Goal: Transaction & Acquisition: Purchase product/service

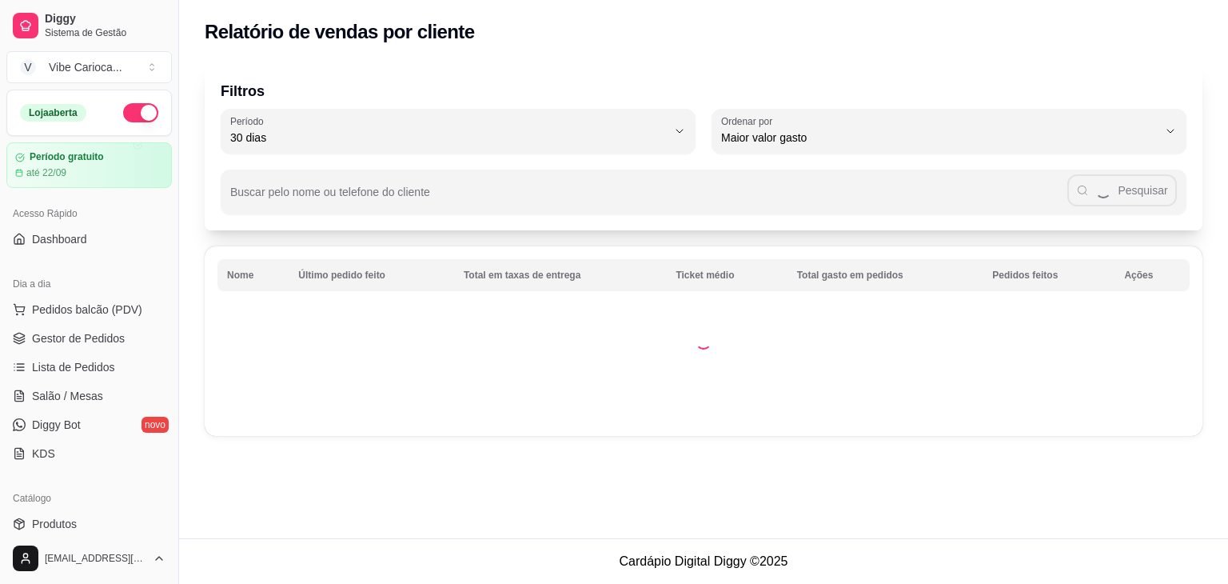
select select "30"
select select "HIGHEST_TOTAL_SPENT_WITH_ORDERS"
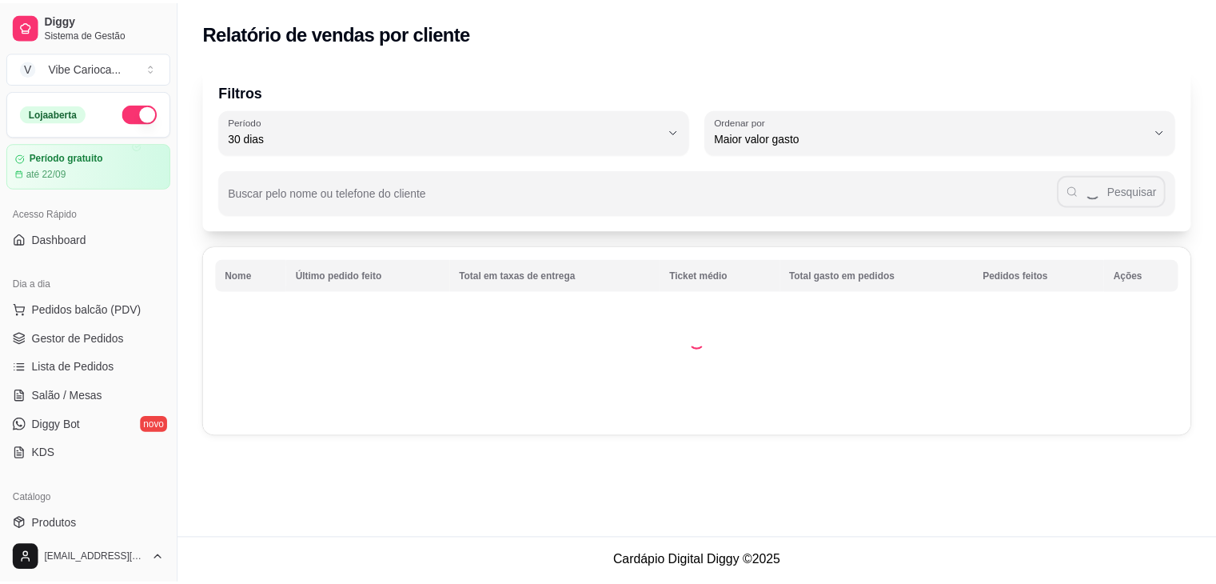
scroll to position [400, 0]
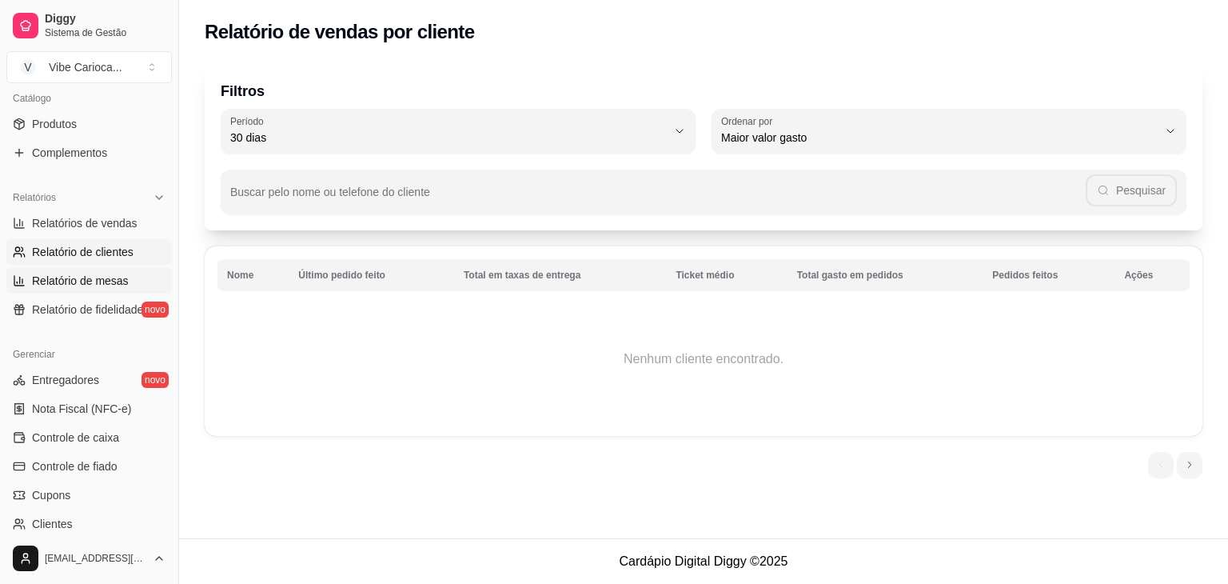
click at [73, 287] on span "Relatório de mesas" at bounding box center [80, 281] width 97 height 16
select select "TOTAL_OF_ORDERS"
select select "7"
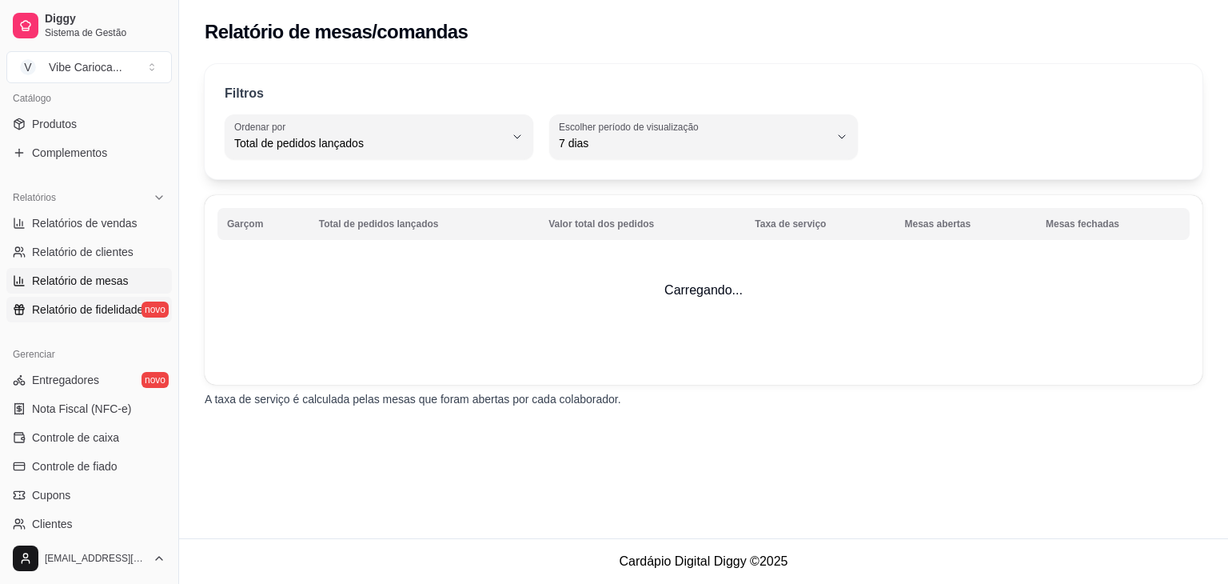
click at [49, 314] on span "Relatório de fidelidade" at bounding box center [87, 309] width 111 height 16
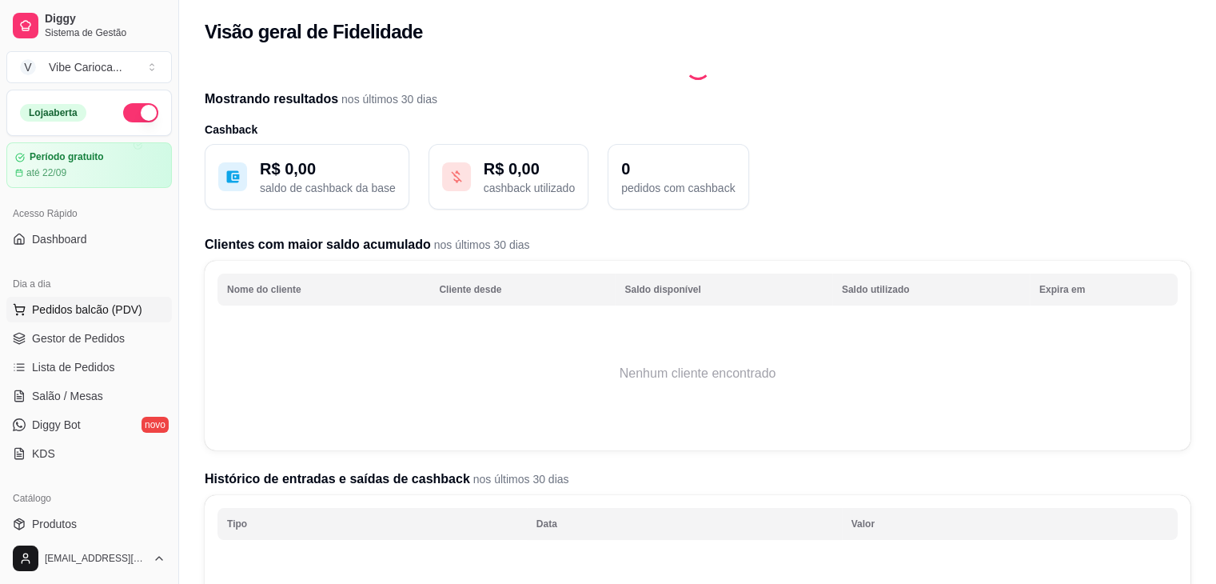
click at [54, 308] on span "Pedidos balcão (PDV)" at bounding box center [87, 309] width 110 height 16
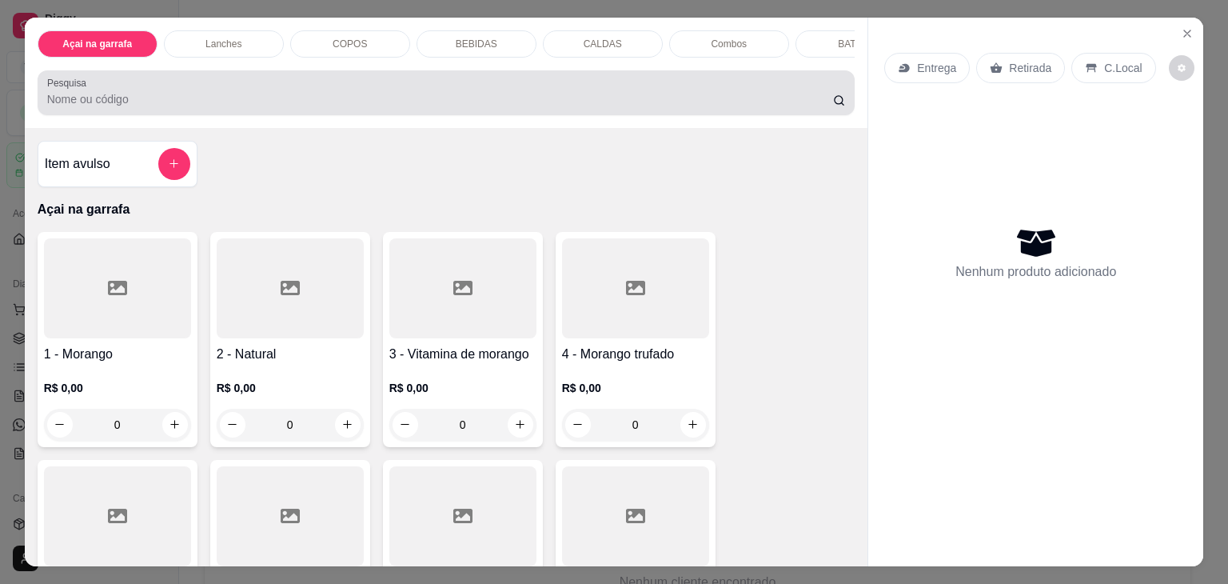
click at [283, 95] on div at bounding box center [446, 93] width 799 height 32
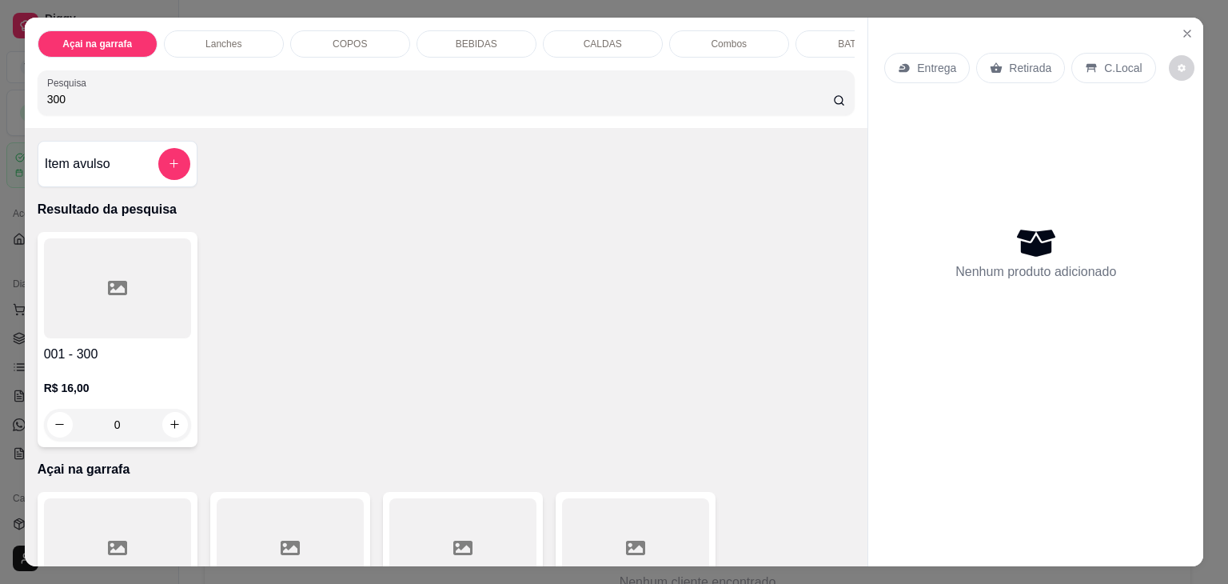
type input "300"
click at [108, 287] on icon at bounding box center [117, 288] width 19 height 14
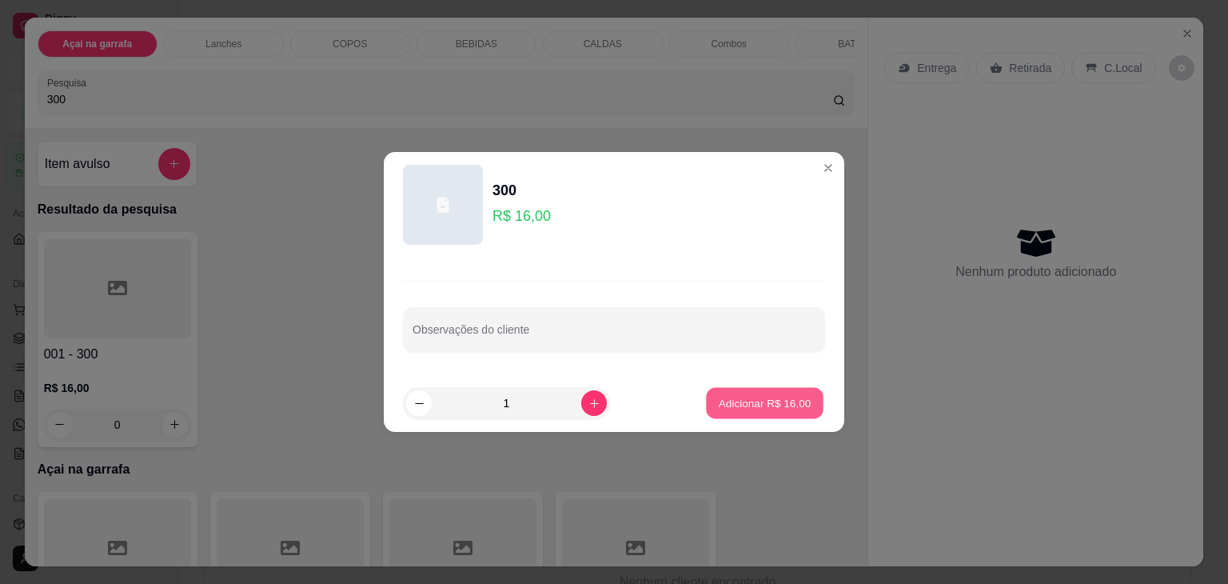
click at [752, 391] on button "Adicionar R$ 16,00" at bounding box center [765, 403] width 118 height 31
type input "1"
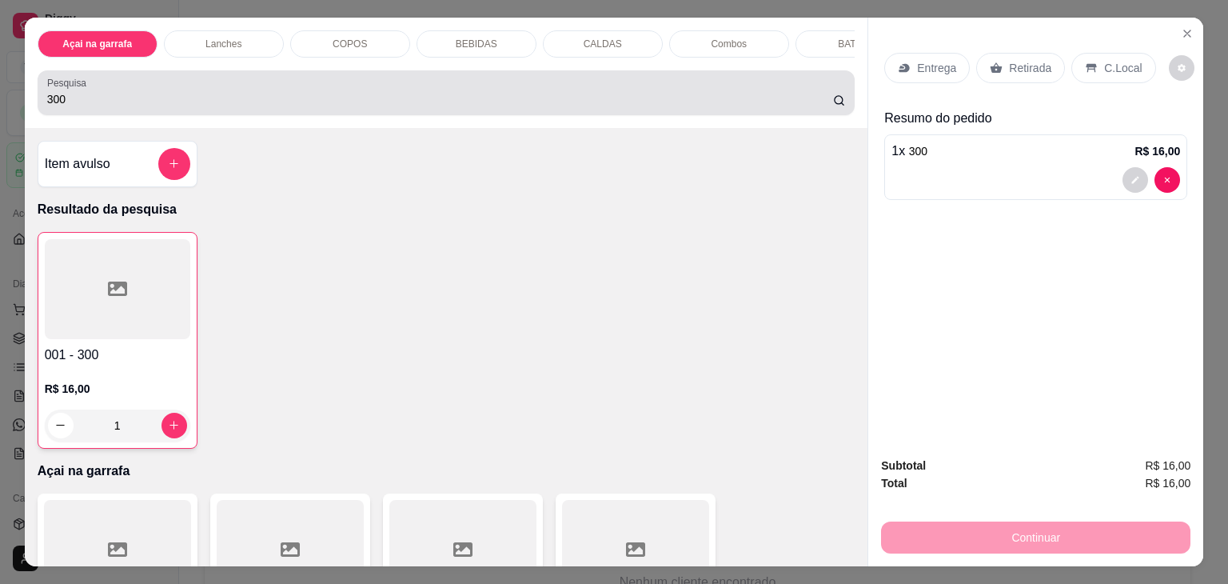
click at [411, 105] on input "300" at bounding box center [440, 99] width 786 height 16
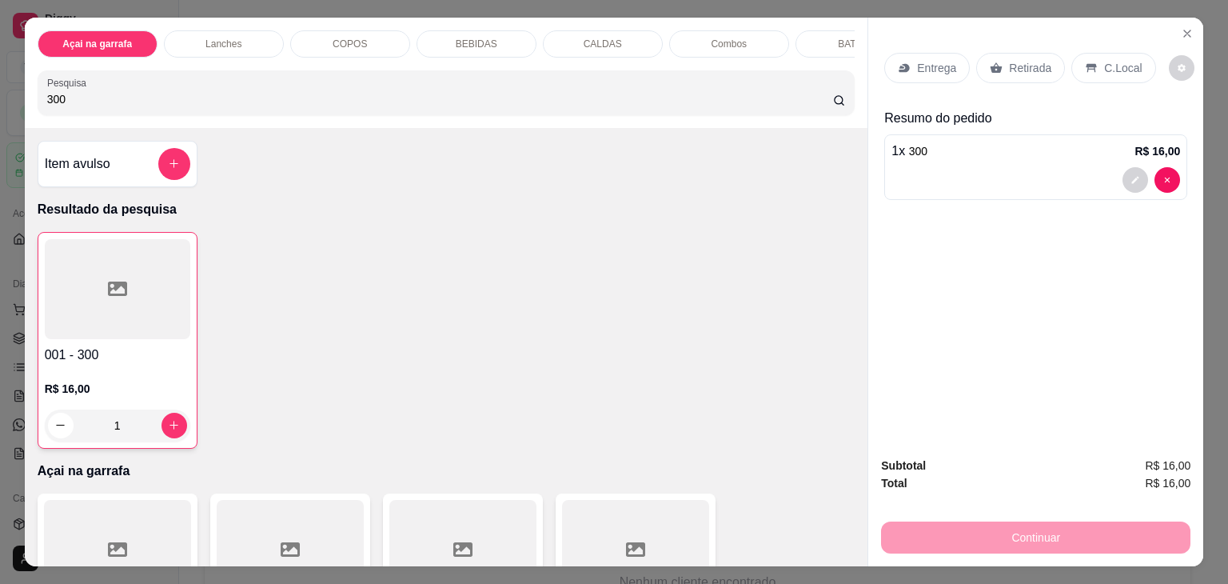
click at [1091, 74] on div "C.Local" at bounding box center [1113, 68] width 84 height 30
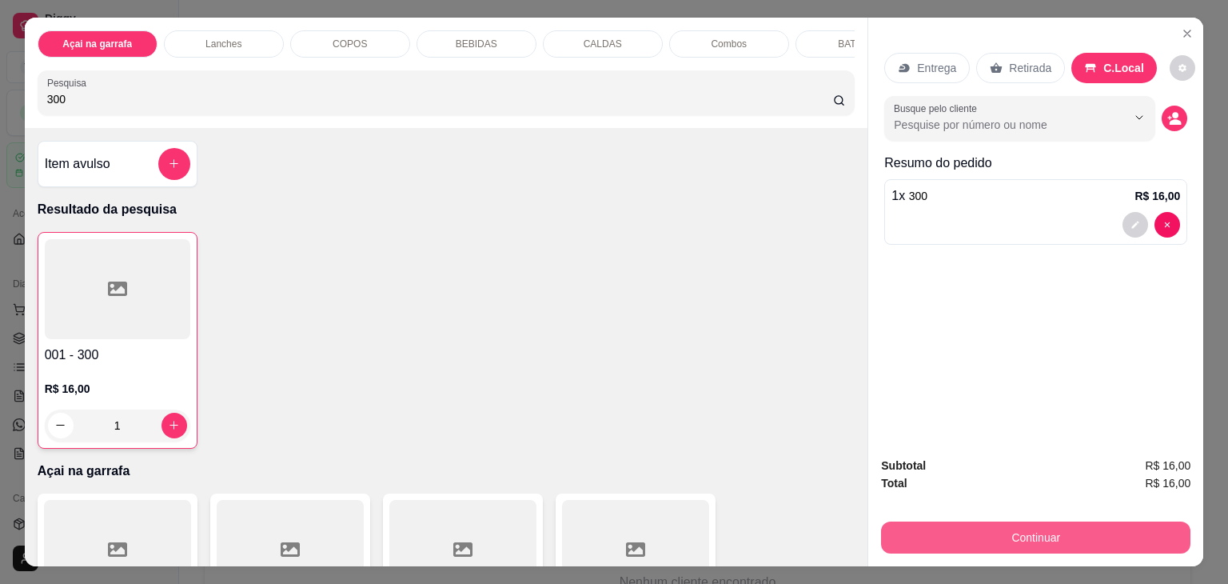
click at [1031, 527] on button "Continuar" at bounding box center [1035, 537] width 309 height 32
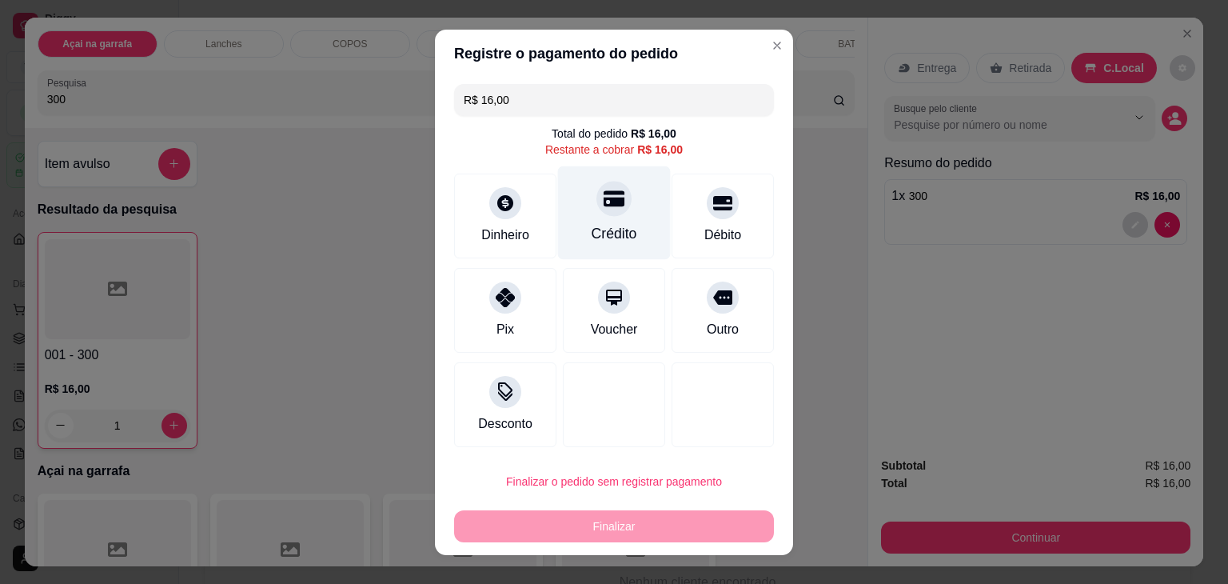
click at [604, 207] on icon at bounding box center [614, 198] width 21 height 21
type input "R$ 0,00"
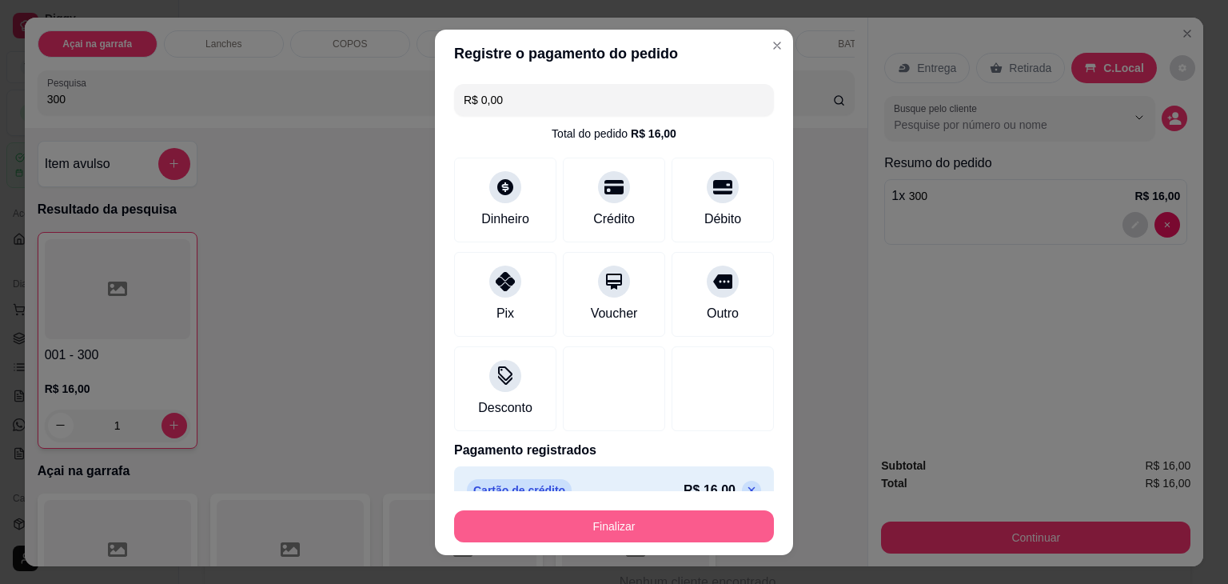
click at [660, 531] on button "Finalizar" at bounding box center [614, 526] width 320 height 32
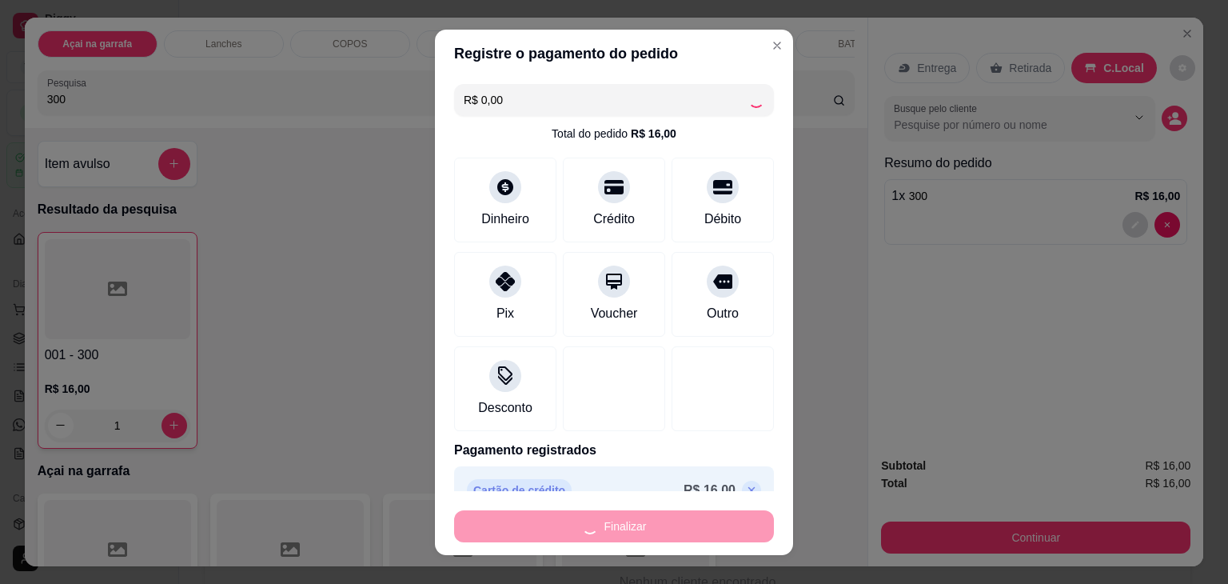
type input "0"
type input "-R$ 16,00"
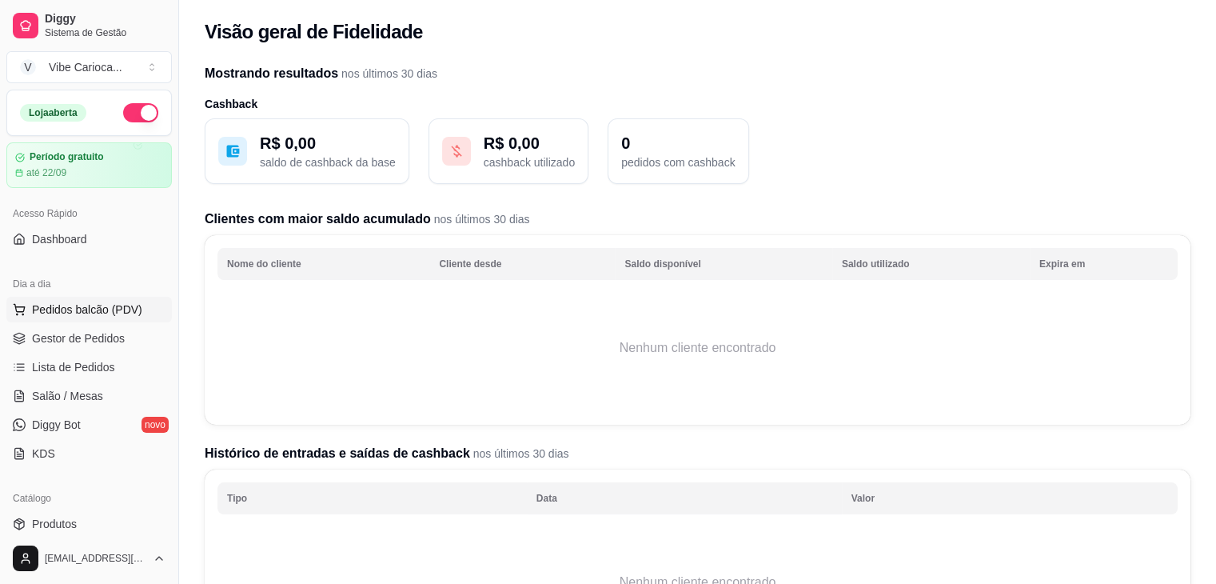
click at [98, 306] on span "Pedidos balcão (PDV)" at bounding box center [87, 309] width 110 height 16
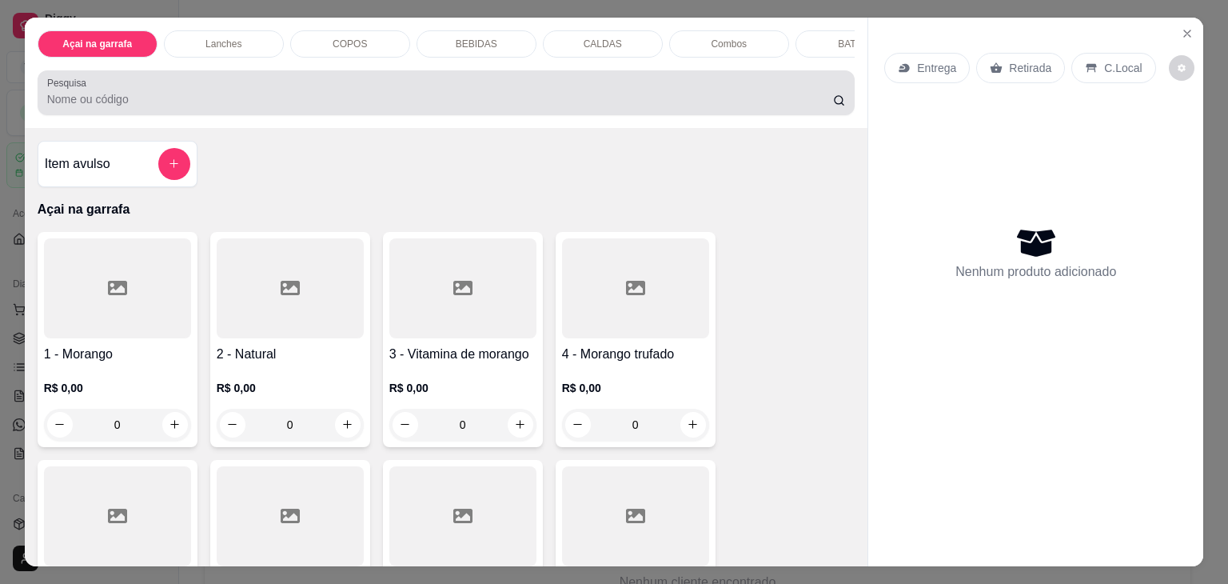
click at [172, 92] on div at bounding box center [446, 93] width 799 height 32
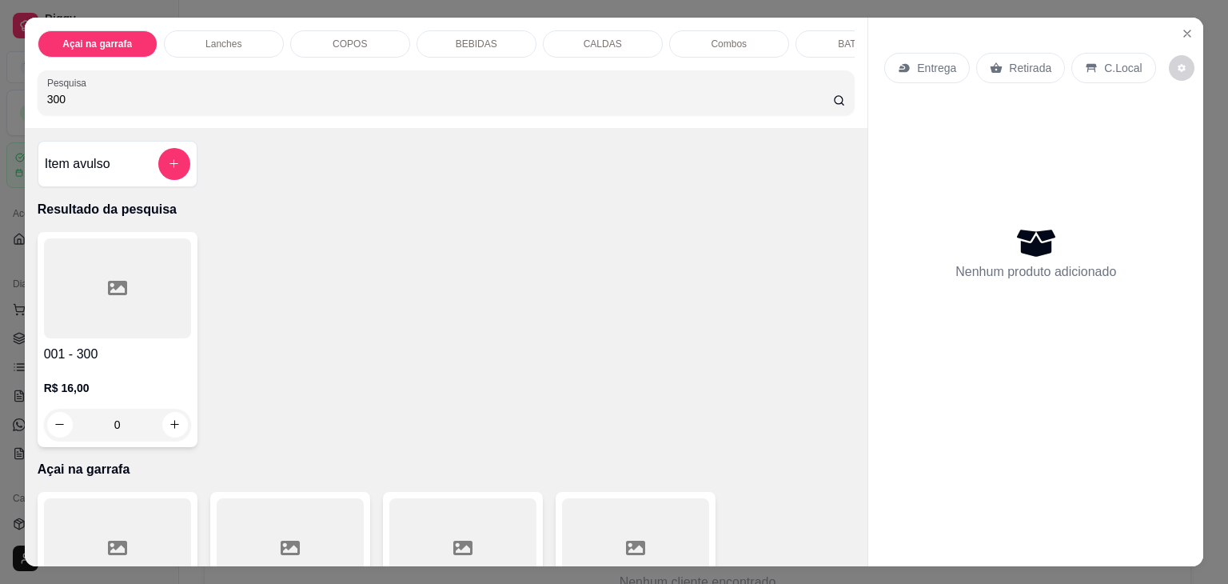
type input "300"
click at [112, 354] on h4 "001 - 300" at bounding box center [117, 354] width 147 height 19
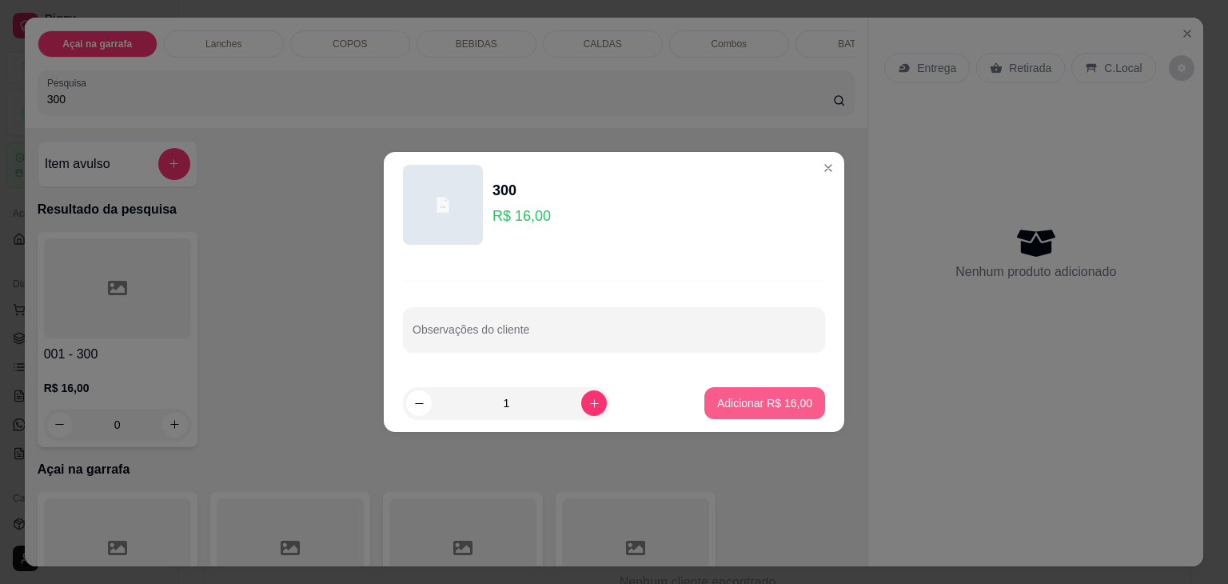
click at [732, 404] on p "Adicionar R$ 16,00" at bounding box center [764, 403] width 95 height 16
type input "1"
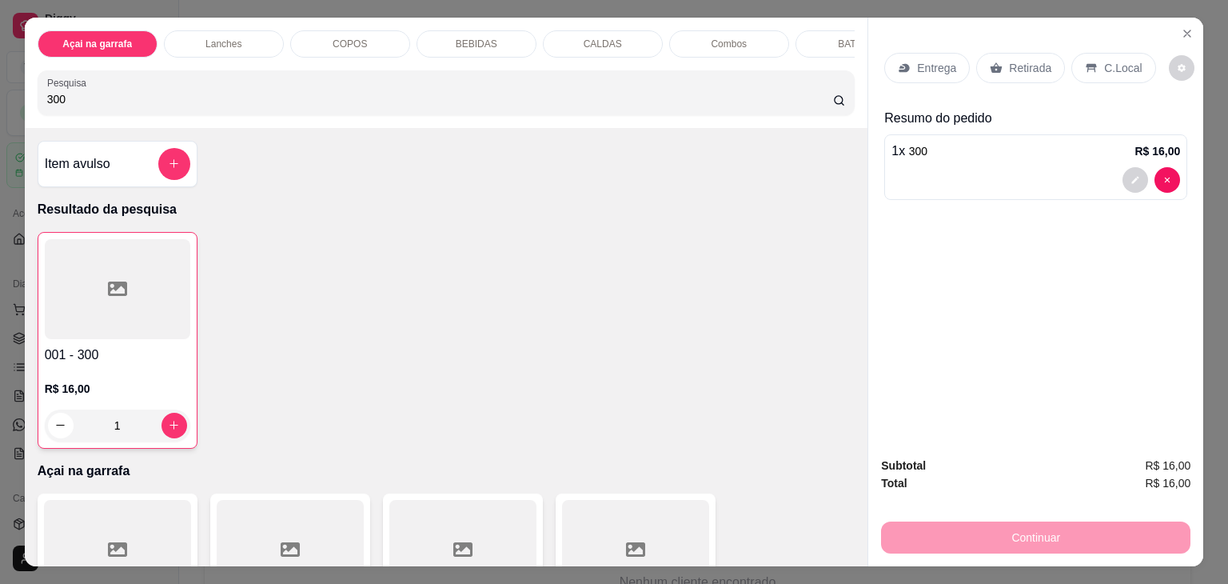
click at [1090, 59] on div "C.Local" at bounding box center [1113, 68] width 84 height 30
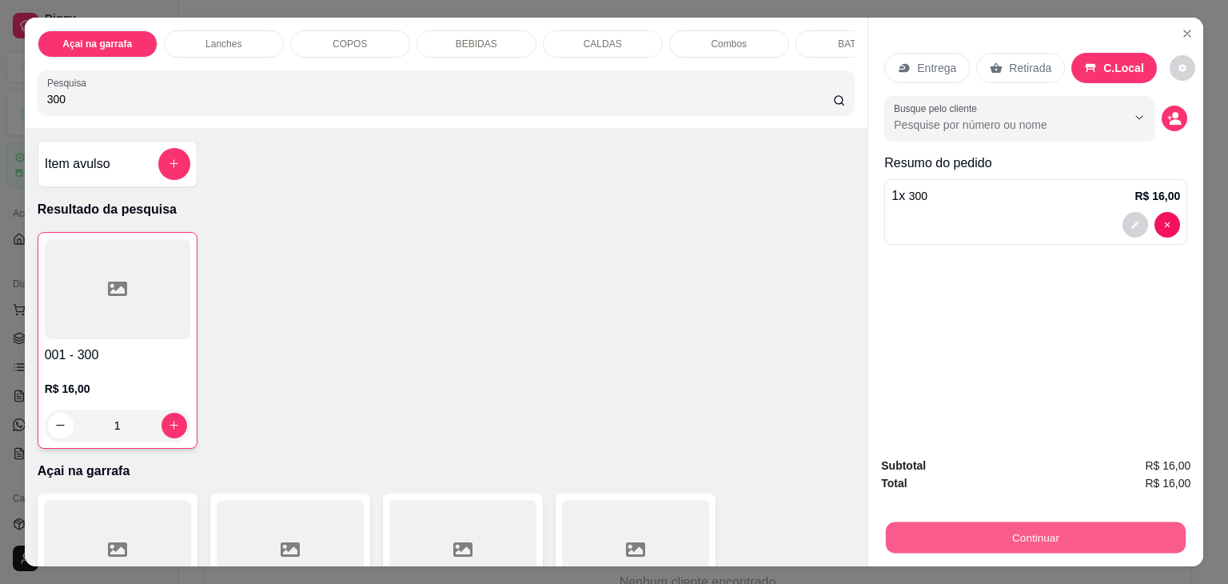
click at [1055, 523] on button "Continuar" at bounding box center [1036, 537] width 300 height 31
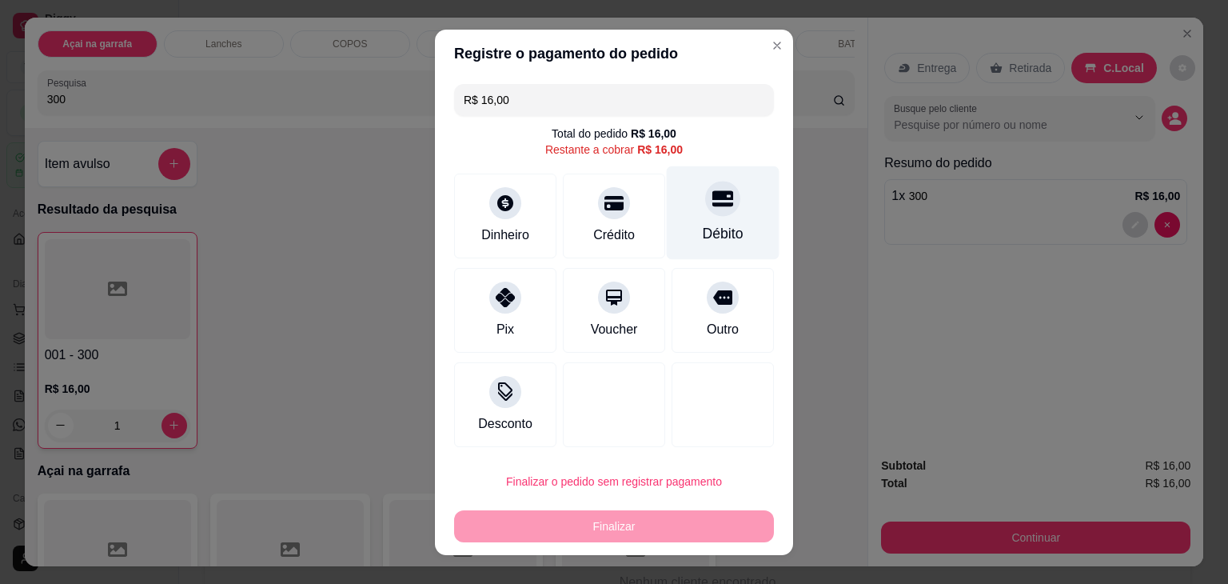
click at [721, 224] on div "Débito" at bounding box center [723, 233] width 41 height 21
type input "R$ 0,00"
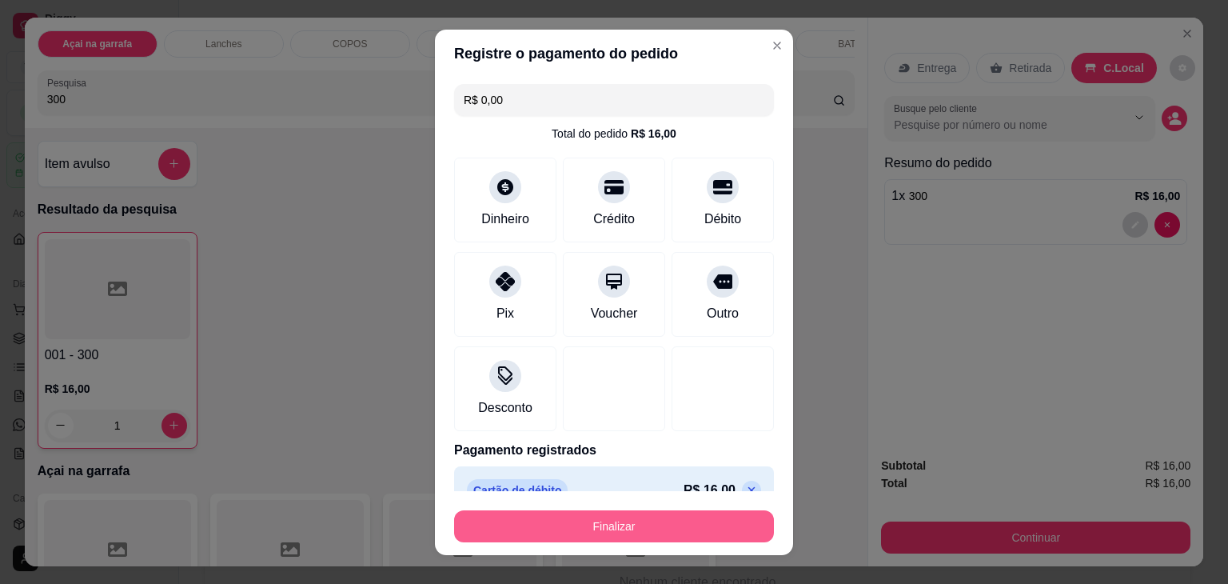
click at [667, 520] on button "Finalizar" at bounding box center [614, 526] width 320 height 32
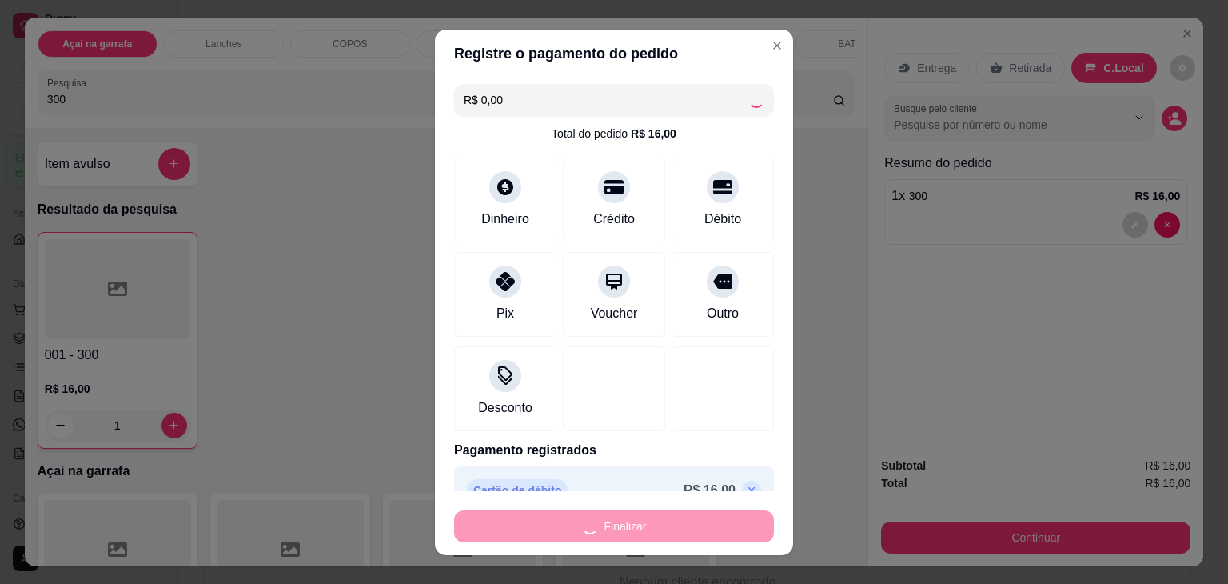
type input "0"
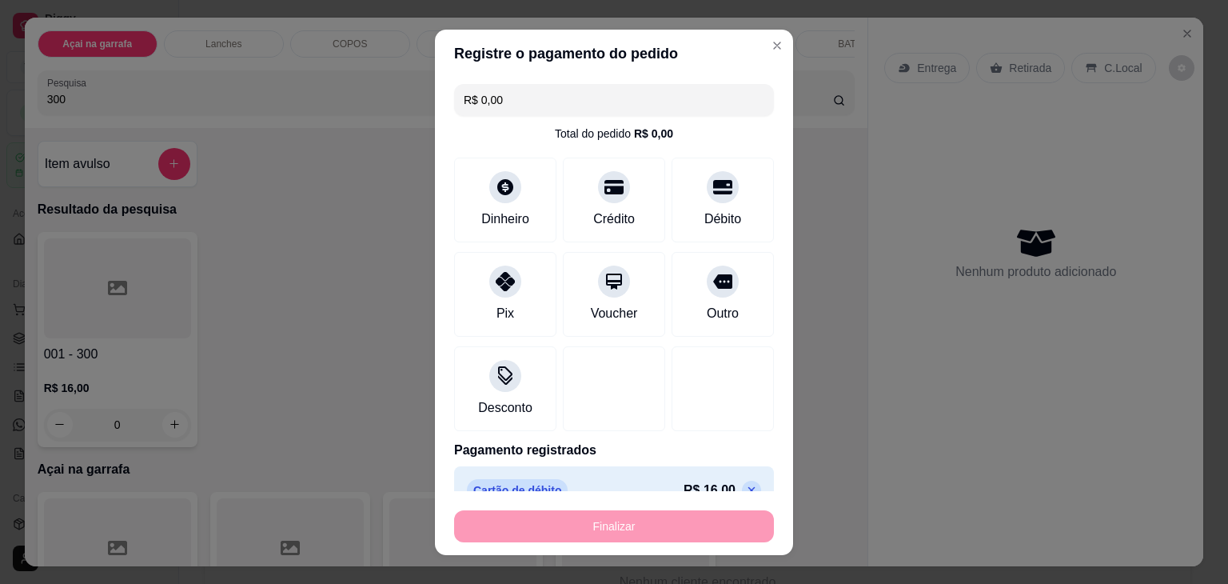
type input "-R$ 16,00"
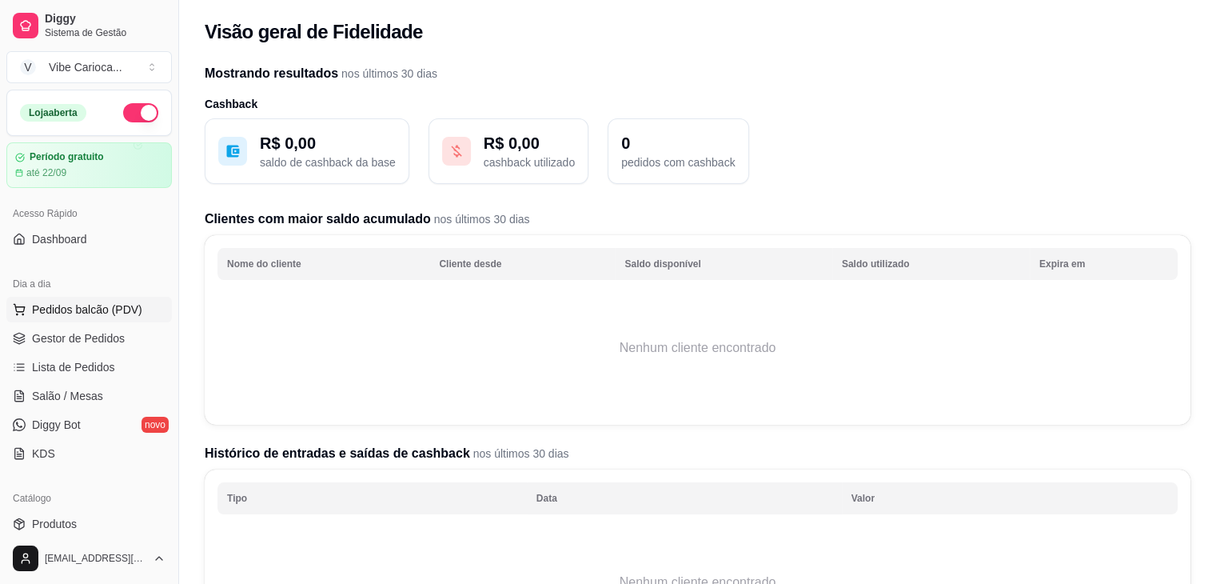
click at [70, 311] on span "Pedidos balcão (PDV)" at bounding box center [87, 309] width 110 height 16
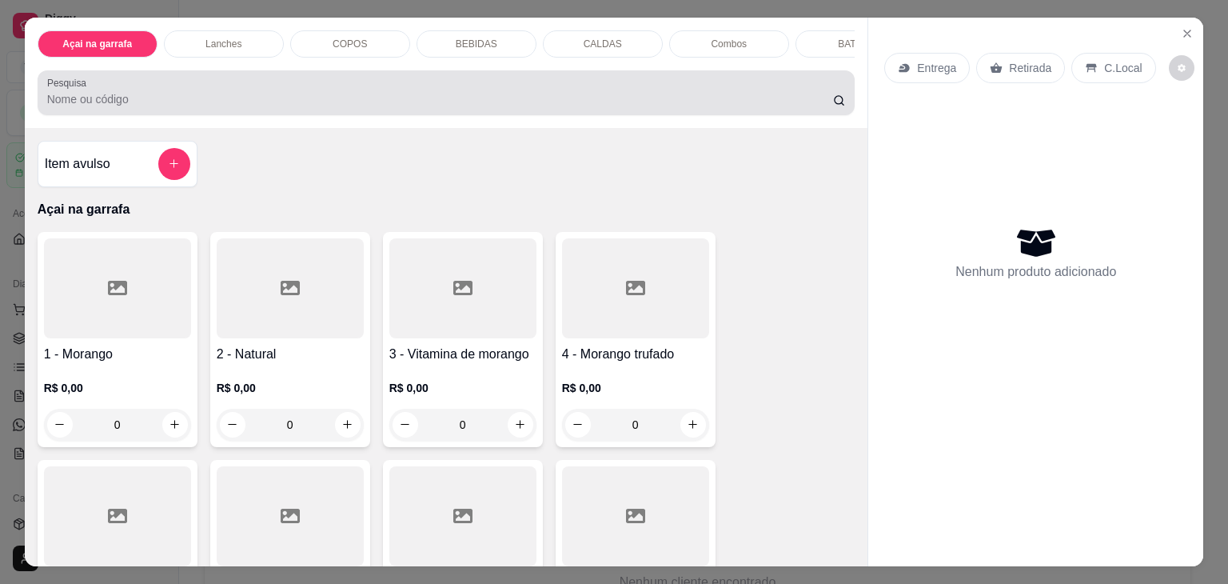
click at [257, 106] on input "Pesquisa" at bounding box center [440, 99] width 786 height 16
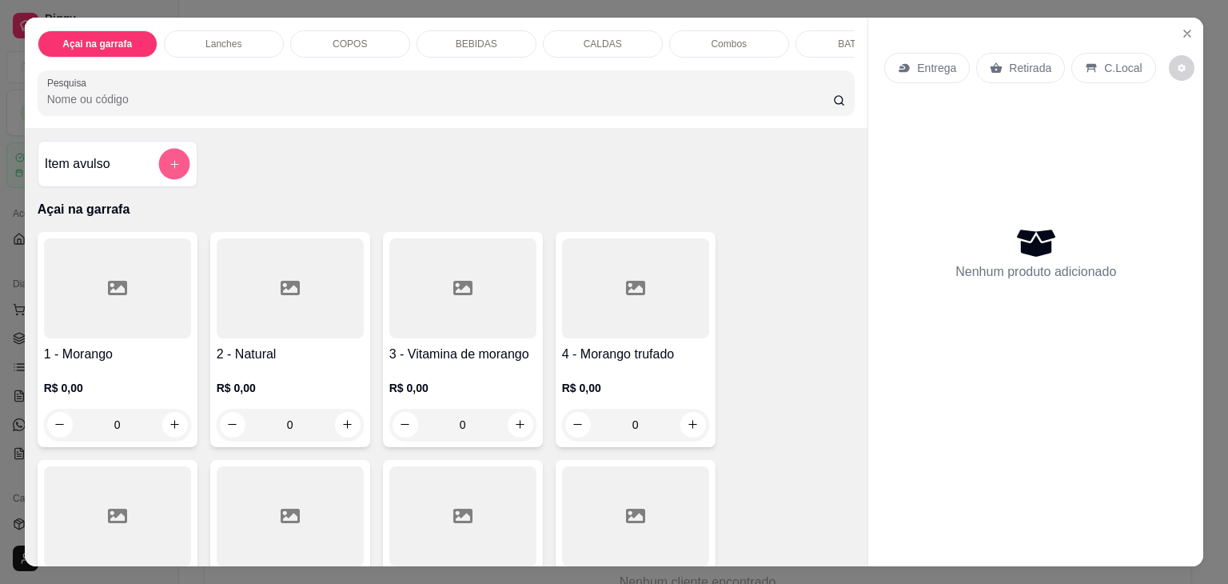
click at [174, 172] on button "add-separate-item" at bounding box center [173, 164] width 31 height 31
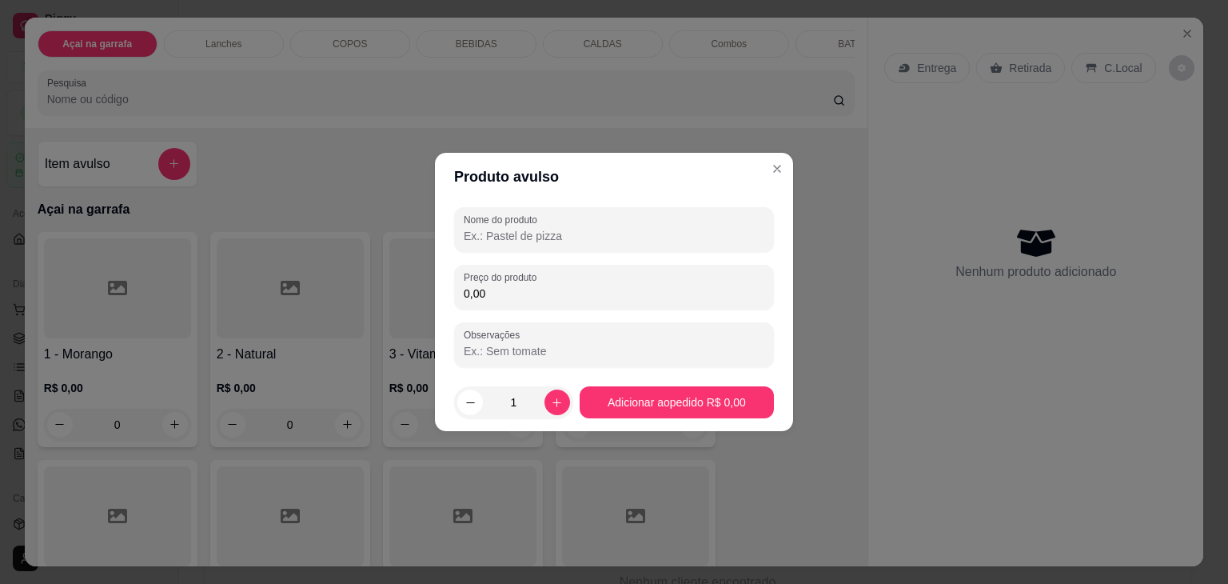
click at [596, 241] on input "Nome do produto" at bounding box center [614, 236] width 301 height 16
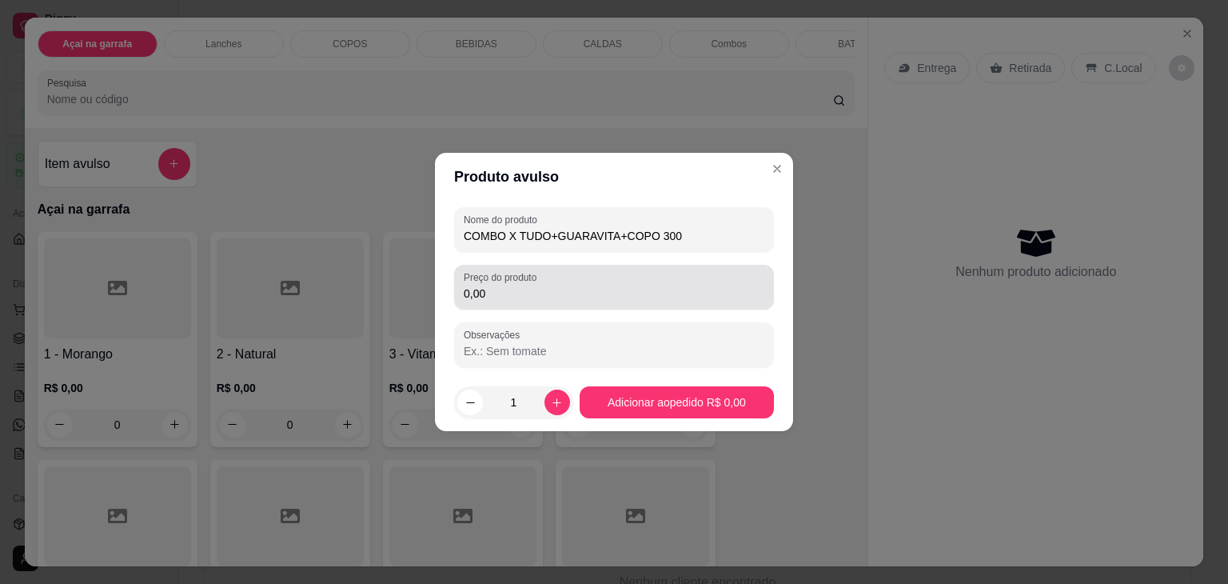
type input "COMBO X TUDO+GUARAVITA+COPO 300"
click at [522, 290] on input "0,00" at bounding box center [614, 293] width 301 height 16
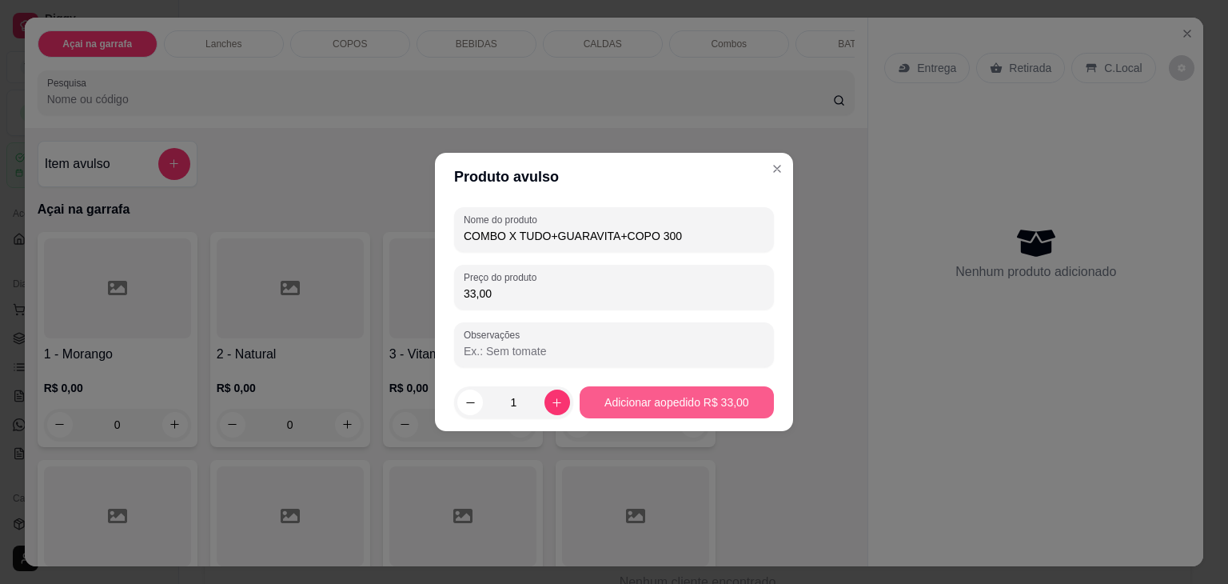
type input "33,00"
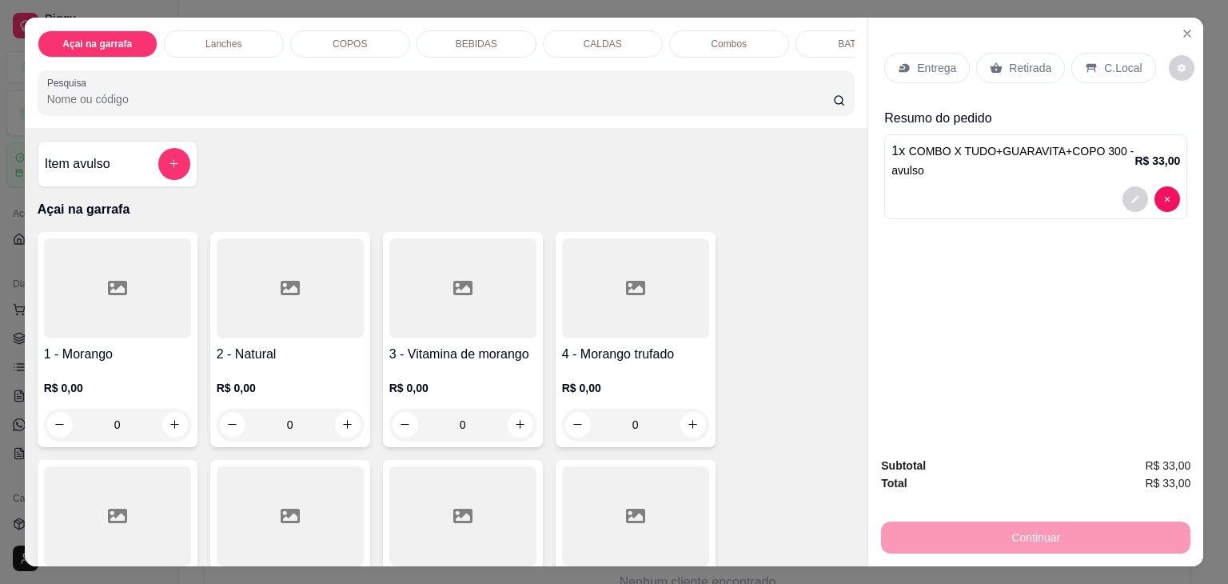
click at [1104, 64] on p "C.Local" at bounding box center [1123, 68] width 38 height 16
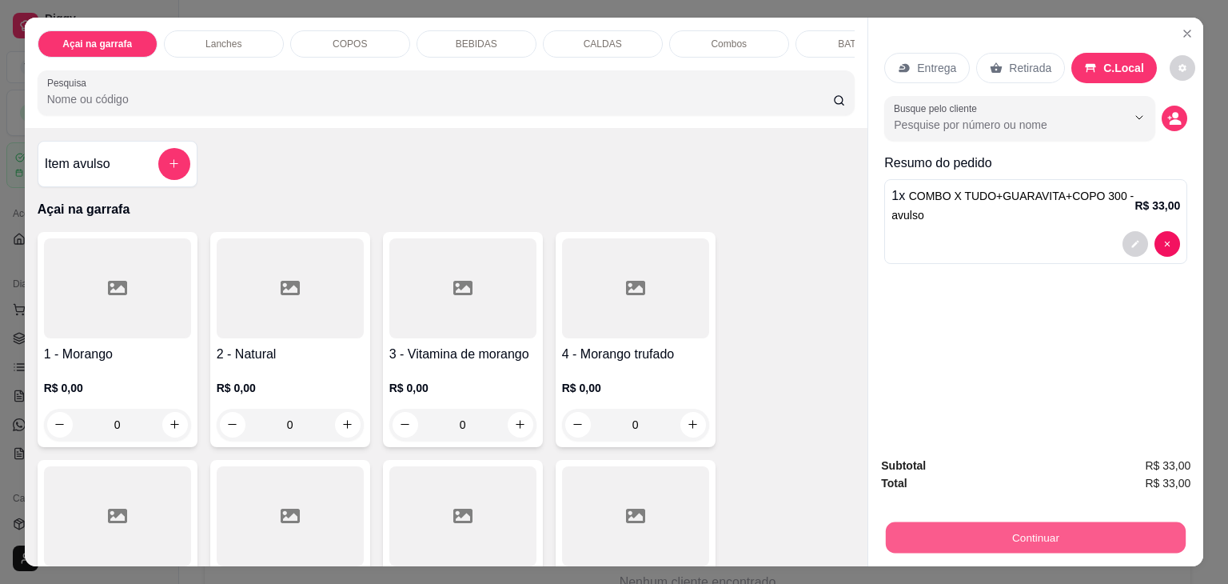
click at [979, 525] on button "Continuar" at bounding box center [1036, 537] width 300 height 31
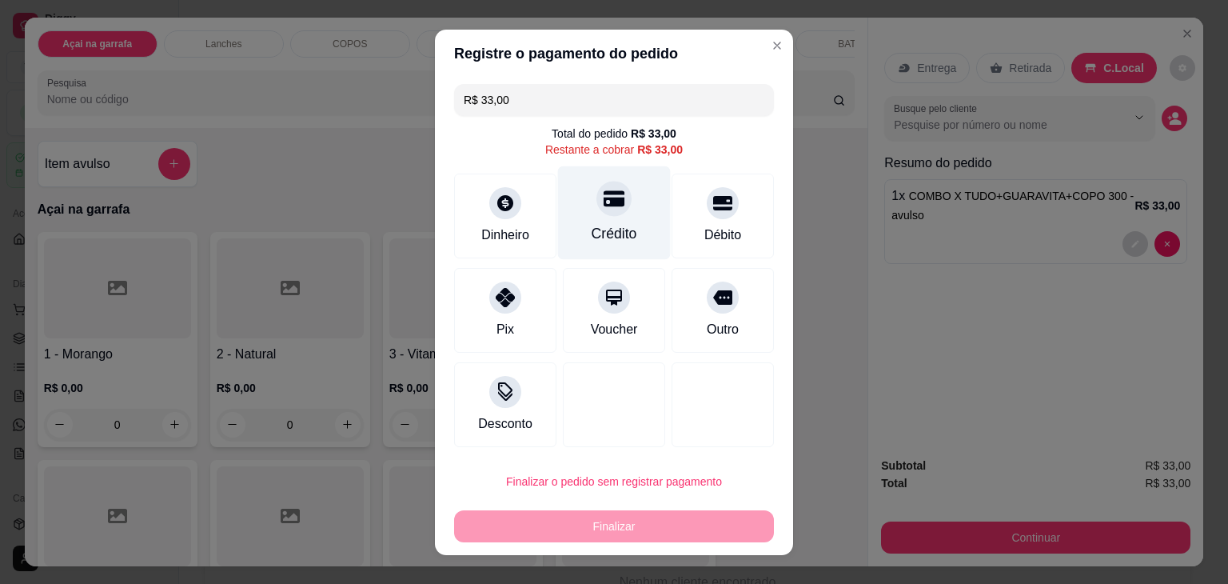
click at [609, 208] on icon at bounding box center [614, 198] width 21 height 21
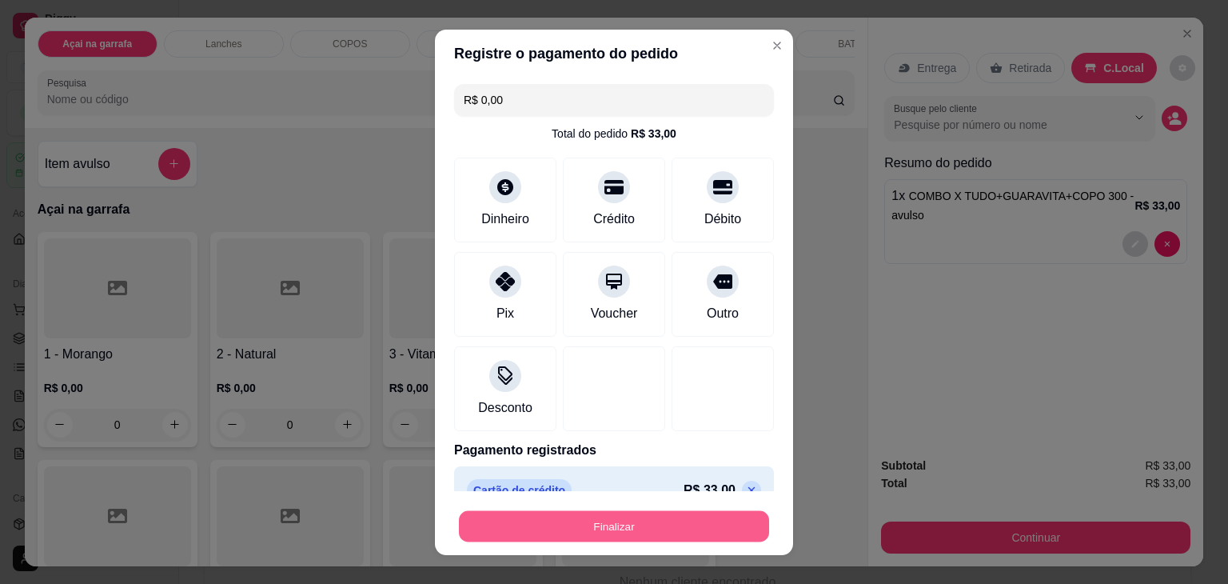
click at [588, 527] on button "Finalizar" at bounding box center [614, 525] width 310 height 31
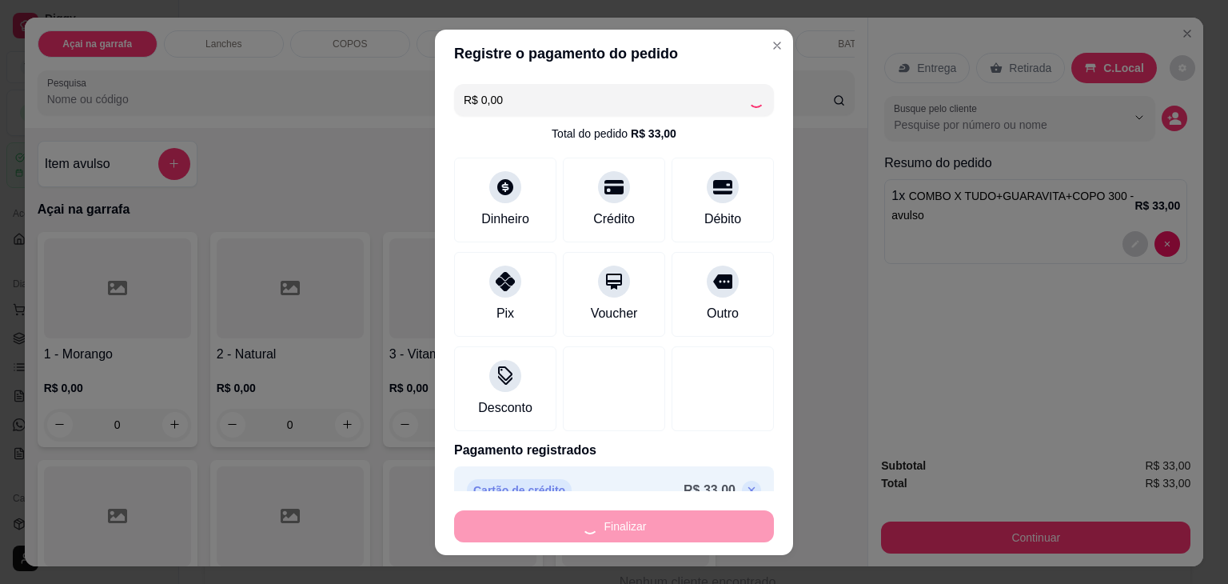
type input "-R$ 33,00"
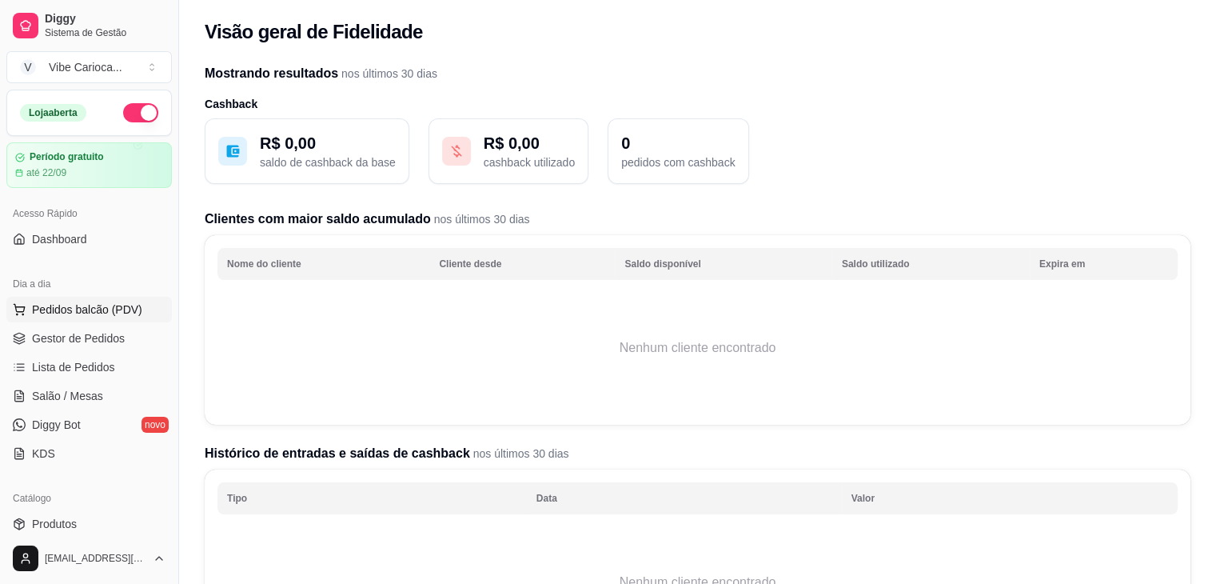
click at [64, 310] on span "Pedidos balcão (PDV)" at bounding box center [87, 309] width 110 height 16
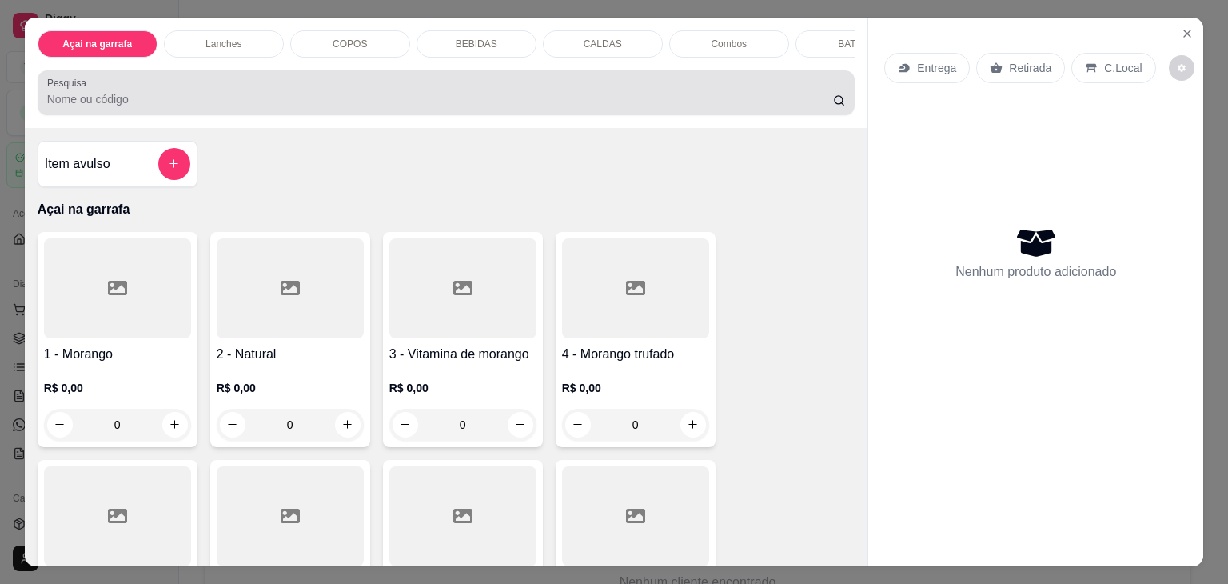
click at [209, 103] on input "Pesquisa" at bounding box center [440, 99] width 786 height 16
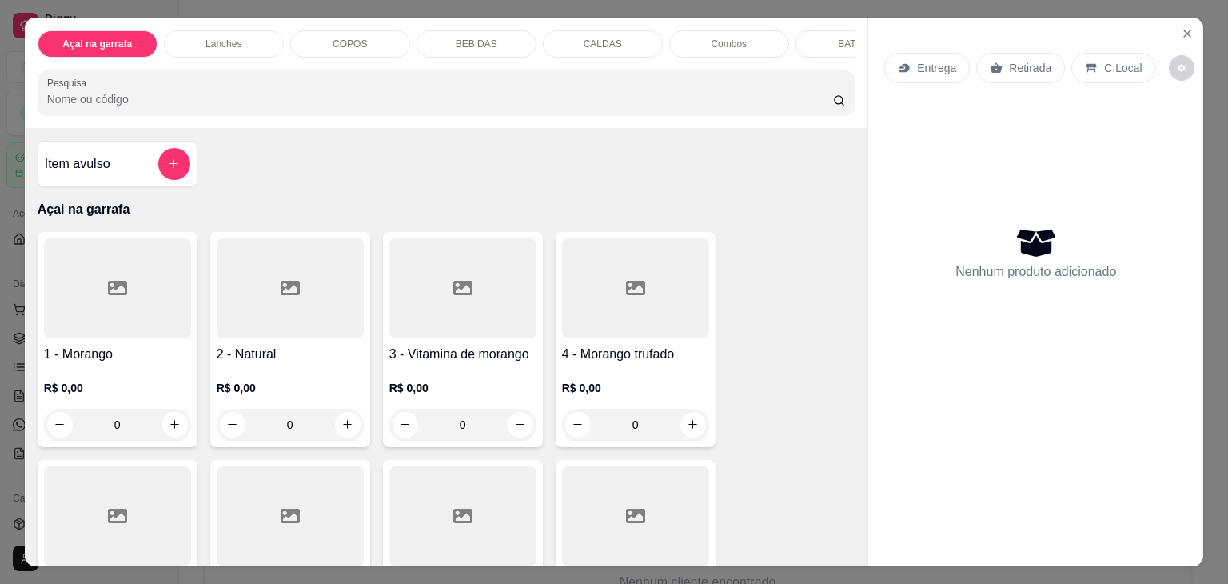
click at [177, 79] on div "Pesquisa" at bounding box center [447, 92] width 818 height 45
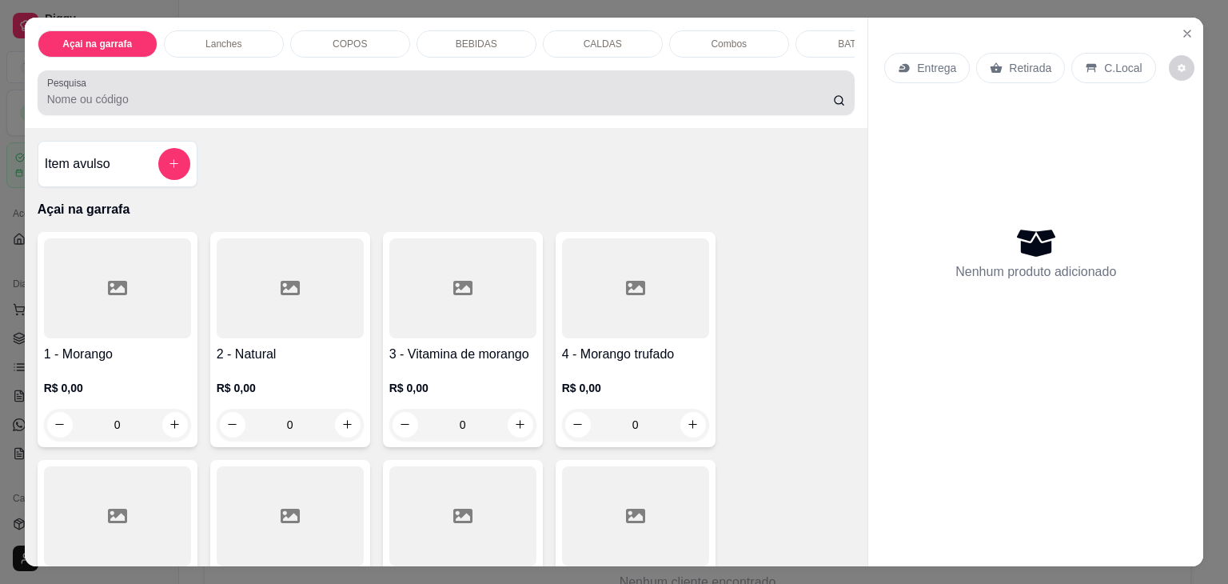
click at [108, 94] on div at bounding box center [446, 93] width 799 height 32
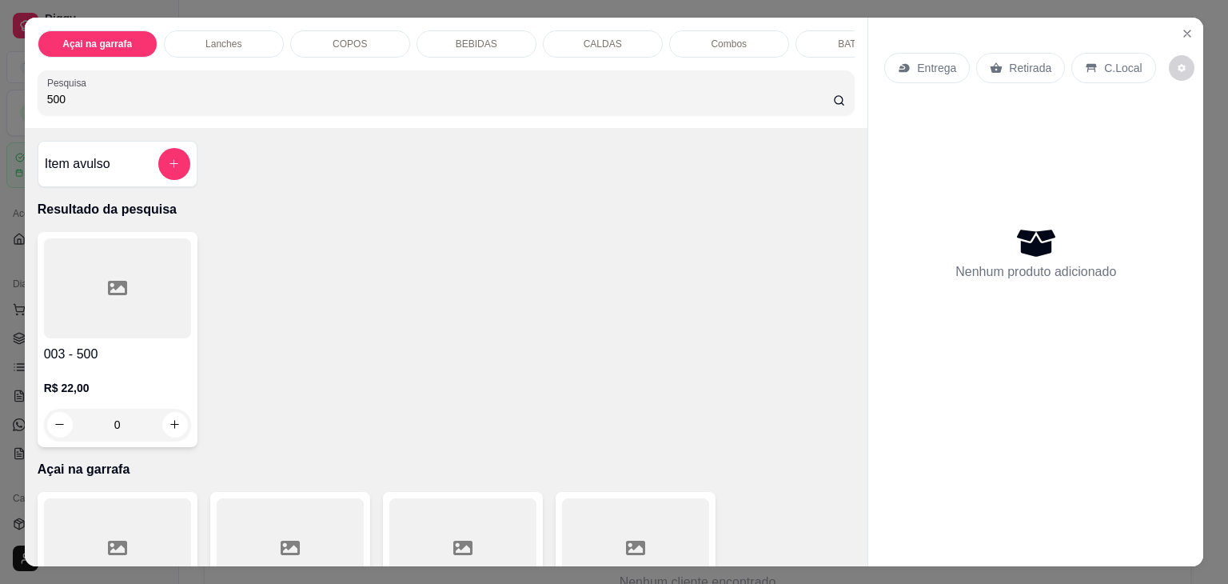
type input "500"
click at [118, 306] on div at bounding box center [117, 288] width 147 height 100
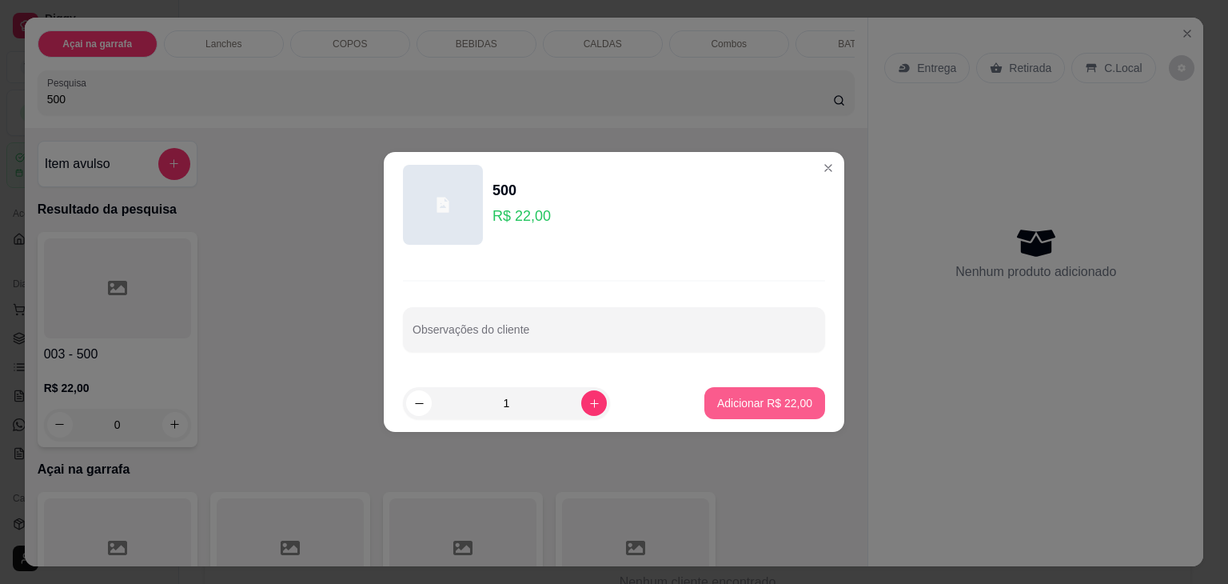
click at [775, 406] on p "Adicionar R$ 22,00" at bounding box center [764, 403] width 95 height 16
type input "1"
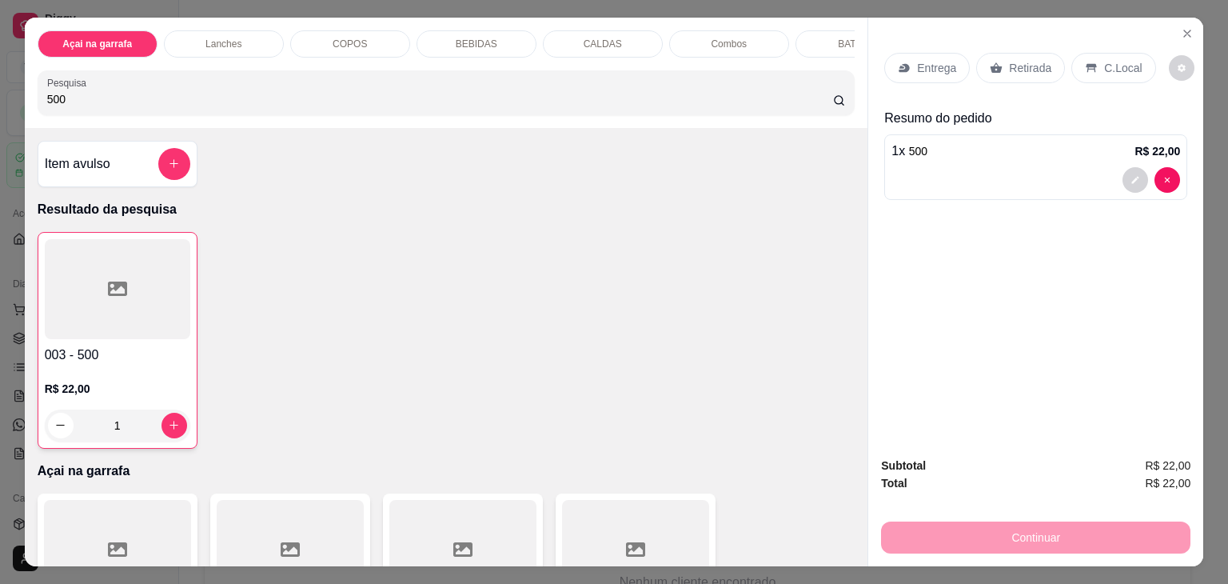
click at [1118, 65] on p "C.Local" at bounding box center [1123, 68] width 38 height 16
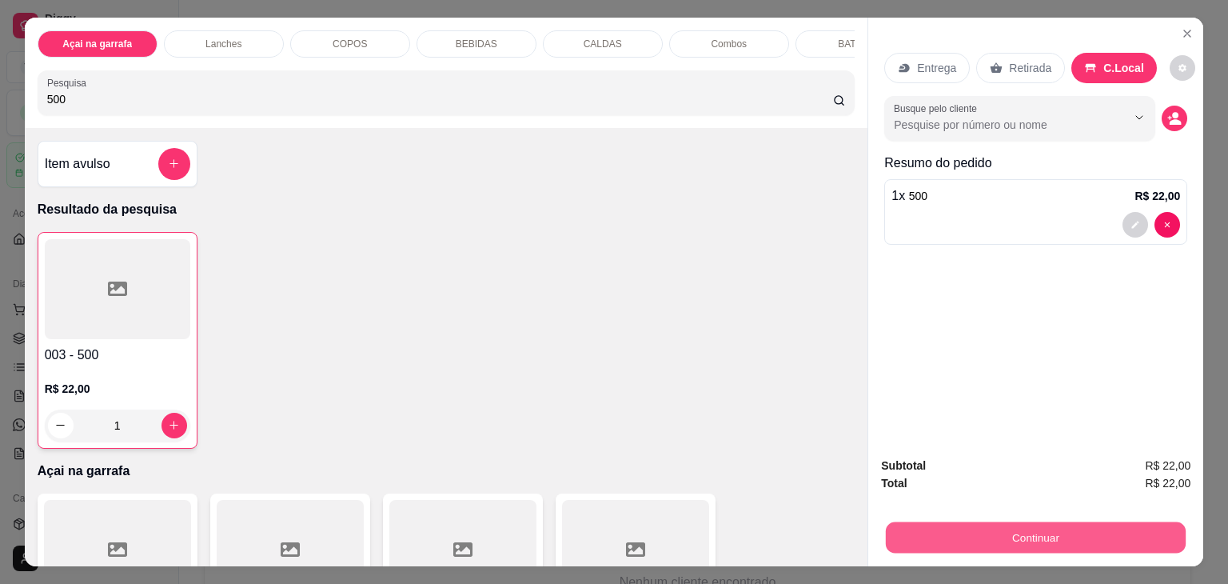
click at [1003, 524] on button "Continuar" at bounding box center [1036, 537] width 300 height 31
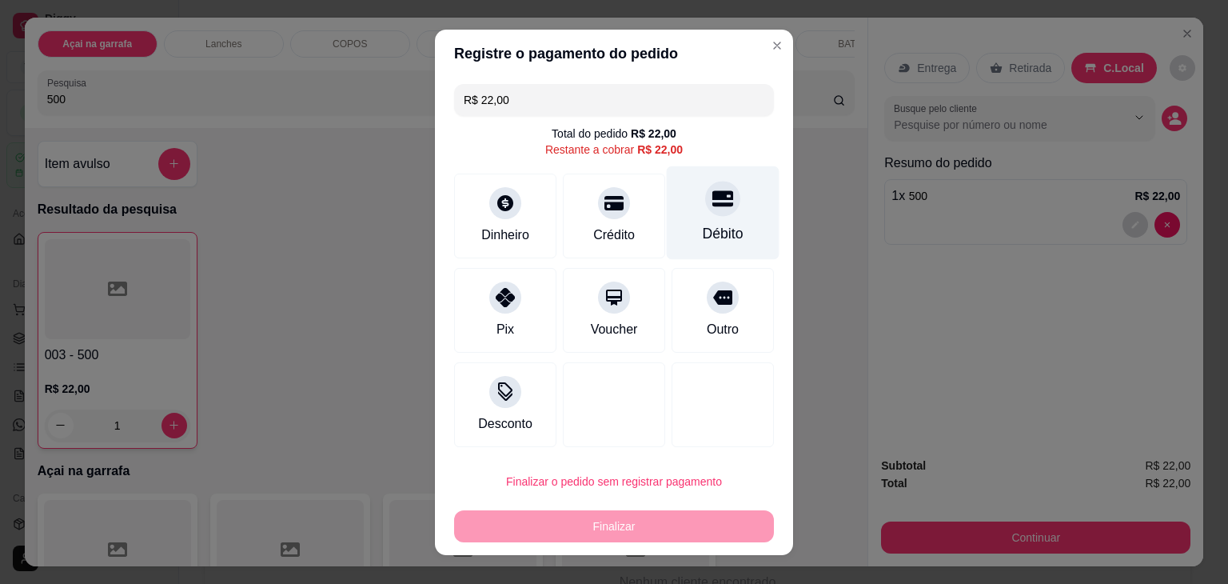
click at [705, 211] on div at bounding box center [722, 198] width 35 height 35
type input "R$ 0,00"
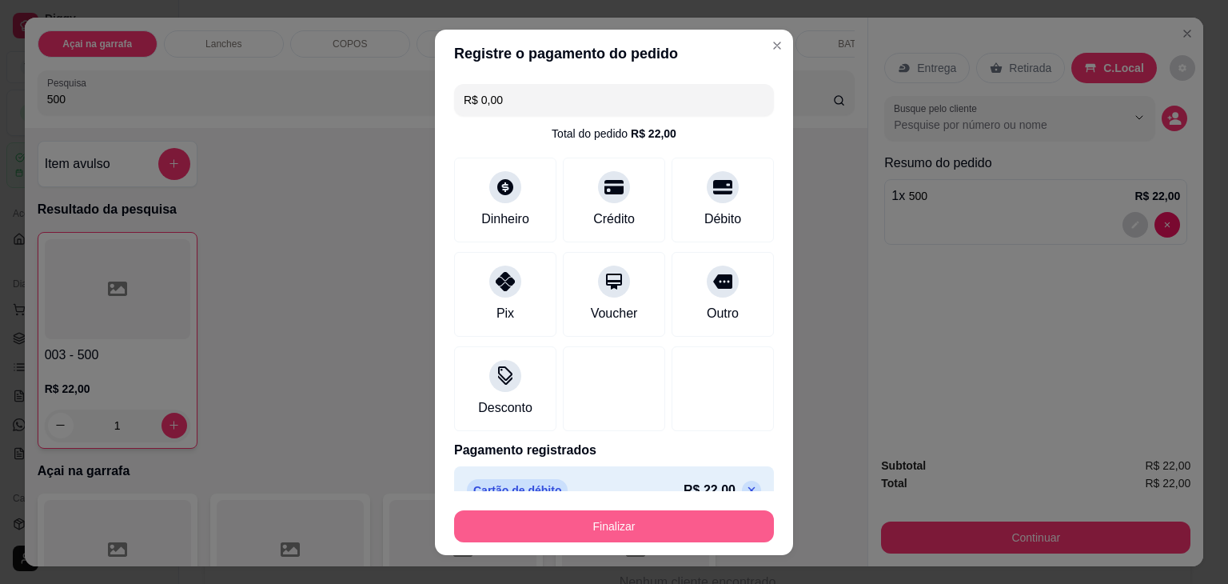
click at [585, 526] on button "Finalizar" at bounding box center [614, 526] width 320 height 32
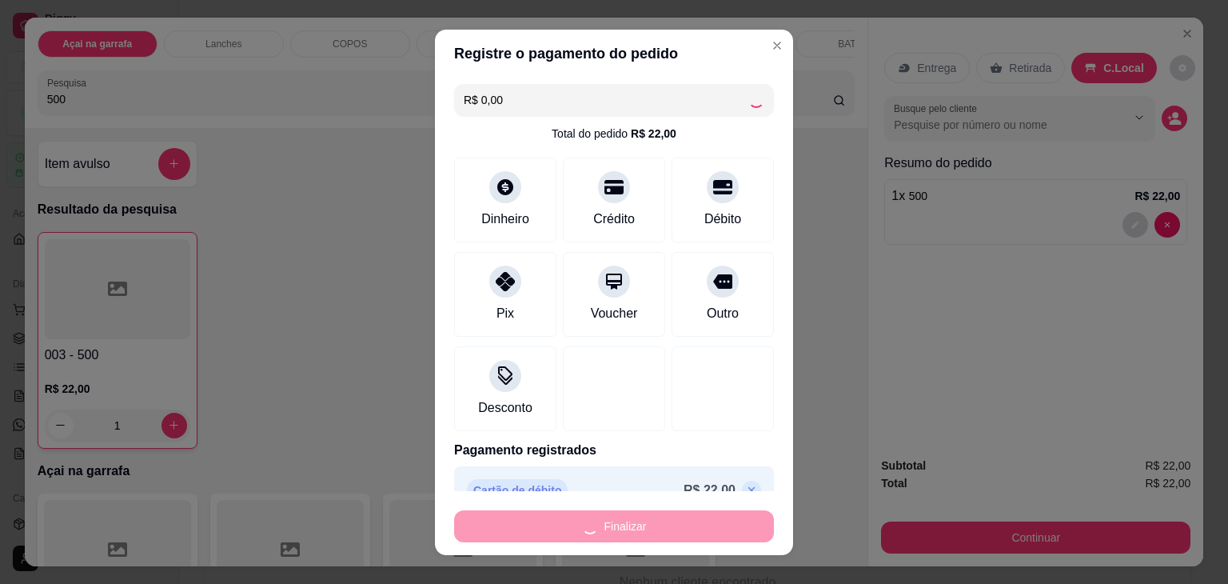
type input "0"
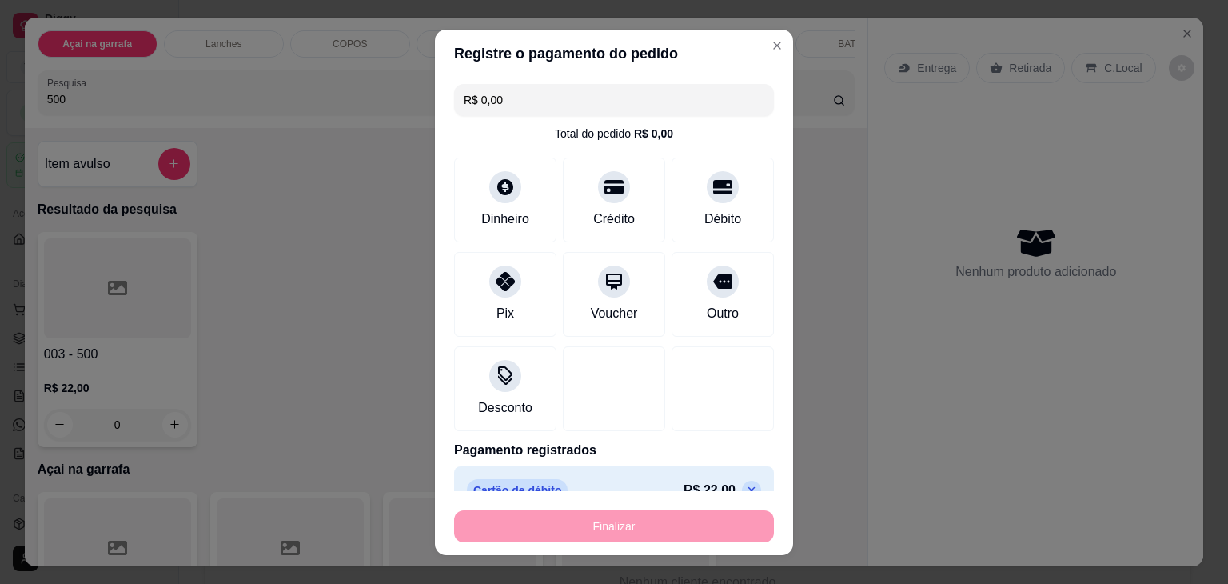
type input "-R$ 22,00"
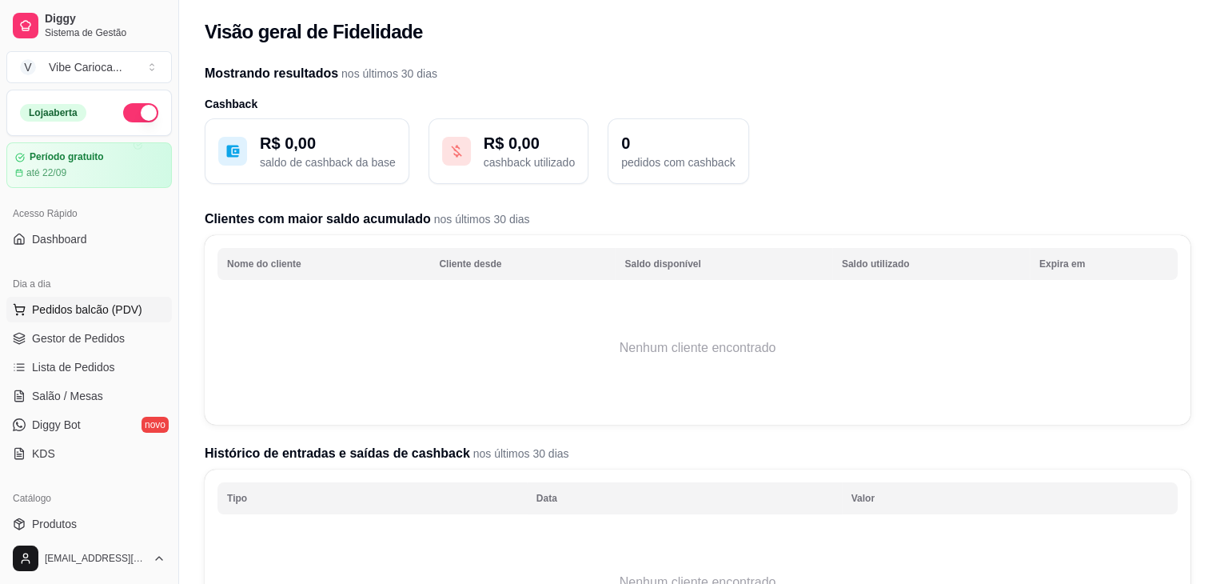
click at [82, 311] on span "Pedidos balcão (PDV)" at bounding box center [87, 309] width 110 height 16
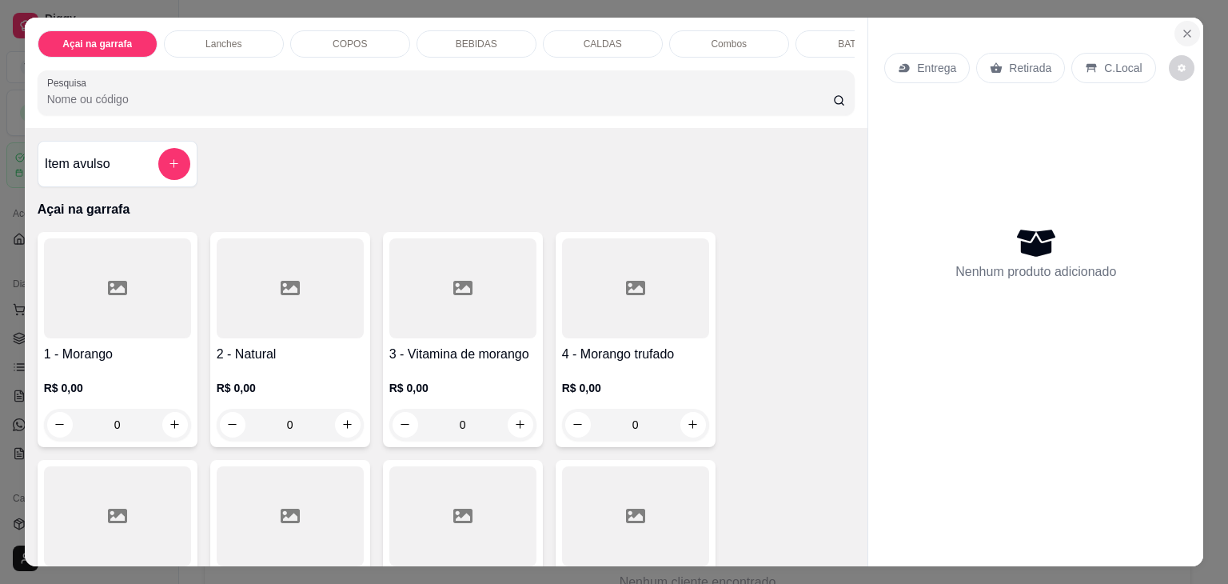
click at [1184, 30] on icon "Close" at bounding box center [1187, 33] width 6 height 6
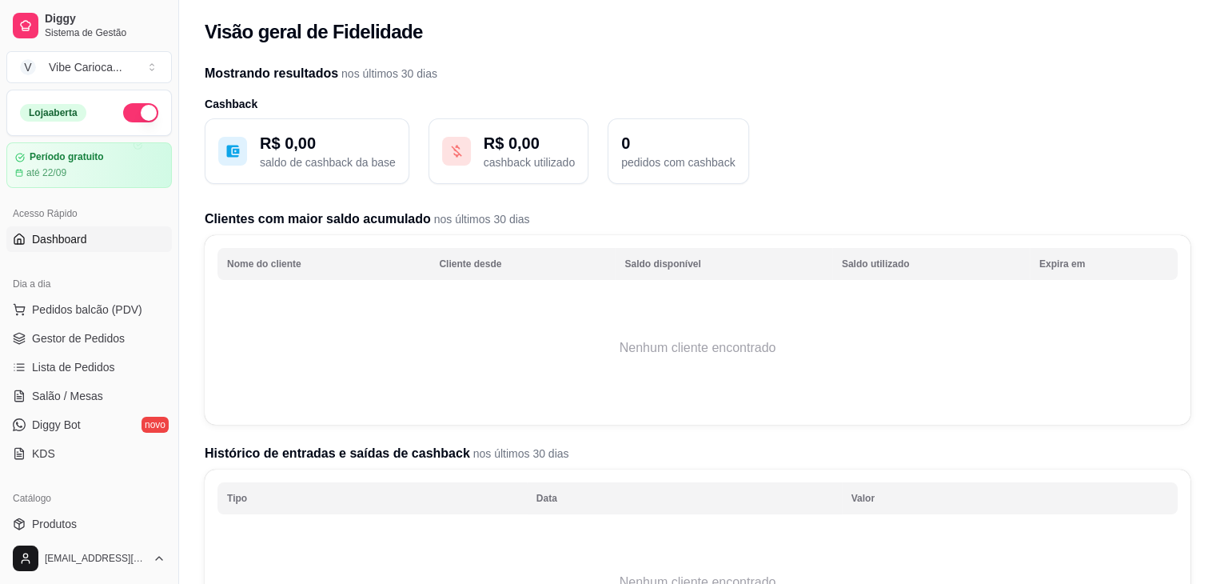
click at [78, 245] on span "Dashboard" at bounding box center [59, 239] width 55 height 16
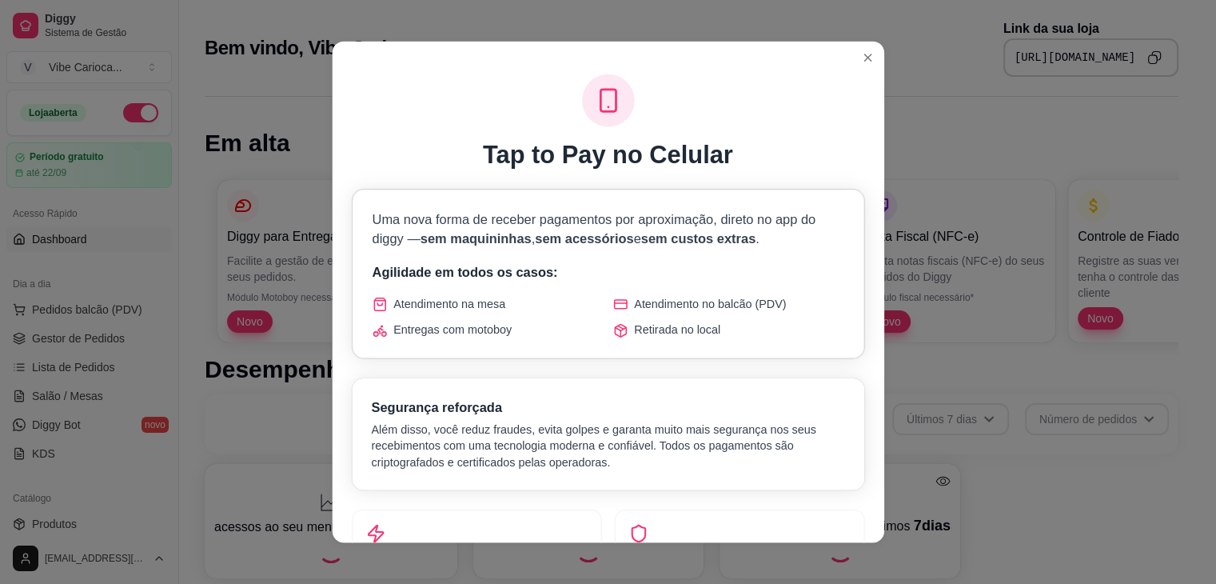
scroll to position [555, 0]
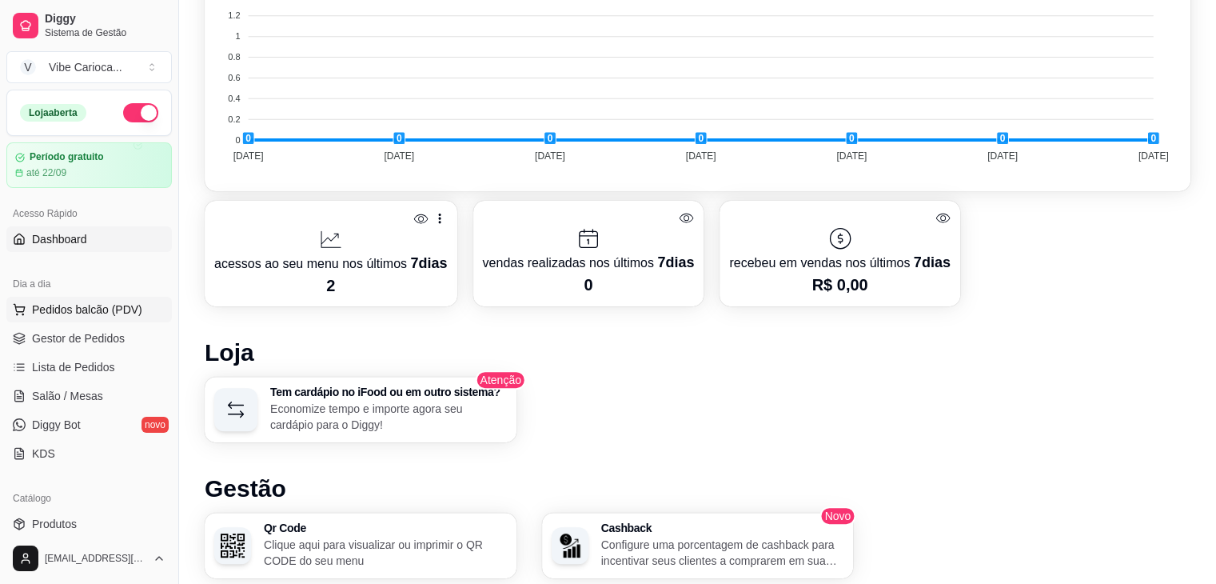
click at [54, 308] on span "Pedidos balcão (PDV)" at bounding box center [87, 309] width 110 height 16
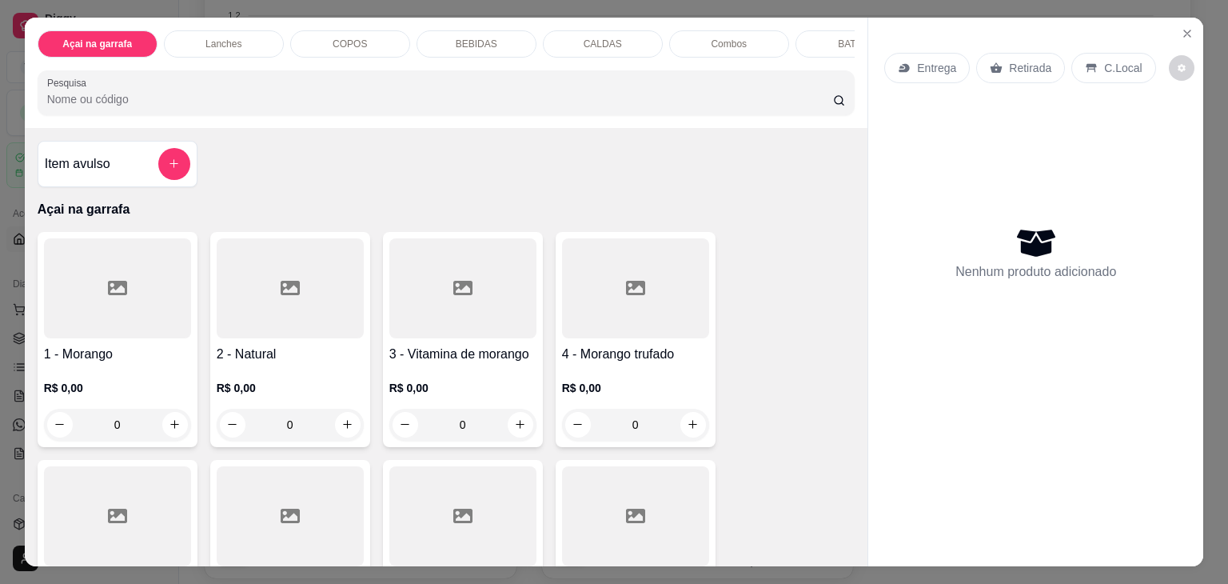
click at [108, 107] on input "Pesquisa" at bounding box center [440, 99] width 786 height 16
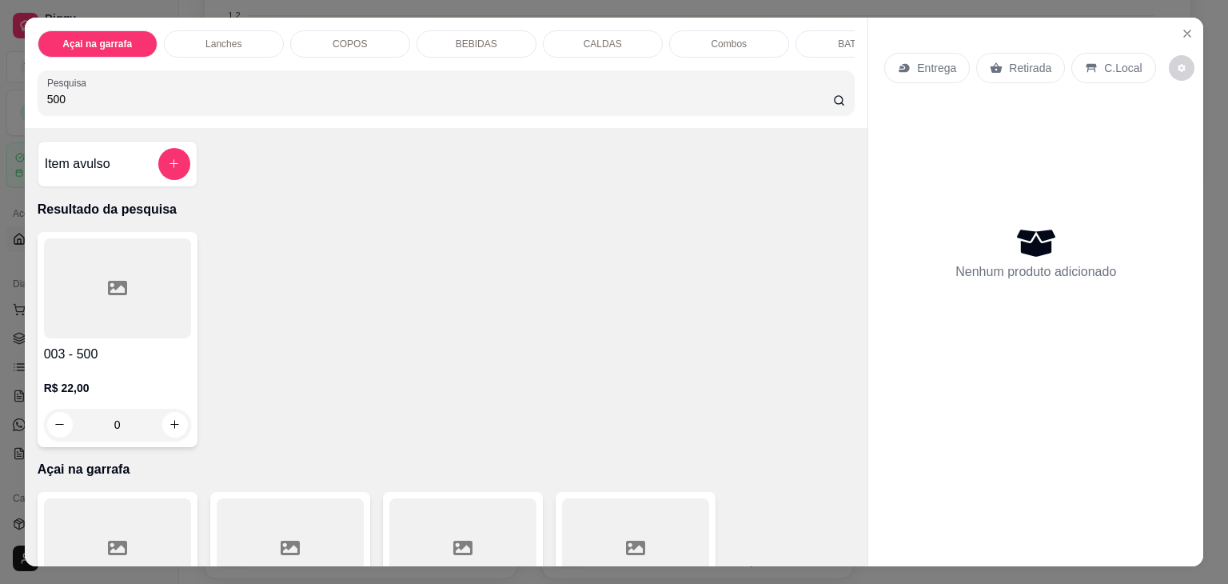
type input "500"
click at [102, 264] on div at bounding box center [117, 288] width 147 height 100
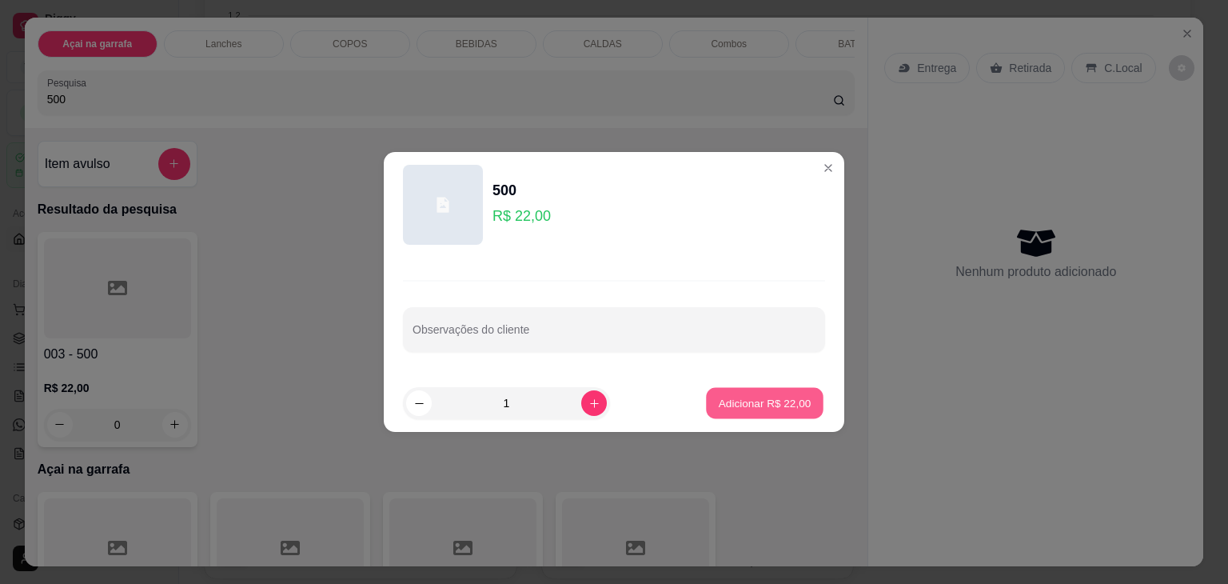
click at [743, 404] on p "Adicionar R$ 22,00" at bounding box center [765, 402] width 93 height 15
type input "1"
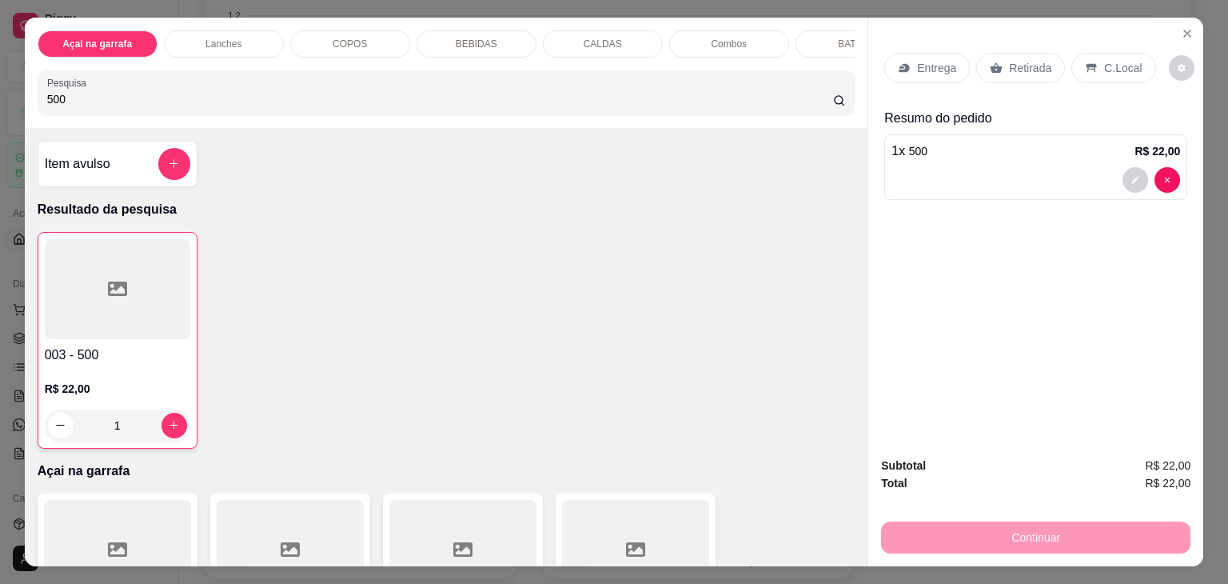
click at [138, 100] on input "500" at bounding box center [440, 99] width 786 height 16
type input "300"
click at [115, 328] on div at bounding box center [117, 288] width 147 height 100
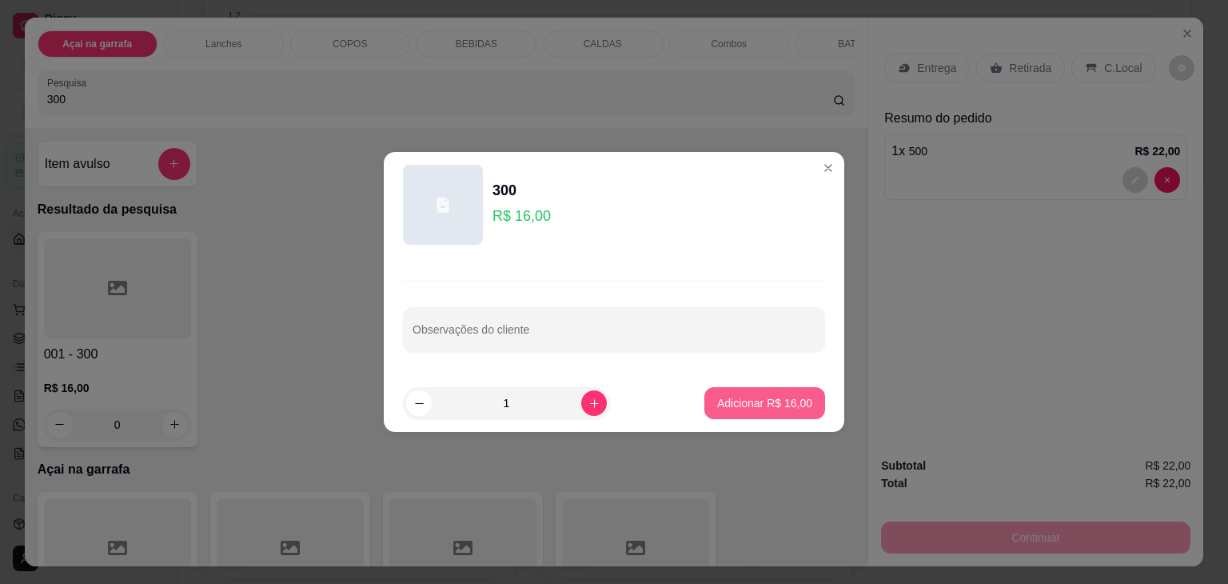
click at [767, 395] on p "Adicionar R$ 16,00" at bounding box center [764, 403] width 95 height 16
type input "1"
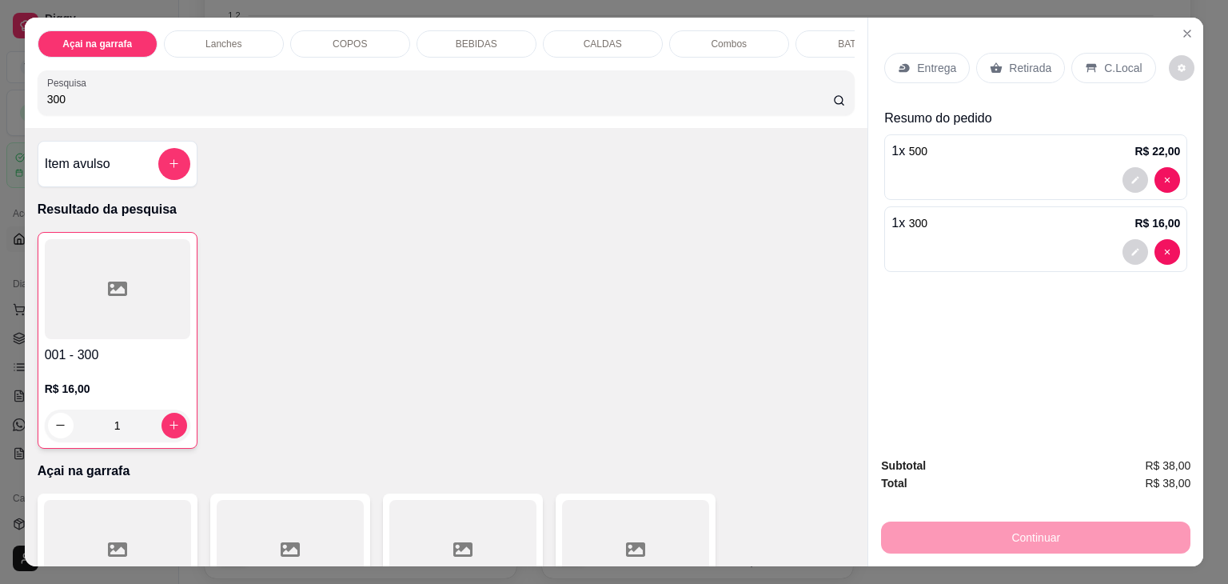
click at [1105, 53] on div "C.Local" at bounding box center [1113, 68] width 84 height 30
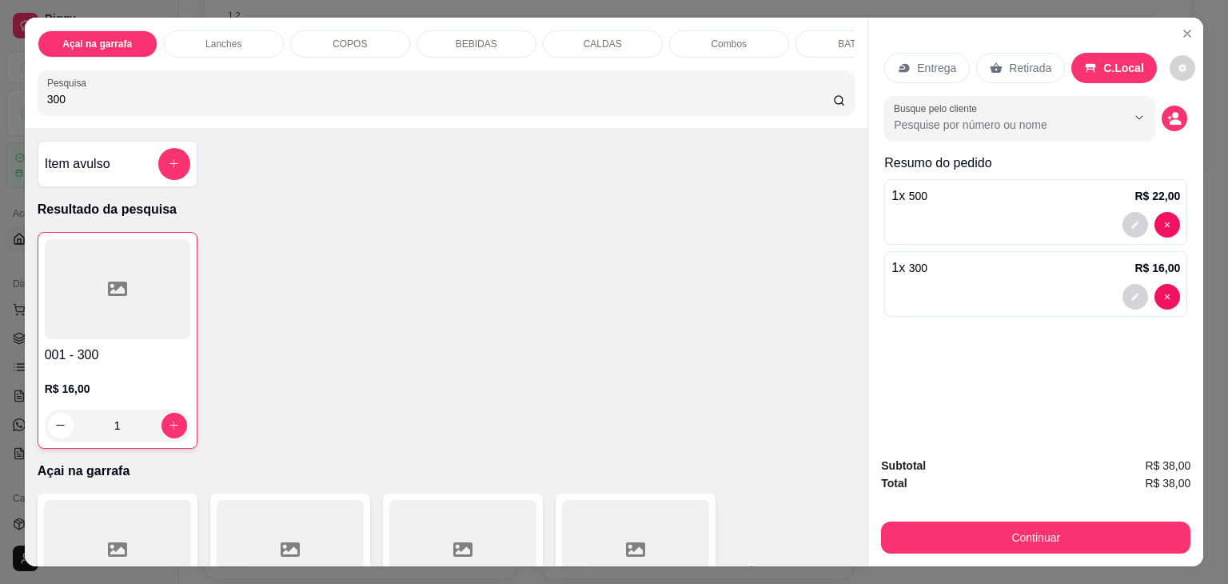
click at [339, 298] on div "001 - 300 R$ 16,00 1" at bounding box center [447, 340] width 818 height 217
click at [1170, 120] on button "decrease-product-quantity" at bounding box center [1174, 119] width 26 height 26
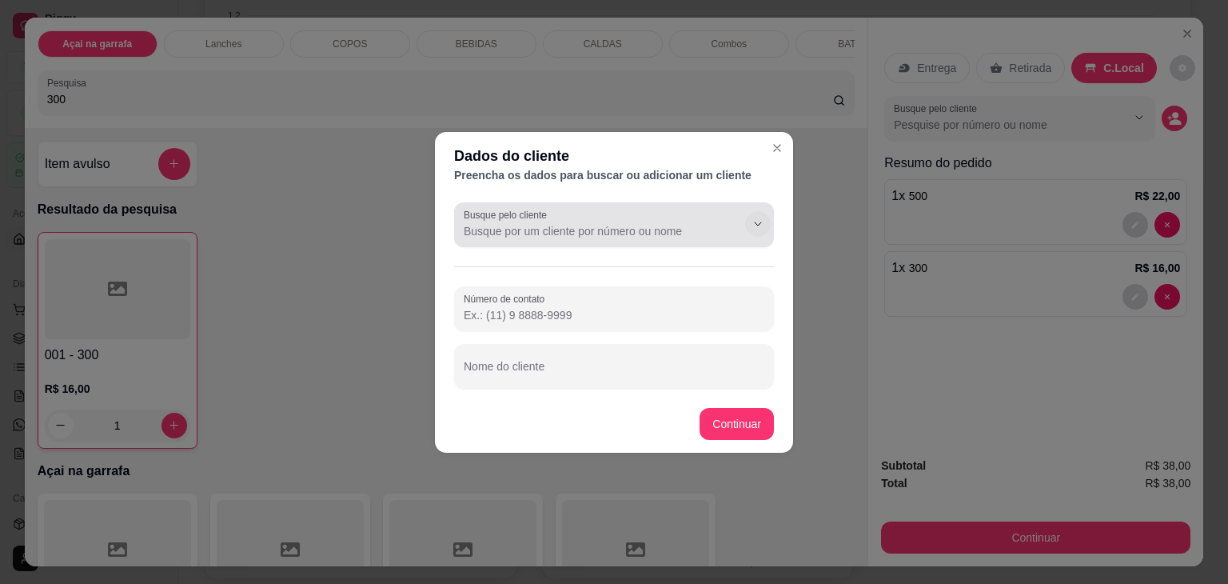
click at [746, 223] on button "Show suggestions" at bounding box center [758, 224] width 26 height 26
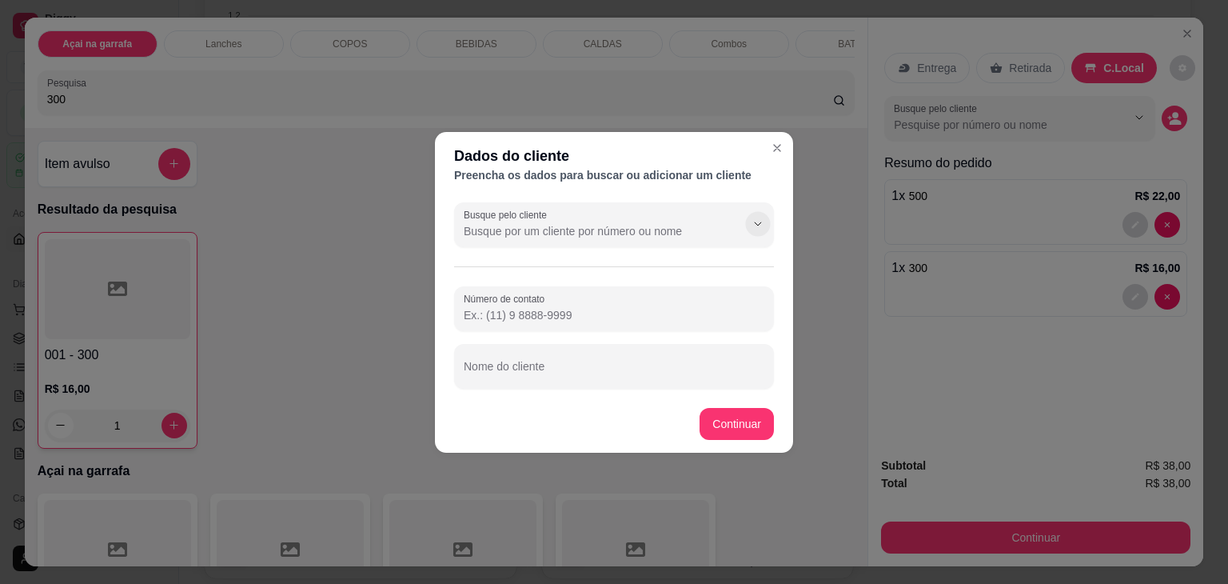
click at [746, 223] on button "Show suggestions" at bounding box center [757, 223] width 25 height 25
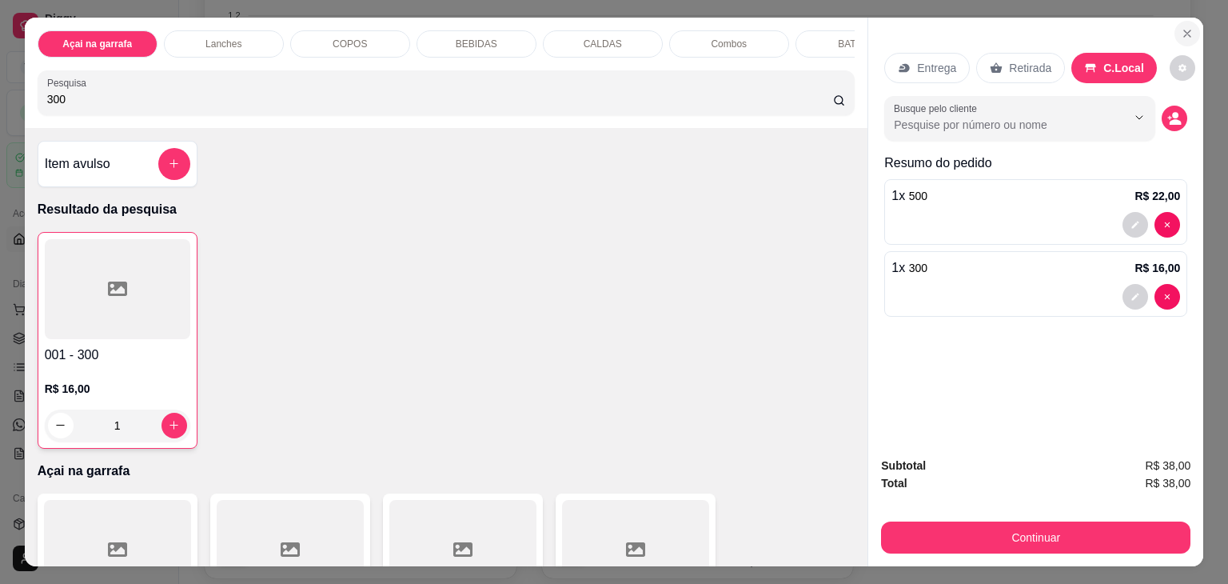
click at [1186, 27] on icon "Close" at bounding box center [1187, 33] width 13 height 13
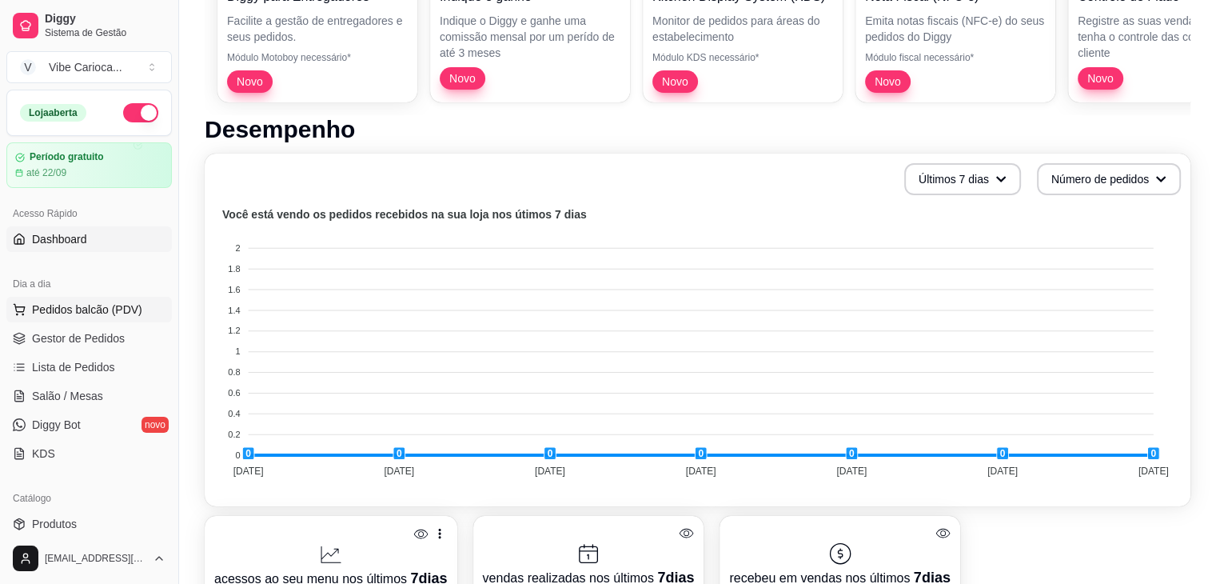
click at [79, 301] on span "Pedidos balcão (PDV)" at bounding box center [87, 309] width 110 height 16
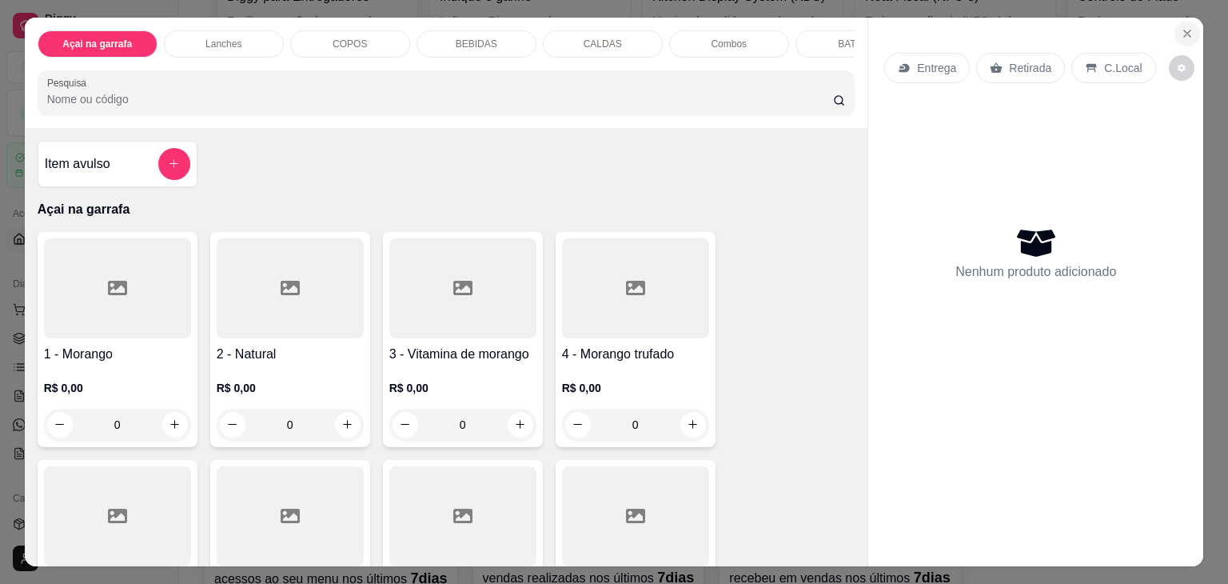
click at [1181, 27] on icon "Close" at bounding box center [1187, 33] width 13 height 13
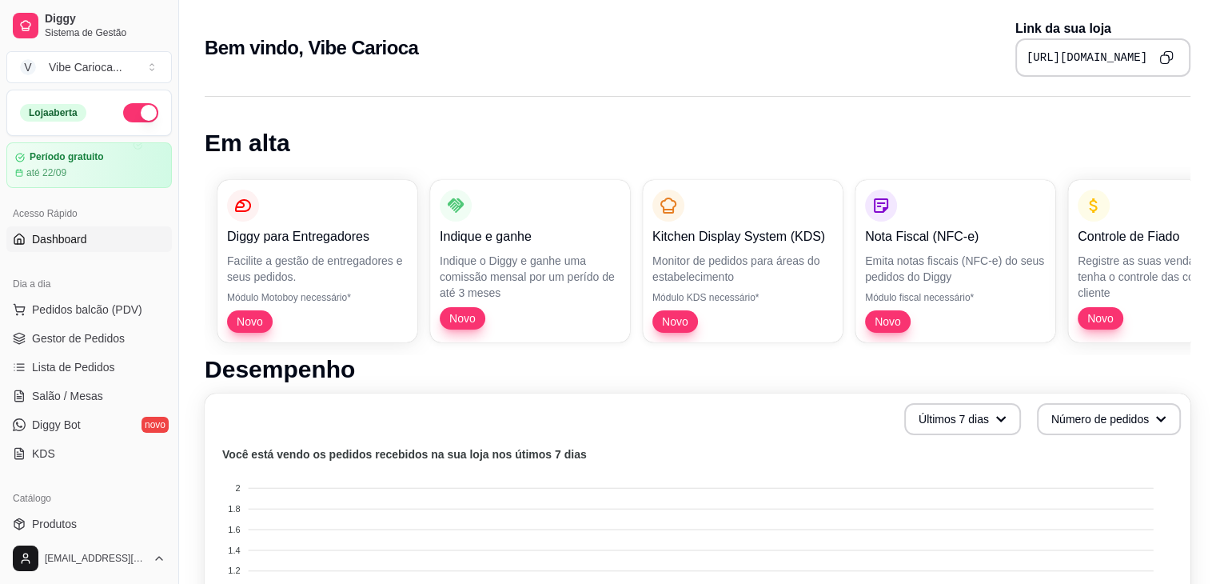
click at [942, 239] on p "Nota Fiscal (NFC-e)" at bounding box center [955, 236] width 181 height 19
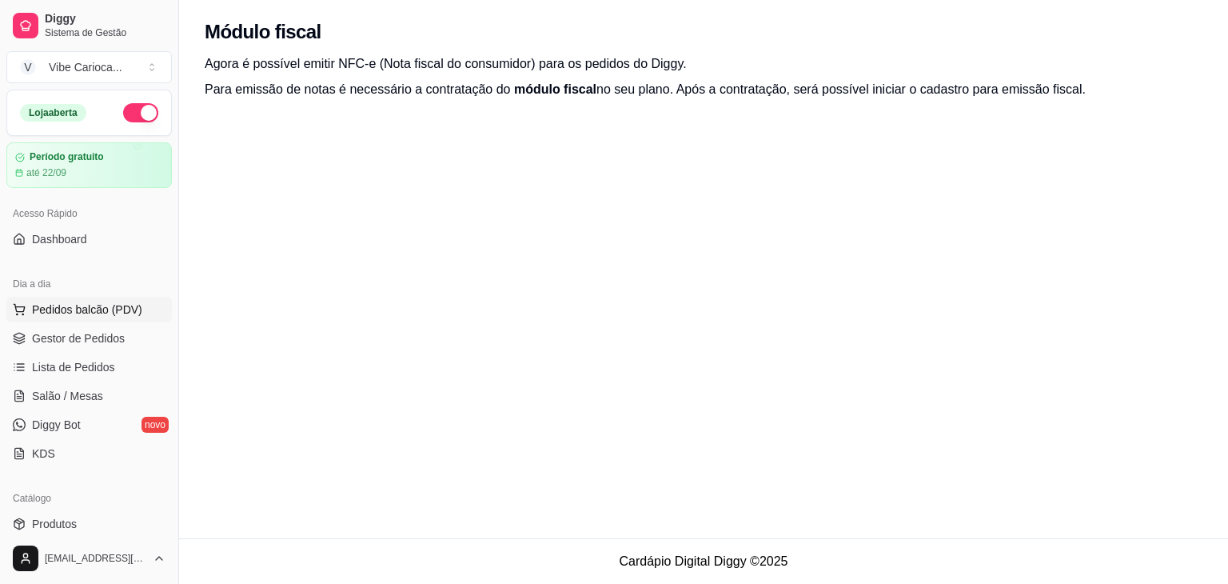
click at [40, 312] on span "Pedidos balcão (PDV)" at bounding box center [87, 309] width 110 height 16
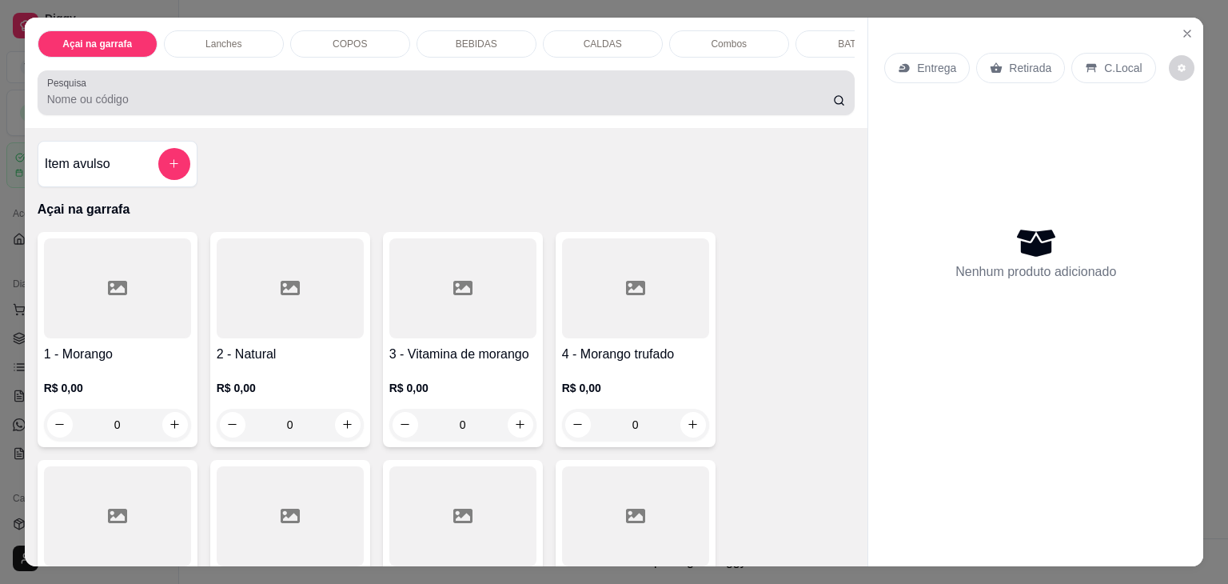
click at [205, 106] on input "Pesquisa" at bounding box center [440, 99] width 786 height 16
click at [225, 115] on div "Pesquisa" at bounding box center [447, 92] width 818 height 45
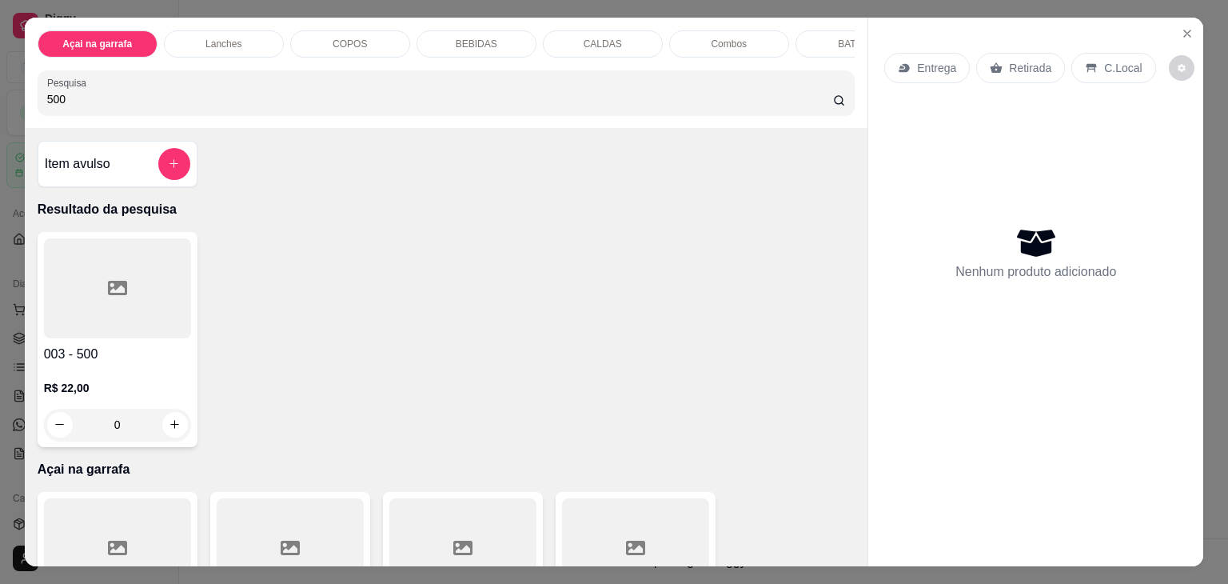
type input "500"
click at [90, 264] on div at bounding box center [117, 288] width 147 height 100
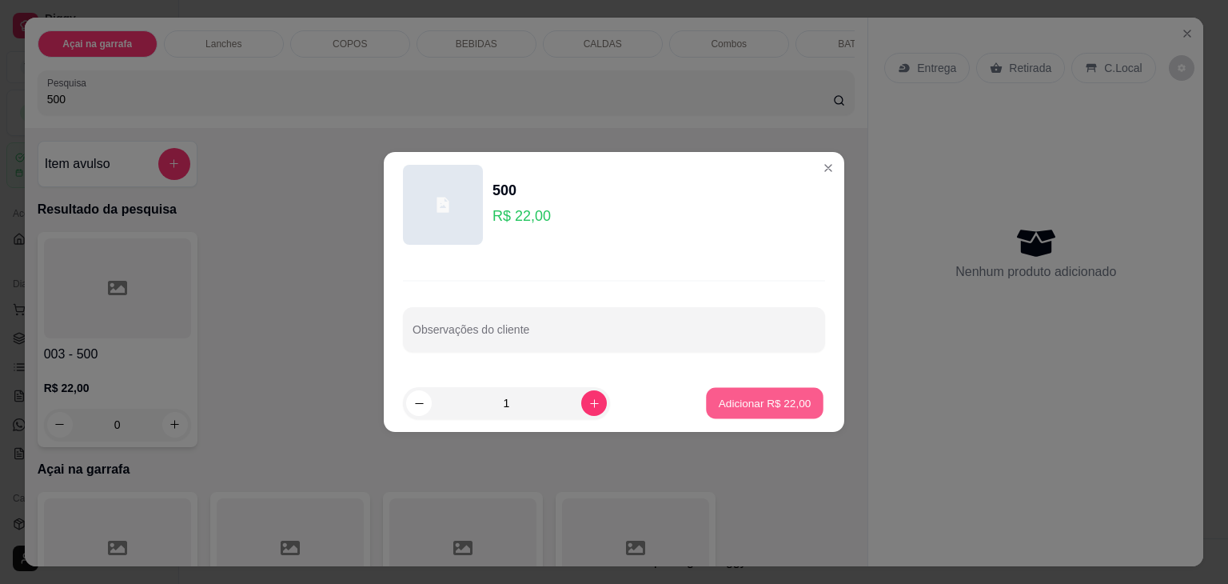
click at [719, 404] on p "Adicionar R$ 22,00" at bounding box center [765, 402] width 93 height 15
type input "1"
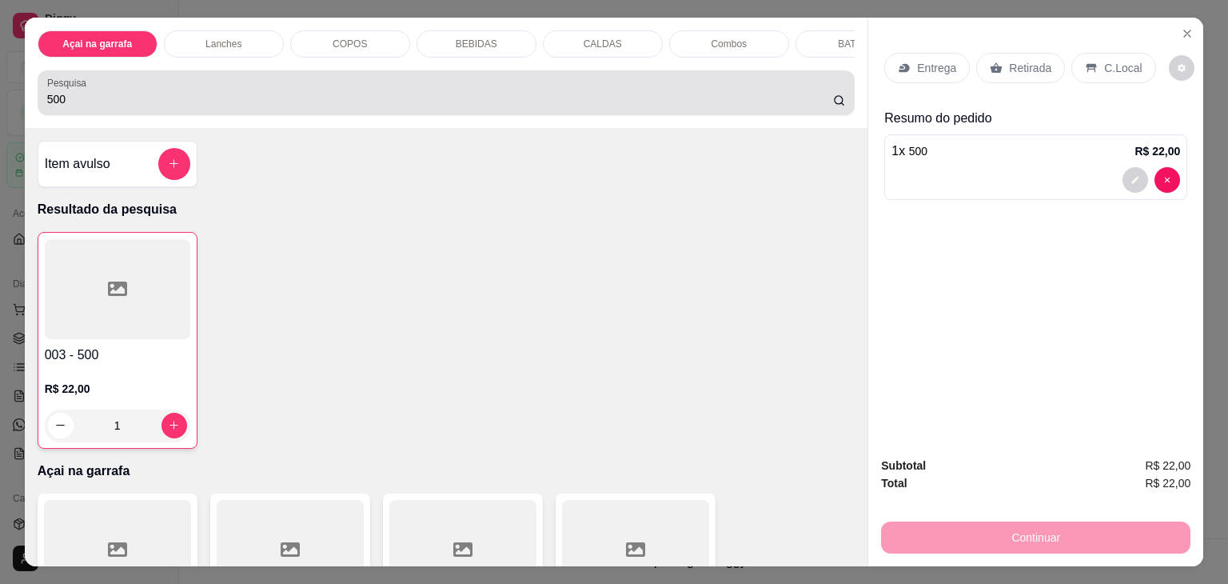
click at [217, 107] on input "500" at bounding box center [440, 99] width 786 height 16
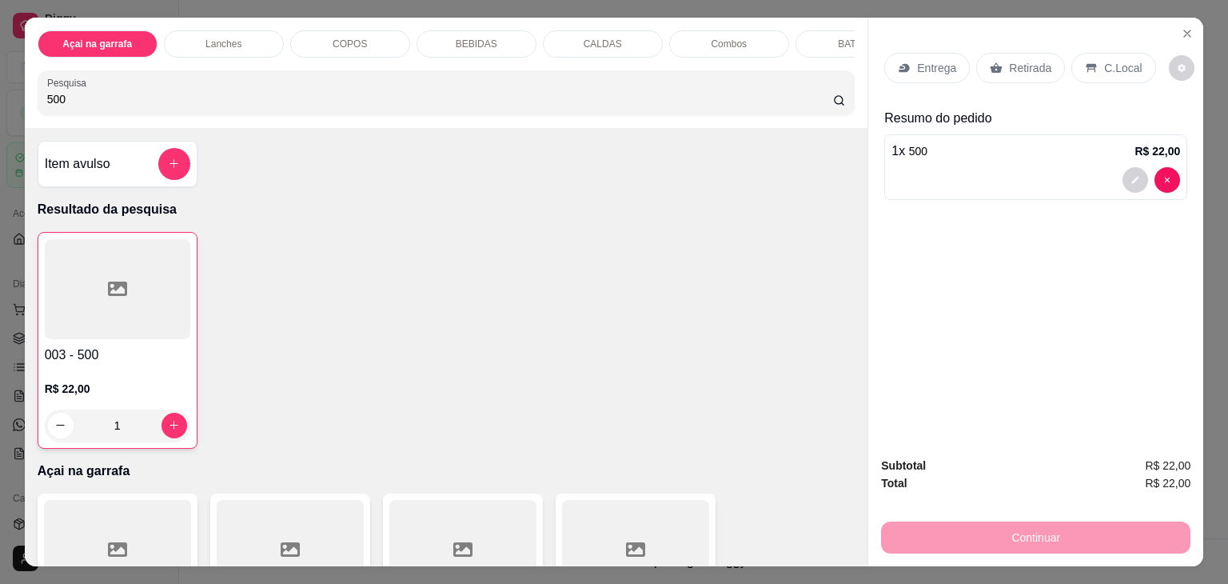
click at [217, 107] on input "500" at bounding box center [440, 99] width 786 height 16
type input "300"
click at [120, 289] on icon at bounding box center [117, 288] width 19 height 14
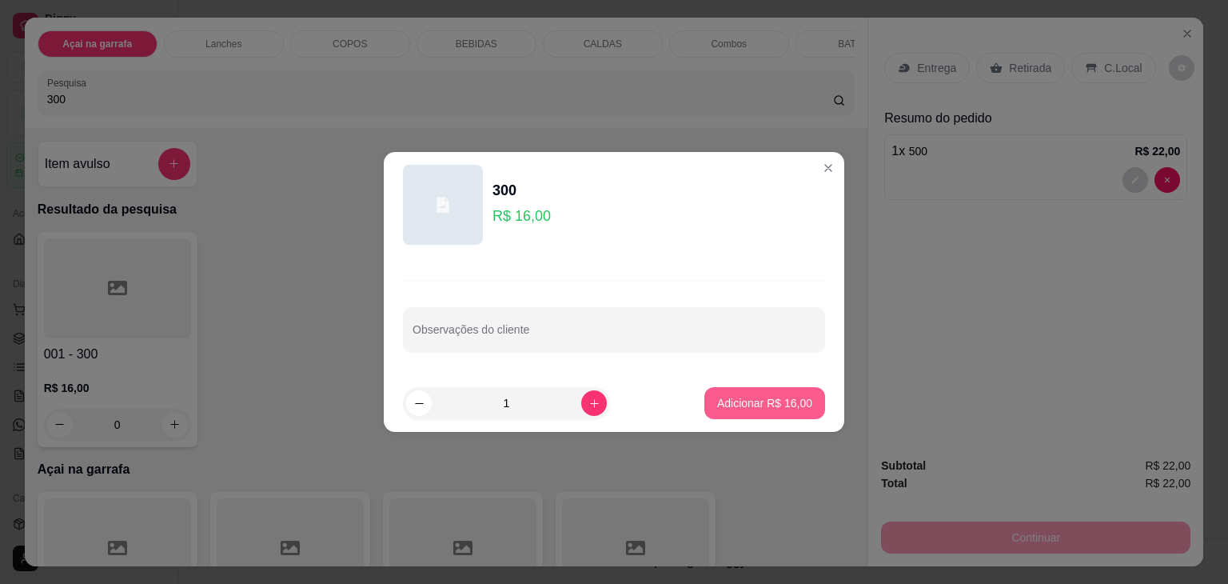
click at [727, 401] on p "Adicionar R$ 16,00" at bounding box center [764, 403] width 95 height 16
type input "1"
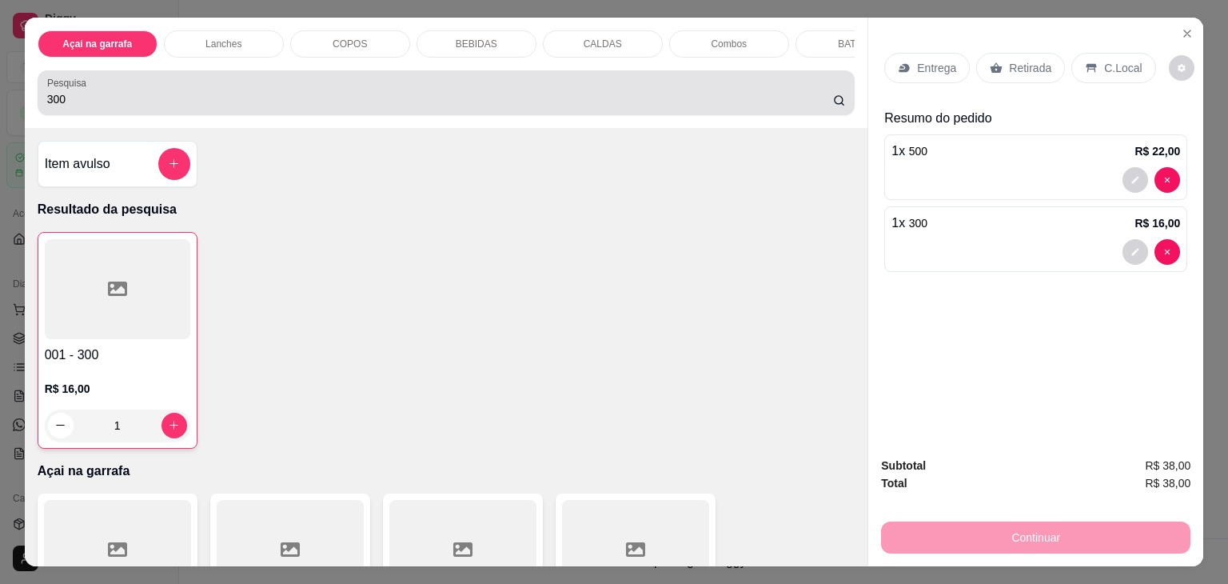
click at [254, 98] on input "300" at bounding box center [440, 99] width 786 height 16
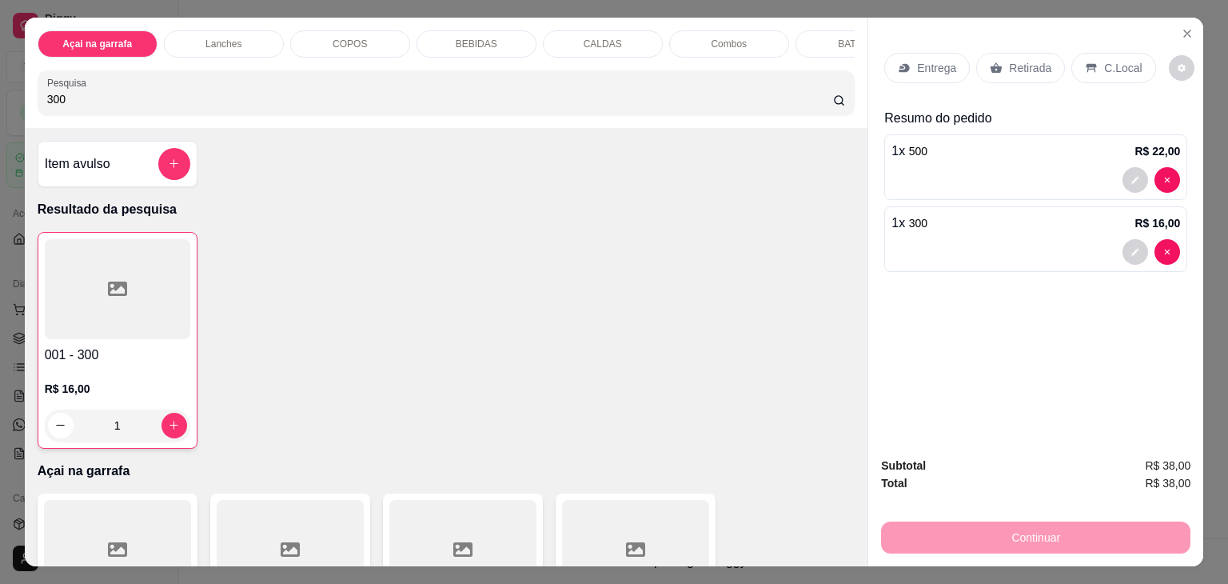
click at [254, 98] on input "300" at bounding box center [440, 99] width 786 height 16
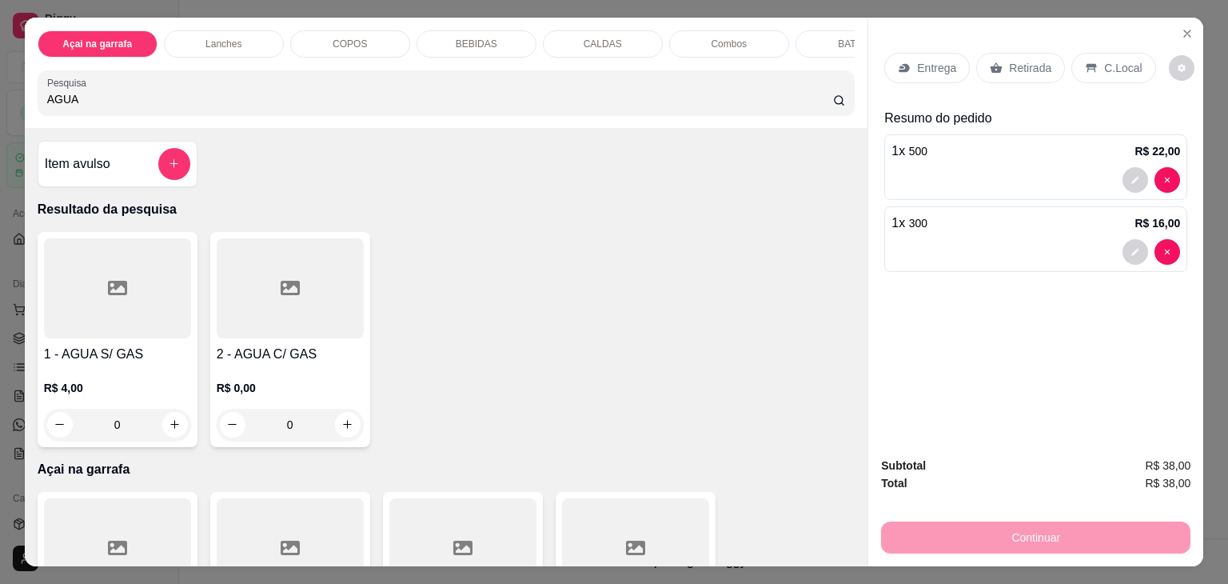
type input "AGUA"
click at [106, 315] on div at bounding box center [117, 288] width 147 height 100
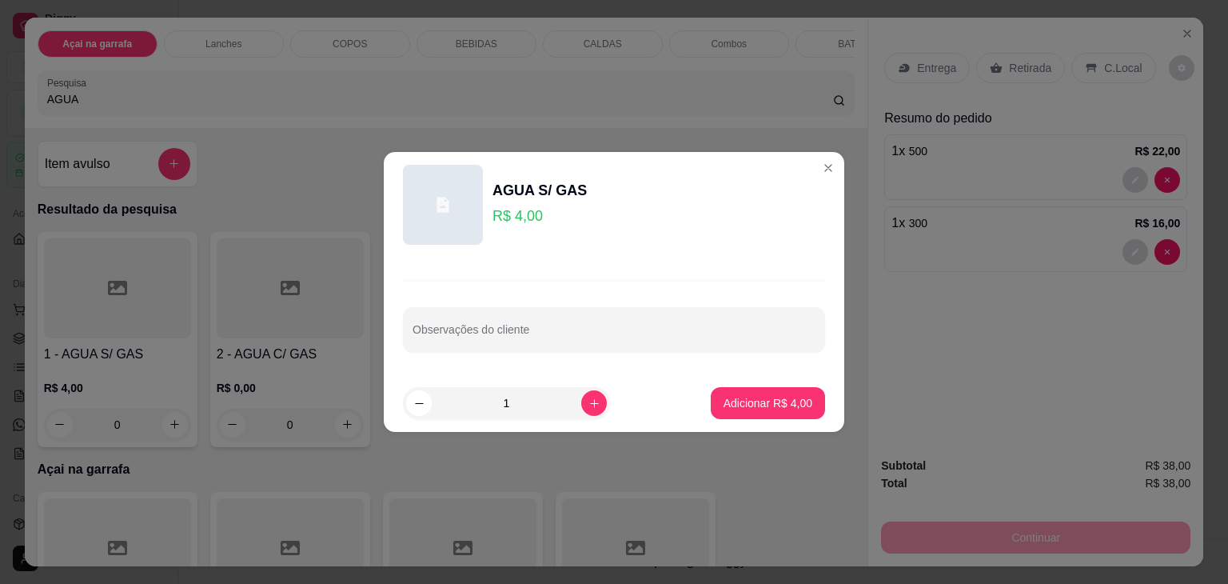
click at [812, 403] on footer "1 Adicionar R$ 4,00" at bounding box center [614, 403] width 460 height 58
click at [785, 401] on p "Adicionar R$ 4,00" at bounding box center [767, 403] width 89 height 16
type input "1"
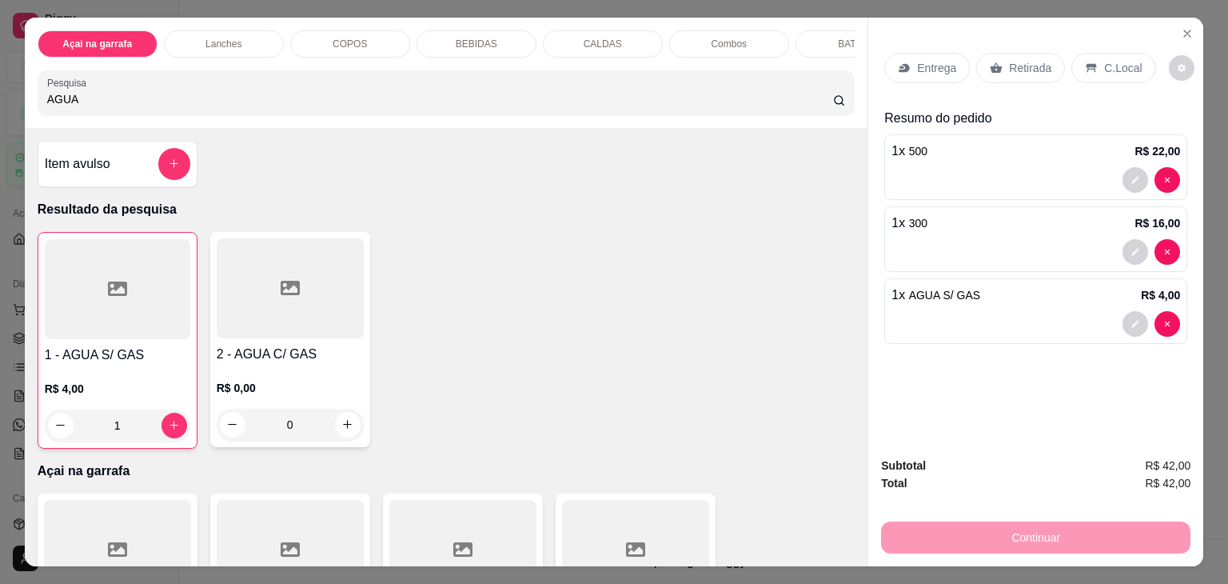
click at [1090, 62] on div "C.Local" at bounding box center [1113, 68] width 84 height 30
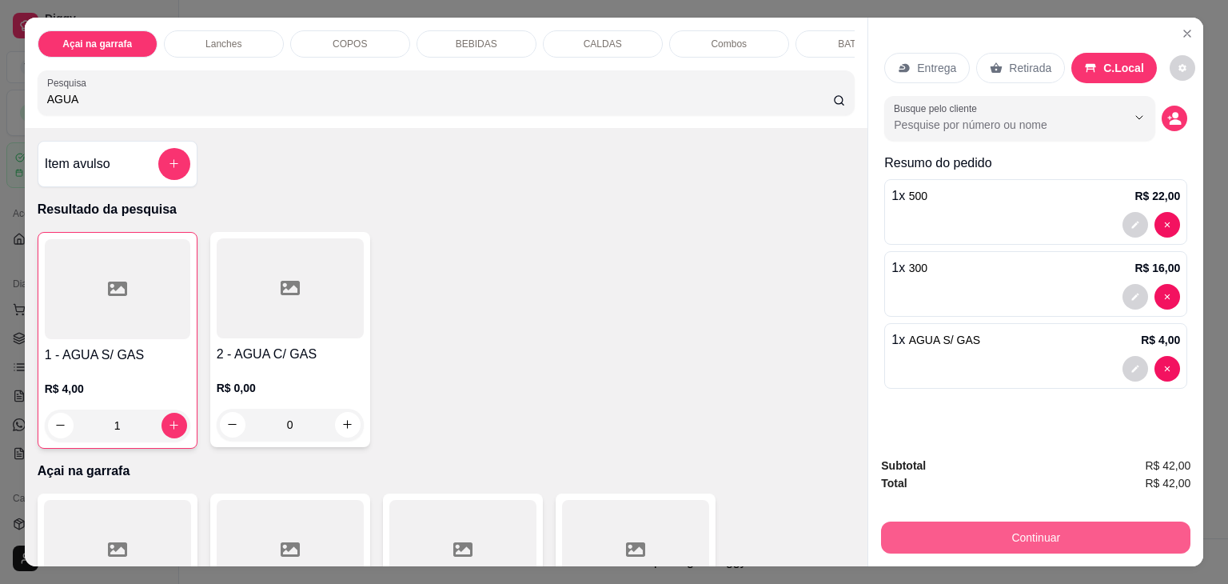
click at [991, 536] on button "Continuar" at bounding box center [1035, 537] width 309 height 32
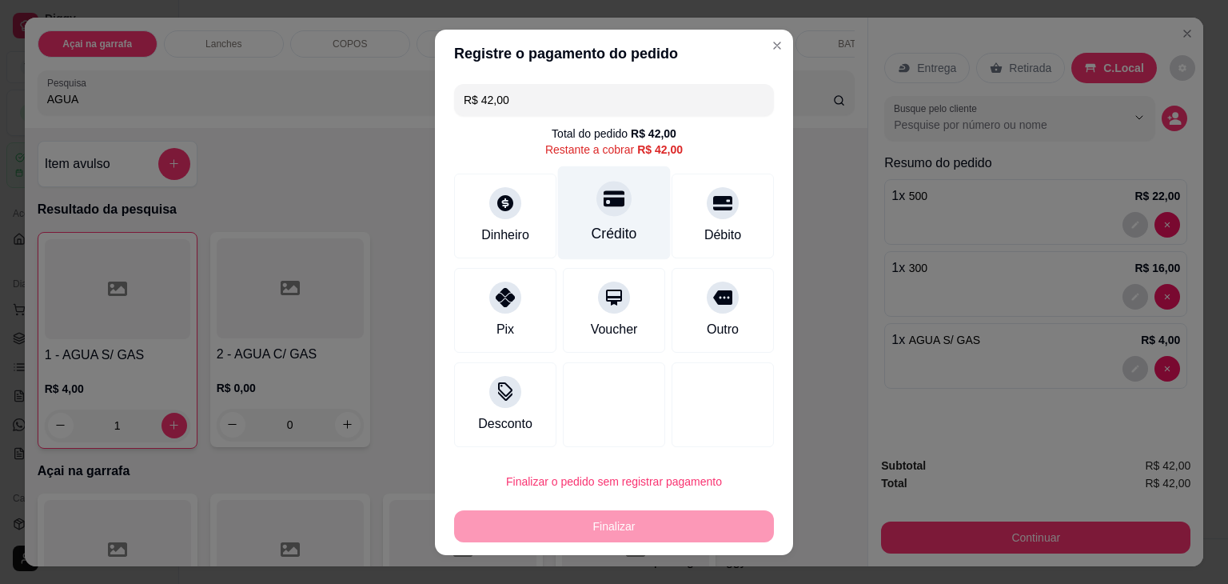
click at [604, 205] on icon at bounding box center [614, 198] width 21 height 16
type input "R$ 0,00"
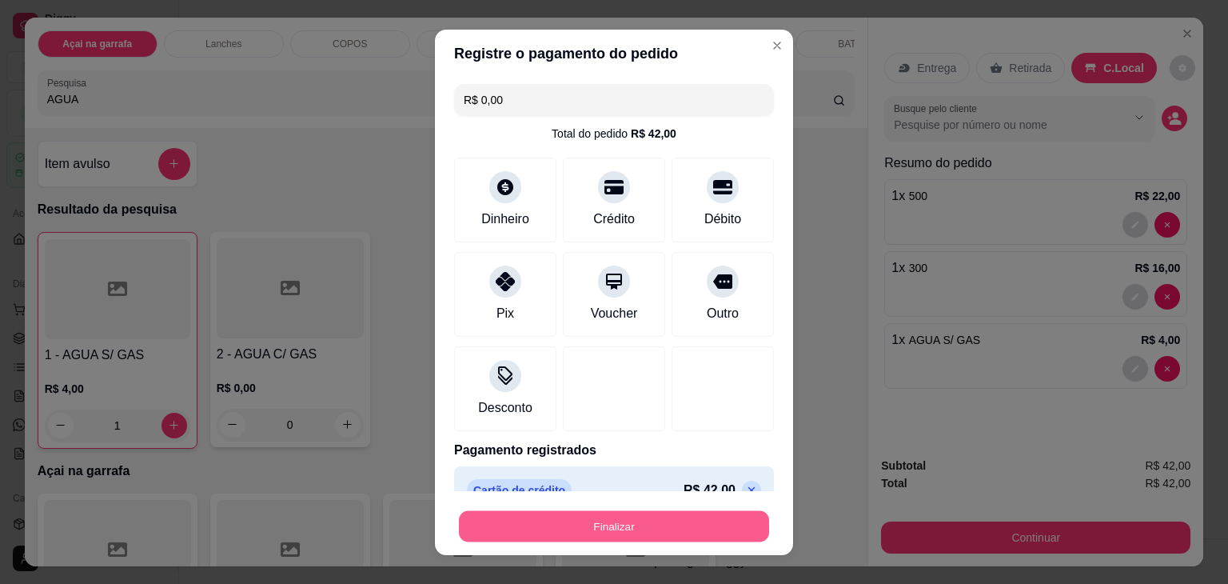
click at [569, 520] on button "Finalizar" at bounding box center [614, 525] width 310 height 31
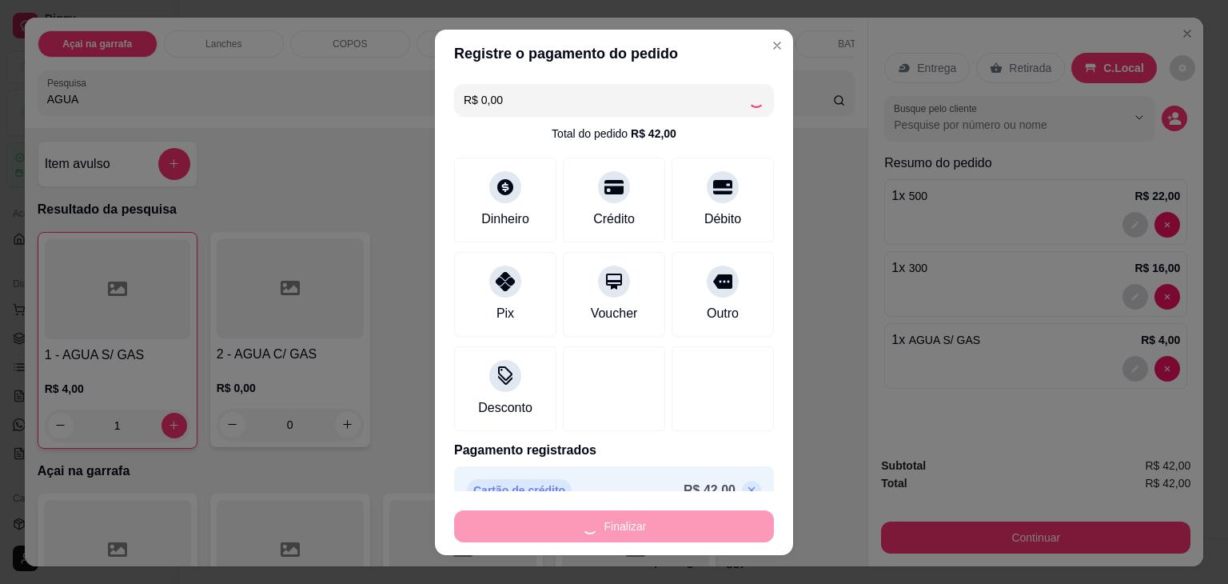
type input "0"
type input "-R$ 42,00"
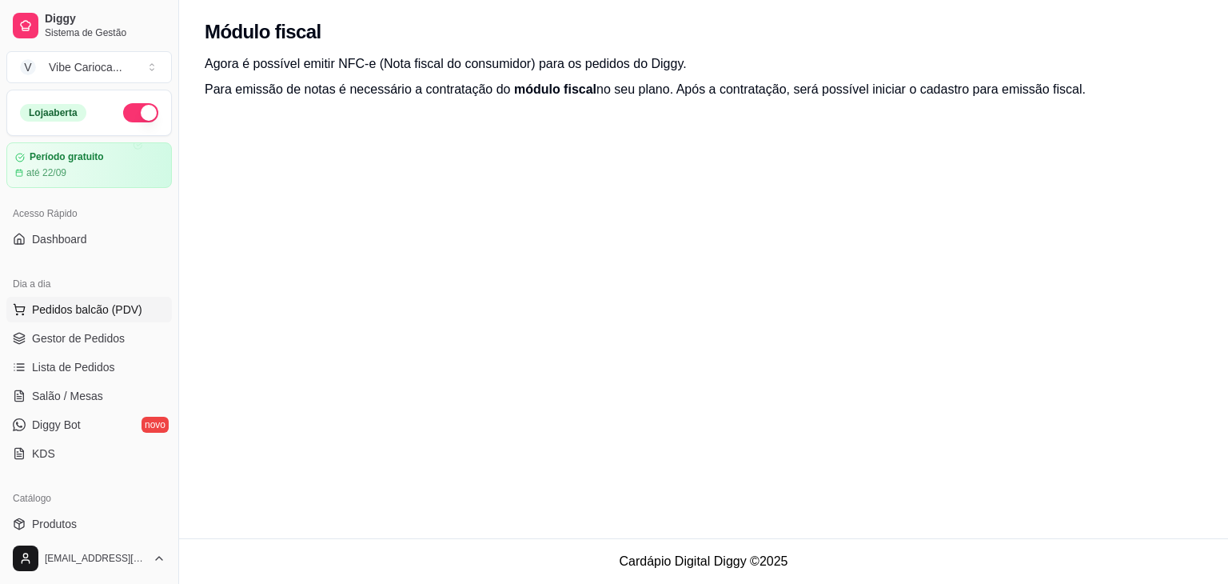
click at [65, 309] on span "Pedidos balcão (PDV)" at bounding box center [87, 309] width 110 height 16
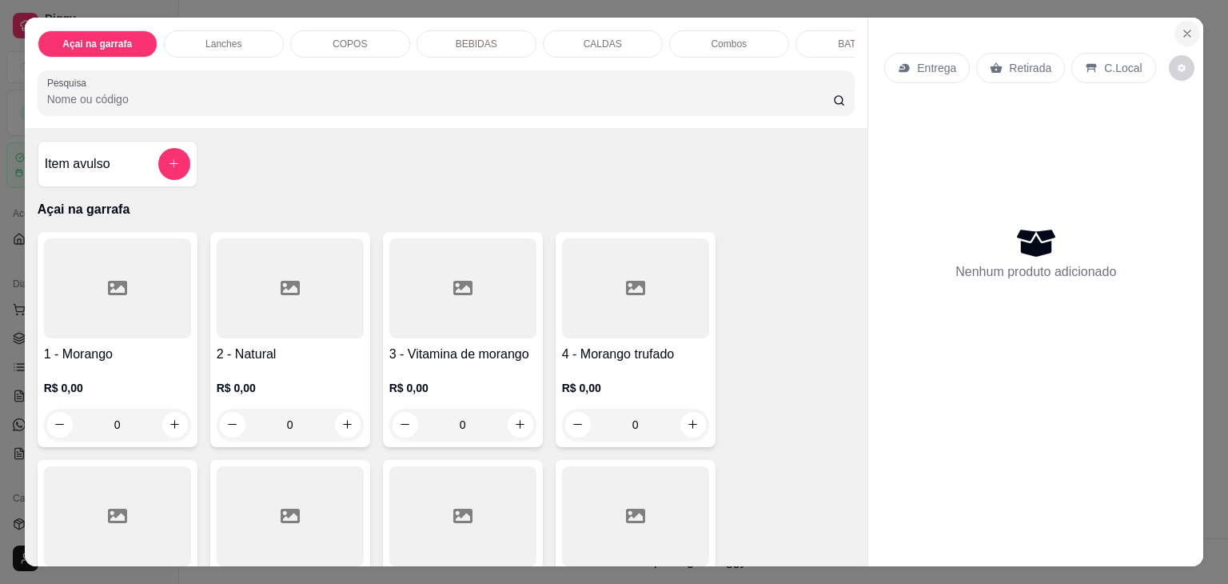
click at [1184, 30] on icon "Close" at bounding box center [1187, 33] width 6 height 6
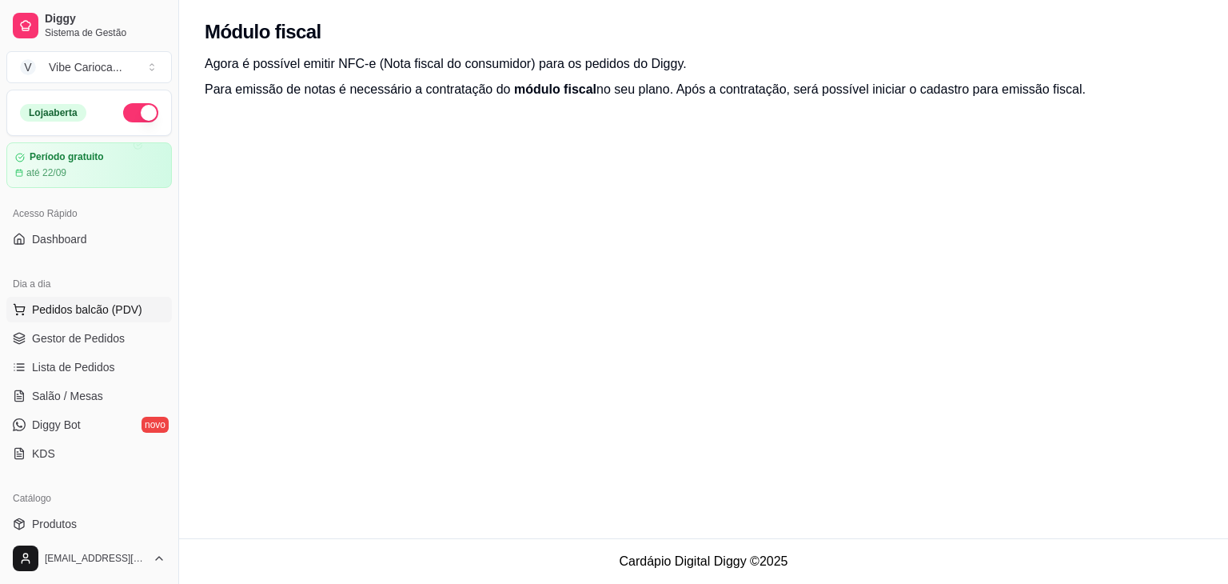
click at [86, 305] on span "Pedidos balcão (PDV)" at bounding box center [87, 309] width 110 height 16
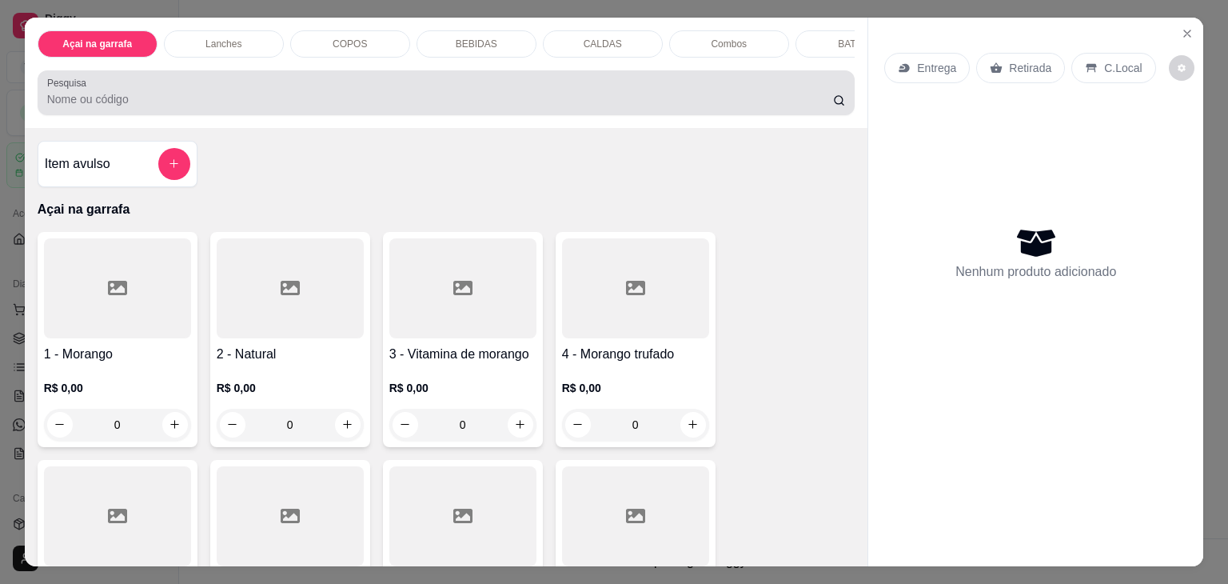
click at [237, 82] on div at bounding box center [446, 93] width 799 height 32
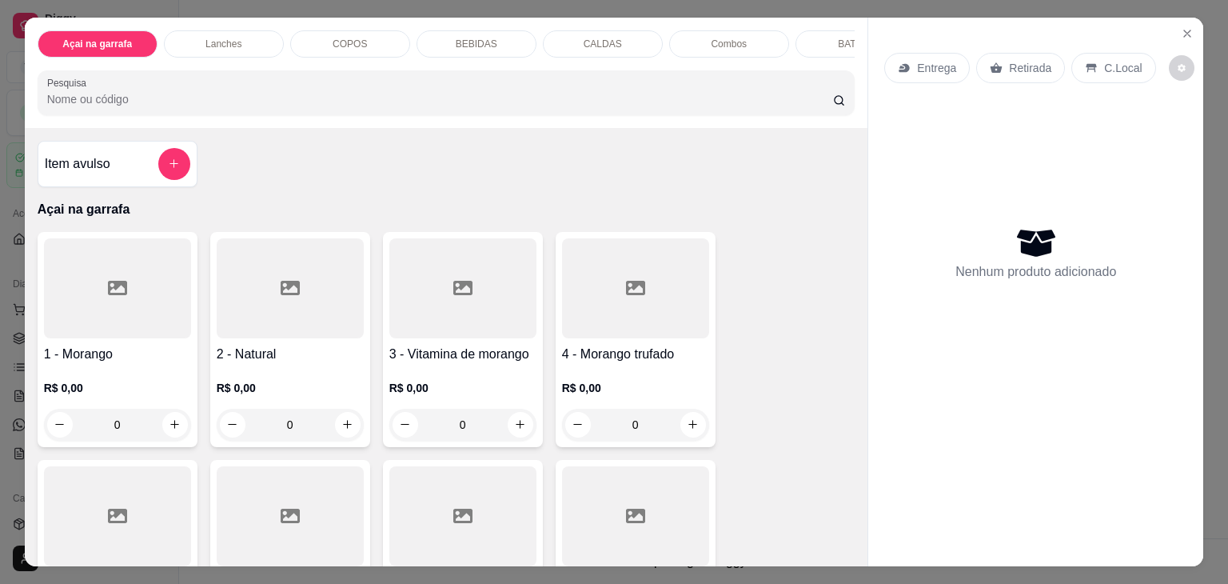
click at [82, 98] on input "Pesquisa" at bounding box center [440, 99] width 786 height 16
click at [426, 115] on div "Pesquisa" at bounding box center [447, 92] width 818 height 45
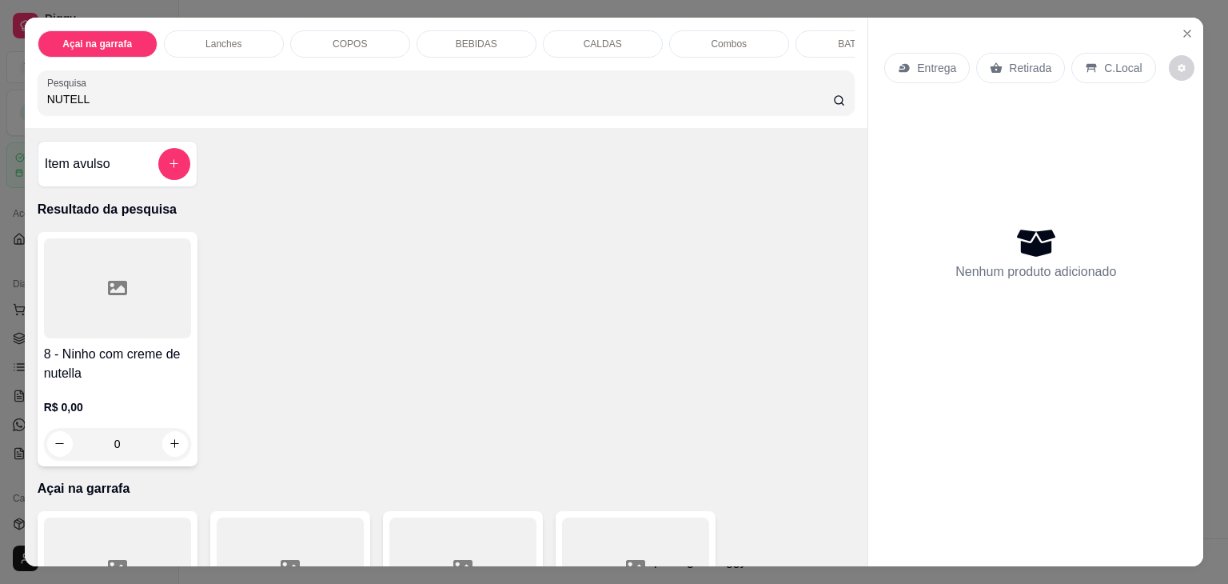
type input "NUTELL"
click at [161, 328] on div at bounding box center [117, 288] width 147 height 100
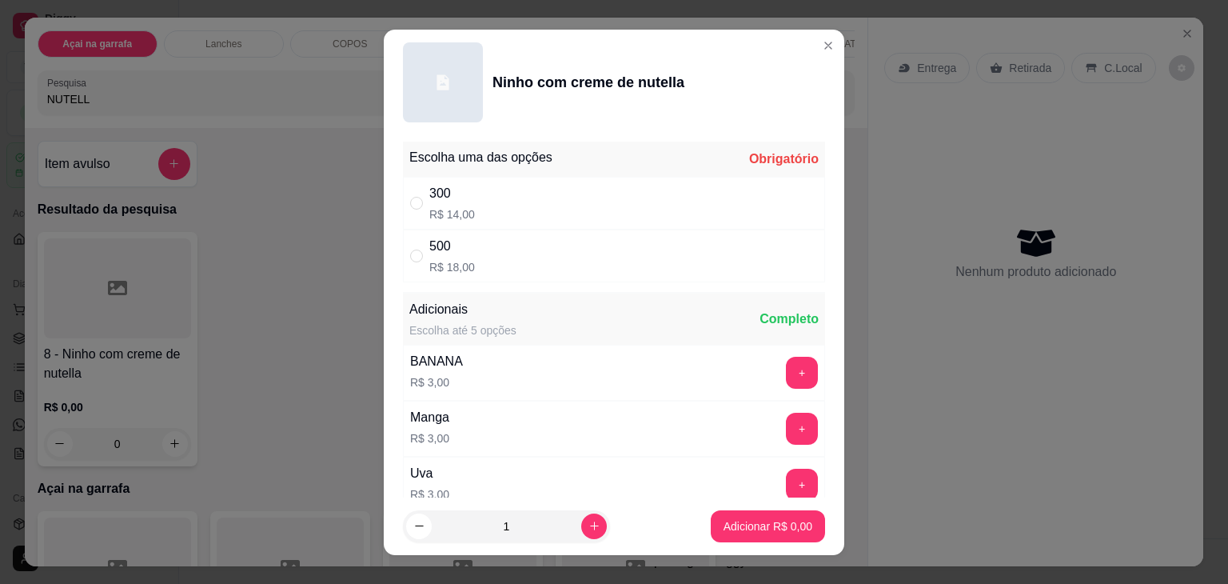
drag, startPoint x: 412, startPoint y: 258, endPoint x: 421, endPoint y: 258, distance: 9.6
click at [412, 257] on input "" at bounding box center [416, 255] width 13 height 13
radio input "true"
click at [588, 528] on icon "increase-product-quantity" at bounding box center [594, 526] width 12 height 12
type input "2"
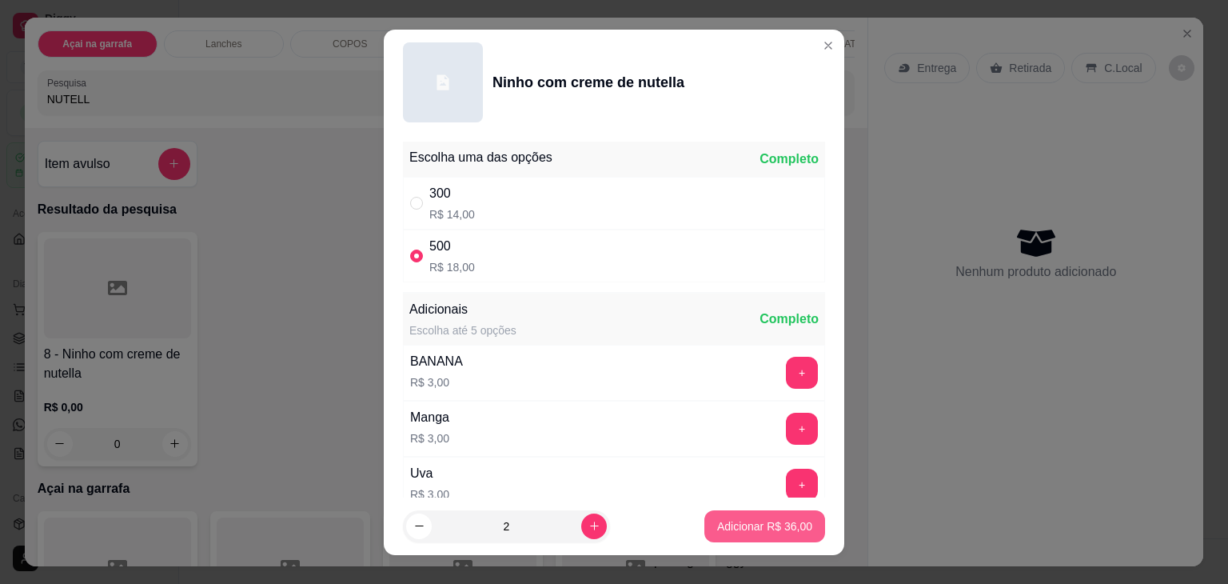
click at [753, 535] on button "Adicionar R$ 36,00" at bounding box center [764, 526] width 121 height 32
type input "2"
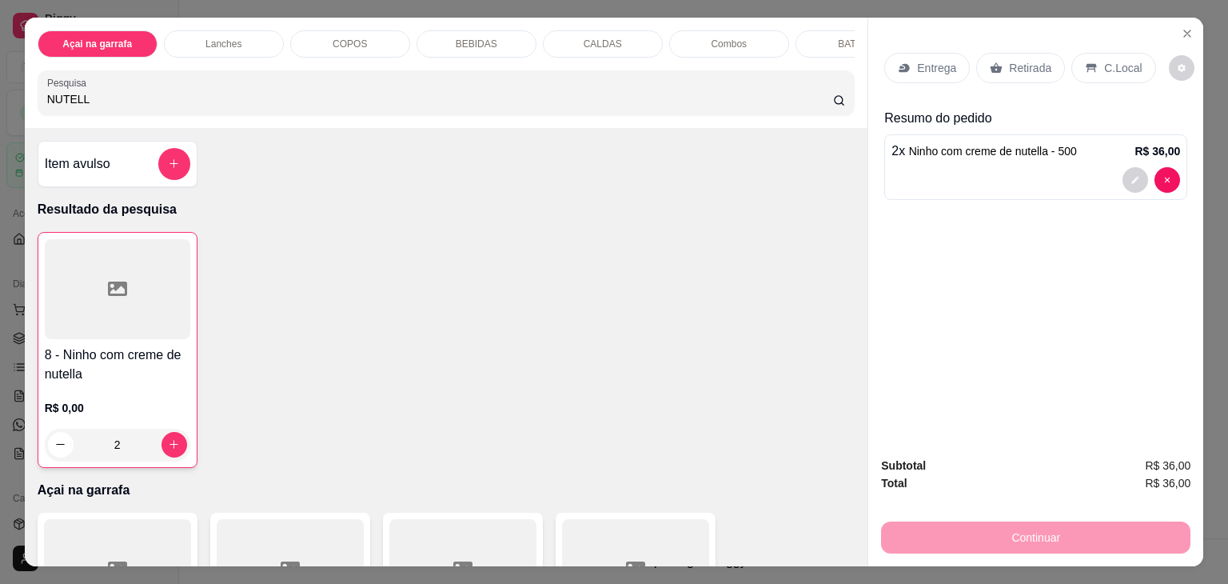
click at [1121, 62] on p "C.Local" at bounding box center [1123, 68] width 38 height 16
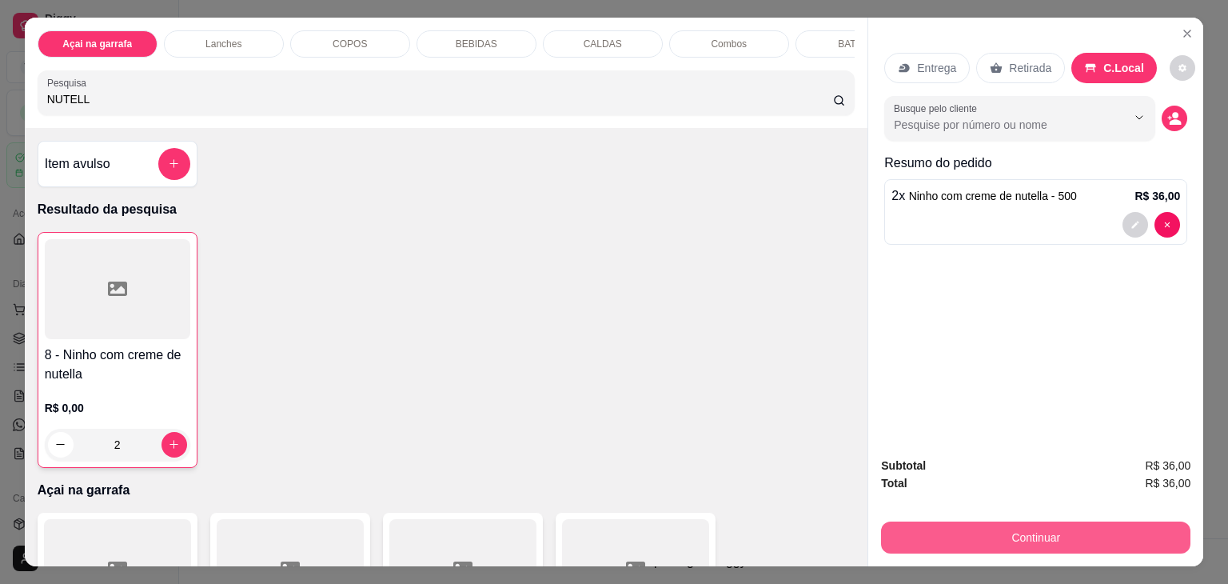
click at [1035, 528] on button "Continuar" at bounding box center [1035, 537] width 309 height 32
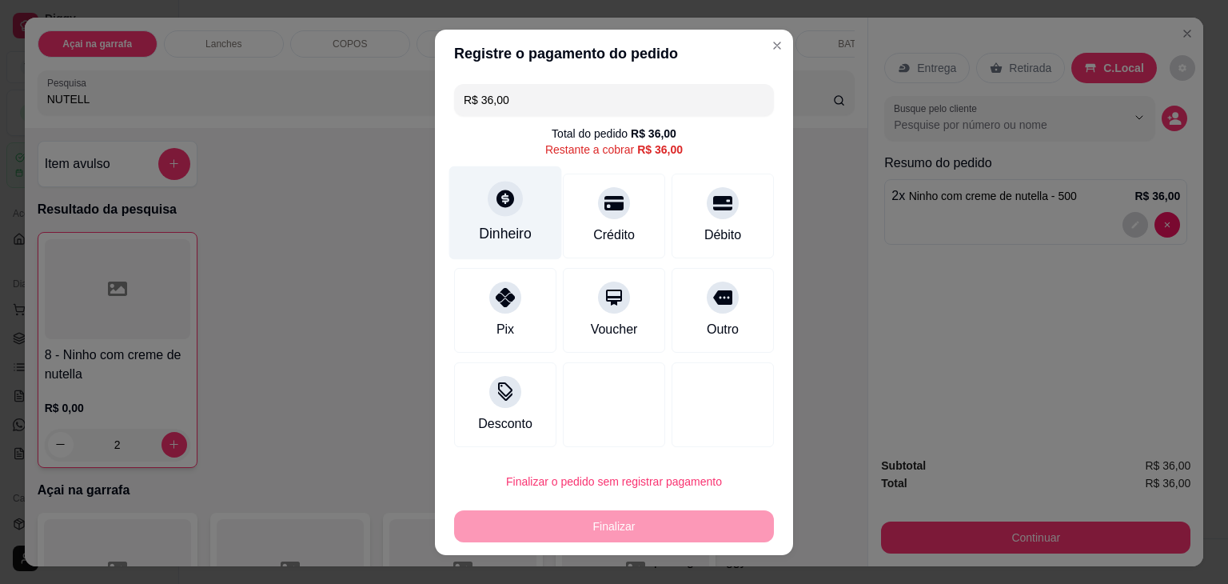
click at [511, 220] on div "Dinheiro" at bounding box center [505, 212] width 113 height 94
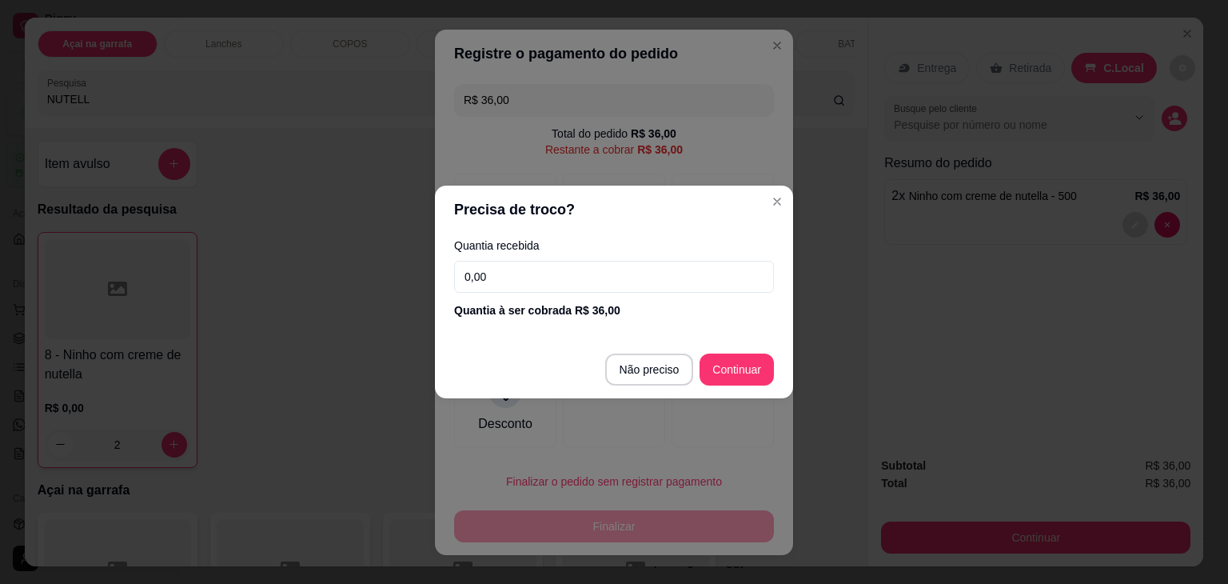
click at [563, 261] on input "0,00" at bounding box center [614, 277] width 320 height 32
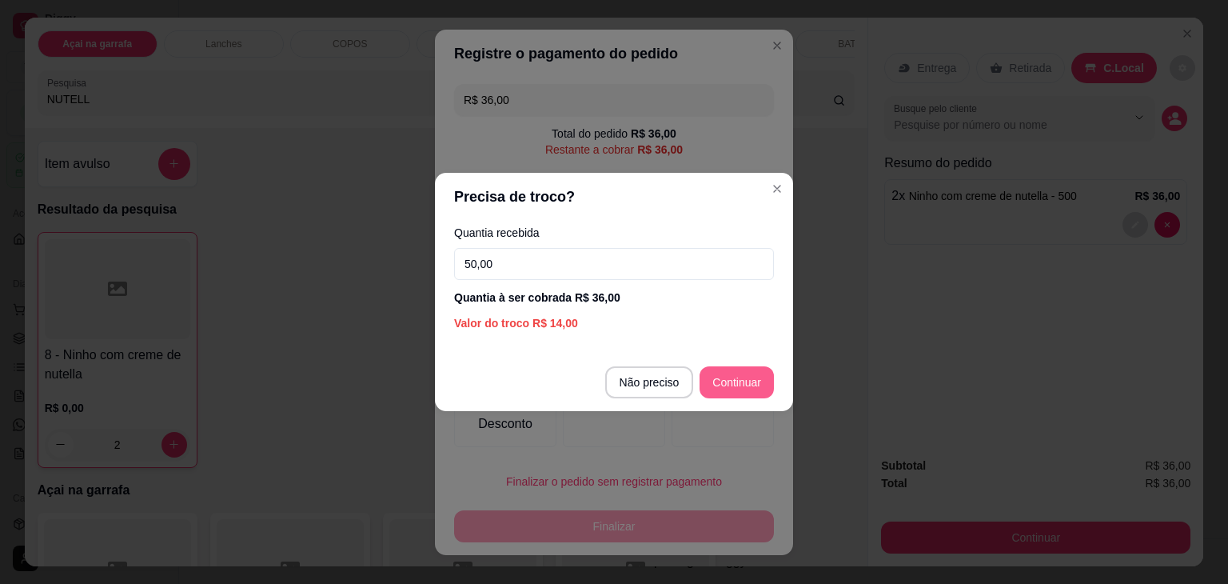
type input "50,00"
type input "R$ 0,00"
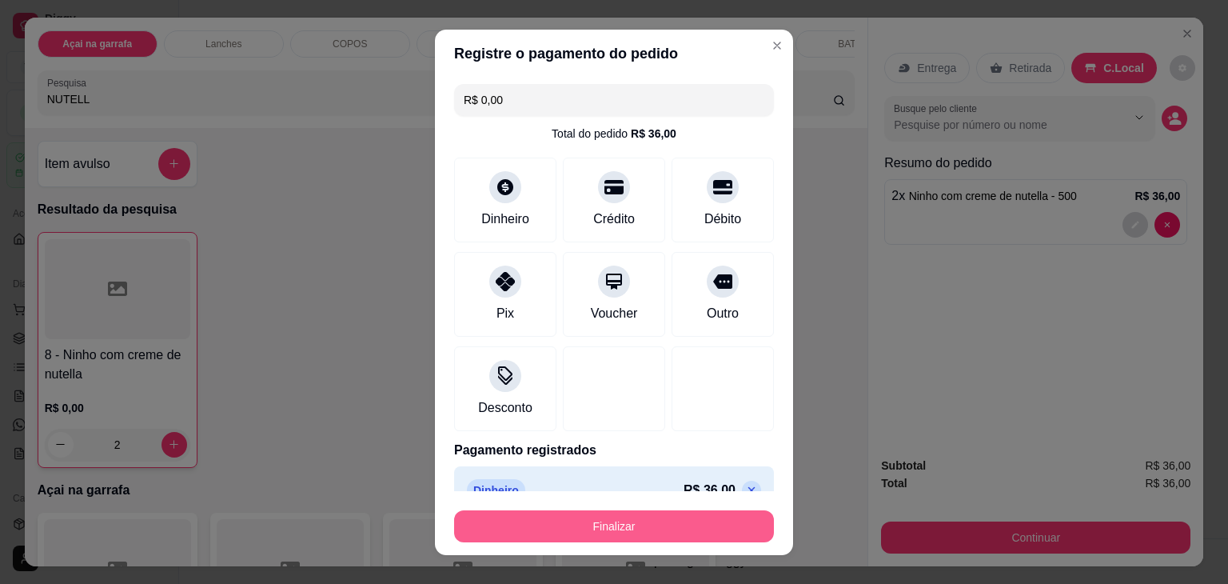
click at [595, 527] on button "Finalizar" at bounding box center [614, 526] width 320 height 32
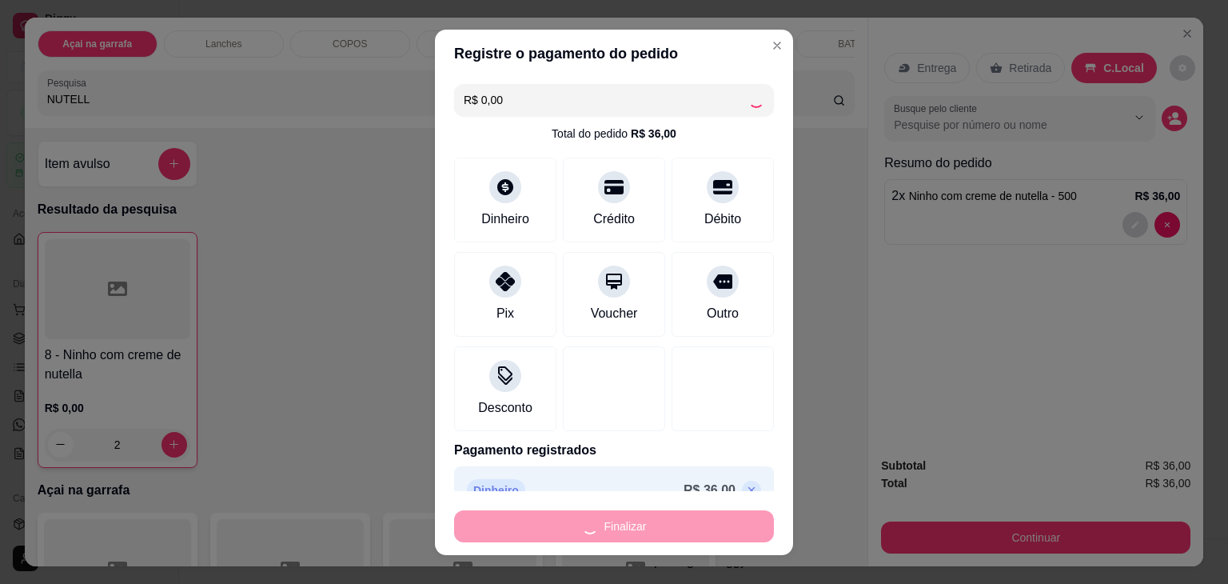
type input "0"
type input "-R$ 36,00"
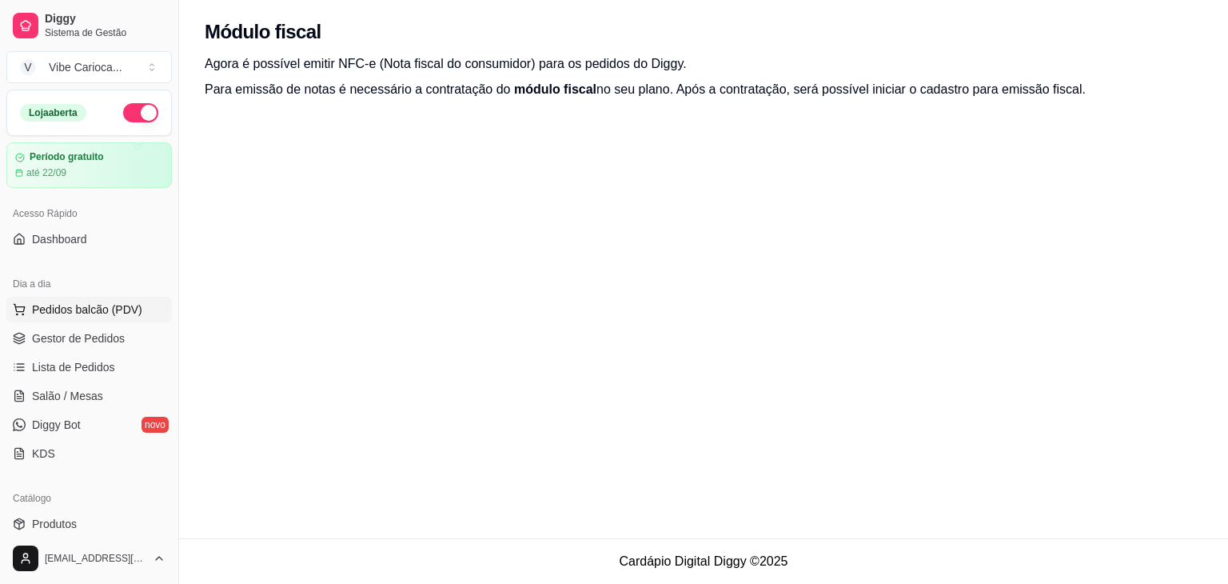
click at [22, 309] on icon at bounding box center [19, 309] width 13 height 13
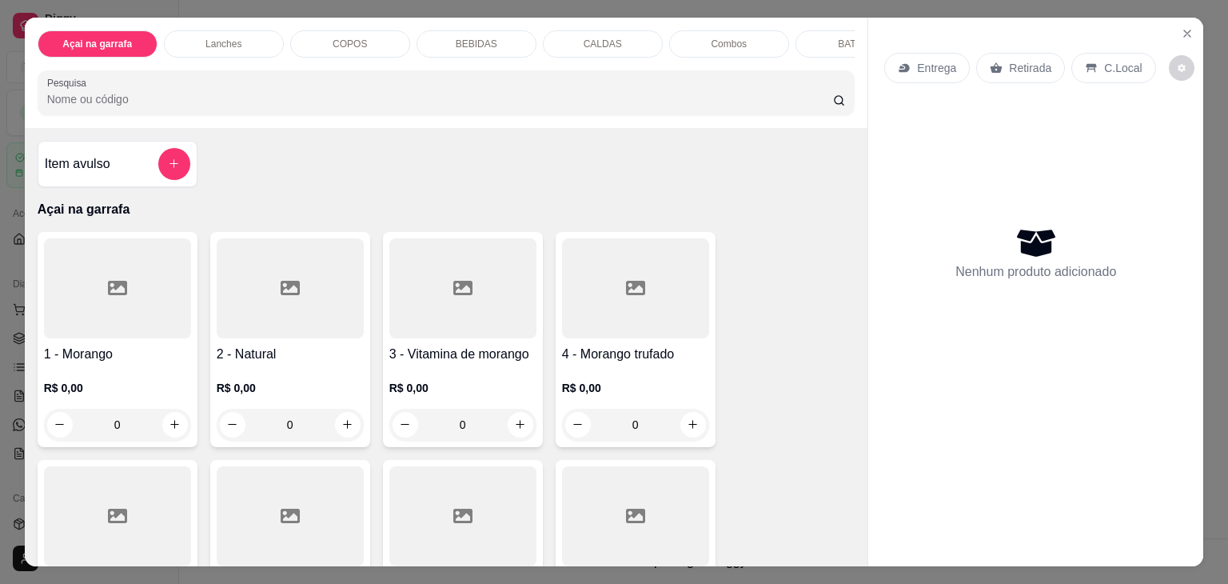
click at [103, 100] on input "Pesquisa" at bounding box center [440, 99] width 786 height 16
click at [126, 98] on input "Pesquisa" at bounding box center [440, 99] width 786 height 16
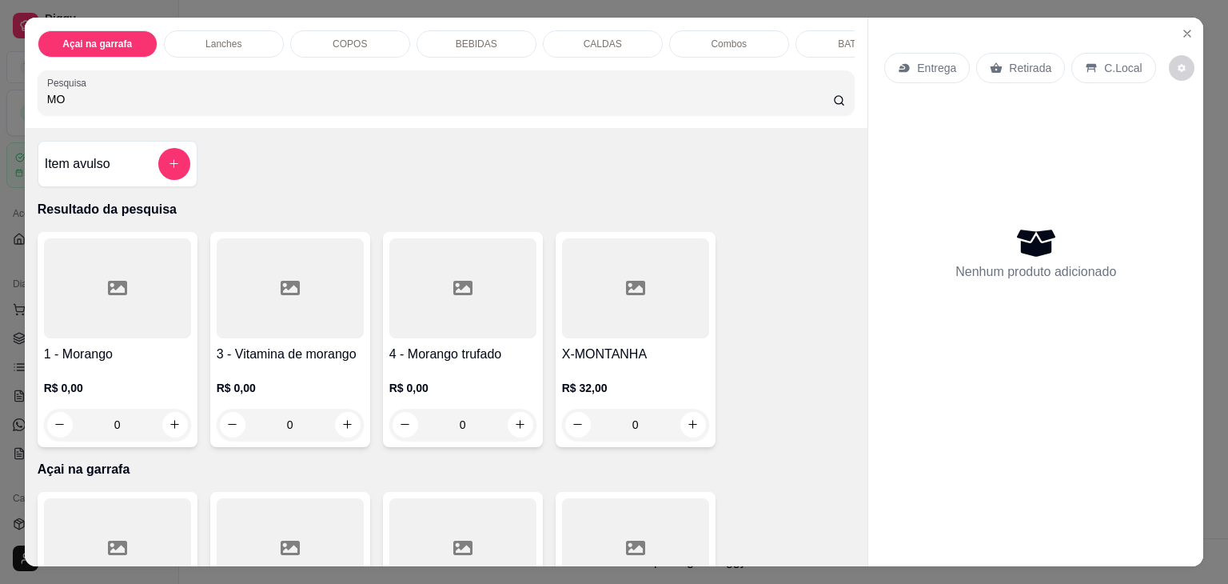
type input "M"
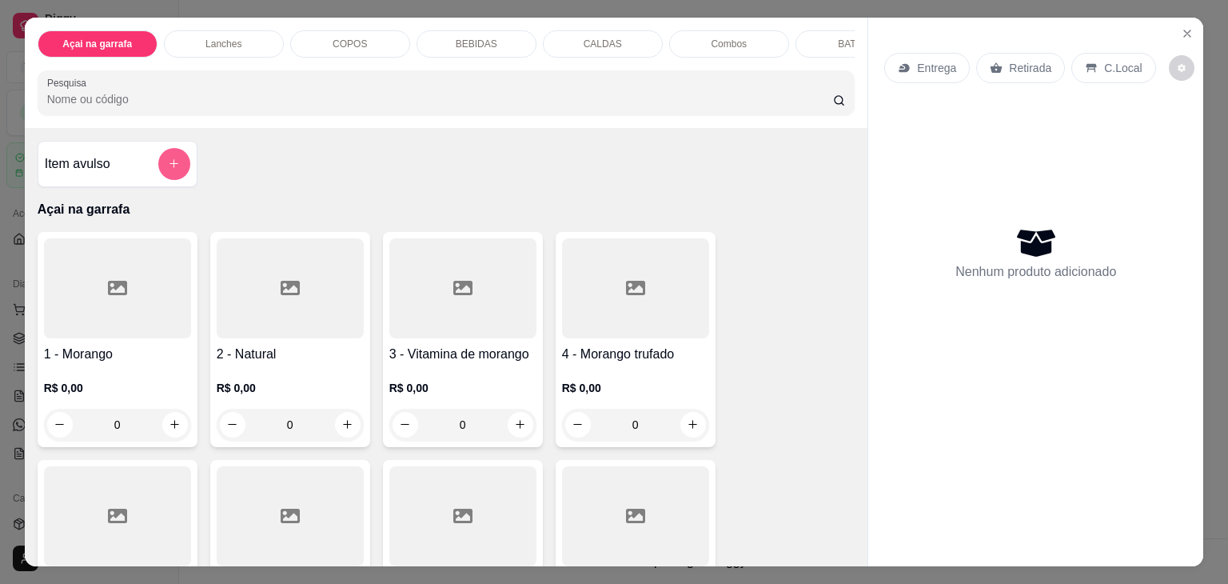
click at [173, 169] on icon "add-separate-item" at bounding box center [174, 163] width 12 height 12
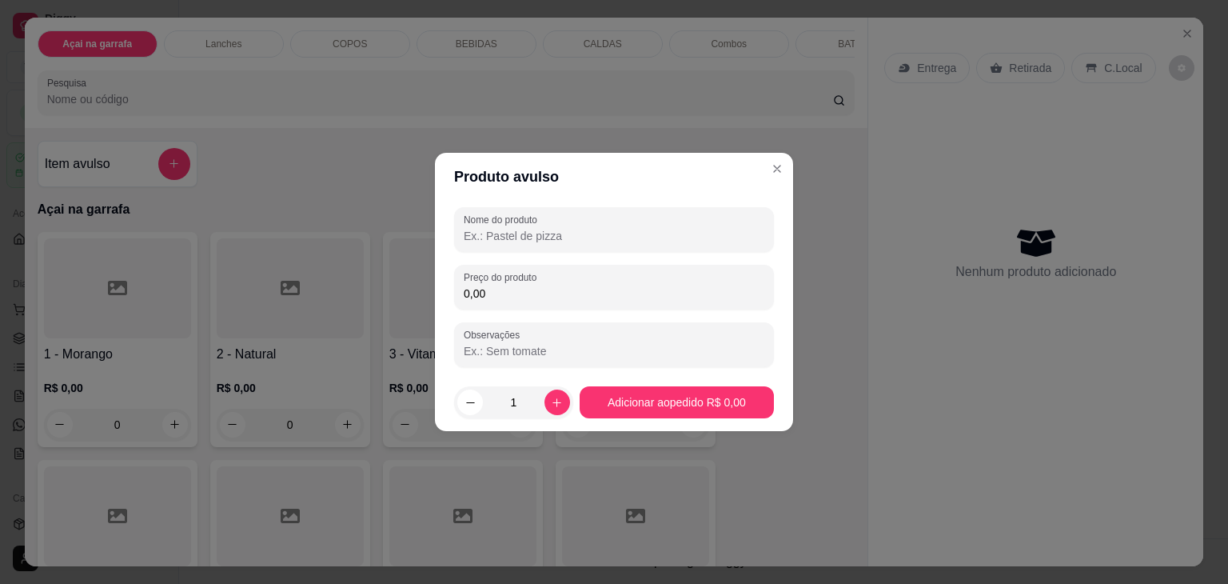
click at [623, 239] on input "Nome do produto" at bounding box center [614, 236] width 301 height 16
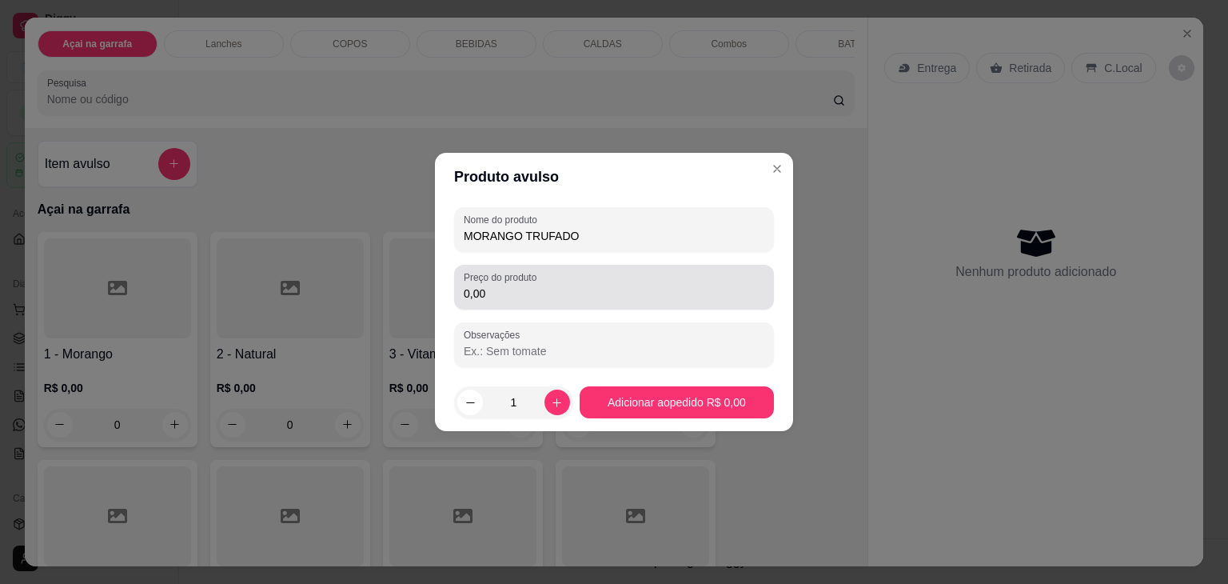
type input "MORANGO TRUFADO"
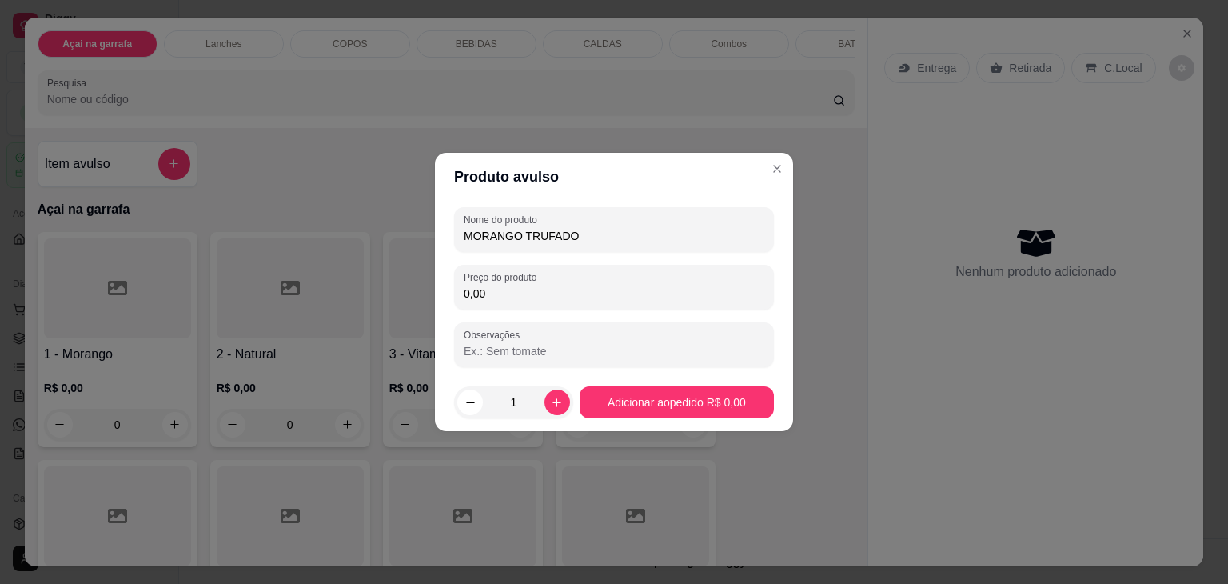
click at [515, 297] on input "0,00" at bounding box center [614, 293] width 301 height 16
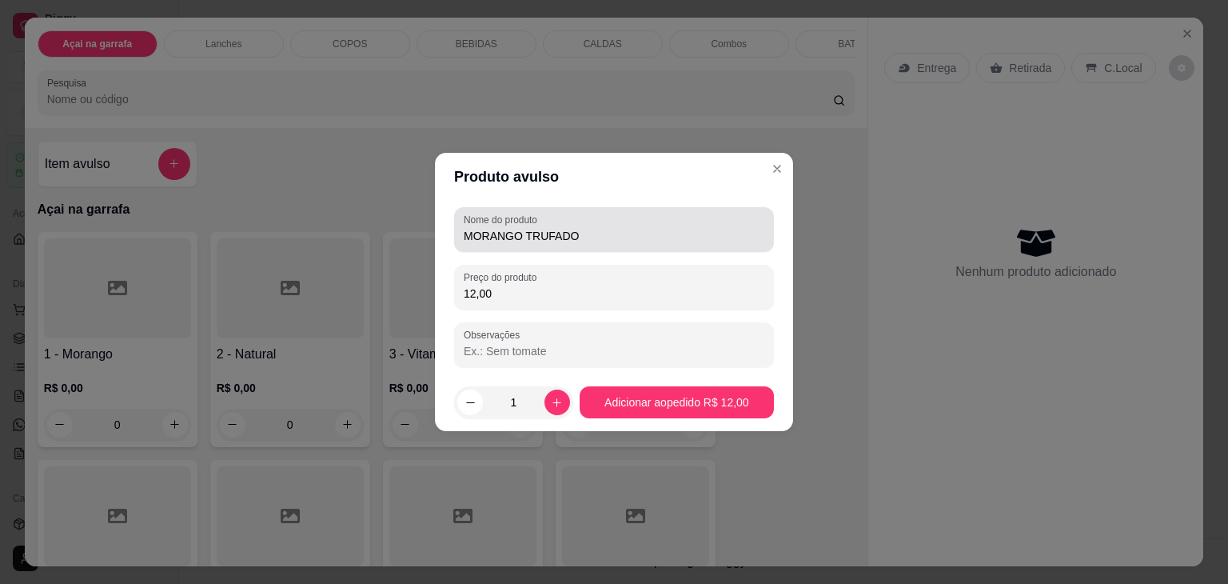
type input "12,00"
click at [658, 234] on input "MORANGO TRUFADO" at bounding box center [614, 236] width 301 height 16
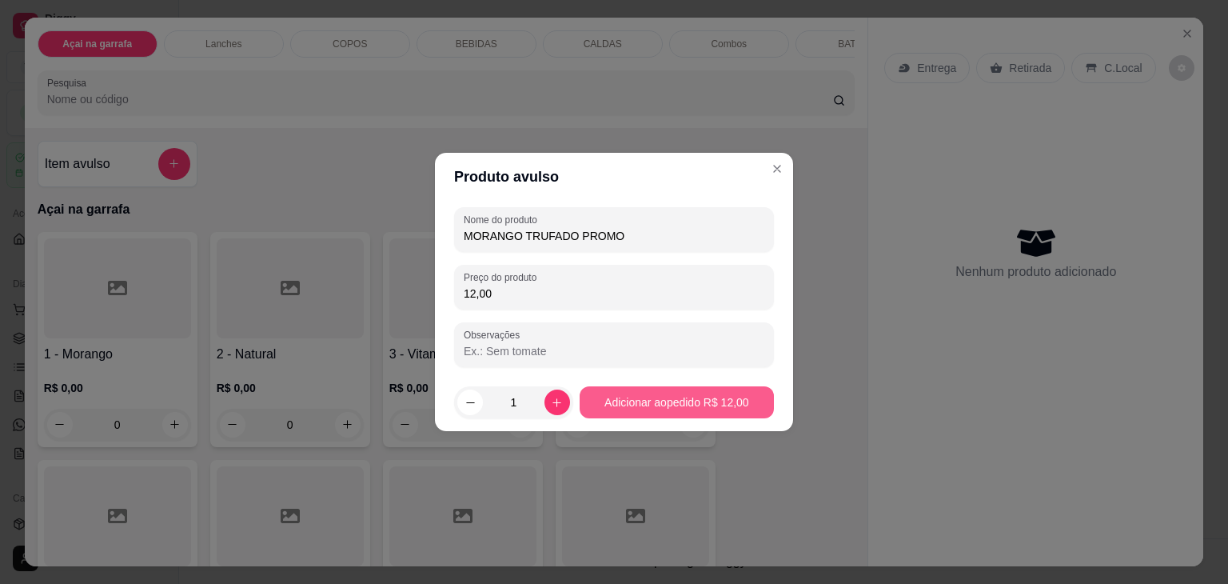
type input "MORANGO TRUFADO PROMO"
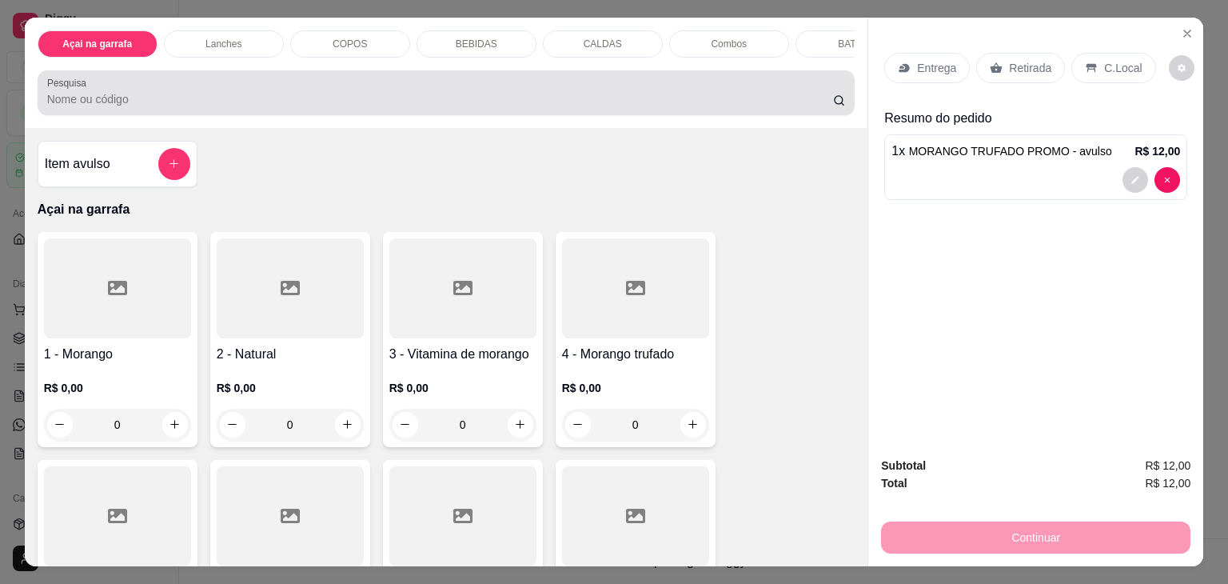
click at [221, 94] on div at bounding box center [446, 93] width 799 height 32
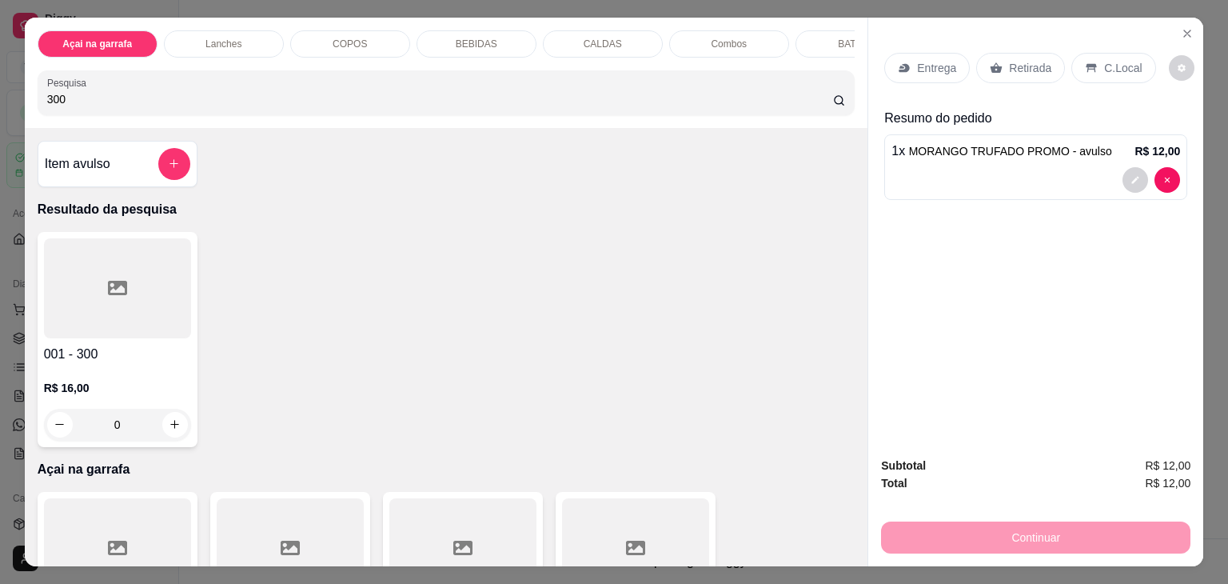
type input "300"
click at [128, 301] on div at bounding box center [117, 288] width 147 height 100
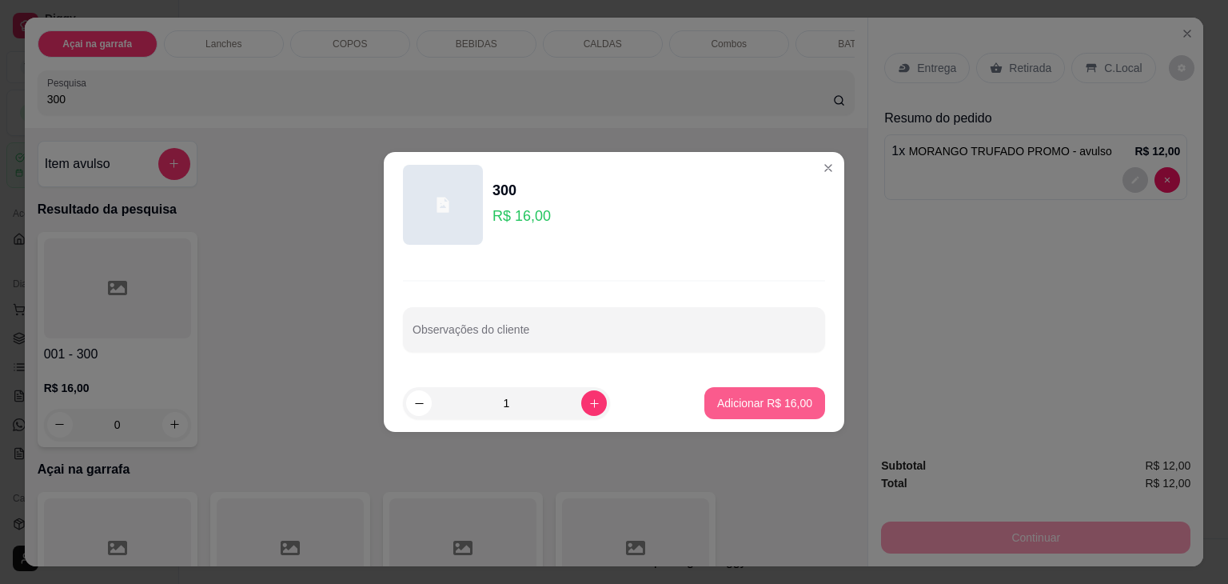
click at [770, 401] on p "Adicionar R$ 16,00" at bounding box center [764, 403] width 95 height 16
type input "1"
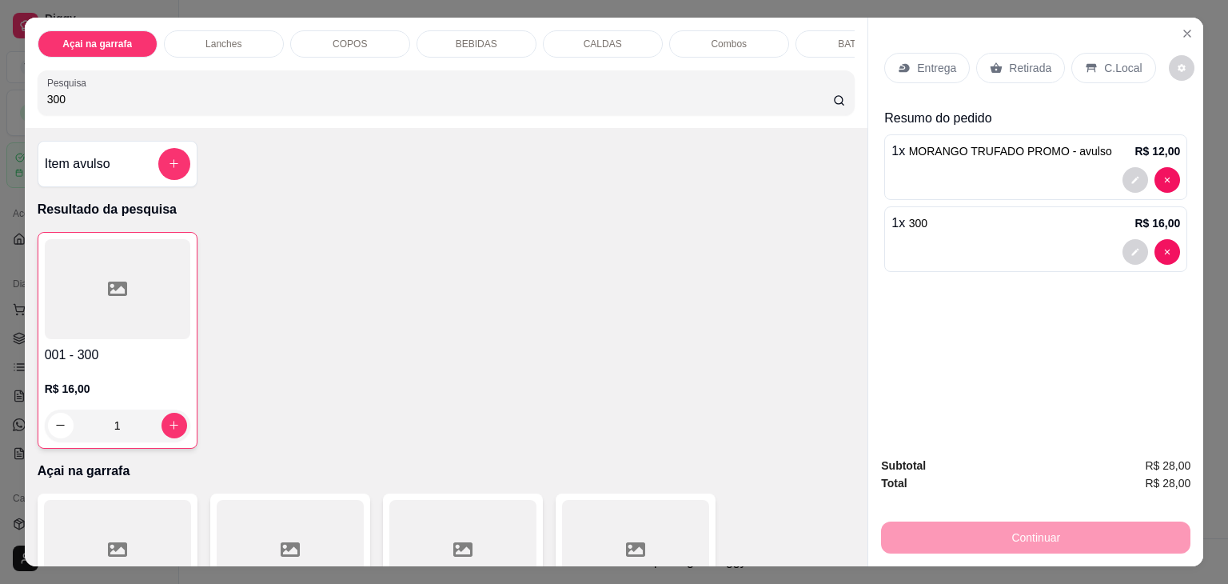
click at [1085, 65] on icon at bounding box center [1091, 68] width 13 height 13
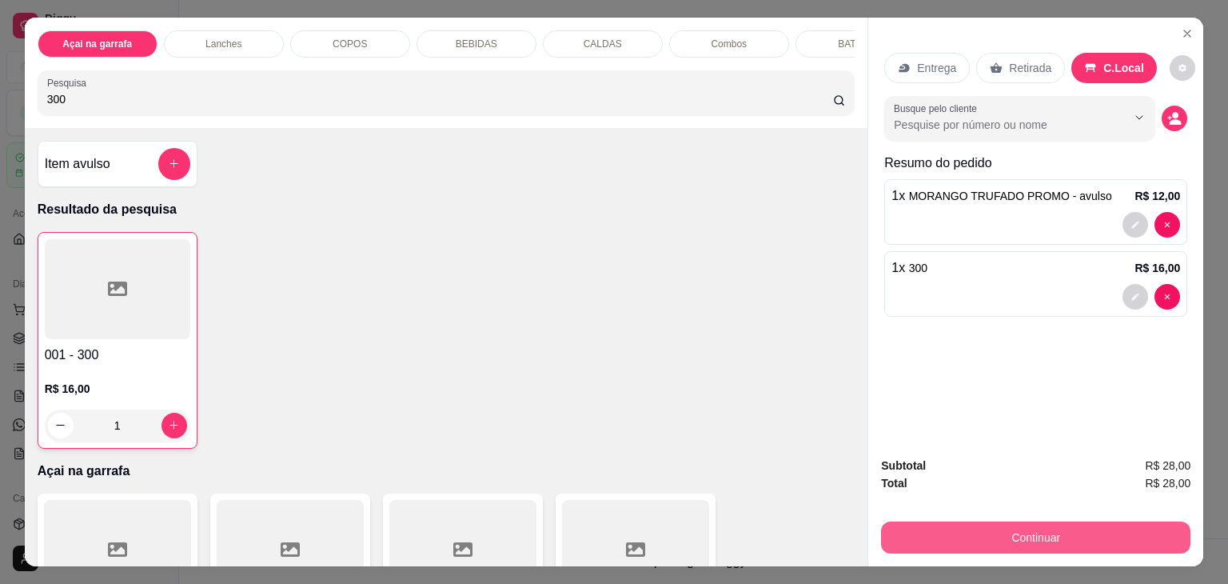
click at [988, 528] on button "Continuar" at bounding box center [1035, 537] width 309 height 32
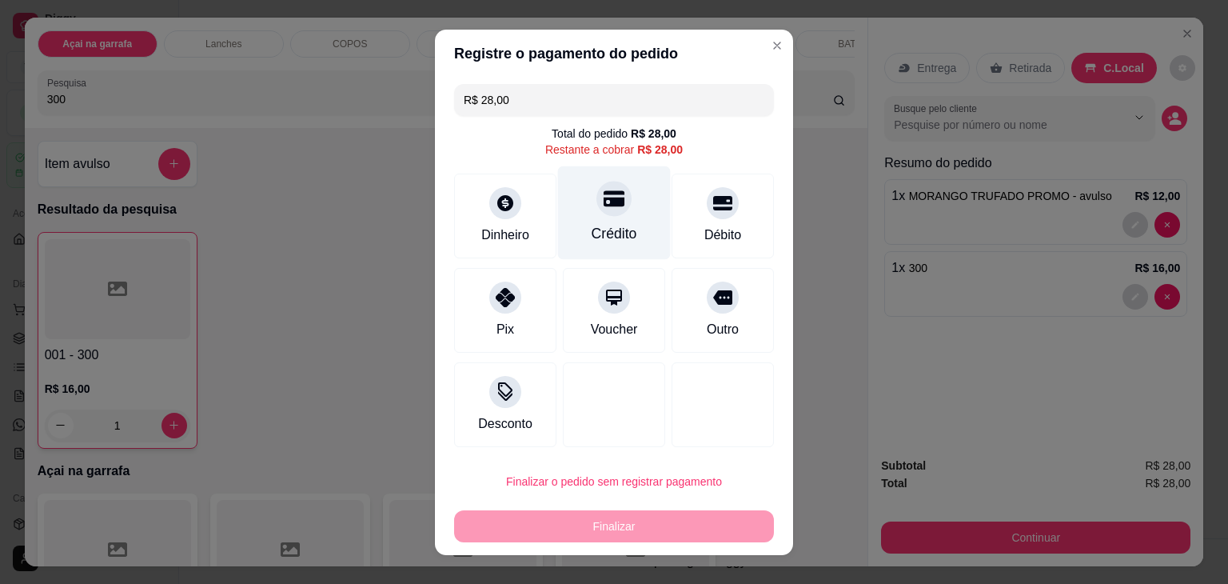
click at [576, 217] on div "Crédito" at bounding box center [614, 212] width 113 height 94
type input "R$ 0,00"
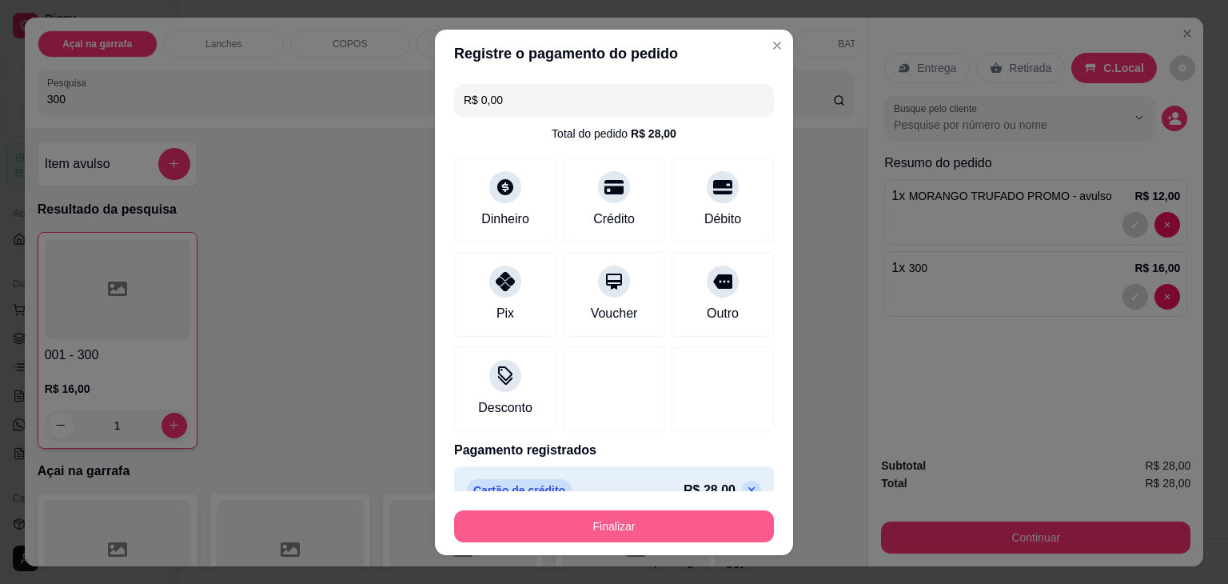
click at [568, 518] on button "Finalizar" at bounding box center [614, 526] width 320 height 32
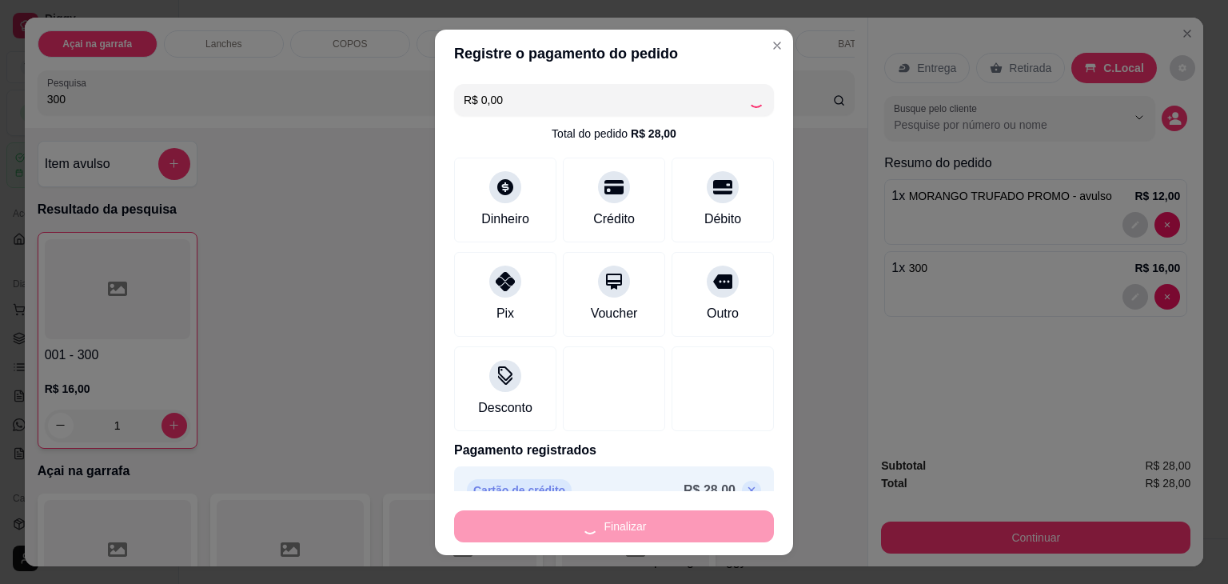
type input "0"
type input "-R$ 28,00"
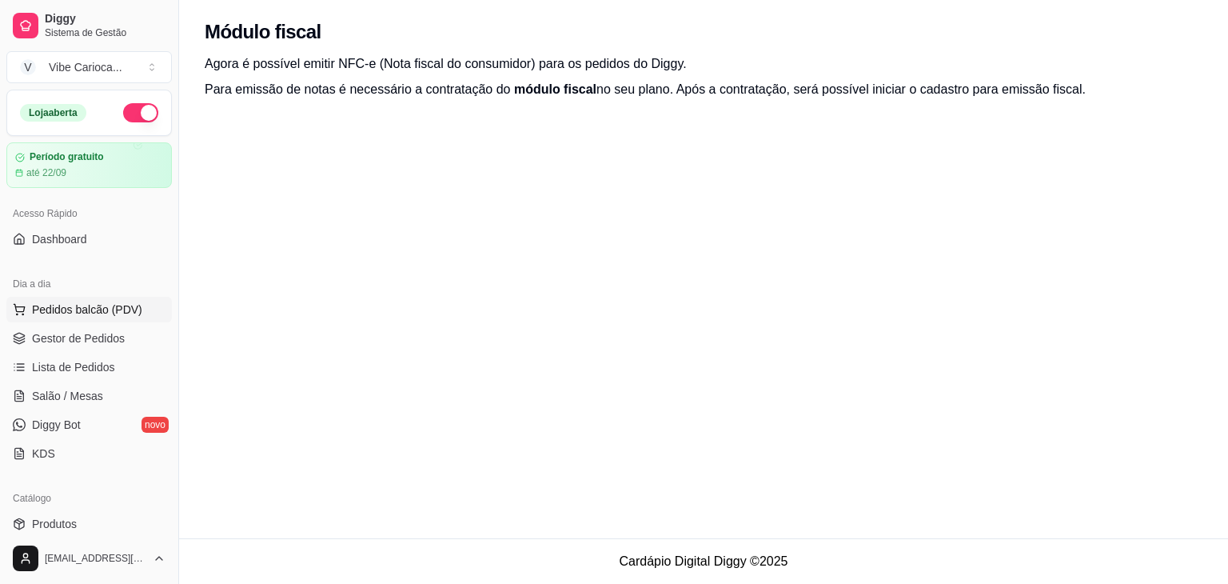
click at [61, 308] on span "Pedidos balcão (PDV)" at bounding box center [87, 309] width 110 height 16
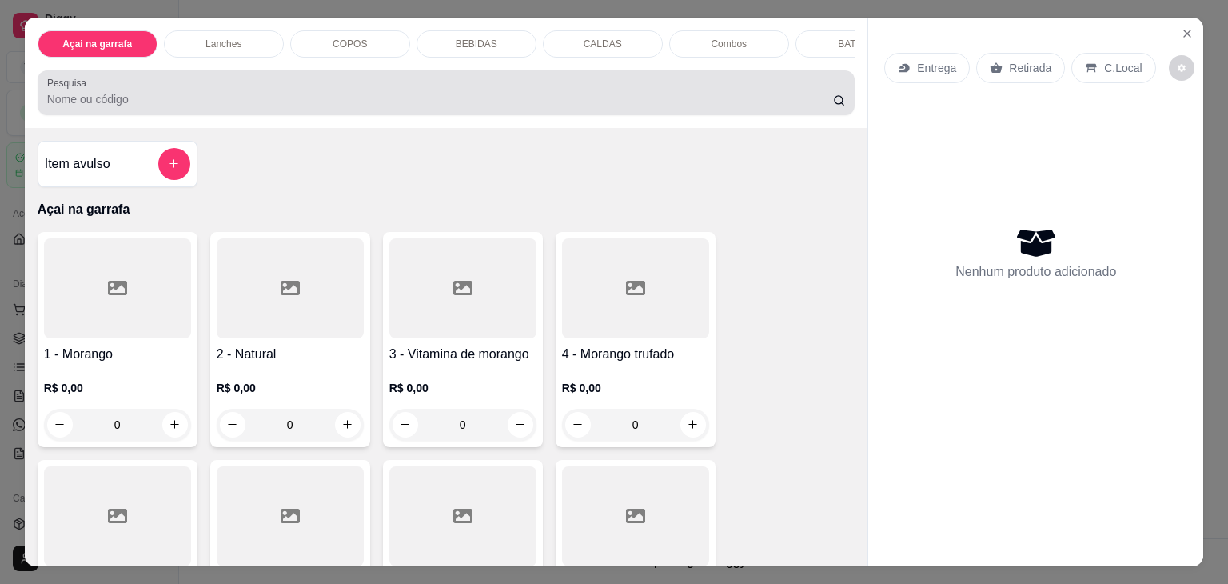
click at [176, 95] on div at bounding box center [446, 93] width 799 height 32
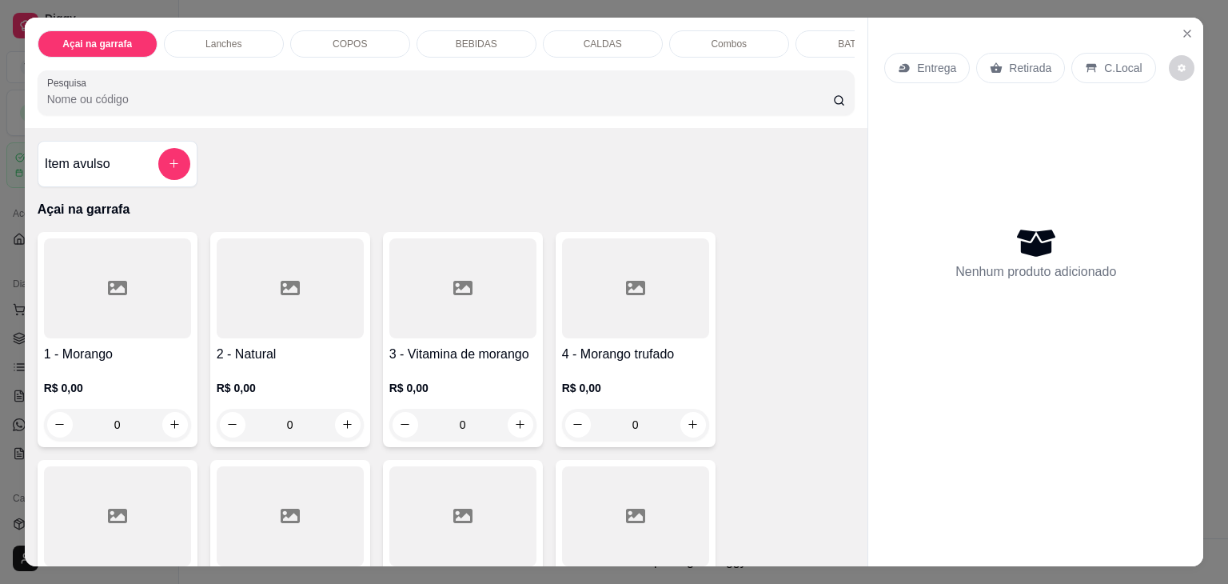
click at [134, 104] on input "Pesquisa" at bounding box center [440, 99] width 786 height 16
click at [1184, 30] on icon "Close" at bounding box center [1187, 33] width 6 height 6
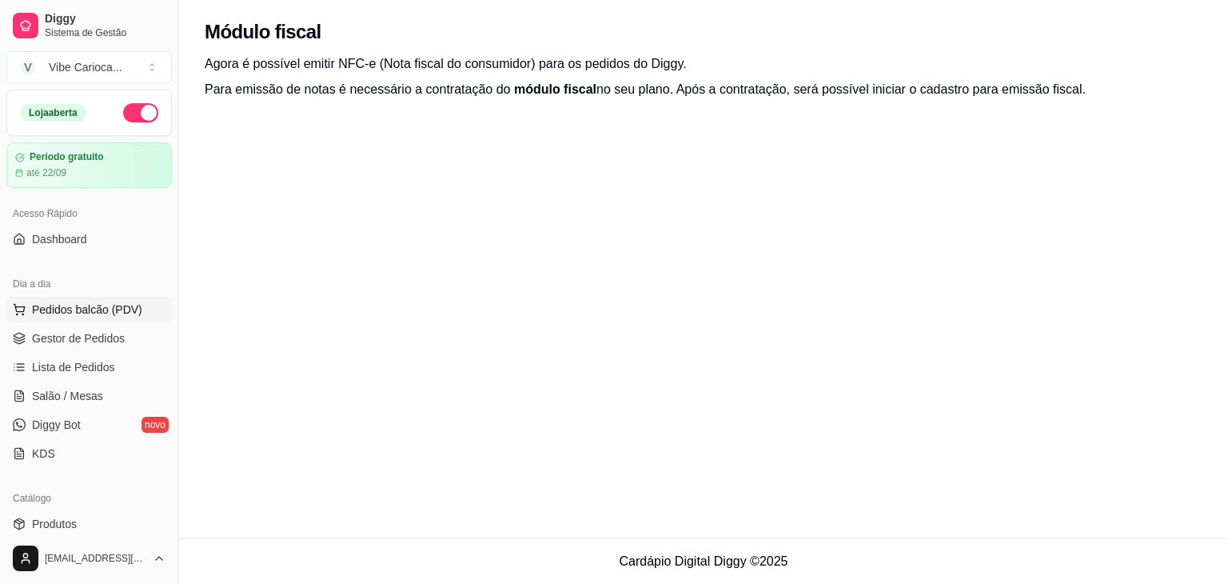
click at [83, 309] on span "Pedidos balcão (PDV)" at bounding box center [87, 309] width 110 height 16
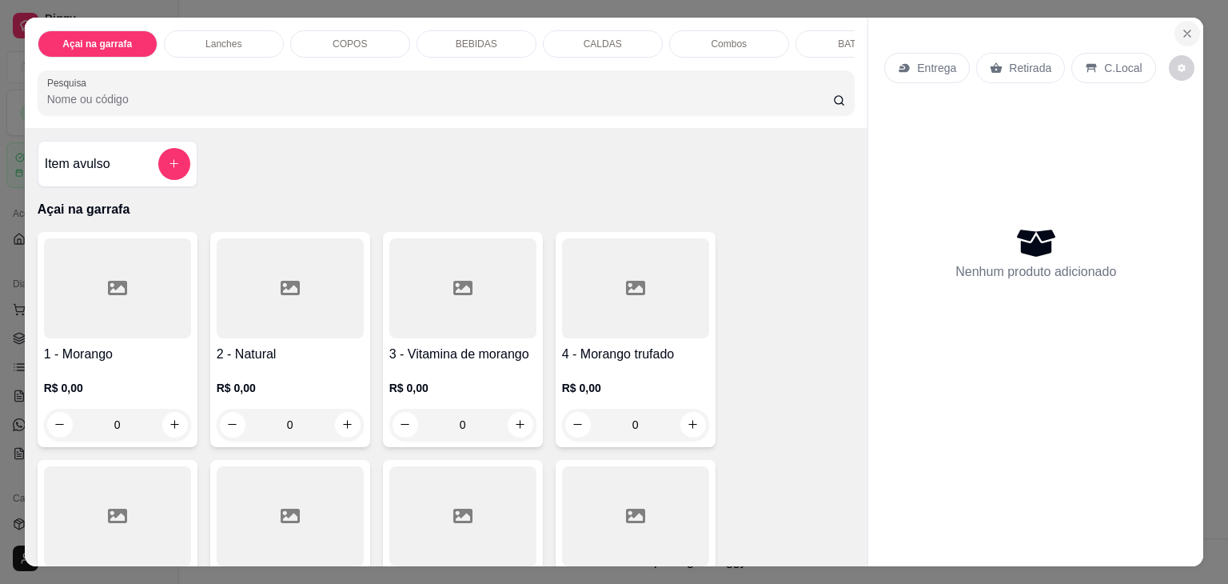
click at [1186, 34] on button "Close" at bounding box center [1187, 34] width 26 height 26
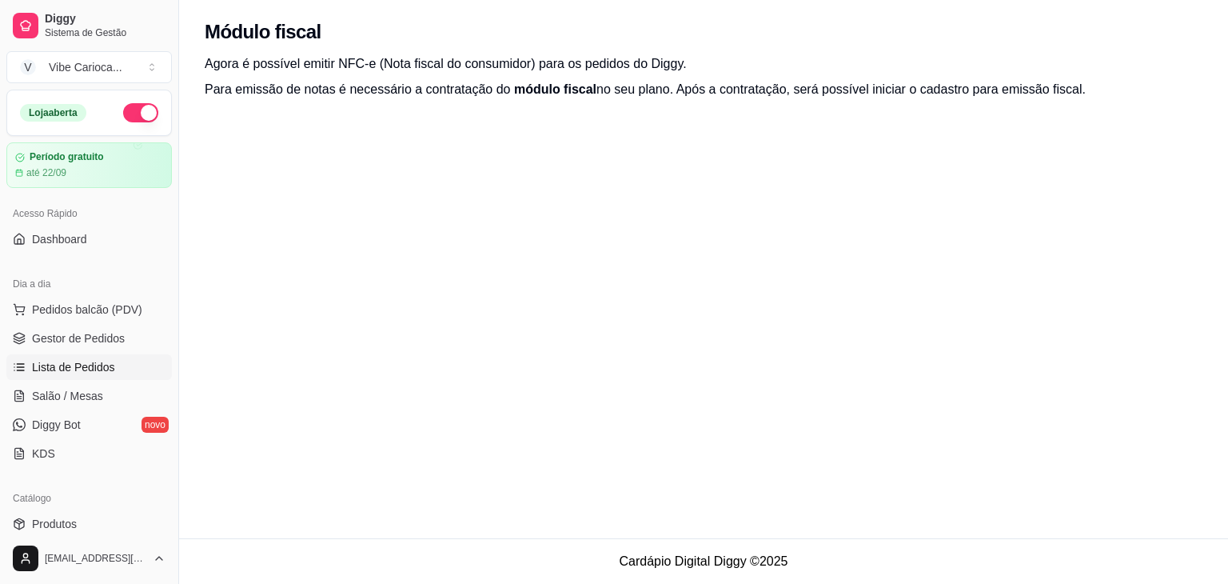
click at [83, 367] on span "Lista de Pedidos" at bounding box center [73, 367] width 83 height 16
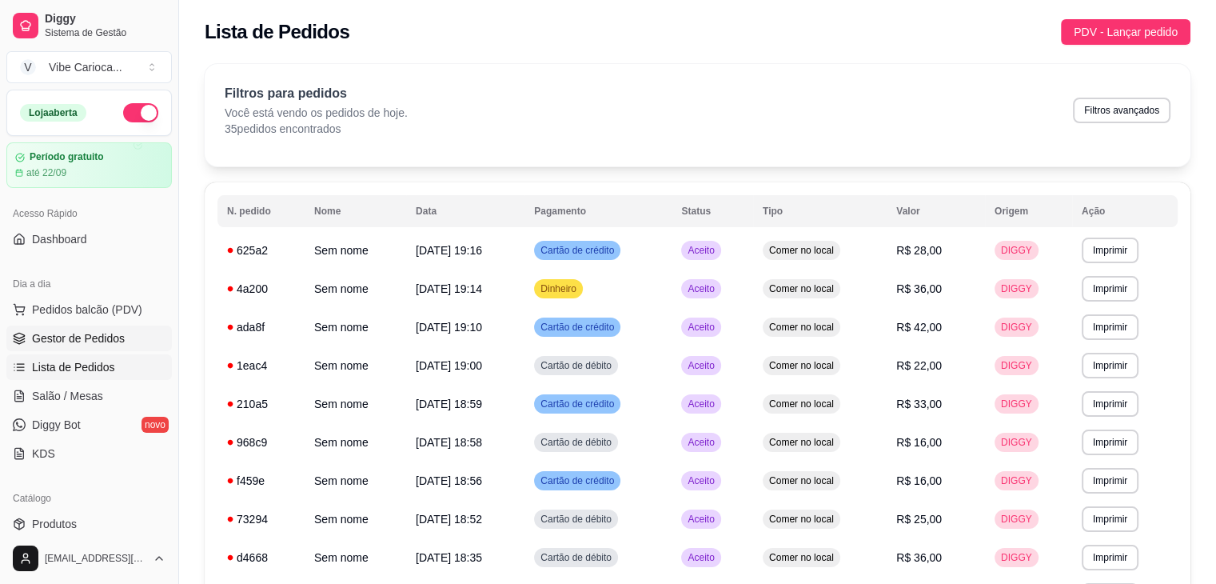
click at [40, 332] on span "Gestor de Pedidos" at bounding box center [78, 338] width 93 height 16
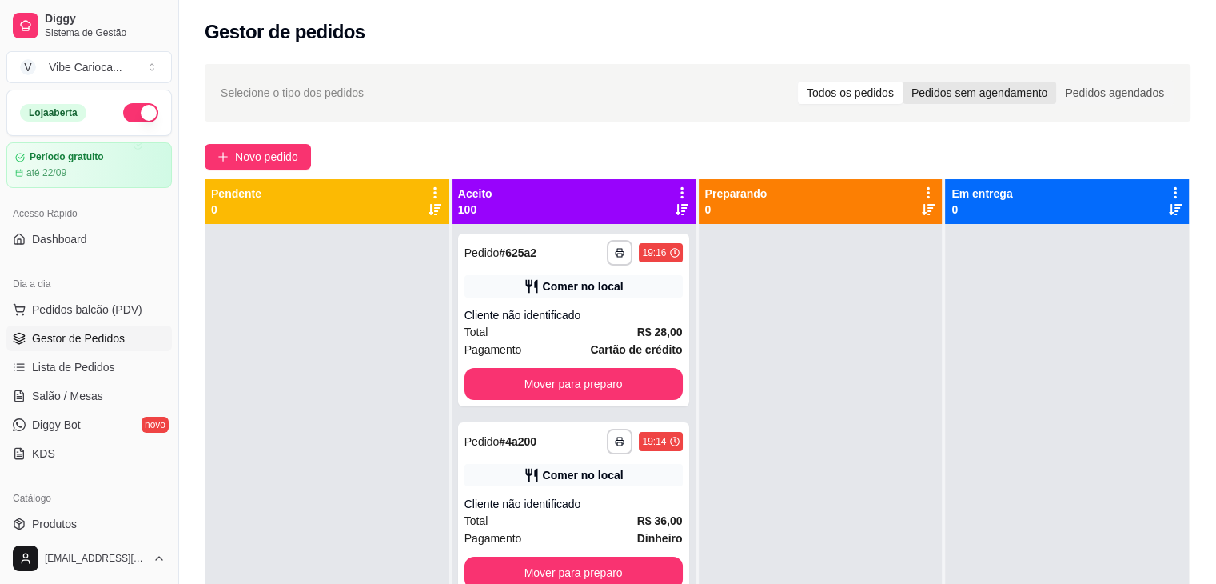
click at [1003, 94] on div "Pedidos sem agendamento" at bounding box center [978, 93] width 153 height 22
click at [902, 82] on input "Pedidos sem agendamento" at bounding box center [902, 82] width 0 height 0
click at [846, 96] on div "Todos os pedidos" at bounding box center [850, 93] width 105 height 22
click at [798, 82] on input "Todos os pedidos" at bounding box center [798, 82] width 0 height 0
click at [1109, 101] on div "Pedidos agendados" at bounding box center [1114, 93] width 117 height 22
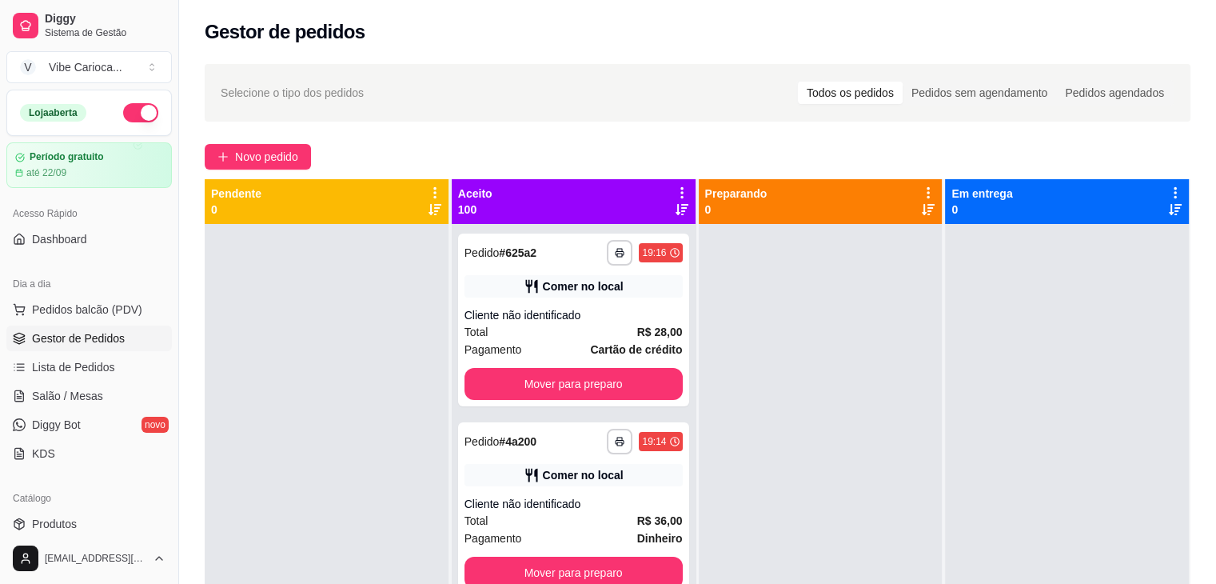
click at [1056, 82] on input "Pedidos agendados" at bounding box center [1056, 82] width 0 height 0
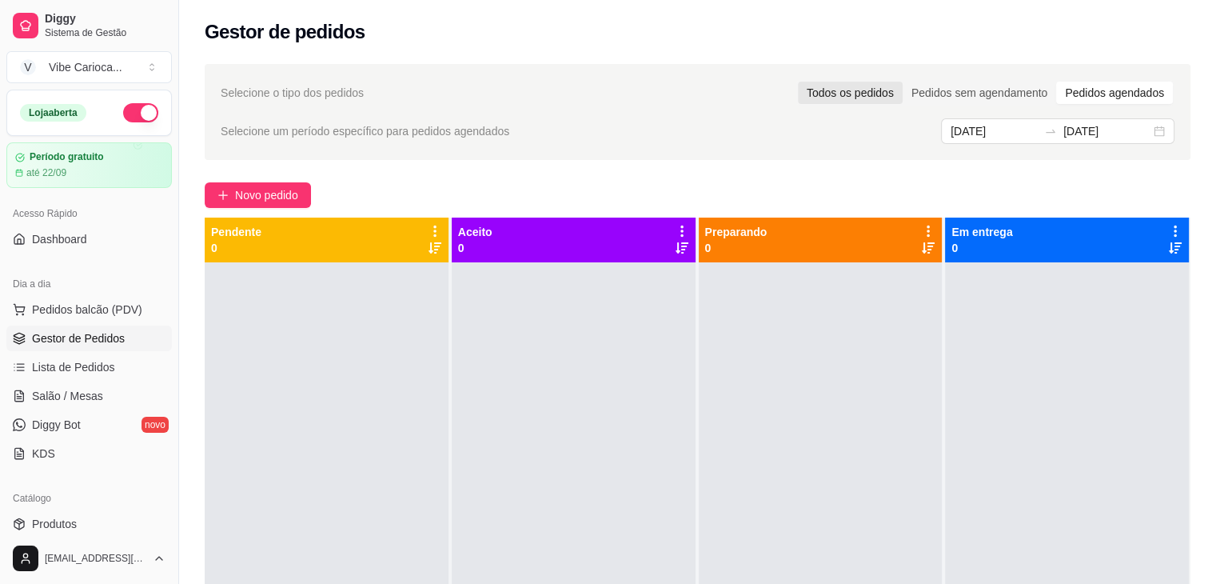
click at [841, 101] on div "Todos os pedidos" at bounding box center [850, 93] width 105 height 22
click at [798, 82] on input "Todos os pedidos" at bounding box center [798, 82] width 0 height 0
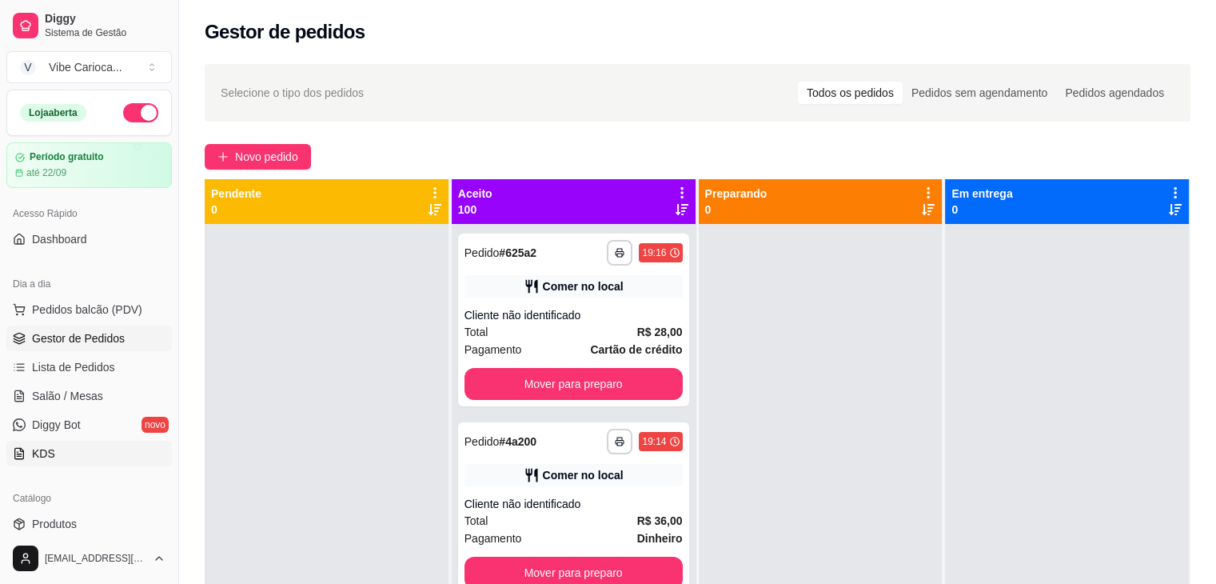
click at [50, 447] on span "KDS" at bounding box center [43, 453] width 23 height 16
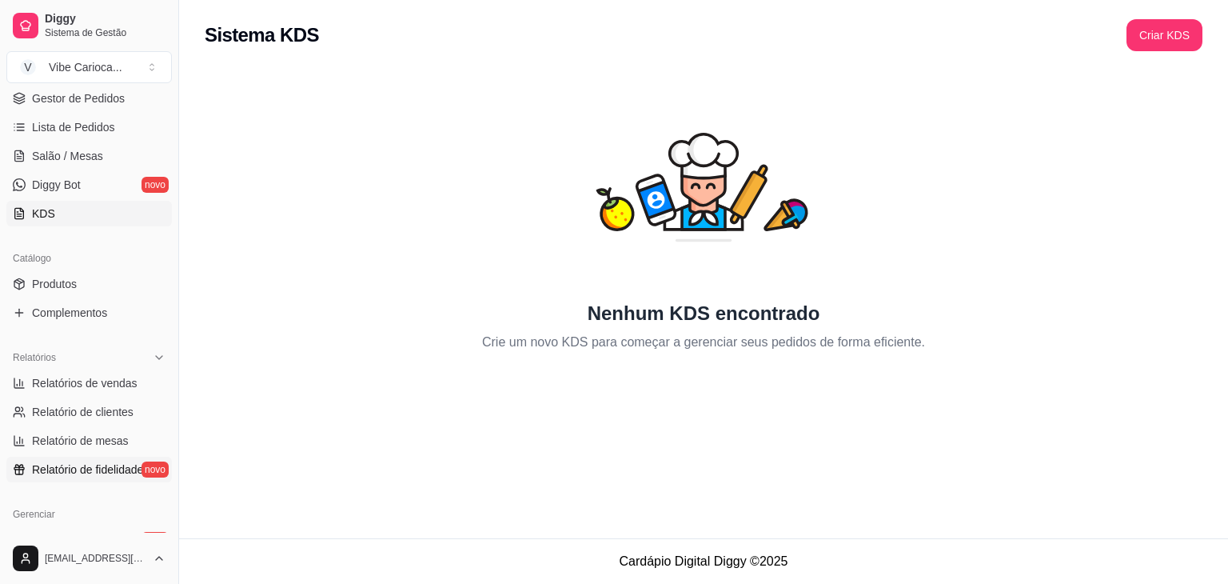
scroll to position [400, 0]
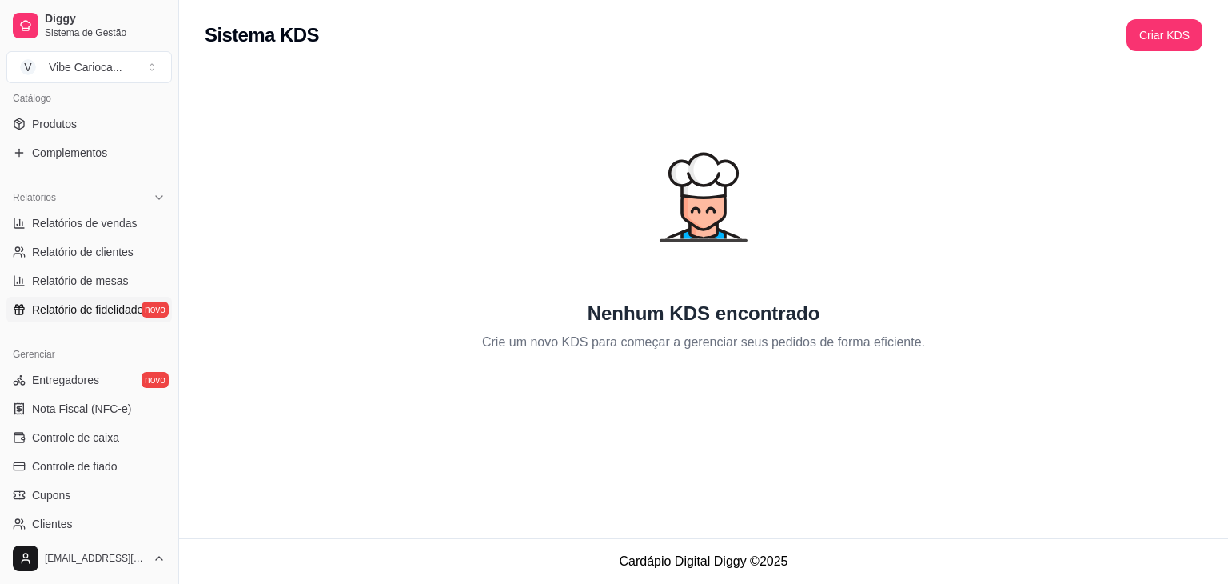
click at [70, 310] on span "Relatório de fidelidade" at bounding box center [87, 309] width 111 height 16
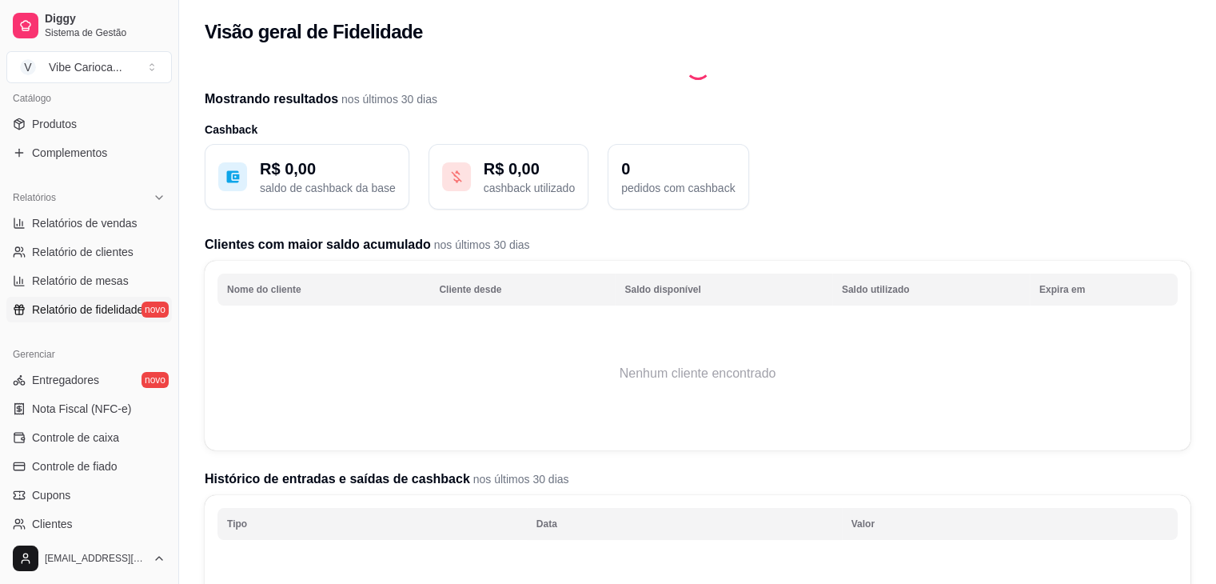
click at [489, 180] on p "cashback utilizado" at bounding box center [529, 188] width 91 height 16
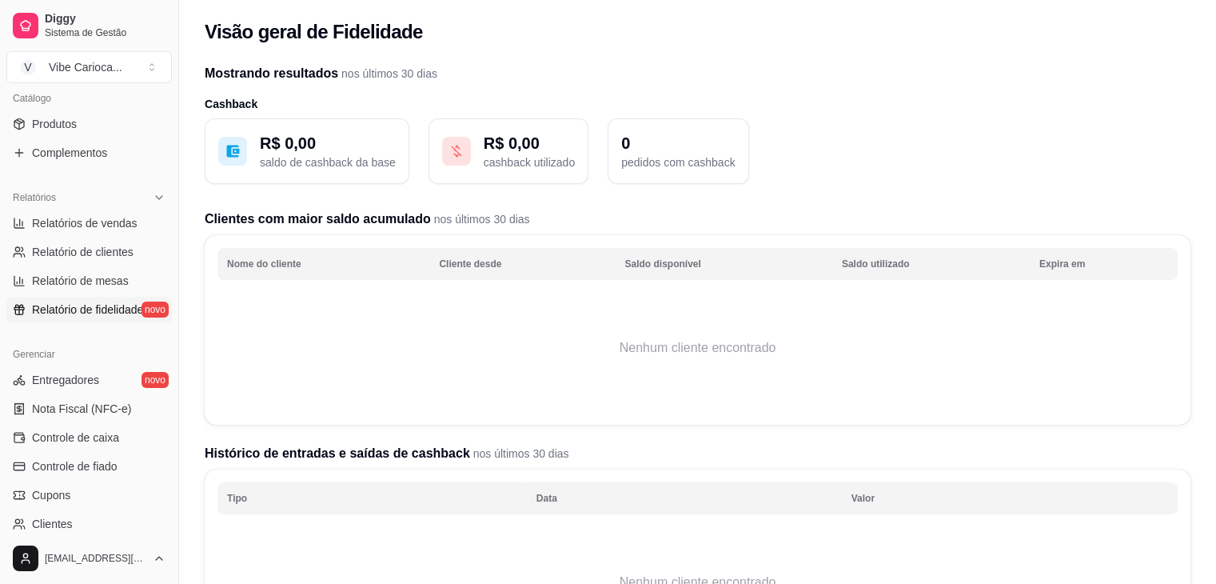
click at [498, 170] on button "R$ 0,00 cashback utilizado" at bounding box center [508, 151] width 160 height 66
click at [316, 156] on p "saldo de cashback da base" at bounding box center [328, 162] width 136 height 16
click at [82, 434] on span "Controle de caixa" at bounding box center [75, 437] width 87 height 16
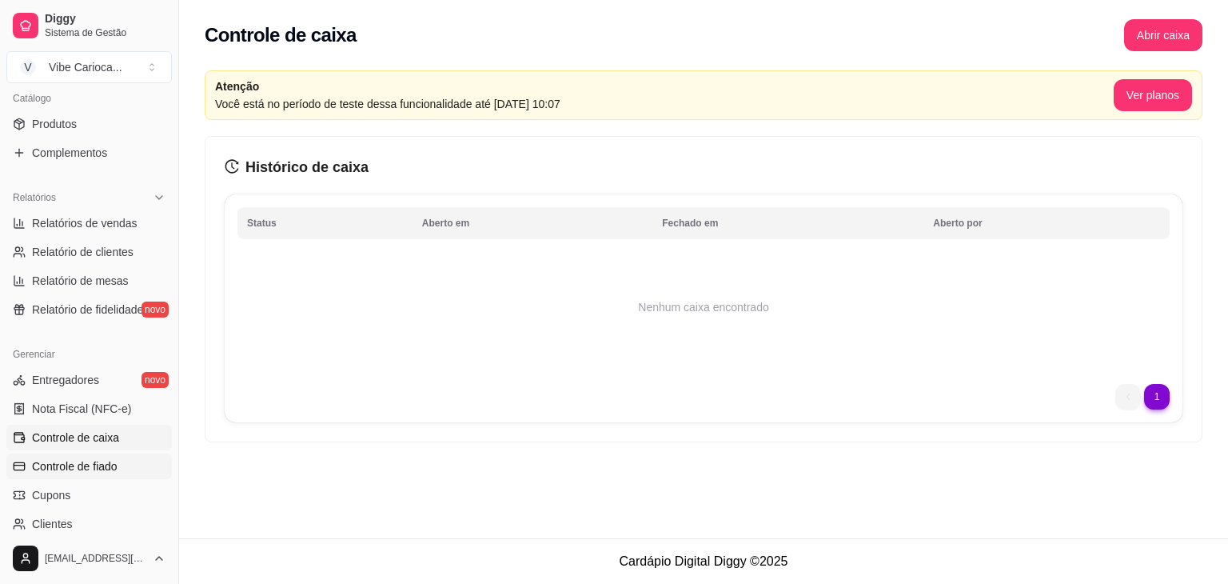
click at [74, 464] on span "Controle de fiado" at bounding box center [75, 466] width 86 height 16
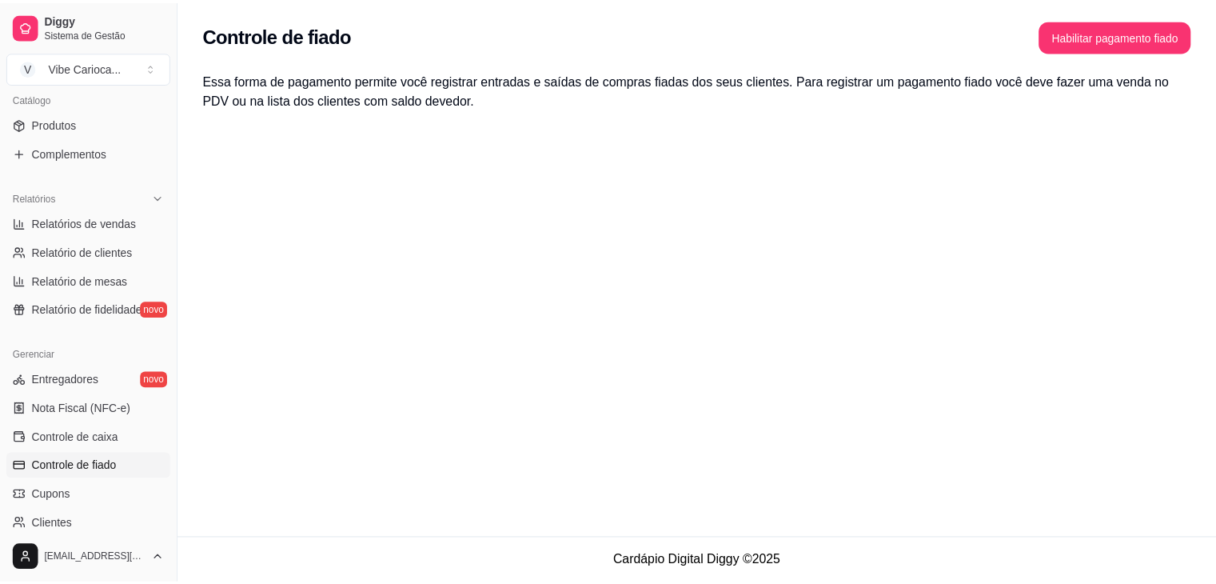
scroll to position [480, 0]
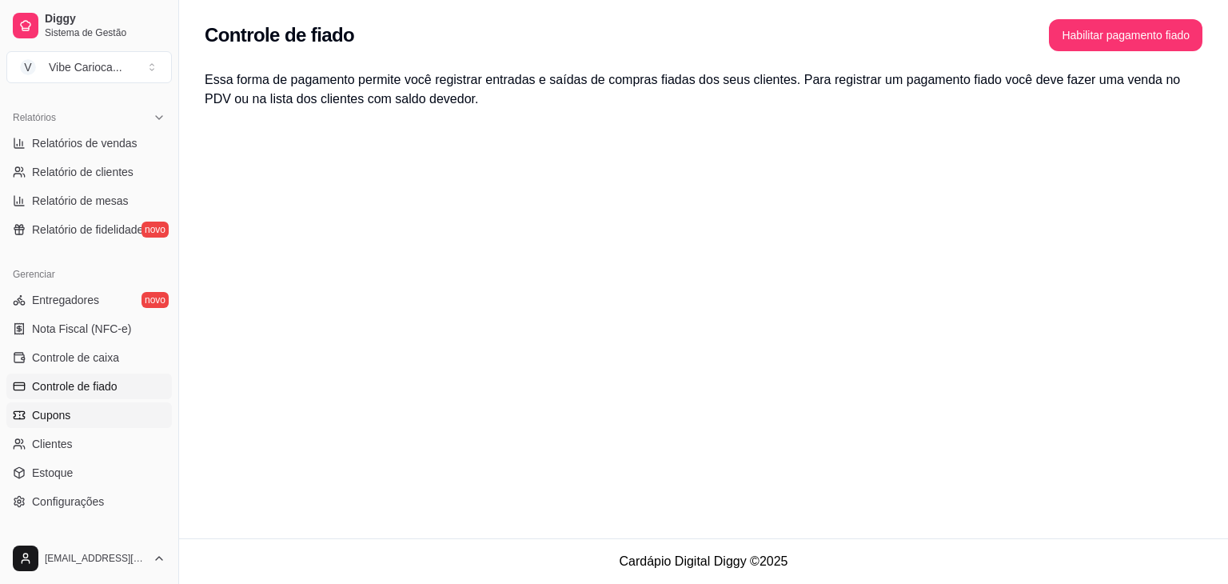
click at [42, 415] on span "Cupons" at bounding box center [51, 415] width 38 height 16
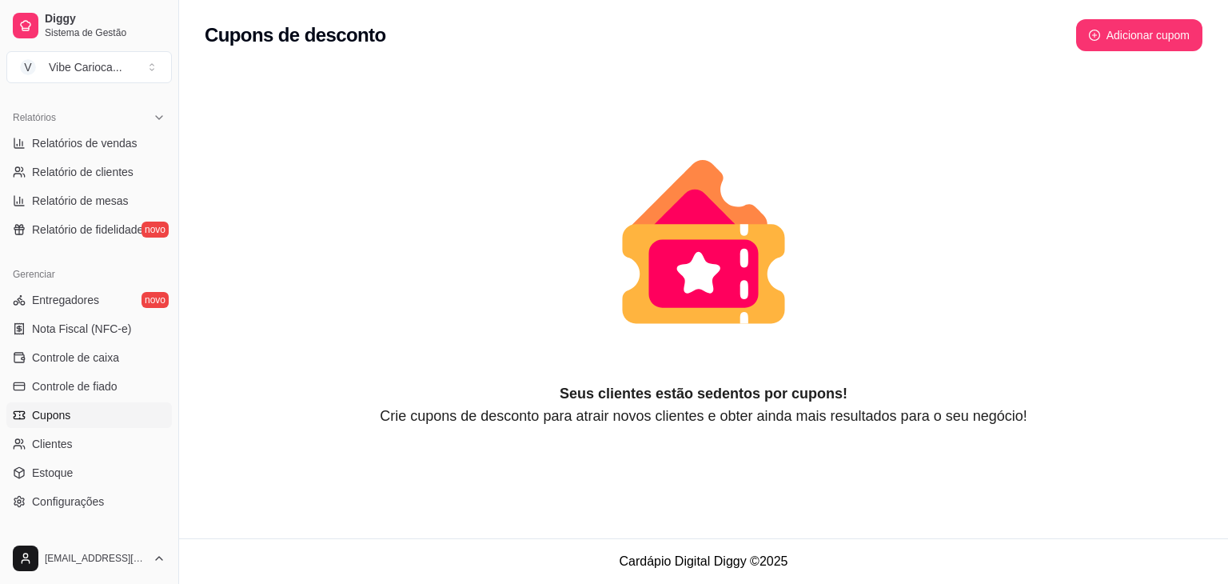
click at [715, 270] on icon "animation" at bounding box center [698, 273] width 43 height 42
click at [1133, 26] on button "Adicionar cupom" at bounding box center [1139, 35] width 126 height 32
select select "FIXED_VALUE"
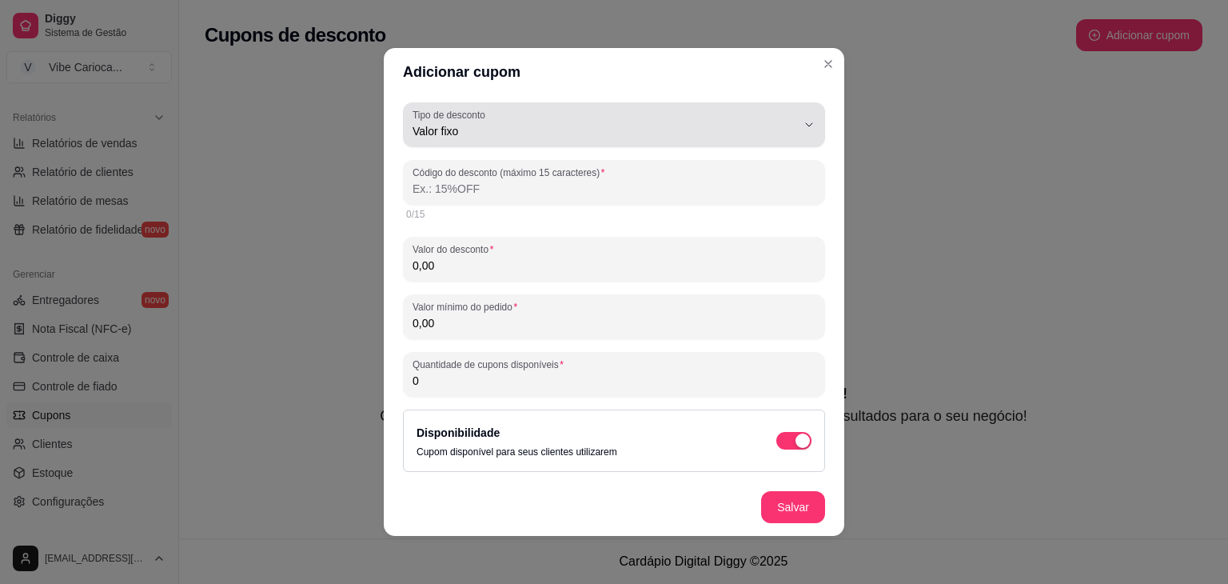
click at [739, 132] on span "Valor fixo" at bounding box center [604, 131] width 384 height 16
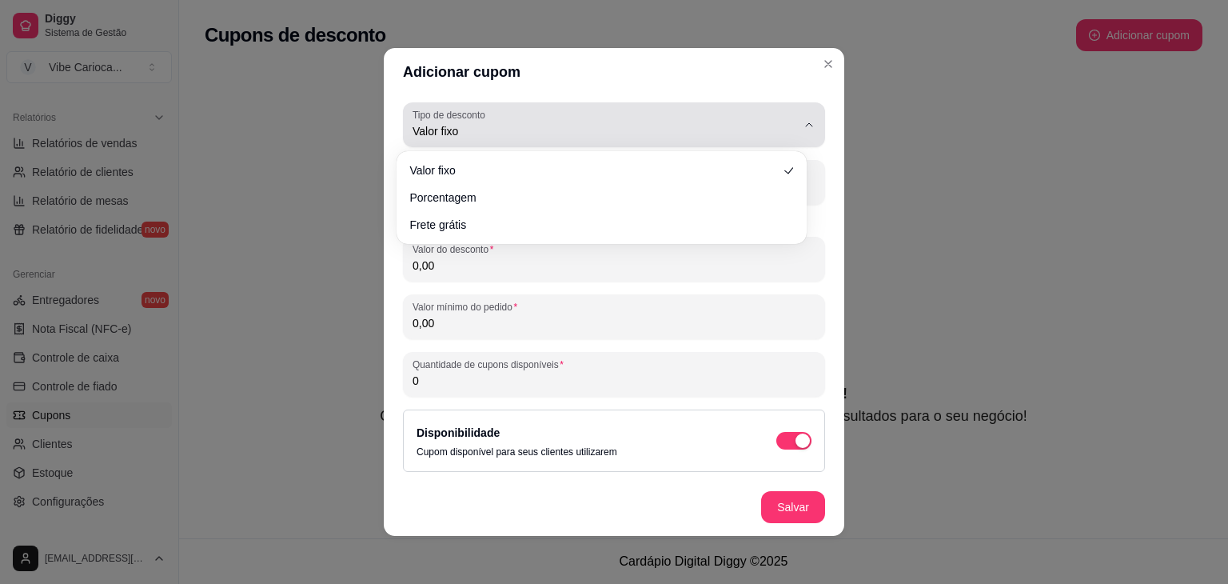
click at [739, 132] on span "Valor fixo" at bounding box center [604, 131] width 384 height 16
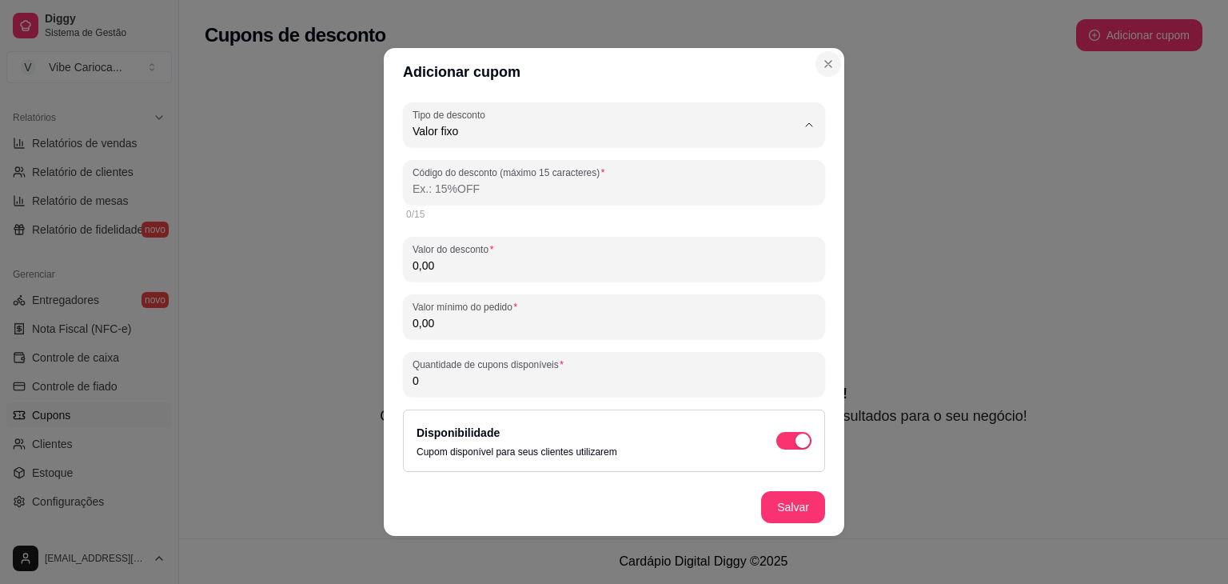
click at [822, 59] on icon "Close" at bounding box center [828, 64] width 13 height 13
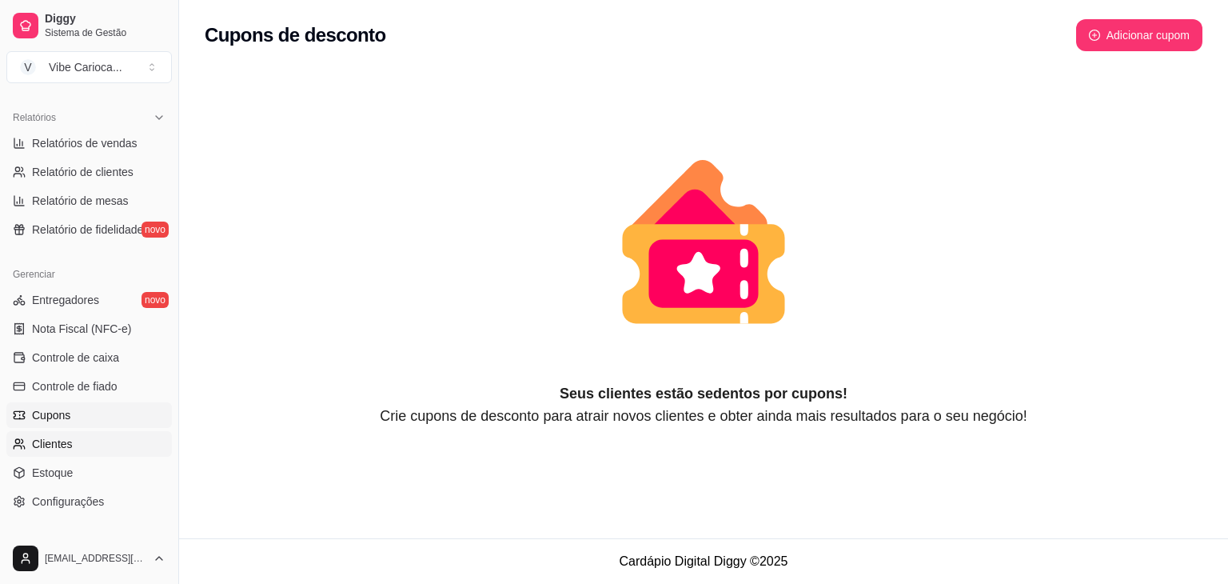
click at [86, 447] on link "Clientes" at bounding box center [88, 444] width 165 height 26
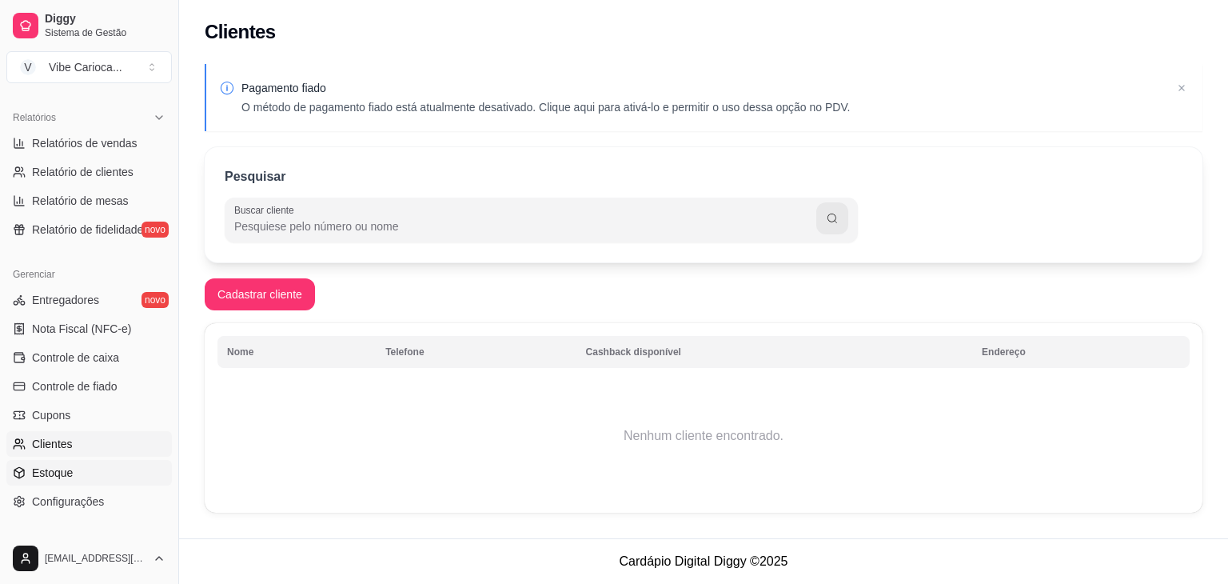
click at [64, 477] on span "Estoque" at bounding box center [52, 472] width 41 height 16
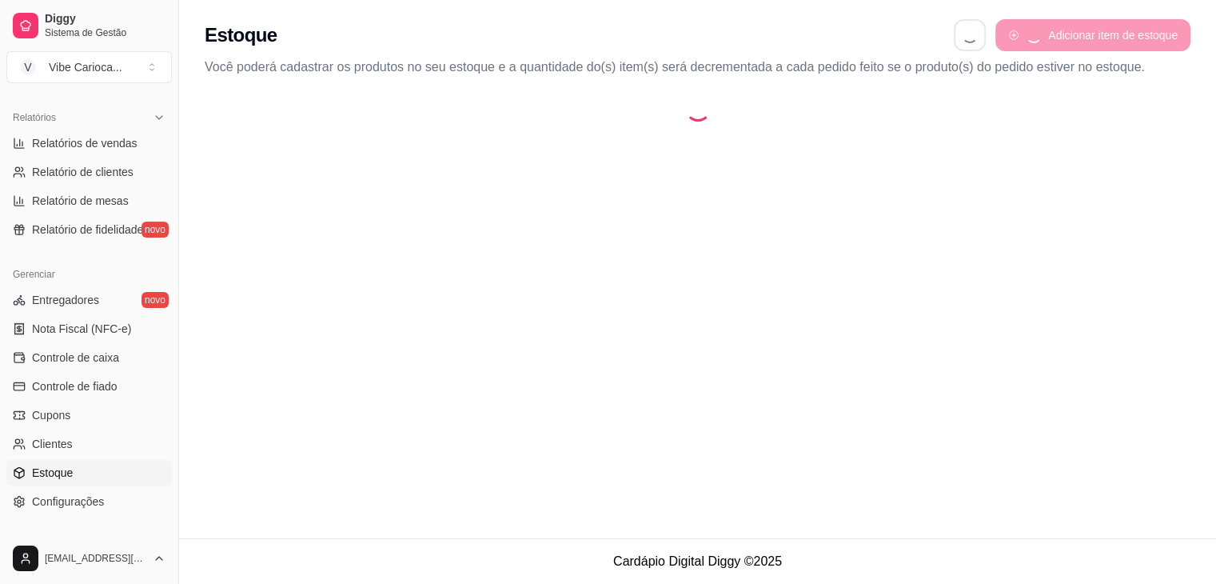
select select "QUANTITY_ORDER"
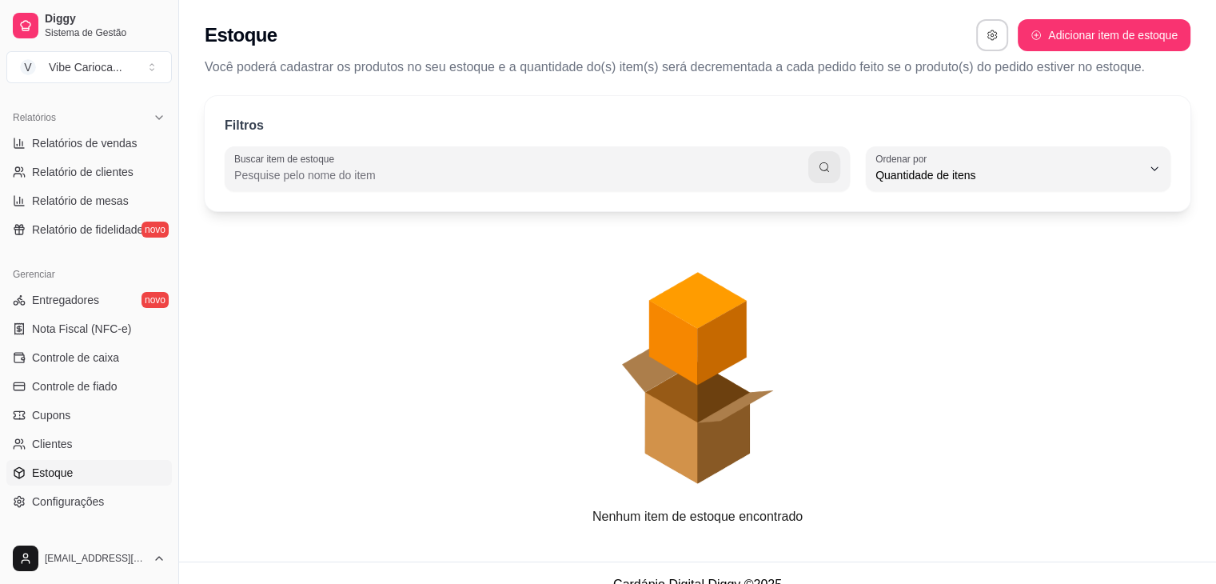
scroll to position [15, 0]
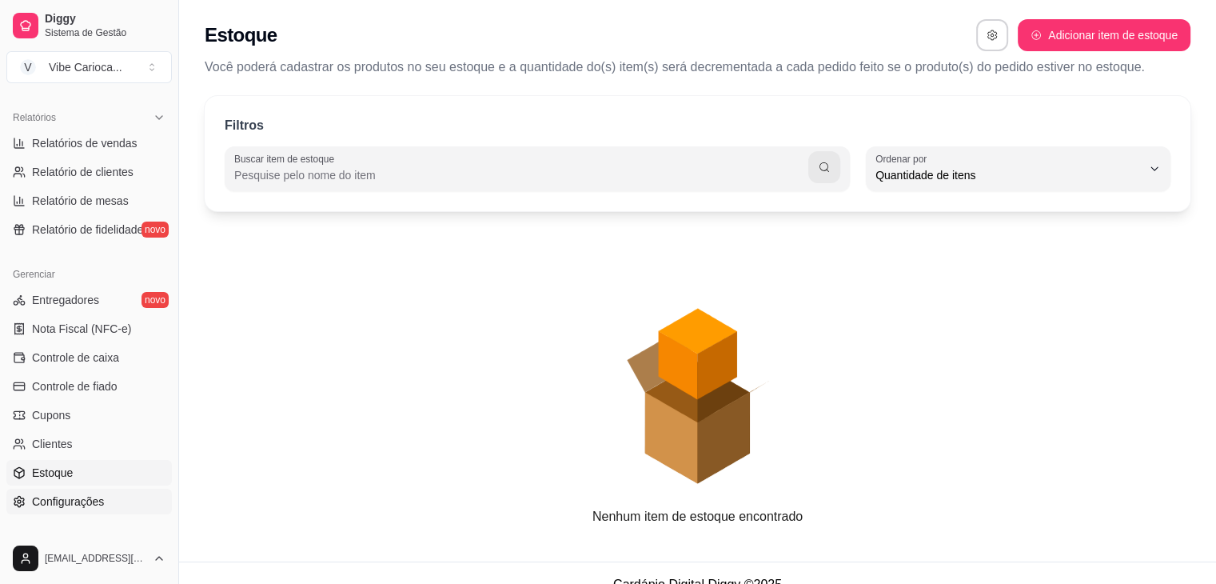
click at [78, 505] on span "Configurações" at bounding box center [68, 501] width 72 height 16
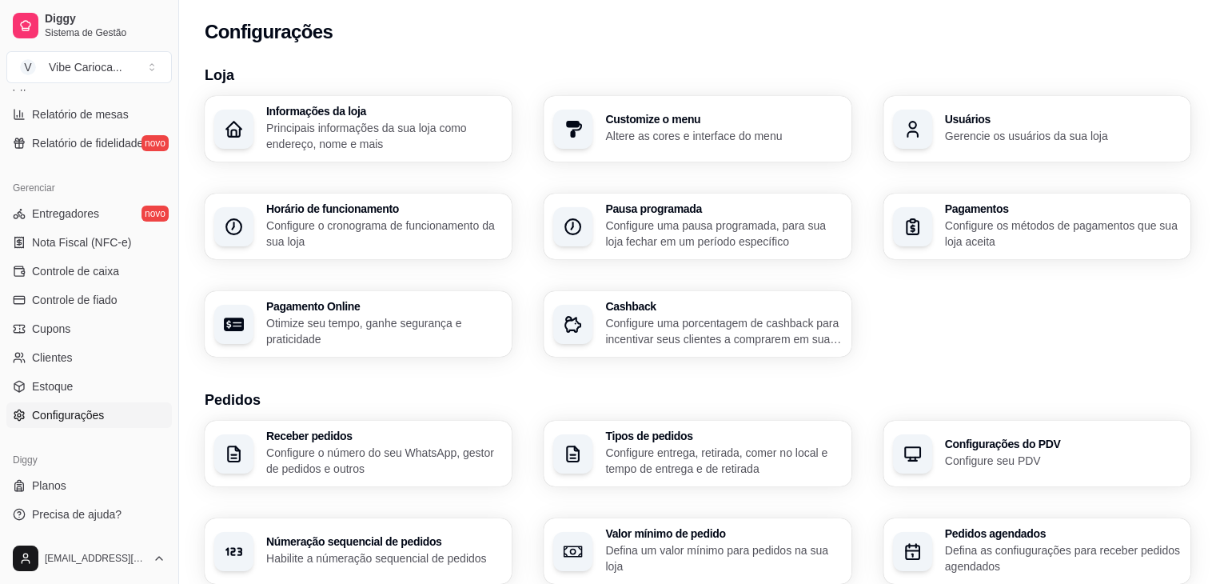
scroll to position [566, 0]
click at [51, 488] on span "Planos" at bounding box center [49, 485] width 34 height 16
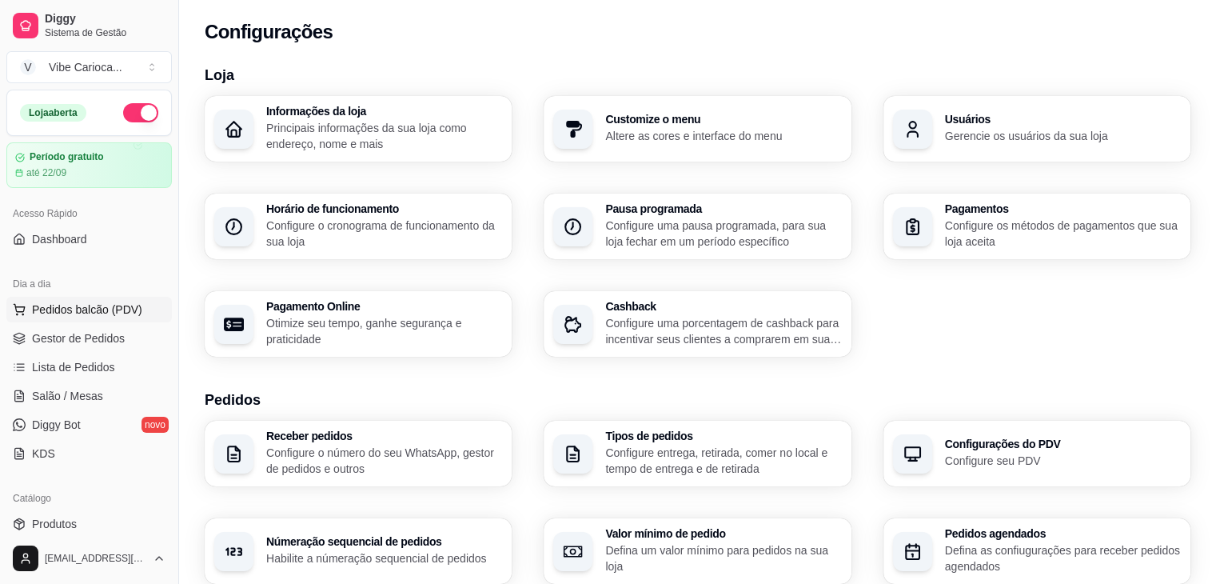
click at [69, 305] on span "Pedidos balcão (PDV)" at bounding box center [87, 309] width 110 height 16
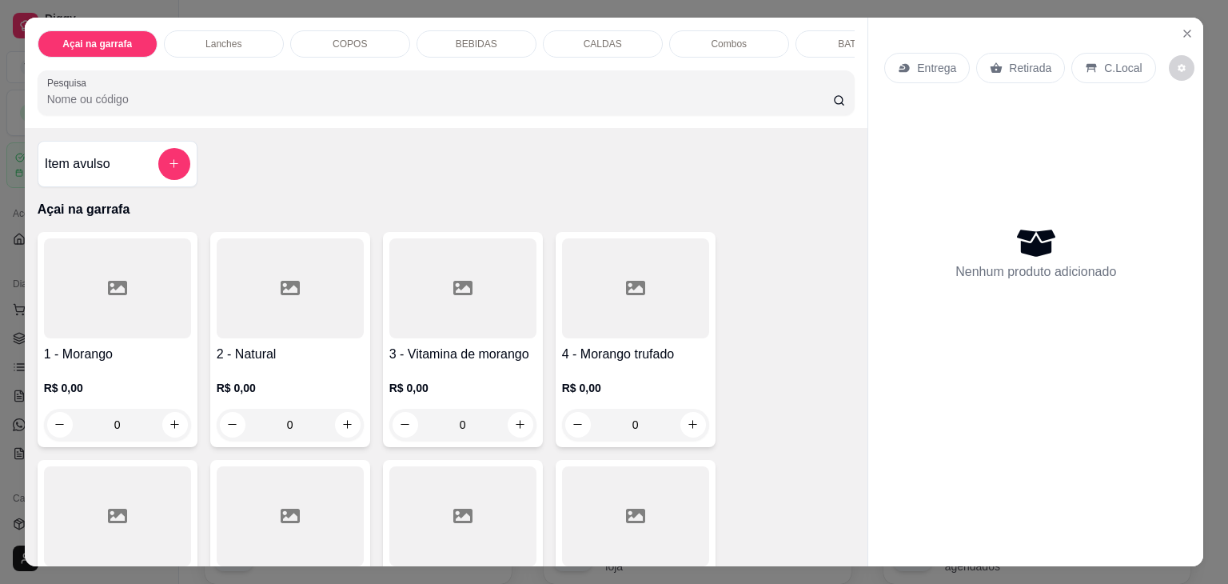
click at [160, 97] on input "Pesquisa" at bounding box center [440, 99] width 786 height 16
click at [1181, 27] on icon "Close" at bounding box center [1187, 33] width 13 height 13
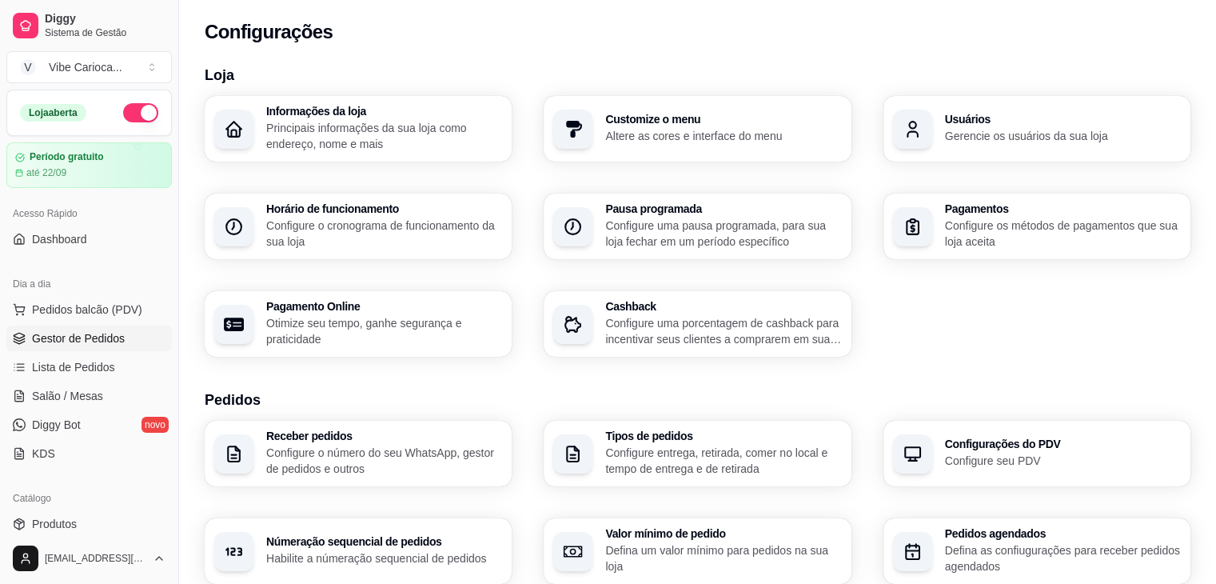
click at [69, 325] on link "Gestor de Pedidos" at bounding box center [88, 338] width 165 height 26
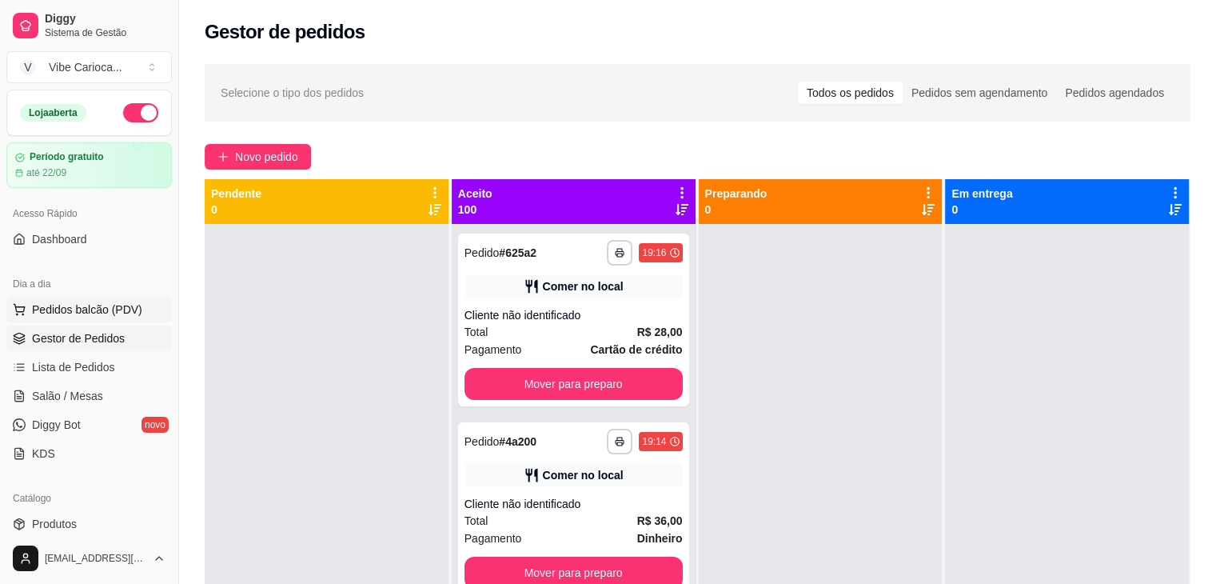
click at [87, 309] on span "Pedidos balcão (PDV)" at bounding box center [87, 309] width 110 height 16
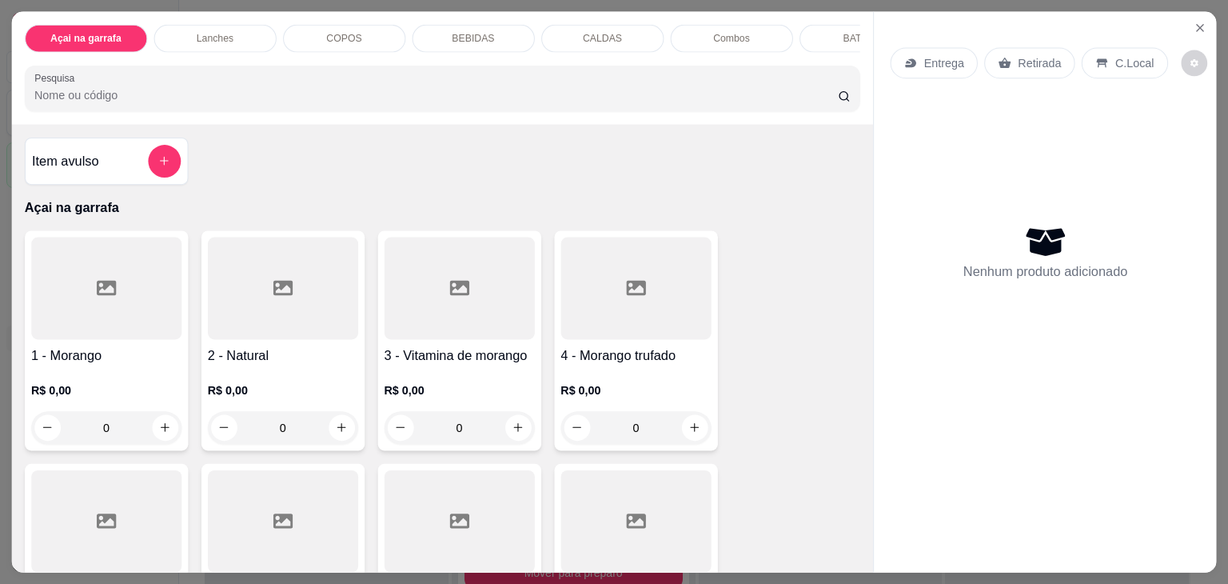
click at [56, 372] on div "R$ 0,00 0" at bounding box center [106, 404] width 150 height 78
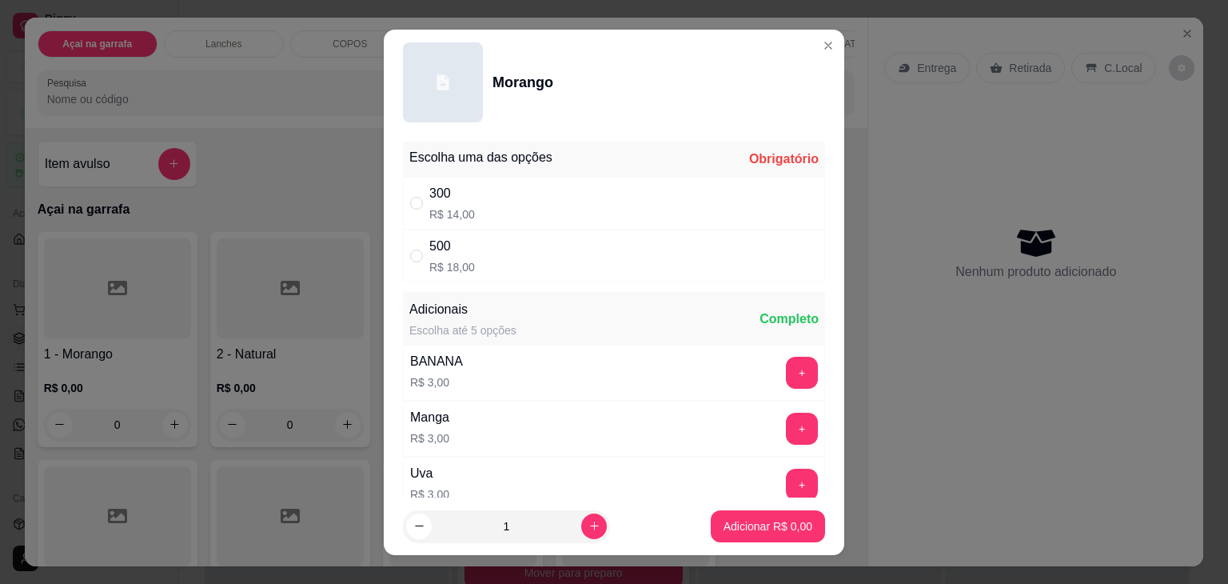
click at [793, 62] on div "Morango" at bounding box center [614, 82] width 422 height 80
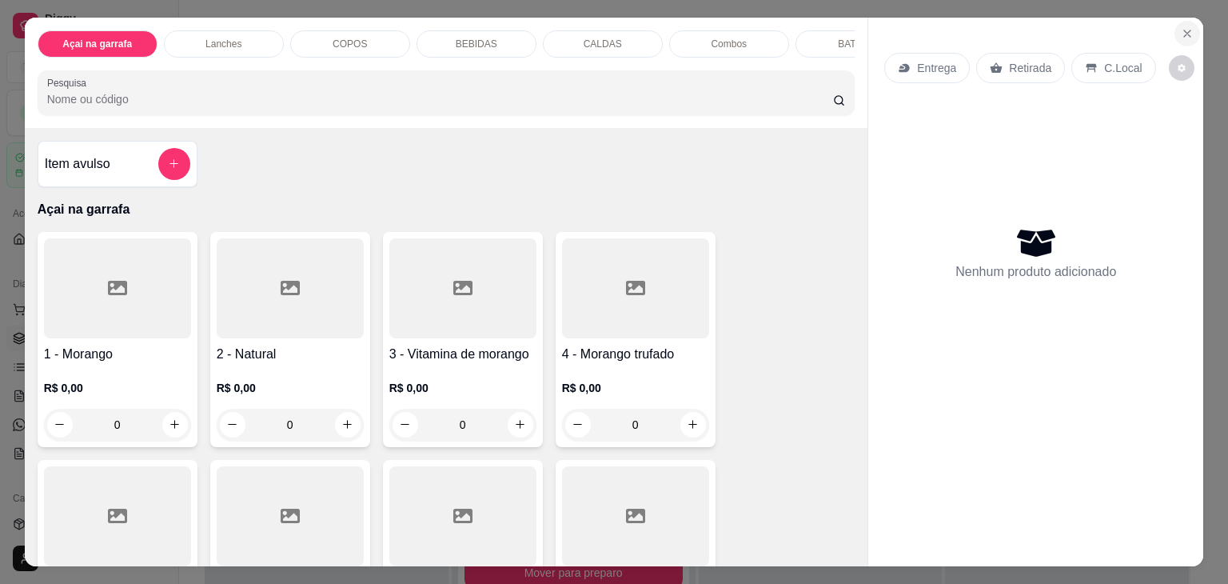
click at [1185, 27] on icon "Close" at bounding box center [1187, 33] width 13 height 13
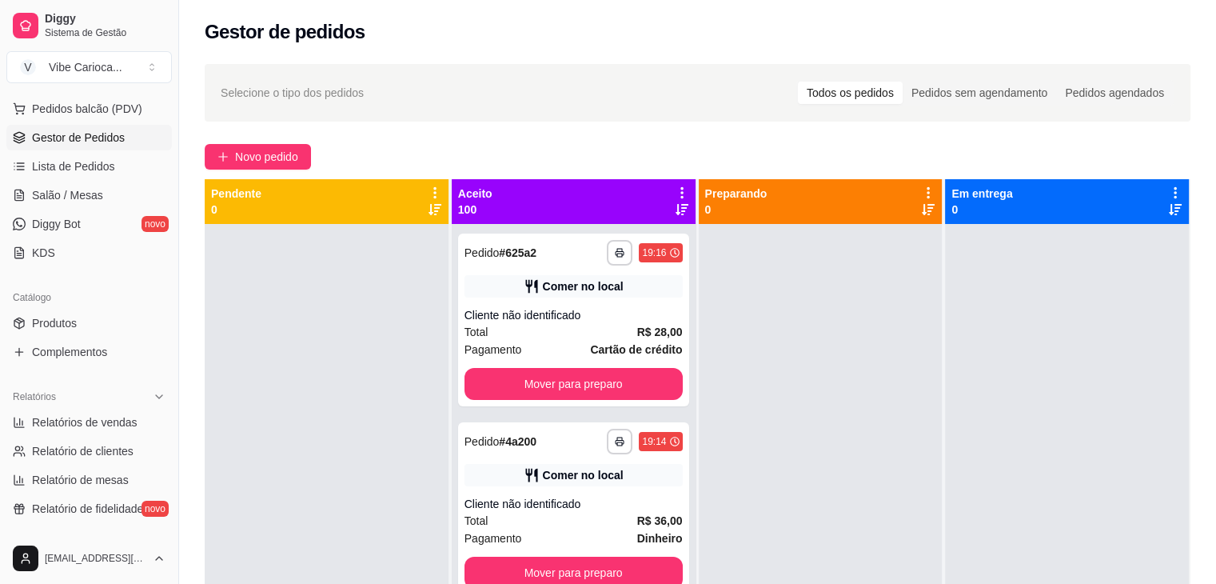
scroll to position [240, 0]
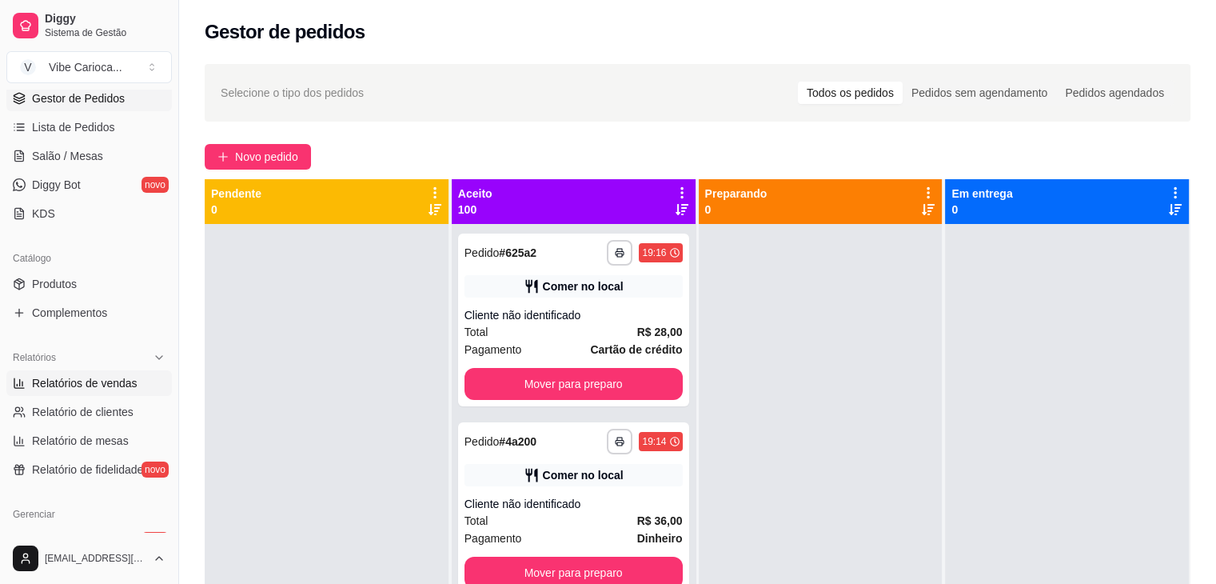
click at [90, 381] on span "Relatórios de vendas" at bounding box center [85, 383] width 106 height 16
select select "ALL"
select select "0"
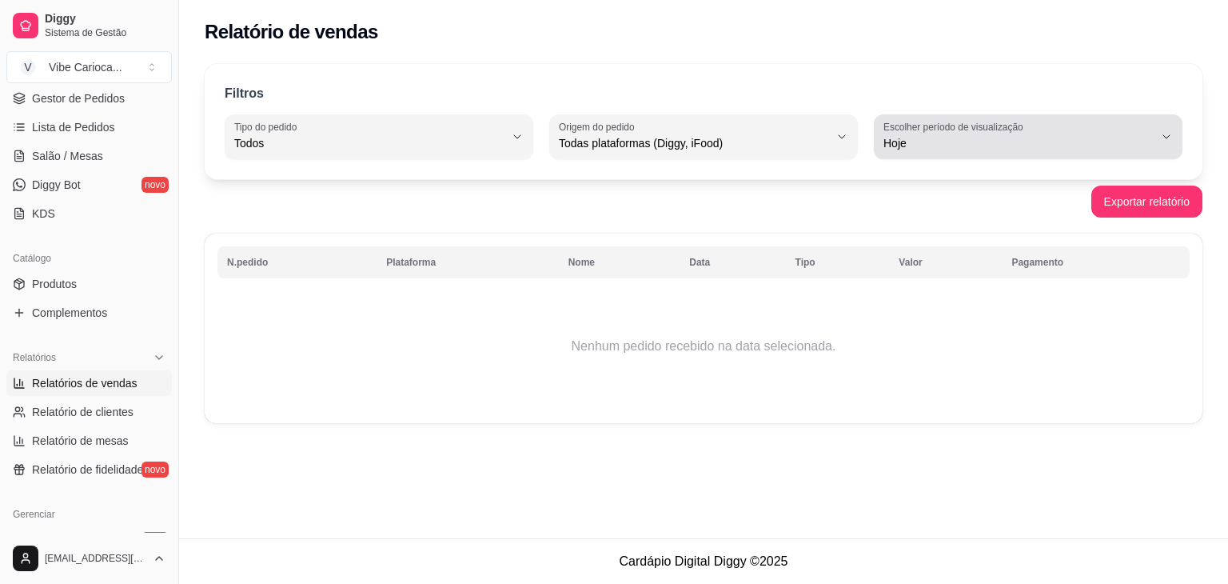
click at [935, 148] on span "Hoje" at bounding box center [1018, 143] width 270 height 16
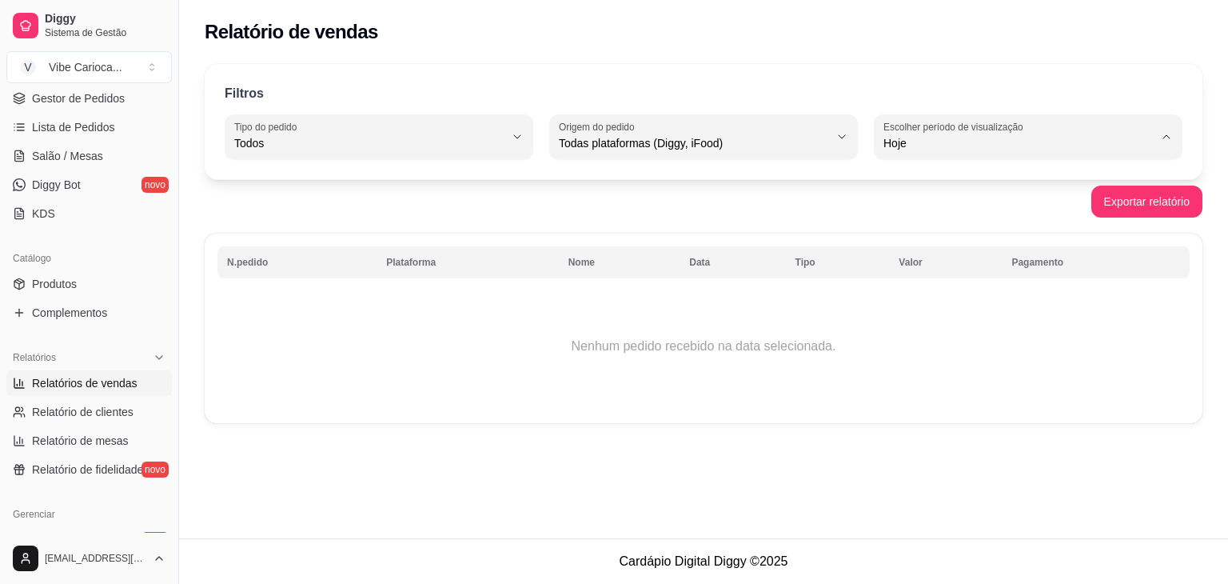
click at [895, 317] on span "45 dias" at bounding box center [1020, 311] width 257 height 15
type input "45"
select select "45"
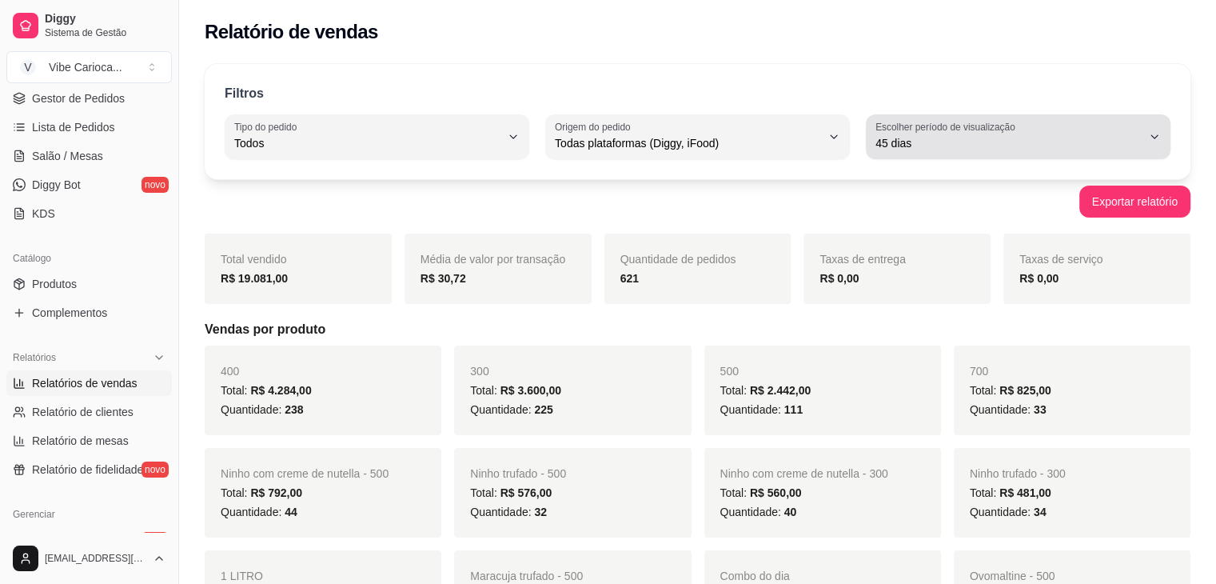
click at [1001, 117] on button "Escolher período de visualização 45 dias" at bounding box center [1018, 136] width 305 height 45
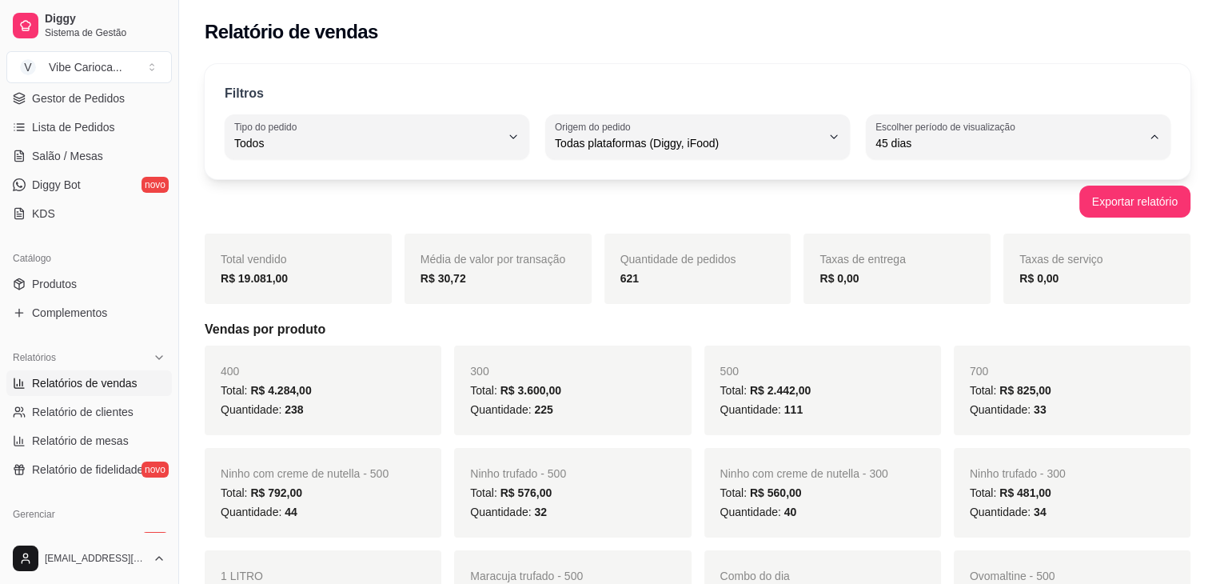
click at [929, 177] on span "Hoje" at bounding box center [1010, 180] width 253 height 15
type input "0"
select select "0"
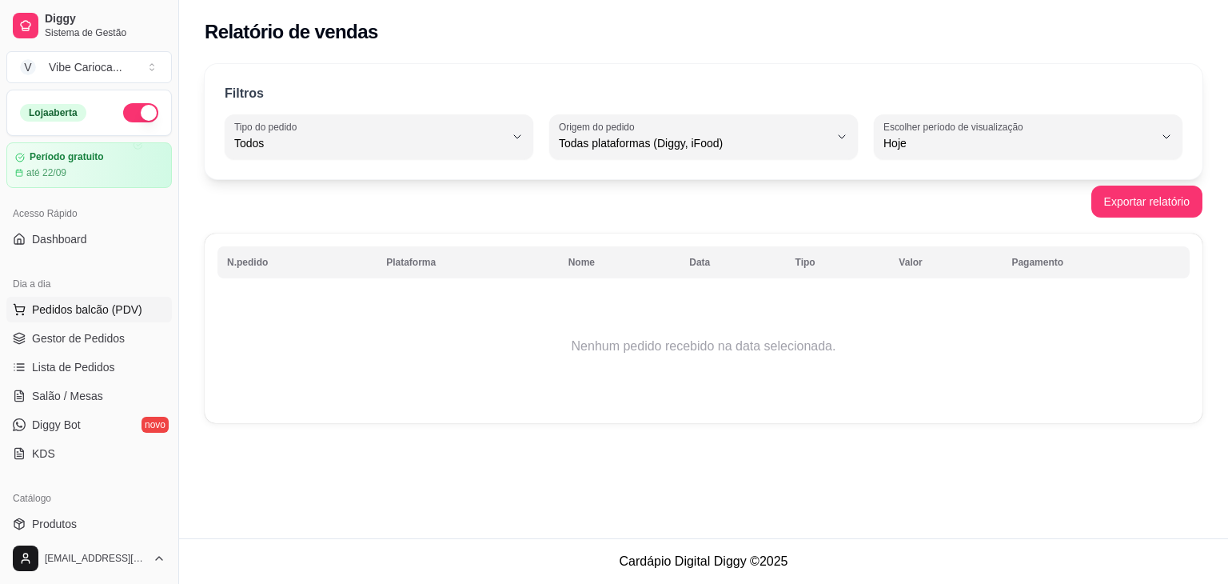
click at [54, 308] on span "Pedidos balcão (PDV)" at bounding box center [87, 309] width 110 height 16
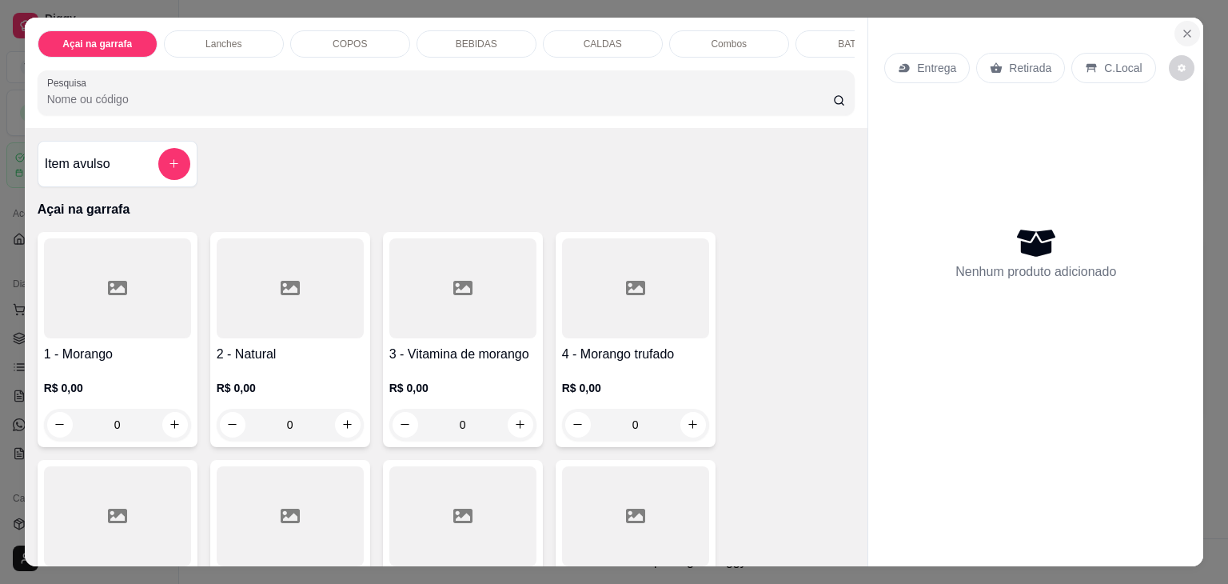
click at [1186, 32] on icon "Close" at bounding box center [1187, 33] width 13 height 13
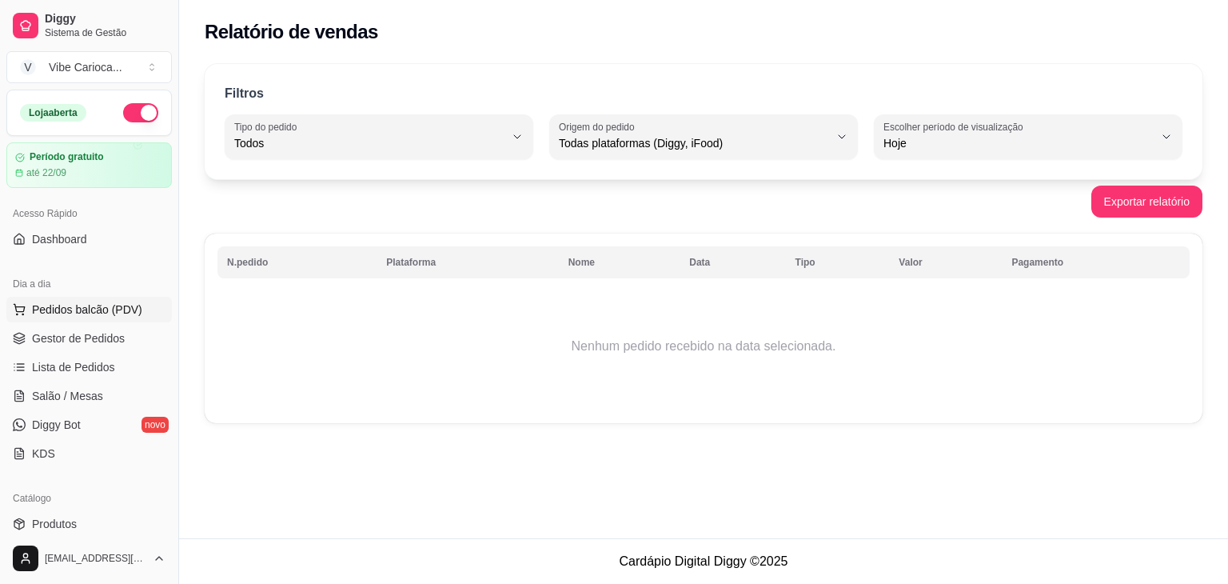
click at [79, 297] on button "Pedidos balcão (PDV)" at bounding box center [88, 310] width 165 height 26
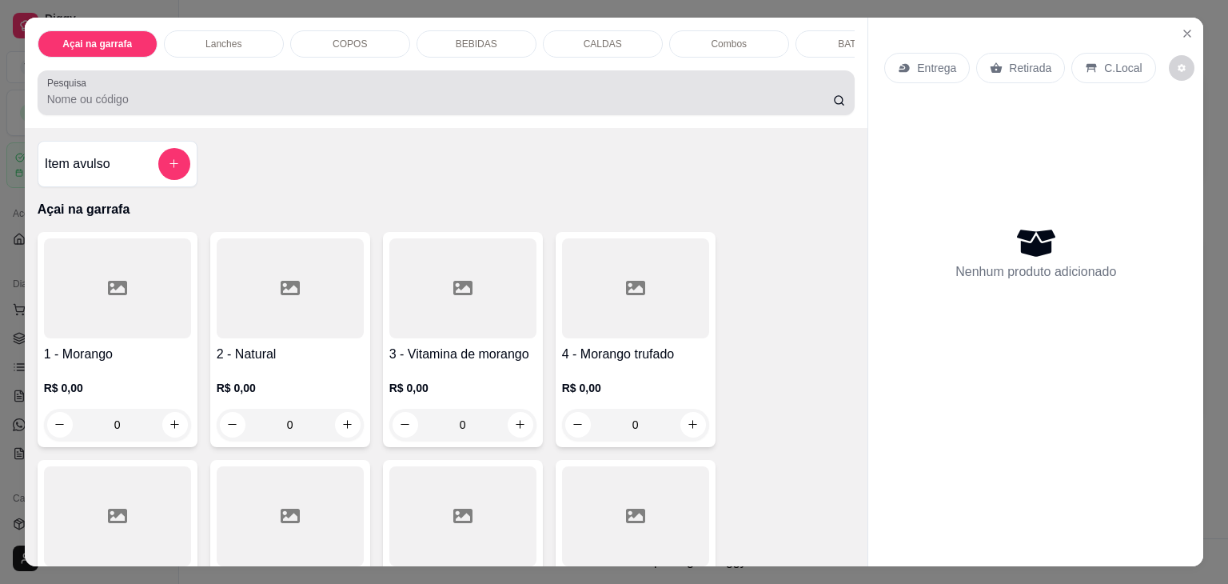
click at [422, 94] on div at bounding box center [446, 93] width 799 height 32
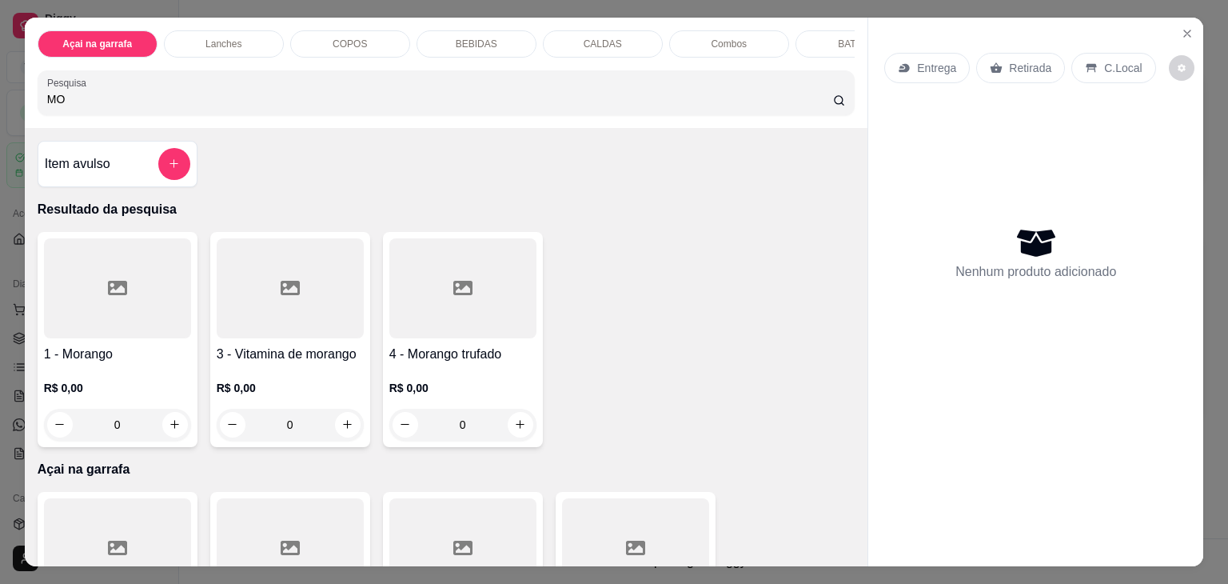
type input "M"
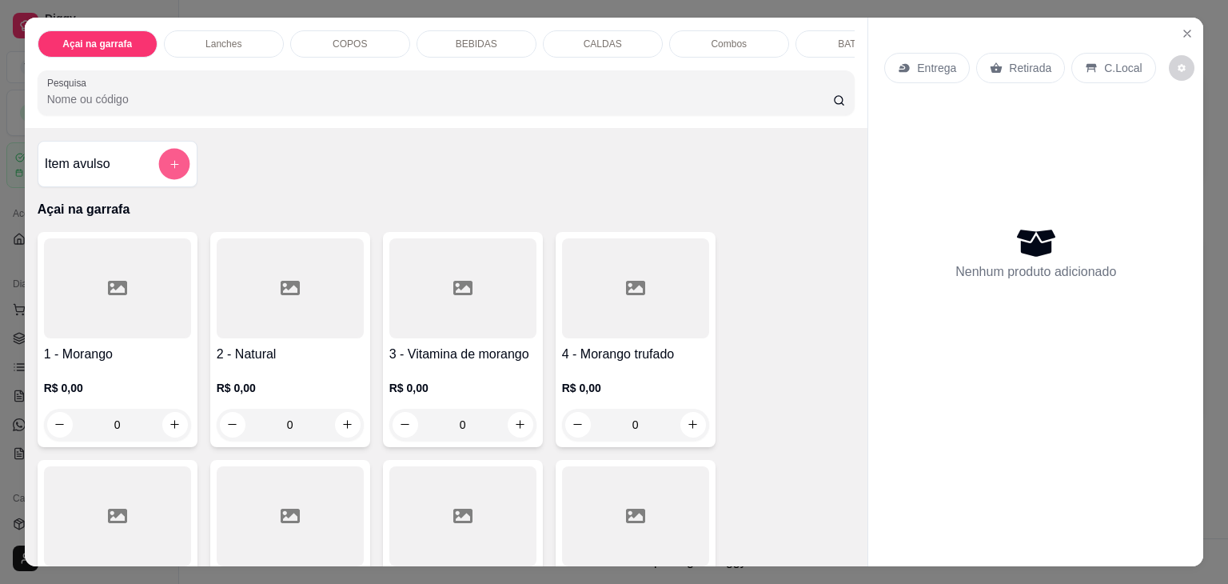
click at [179, 165] on button "add-separate-item" at bounding box center [173, 164] width 31 height 31
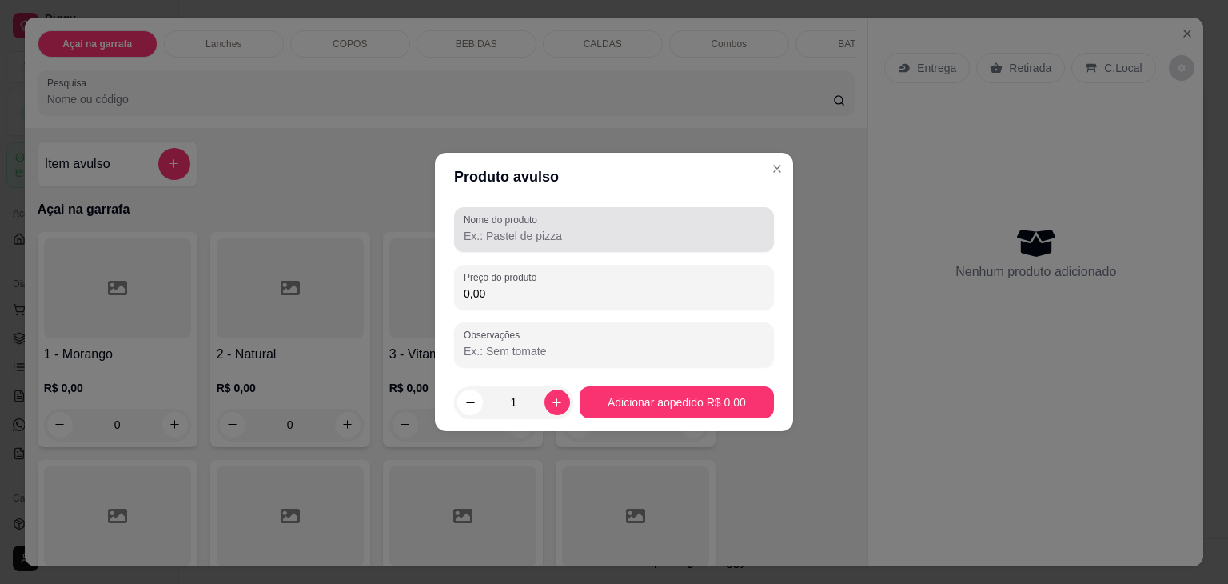
click at [519, 229] on input "Nome do produto" at bounding box center [614, 236] width 301 height 16
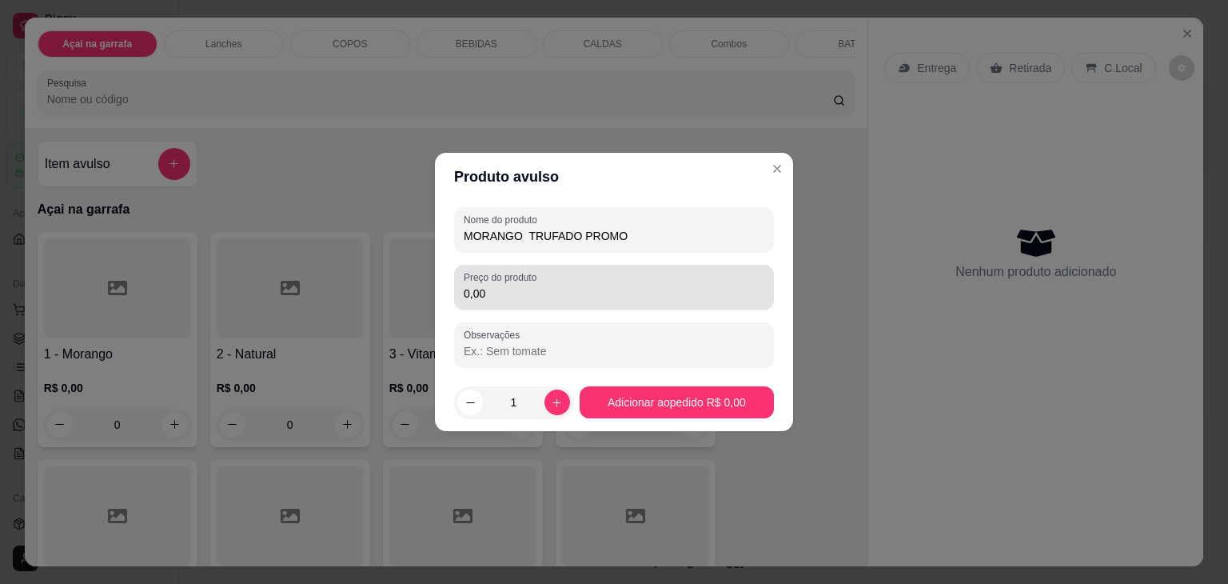
type input "MORANGO TRUFADO PROMO"
click at [510, 299] on input "0,00" at bounding box center [614, 293] width 301 height 16
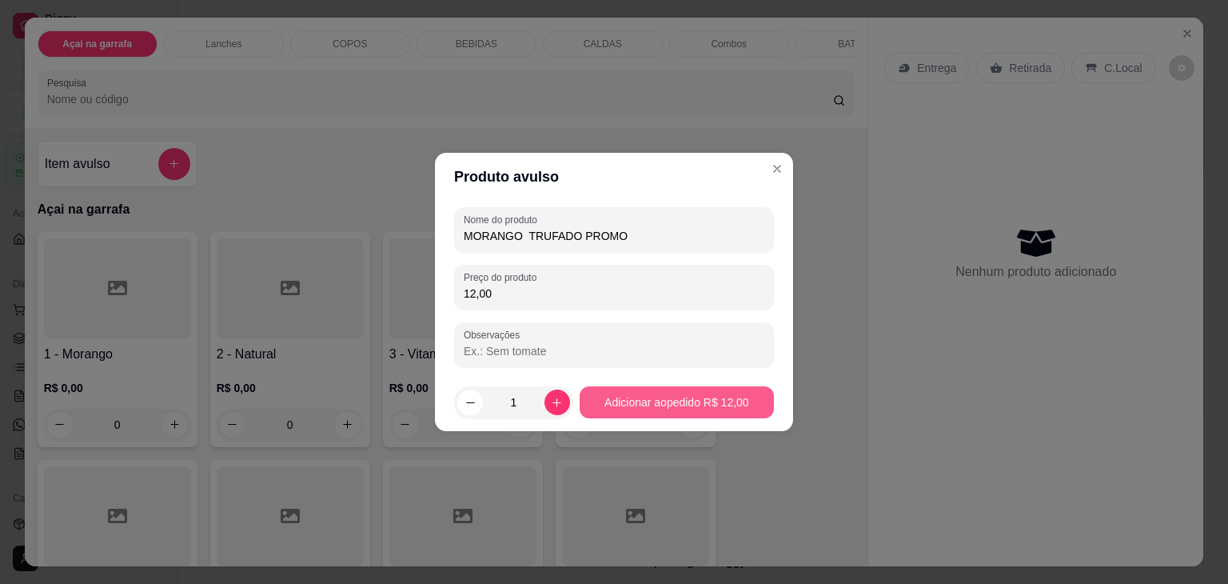
type input "12,00"
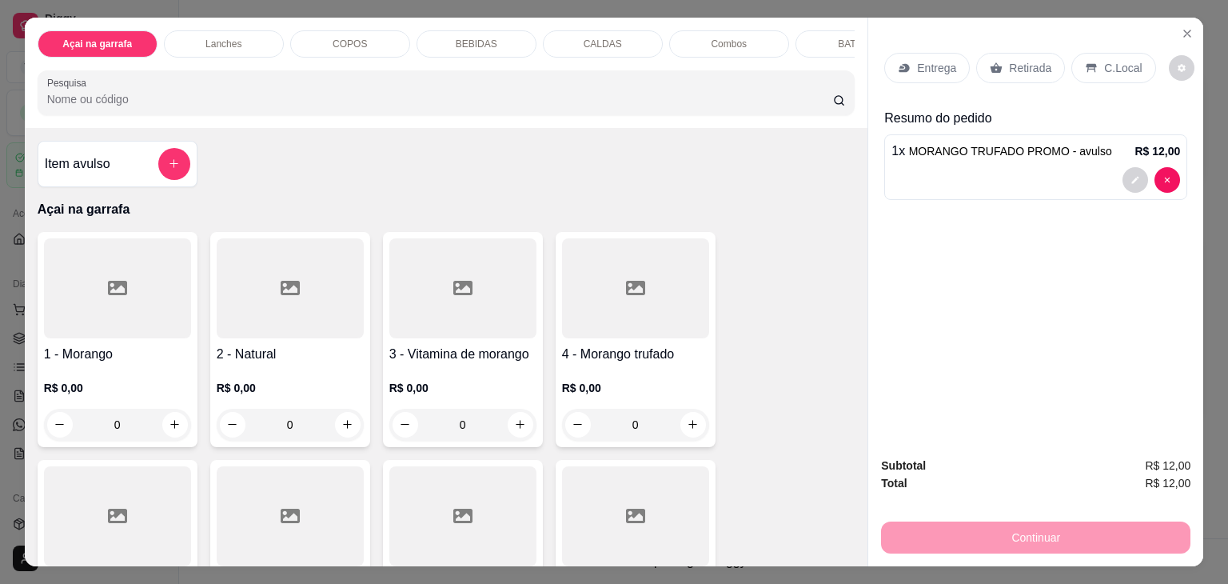
click at [1104, 60] on p "C.Local" at bounding box center [1123, 68] width 38 height 16
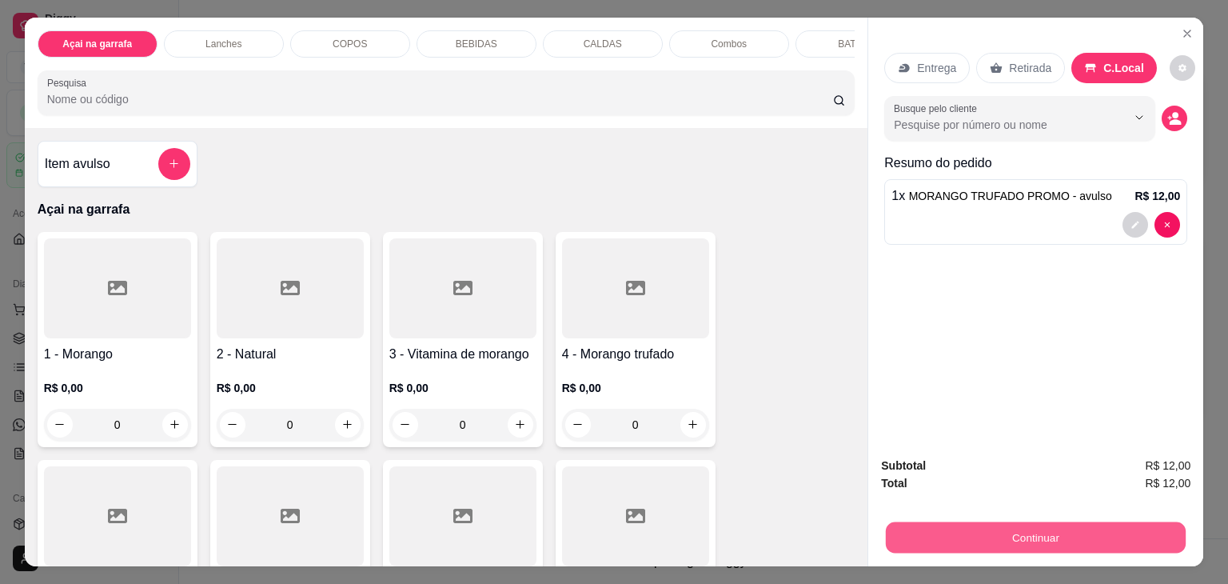
click at [945, 527] on button "Continuar" at bounding box center [1036, 537] width 300 height 31
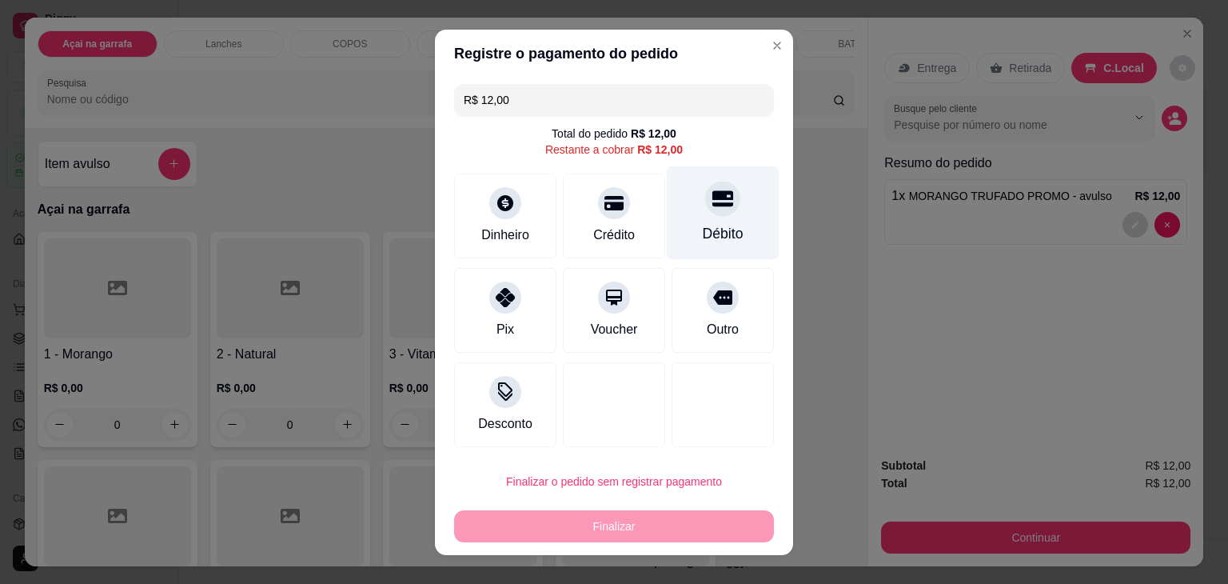
click at [701, 216] on div "Débito" at bounding box center [723, 212] width 113 height 94
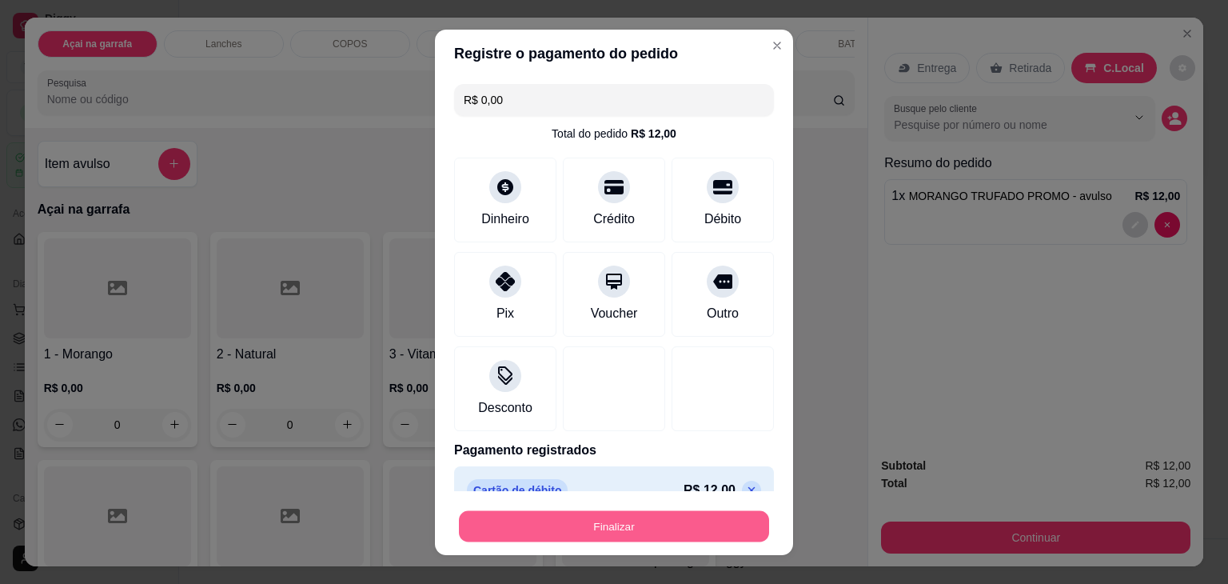
click at [592, 519] on button "Finalizar" at bounding box center [614, 525] width 310 height 31
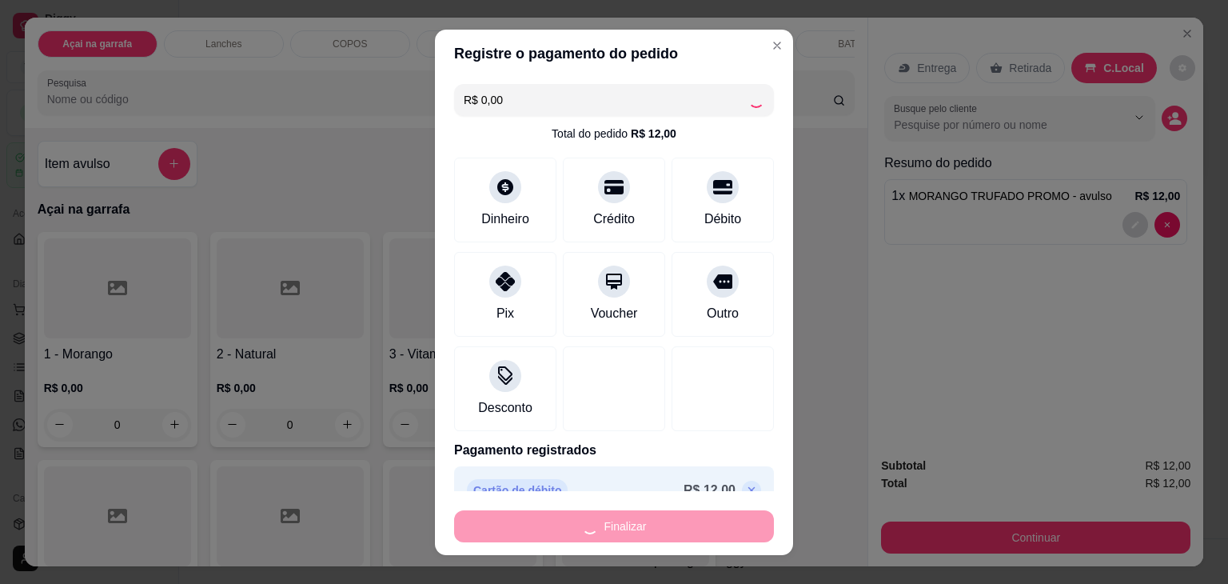
type input "-R$ 12,00"
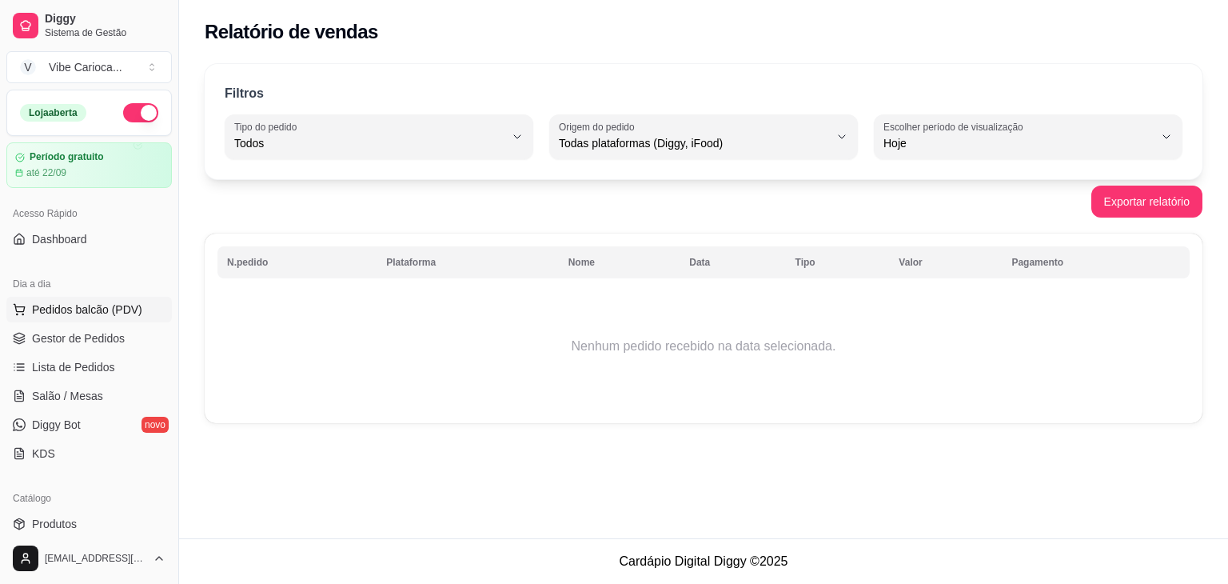
click at [85, 311] on span "Pedidos balcão (PDV)" at bounding box center [87, 309] width 110 height 16
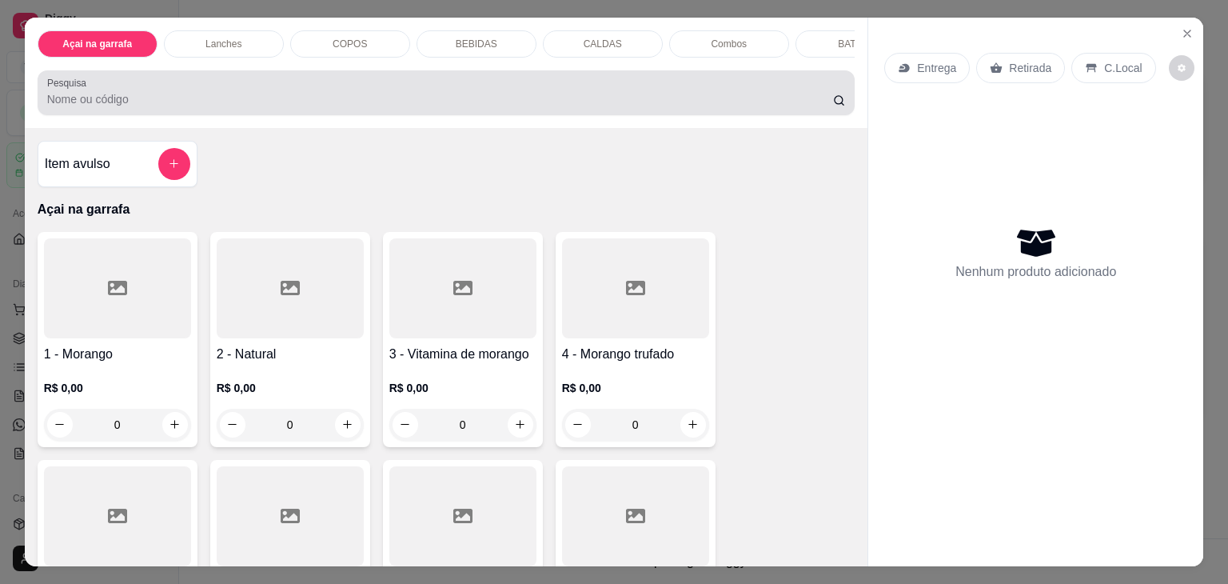
click at [203, 95] on div at bounding box center [446, 93] width 799 height 32
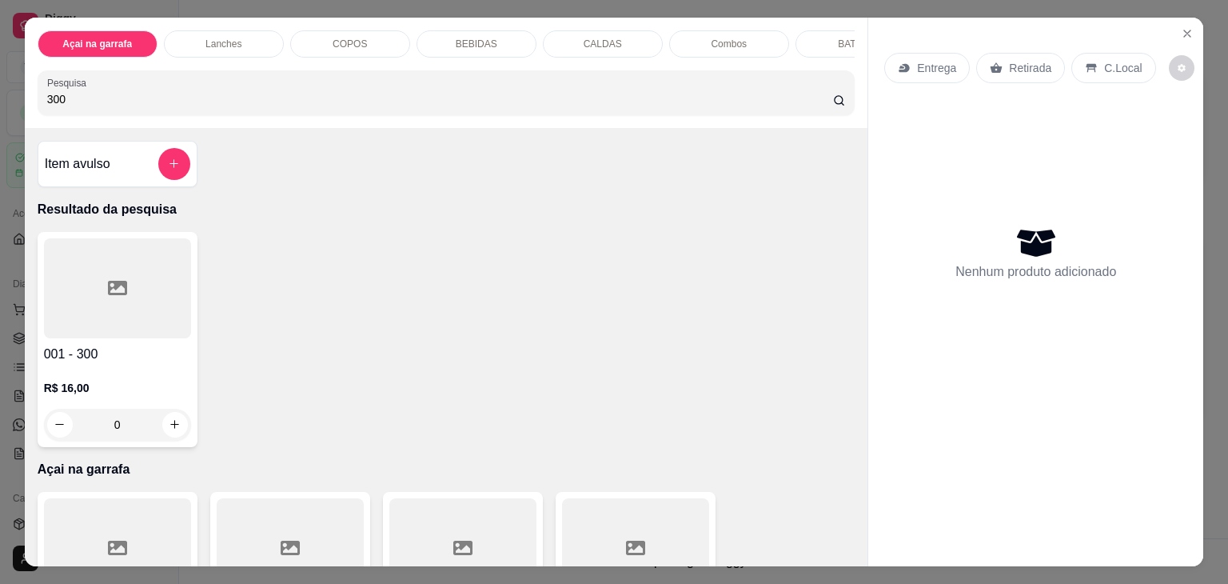
type input "300"
click at [125, 305] on div at bounding box center [117, 288] width 147 height 100
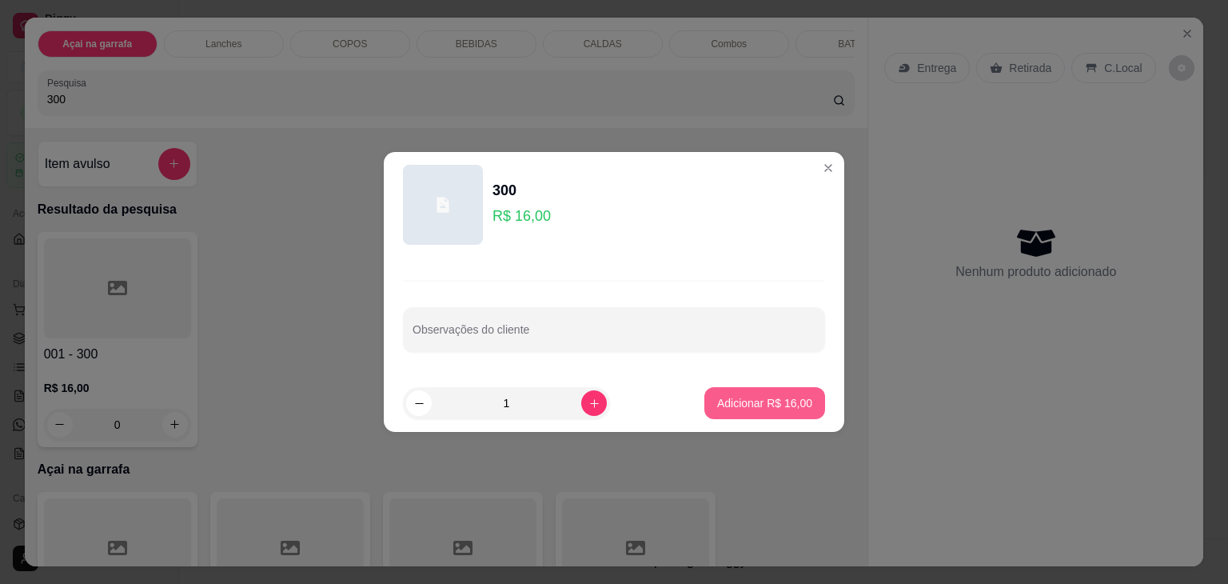
click at [731, 404] on p "Adicionar R$ 16,00" at bounding box center [764, 403] width 95 height 16
type input "1"
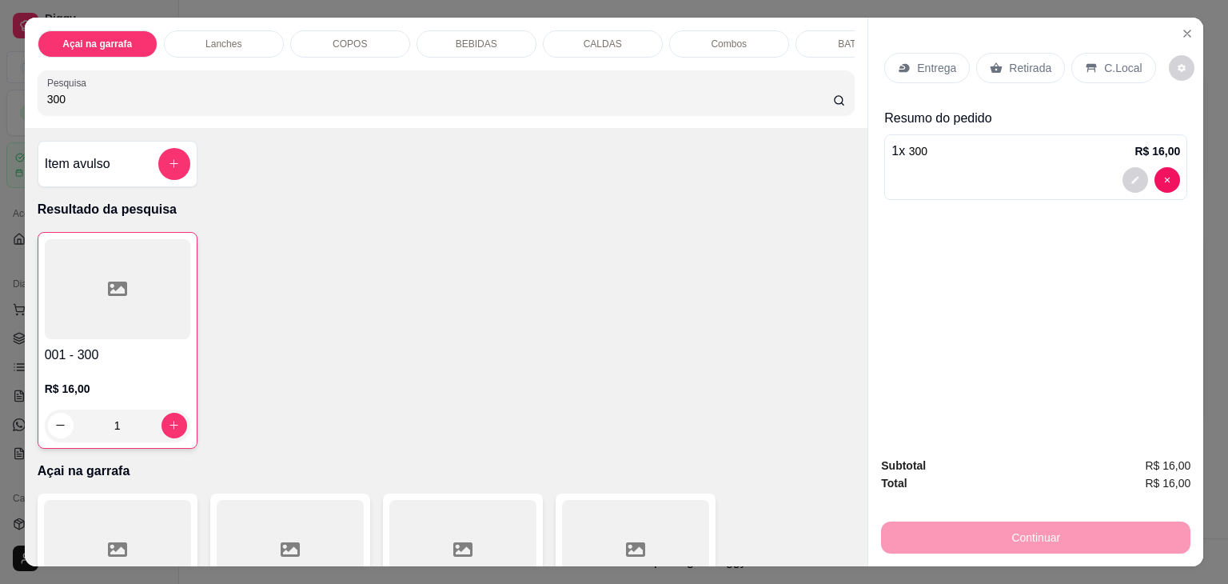
click at [1086, 73] on div "C.Local" at bounding box center [1113, 68] width 84 height 30
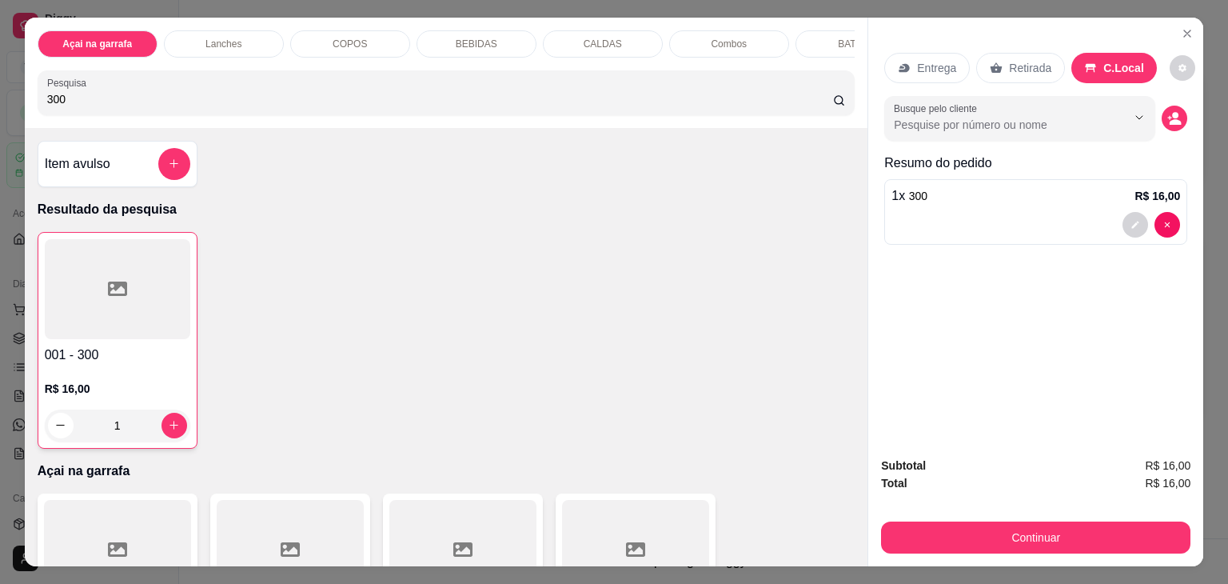
click at [1105, 540] on button "Continuar" at bounding box center [1035, 537] width 309 height 32
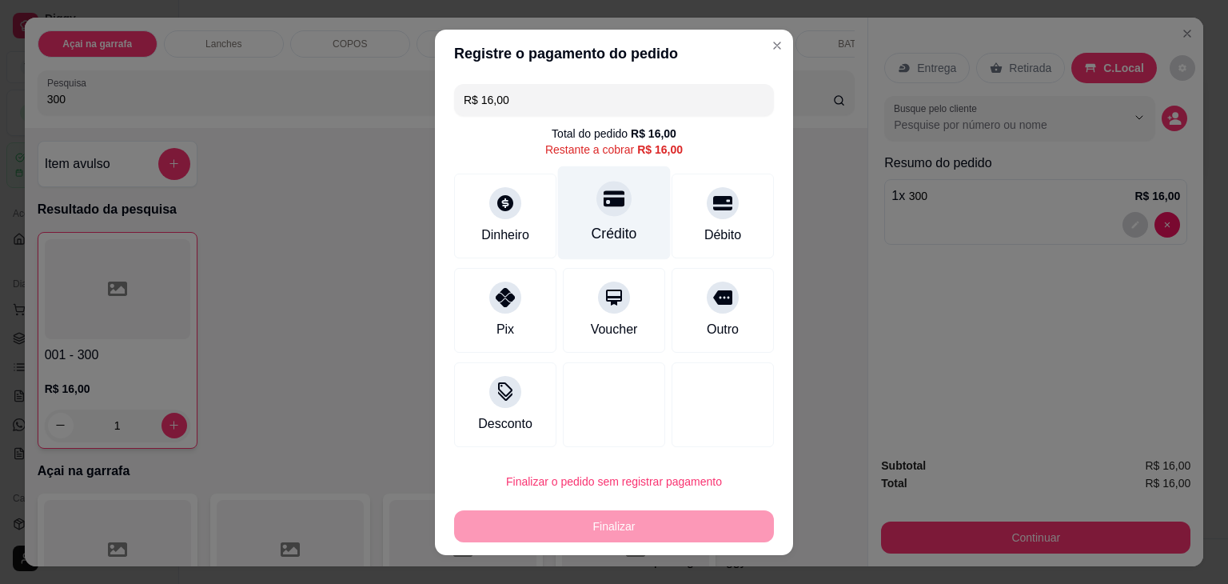
click at [598, 221] on div "Crédito" at bounding box center [614, 212] width 113 height 94
type input "R$ 0,00"
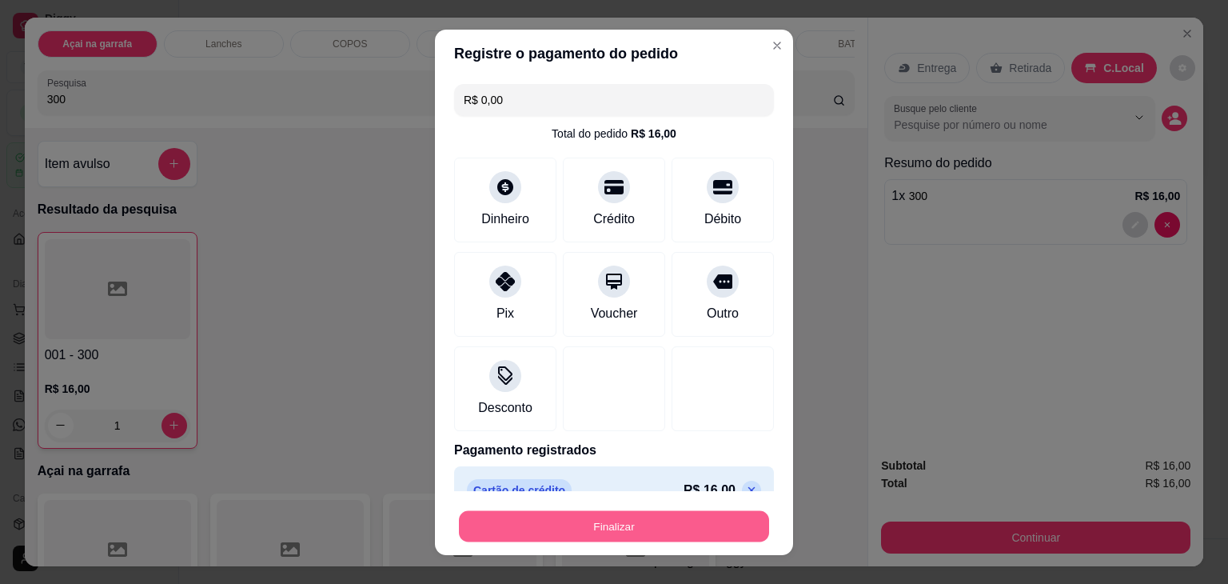
click at [699, 524] on button "Finalizar" at bounding box center [614, 525] width 310 height 31
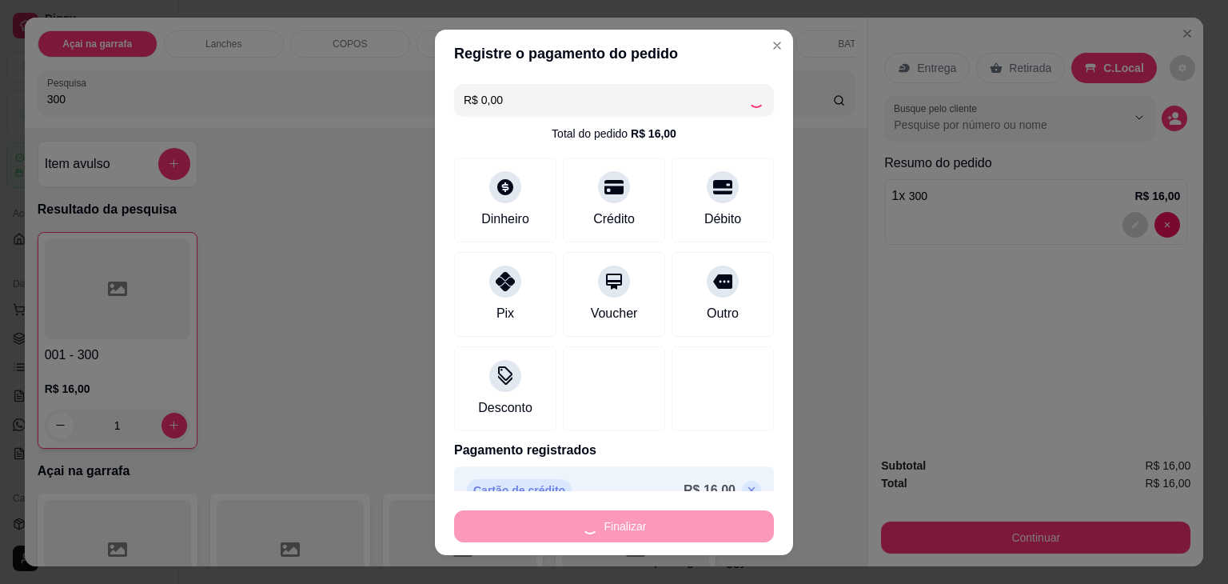
type input "0"
type input "-R$ 16,00"
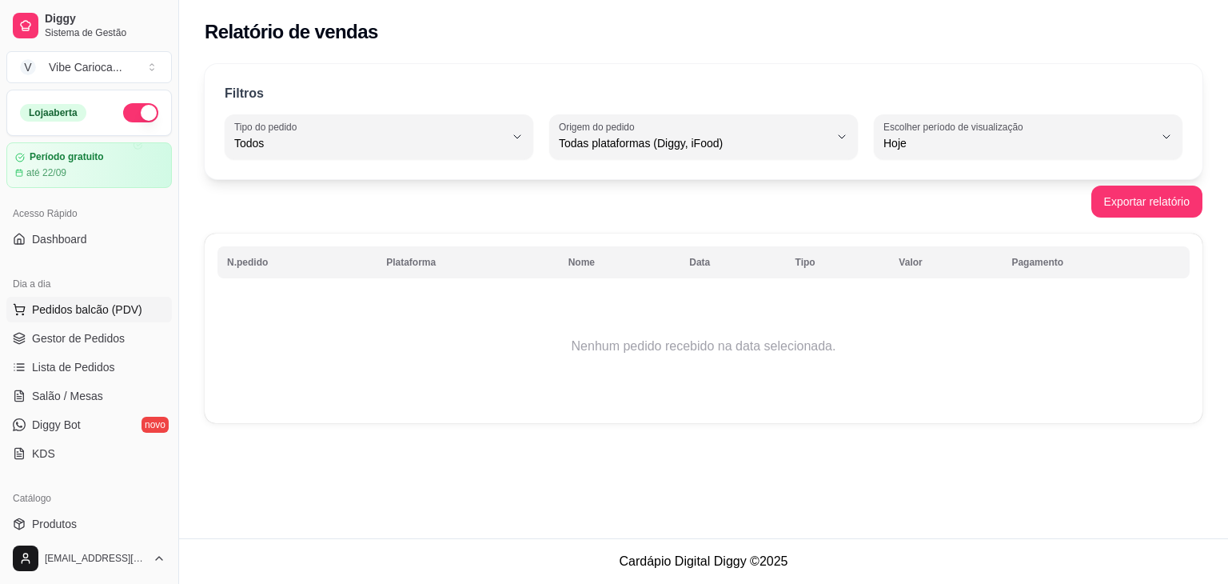
click at [64, 306] on span "Pedidos balcão (PDV)" at bounding box center [87, 309] width 110 height 16
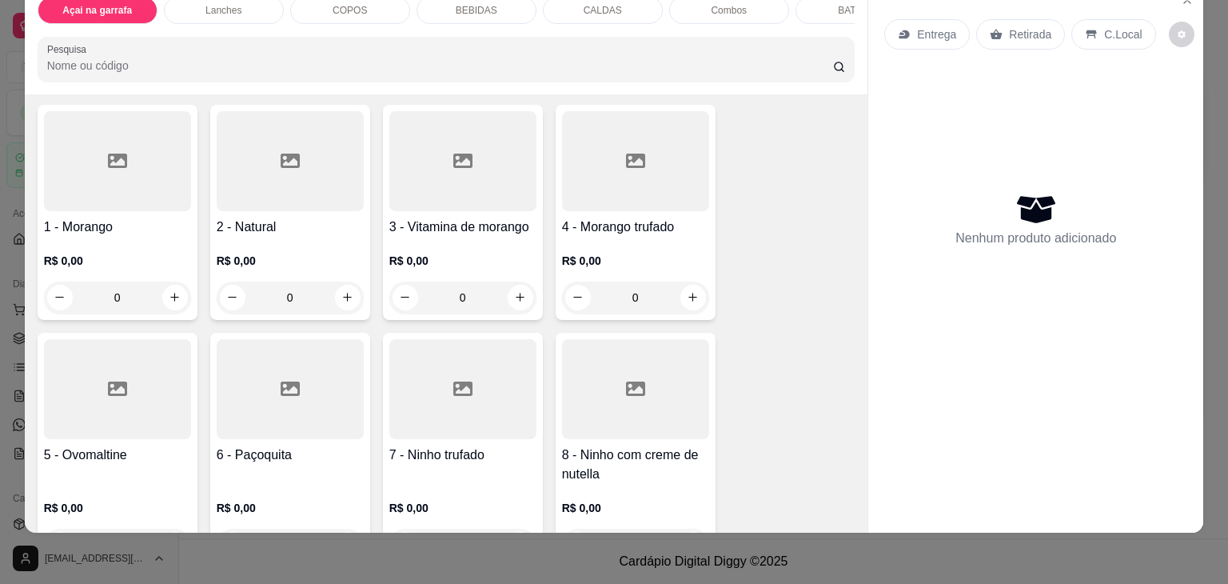
scroll to position [160, 0]
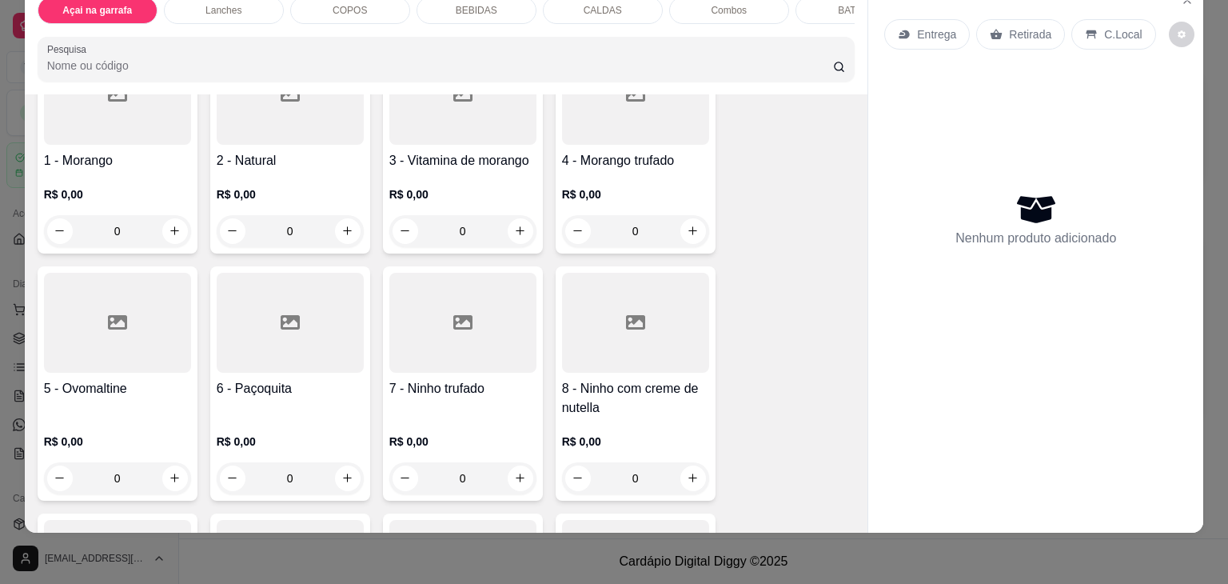
click at [457, 315] on icon at bounding box center [462, 322] width 19 height 14
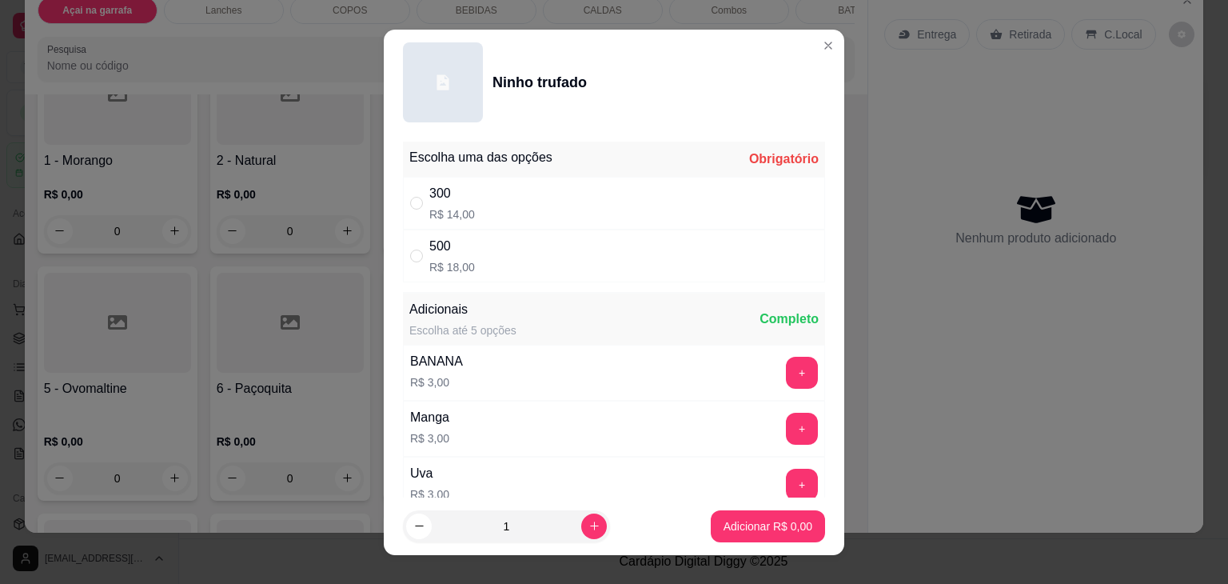
click at [403, 263] on div "500 R$ 18,00" at bounding box center [614, 255] width 422 height 53
radio input "true"
click at [588, 530] on icon "increase-product-quantity" at bounding box center [594, 526] width 12 height 12
type input "2"
click at [742, 518] on p "Adicionar R$ 36,00" at bounding box center [764, 526] width 95 height 16
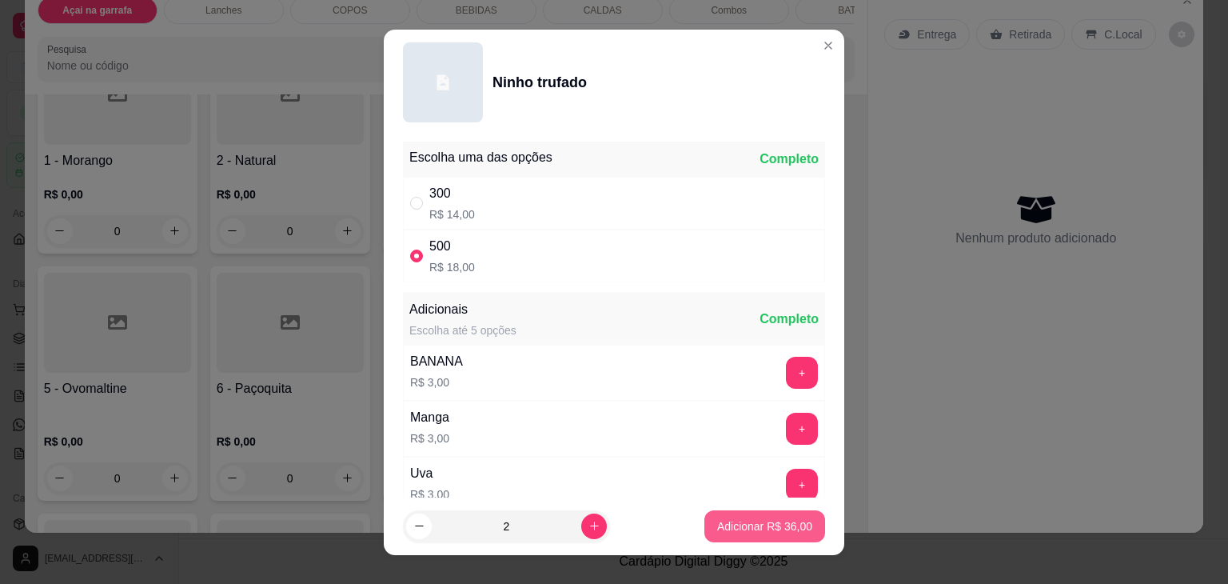
type input "2"
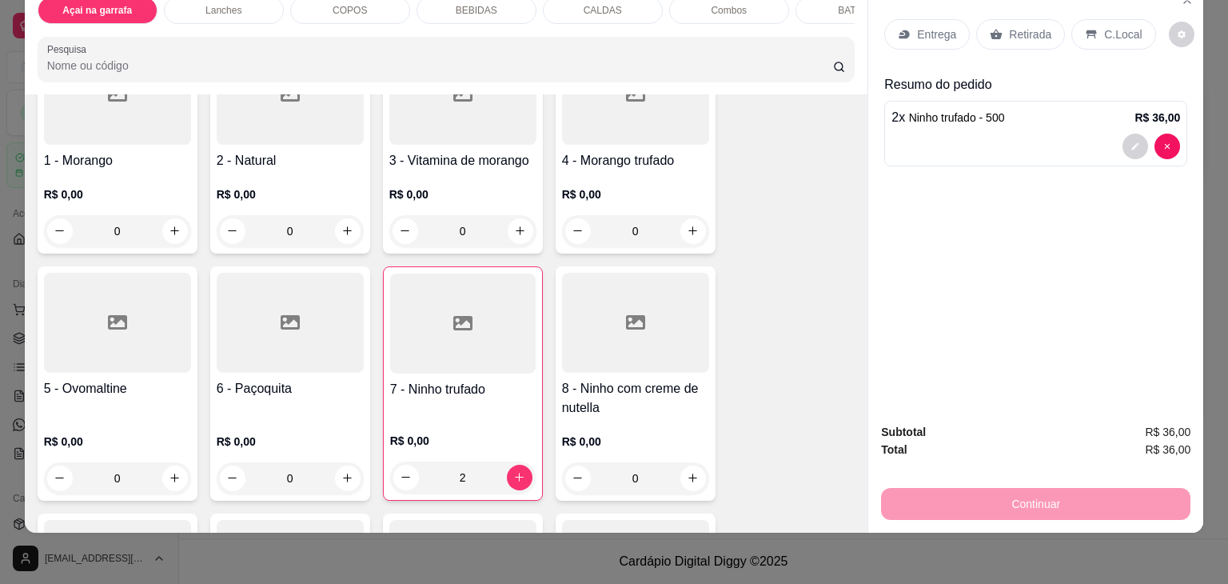
click at [1104, 26] on p "C.Local" at bounding box center [1123, 34] width 38 height 16
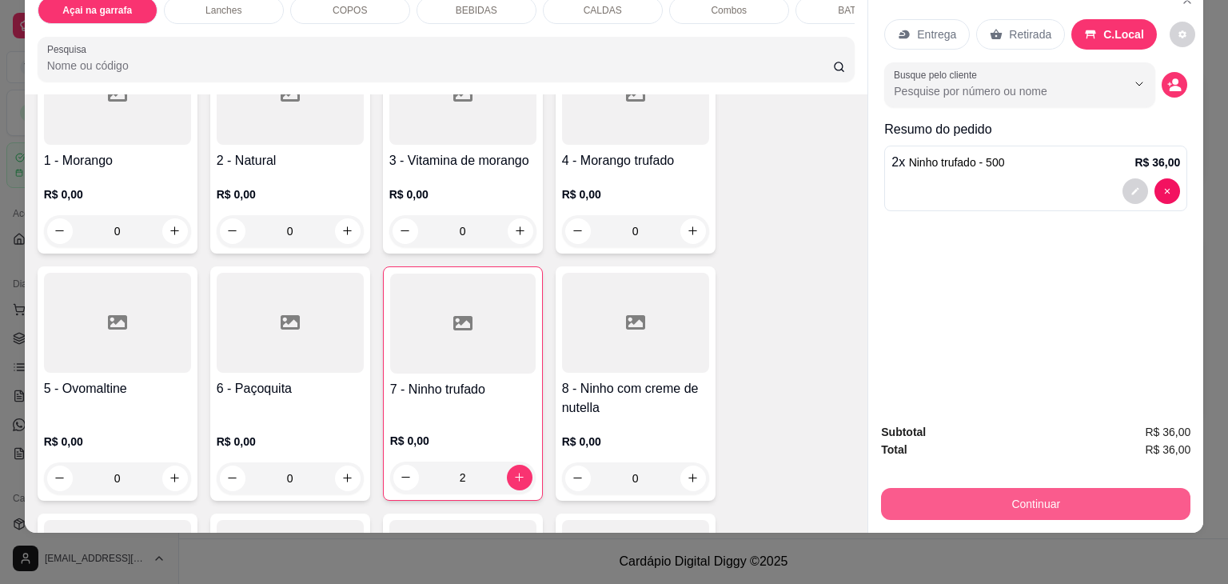
click at [1097, 491] on button "Continuar" at bounding box center [1035, 504] width 309 height 32
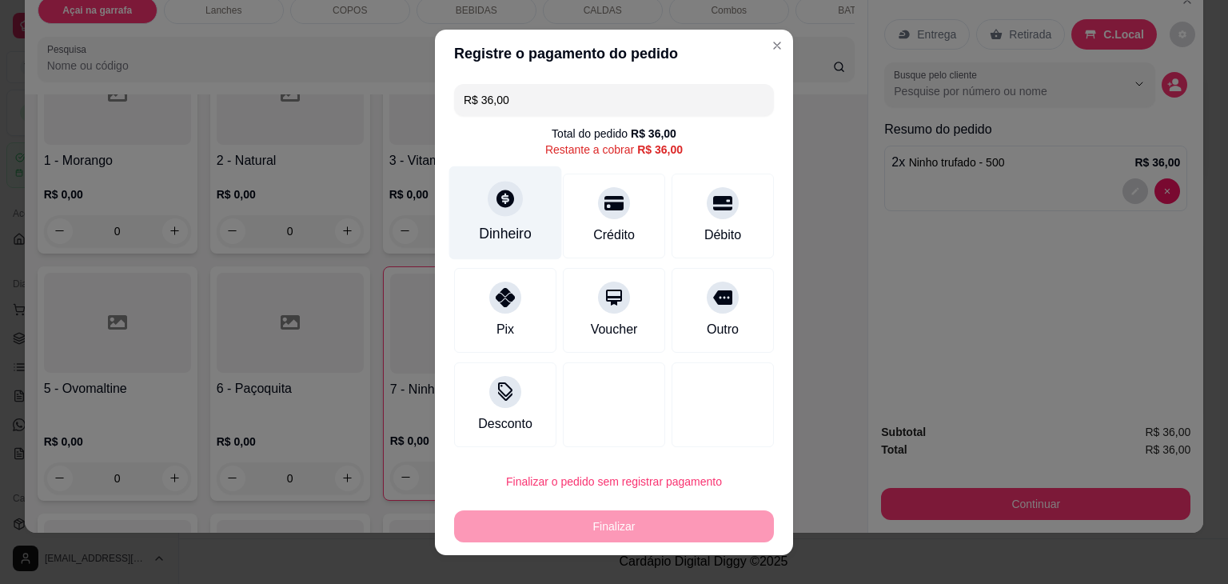
click at [497, 212] on div at bounding box center [505, 198] width 35 height 35
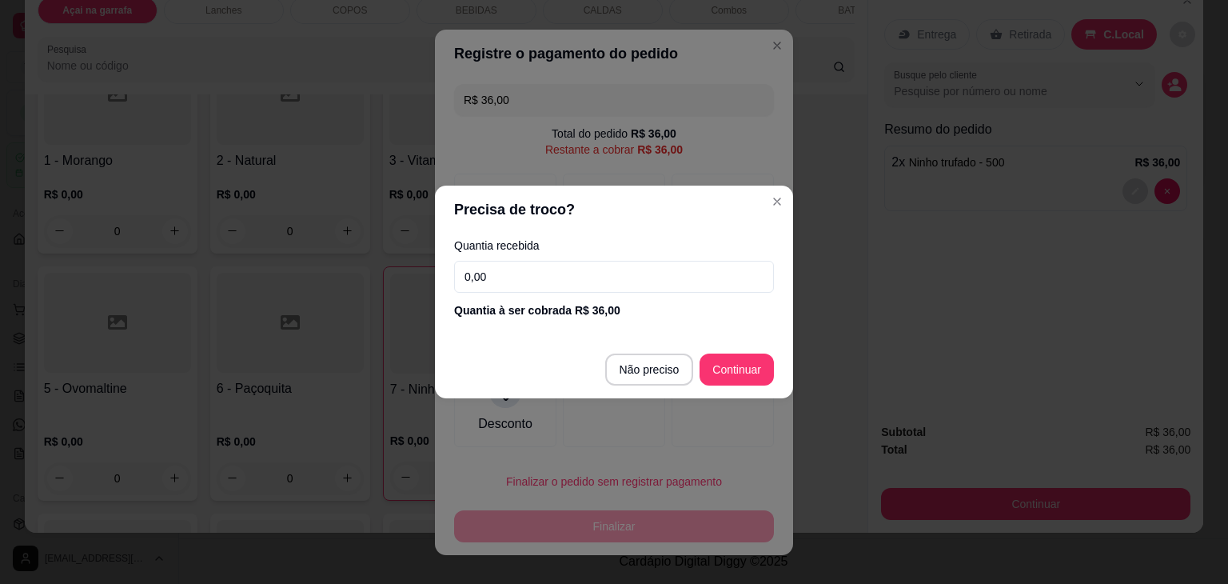
click at [540, 278] on input "0,00" at bounding box center [614, 277] width 320 height 32
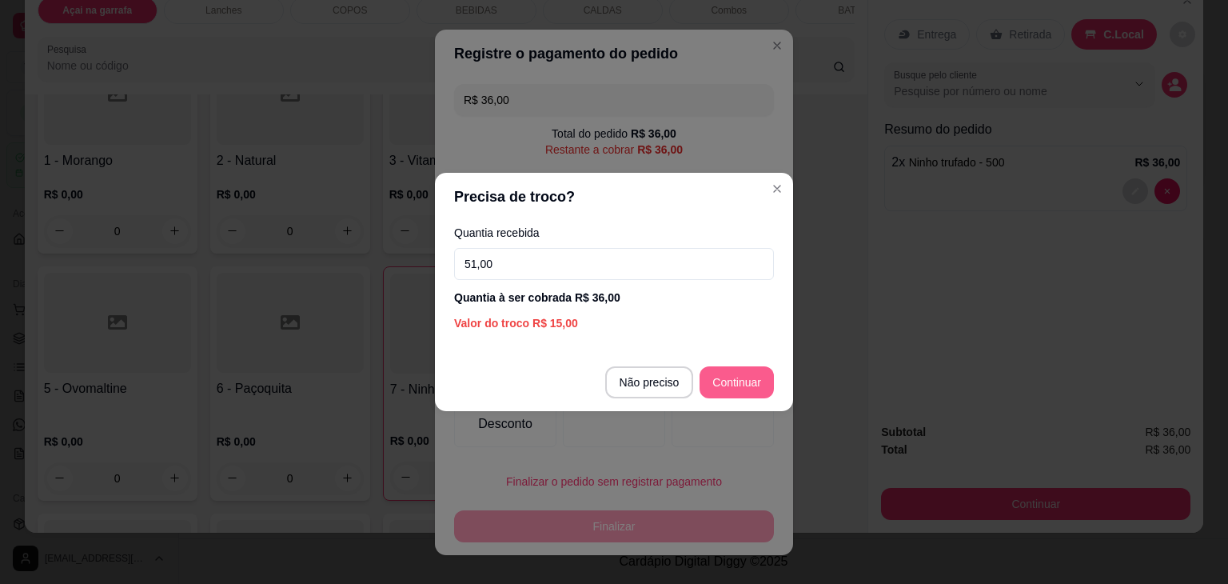
type input "51,00"
type input "R$ 0,00"
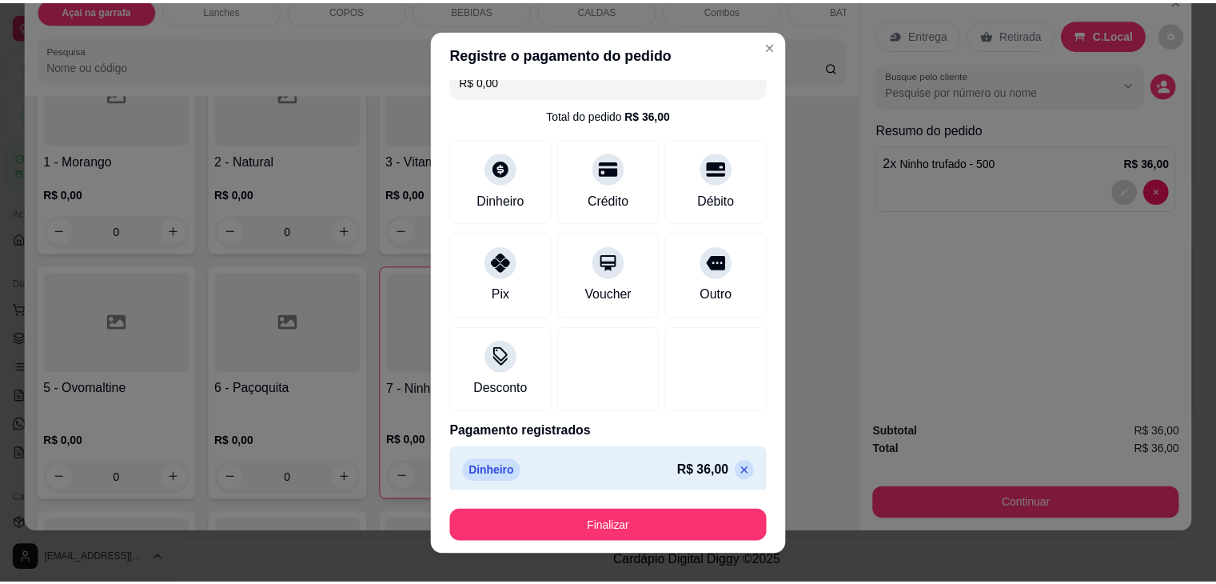
scroll to position [29, 0]
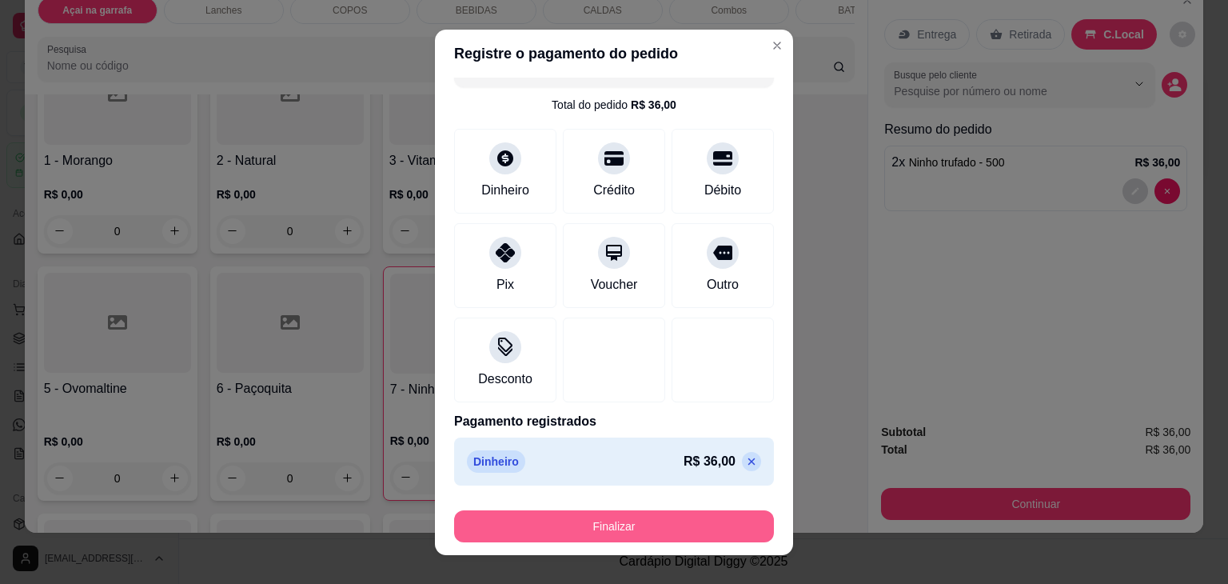
click at [647, 525] on button "Finalizar" at bounding box center [614, 526] width 320 height 32
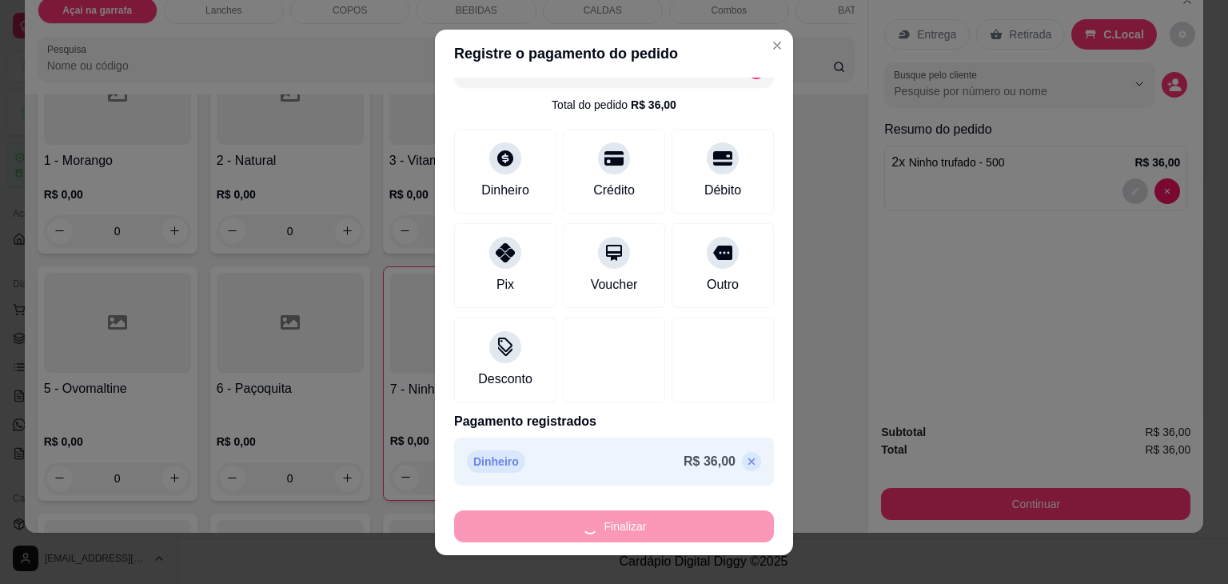
type input "0"
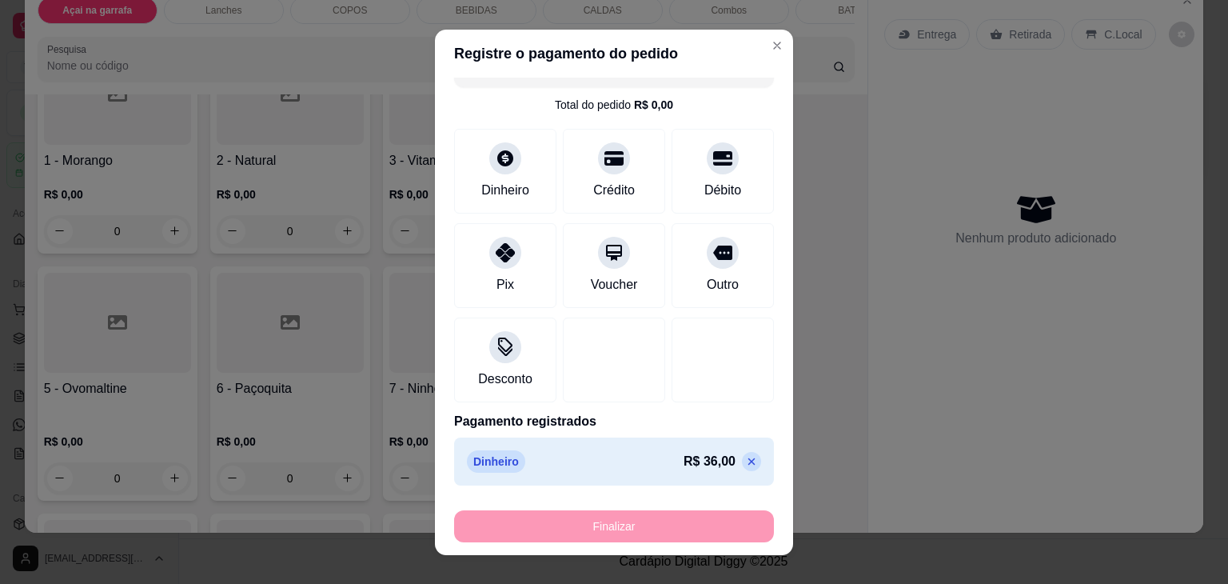
type input "-R$ 36,00"
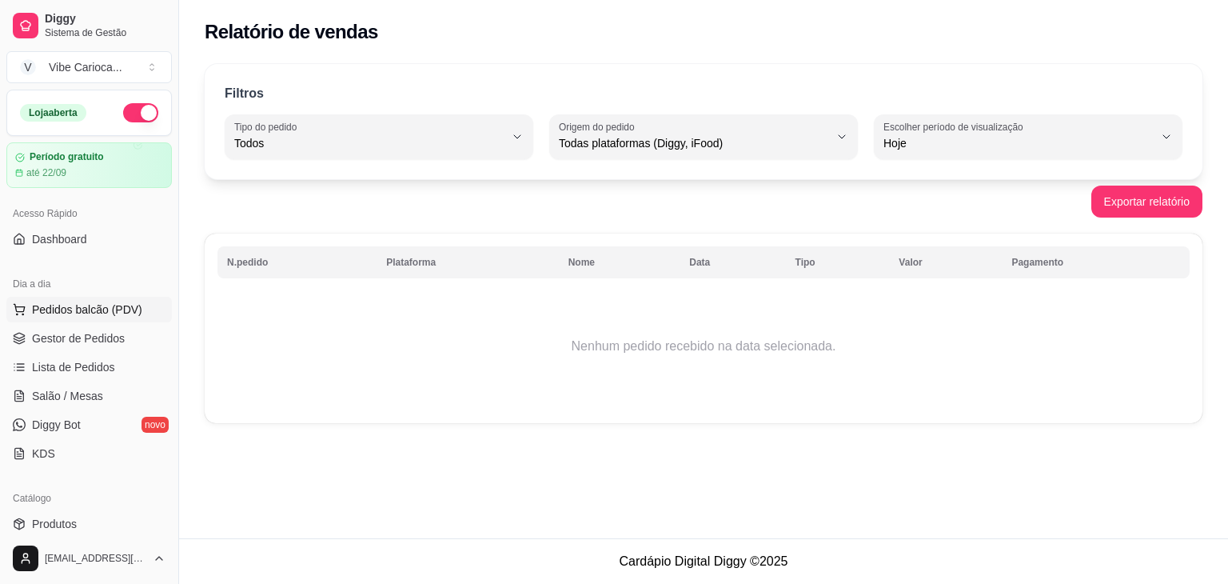
click at [74, 306] on span "Pedidos balcão (PDV)" at bounding box center [87, 309] width 110 height 16
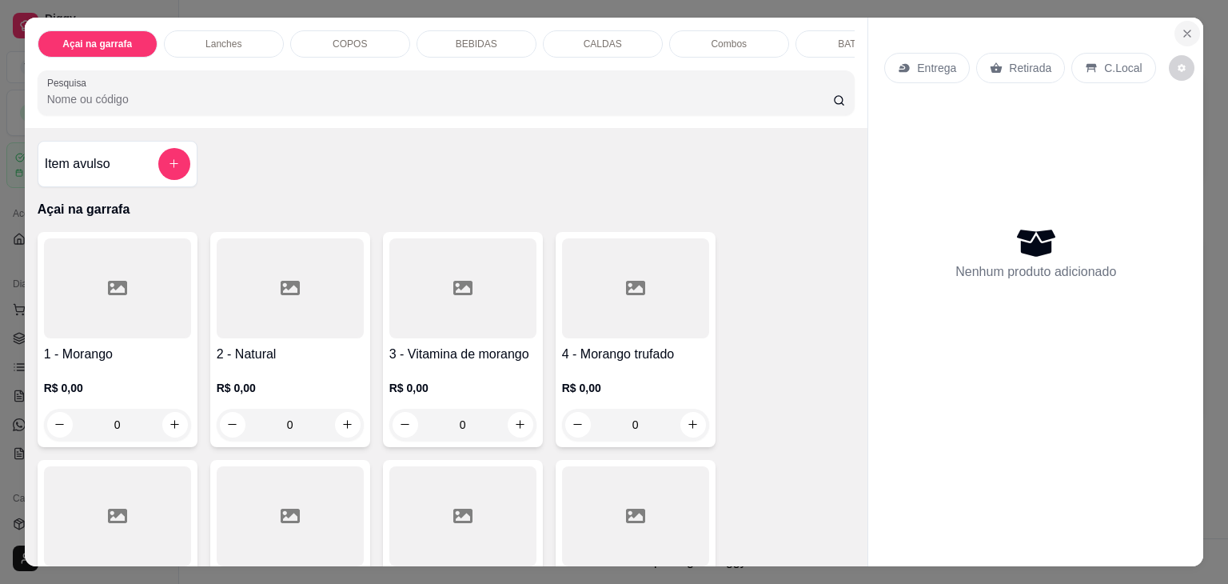
click at [1184, 30] on icon "Close" at bounding box center [1187, 33] width 6 height 6
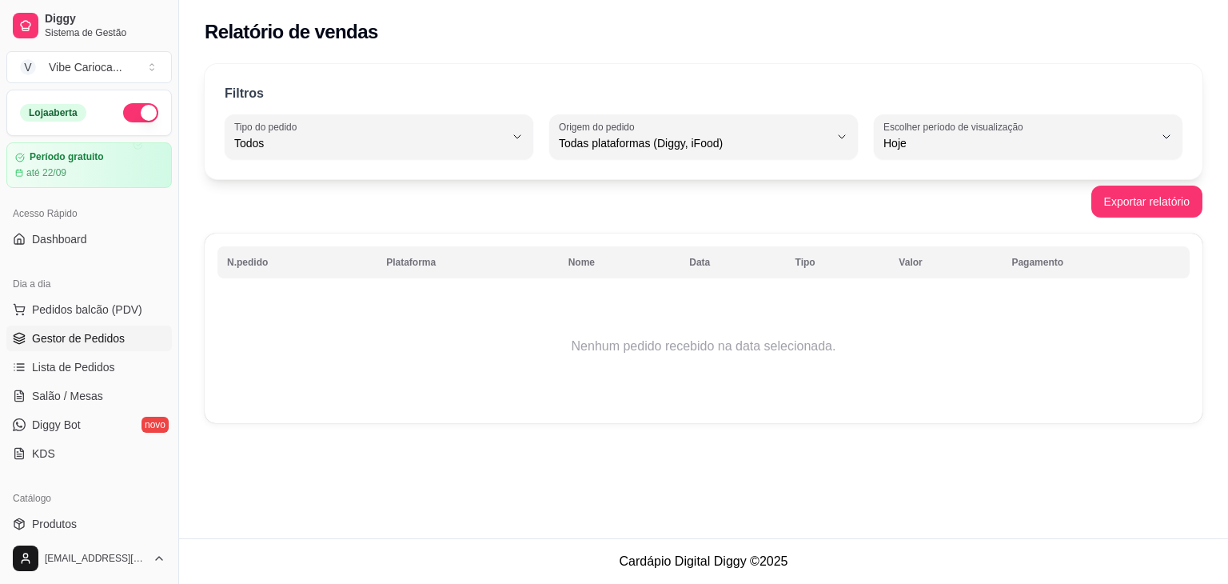
click at [106, 331] on span "Gestor de Pedidos" at bounding box center [78, 338] width 93 height 16
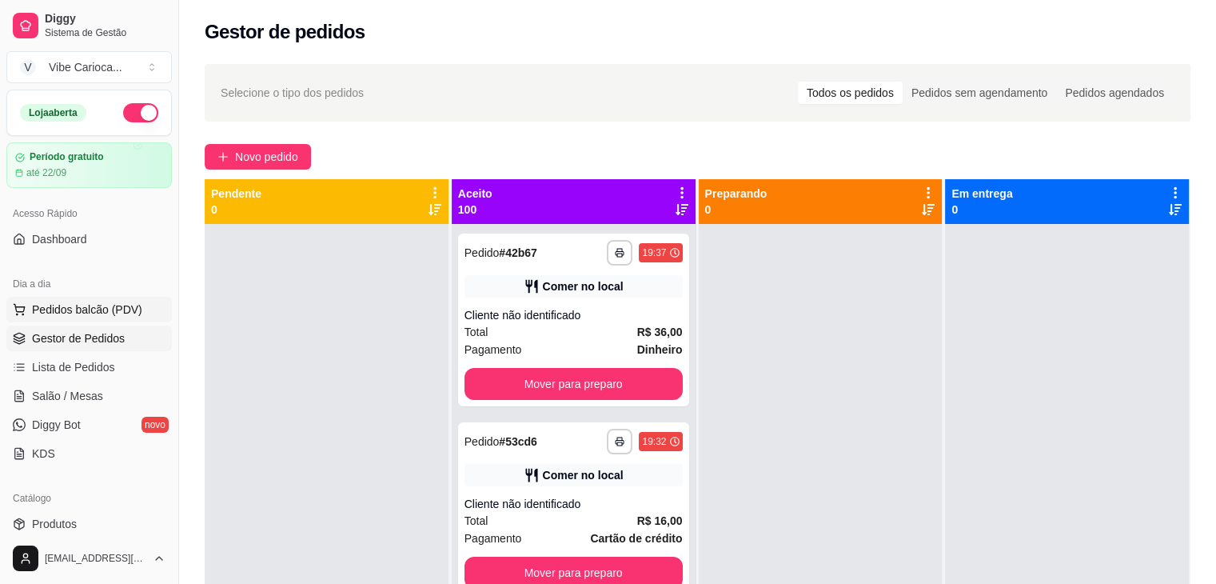
click at [56, 312] on span "Pedidos balcão (PDV)" at bounding box center [87, 309] width 110 height 16
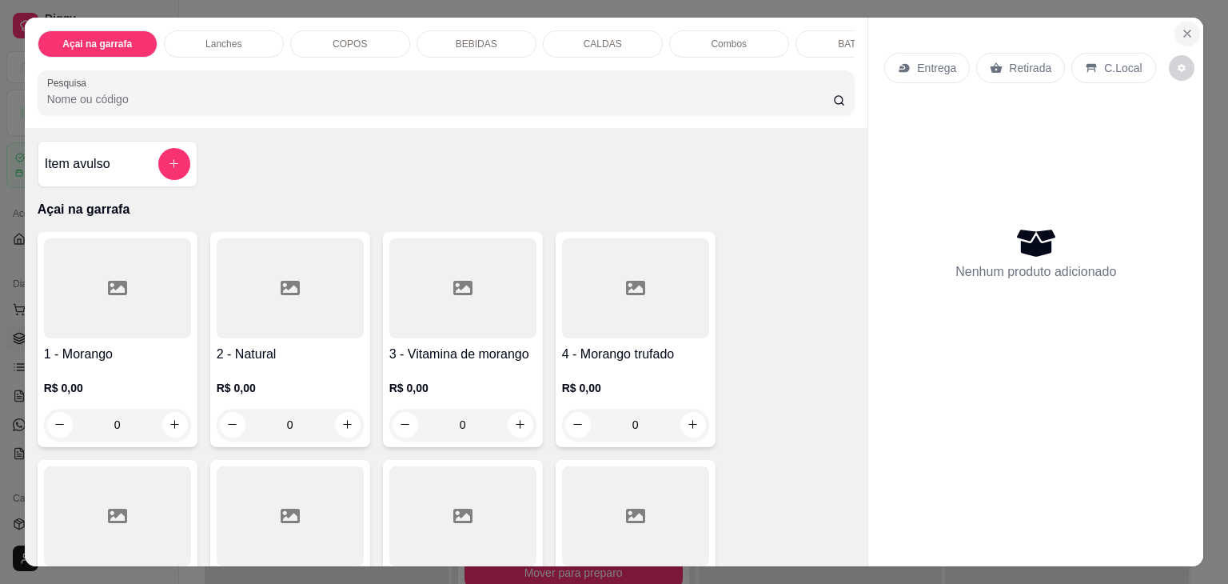
click at [1187, 29] on icon "Close" at bounding box center [1187, 33] width 13 height 13
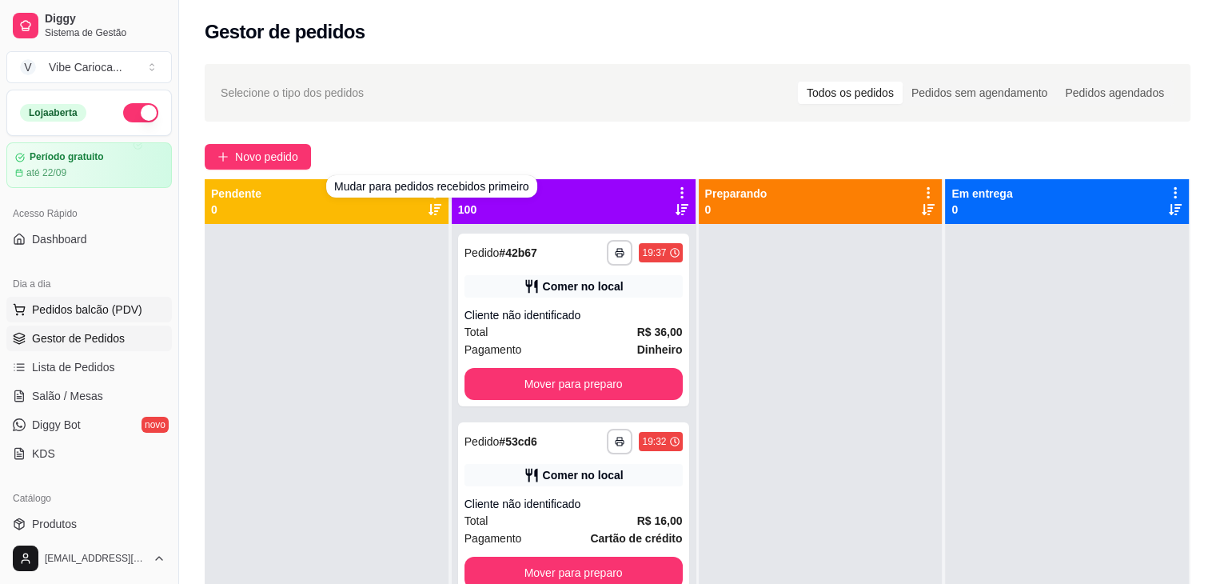
click at [50, 315] on span "Pedidos balcão (PDV)" at bounding box center [87, 309] width 110 height 16
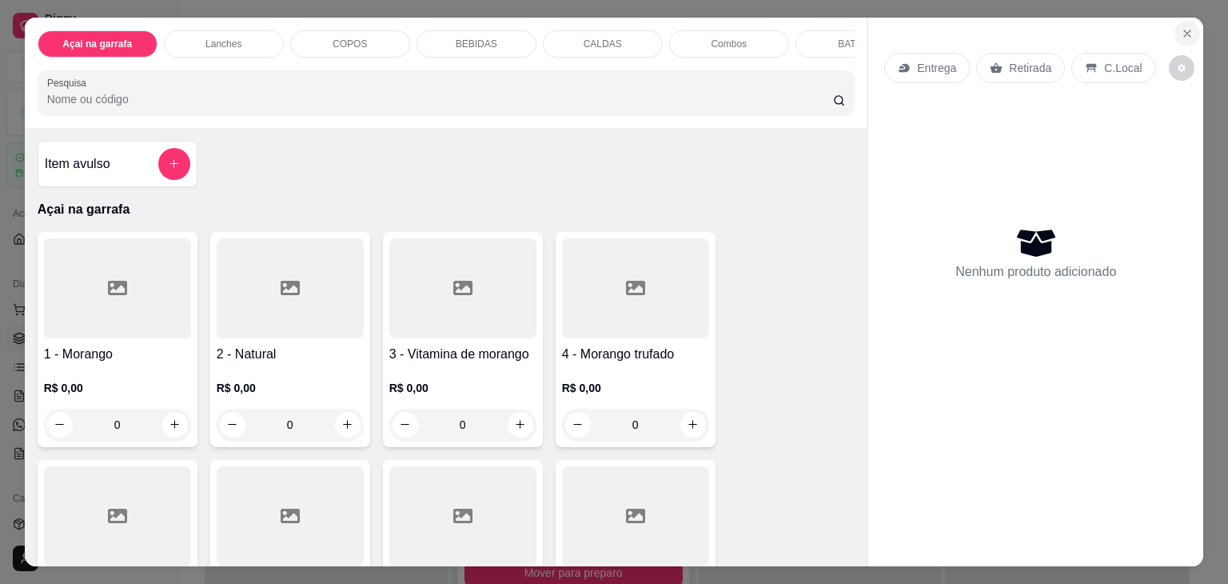
click at [1181, 28] on icon "Close" at bounding box center [1187, 33] width 13 height 13
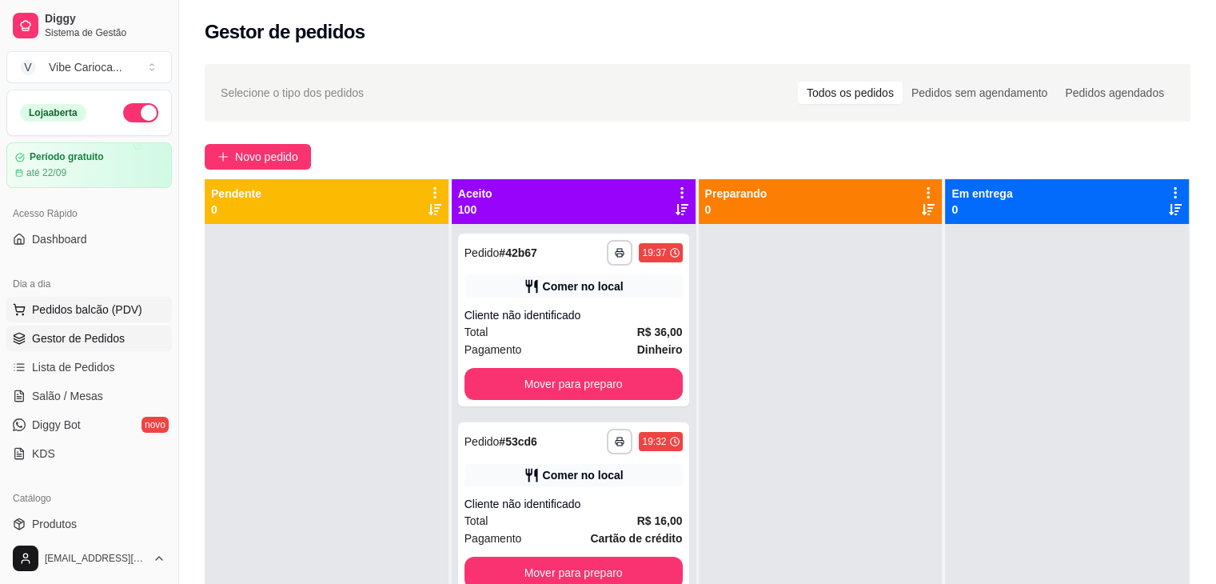
click at [58, 301] on span "Pedidos balcão (PDV)" at bounding box center [87, 309] width 110 height 16
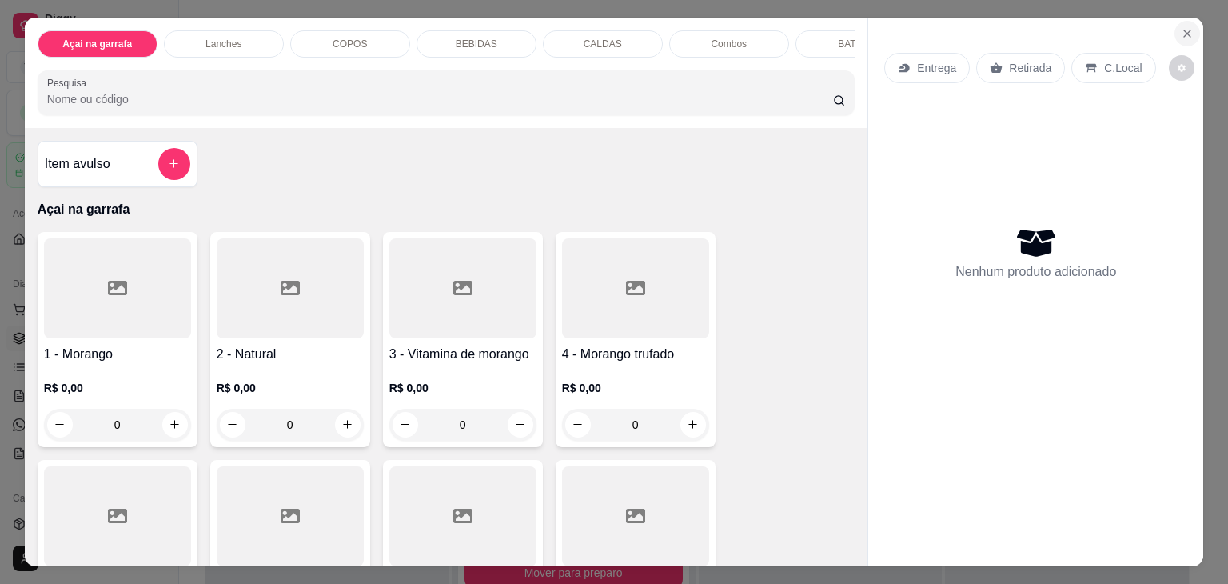
click at [1186, 34] on button "Close" at bounding box center [1187, 34] width 26 height 26
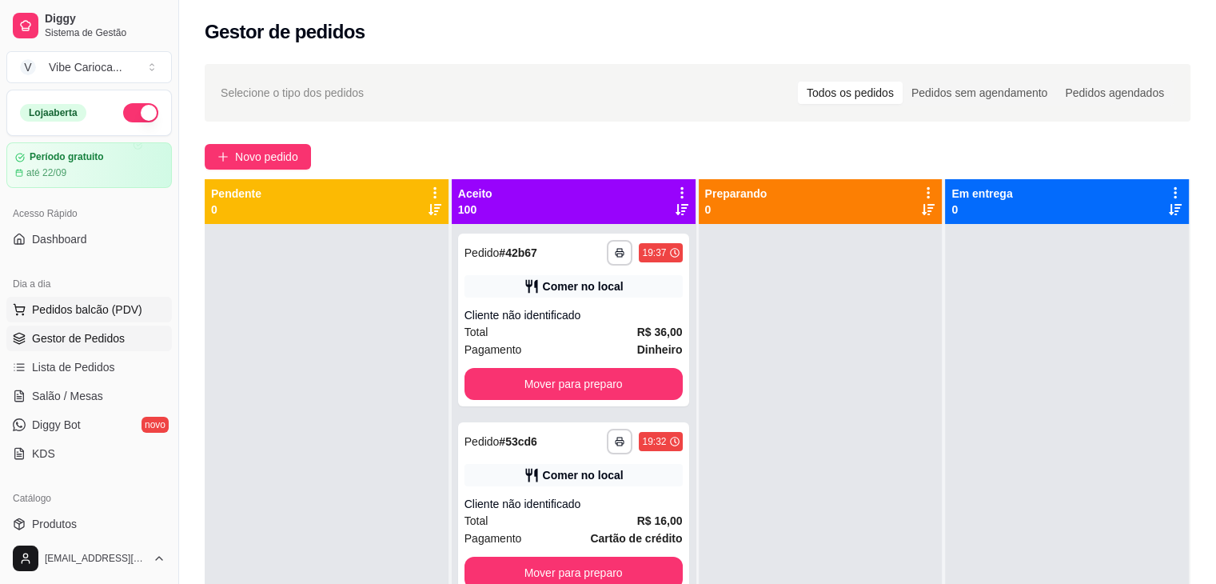
click at [68, 302] on span "Pedidos balcão (PDV)" at bounding box center [87, 309] width 110 height 16
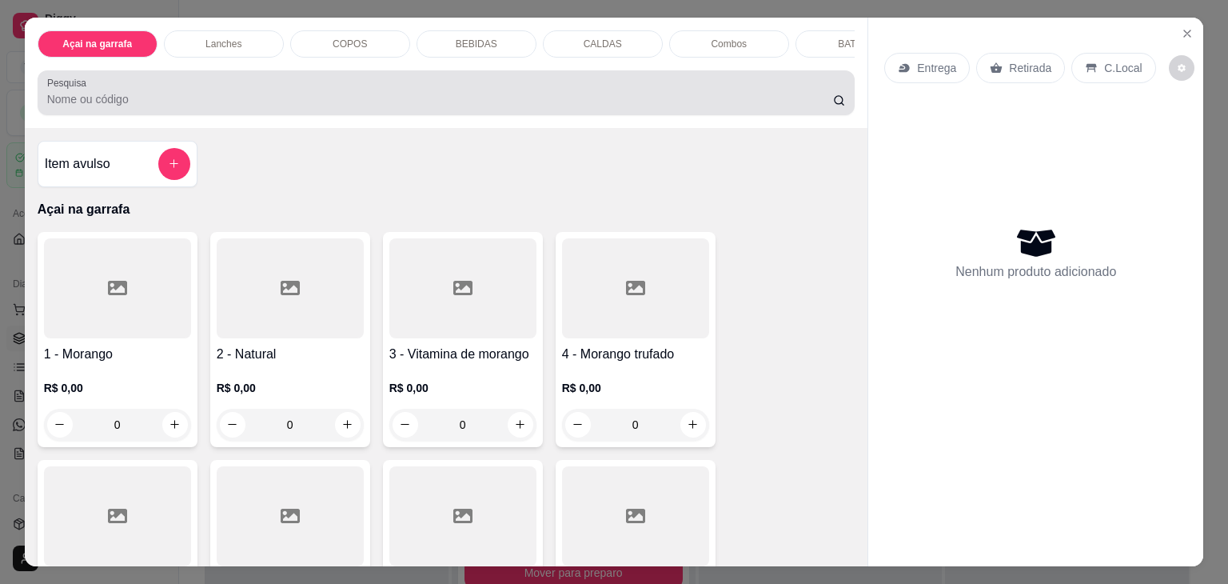
click at [217, 79] on div "Pesquisa" at bounding box center [447, 92] width 818 height 45
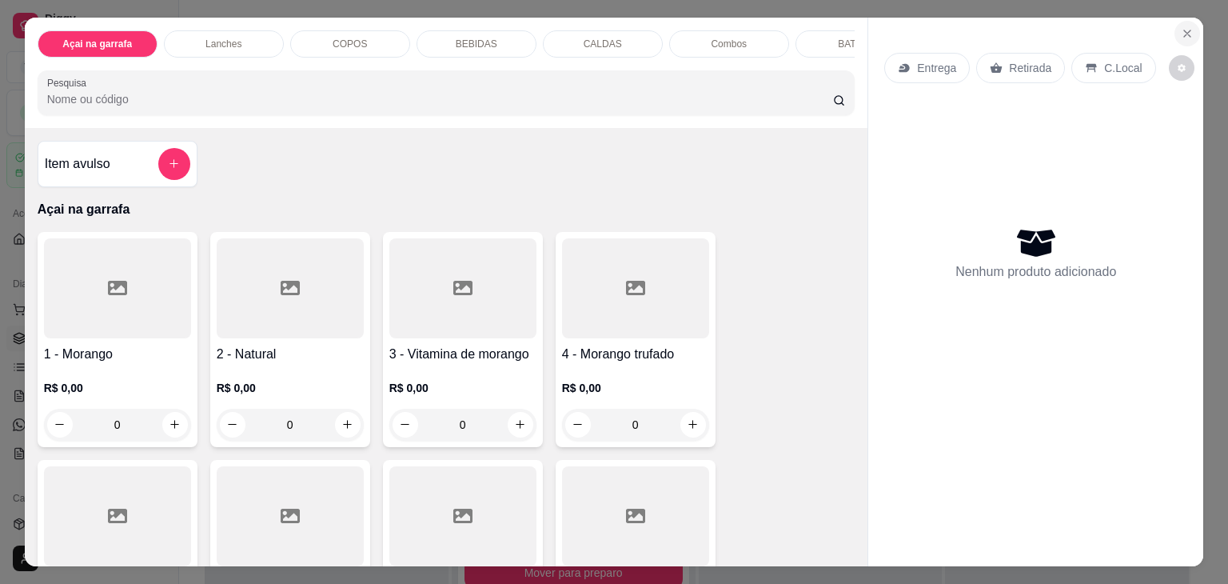
click at [1181, 29] on icon "Close" at bounding box center [1187, 33] width 13 height 13
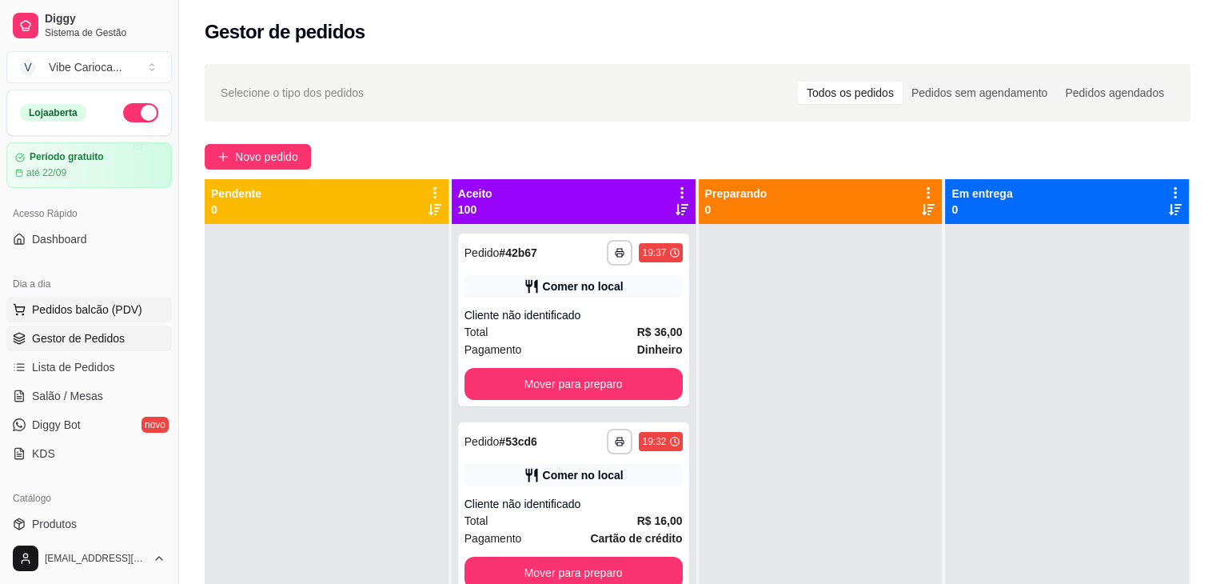
click at [49, 308] on span "Pedidos balcão (PDV)" at bounding box center [87, 309] width 110 height 16
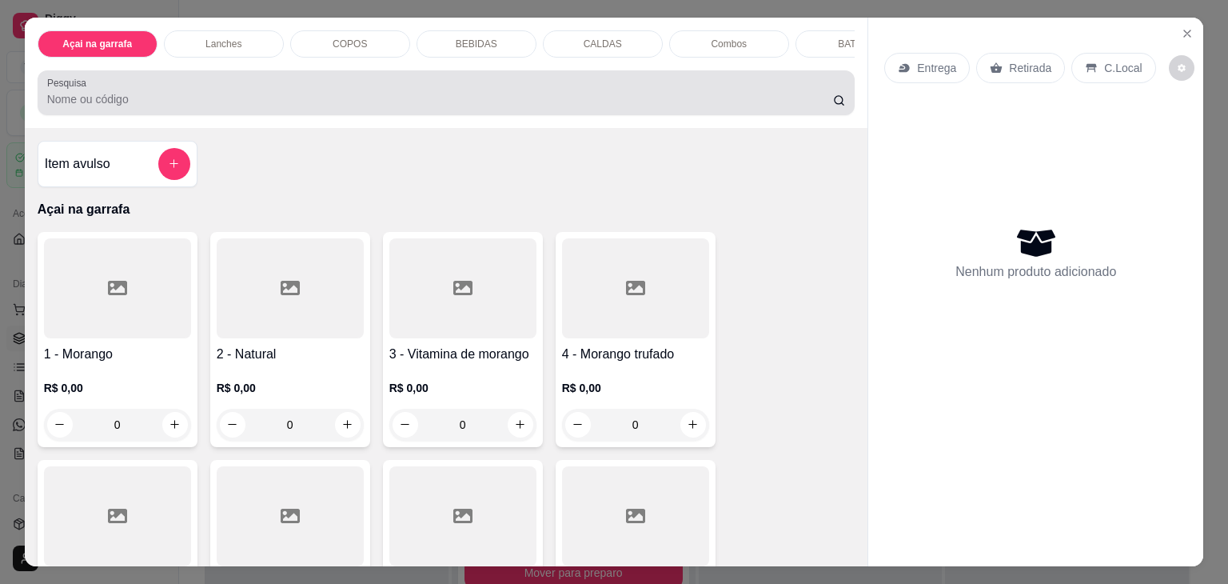
click at [361, 88] on div at bounding box center [446, 93] width 799 height 32
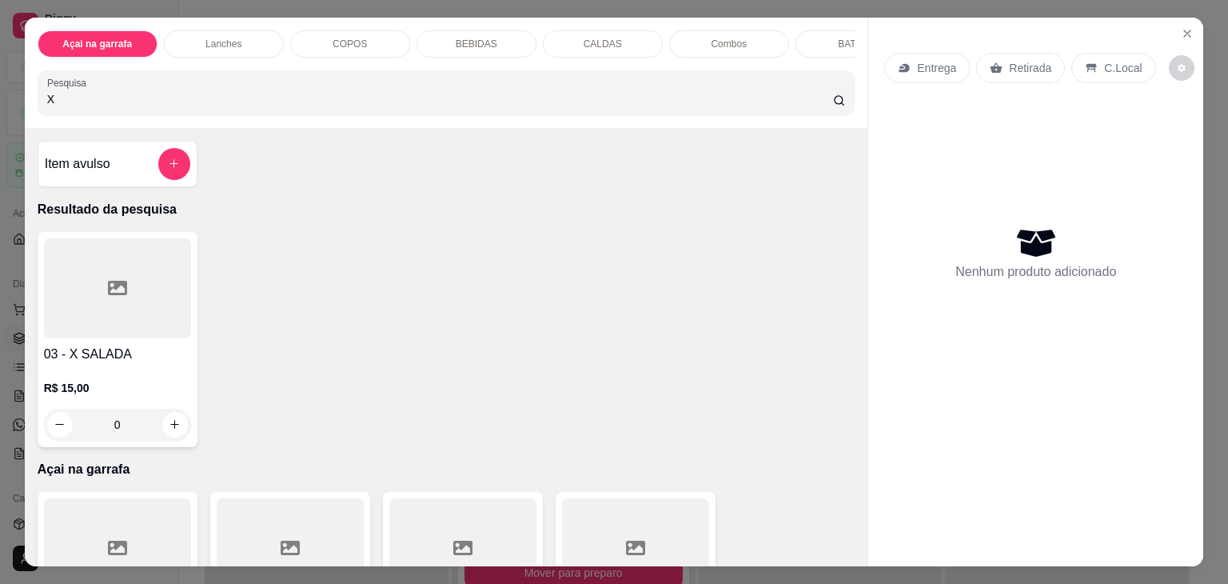
type input "X"
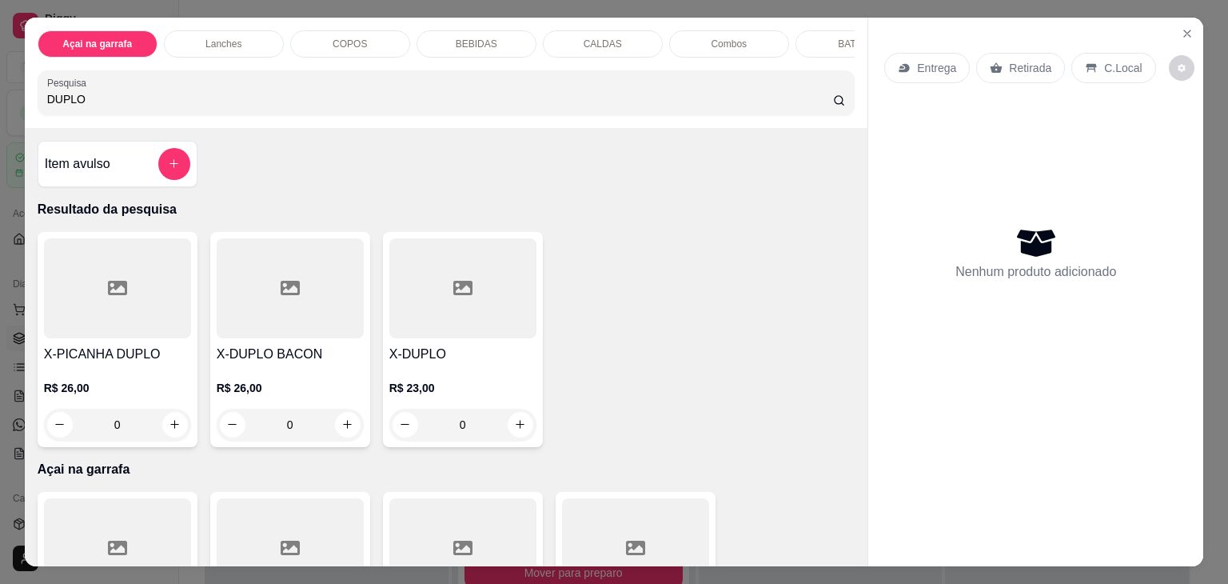
type input "DUPLO"
click at [440, 324] on div at bounding box center [462, 288] width 147 height 100
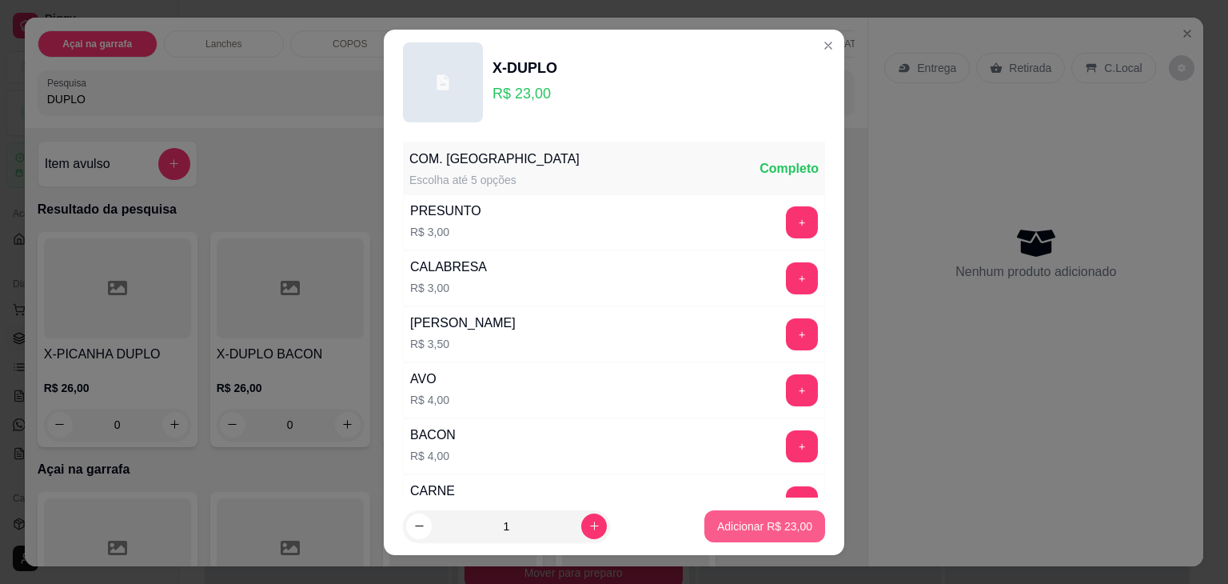
click at [727, 525] on p "Adicionar R$ 23,00" at bounding box center [764, 526] width 95 height 16
type input "1"
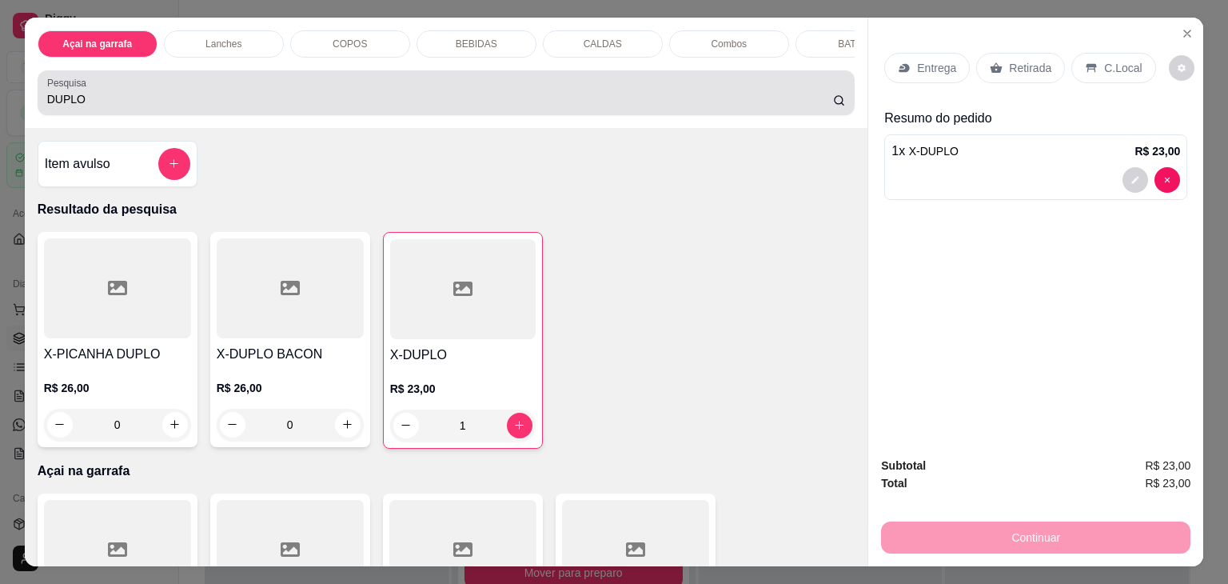
click at [169, 97] on input "DUPLO" at bounding box center [440, 99] width 786 height 16
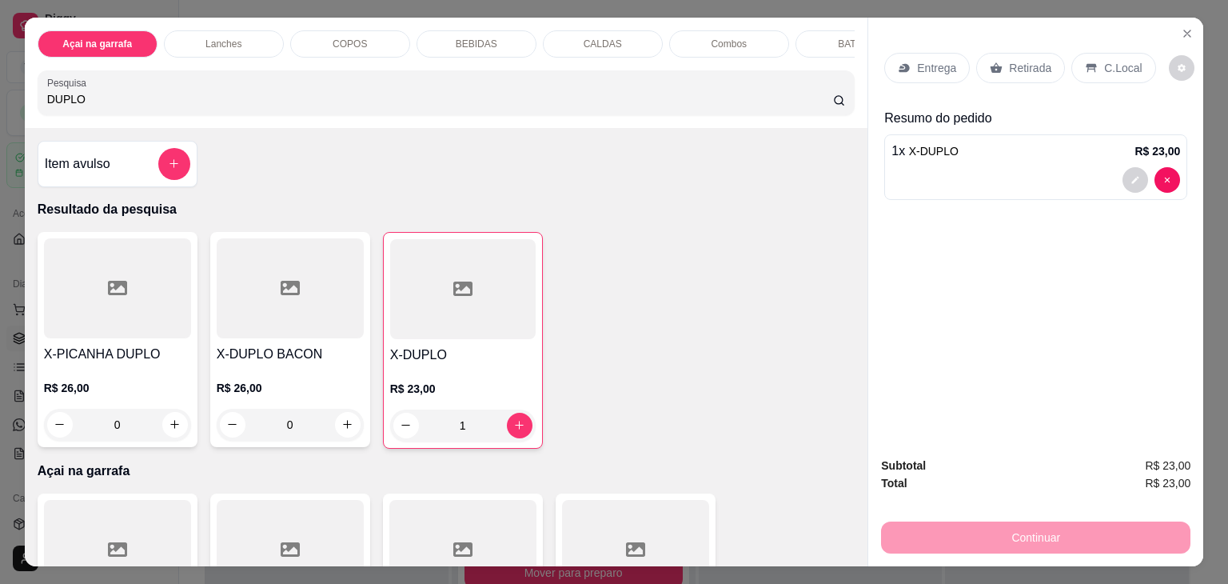
click at [173, 97] on input "DUPLO" at bounding box center [440, 99] width 786 height 16
click at [175, 98] on input "DUPLO" at bounding box center [440, 99] width 786 height 16
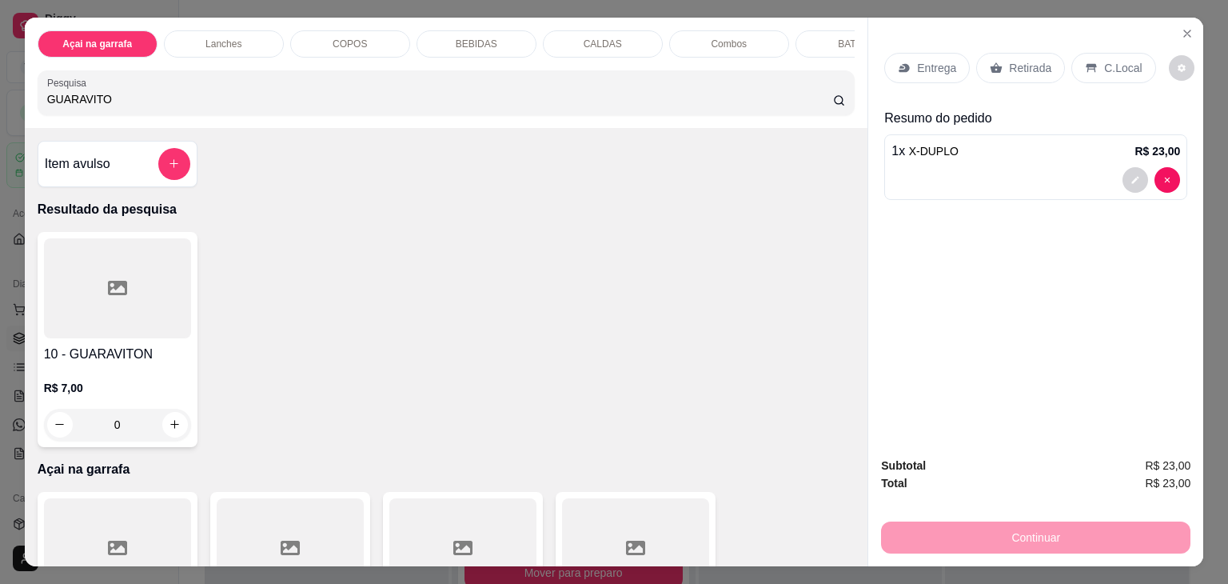
type input "GUARAVITO"
click at [105, 313] on div at bounding box center [117, 288] width 147 height 100
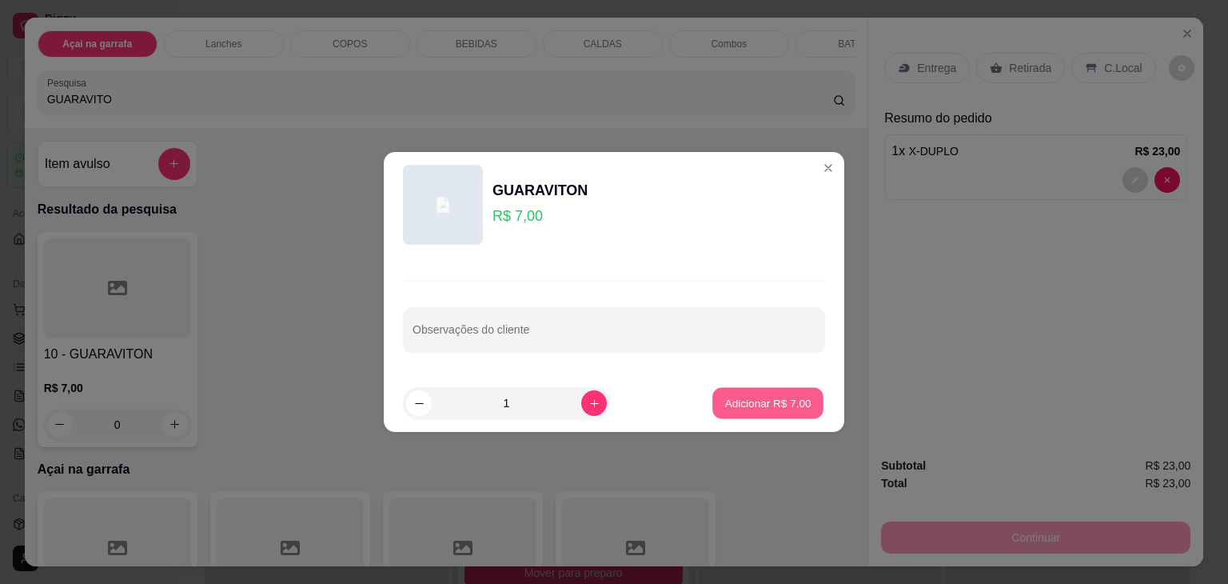
click at [755, 396] on p "Adicionar R$ 7,00" at bounding box center [767, 402] width 86 height 15
type input "1"
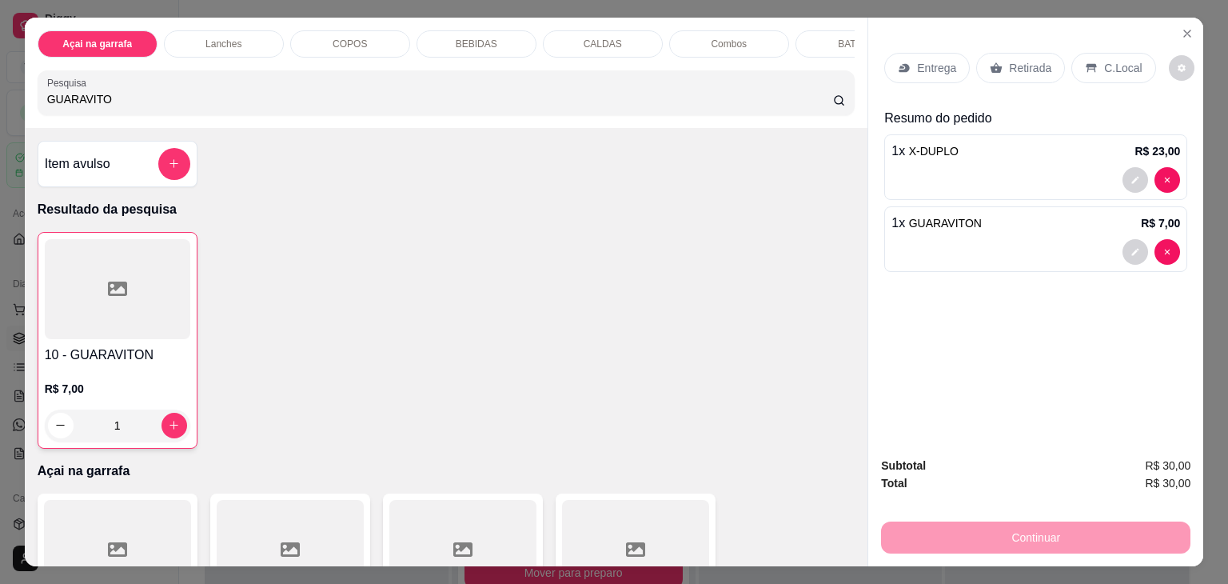
click at [1118, 60] on p "C.Local" at bounding box center [1123, 68] width 38 height 16
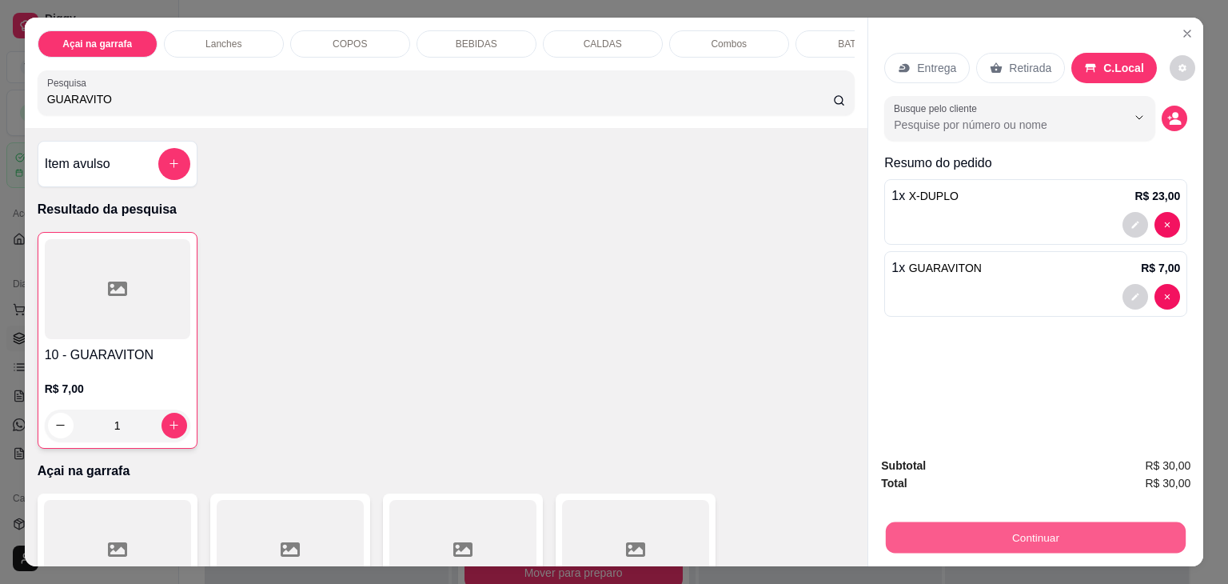
click at [888, 522] on button "Continuar" at bounding box center [1036, 537] width 300 height 31
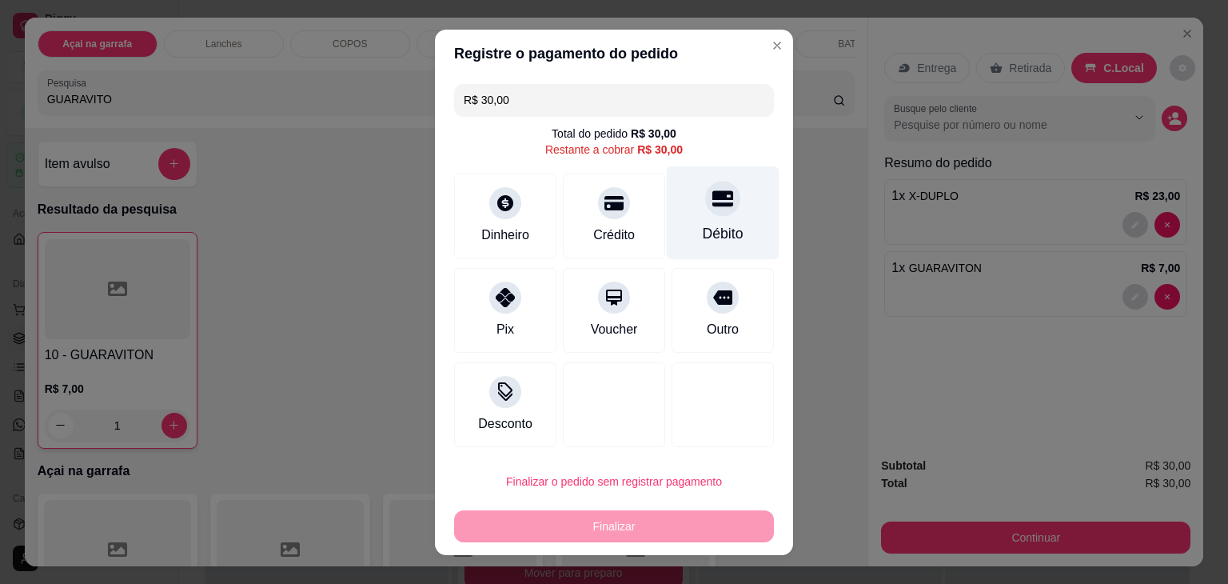
click at [713, 201] on icon at bounding box center [722, 198] width 21 height 21
type input "R$ 0,00"
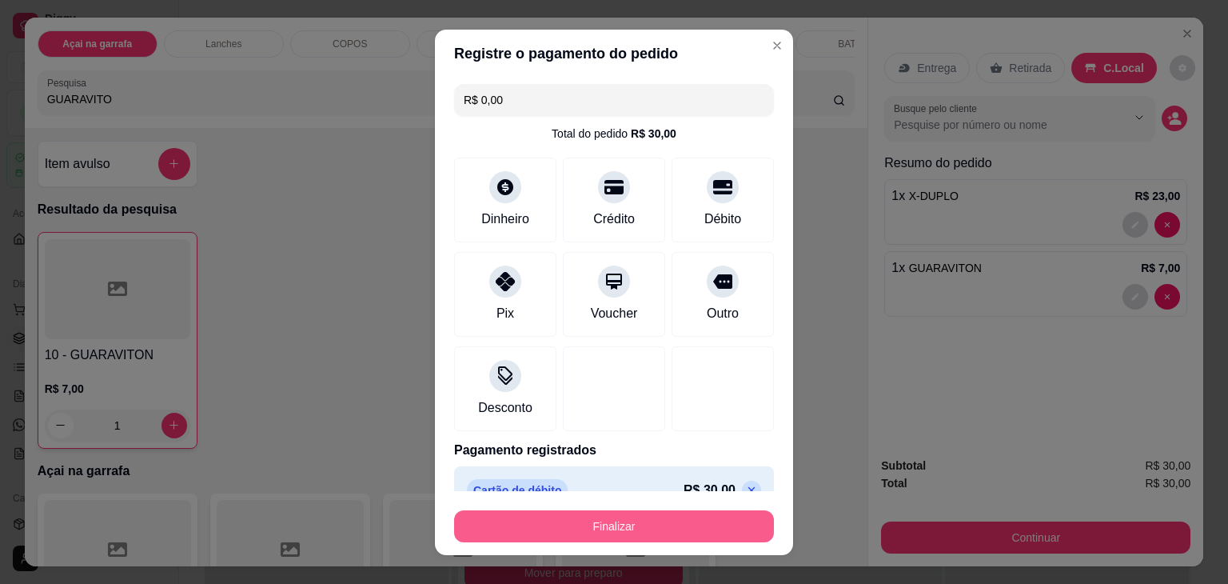
click at [613, 524] on button "Finalizar" at bounding box center [614, 526] width 320 height 32
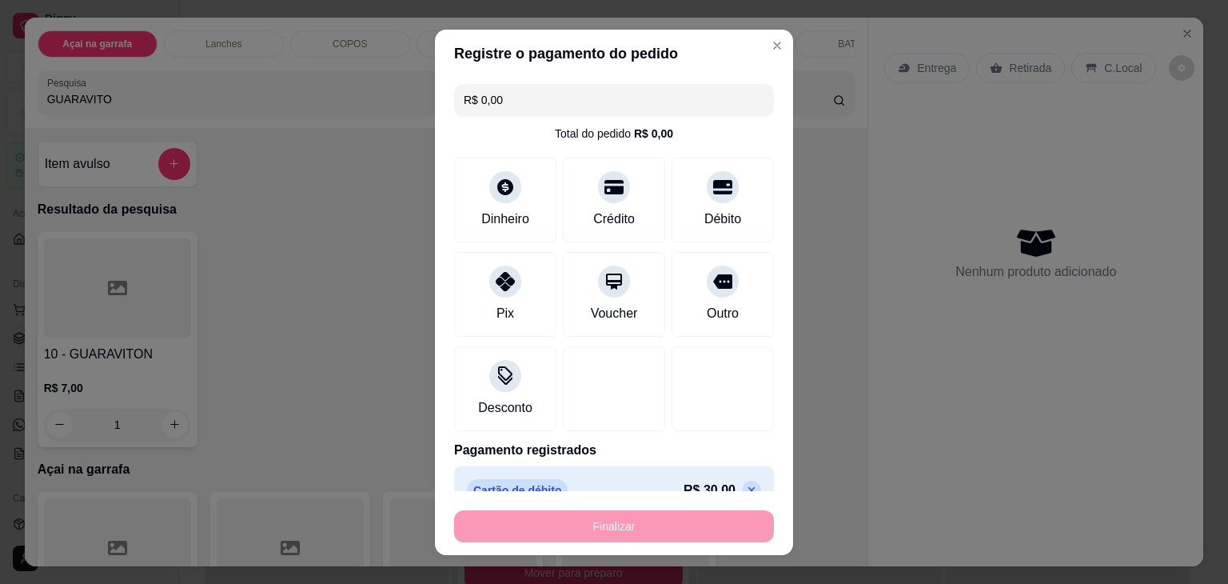
type input "0"
type input "-R$ 30,00"
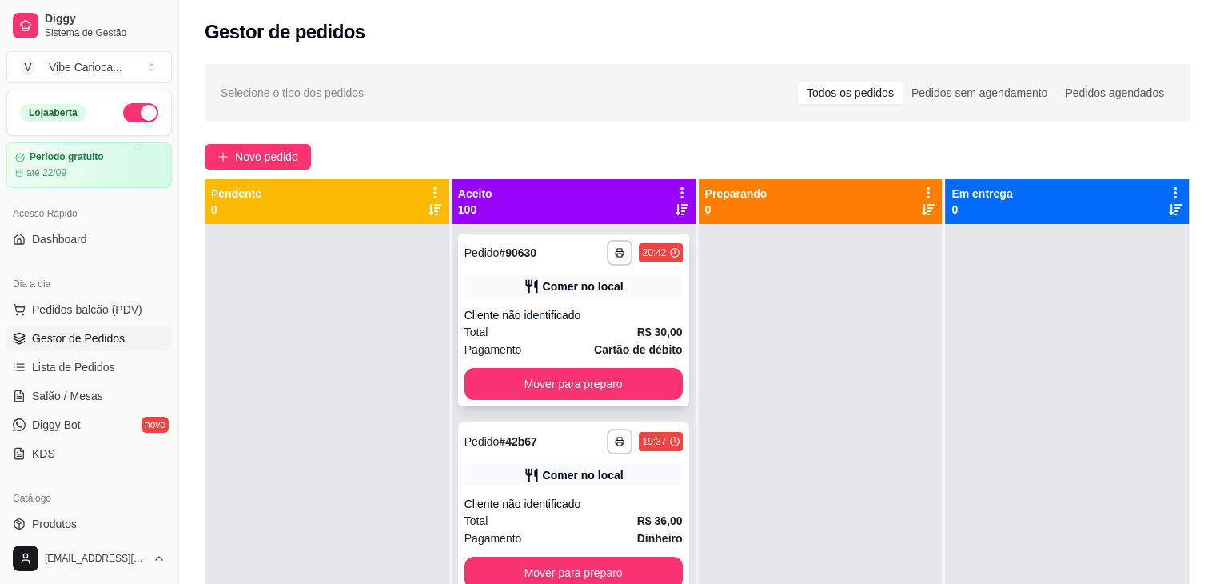
click at [611, 330] on div "Total R$ 30,00" at bounding box center [573, 332] width 218 height 18
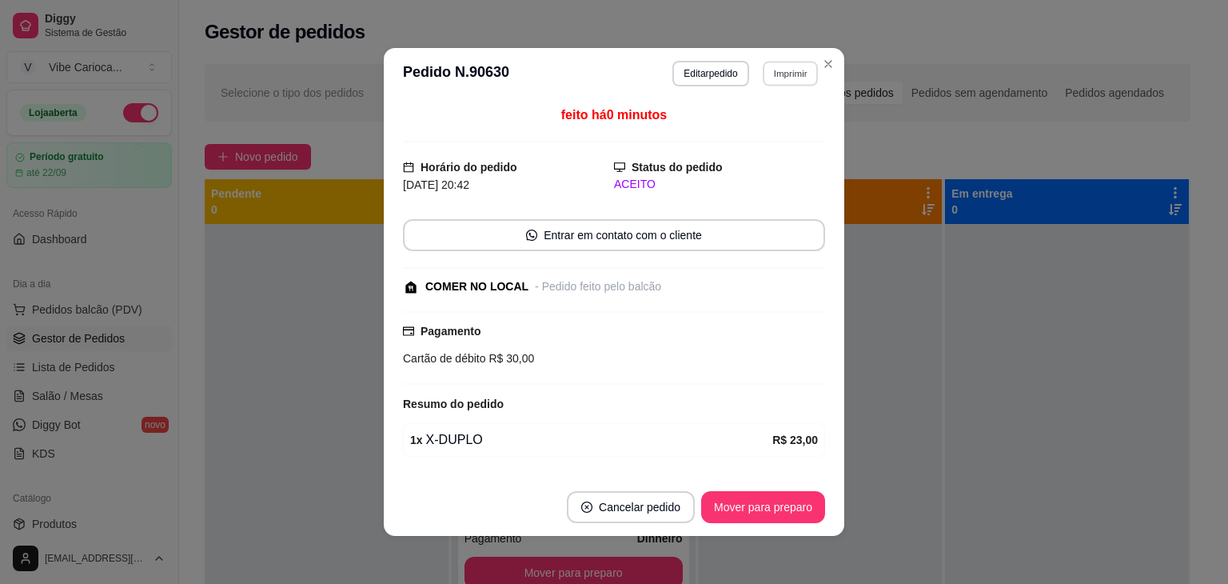
click at [779, 77] on button "Imprimir" at bounding box center [790, 73] width 55 height 25
click at [598, 78] on header "**********" at bounding box center [614, 73] width 460 height 51
click at [768, 71] on button "Imprimir" at bounding box center [790, 74] width 57 height 26
click at [763, 123] on button "IMPRESSORA" at bounding box center [757, 130] width 116 height 26
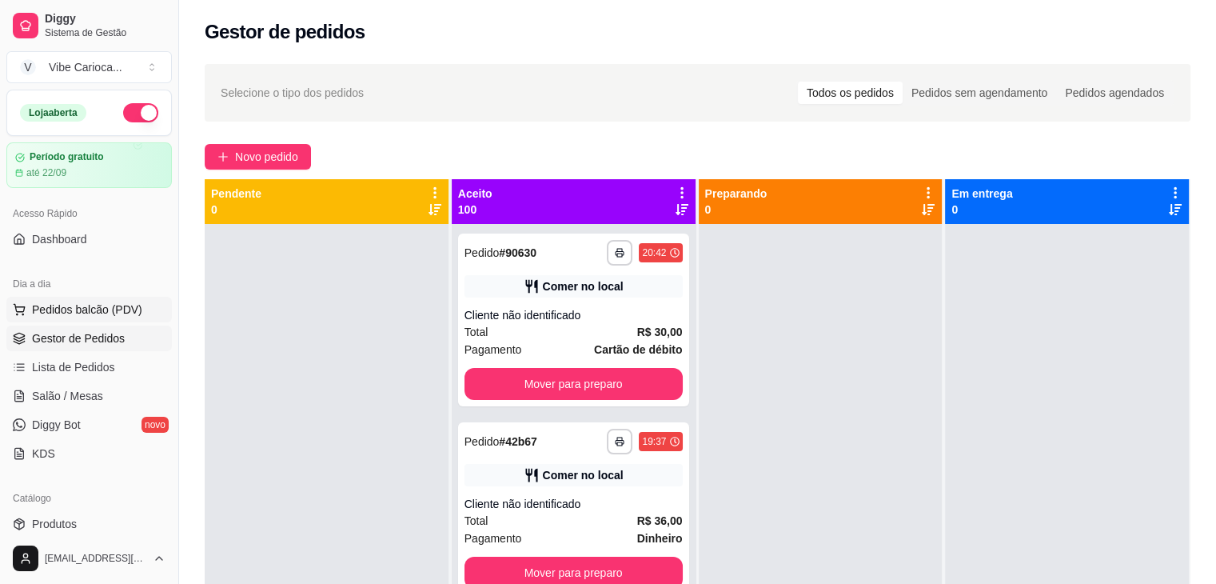
click at [110, 305] on span "Pedidos balcão (PDV)" at bounding box center [87, 309] width 110 height 16
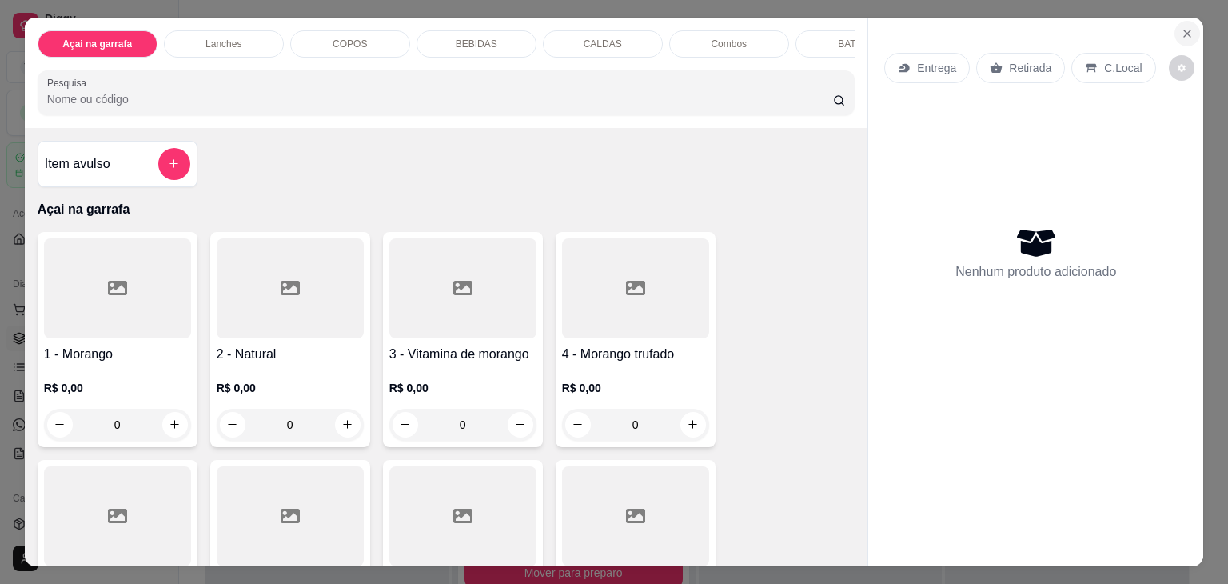
click at [1183, 32] on icon "Close" at bounding box center [1187, 33] width 13 height 13
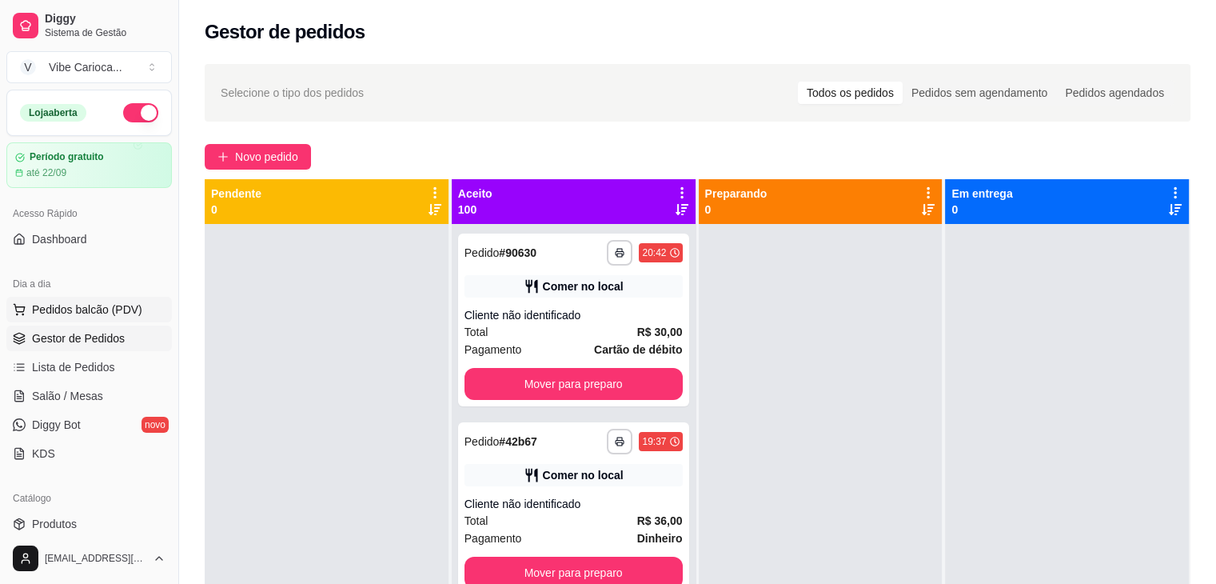
click at [84, 316] on span "Pedidos balcão (PDV)" at bounding box center [87, 309] width 110 height 16
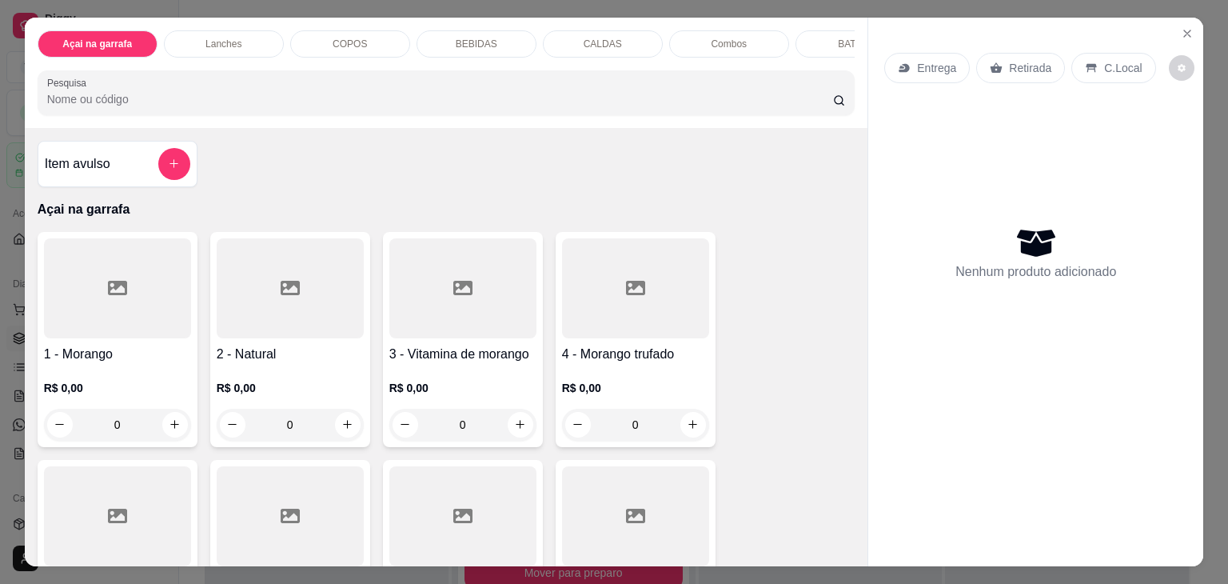
click at [322, 41] on div "COPOS" at bounding box center [350, 43] width 120 height 27
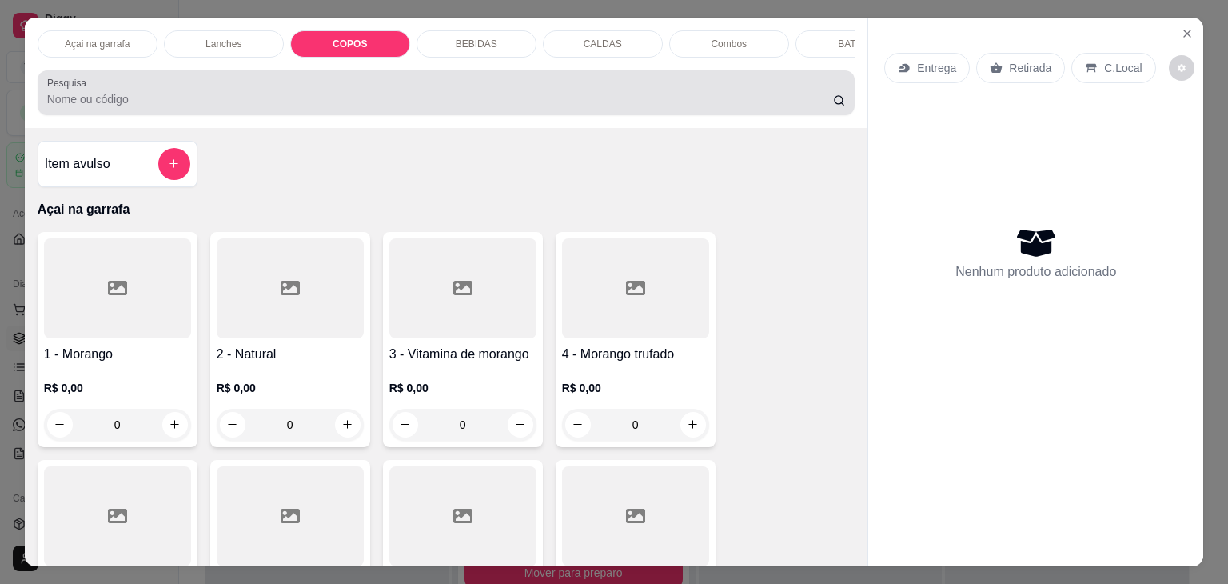
scroll to position [39, 0]
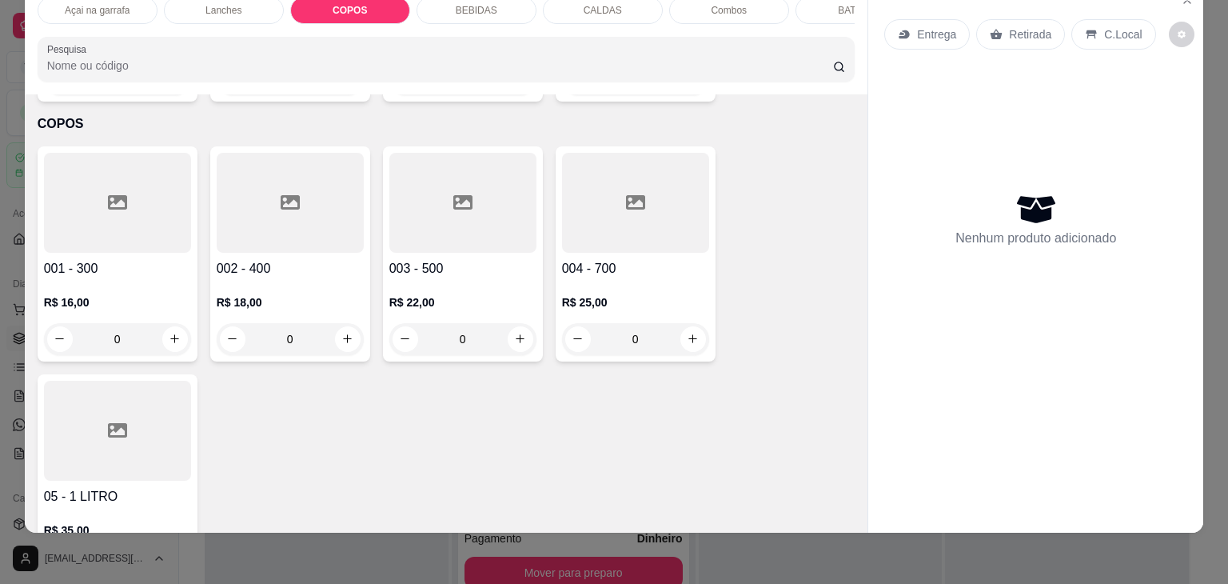
click at [153, 187] on div at bounding box center [117, 203] width 147 height 100
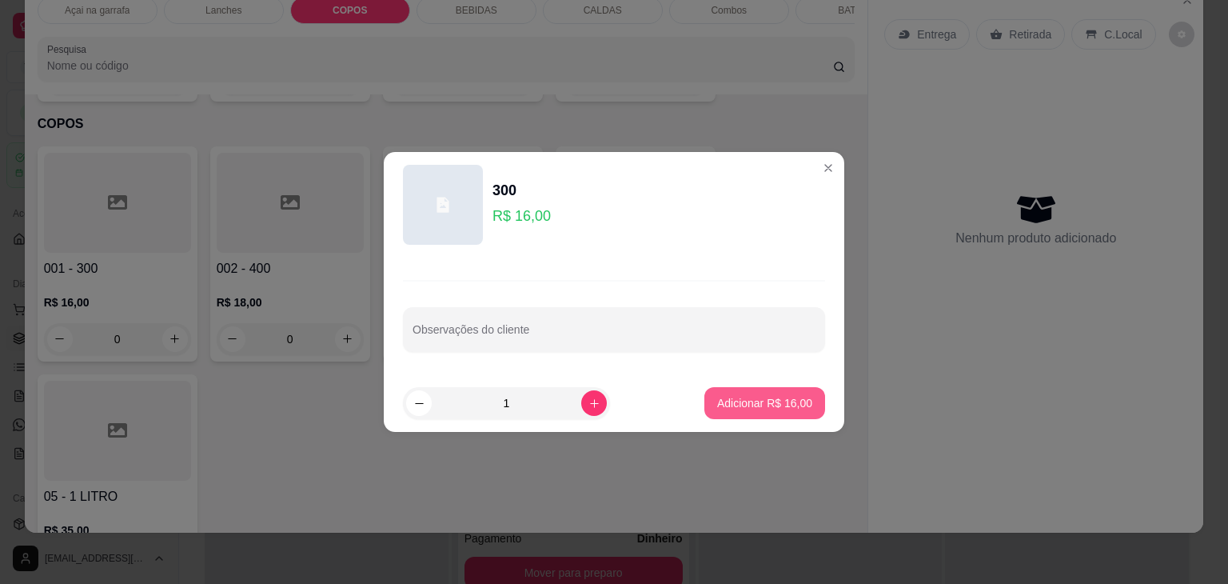
click at [735, 400] on p "Adicionar R$ 16,00" at bounding box center [764, 403] width 95 height 16
type input "1"
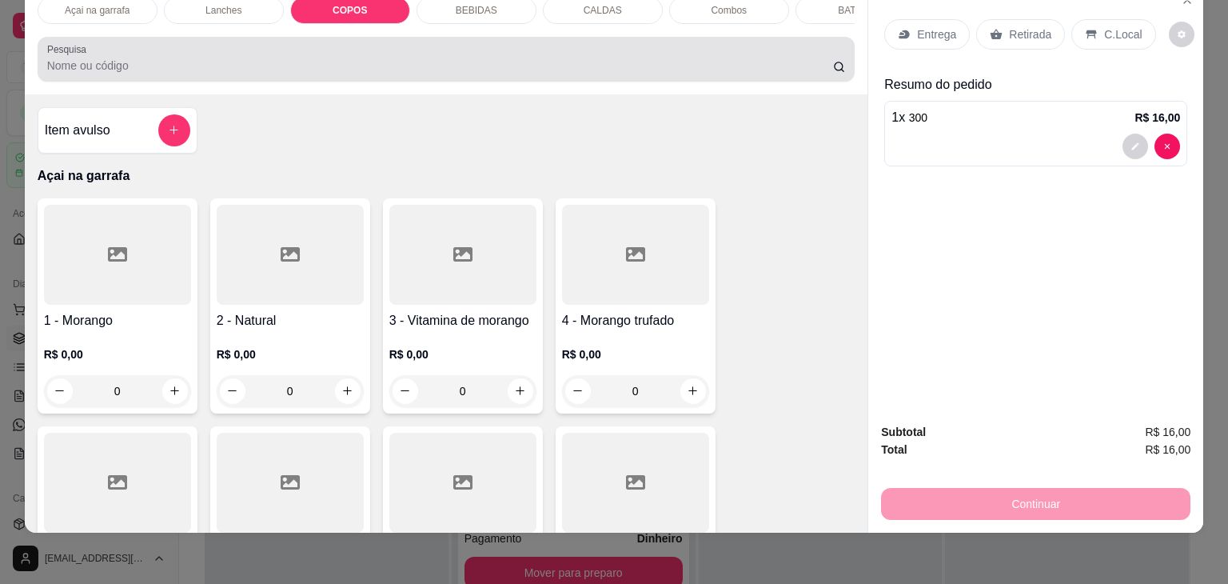
scroll to position [0, 0]
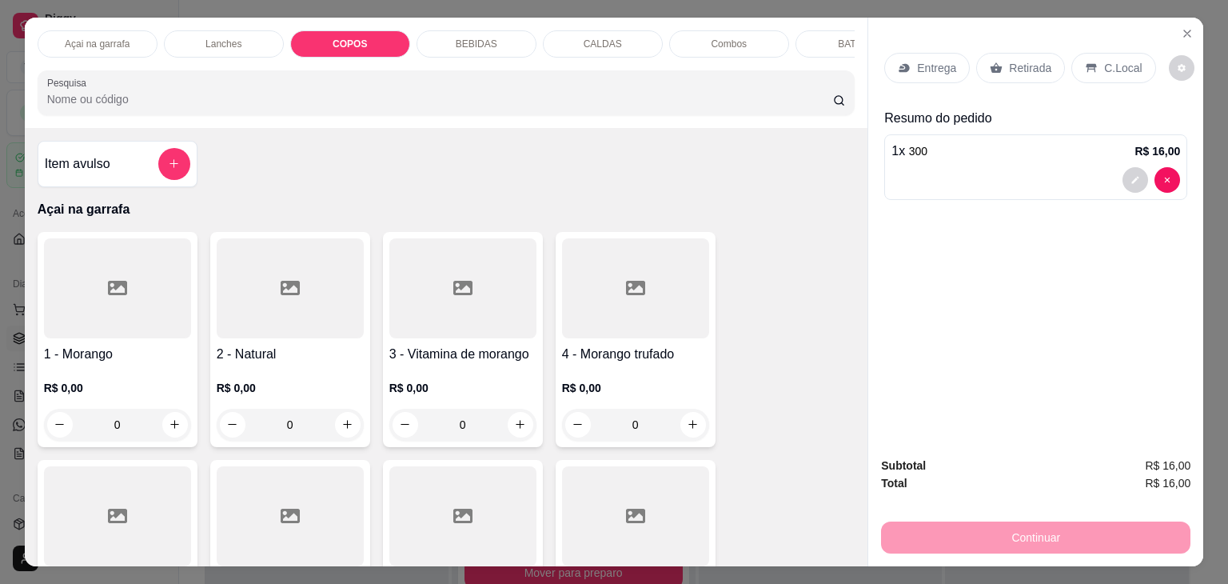
click at [457, 38] on p "BEBIDAS" at bounding box center [477, 44] width 42 height 13
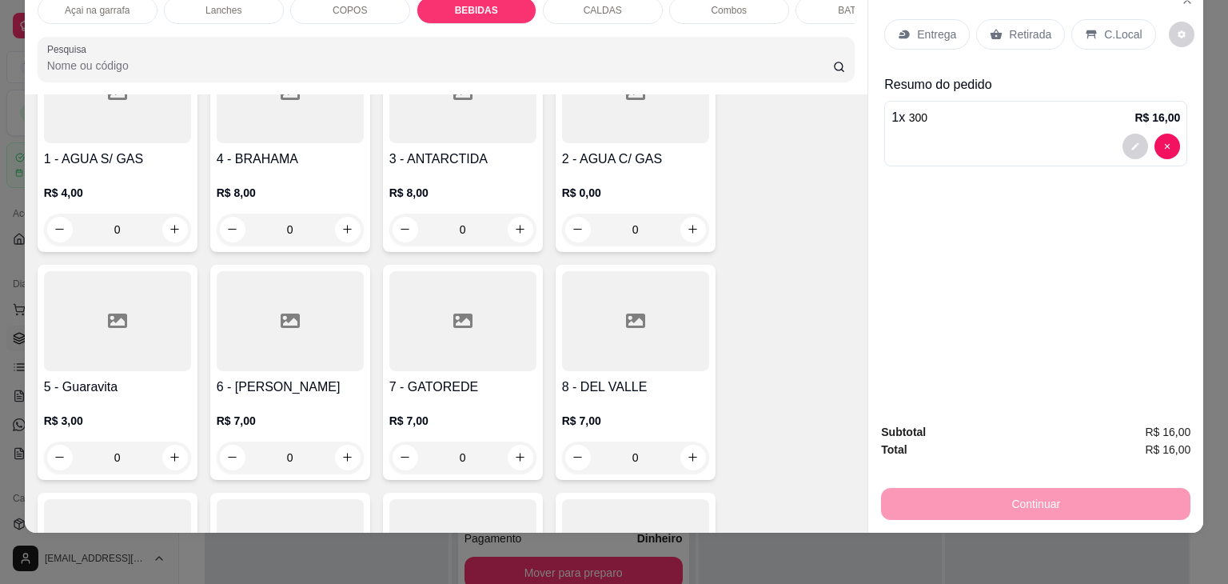
scroll to position [2626, 0]
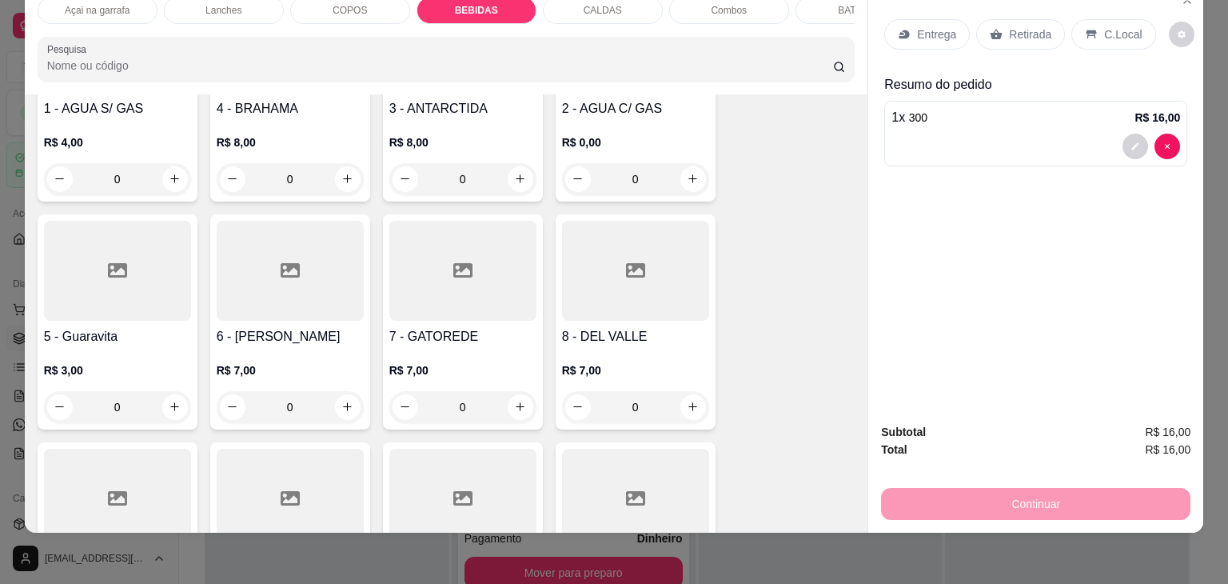
click at [310, 221] on div at bounding box center [290, 271] width 147 height 100
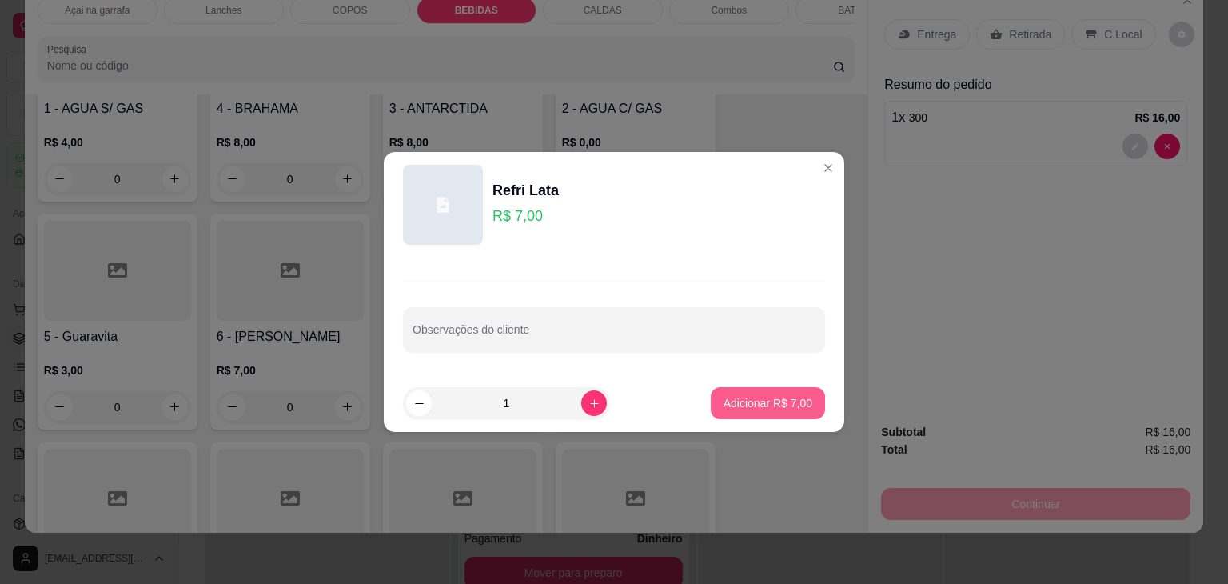
click at [791, 410] on button "Adicionar R$ 7,00" at bounding box center [768, 403] width 114 height 32
type input "1"
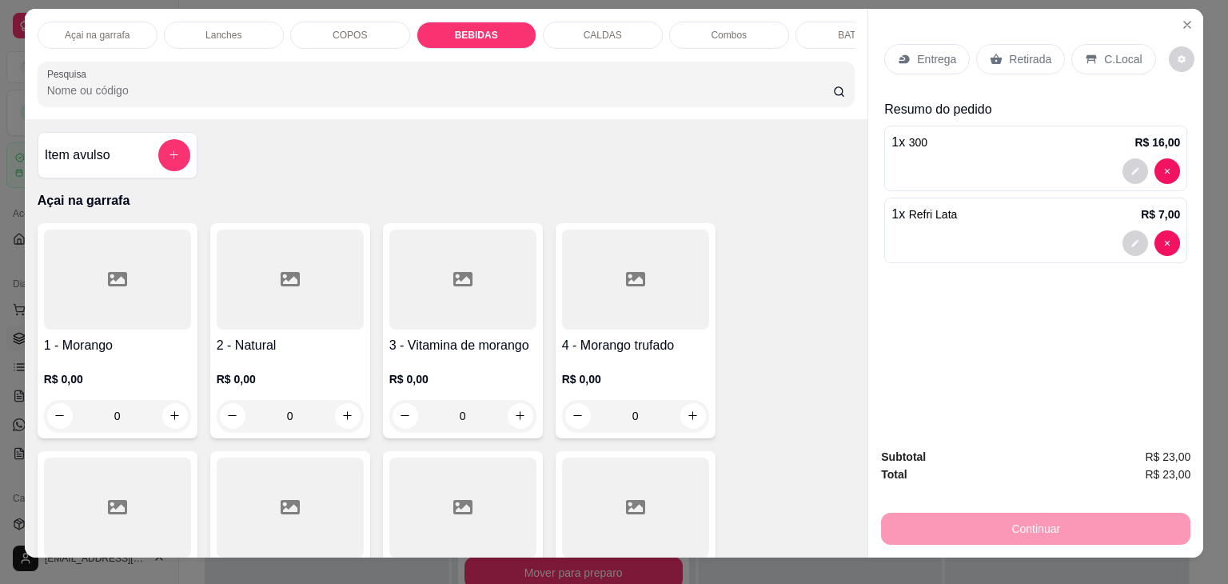
scroll to position [0, 0]
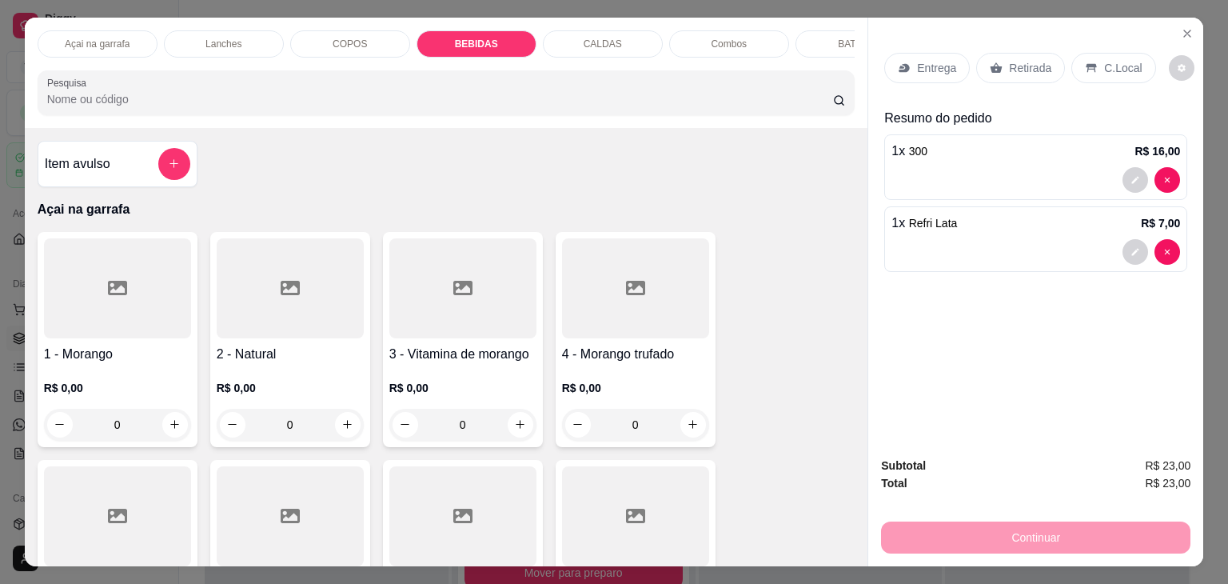
click at [198, 43] on div "Lanches" at bounding box center [224, 43] width 120 height 27
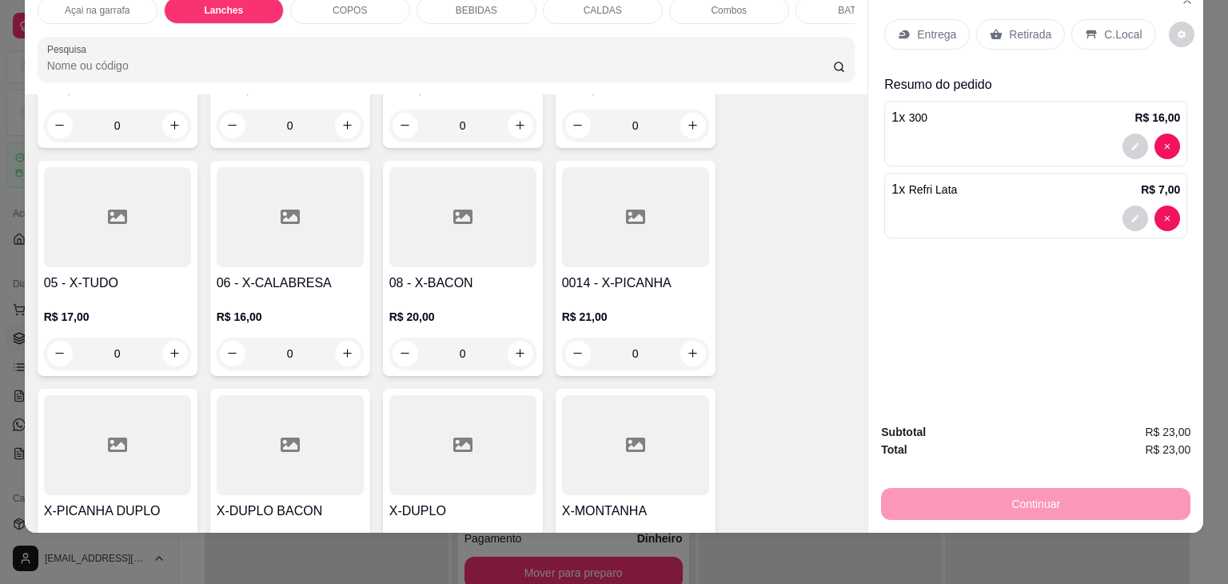
scroll to position [1273, 0]
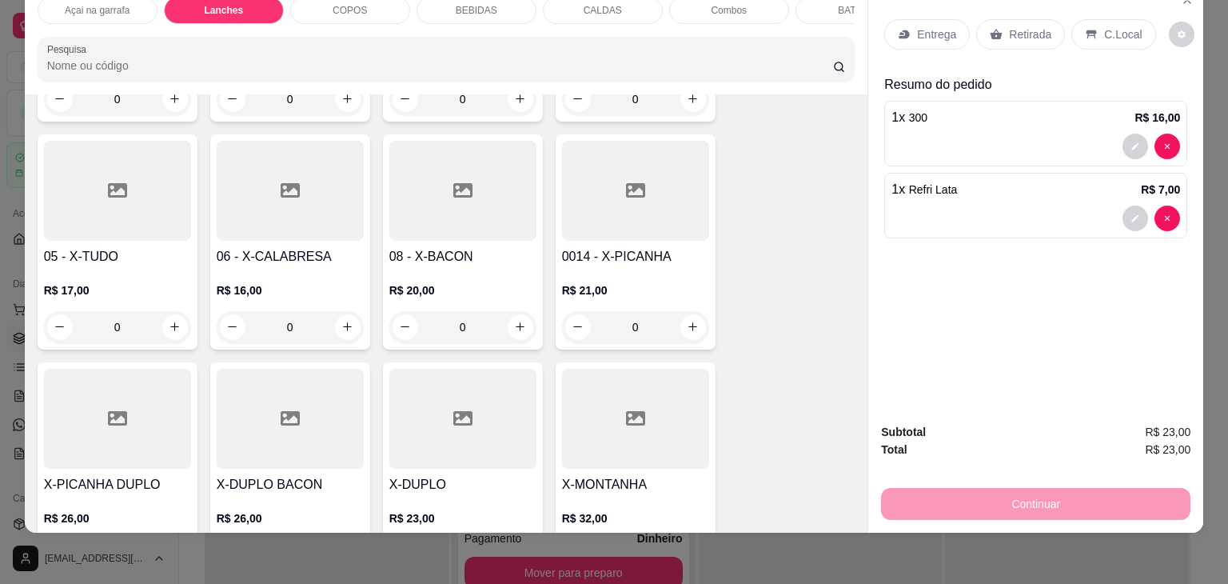
click at [86, 161] on div at bounding box center [117, 191] width 147 height 100
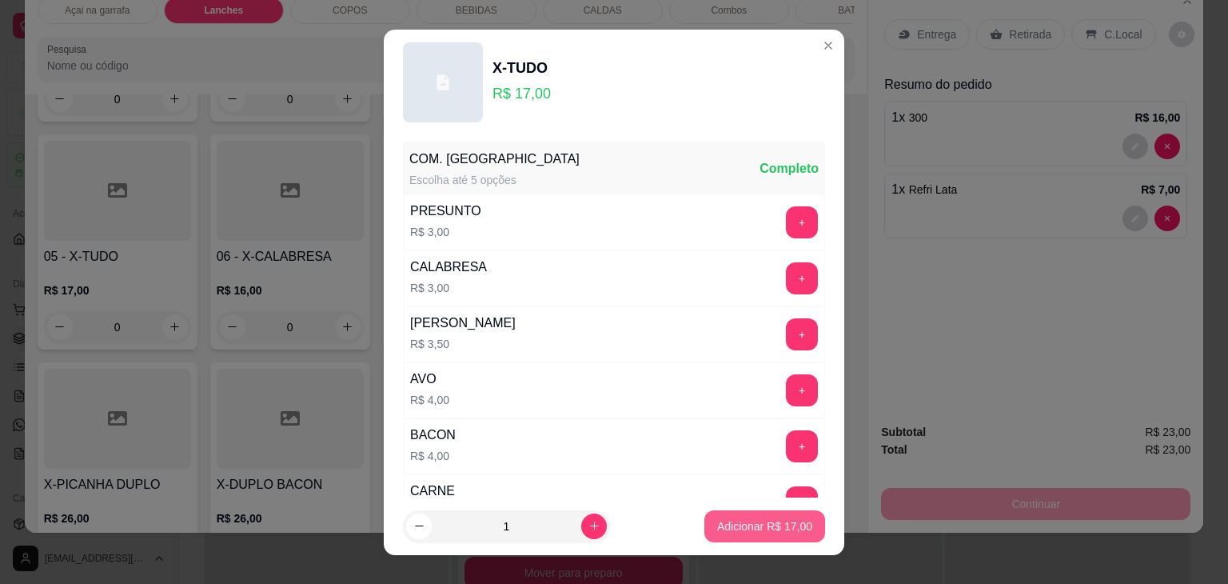
click at [763, 528] on p "Adicionar R$ 17,00" at bounding box center [764, 526] width 95 height 16
type input "1"
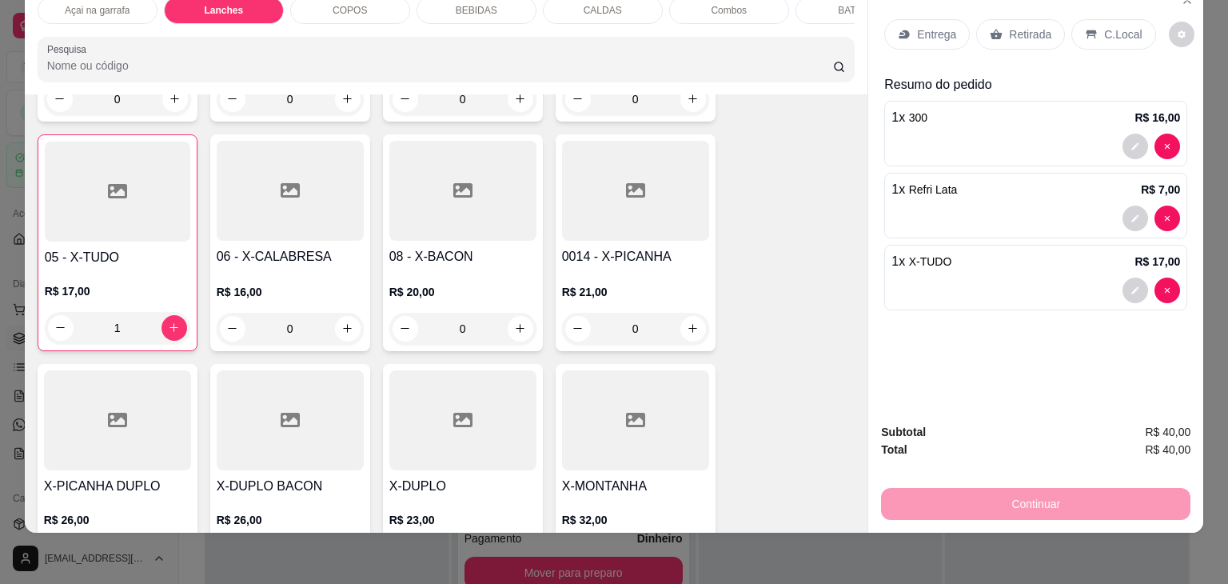
click at [1104, 26] on p "C.Local" at bounding box center [1123, 34] width 38 height 16
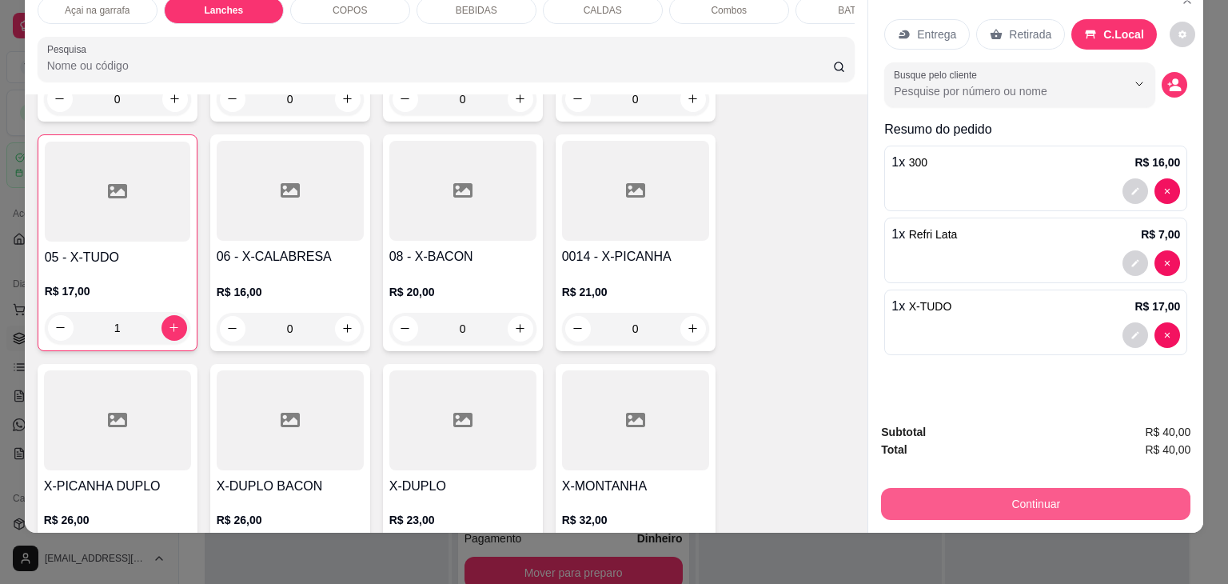
click at [1054, 488] on button "Continuar" at bounding box center [1035, 504] width 309 height 32
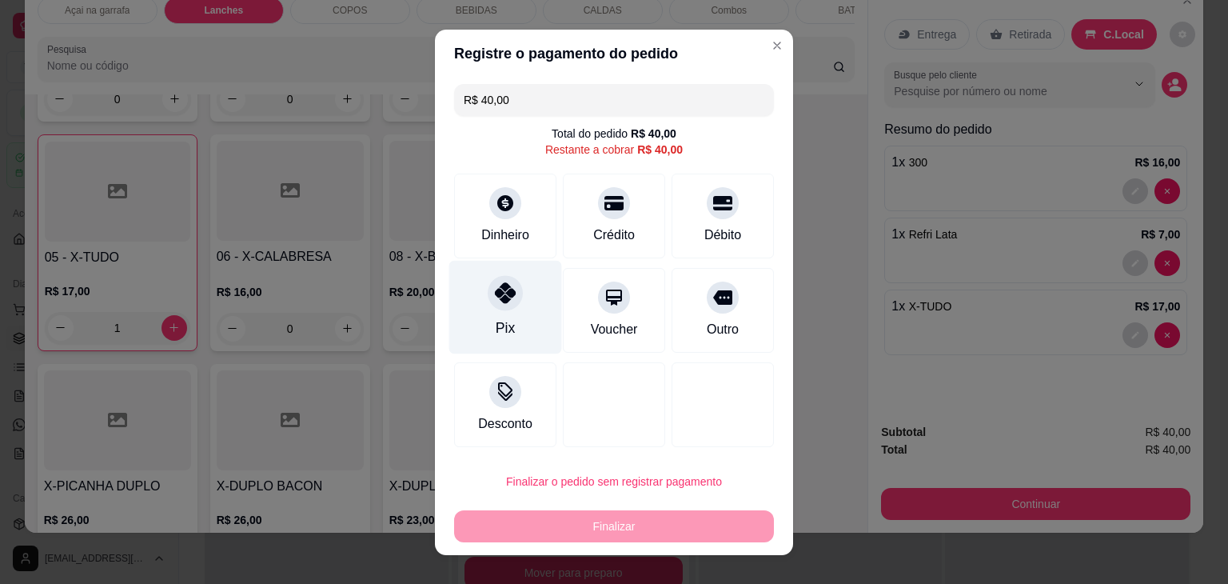
click at [508, 325] on div "Pix" at bounding box center [505, 307] width 113 height 94
type input "R$ 0,00"
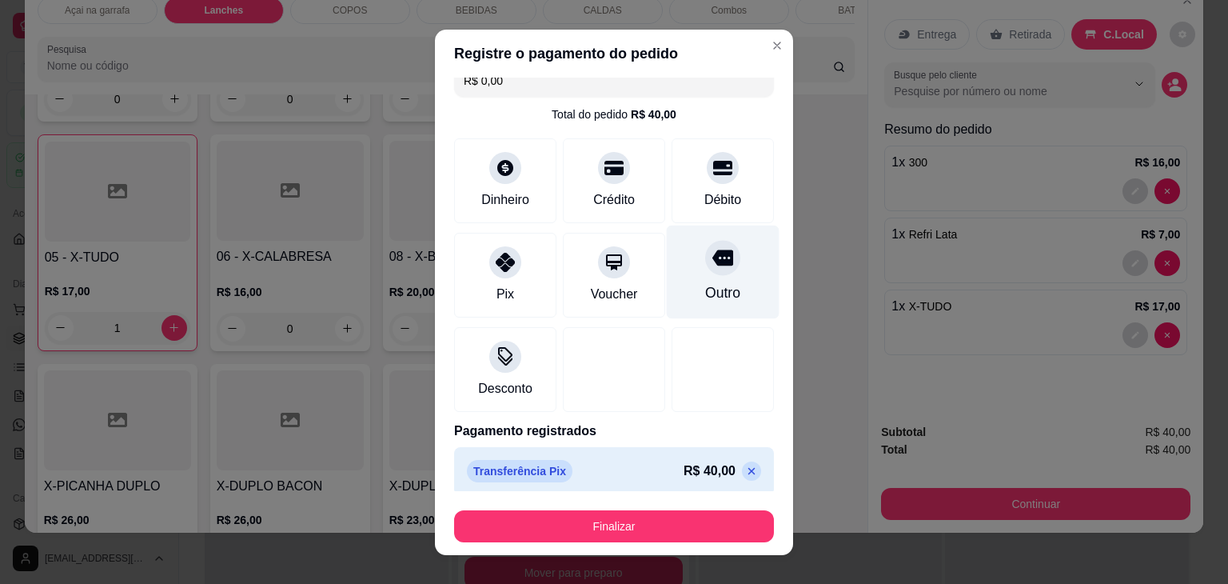
scroll to position [29, 0]
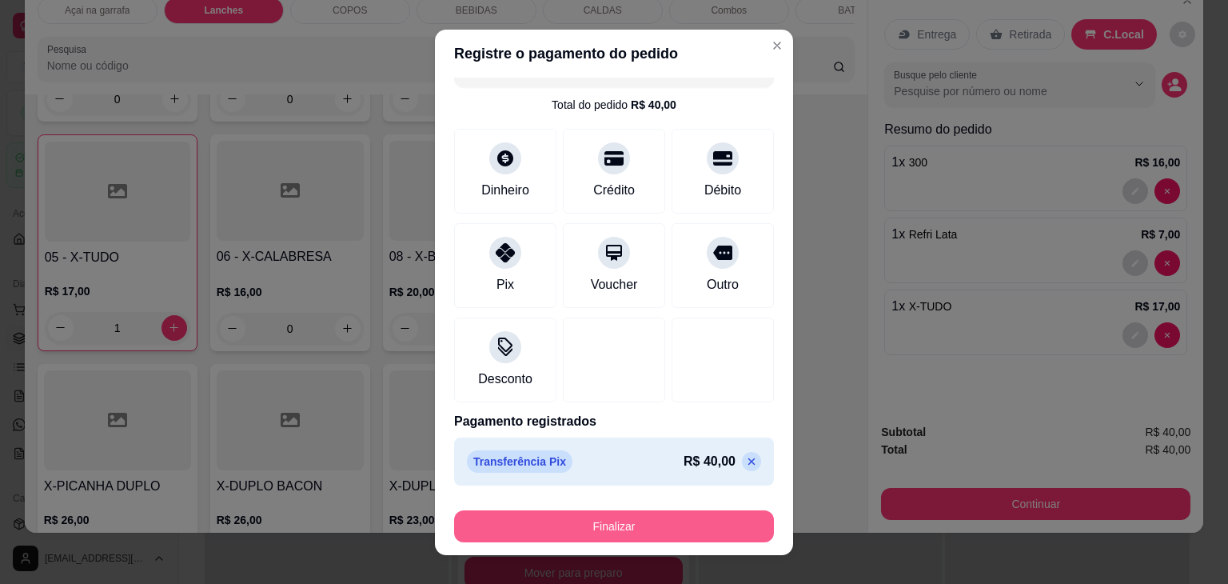
click at [665, 523] on button "Finalizar" at bounding box center [614, 526] width 320 height 32
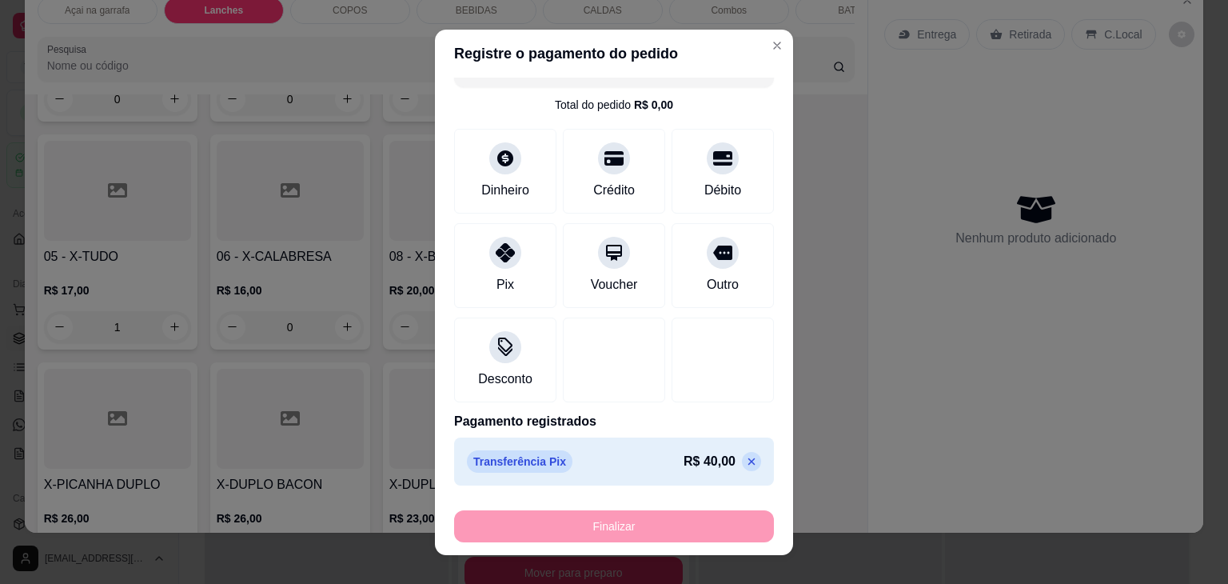
type input "0"
type input "-R$ 40,00"
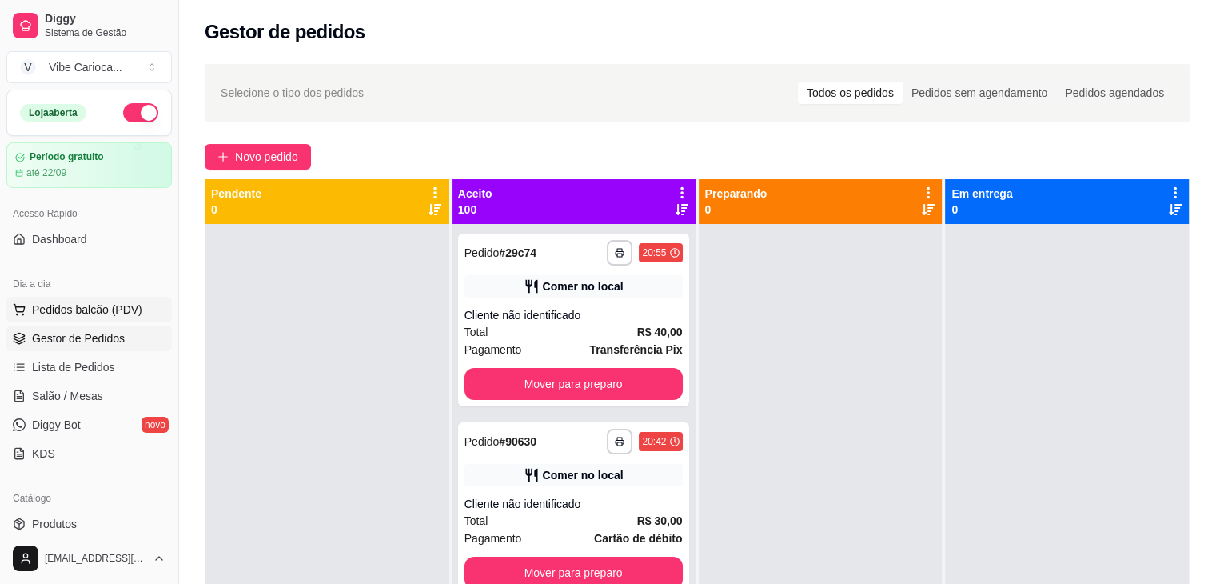
click at [100, 317] on button "Pedidos balcão (PDV)" at bounding box center [88, 310] width 165 height 26
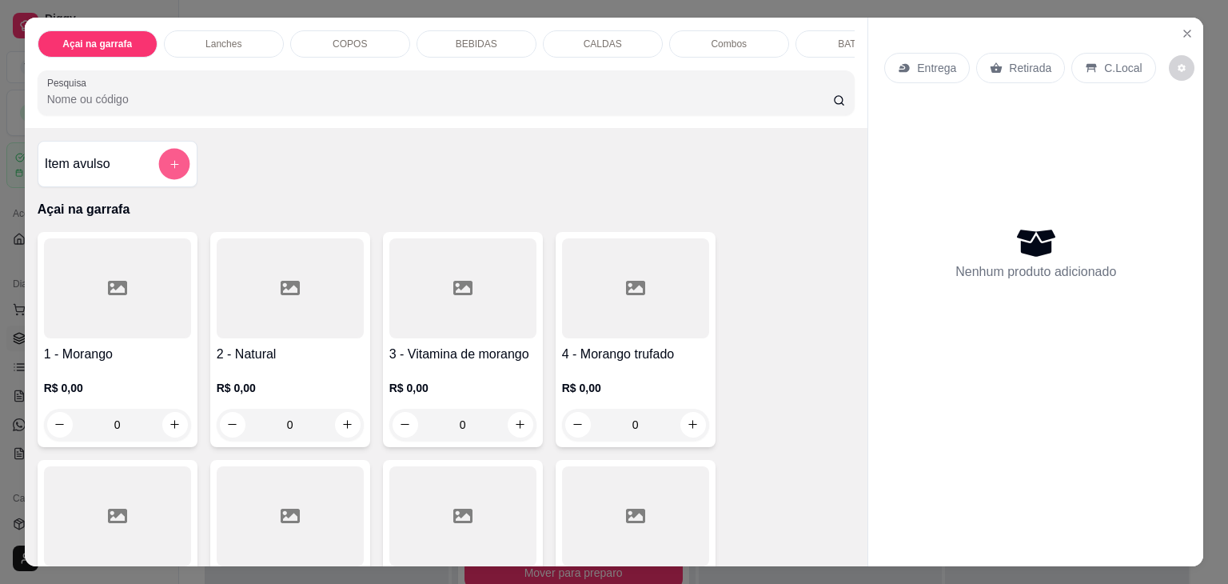
click at [178, 157] on div at bounding box center [174, 164] width 32 height 32
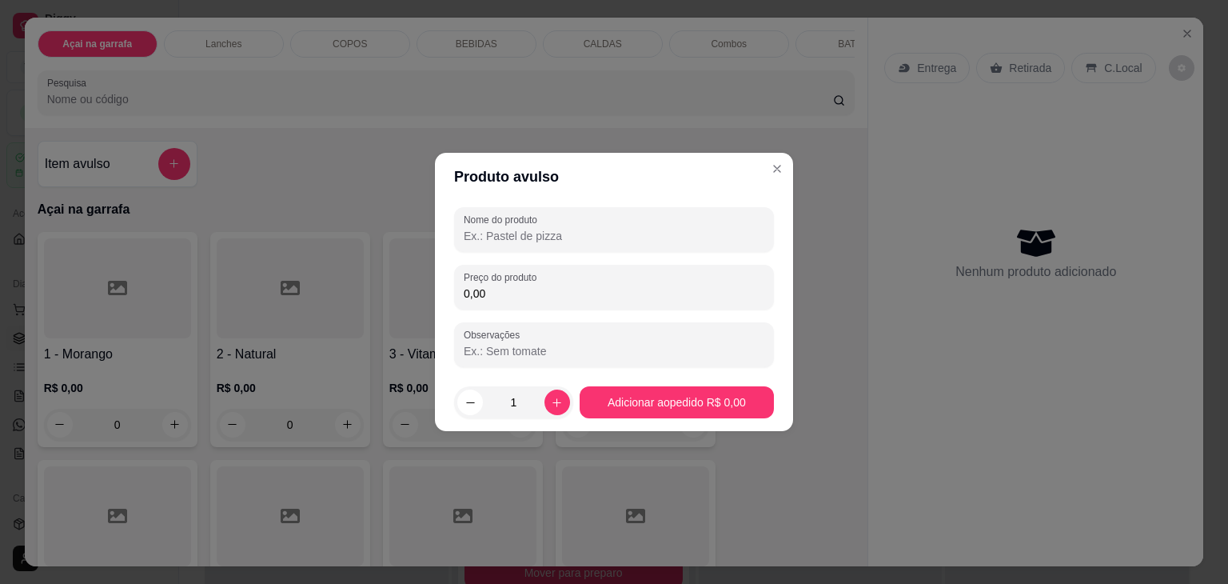
click at [560, 237] on input "Nome do produto" at bounding box center [614, 236] width 301 height 16
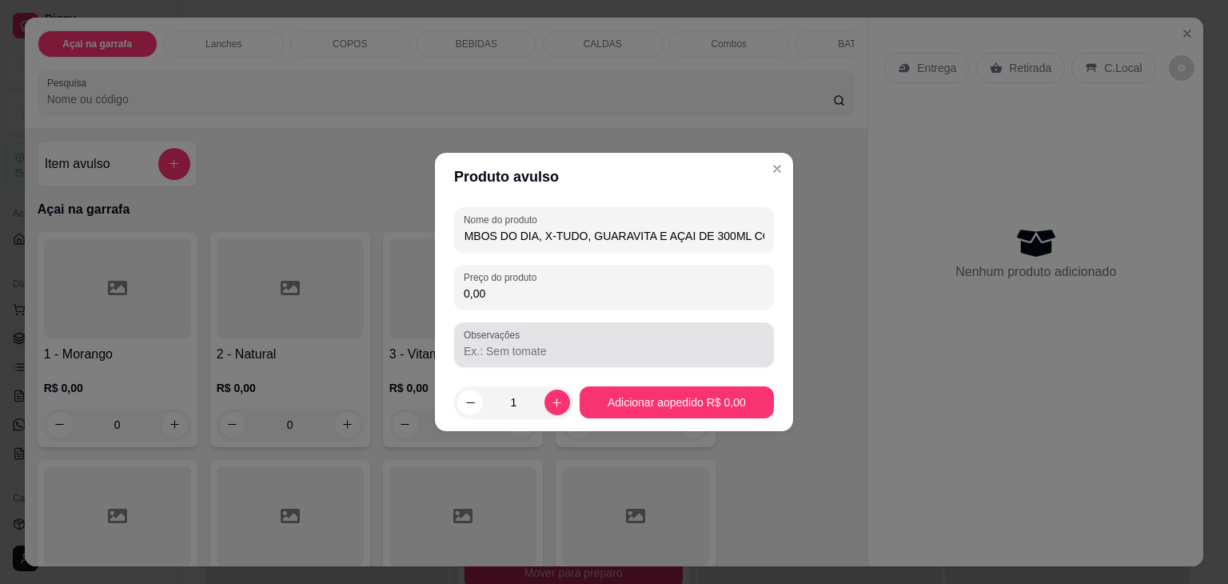
type input "2 COMBOS DO DIA, X-TUDO, GUARAVITA E AÇAI DE 300ML COPO"
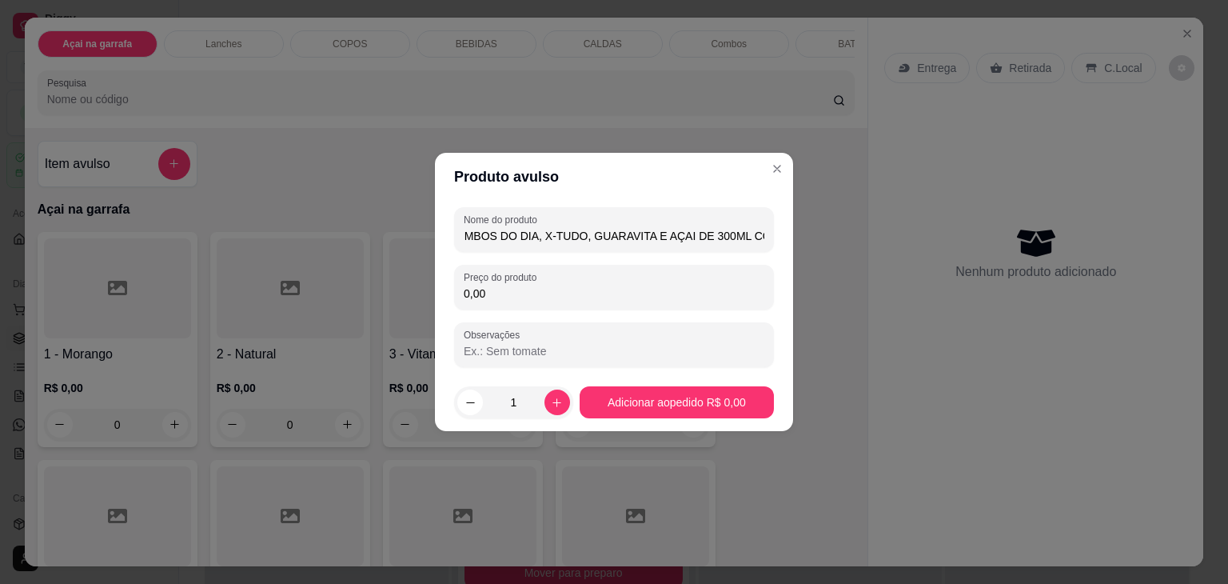
drag, startPoint x: 633, startPoint y: 317, endPoint x: 633, endPoint y: 298, distance: 19.2
click at [633, 309] on div "Nome do produto 2 COMBOS DO DIA, X-TUDO, GUARAVITA E AÇAI DE 300ML COPO Preço d…" at bounding box center [614, 287] width 320 height 160
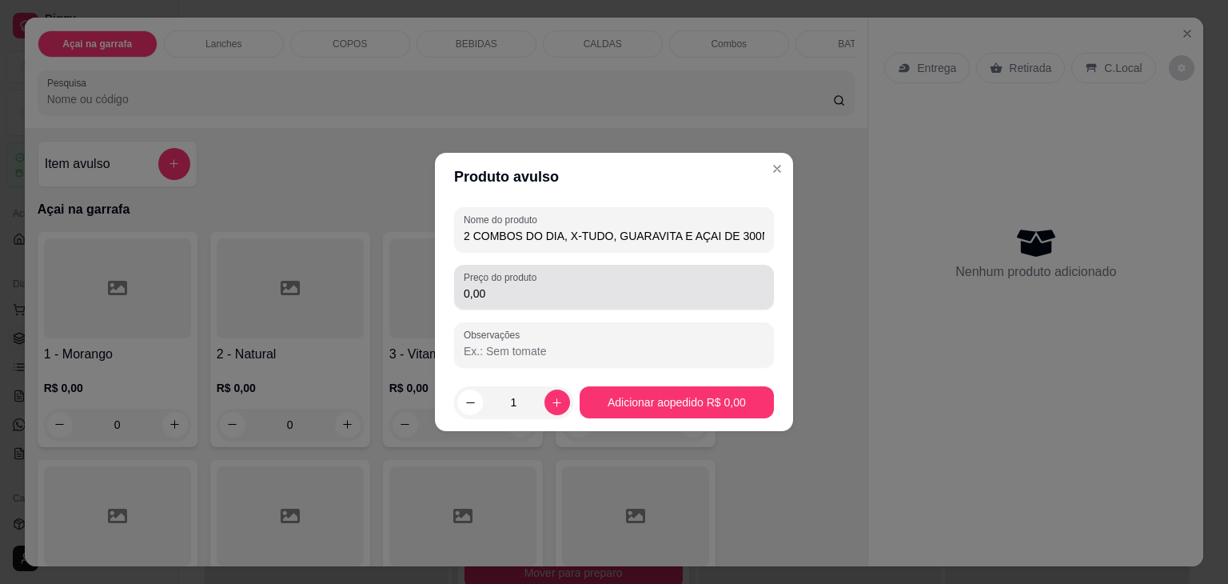
click at [633, 298] on input "0,00" at bounding box center [614, 293] width 301 height 16
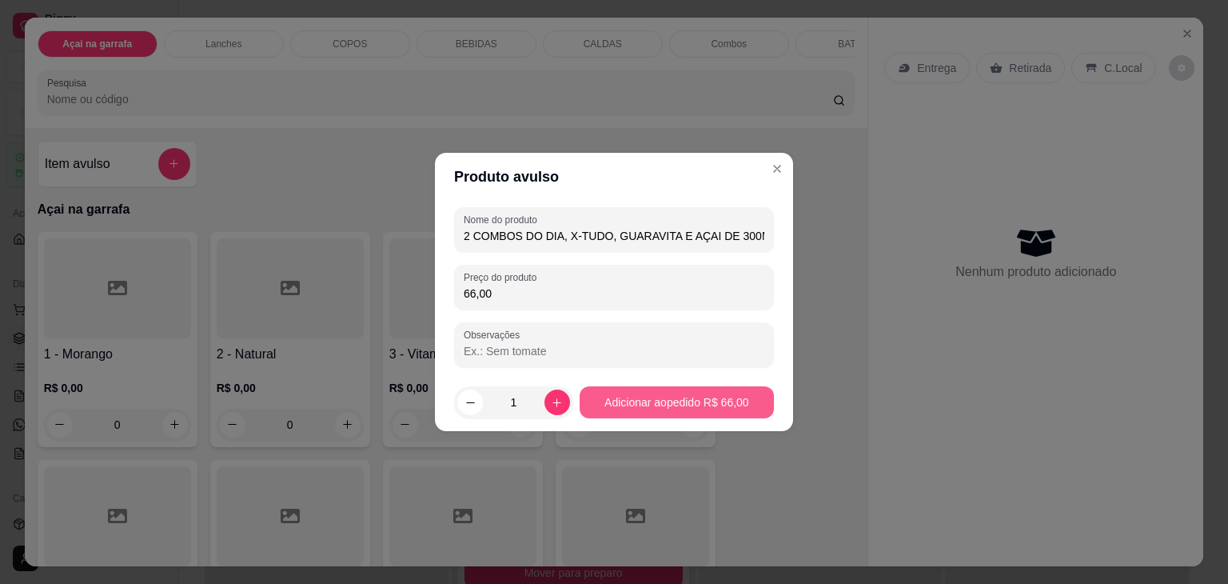
type input "66,00"
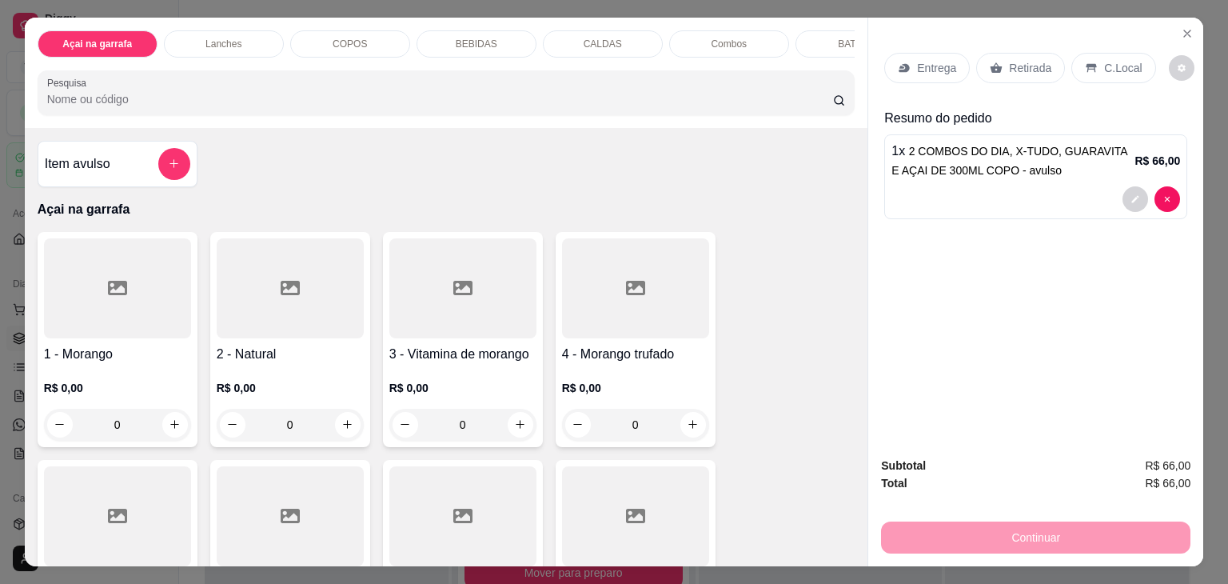
click at [1111, 60] on p "C.Local" at bounding box center [1123, 68] width 38 height 16
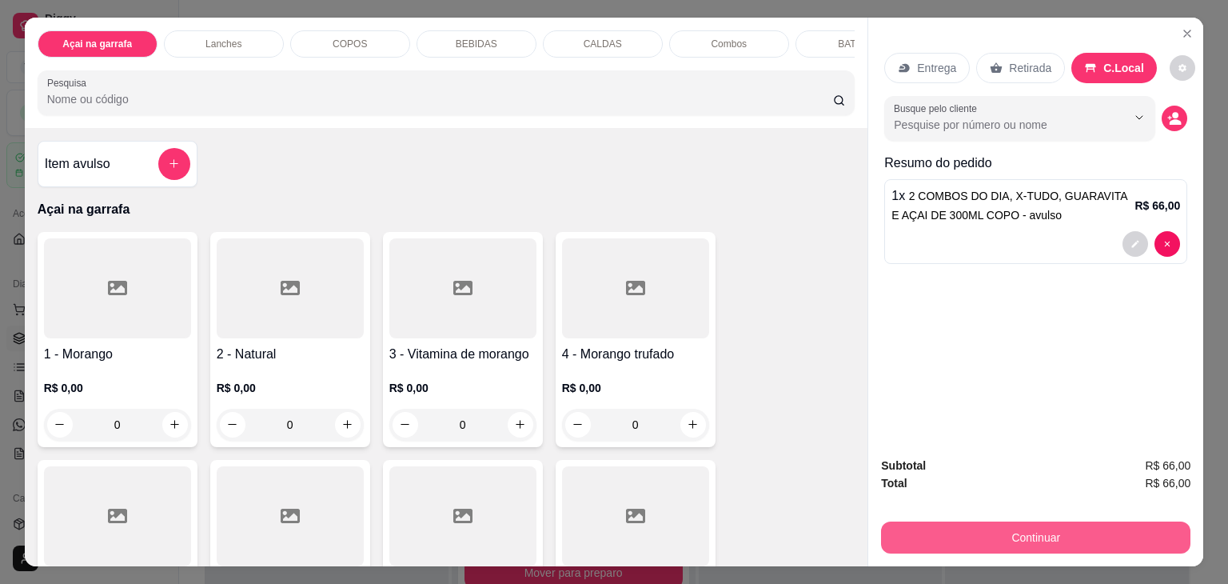
click at [1063, 521] on button "Continuar" at bounding box center [1035, 537] width 309 height 32
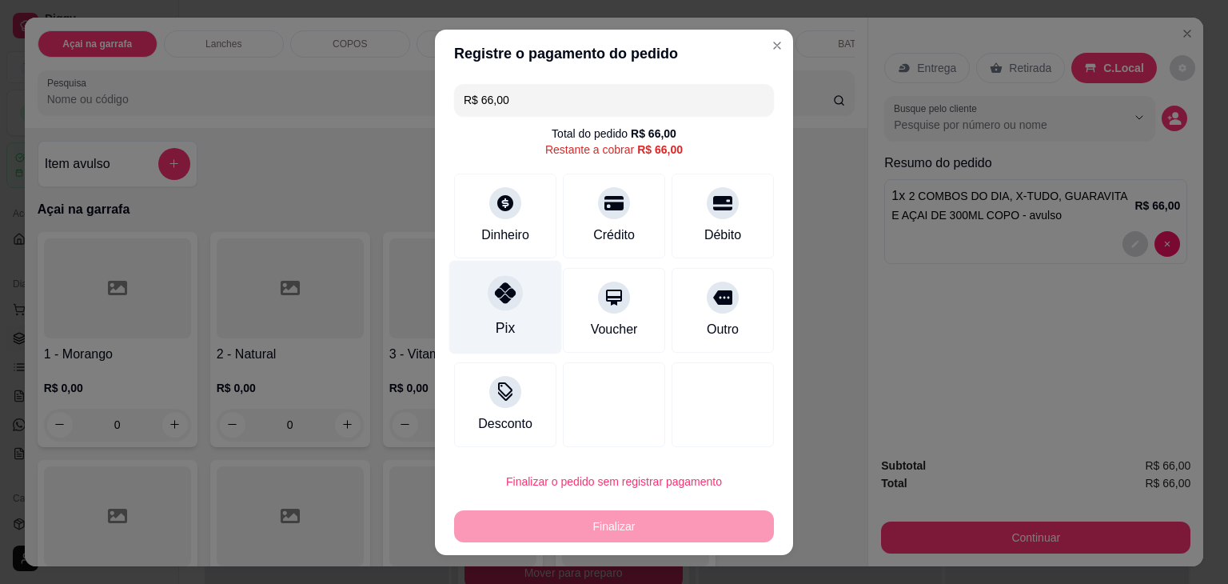
click at [511, 295] on div at bounding box center [505, 292] width 35 height 35
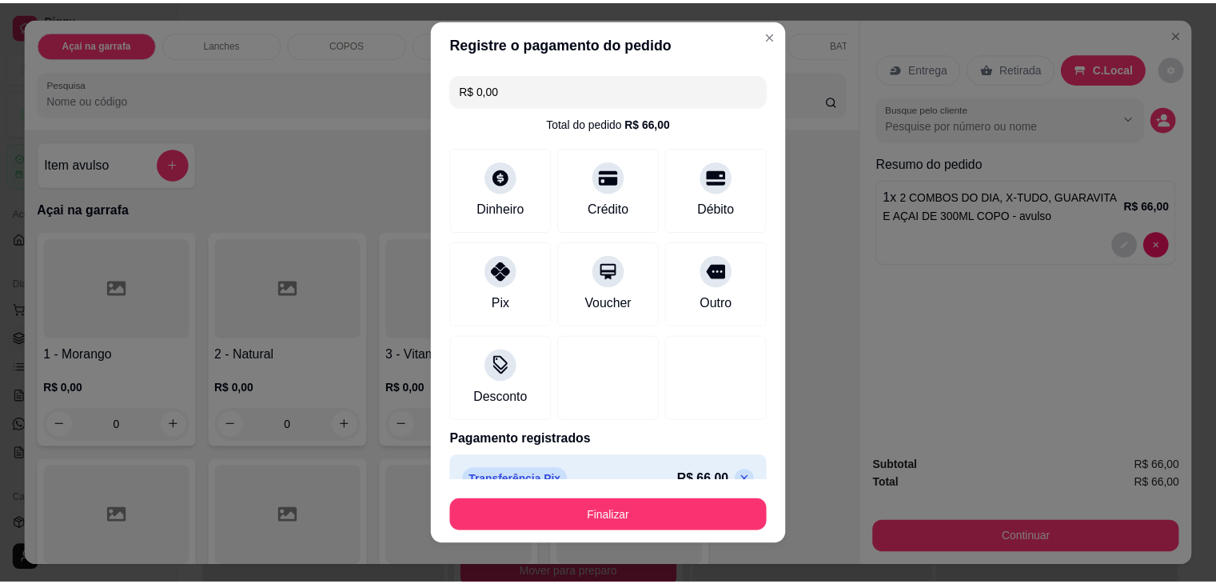
scroll to position [22, 0]
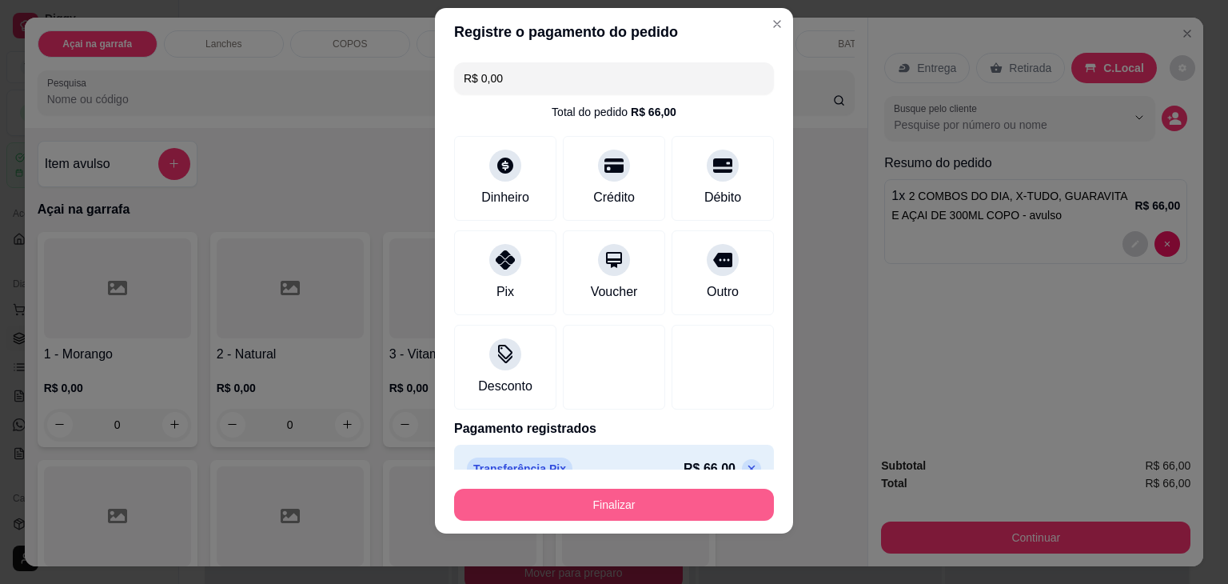
click at [612, 499] on button "Finalizar" at bounding box center [614, 504] width 320 height 32
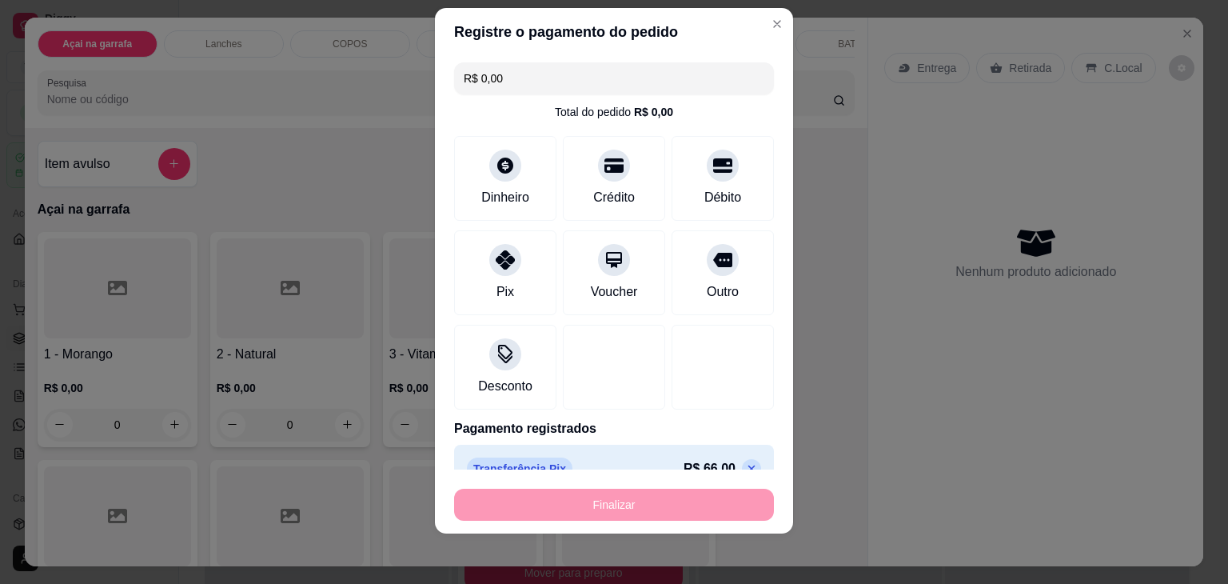
type input "-R$ 66,00"
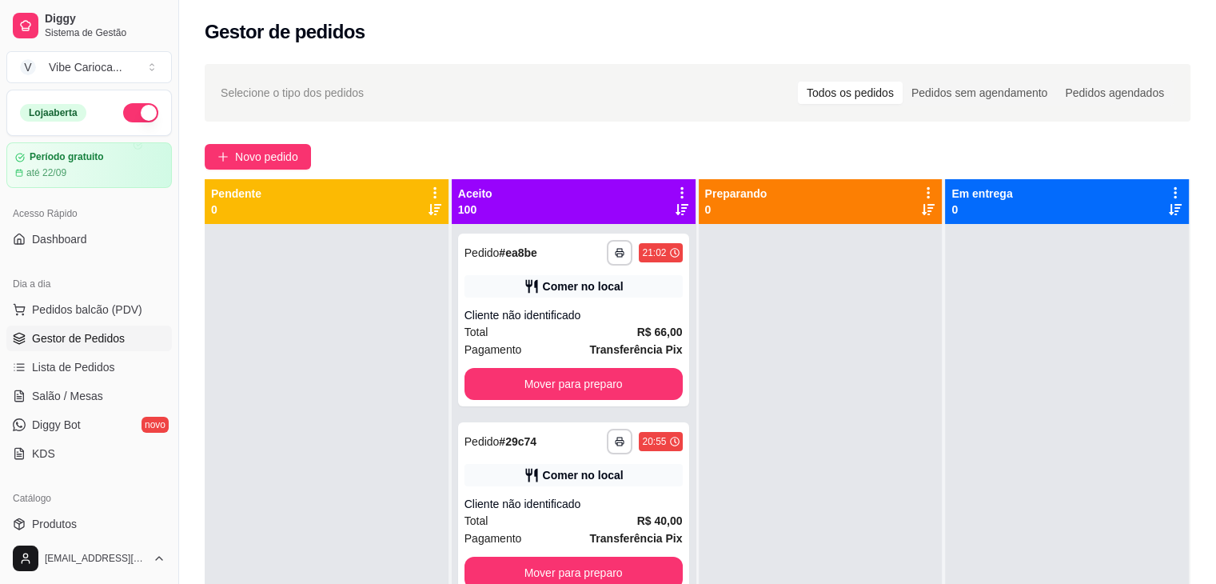
click at [538, 56] on div "**********" at bounding box center [697, 417] width 1037 height 727
click at [88, 239] on link "Dashboard" at bounding box center [88, 239] width 165 height 26
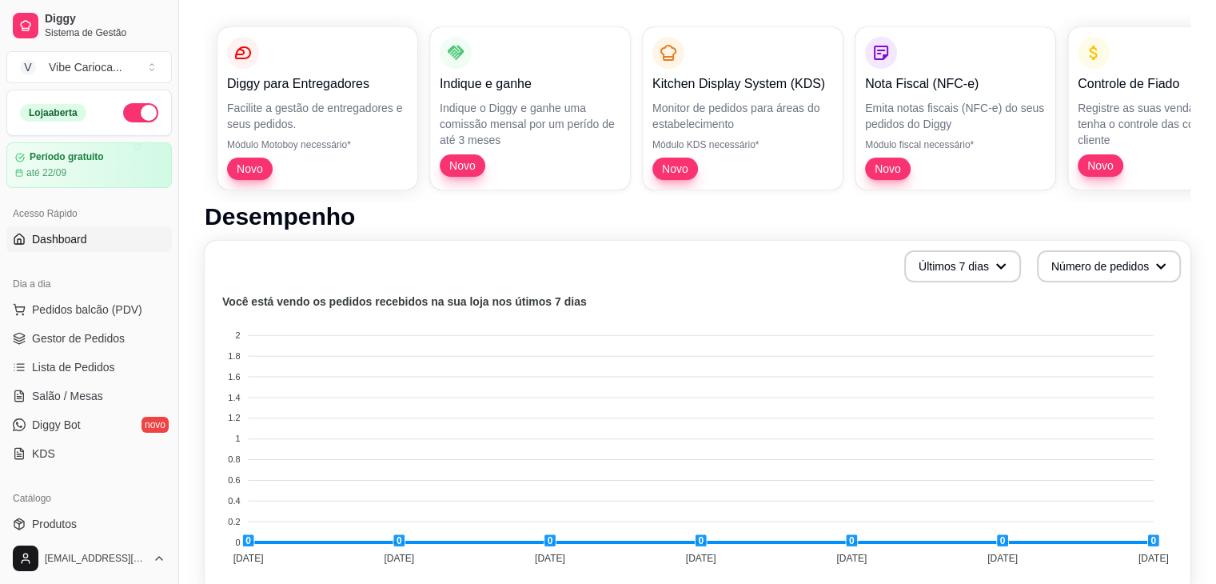
scroll to position [160, 0]
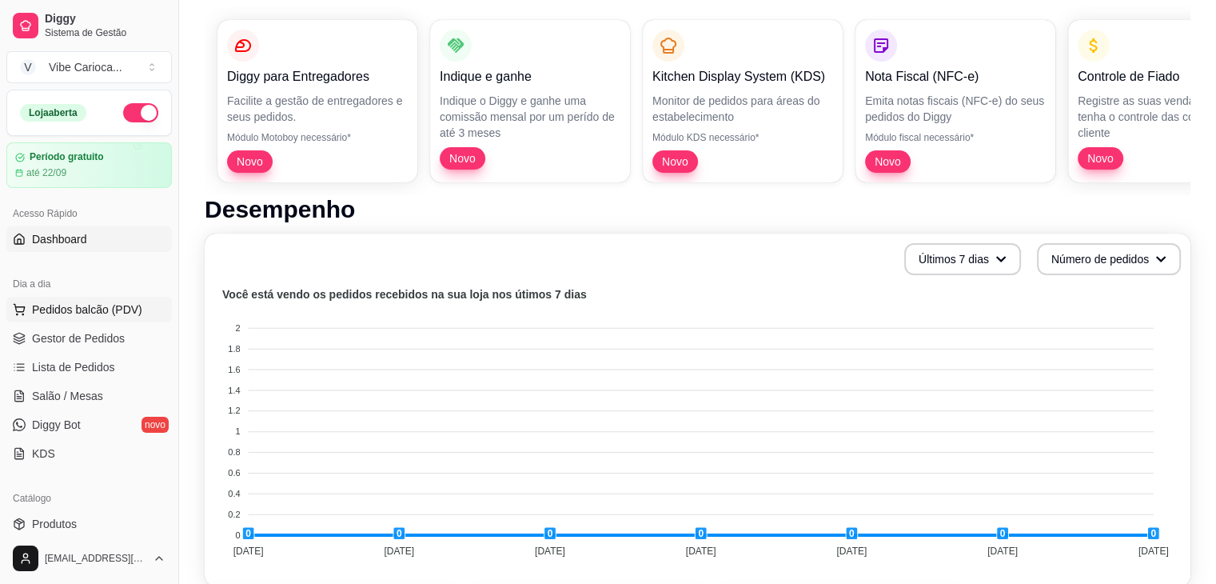
click at [69, 309] on span "Pedidos balcão (PDV)" at bounding box center [87, 309] width 110 height 16
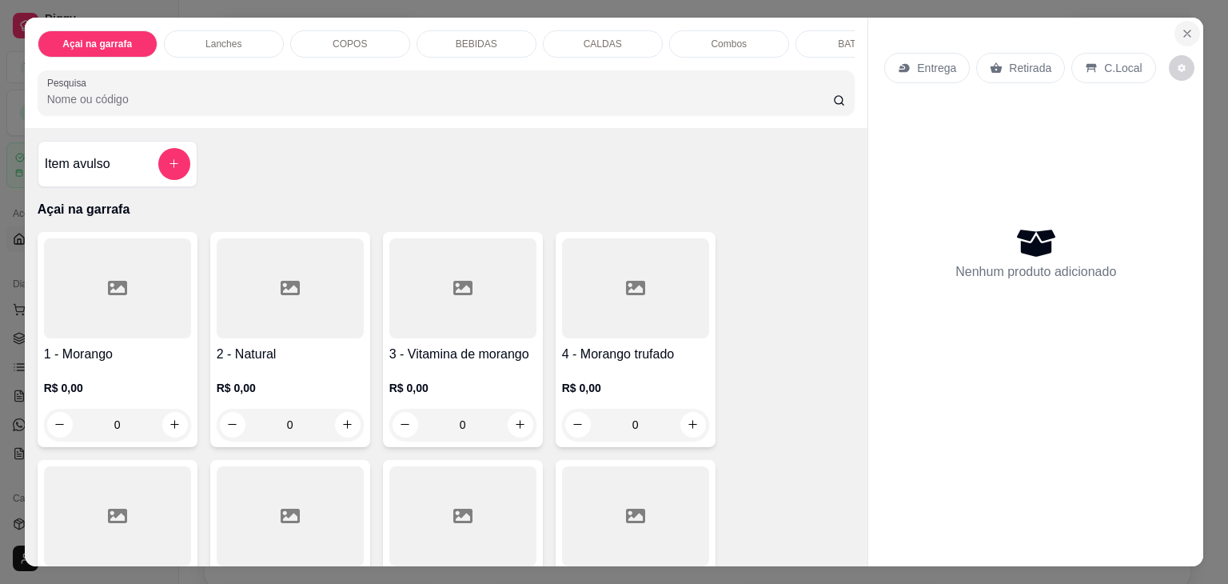
click at [1174, 34] on button "Close" at bounding box center [1187, 34] width 26 height 26
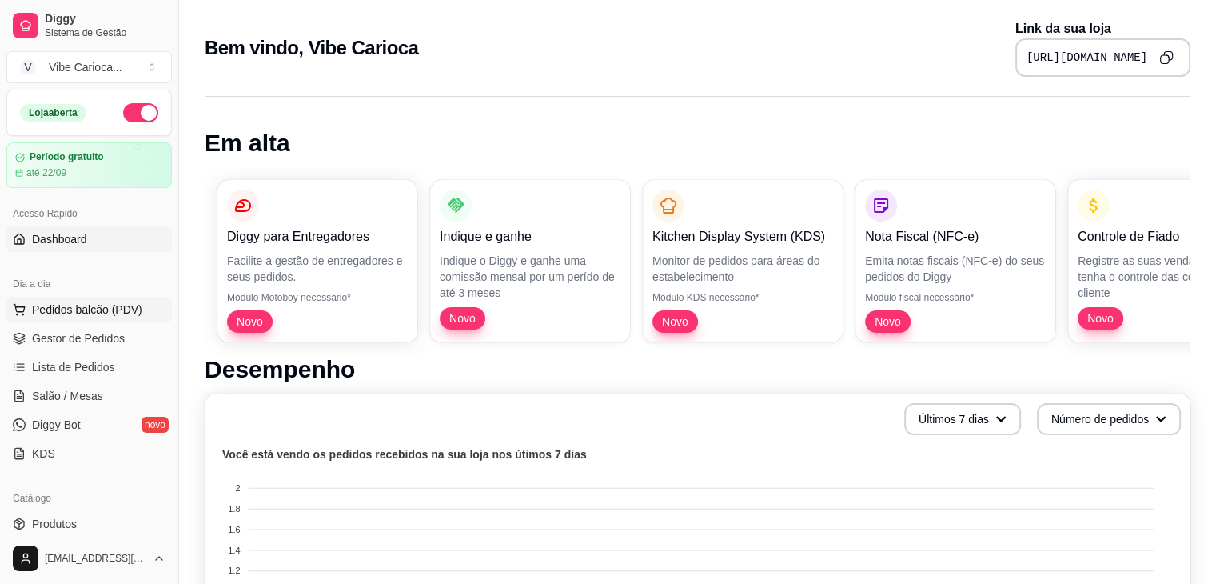
click at [80, 314] on span "Pedidos balcão (PDV)" at bounding box center [87, 309] width 110 height 16
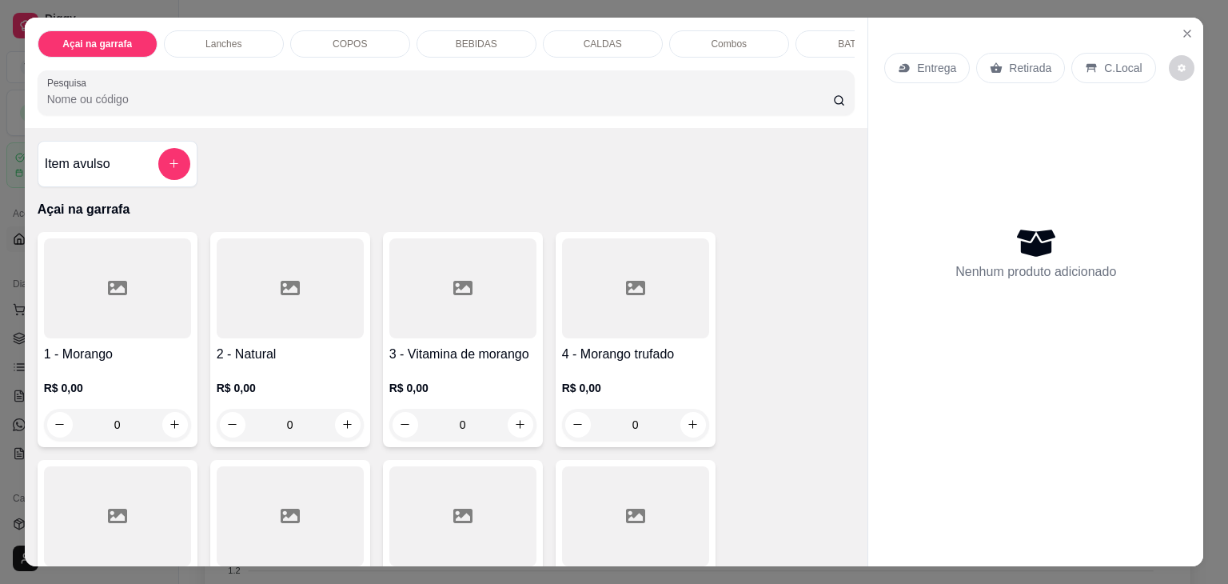
click at [384, 35] on div "COPOS" at bounding box center [350, 43] width 120 height 27
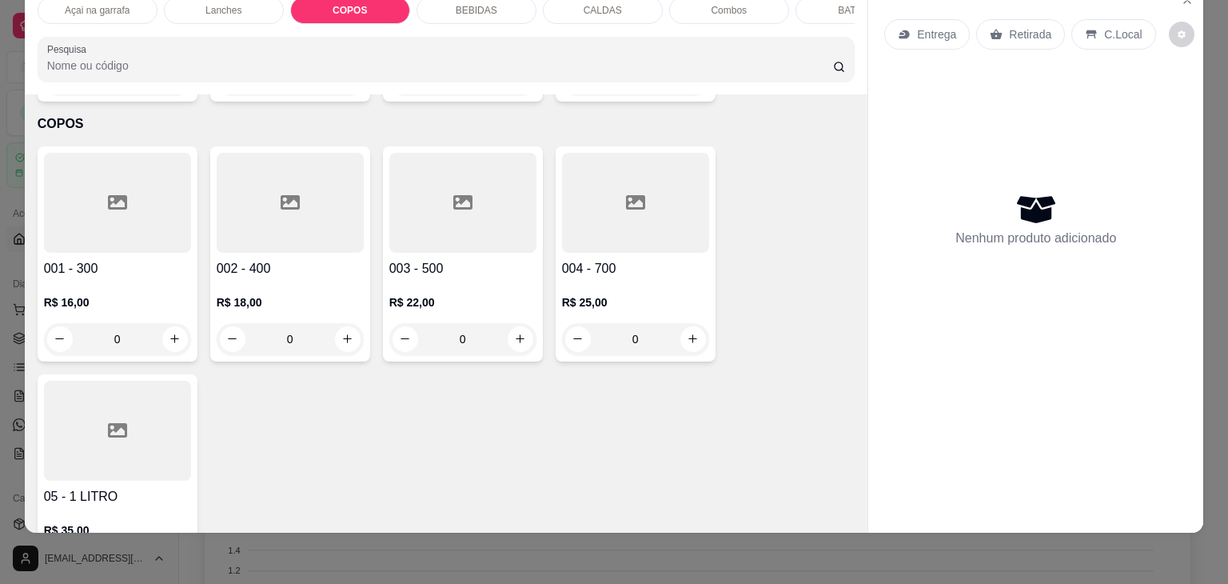
click at [122, 213] on div at bounding box center [117, 203] width 147 height 100
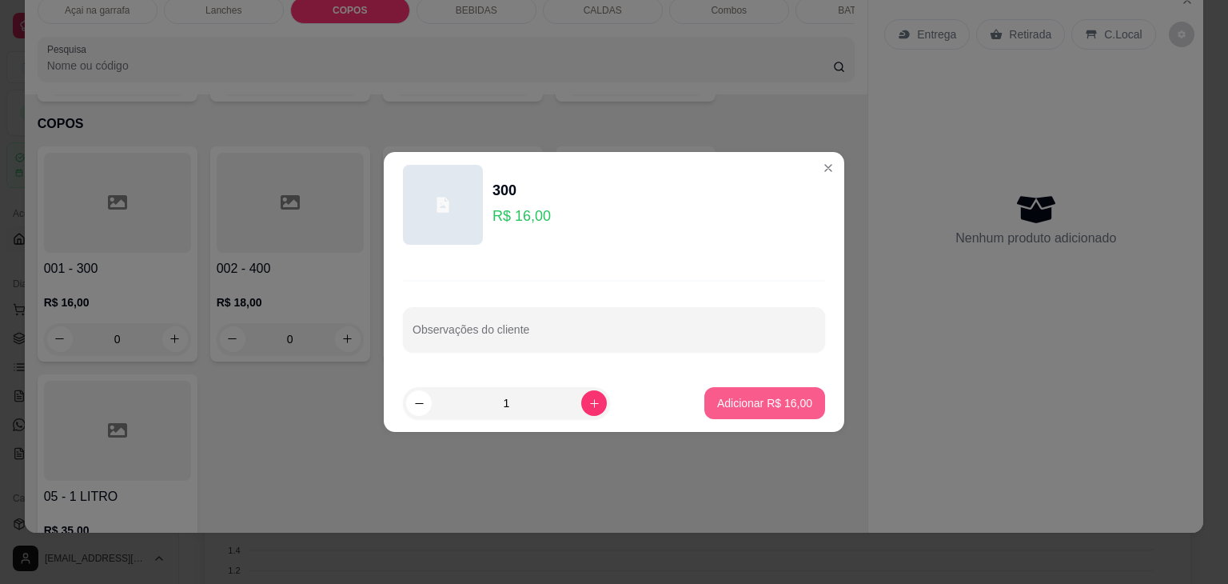
click at [753, 396] on p "Adicionar R$ 16,00" at bounding box center [764, 403] width 95 height 16
type input "1"
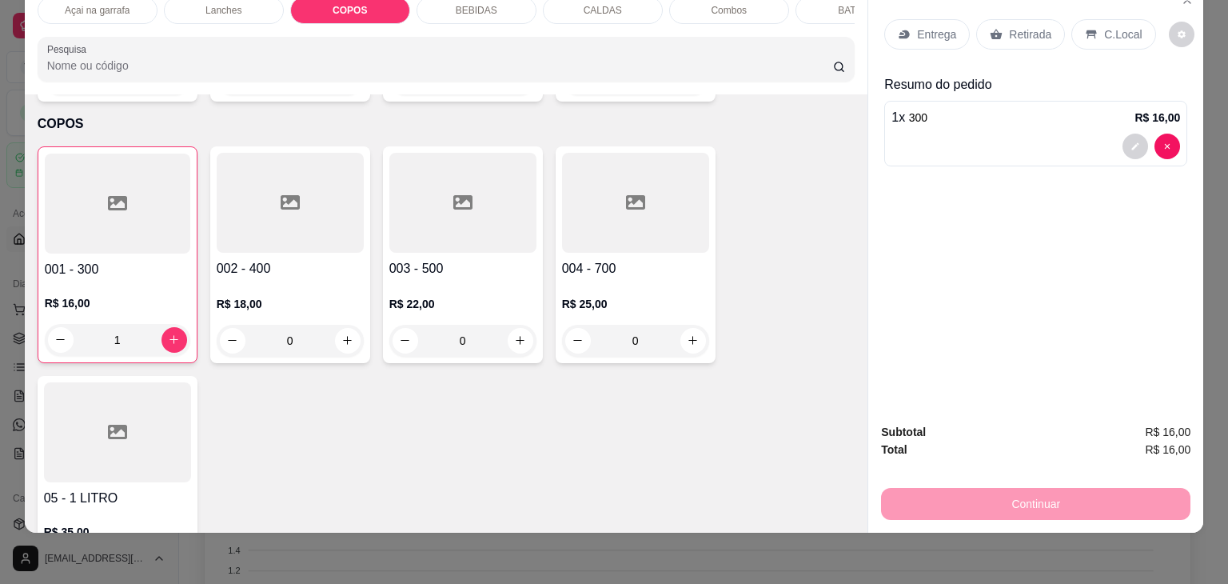
click at [467, 201] on div at bounding box center [462, 203] width 147 height 100
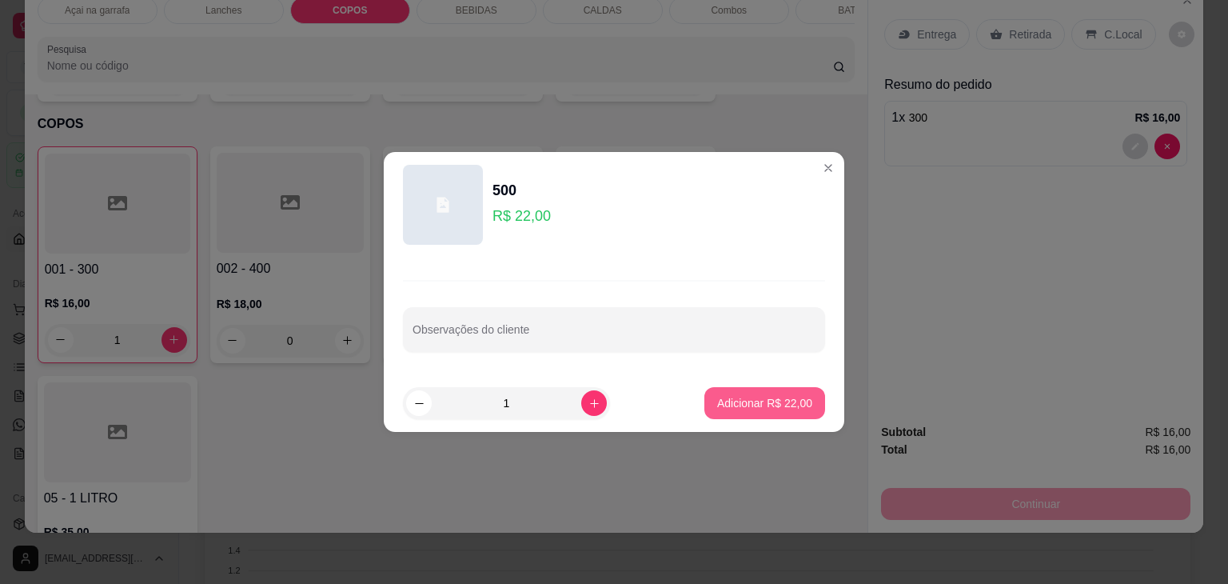
click at [747, 413] on button "Adicionar R$ 22,00" at bounding box center [764, 403] width 121 height 32
type input "1"
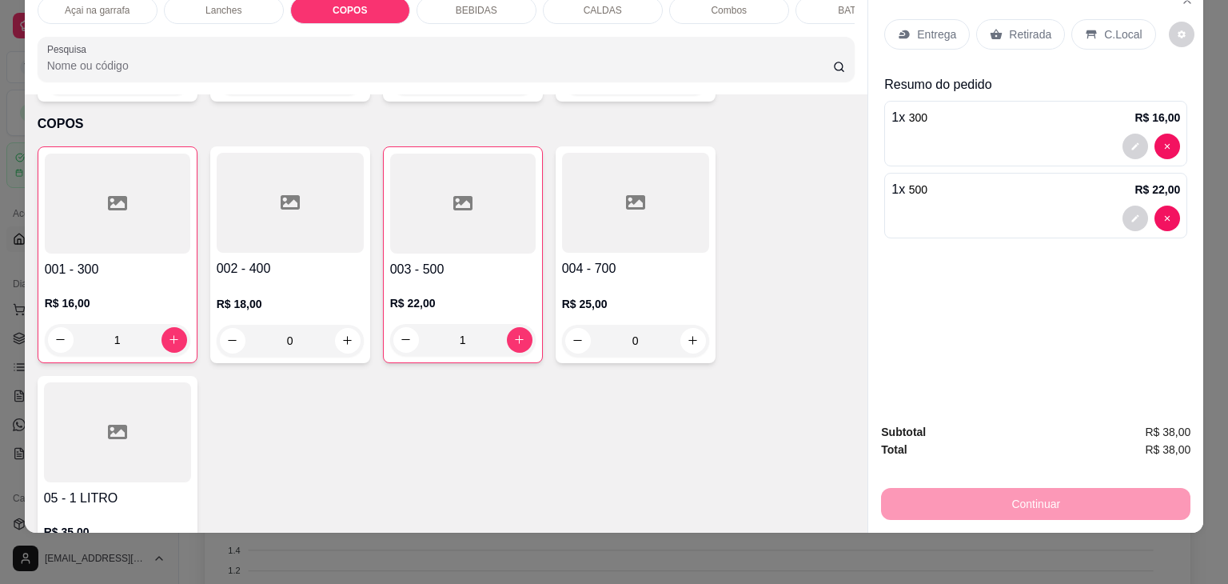
click at [1088, 19] on div "C.Local" at bounding box center [1113, 34] width 84 height 30
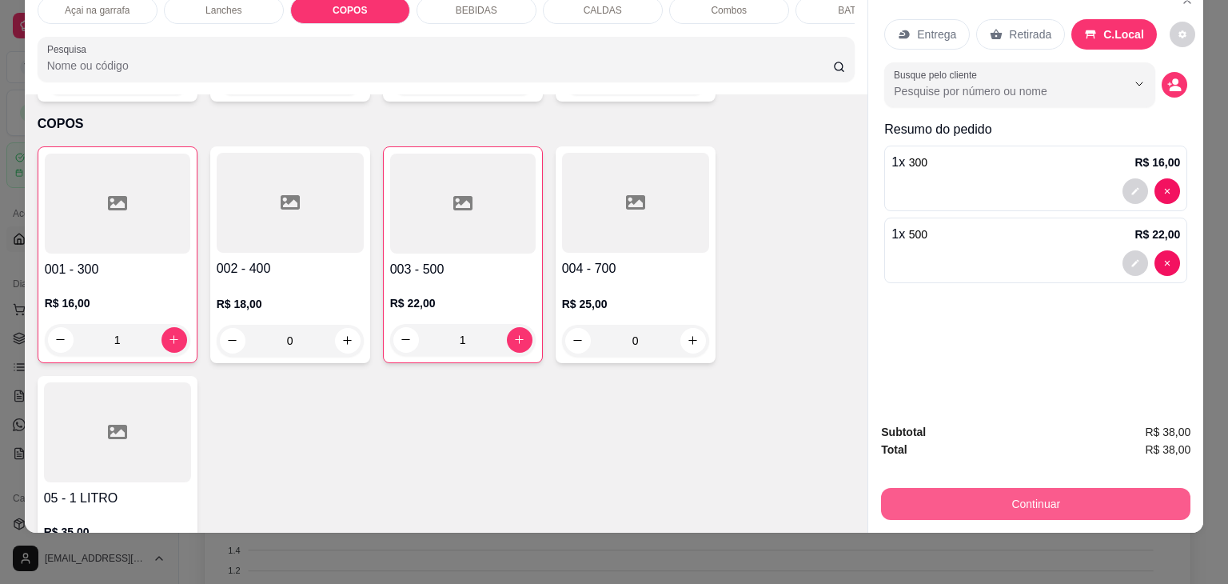
click at [1084, 490] on button "Continuar" at bounding box center [1035, 504] width 309 height 32
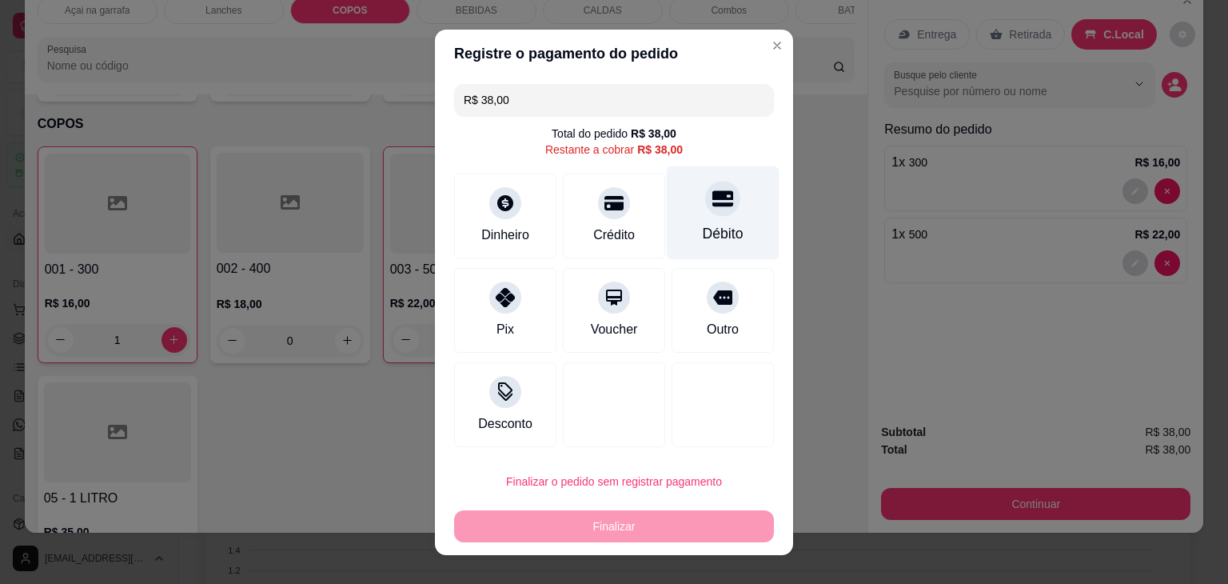
click at [707, 221] on div "Débito" at bounding box center [723, 212] width 113 height 94
type input "R$ 0,00"
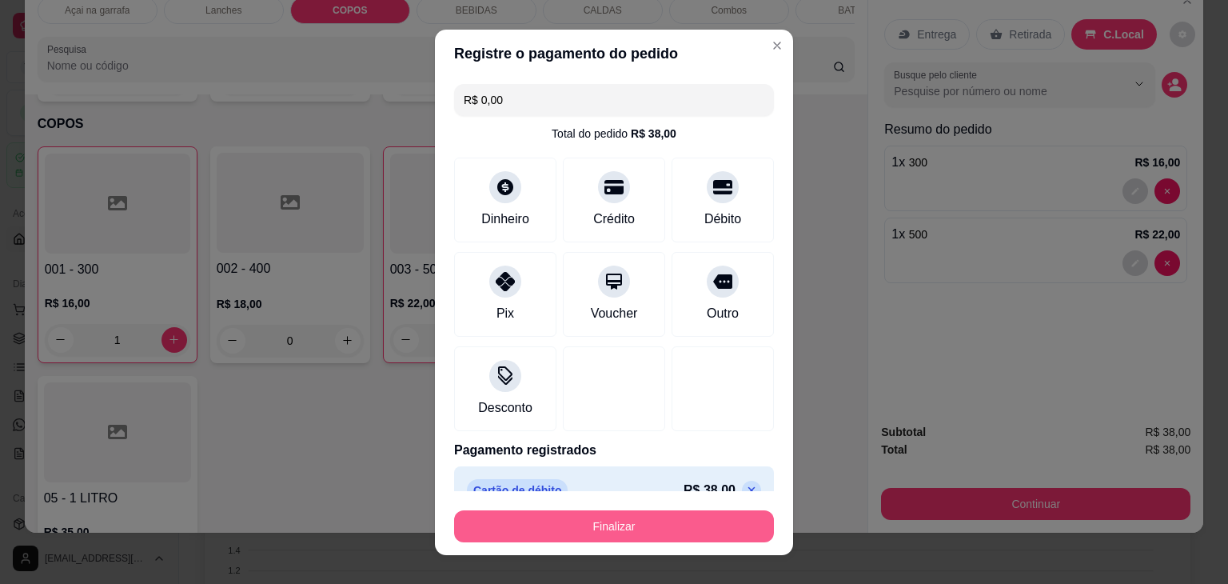
click at [646, 519] on button "Finalizar" at bounding box center [614, 526] width 320 height 32
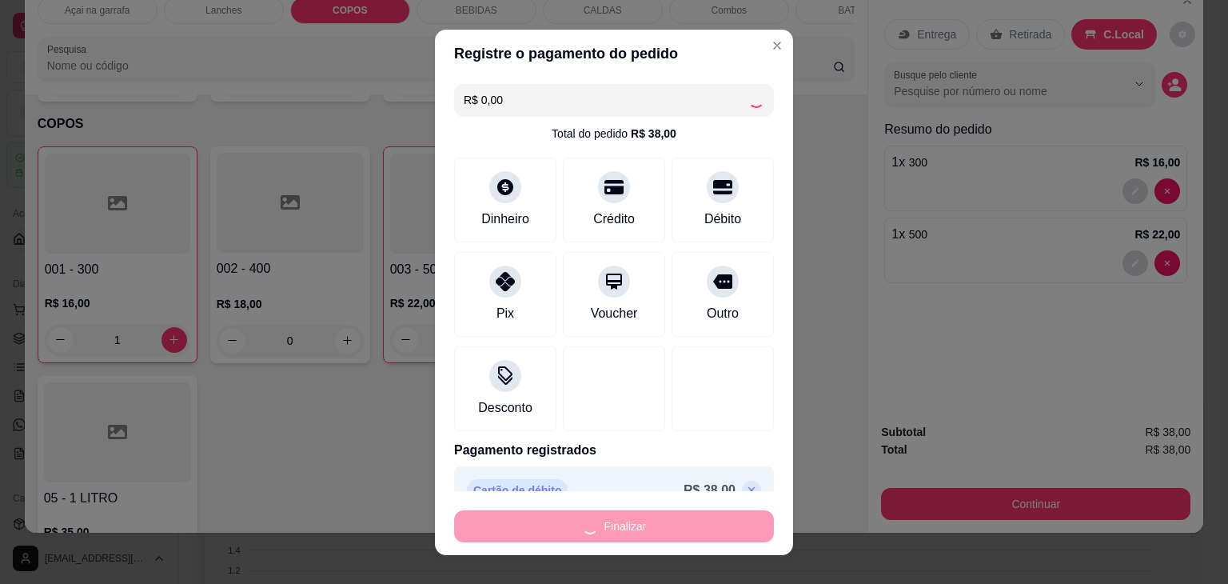
type input "0"
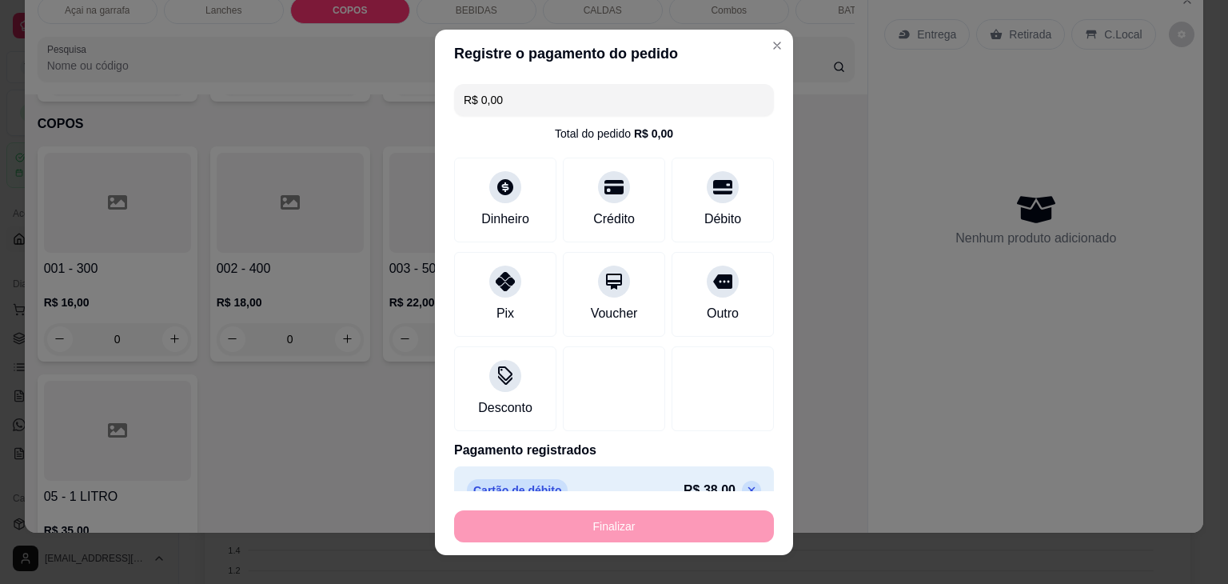
type input "-R$ 38,00"
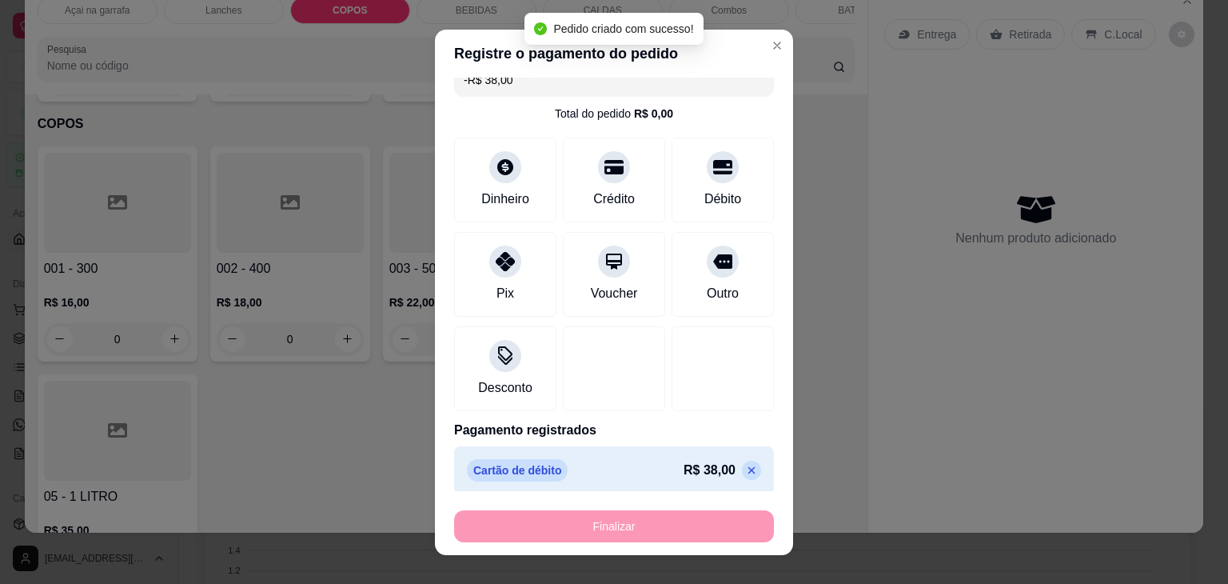
scroll to position [29, 0]
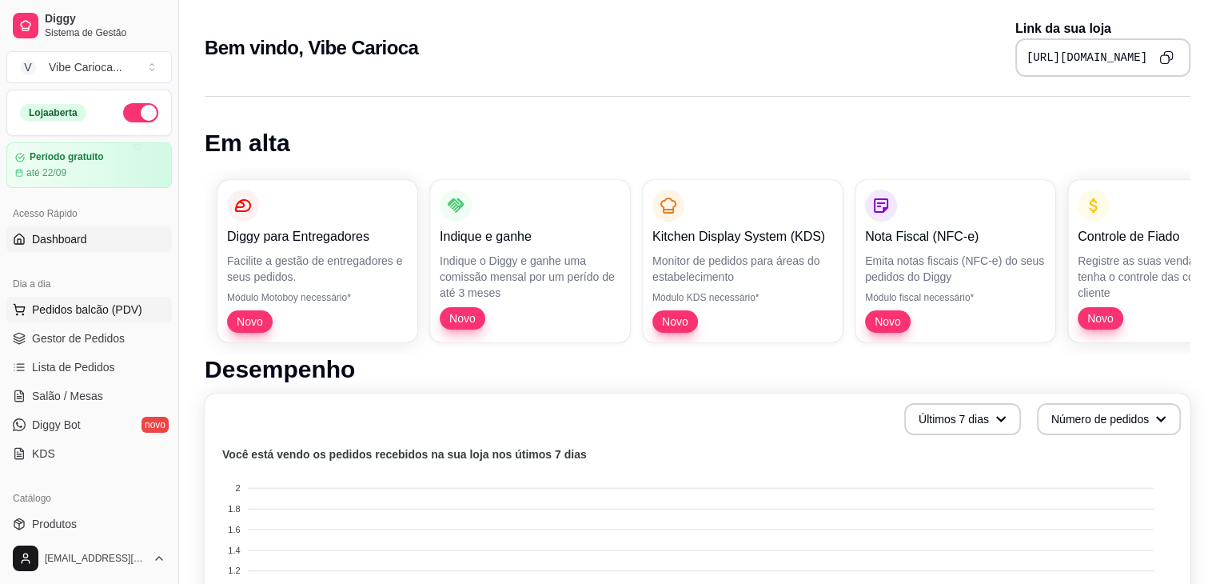
click at [80, 308] on span "Pedidos balcão (PDV)" at bounding box center [87, 309] width 110 height 16
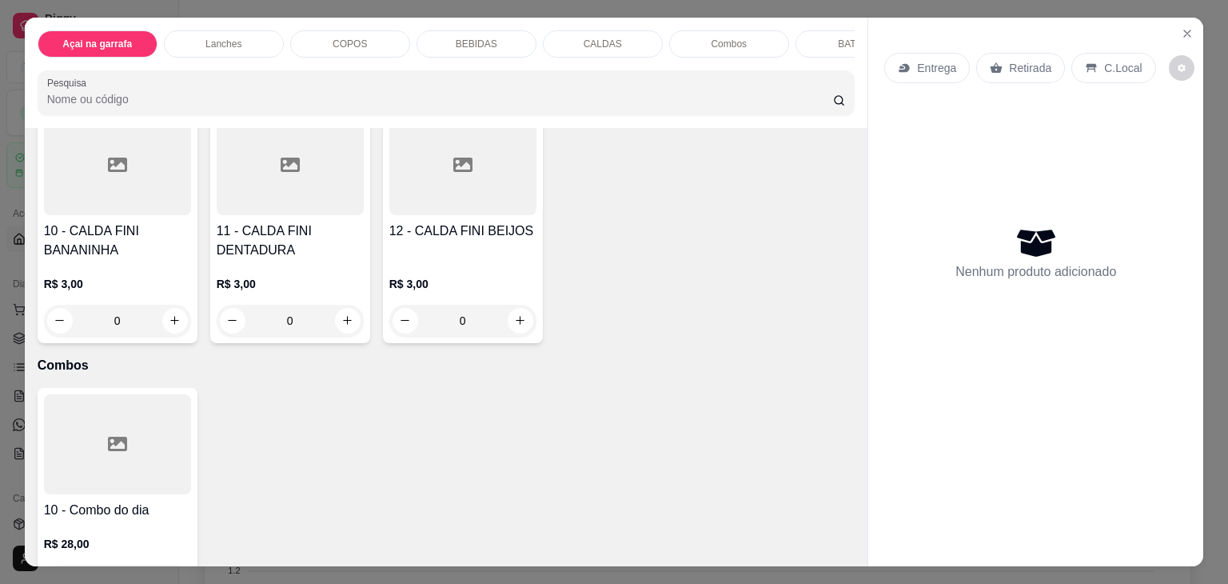
scroll to position [3780, 0]
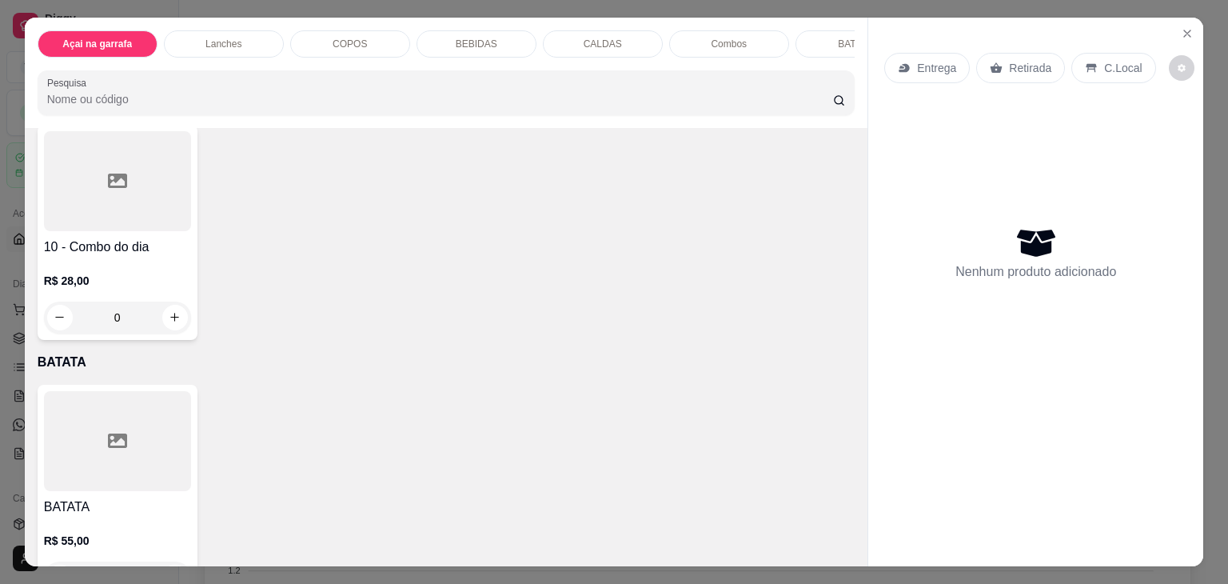
drag, startPoint x: 0, startPoint y: 465, endPoint x: 68, endPoint y: 423, distance: 80.1
click at [0, 465] on div "Açai na garrafa Lanches COPOS BEBIDAS CALDAS Combos BATATA Pesquisa Item avulso…" at bounding box center [614, 292] width 1228 height 584
click at [149, 395] on div at bounding box center [117, 441] width 147 height 100
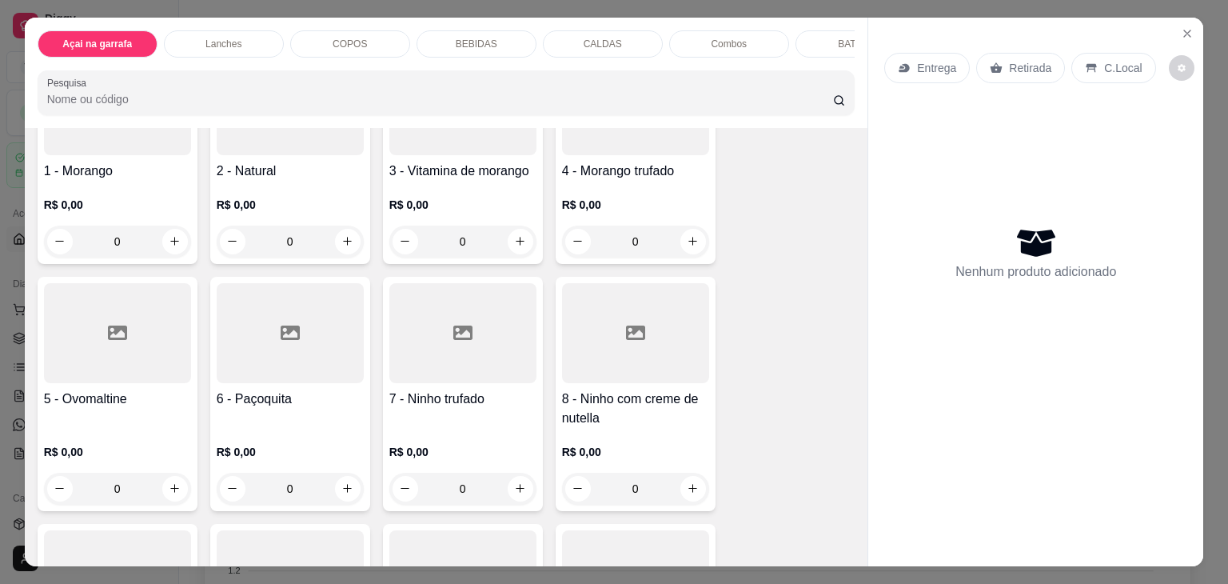
scroll to position [0, 0]
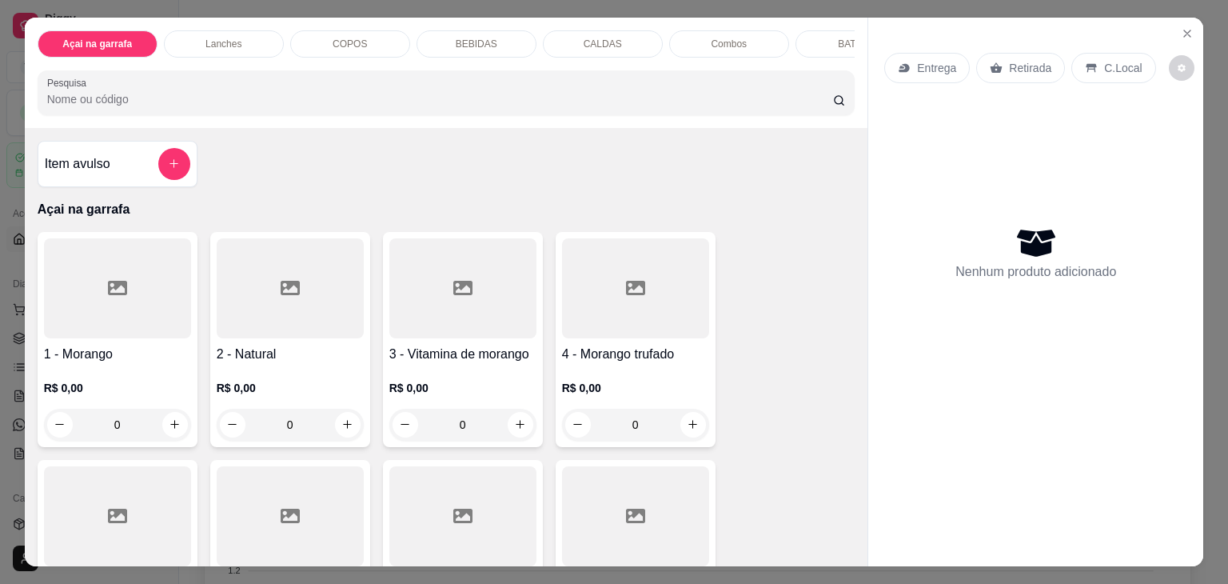
click at [259, 36] on div "Lanches" at bounding box center [224, 43] width 120 height 27
click at [209, 38] on p "Lanches" at bounding box center [223, 44] width 39 height 13
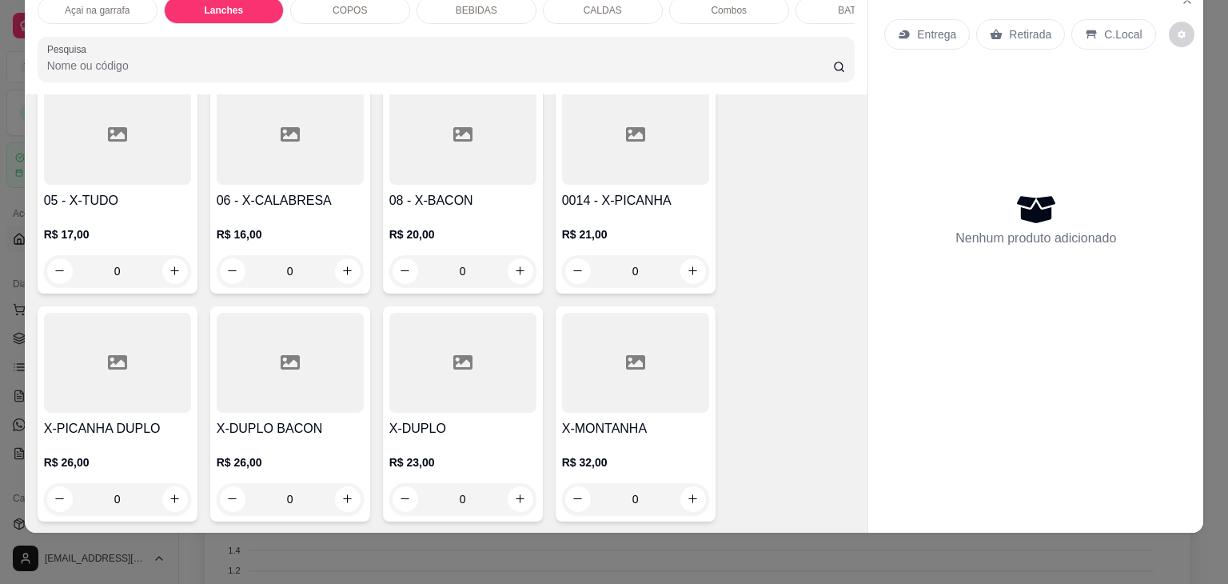
scroll to position [1353, 0]
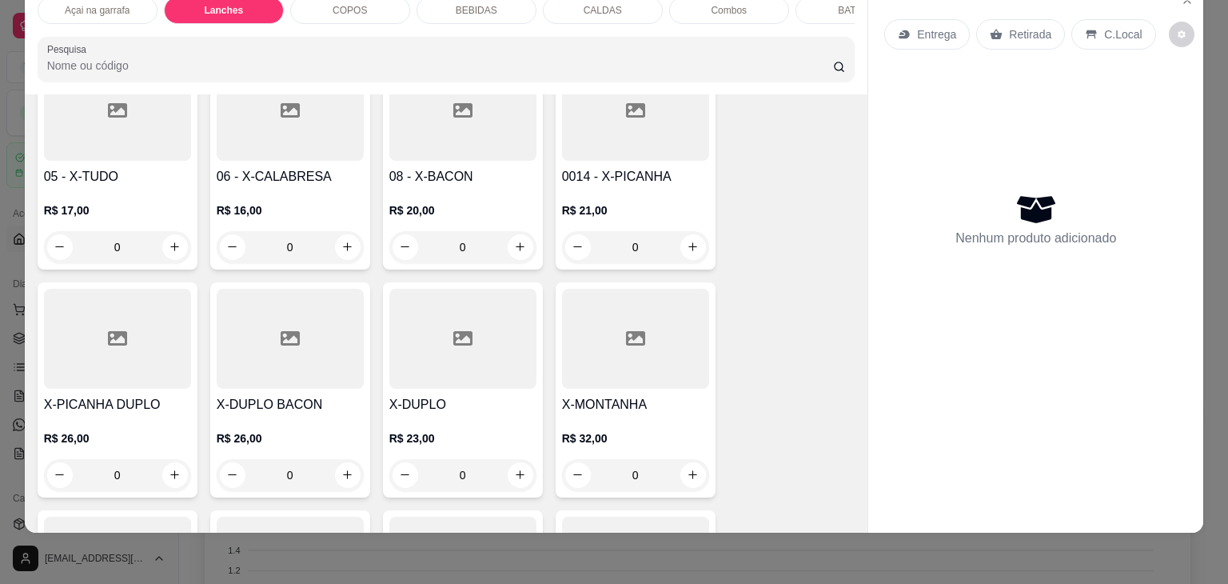
click at [125, 132] on div at bounding box center [117, 111] width 147 height 100
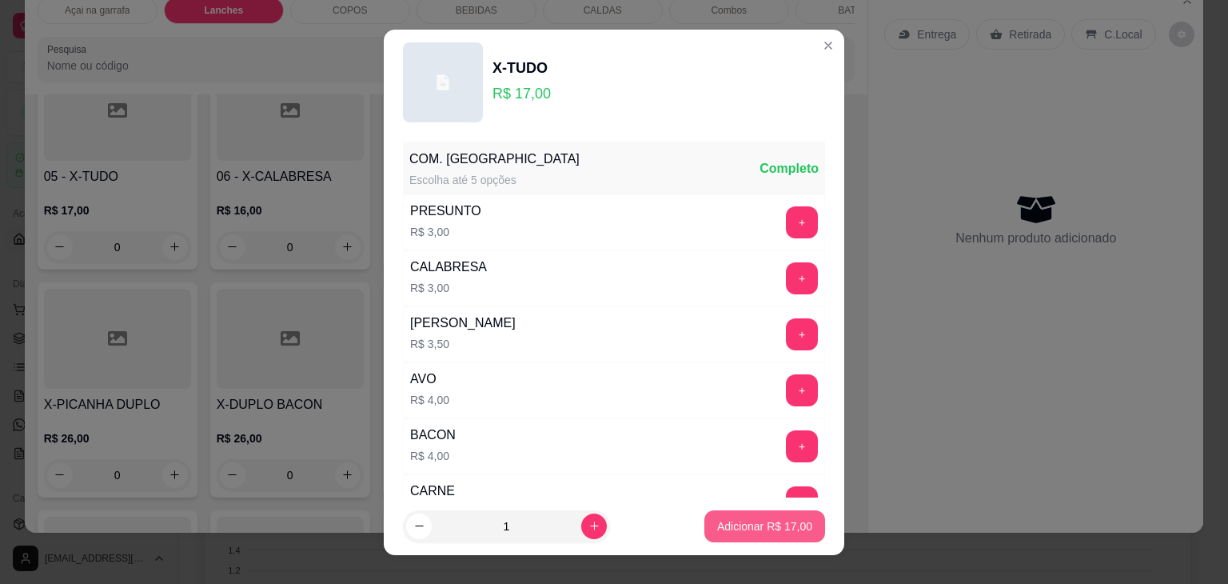
click at [787, 524] on p "Adicionar R$ 17,00" at bounding box center [764, 526] width 95 height 16
type input "1"
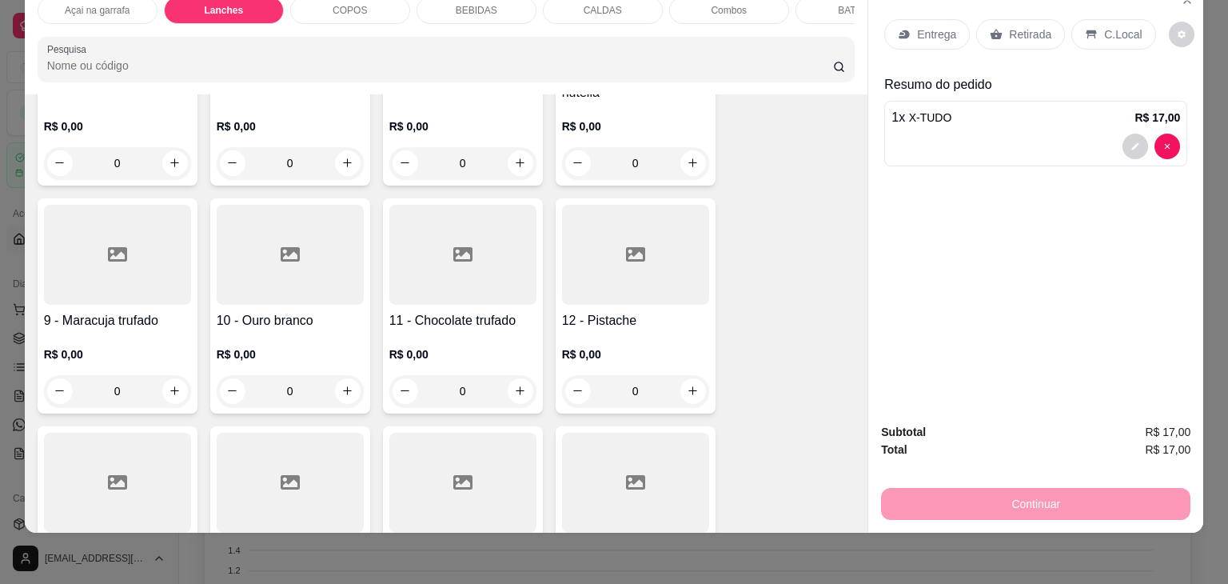
scroll to position [0, 0]
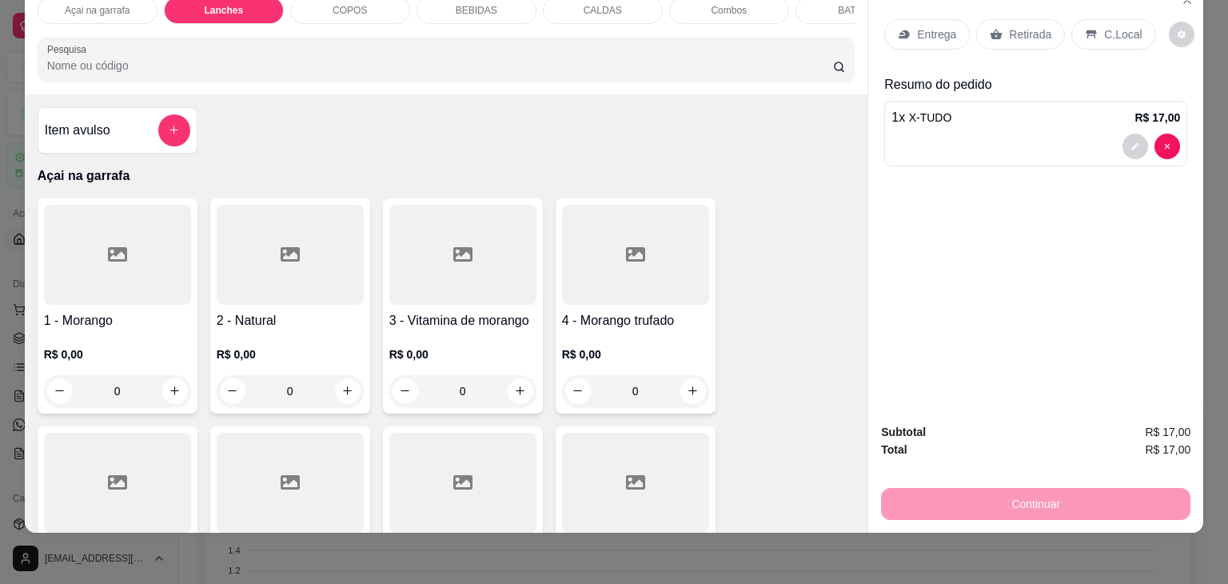
click at [382, 135] on div "Item avulso Açai na garrafa 1 - Morango R$ 0,00 0 2 - Natural R$ 0,00 0 3 - Vit…" at bounding box center [446, 313] width 843 height 438
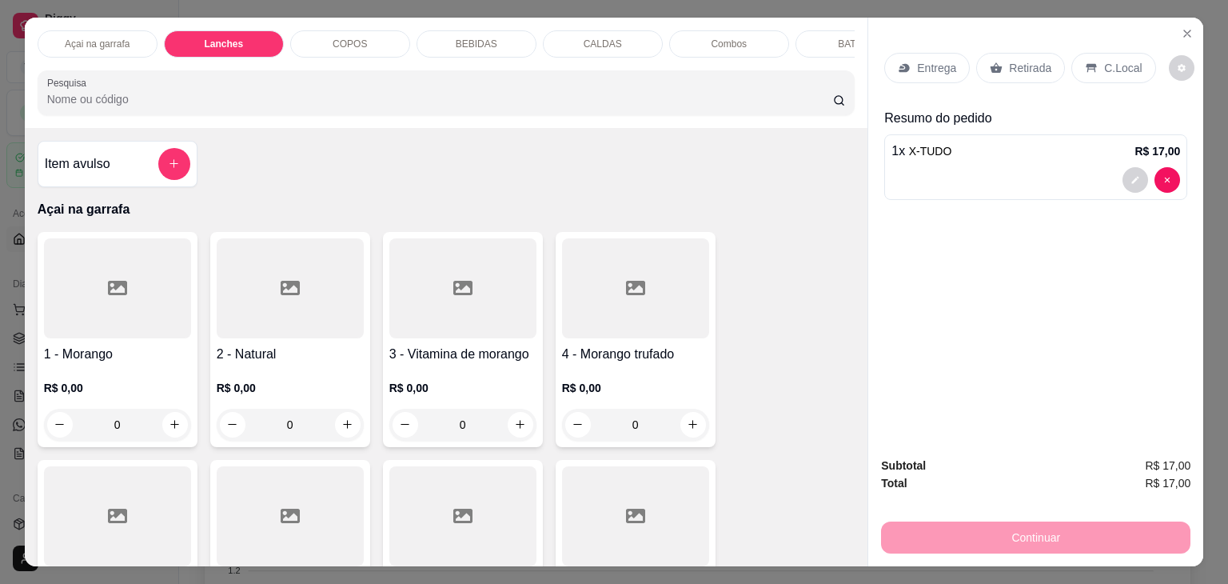
click at [112, 38] on p "Açai na garrafa" at bounding box center [97, 44] width 65 height 13
click at [171, 170] on icon "add-separate-item" at bounding box center [174, 164] width 12 height 12
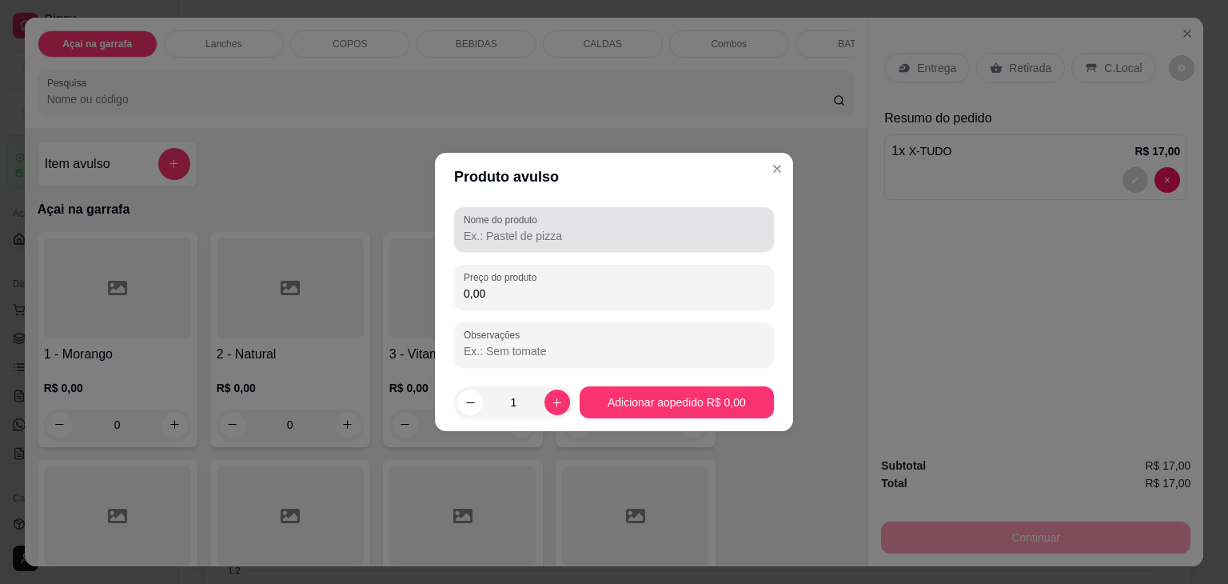
click at [608, 223] on div at bounding box center [614, 229] width 301 height 32
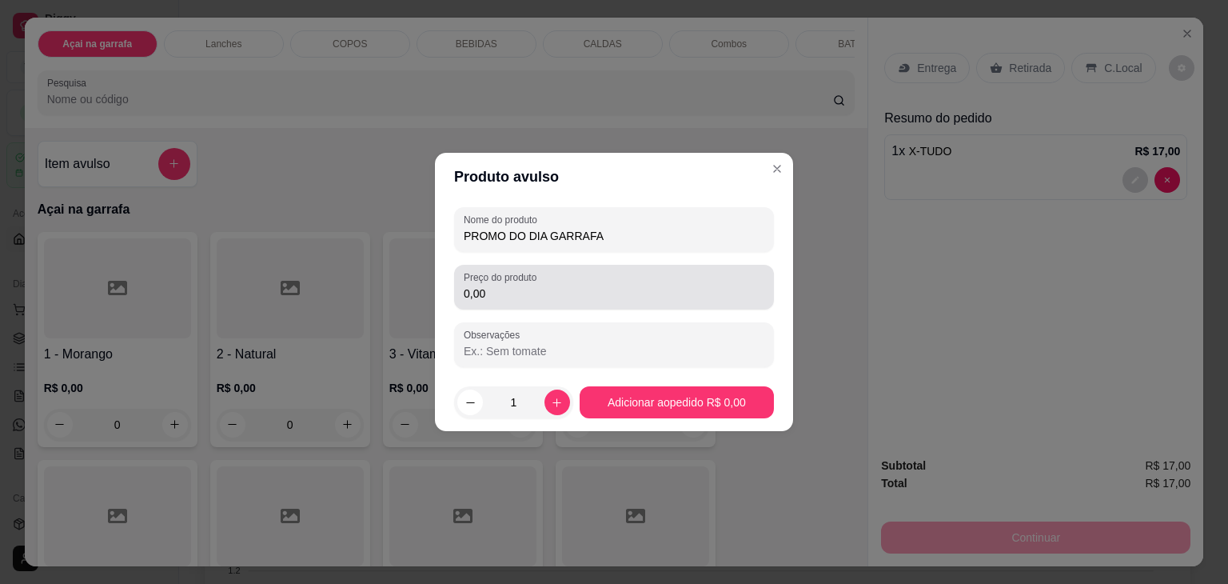
type input "PROMO DO DIA GARRAFA"
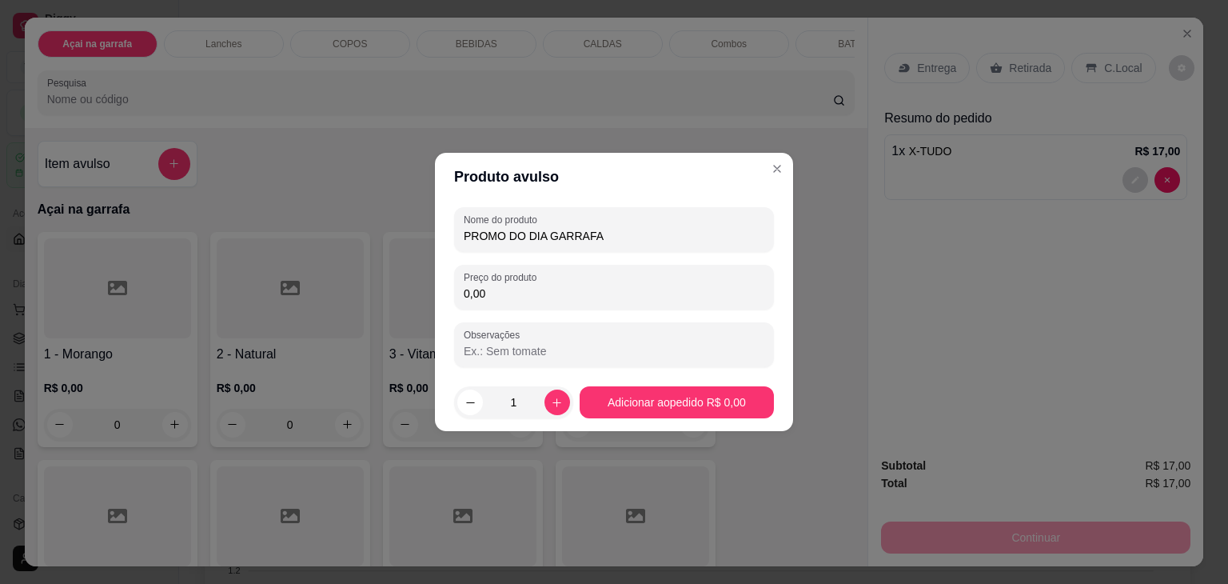
click at [581, 311] on div "Nome do produto PROMO DO DIA GARRAFA Preço do produto 0,00 Observações" at bounding box center [614, 287] width 320 height 160
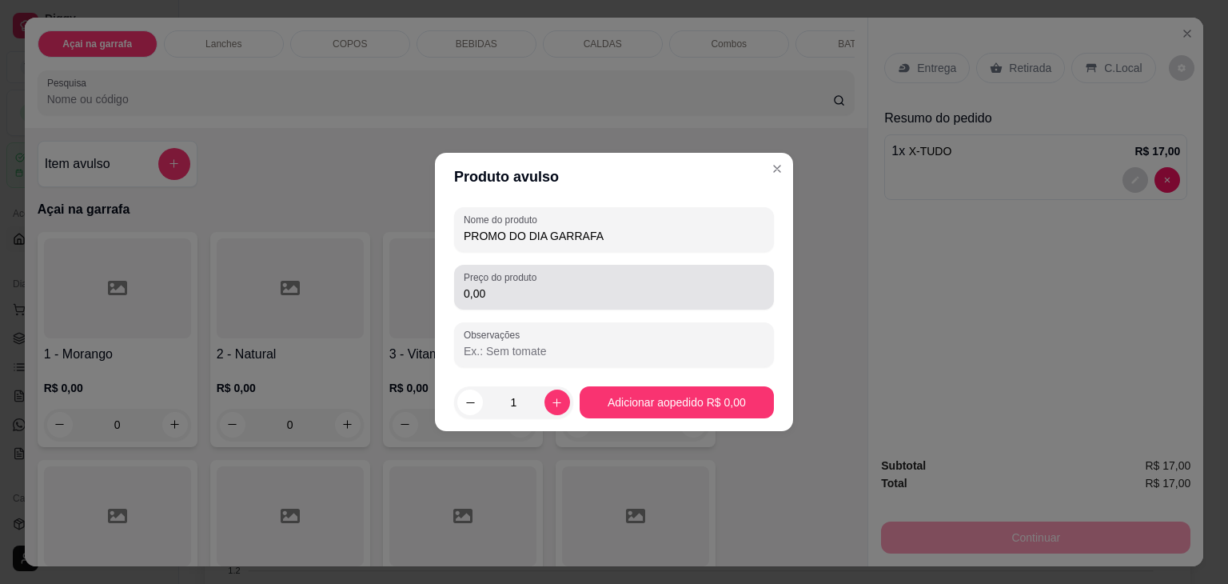
click at [563, 301] on div "0,00" at bounding box center [614, 287] width 301 height 32
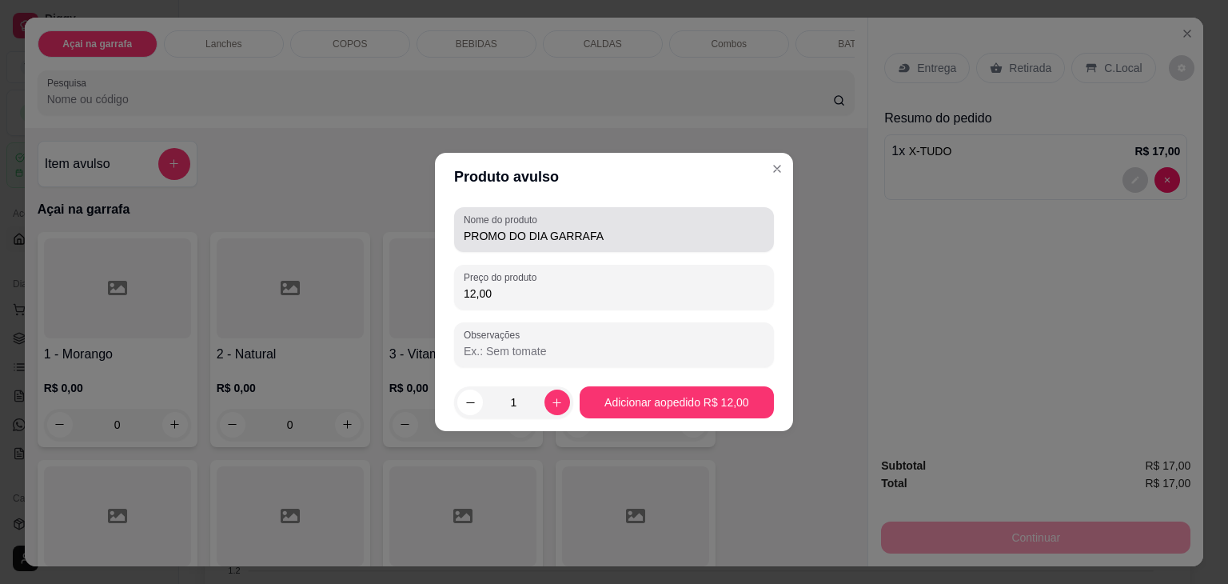
type input "12,00"
click at [625, 241] on input "PROMO DO DIA GARRAFA" at bounding box center [614, 236] width 301 height 16
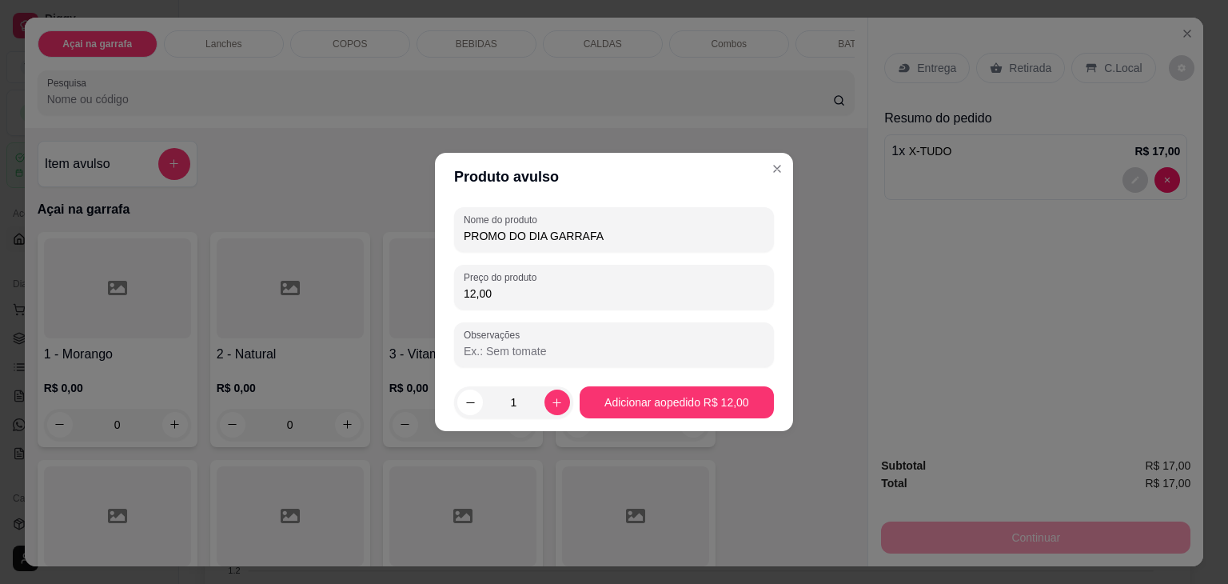
click at [617, 233] on input "PROMO DO DIA GARRAFA" at bounding box center [614, 236] width 301 height 16
type input "PROMO DO DIA GARRAFA OURO BRANCO"
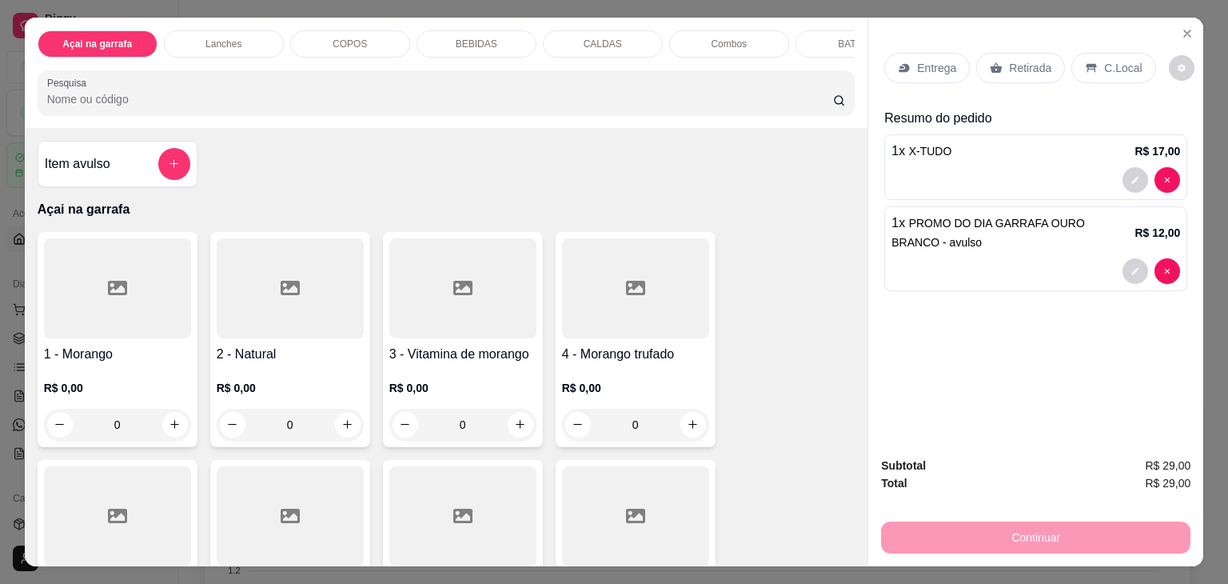
click at [233, 30] on div "Lanches" at bounding box center [224, 43] width 120 height 27
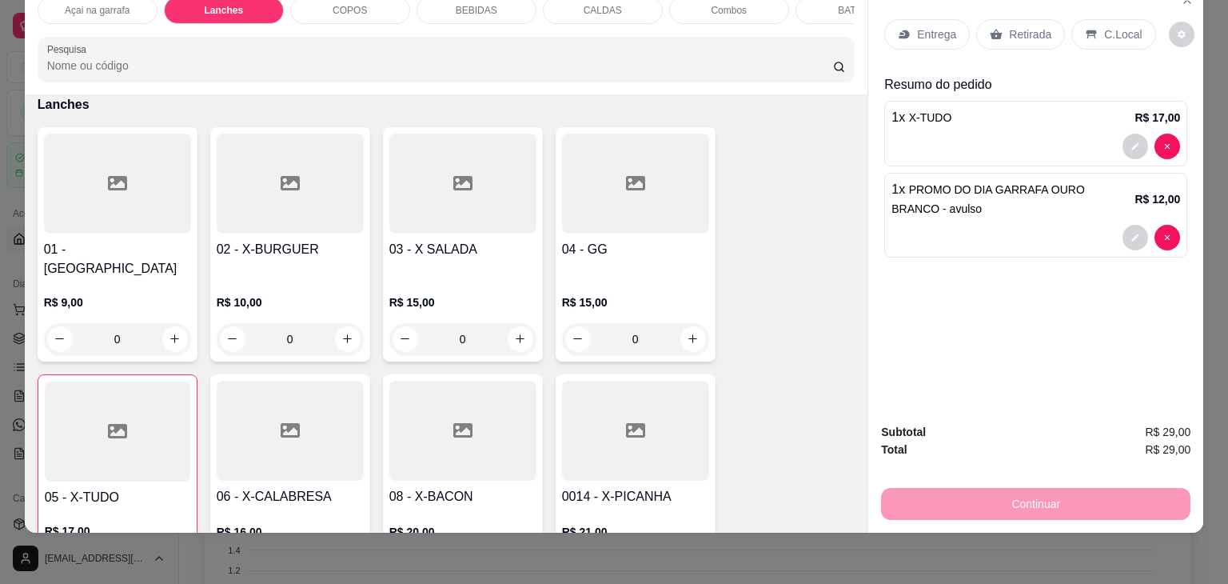
click at [122, 199] on div at bounding box center [117, 183] width 147 height 100
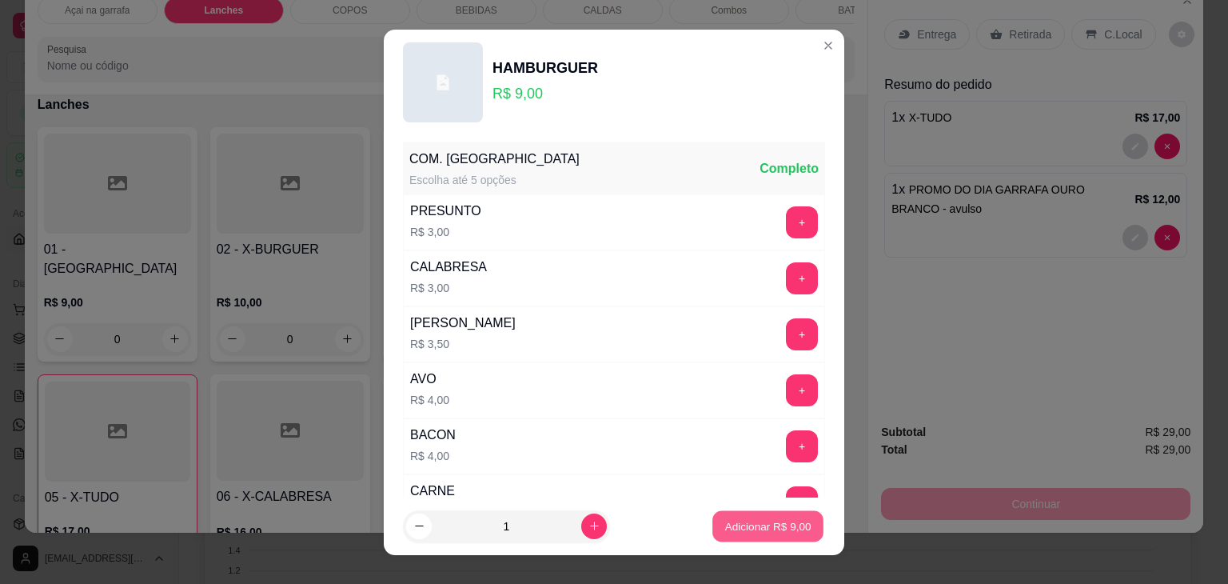
click at [751, 525] on p "Adicionar R$ 9,00" at bounding box center [767, 525] width 86 height 15
type input "1"
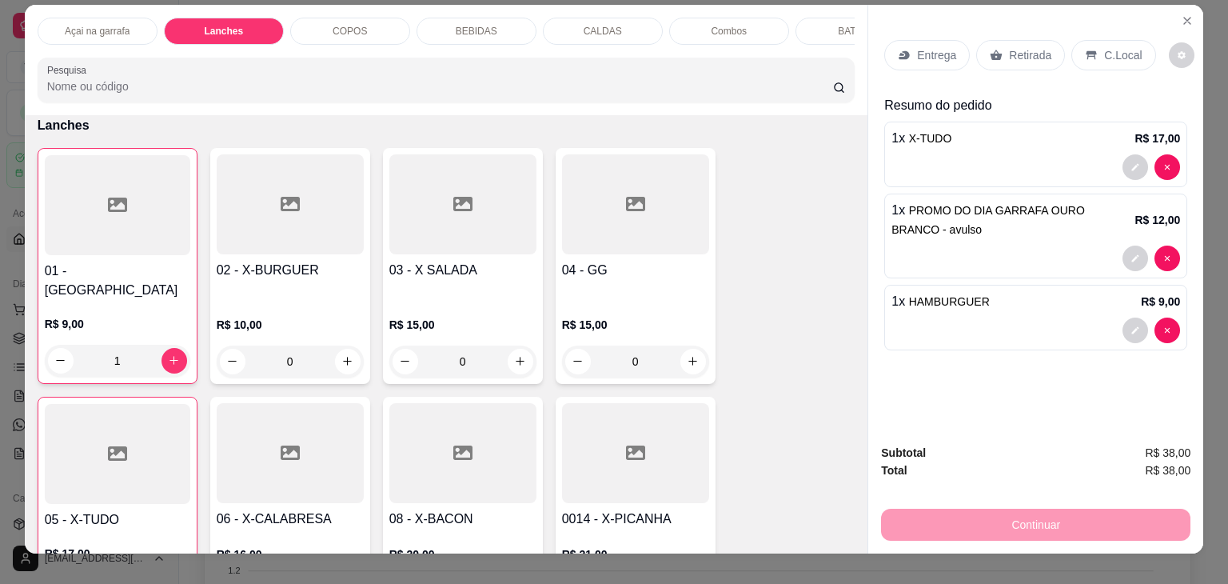
scroll to position [0, 0]
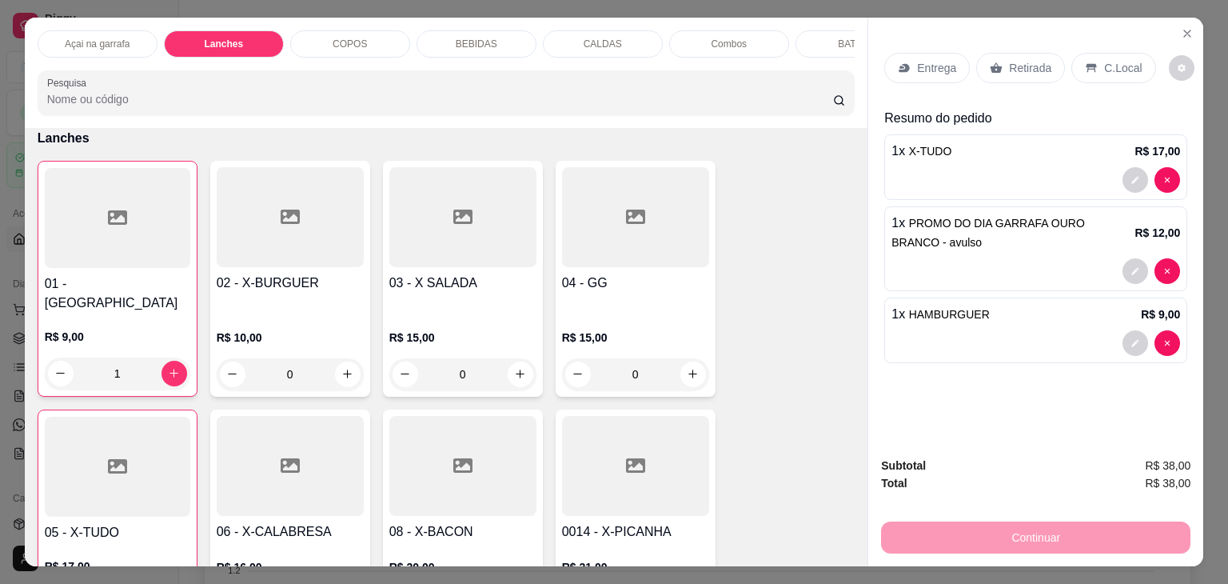
click at [1109, 60] on p "C.Local" at bounding box center [1123, 68] width 38 height 16
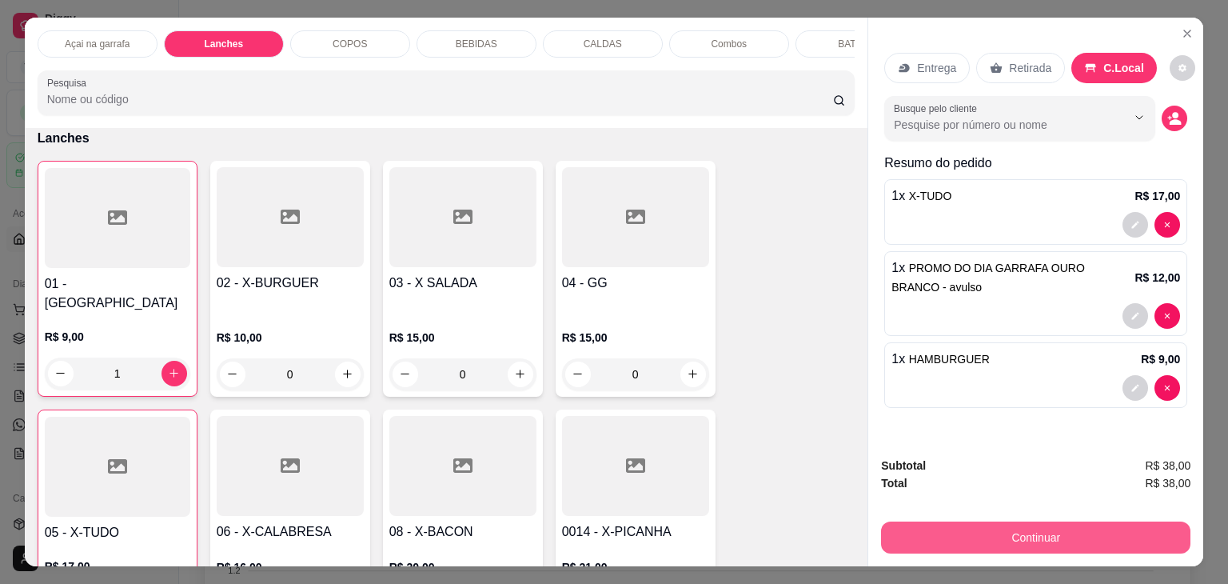
click at [1057, 532] on button "Continuar" at bounding box center [1035, 537] width 309 height 32
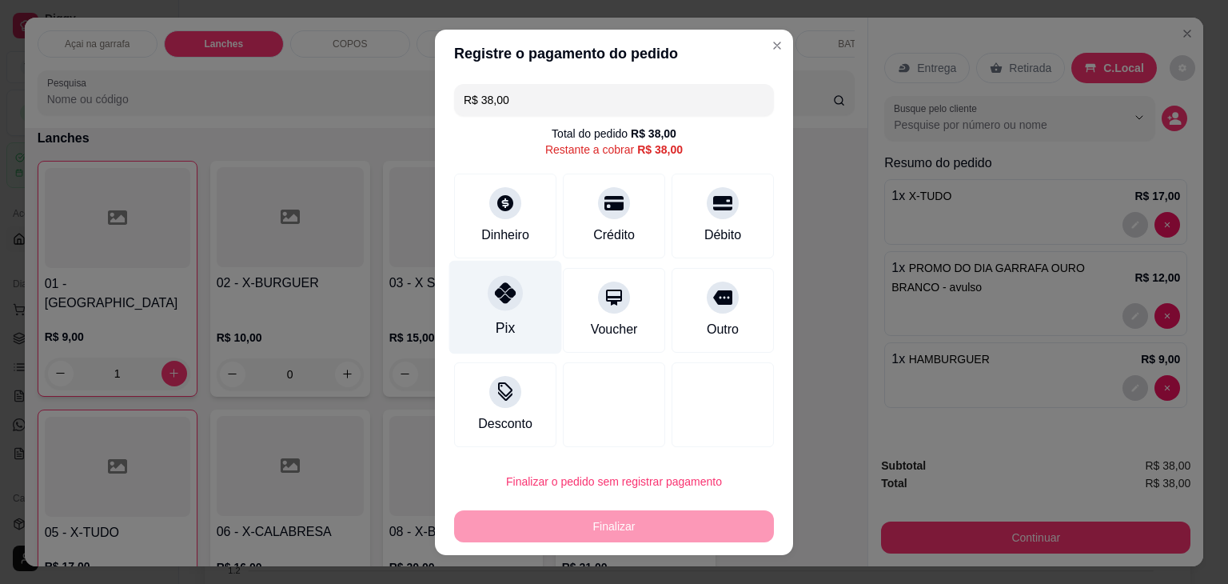
click at [512, 316] on div "Pix" at bounding box center [505, 307] width 113 height 94
type input "R$ 0,00"
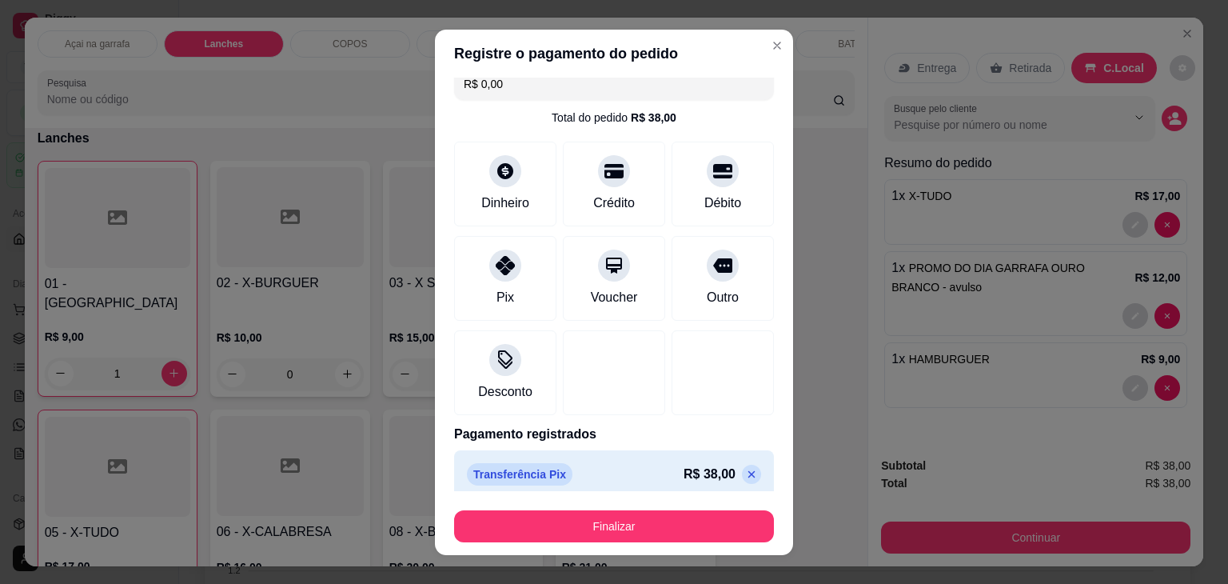
scroll to position [29, 0]
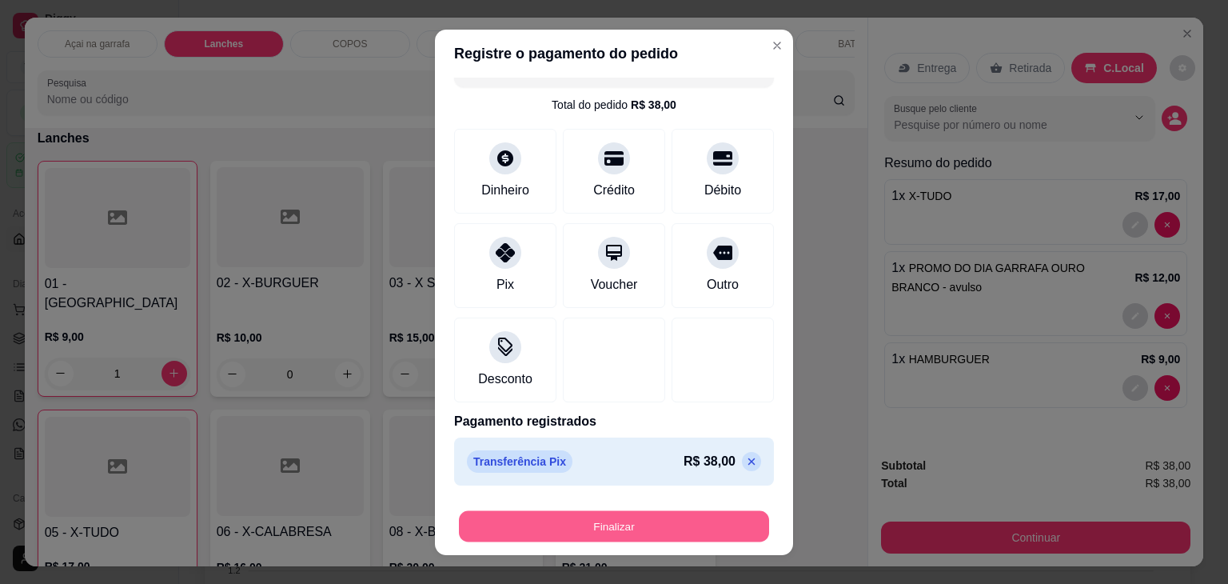
click at [605, 518] on button "Finalizar" at bounding box center [614, 525] width 310 height 31
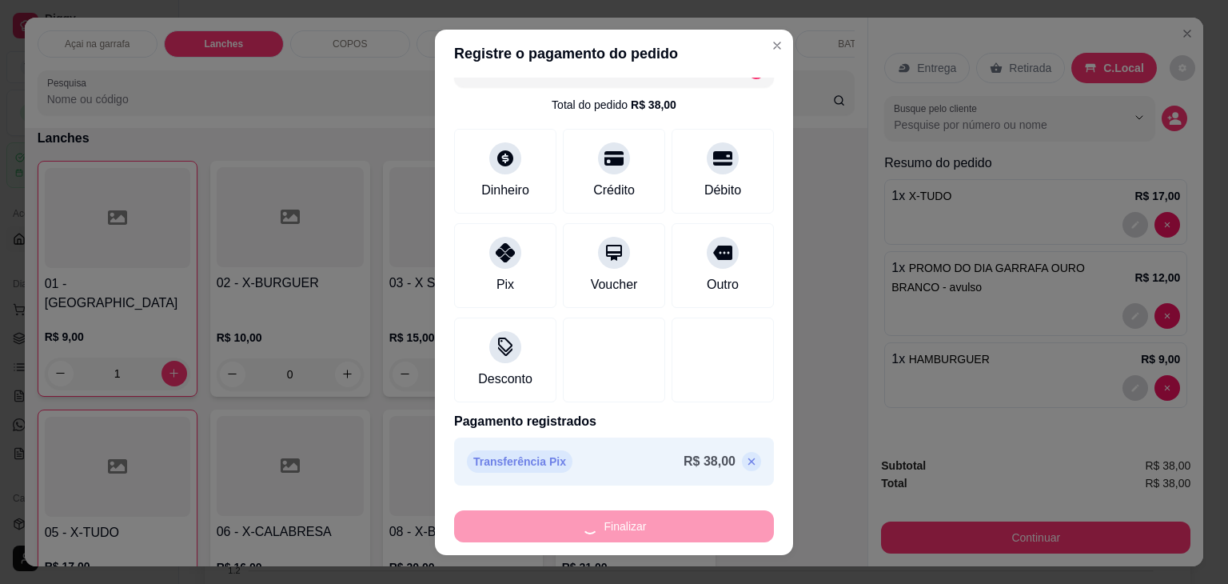
type input "0"
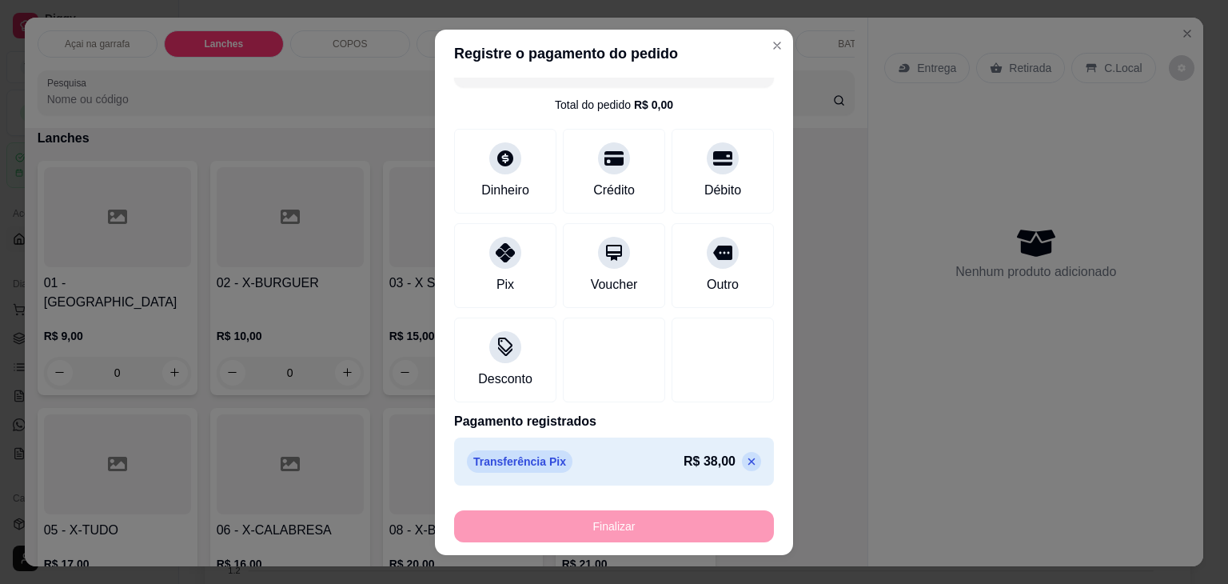
type input "-R$ 38,00"
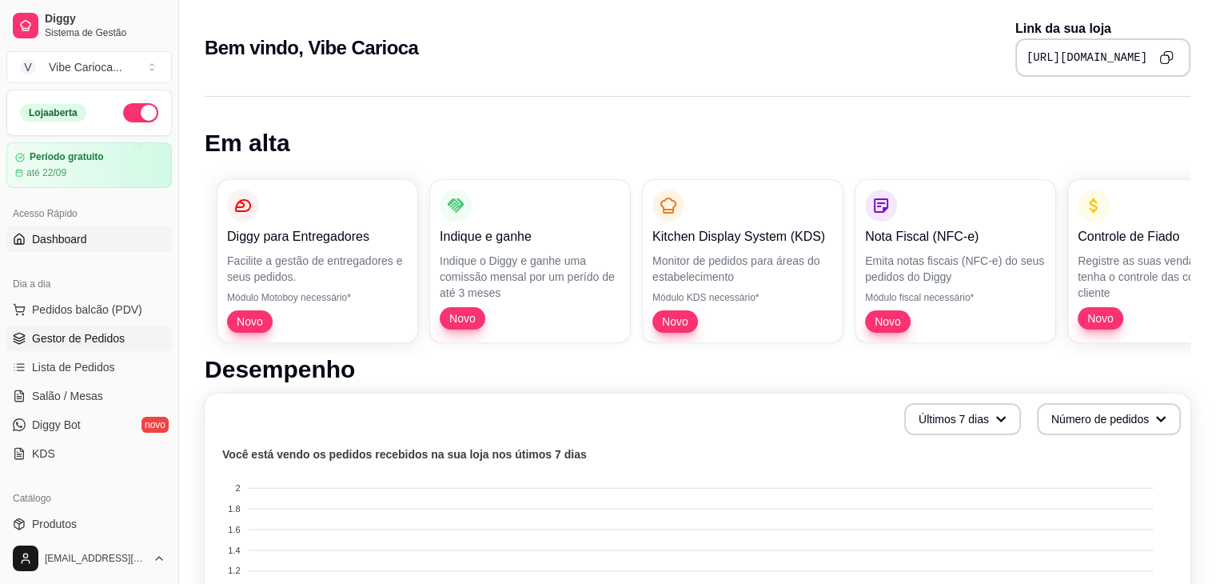
click at [102, 327] on link "Gestor de Pedidos" at bounding box center [88, 338] width 165 height 26
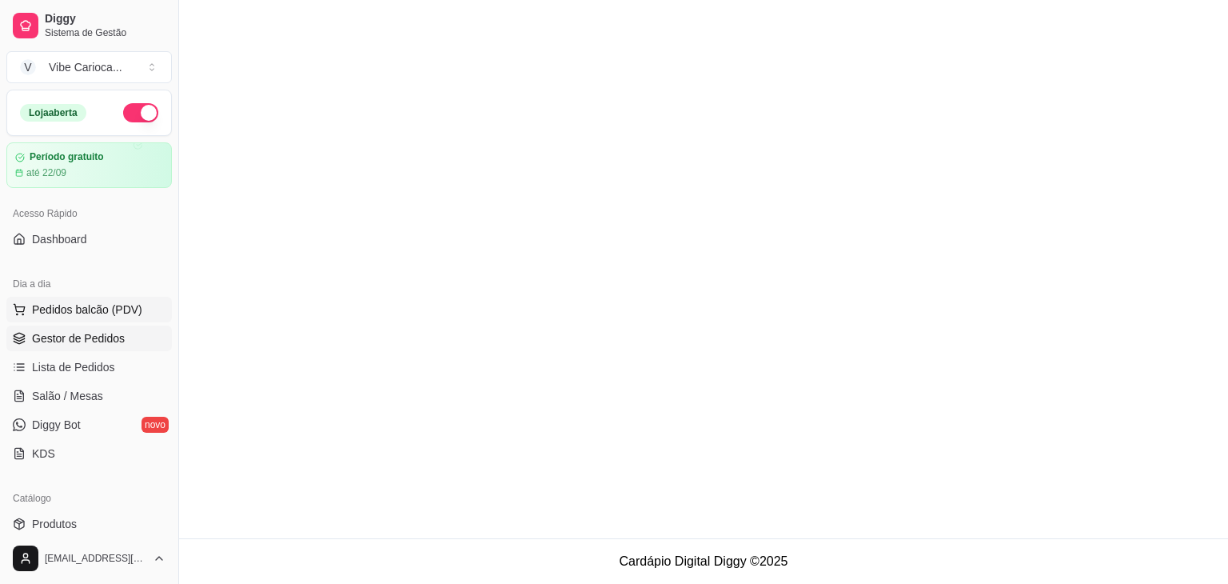
click at [94, 316] on span "Pedidos balcão (PDV)" at bounding box center [87, 309] width 110 height 16
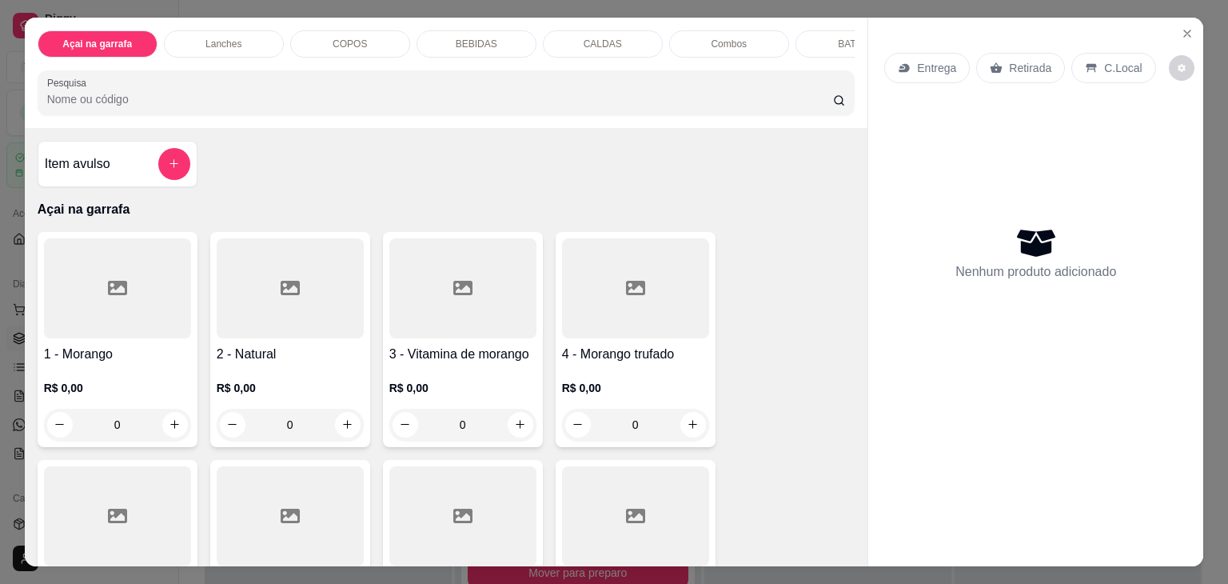
click at [339, 39] on p "COPOS" at bounding box center [350, 44] width 34 height 13
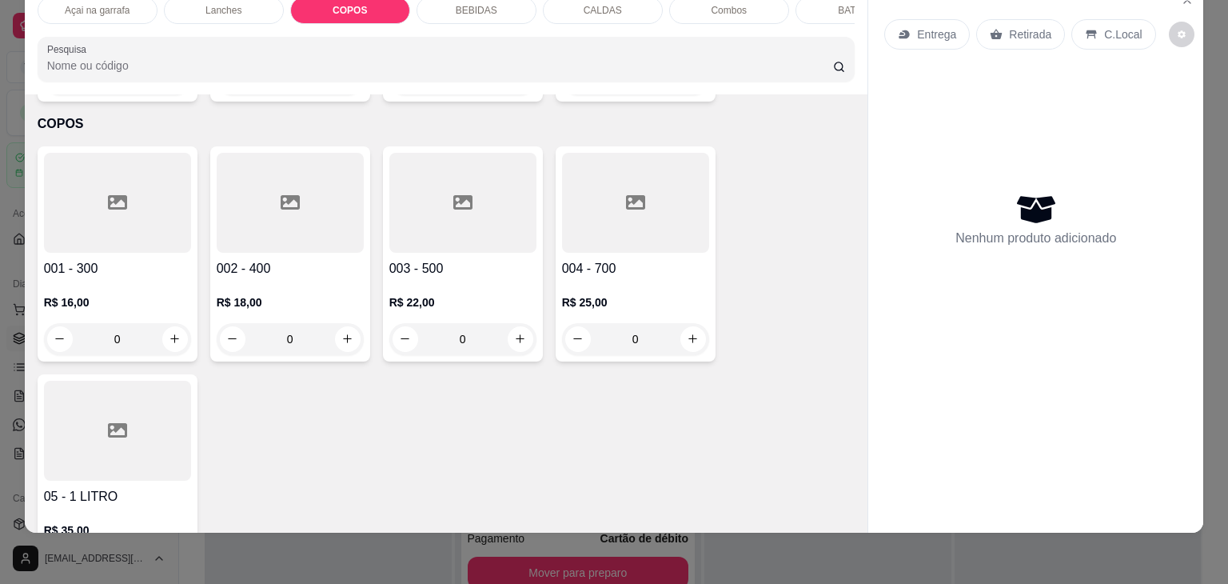
click at [133, 164] on div at bounding box center [117, 203] width 147 height 100
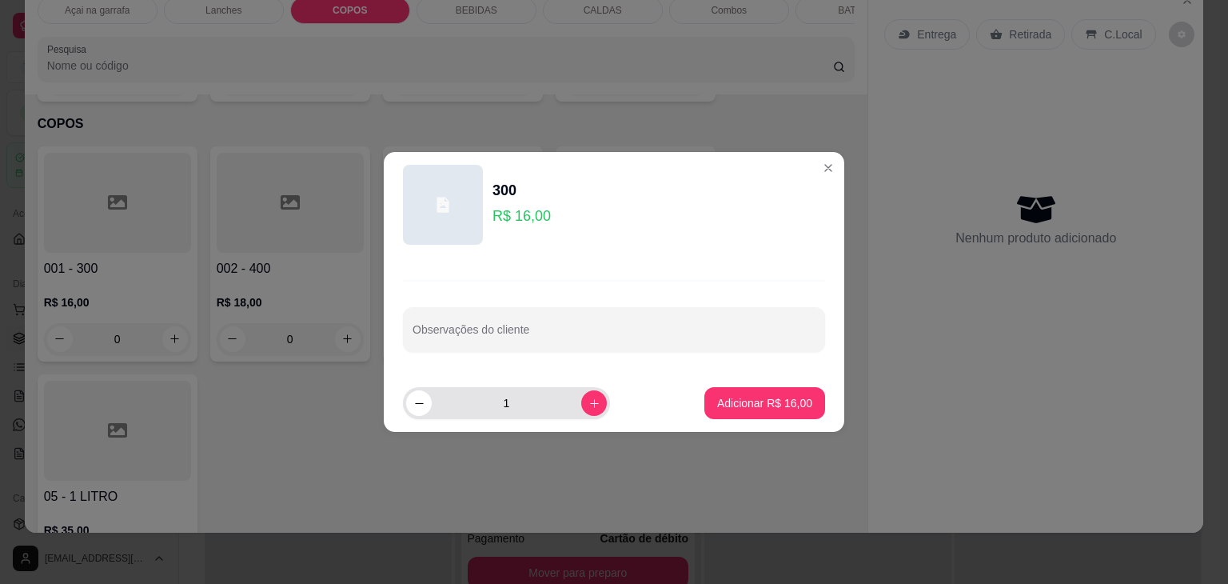
click at [594, 408] on div "1" at bounding box center [506, 403] width 207 height 32
click at [767, 391] on button "Adicionar R$ 16,00" at bounding box center [764, 403] width 121 height 32
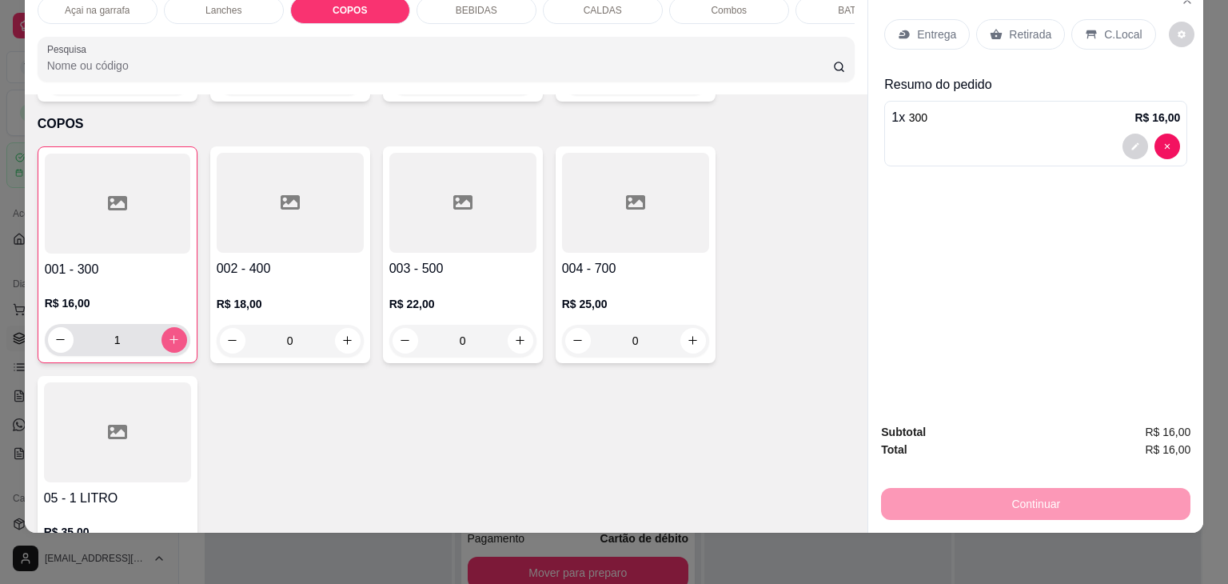
click at [169, 333] on icon "increase-product-quantity" at bounding box center [174, 339] width 12 height 12
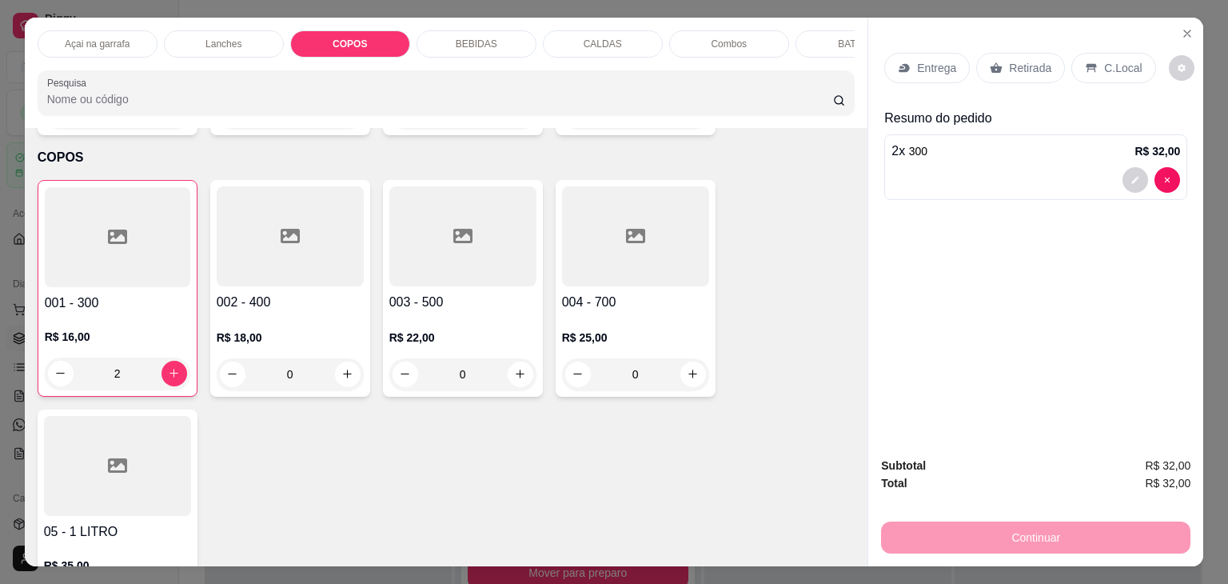
click at [1086, 71] on div "C.Local" at bounding box center [1113, 68] width 84 height 30
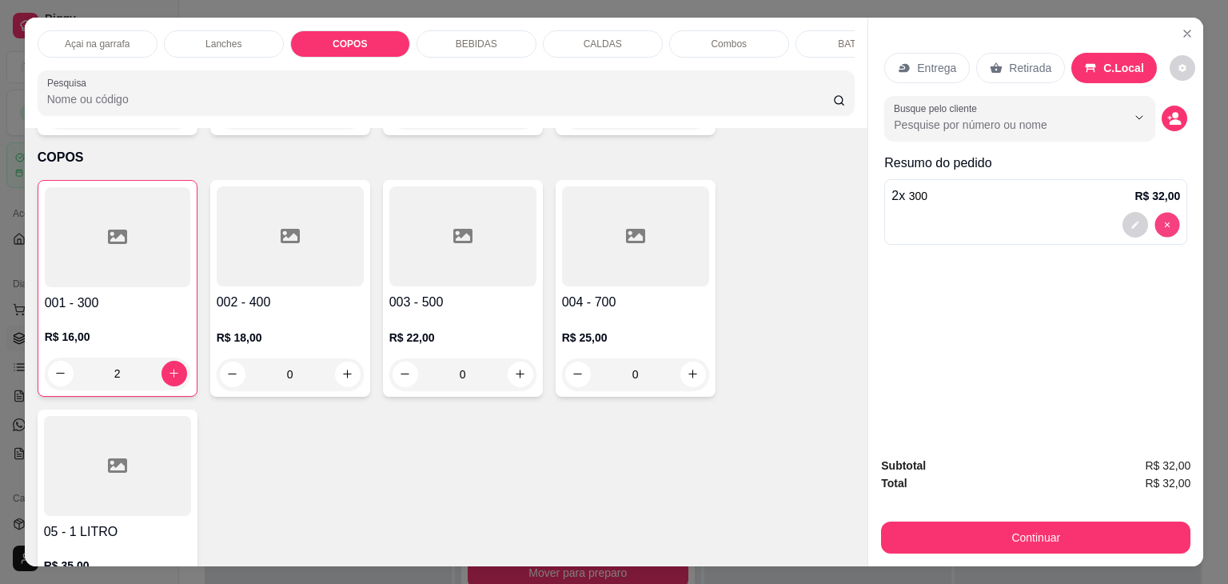
type input "0"
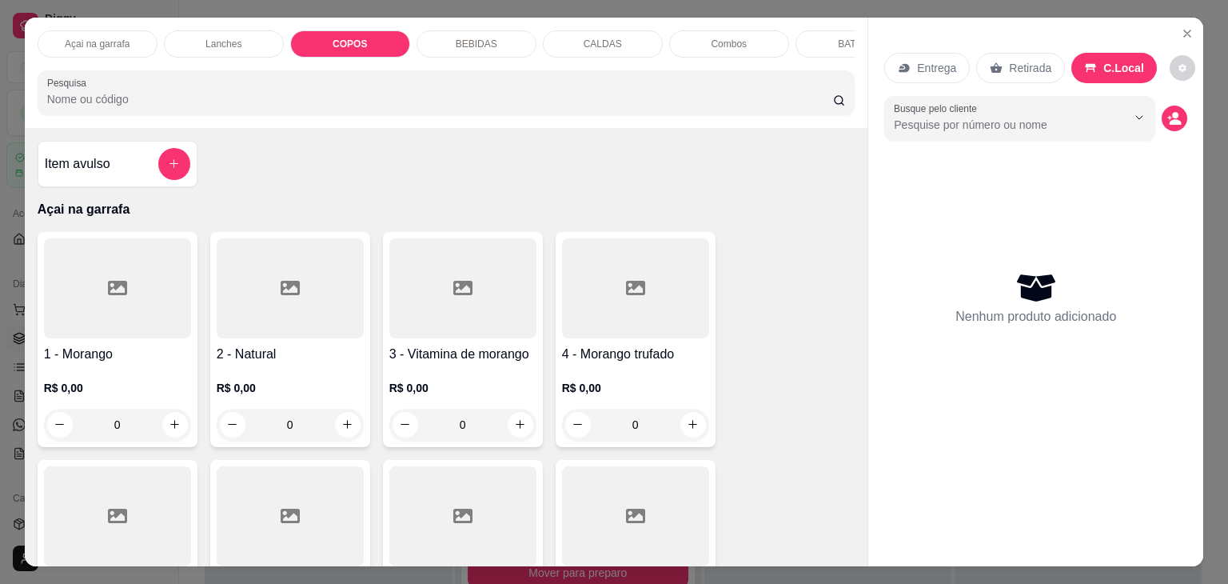
click at [127, 145] on div "Item avulso Açai na garrafa 1 - Morango R$ 0,00 0 2 - Natural R$ 0,00 0 3 - Vit…" at bounding box center [446, 347] width 843 height 438
click at [147, 173] on div "Item avulso" at bounding box center [117, 164] width 145 height 32
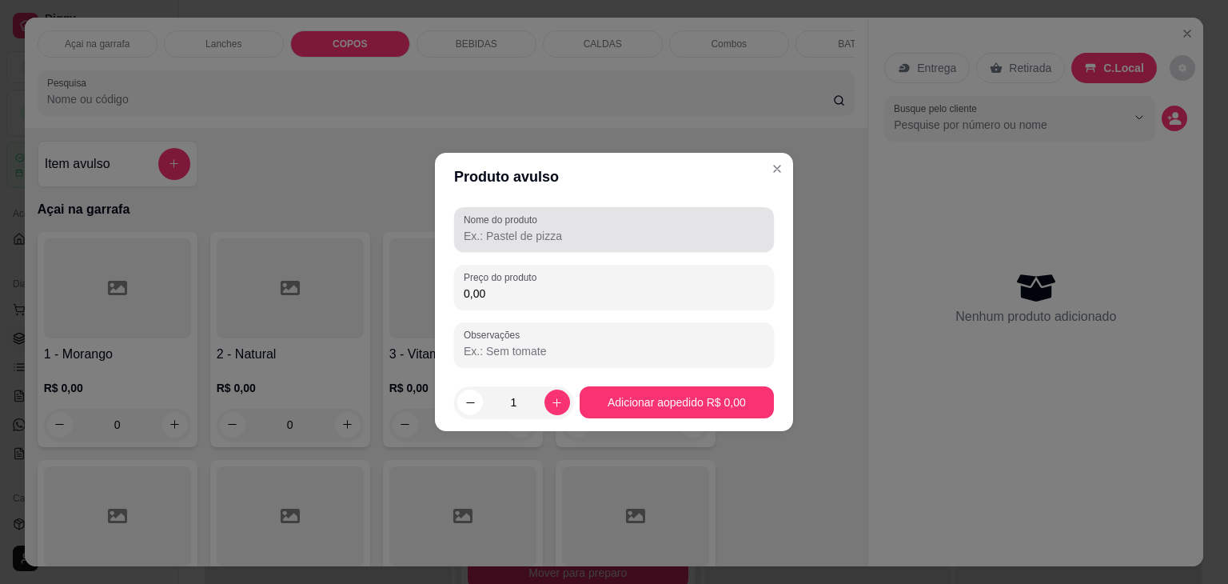
click at [491, 249] on div "Nome do produto" at bounding box center [614, 229] width 320 height 45
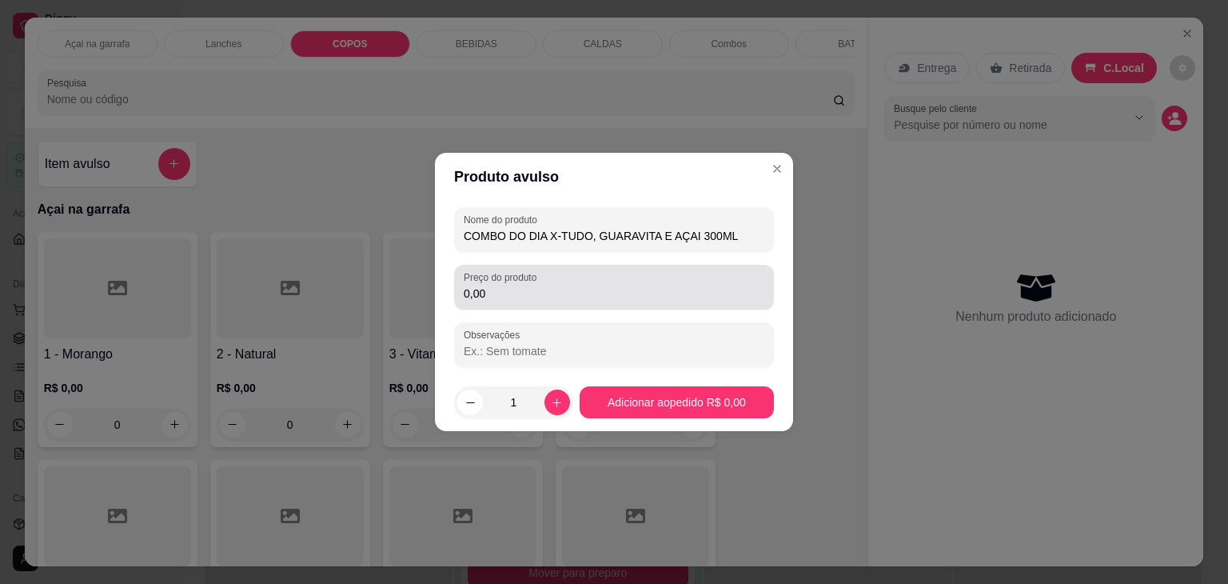
type input "COMBO DO DIA X-TUDO, GUARAVITA E AÇAI 300ML"
click at [543, 289] on input "0,00" at bounding box center [614, 293] width 301 height 16
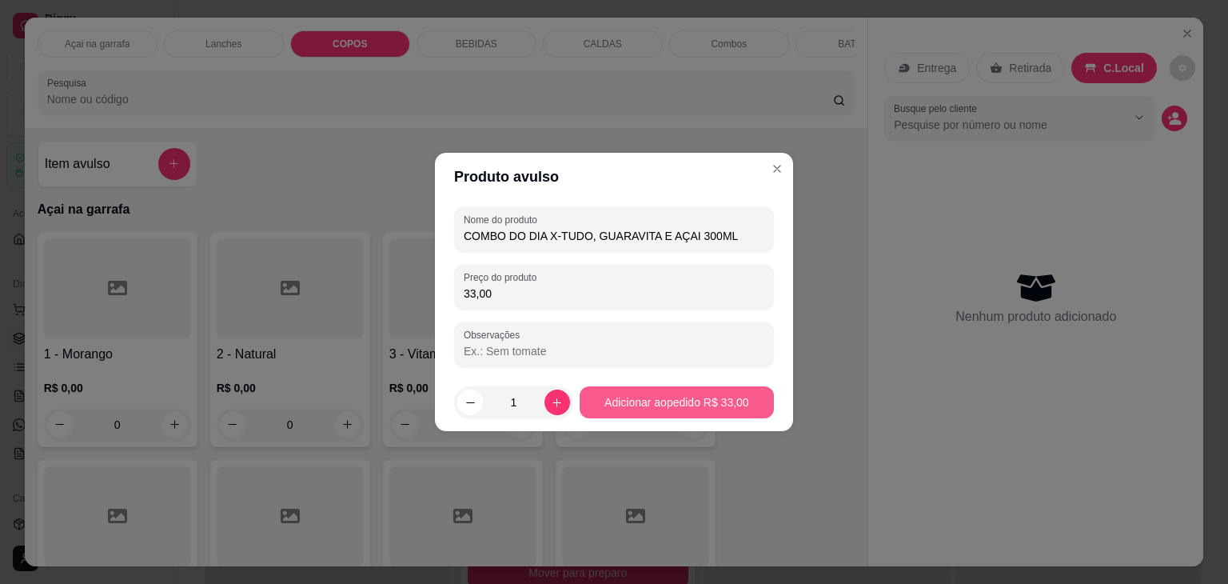
type input "33,00"
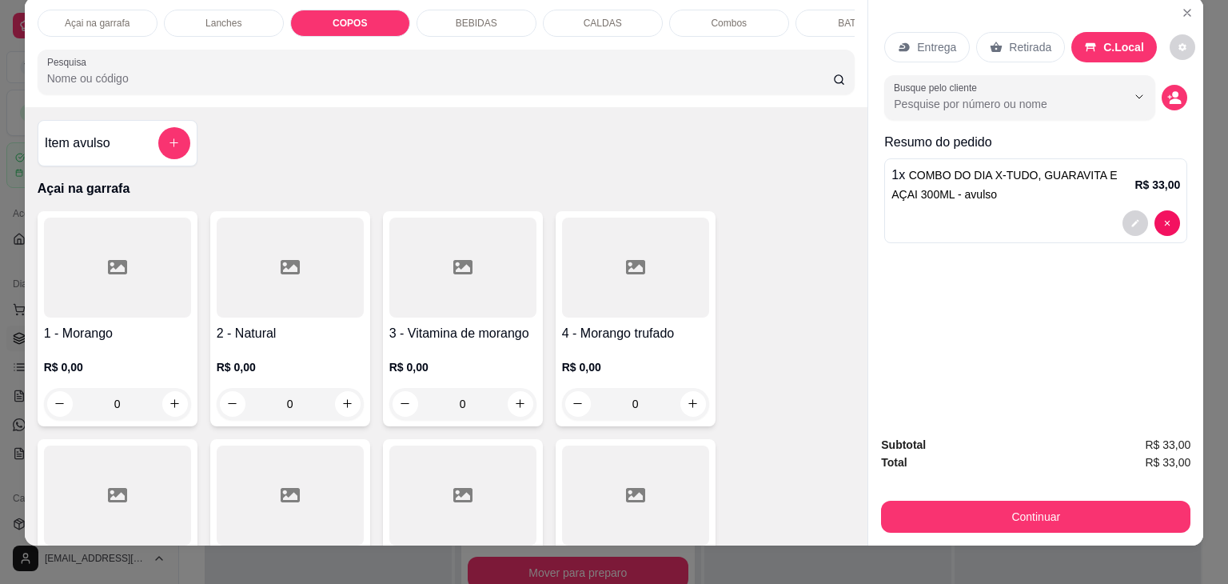
scroll to position [39, 0]
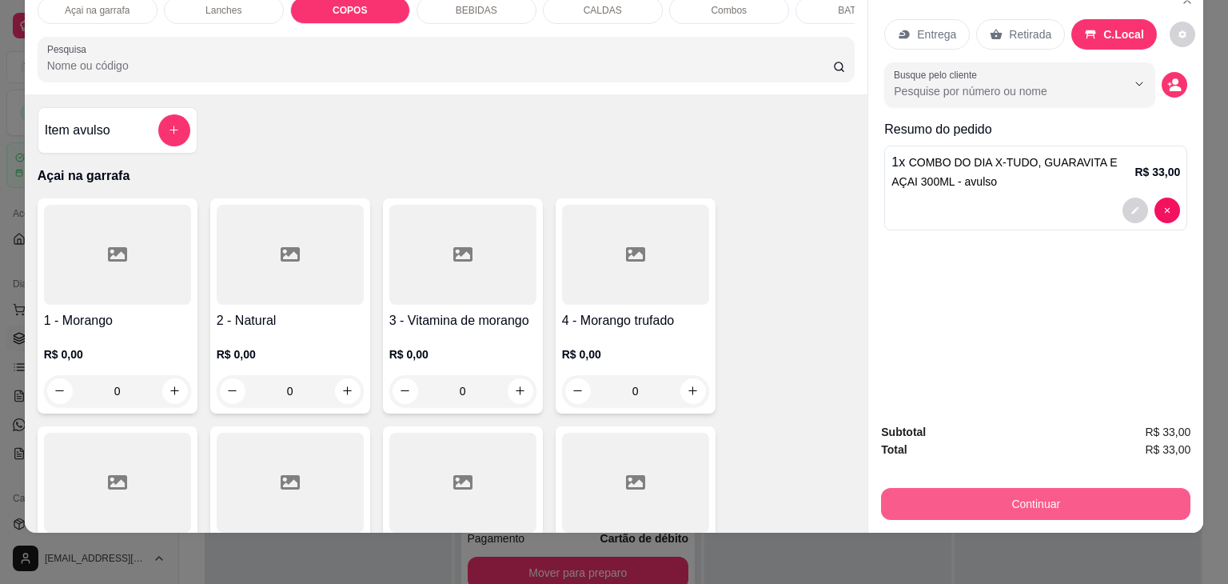
click at [1056, 496] on button "Continuar" at bounding box center [1035, 504] width 309 height 32
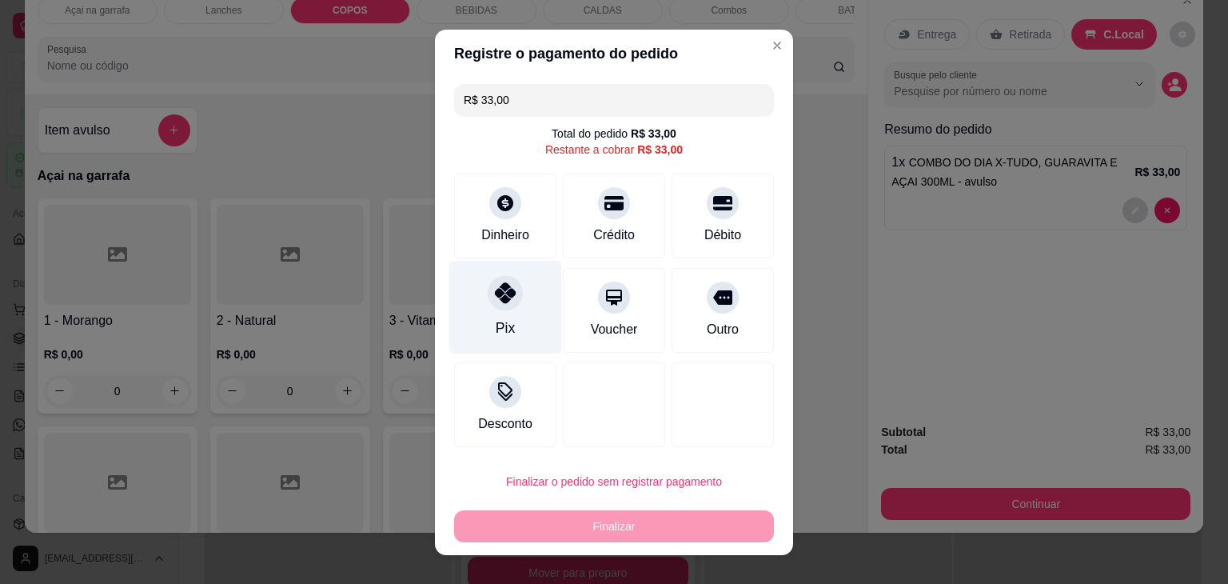
click at [508, 321] on div "Pix" at bounding box center [505, 307] width 113 height 94
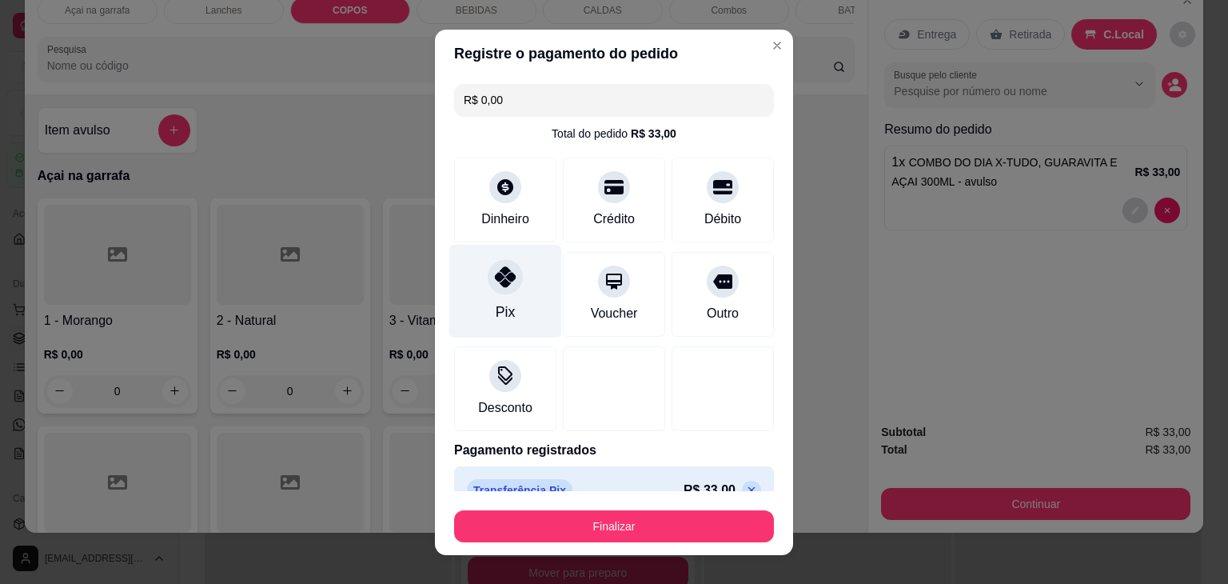
click at [497, 301] on div "Pix" at bounding box center [505, 311] width 19 height 21
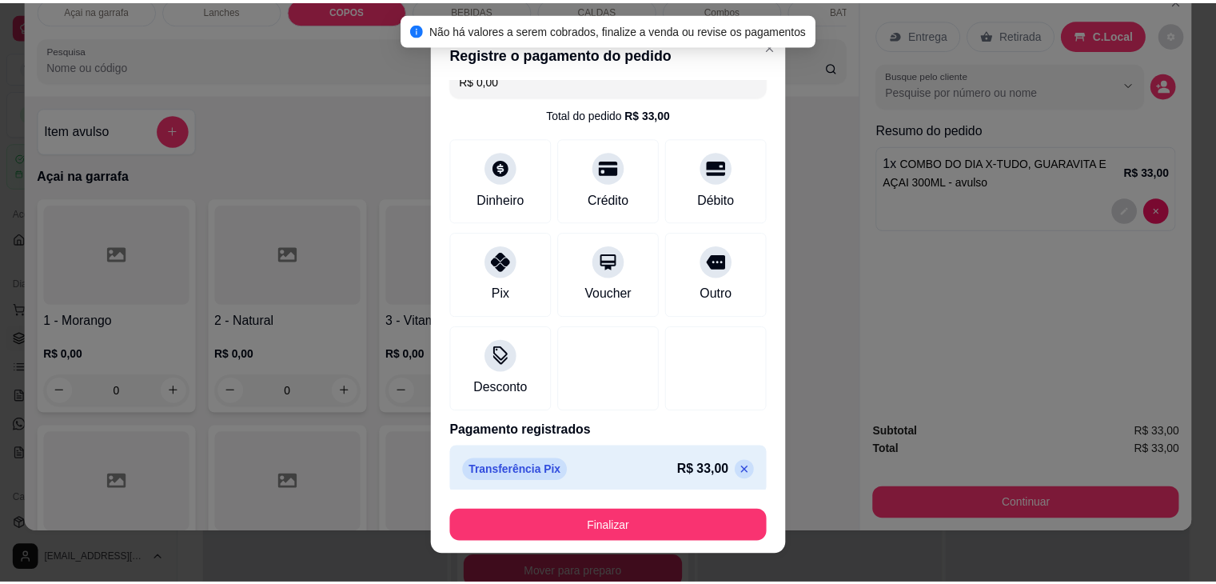
scroll to position [29, 0]
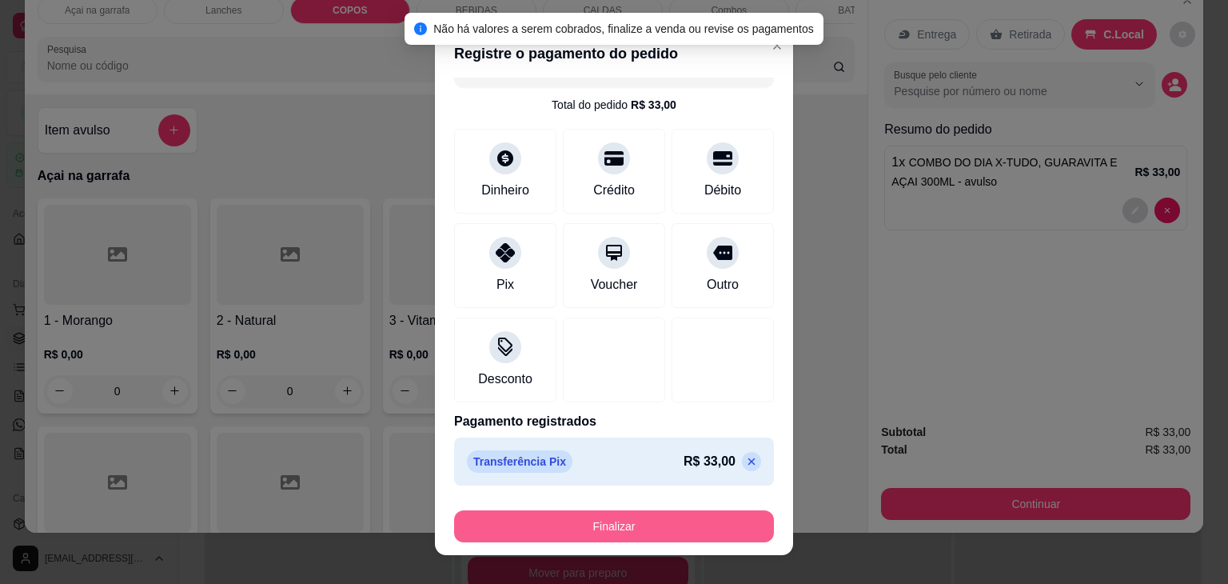
click at [623, 519] on button "Finalizar" at bounding box center [614, 526] width 320 height 32
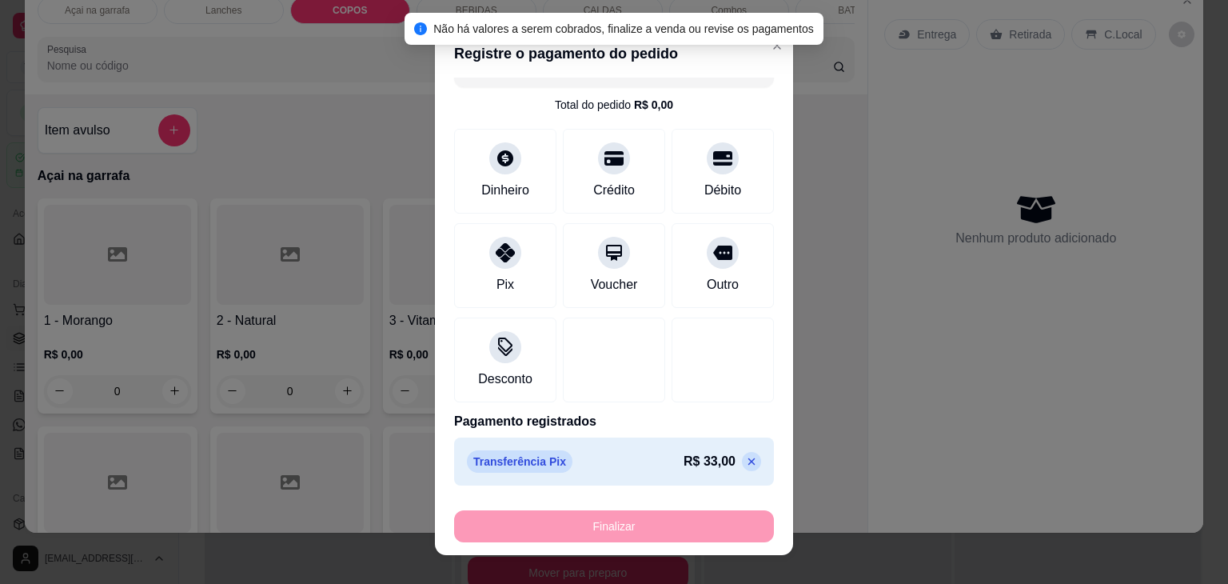
type input "-R$ 33,00"
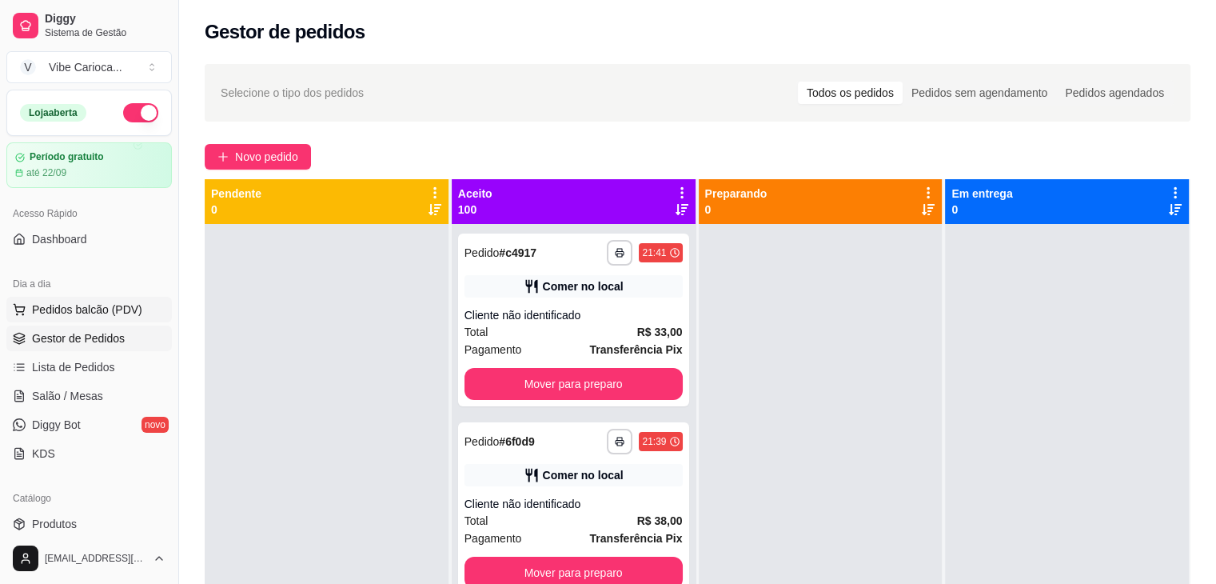
click at [114, 316] on span "Pedidos balcão (PDV)" at bounding box center [87, 309] width 110 height 16
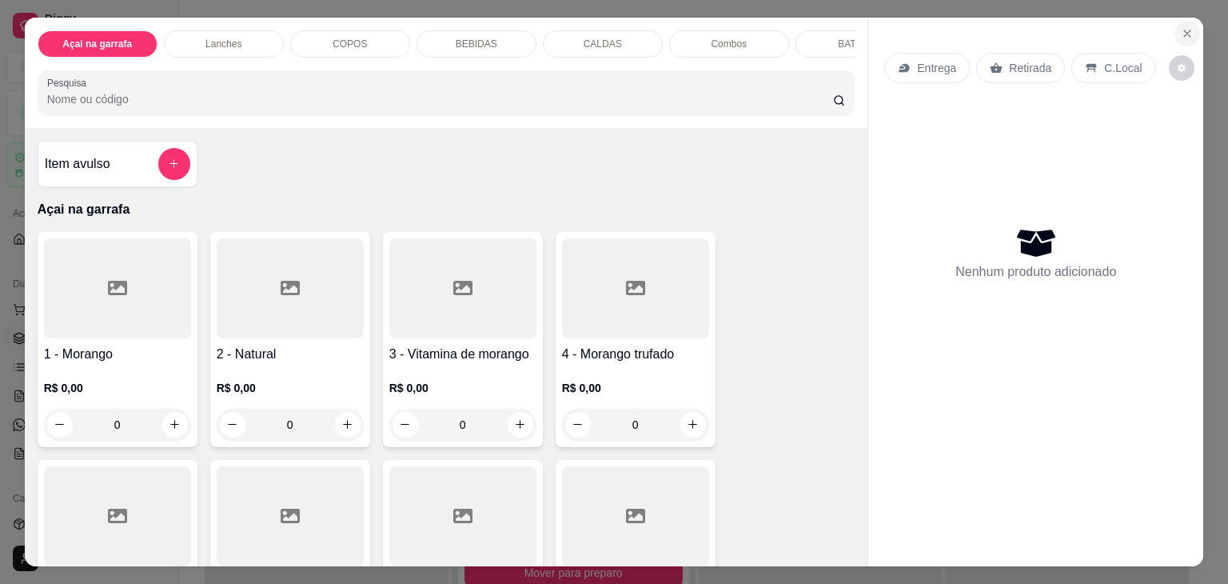
click at [1181, 31] on icon "Close" at bounding box center [1187, 33] width 13 height 13
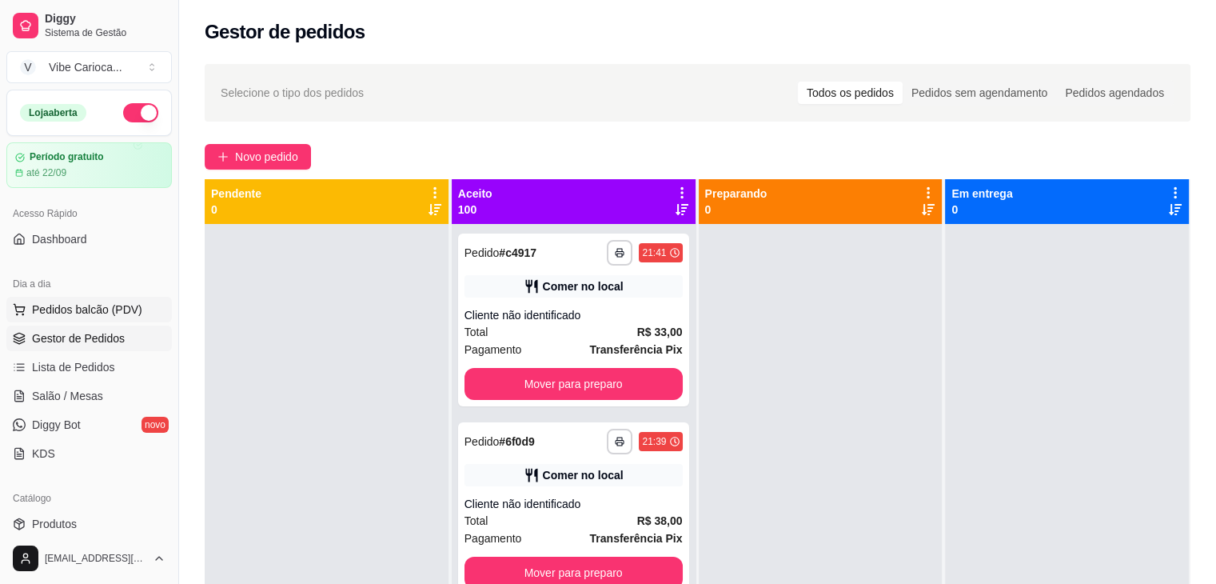
click at [52, 307] on span "Pedidos balcão (PDV)" at bounding box center [87, 309] width 110 height 16
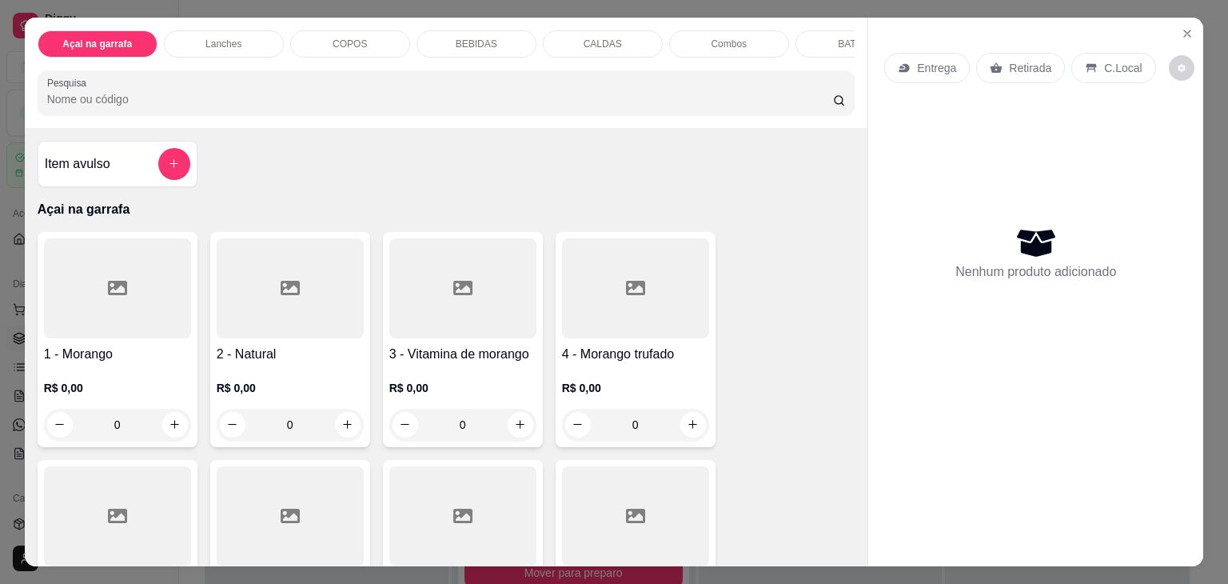
click at [145, 167] on div "Item avulso" at bounding box center [117, 164] width 145 height 32
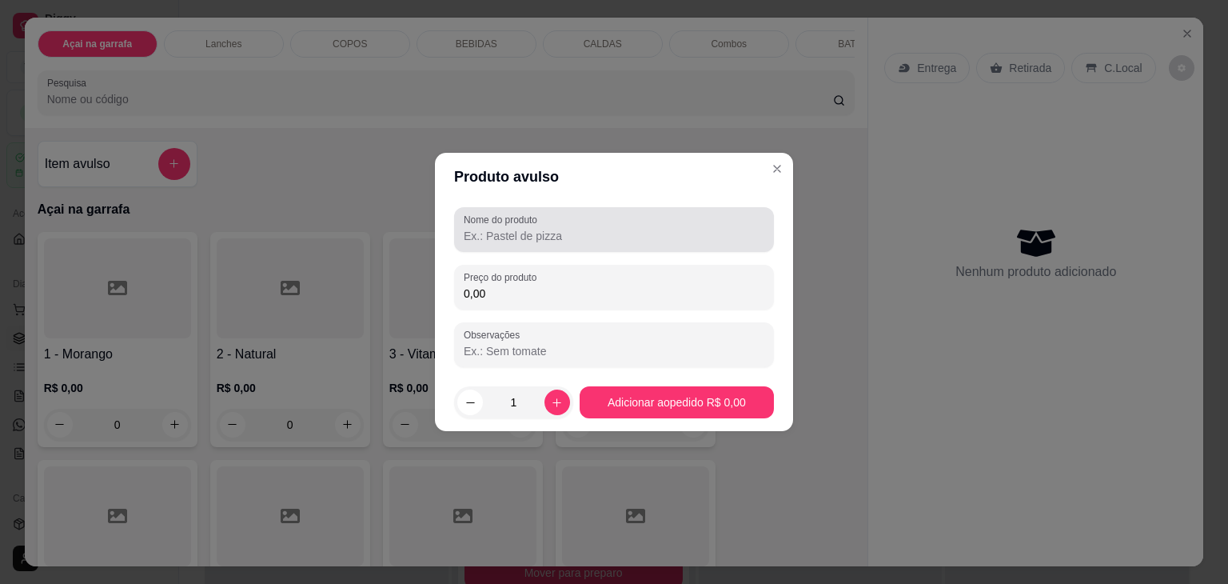
click at [516, 245] on div "Nome do produto" at bounding box center [614, 229] width 320 height 45
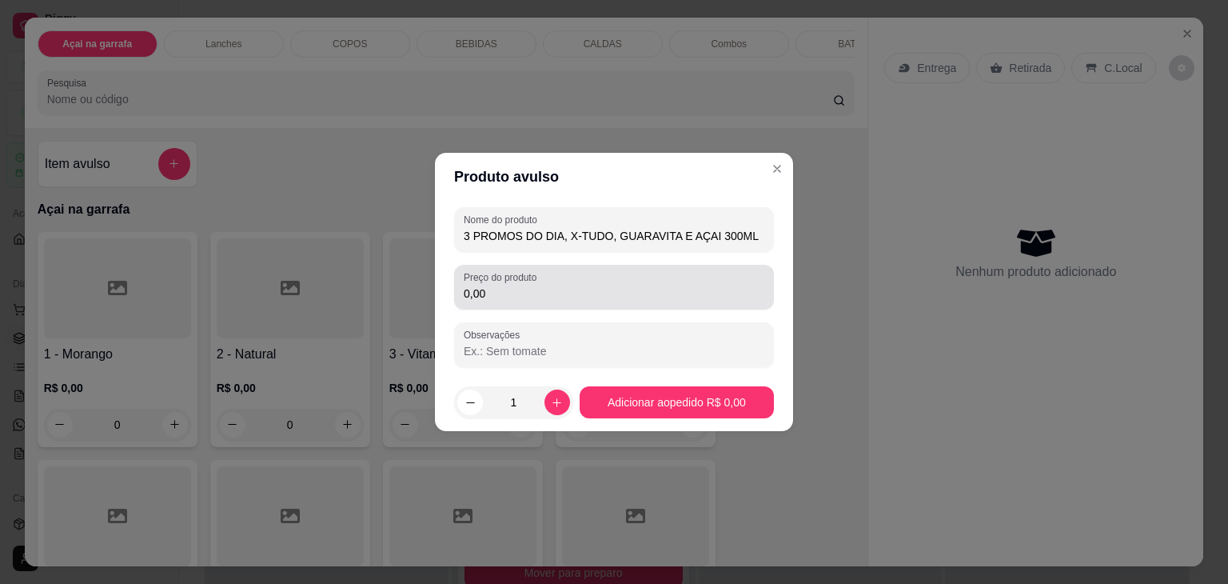
type input "3 PROMOS DO DIA, X-TUDO, GUARAVITA E AÇAI 300ML"
click at [517, 289] on input "0,00" at bounding box center [614, 293] width 301 height 16
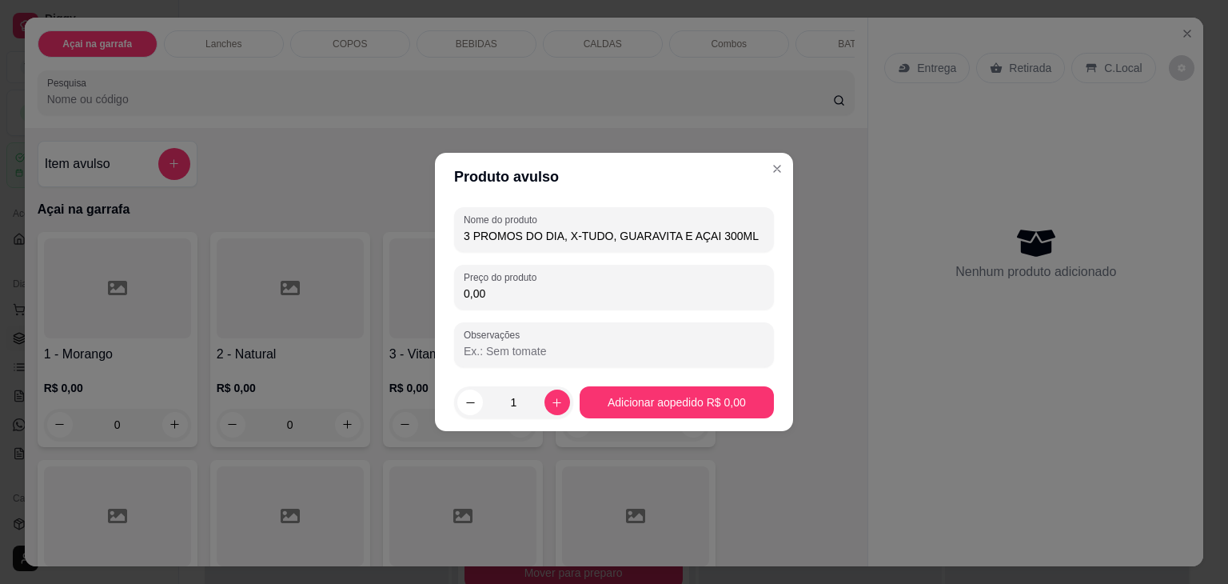
click at [536, 297] on input "0,00" at bounding box center [614, 293] width 301 height 16
type input "33,00"
click at [556, 394] on button "increase-product-quantity" at bounding box center [557, 402] width 26 height 26
type input "3"
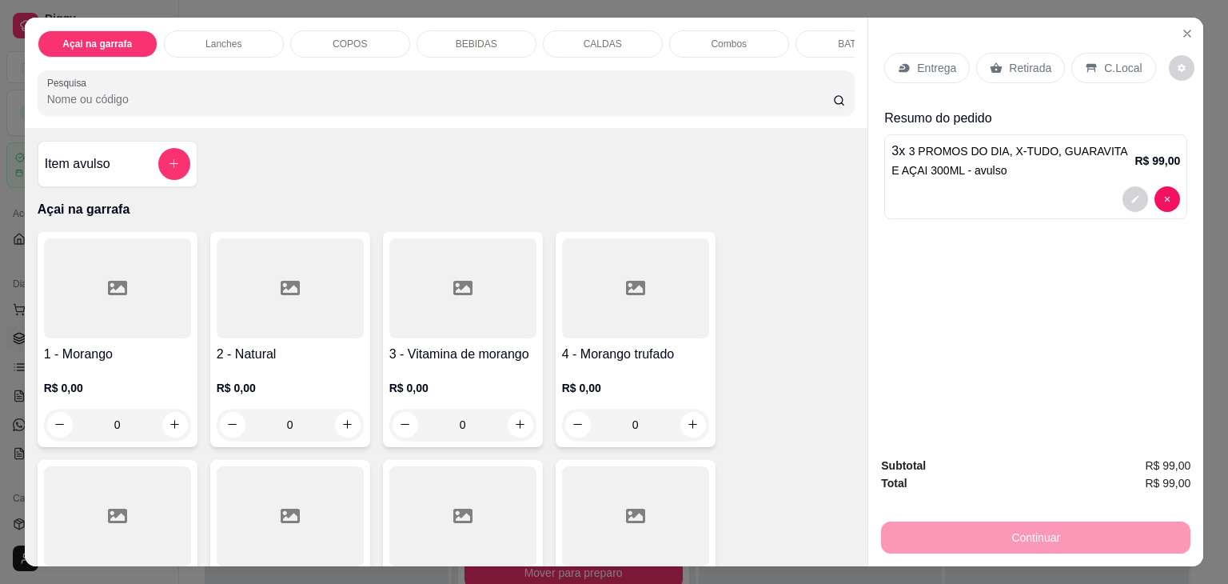
click at [1104, 60] on p "C.Local" at bounding box center [1123, 68] width 38 height 16
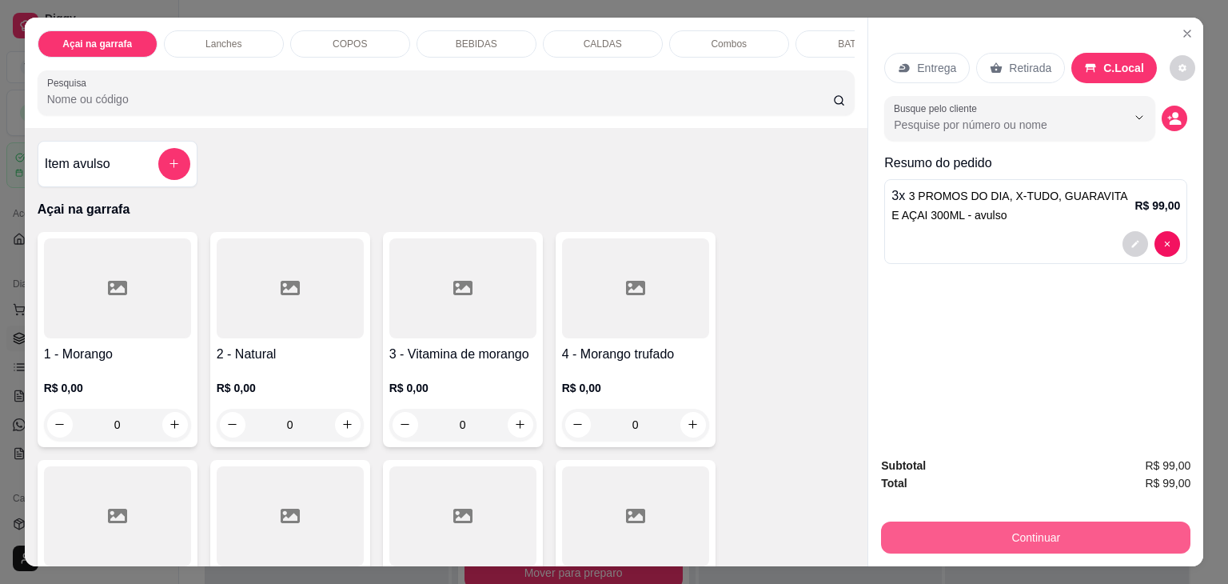
click at [1053, 531] on button "Continuar" at bounding box center [1035, 537] width 309 height 32
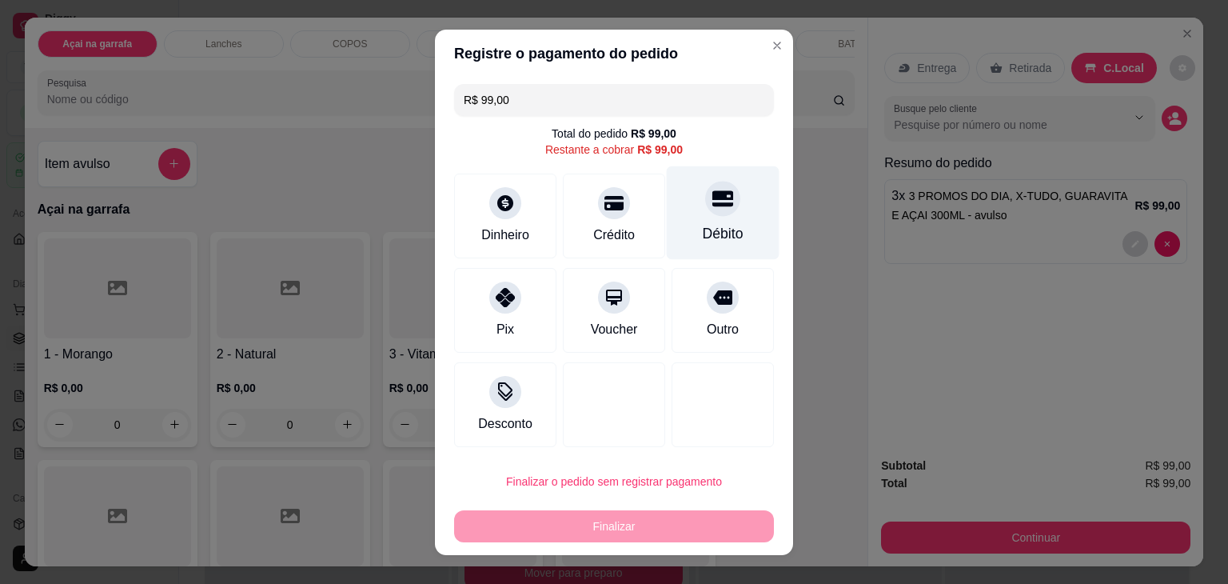
click at [687, 206] on div "Débito" at bounding box center [723, 212] width 113 height 94
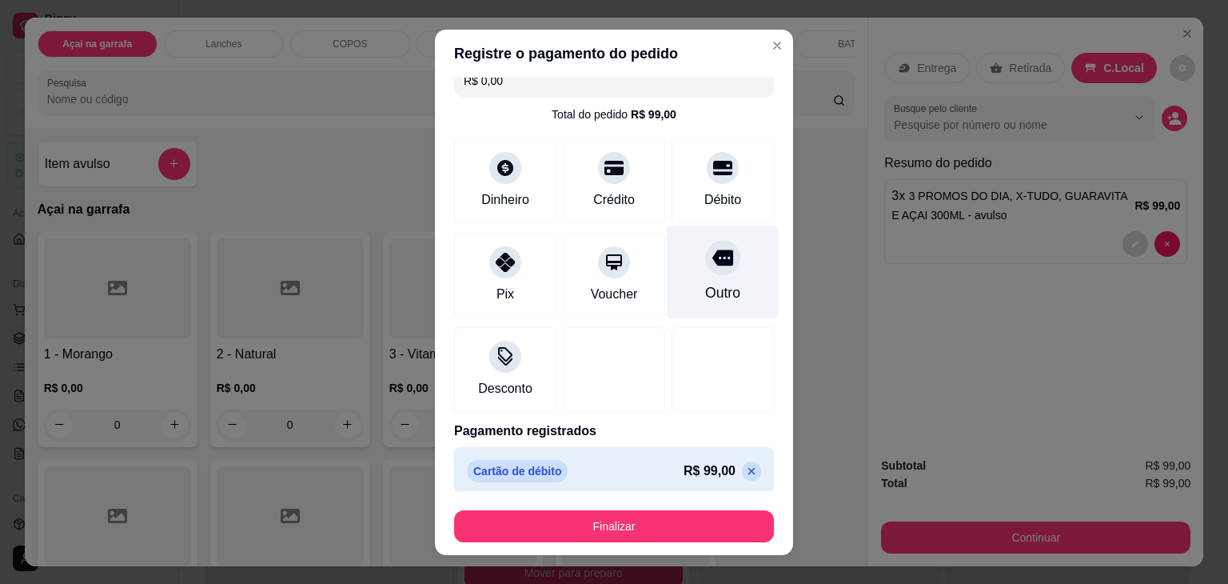
scroll to position [29, 0]
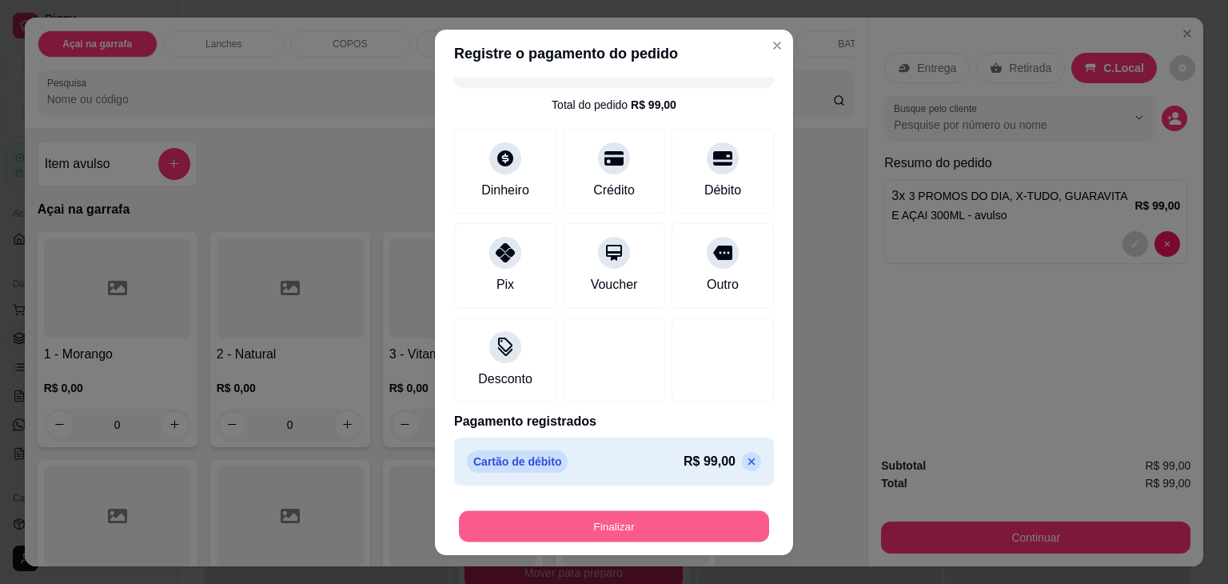
click at [670, 536] on button "Finalizar" at bounding box center [614, 525] width 310 height 31
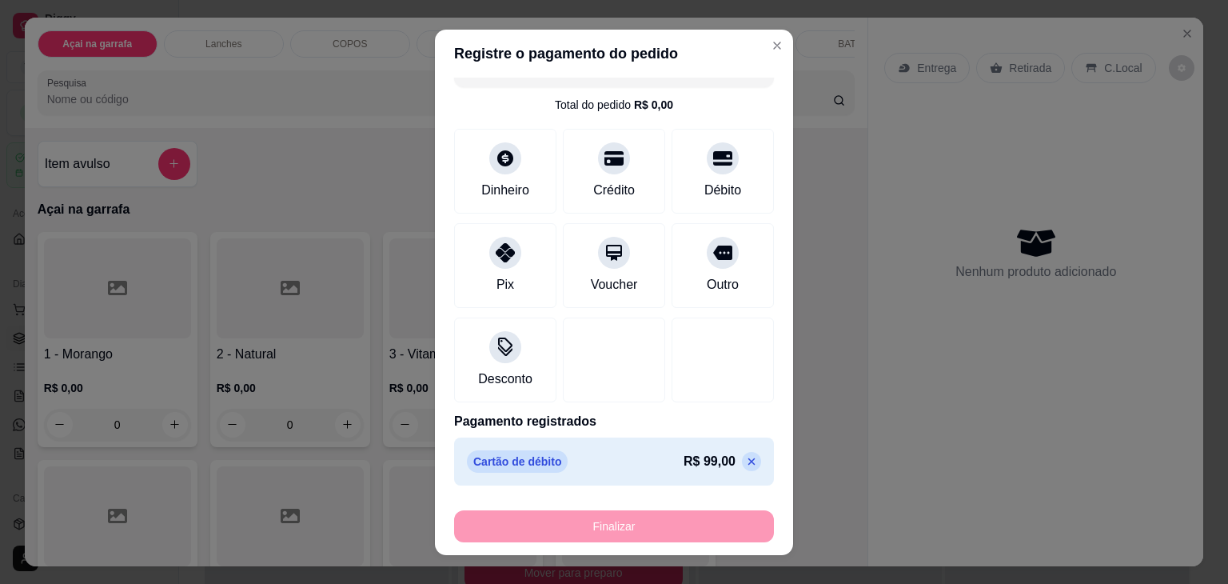
type input "-R$ 99,00"
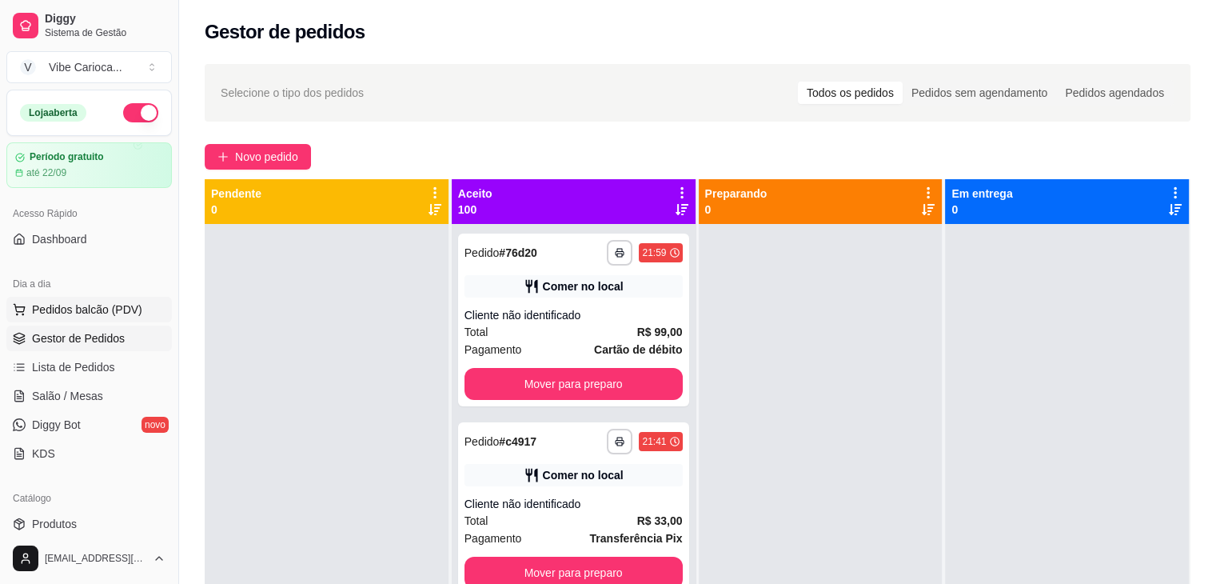
click at [106, 319] on button "Pedidos balcão (PDV)" at bounding box center [88, 310] width 165 height 26
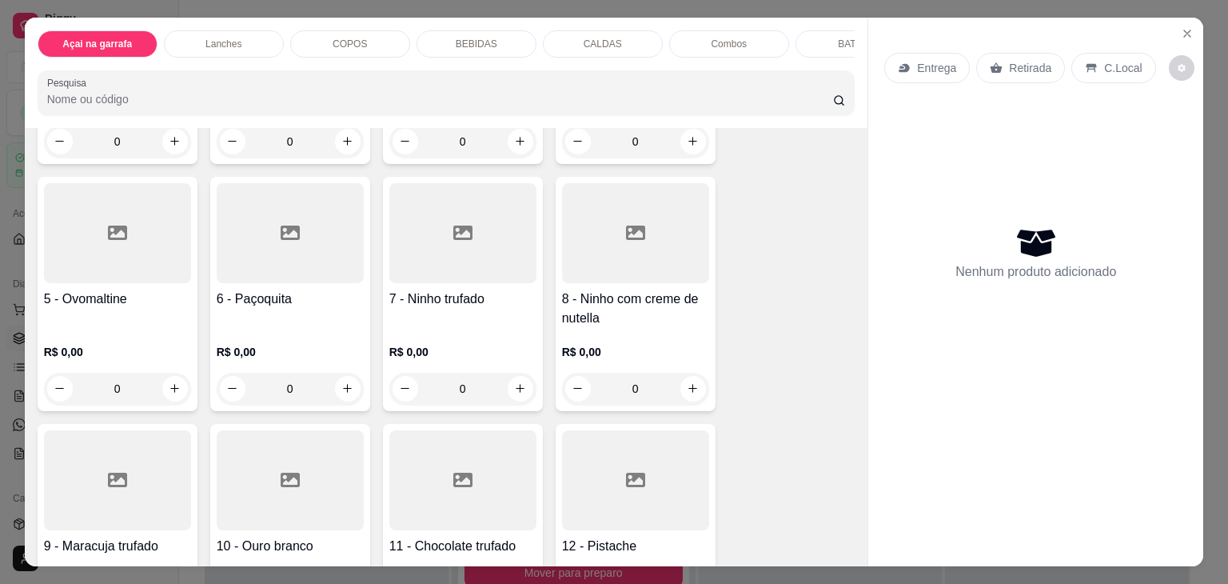
scroll to position [320, 0]
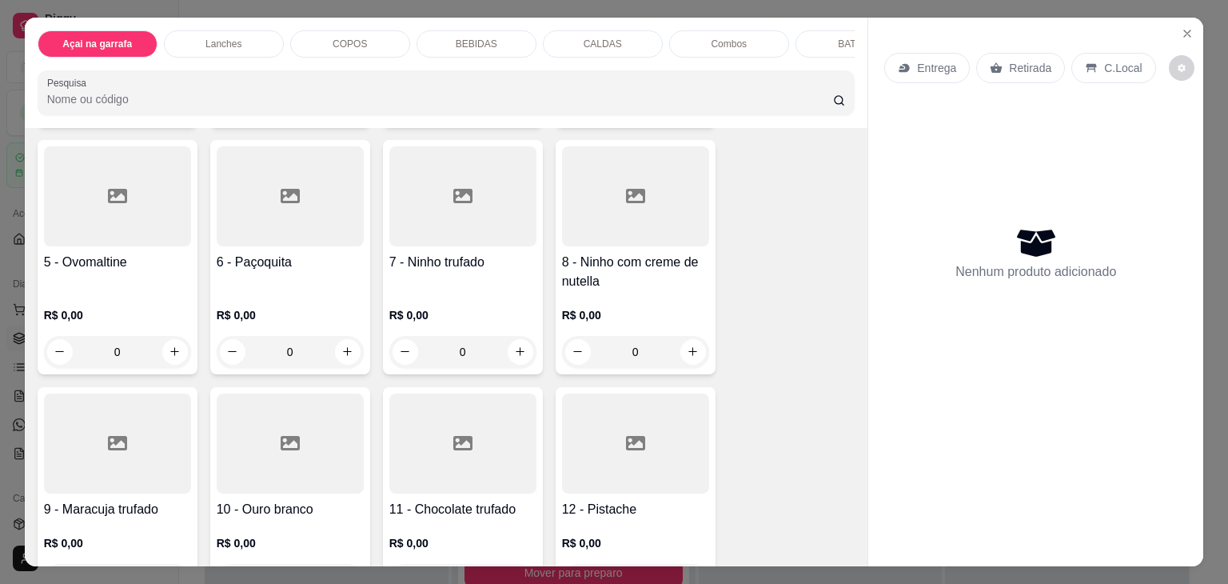
click at [456, 205] on icon at bounding box center [462, 195] width 19 height 19
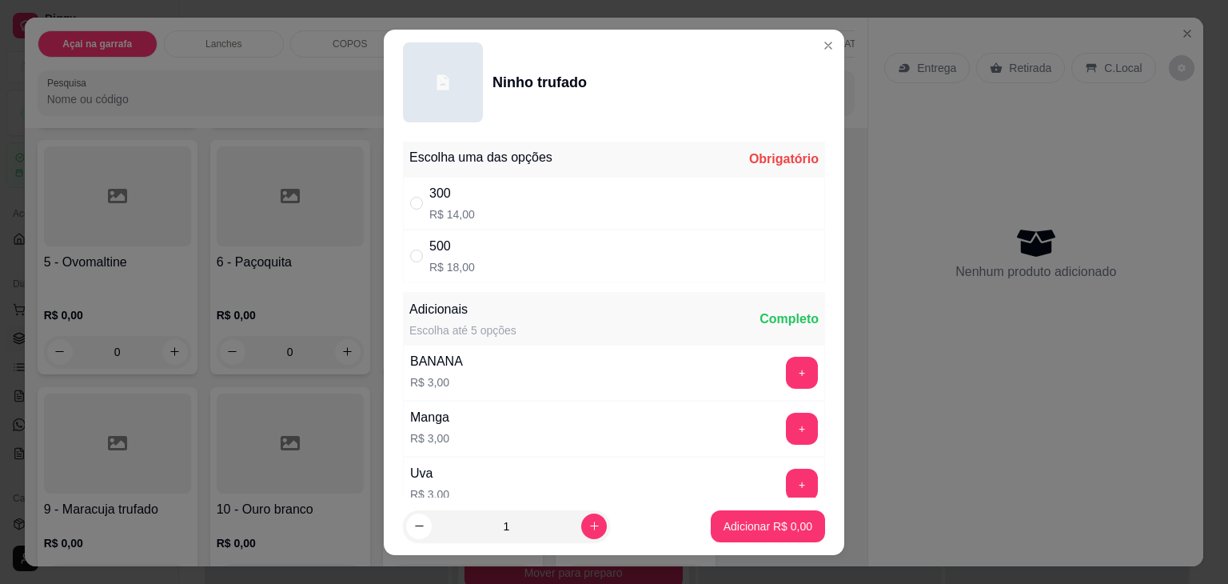
click at [412, 241] on div "500 R$ 18,00" at bounding box center [614, 255] width 422 height 53
radio input "true"
click at [717, 521] on p "Adicionar R$ 18,00" at bounding box center [764, 526] width 95 height 16
type input "1"
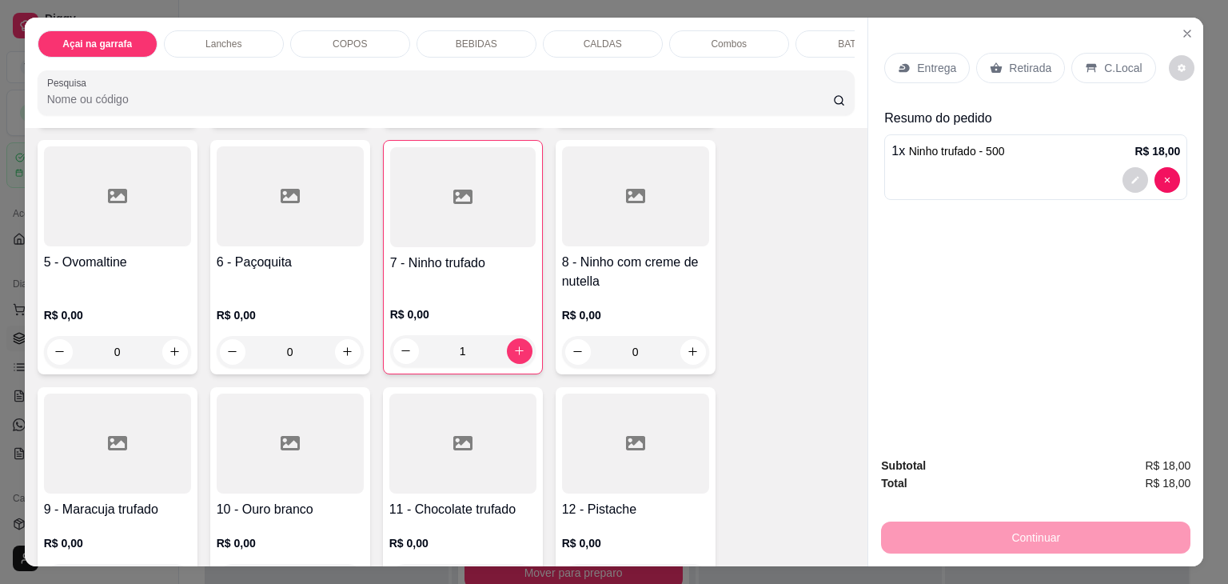
click at [514, 353] on div "1" at bounding box center [462, 351] width 145 height 32
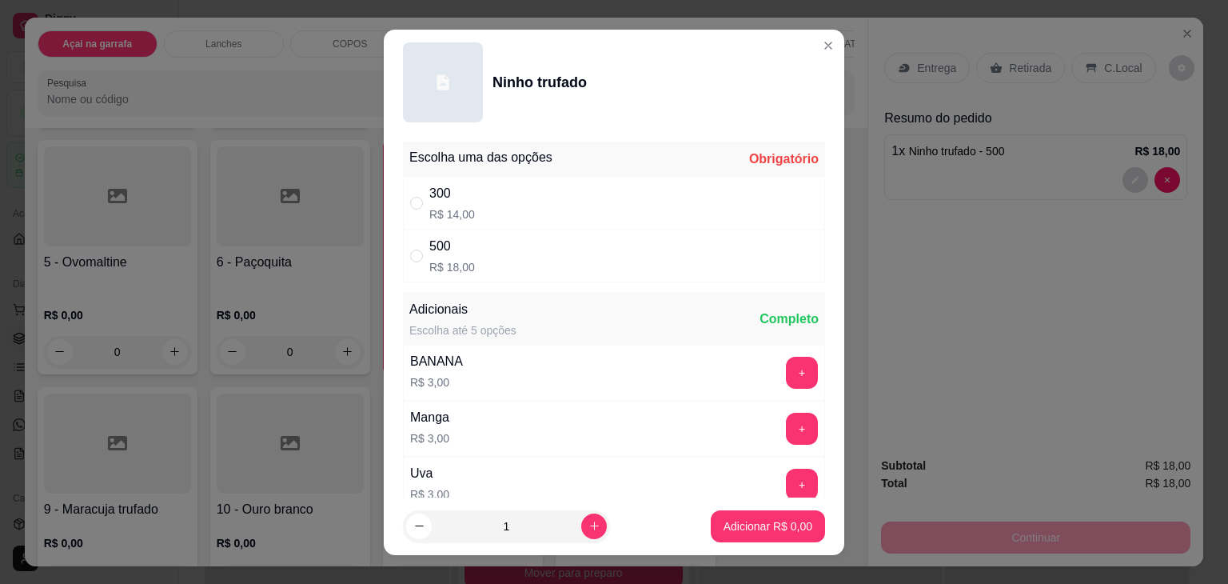
click at [416, 269] on div "500 R$ 18,00" at bounding box center [614, 255] width 422 height 53
radio input "true"
click at [766, 525] on p "Adicionar R$ 18,00" at bounding box center [764, 526] width 95 height 16
type input "2"
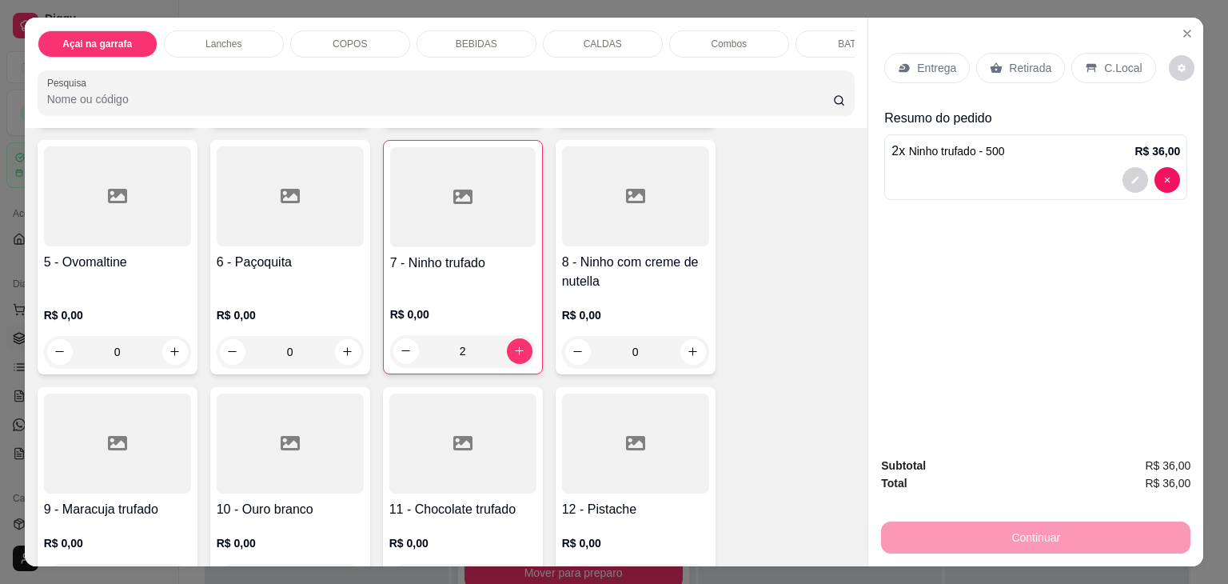
click at [1096, 74] on div "C.Local" at bounding box center [1113, 68] width 84 height 30
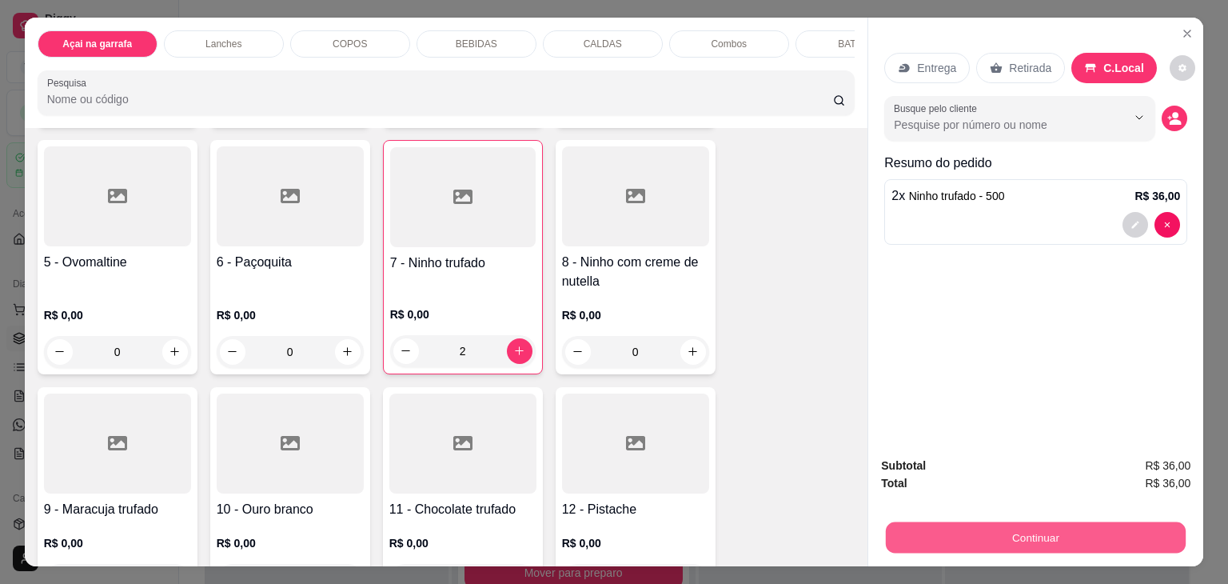
click at [1087, 528] on button "Continuar" at bounding box center [1036, 537] width 300 height 31
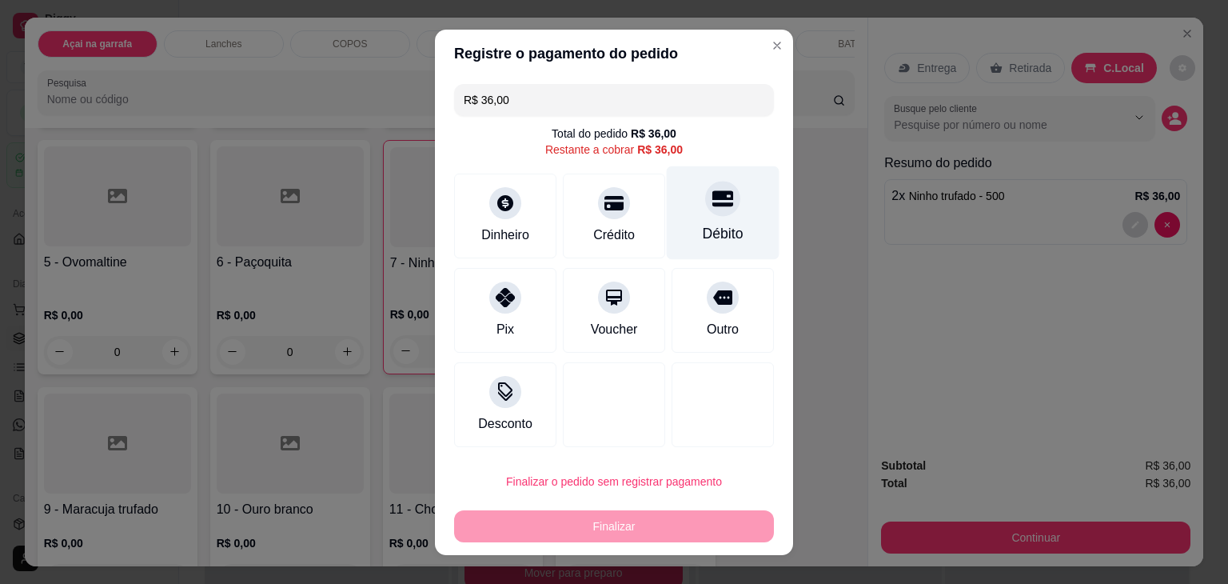
click at [712, 202] on icon at bounding box center [722, 198] width 21 height 16
type input "R$ 0,00"
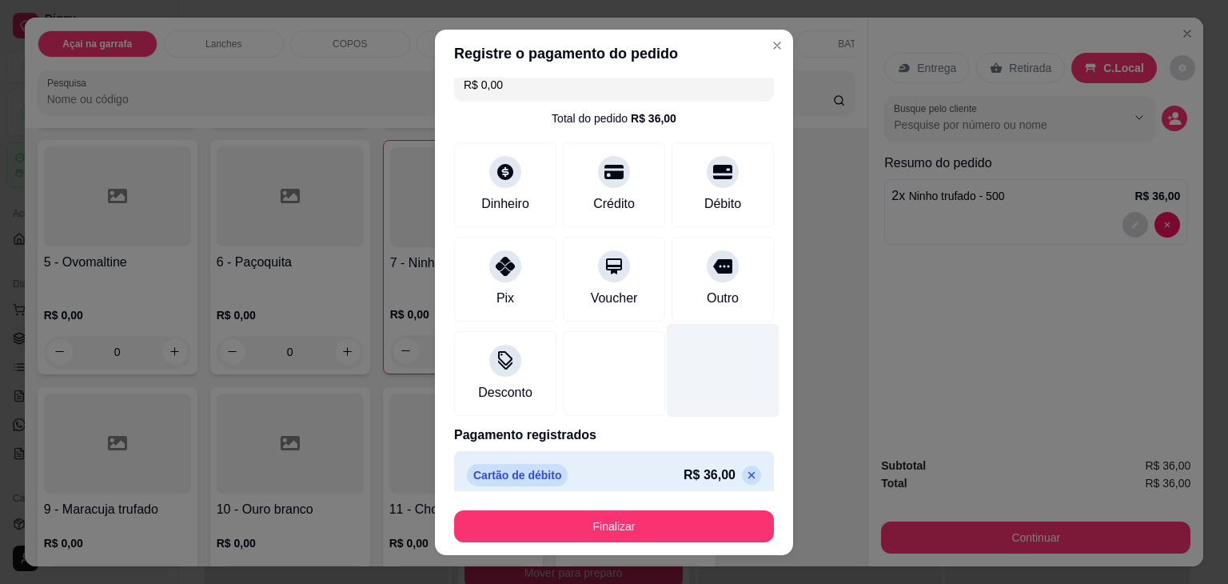
scroll to position [29, 0]
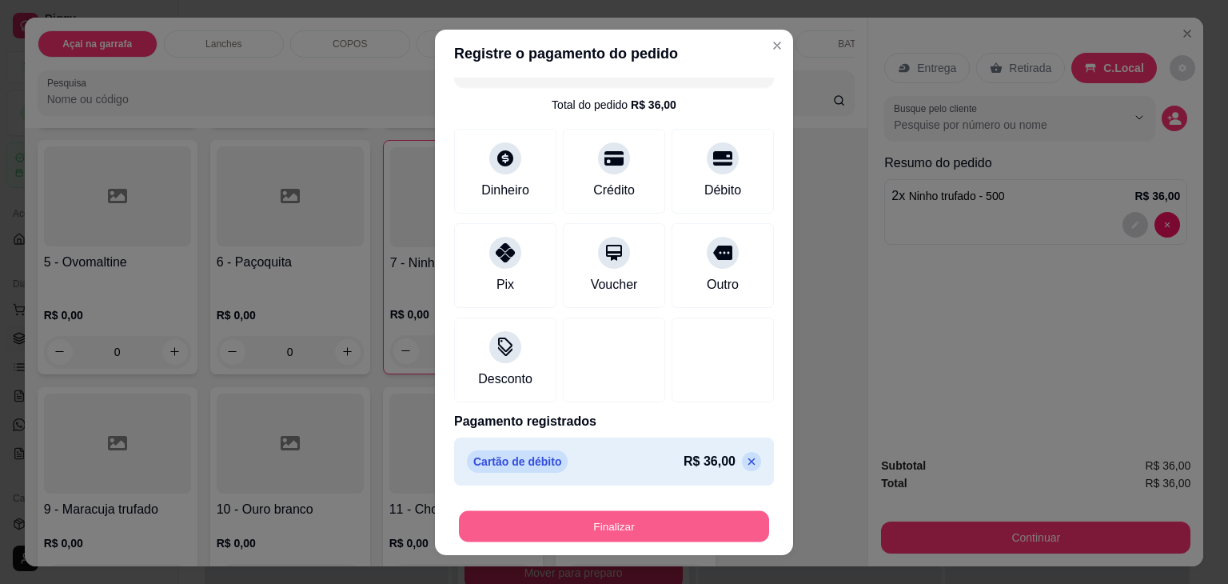
click at [602, 527] on button "Finalizar" at bounding box center [614, 525] width 310 height 31
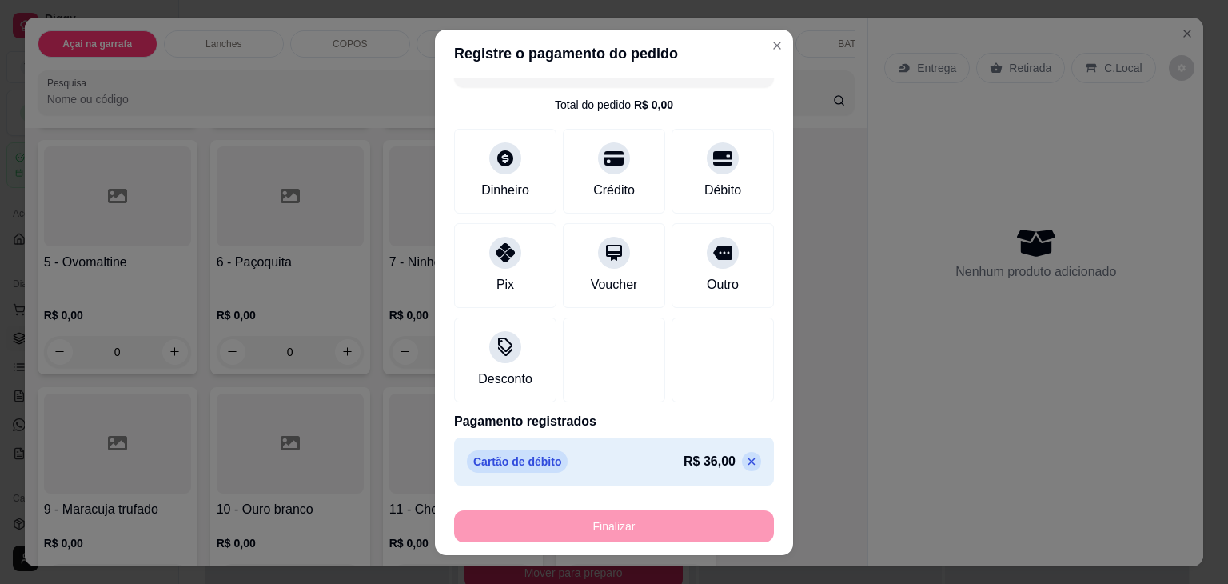
type input "0"
type input "-R$ 36,00"
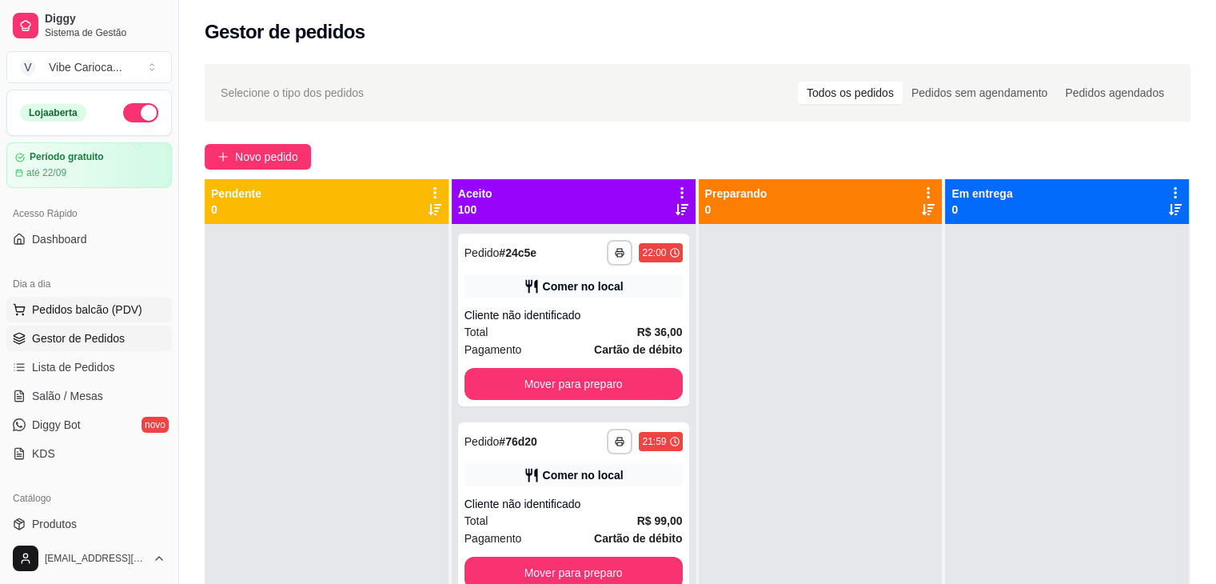
click at [128, 301] on span "Pedidos balcão (PDV)" at bounding box center [87, 309] width 110 height 16
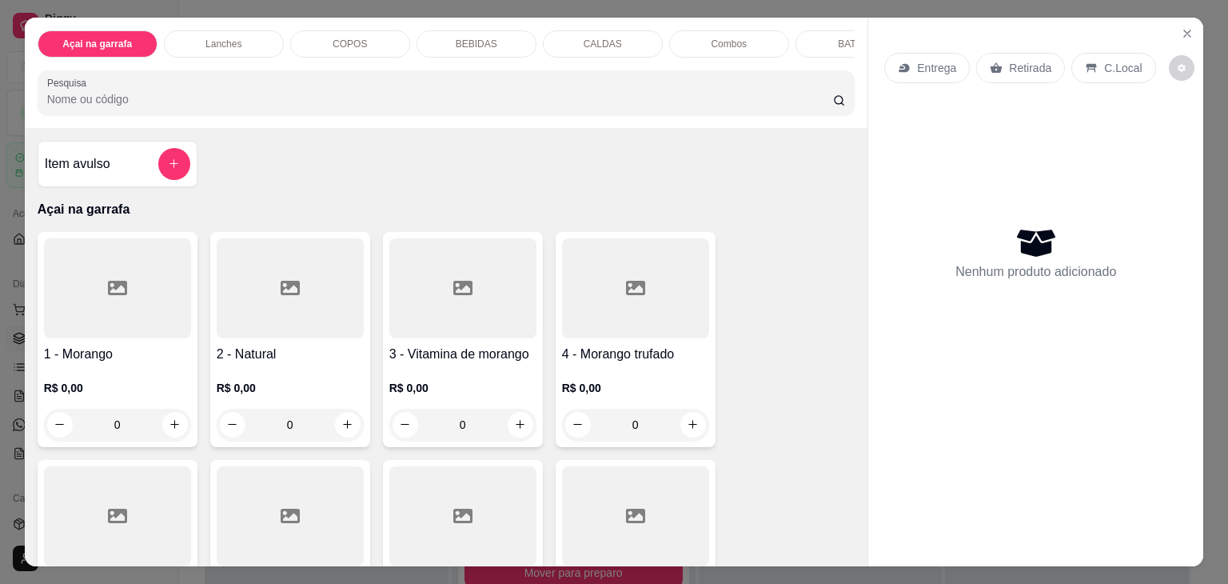
click at [133, 164] on div "Item avulso" at bounding box center [117, 164] width 145 height 32
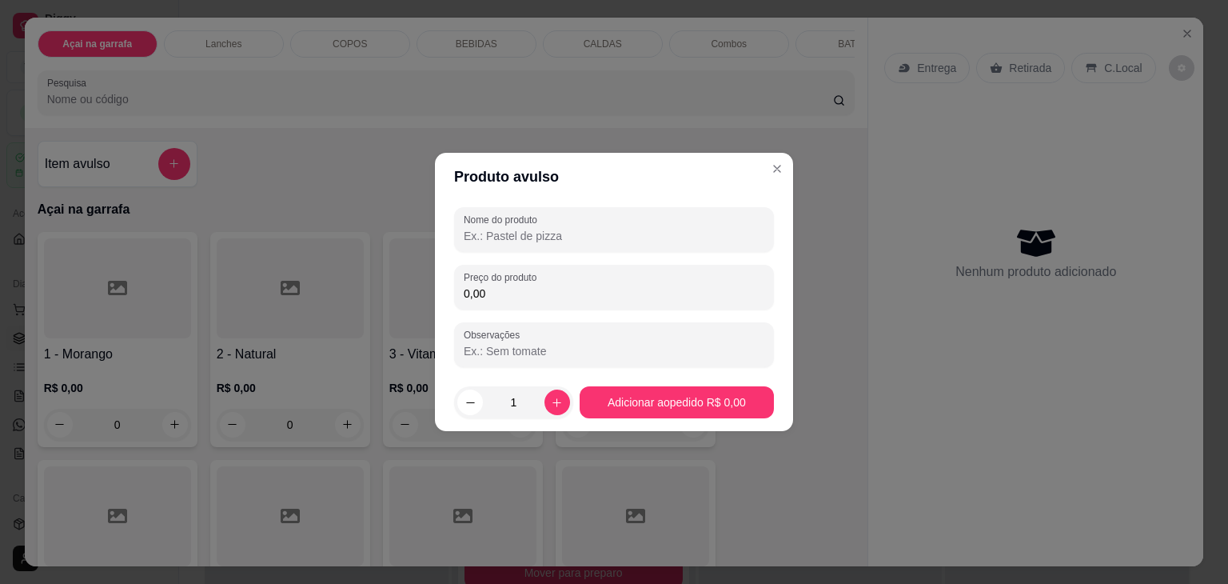
click at [482, 243] on input "Nome do produto" at bounding box center [614, 236] width 301 height 16
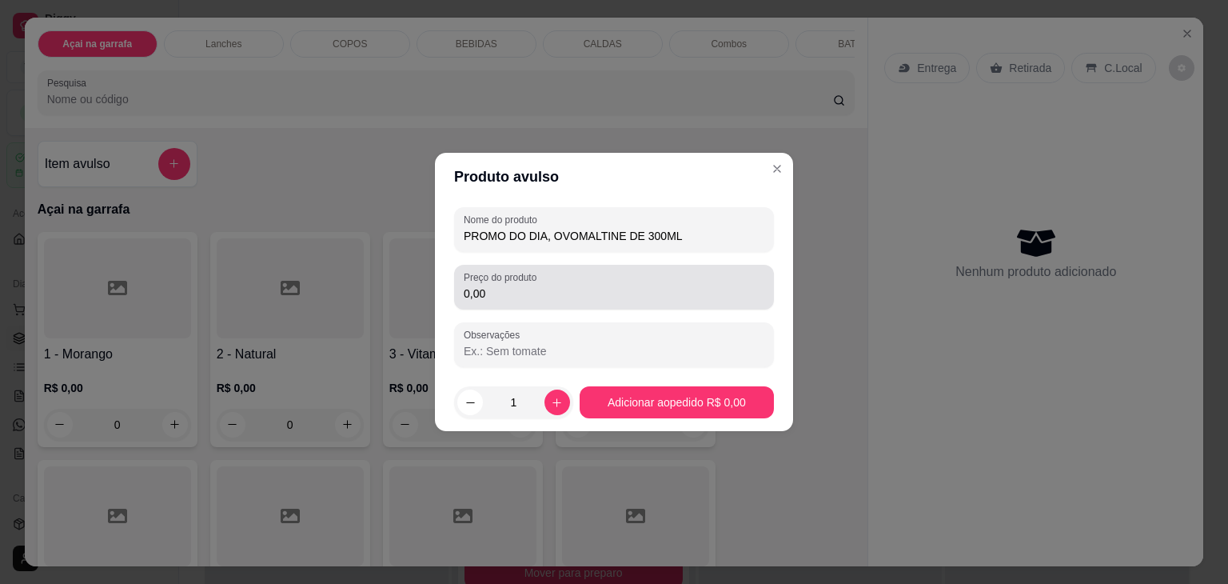
type input "PROMO DO DIA, OVOMALTINE DE 300ML"
click at [518, 295] on input "0,00" at bounding box center [614, 293] width 301 height 16
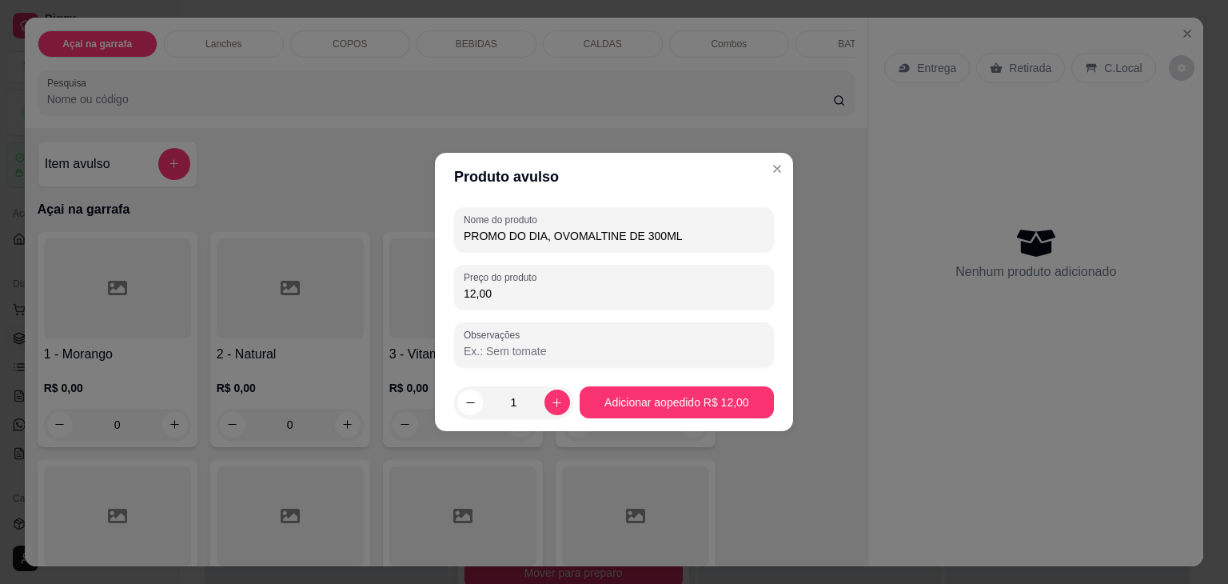
type input "12,00"
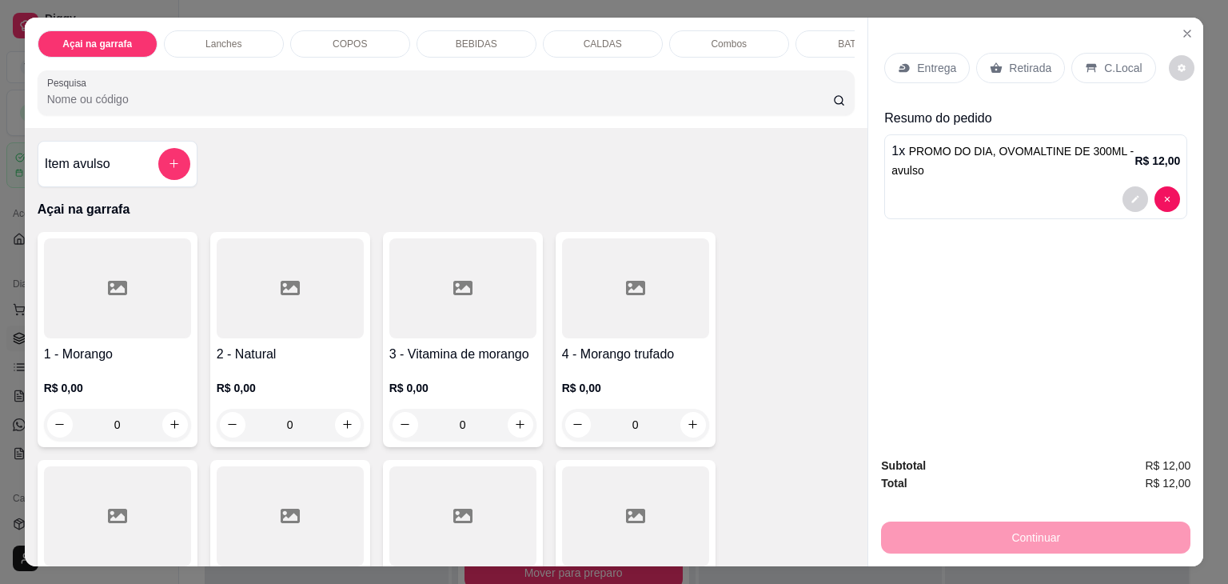
drag, startPoint x: 1118, startPoint y: 58, endPoint x: 1102, endPoint y: 61, distance: 16.2
click at [1117, 60] on p "C.Local" at bounding box center [1123, 68] width 38 height 16
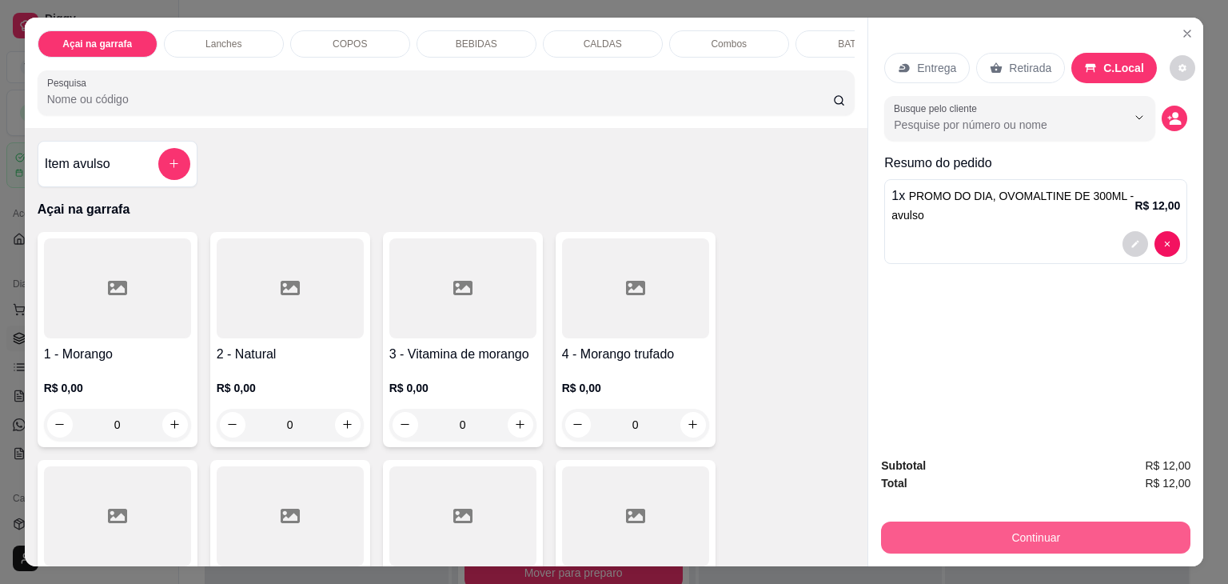
click at [1057, 534] on button "Continuar" at bounding box center [1035, 537] width 309 height 32
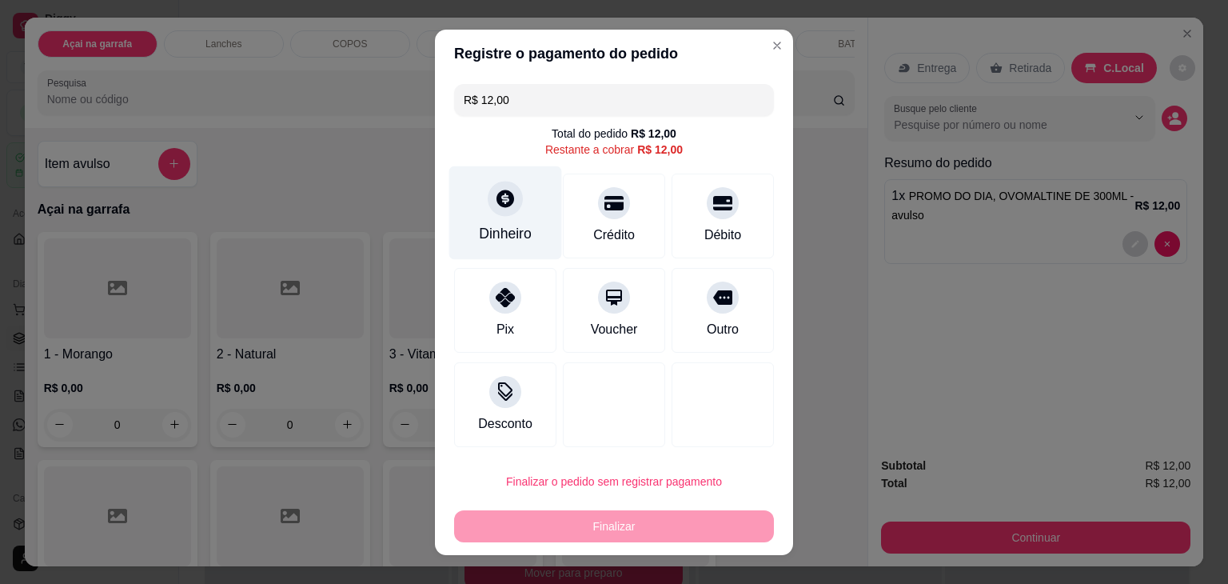
click at [480, 193] on div "Dinheiro" at bounding box center [505, 212] width 113 height 94
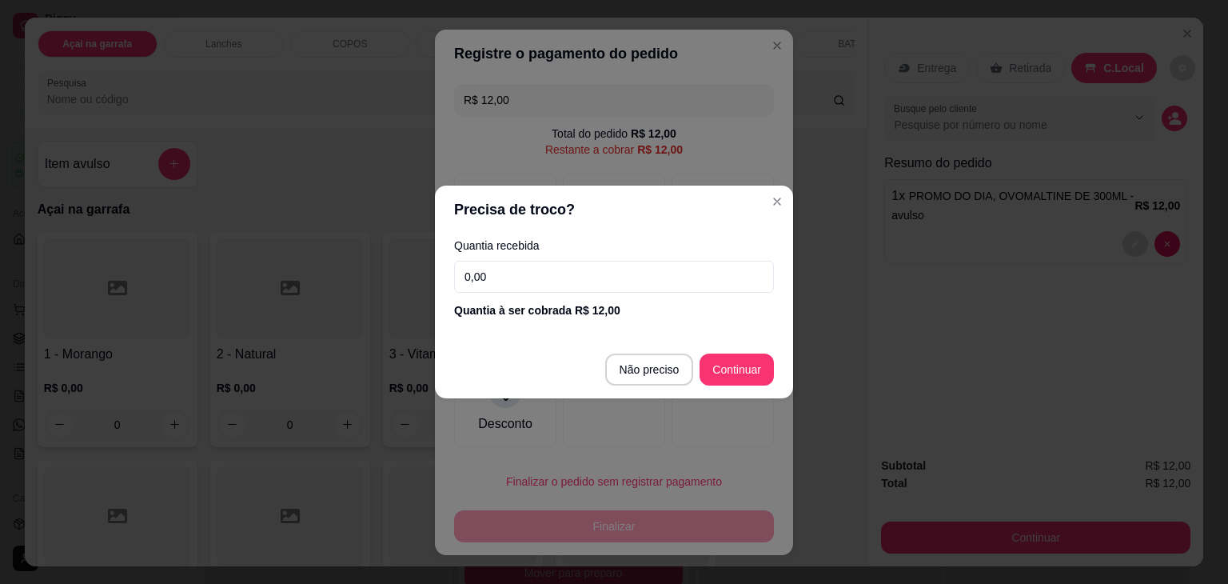
click at [561, 278] on input "0,00" at bounding box center [614, 277] width 320 height 32
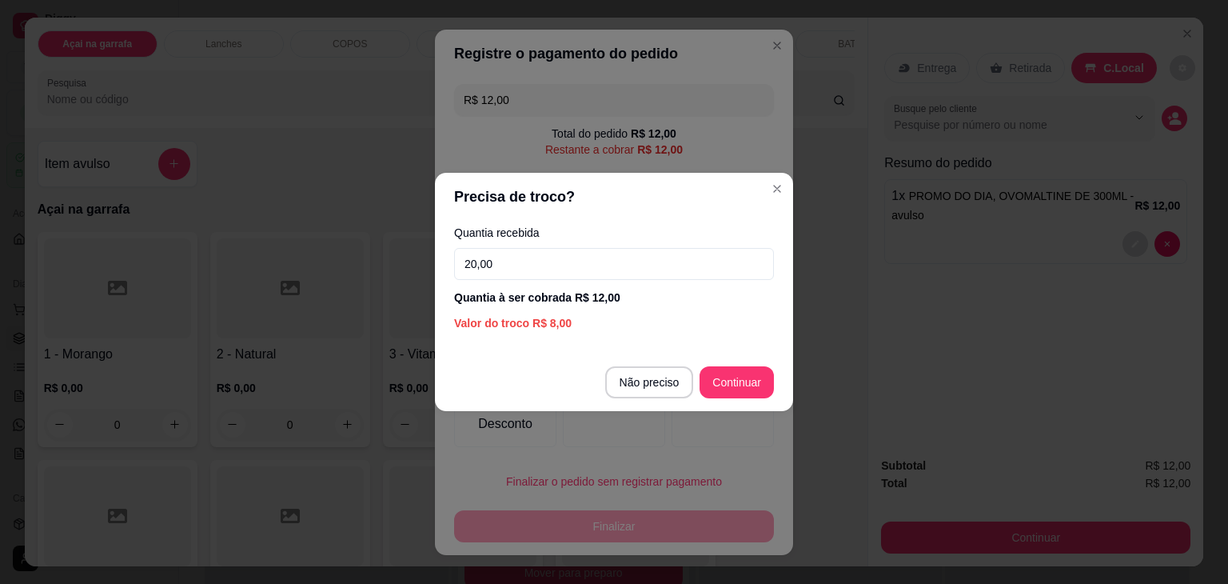
type input "20,00"
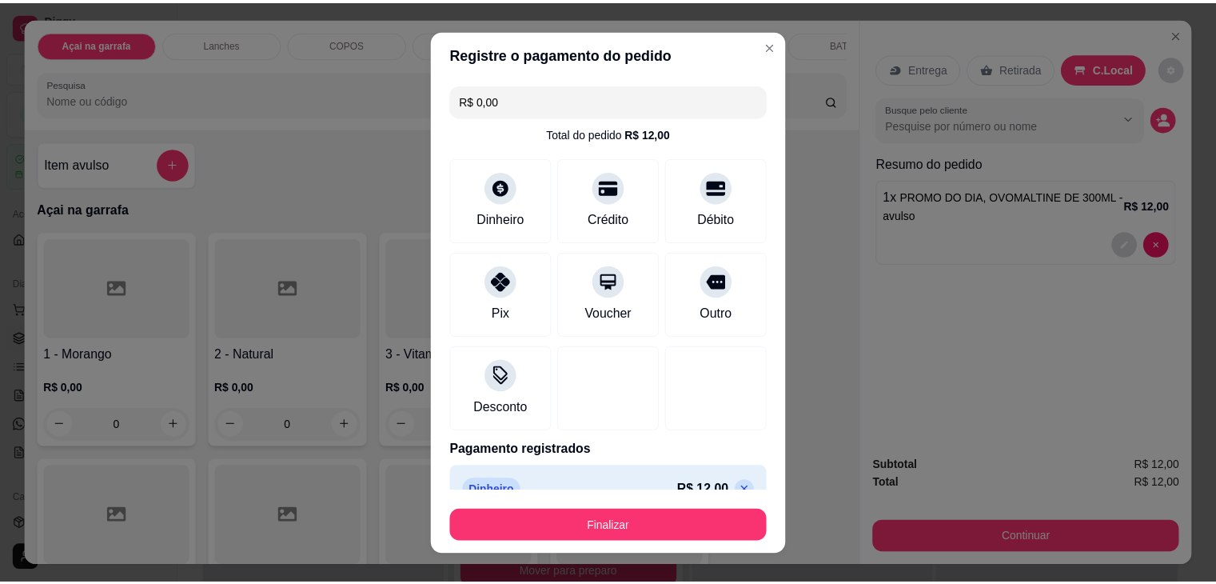
scroll to position [29, 0]
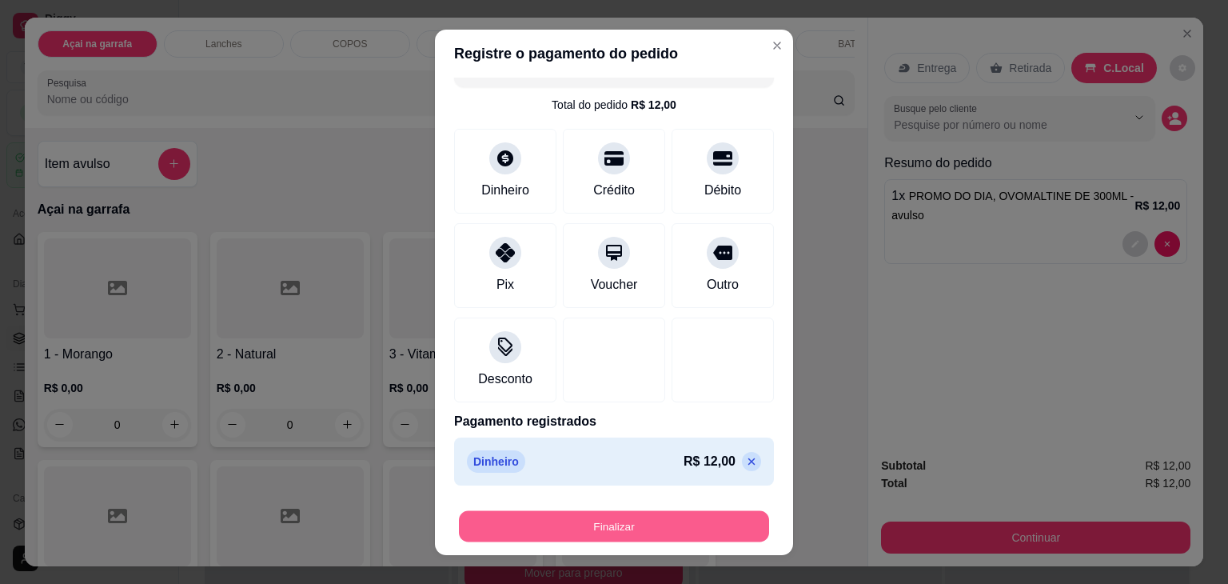
click at [654, 513] on button "Finalizar" at bounding box center [614, 525] width 310 height 31
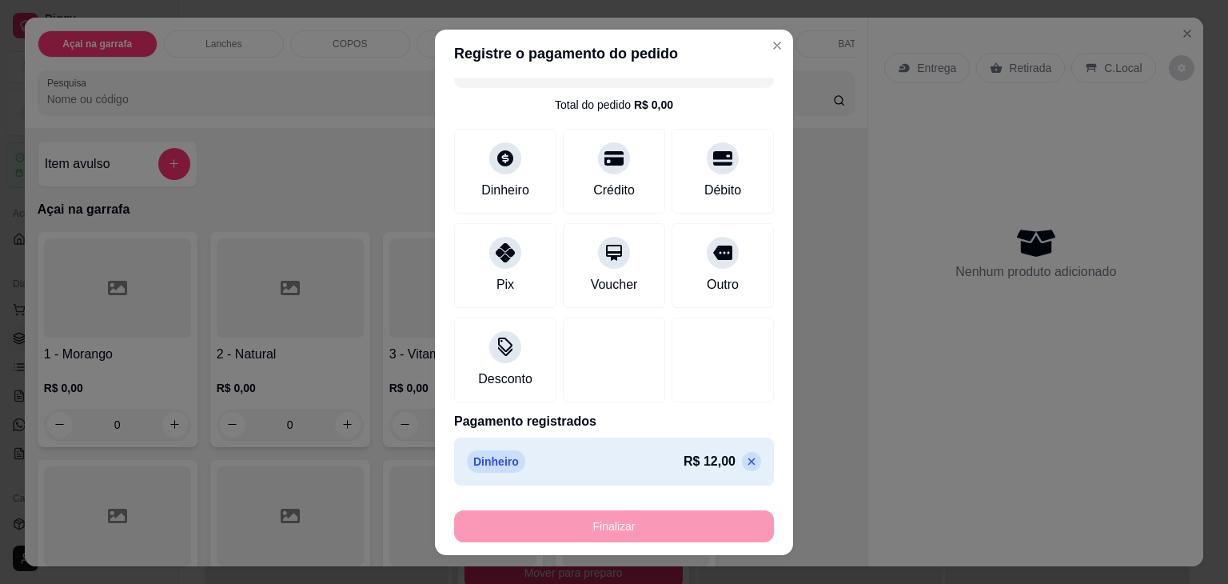
type input "-R$ 12,00"
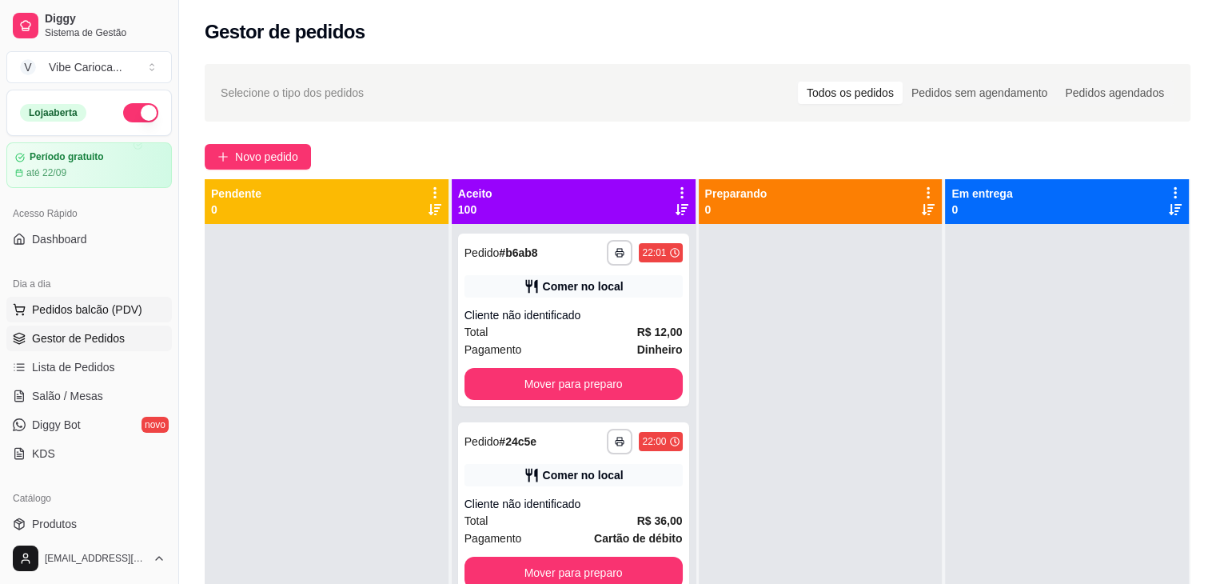
click at [96, 305] on span "Pedidos balcão (PDV)" at bounding box center [87, 309] width 110 height 16
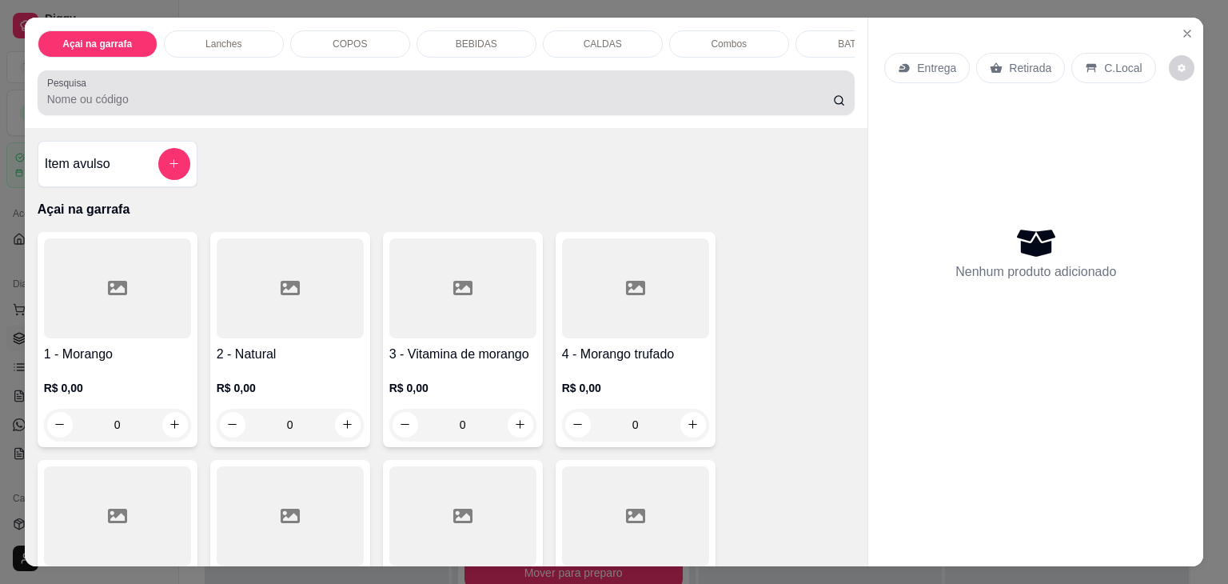
click at [396, 103] on input "Pesquisa" at bounding box center [440, 99] width 786 height 16
click at [386, 94] on div at bounding box center [446, 93] width 799 height 32
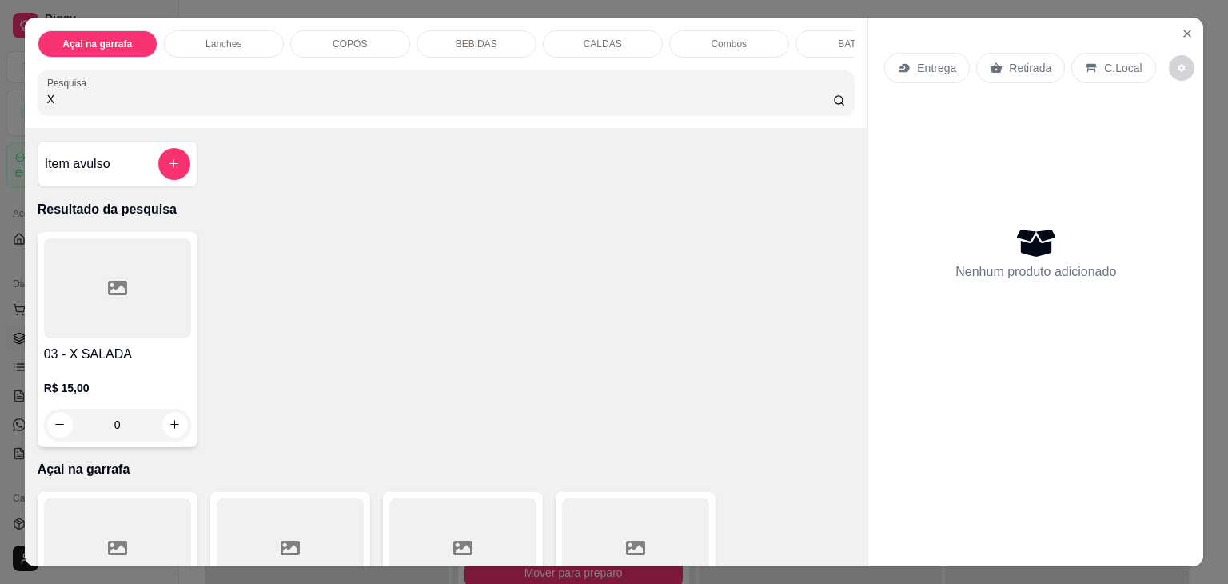
type input "X"
type input "SALADA"
click at [118, 310] on div at bounding box center [117, 288] width 147 height 100
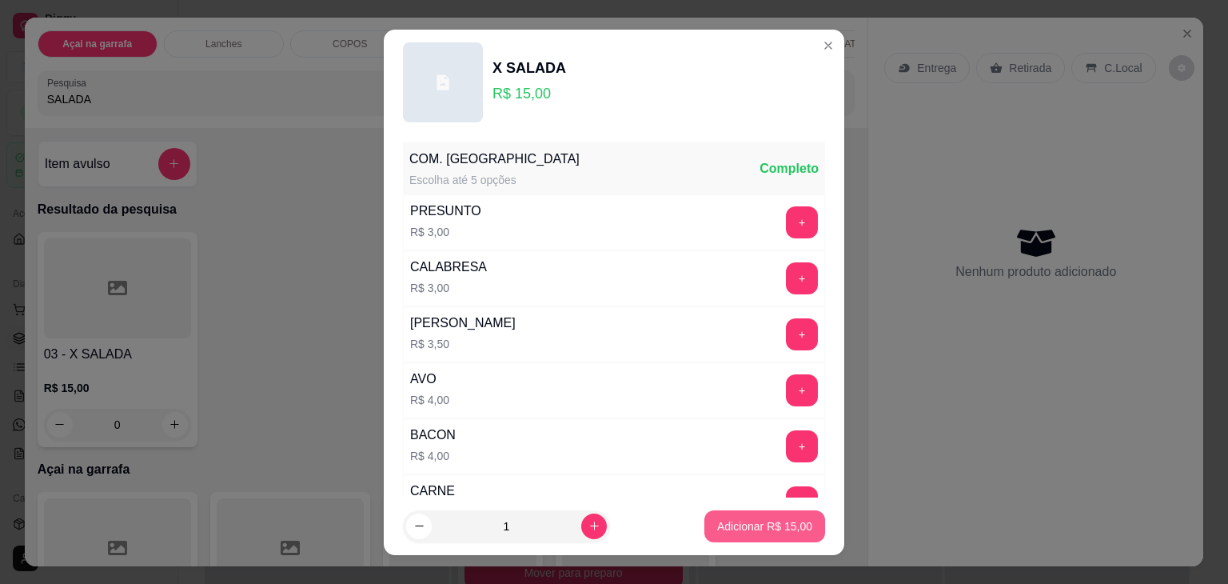
click at [724, 528] on p "Adicionar R$ 15,00" at bounding box center [764, 526] width 95 height 16
type input "1"
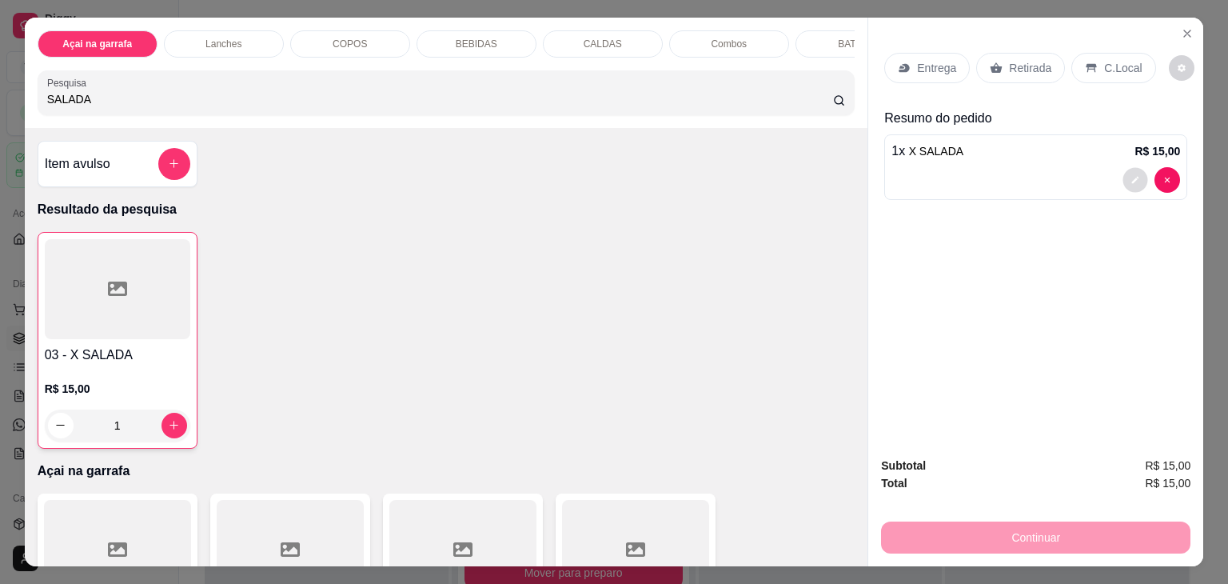
click at [1123, 170] on button "decrease-product-quantity" at bounding box center [1135, 179] width 25 height 25
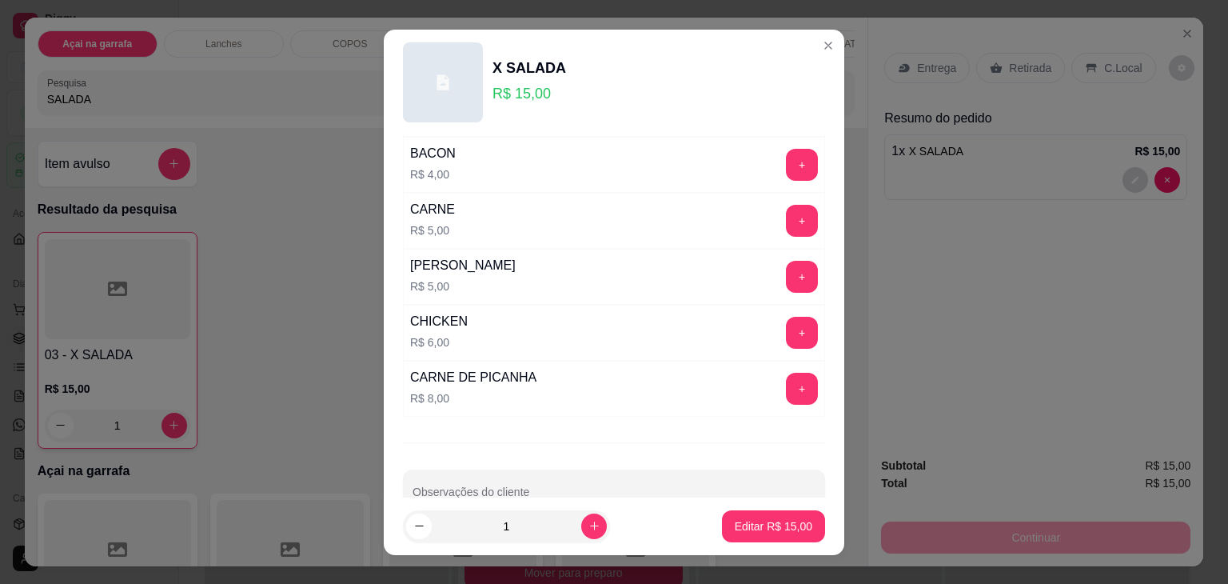
scroll to position [317, 0]
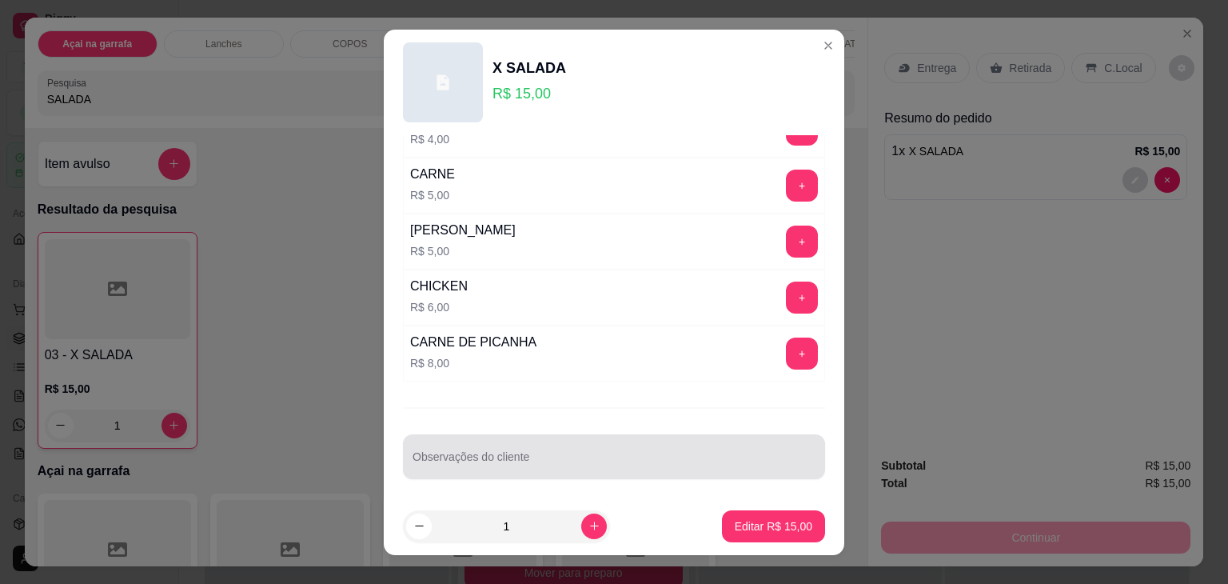
click at [611, 455] on input "Observações do cliente" at bounding box center [613, 463] width 403 height 16
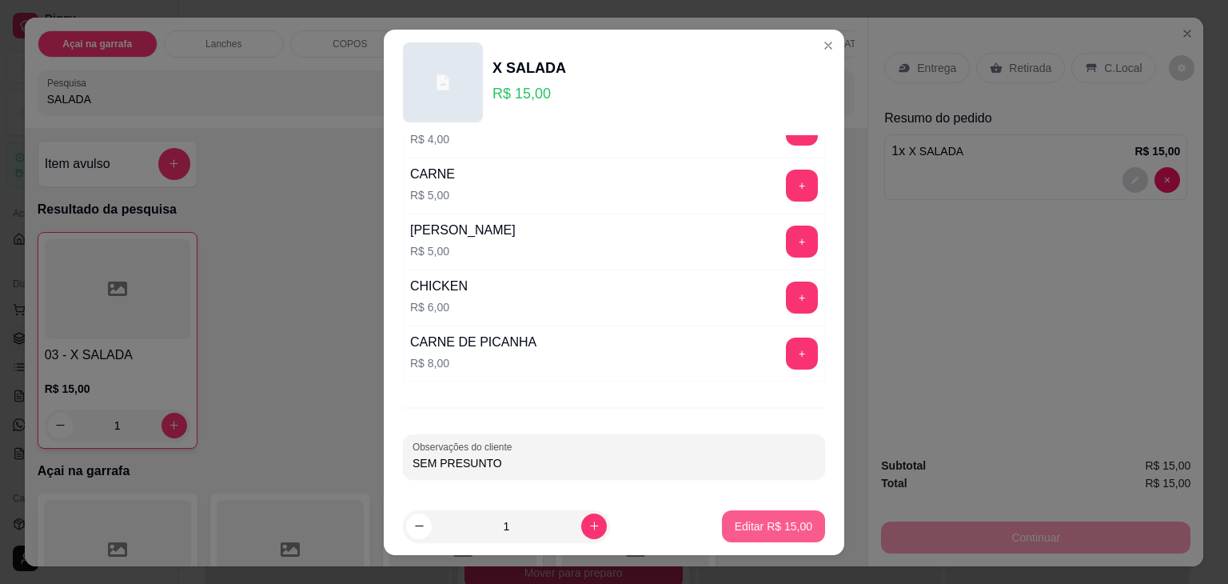
type input "SEM PRESUNTO"
click at [744, 519] on p "Editar R$ 15,00" at bounding box center [774, 526] width 78 height 16
type input "0"
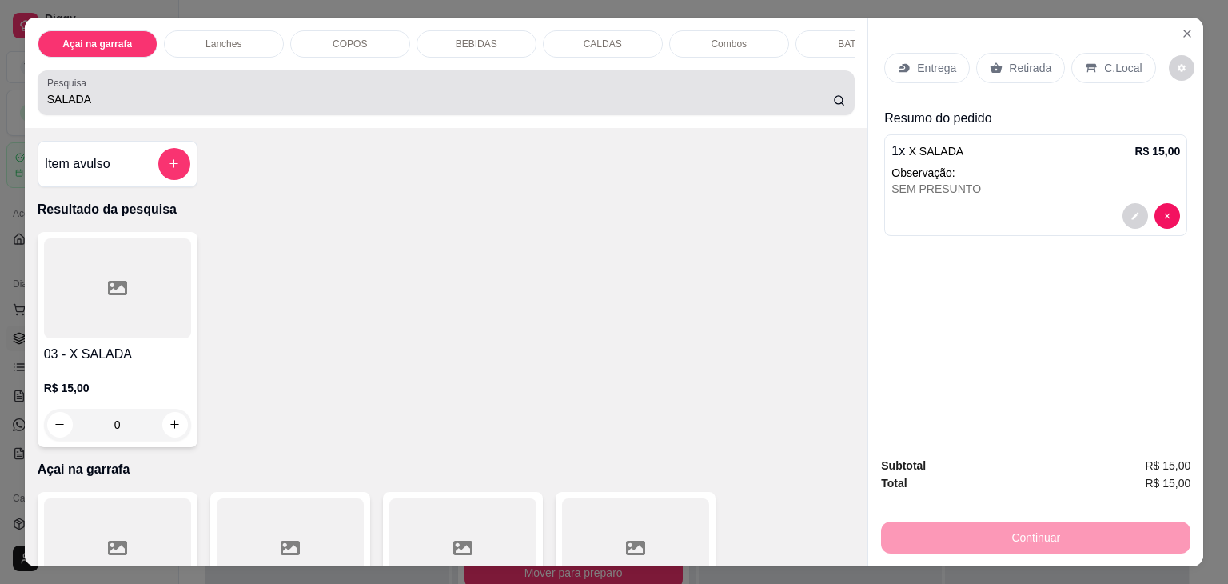
click at [125, 96] on div "SALADA" at bounding box center [446, 93] width 799 height 32
click at [137, 94] on div "SALADA" at bounding box center [446, 93] width 799 height 32
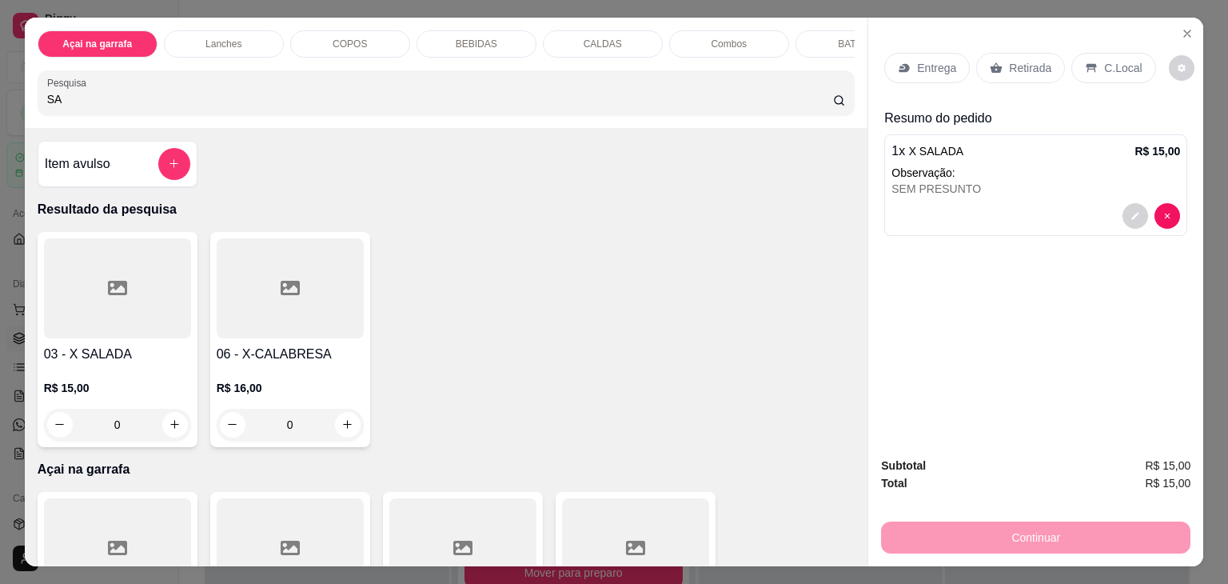
type input "S"
type input "X"
type input "TUDO"
click at [129, 314] on div at bounding box center [117, 288] width 147 height 100
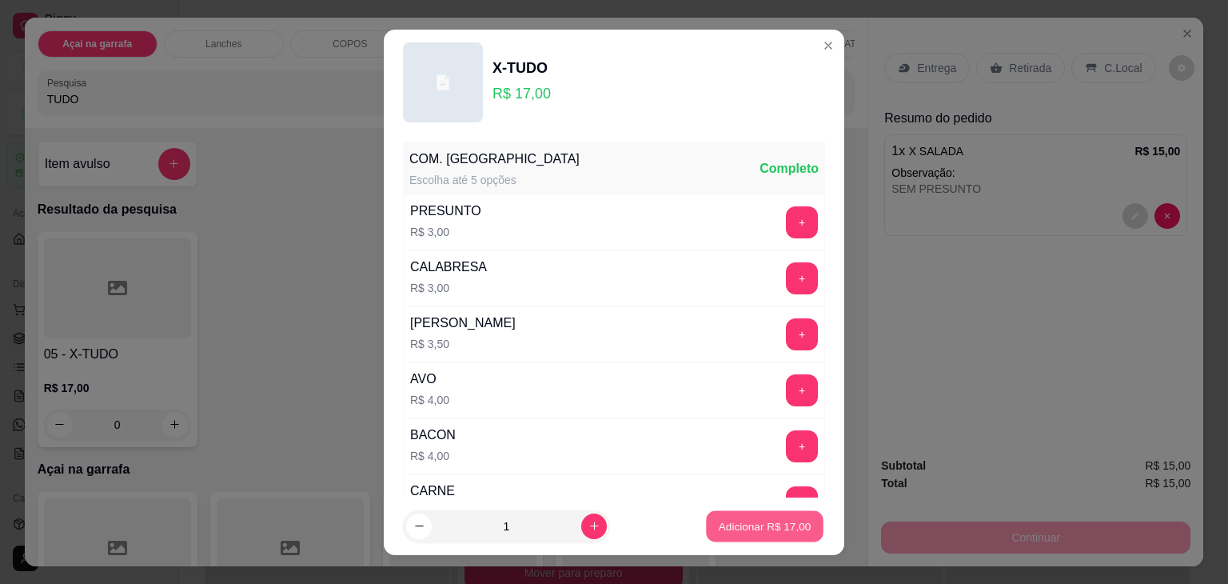
click at [731, 526] on p "Adicionar R$ 17,00" at bounding box center [765, 525] width 93 height 15
type input "1"
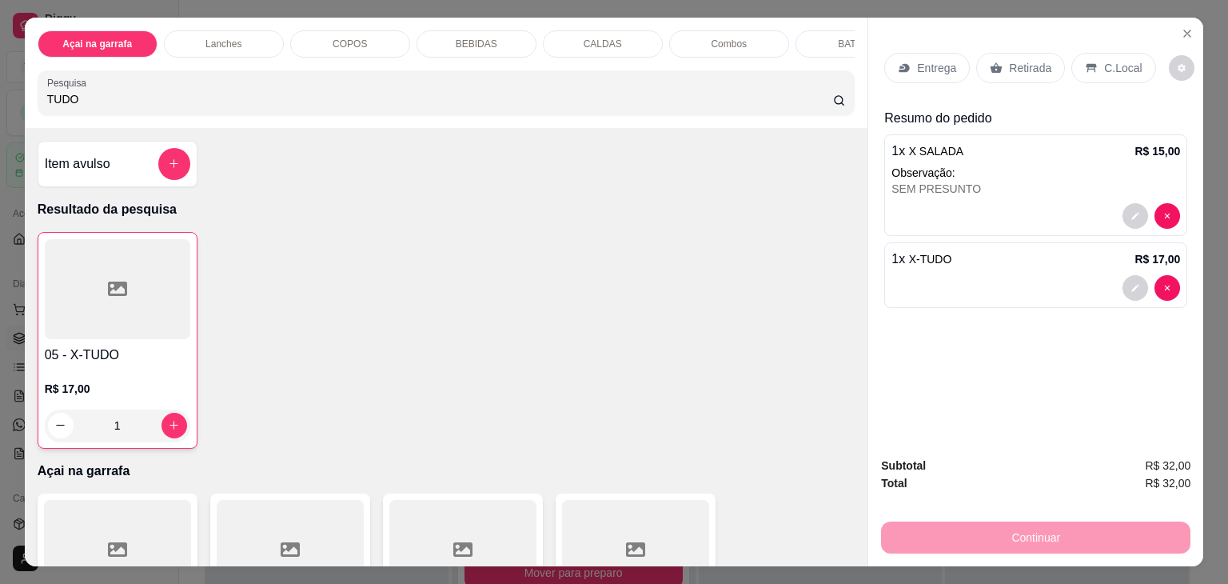
click at [1104, 67] on p "C.Local" at bounding box center [1123, 68] width 38 height 16
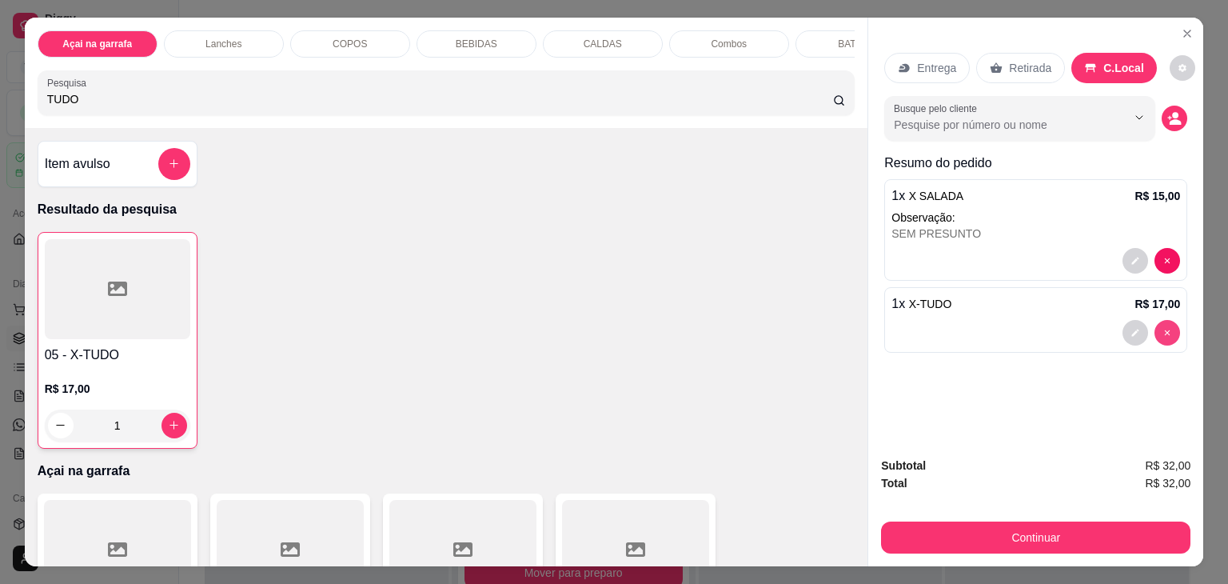
type input "0"
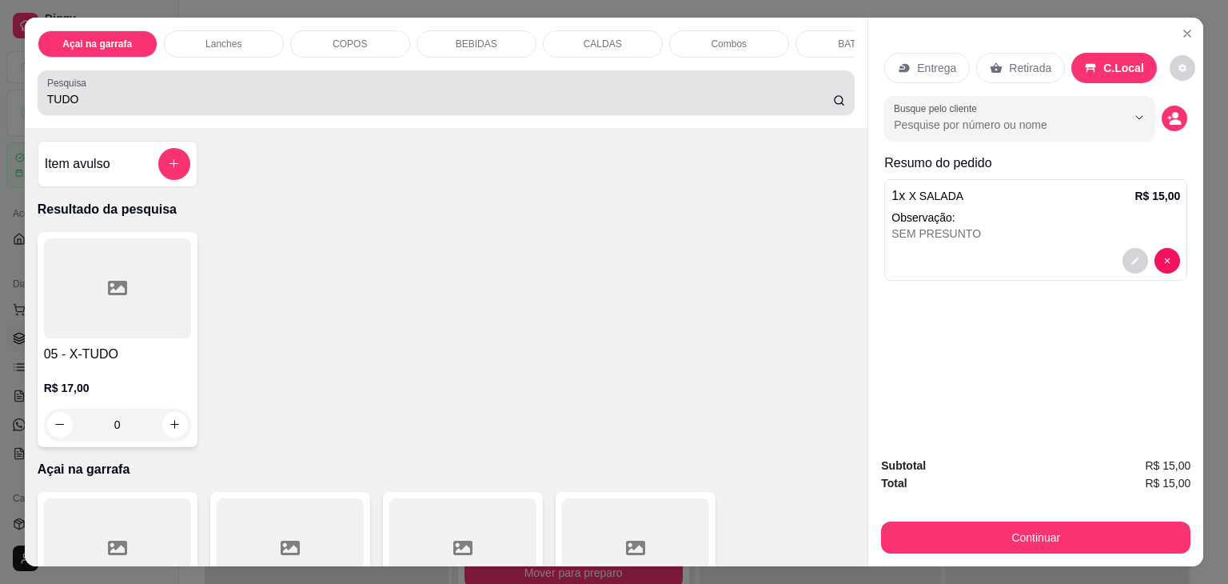
click at [114, 100] on input "TUDO" at bounding box center [440, 99] width 786 height 16
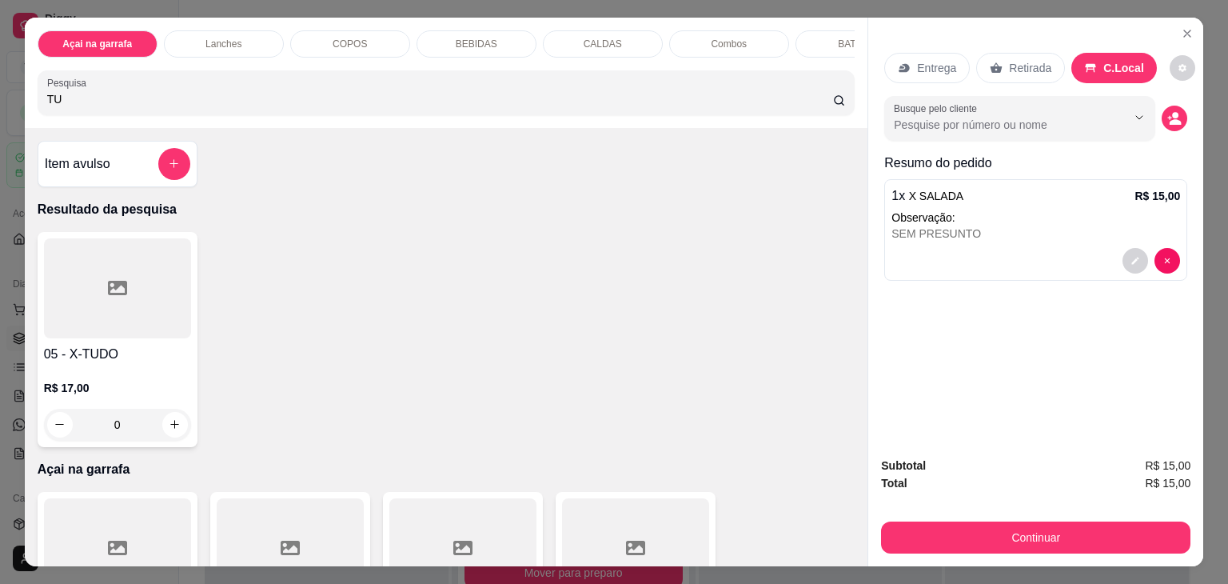
type input "T"
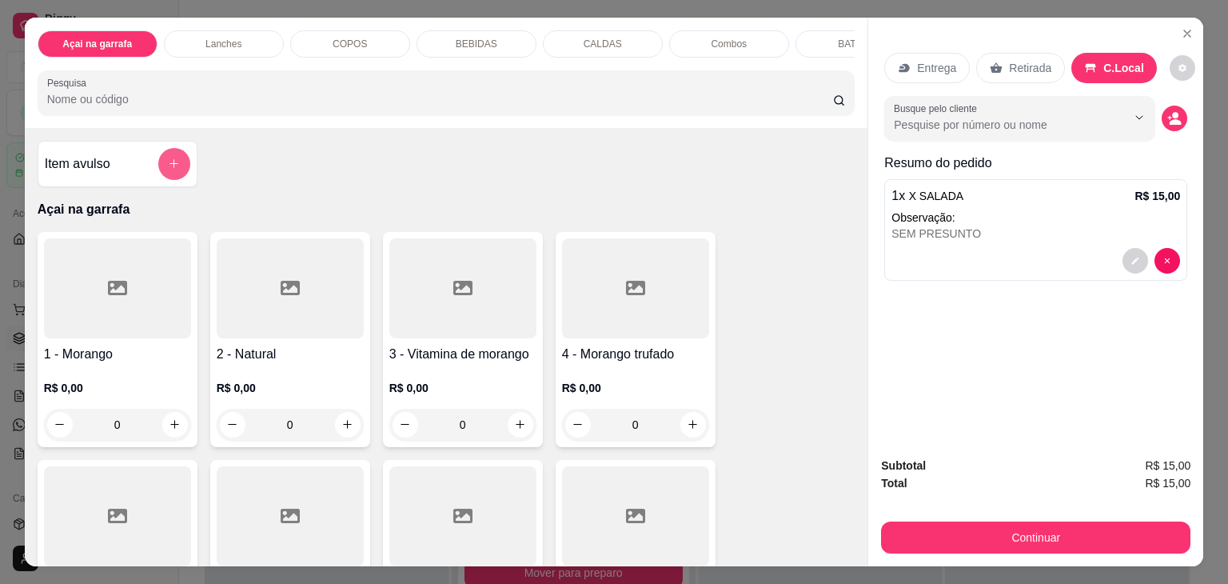
click at [168, 169] on icon "add-separate-item" at bounding box center [174, 163] width 12 height 12
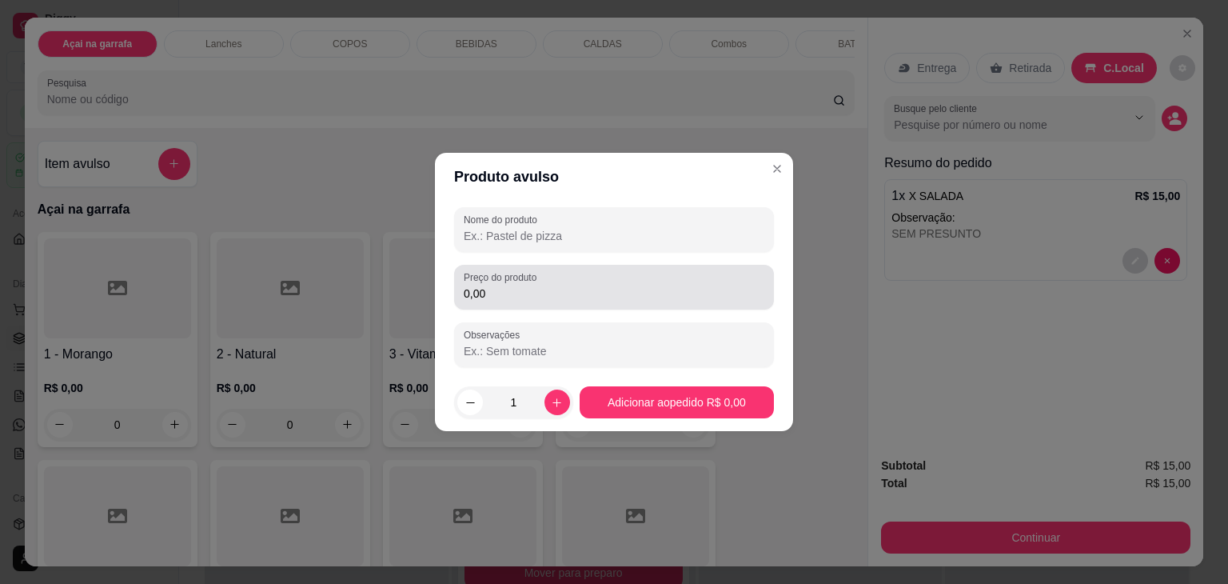
click at [572, 247] on div "Nome do produto" at bounding box center [614, 229] width 320 height 45
type input "PROMO"
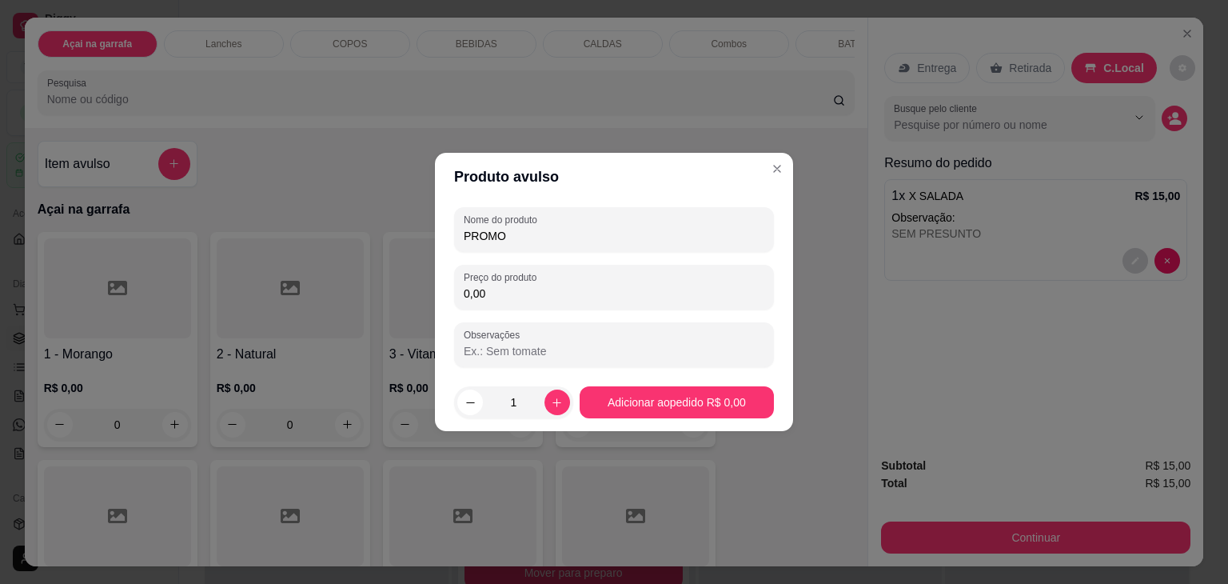
click at [536, 292] on input "0,00" at bounding box center [614, 293] width 301 height 16
type input "33,00"
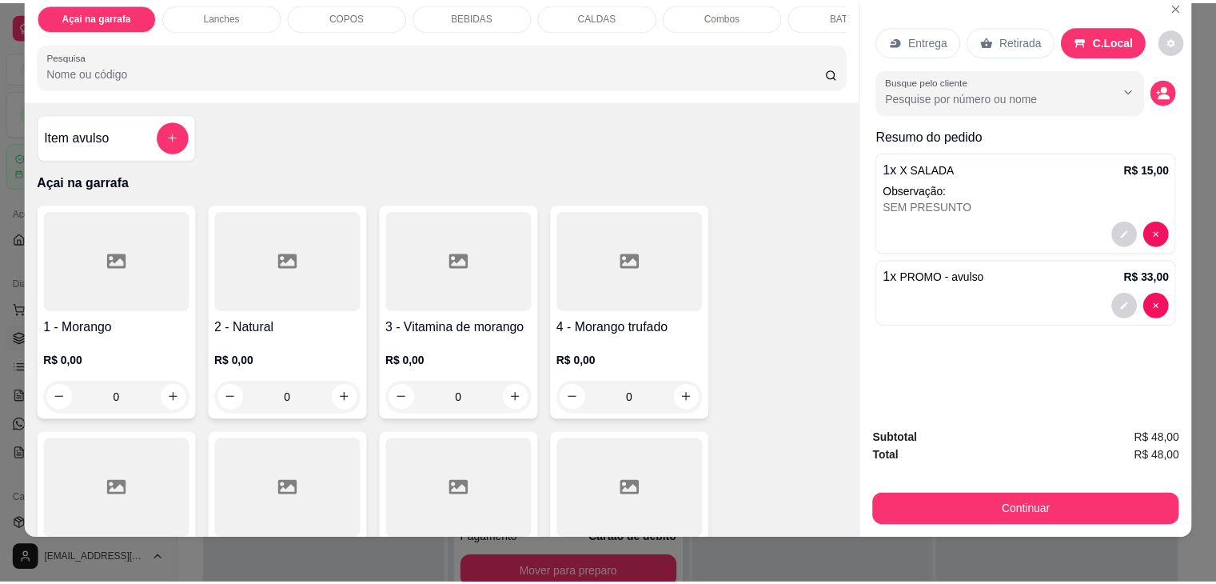
scroll to position [39, 0]
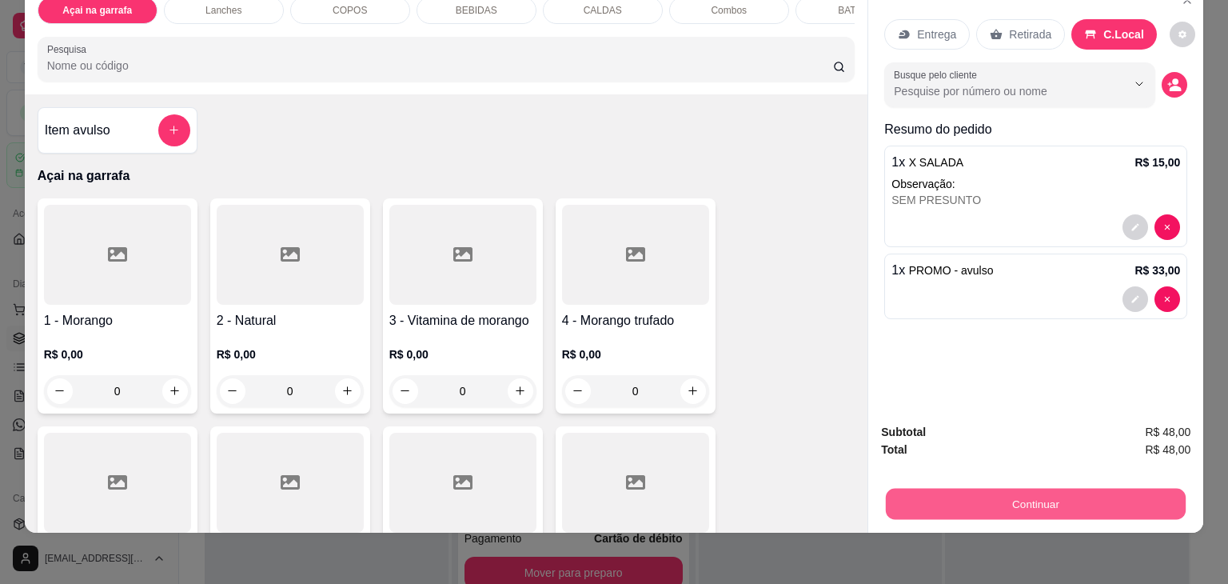
click at [938, 488] on button "Continuar" at bounding box center [1036, 503] width 300 height 31
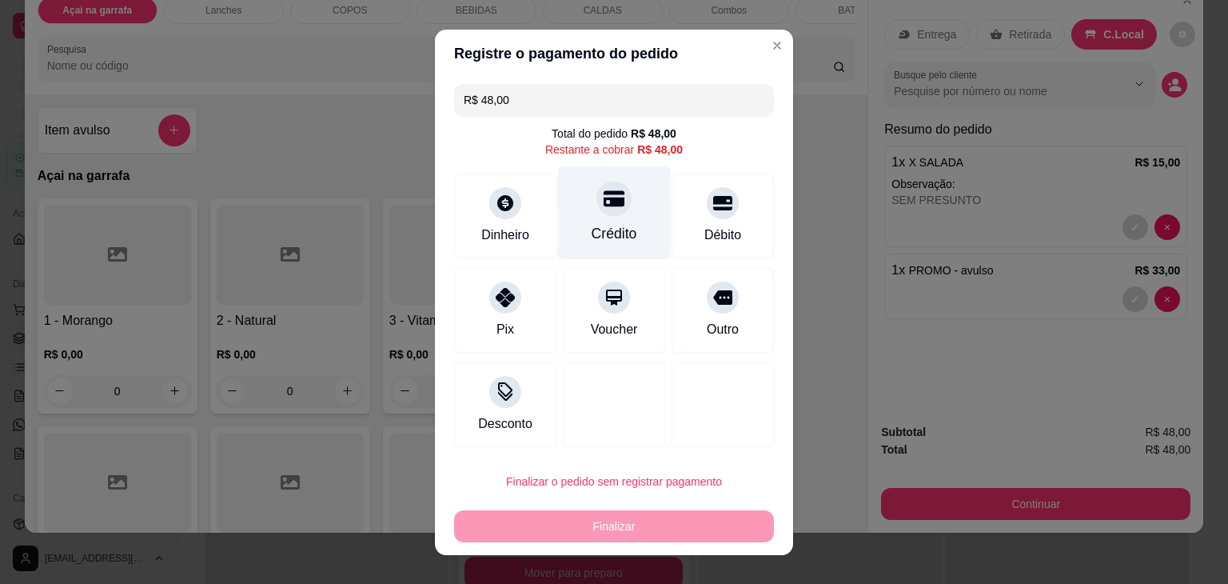
click at [610, 217] on div "Crédito" at bounding box center [614, 212] width 113 height 94
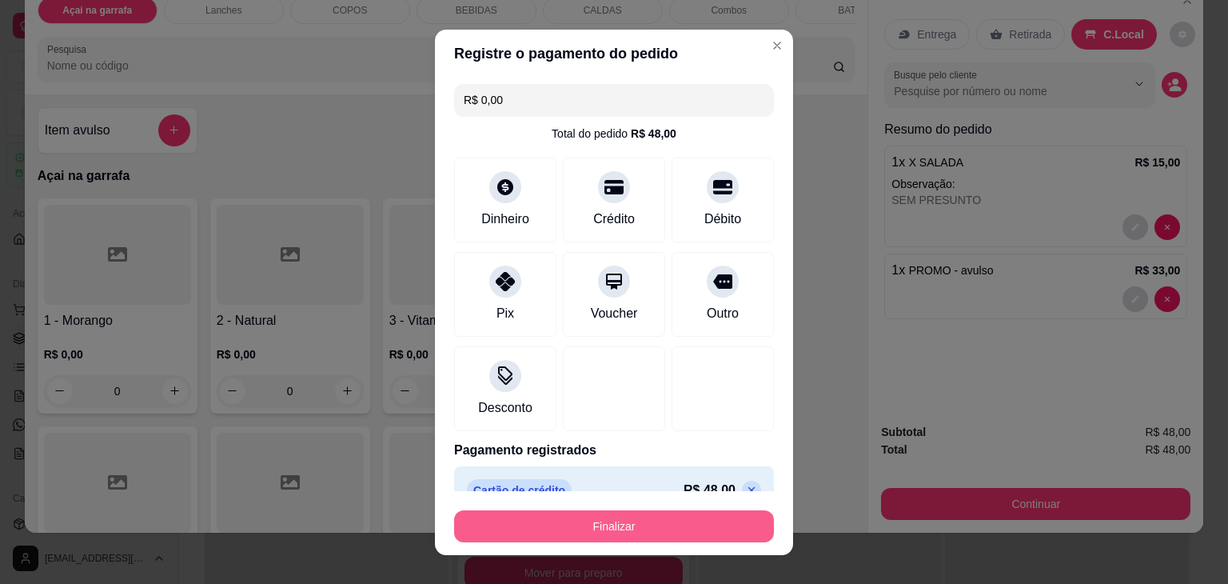
click at [585, 527] on button "Finalizar" at bounding box center [614, 526] width 320 height 32
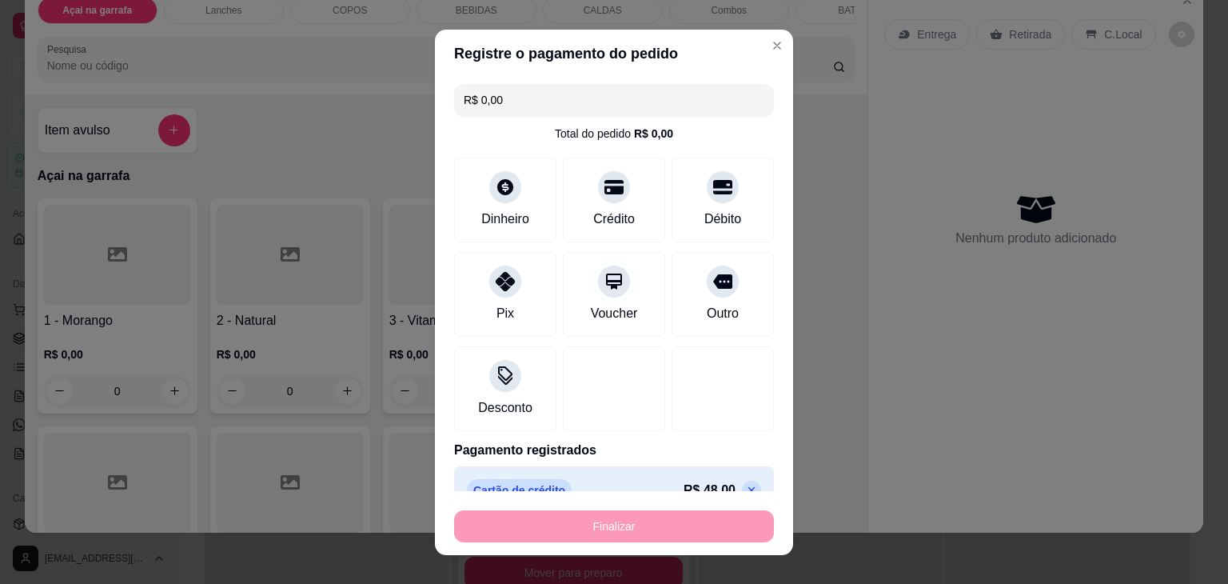
type input "-R$ 48,00"
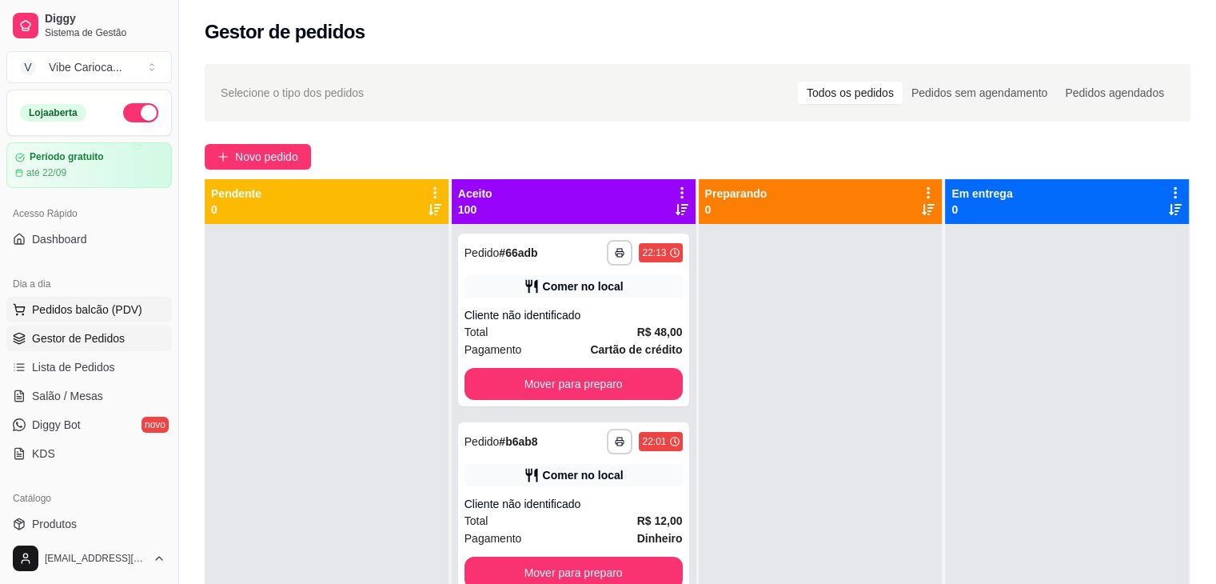
click at [102, 303] on span "Pedidos balcão (PDV)" at bounding box center [87, 309] width 110 height 16
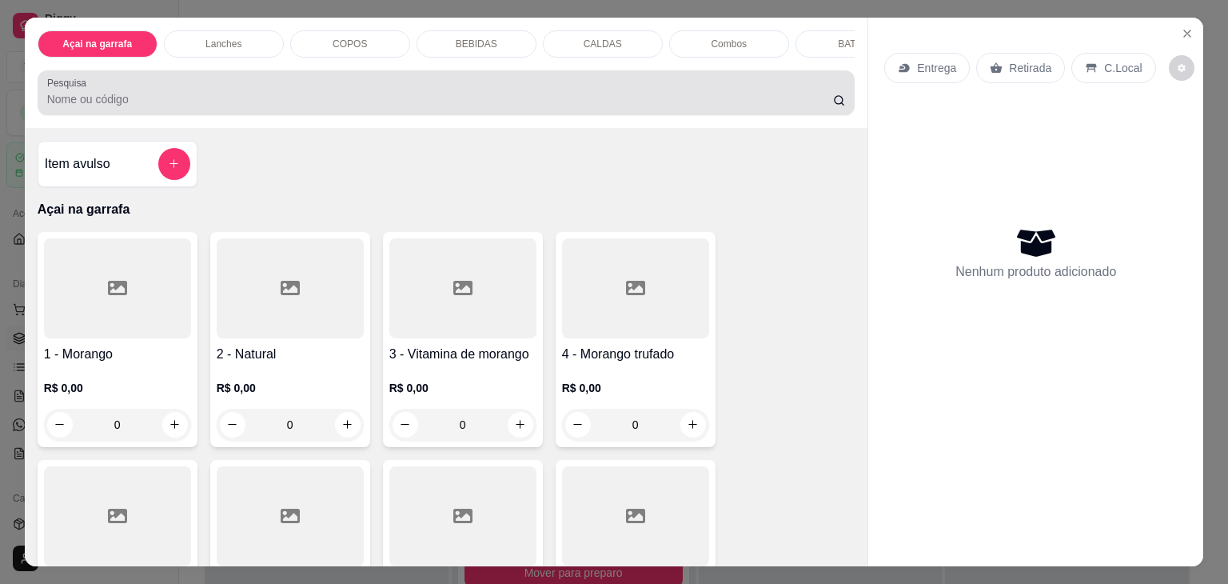
click at [357, 87] on div at bounding box center [446, 93] width 799 height 32
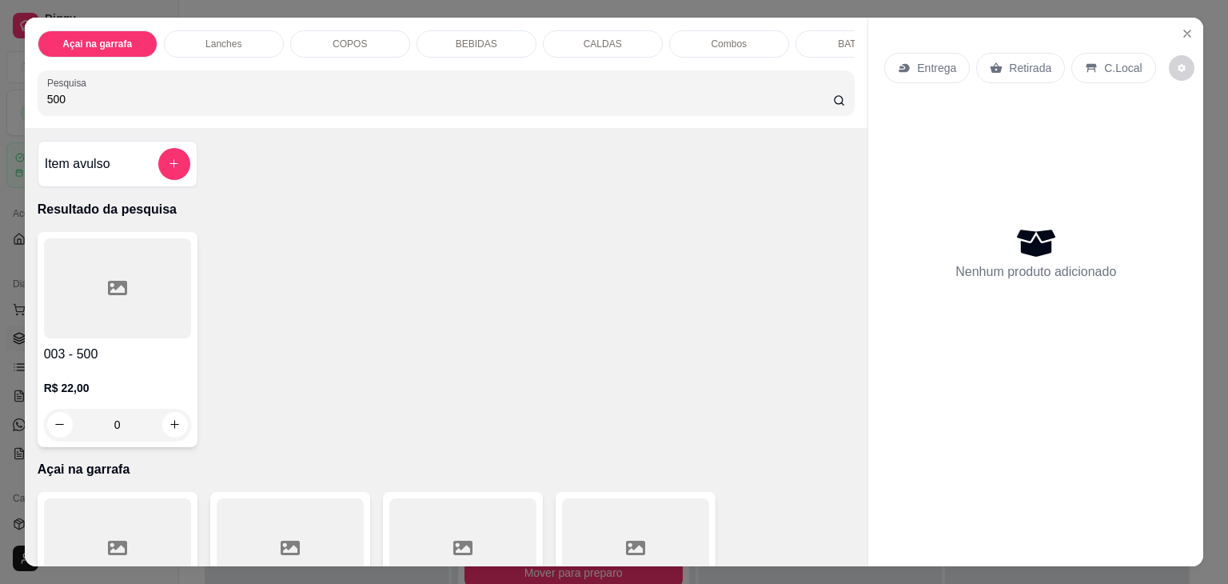
type input "500"
click at [94, 332] on div at bounding box center [117, 288] width 147 height 100
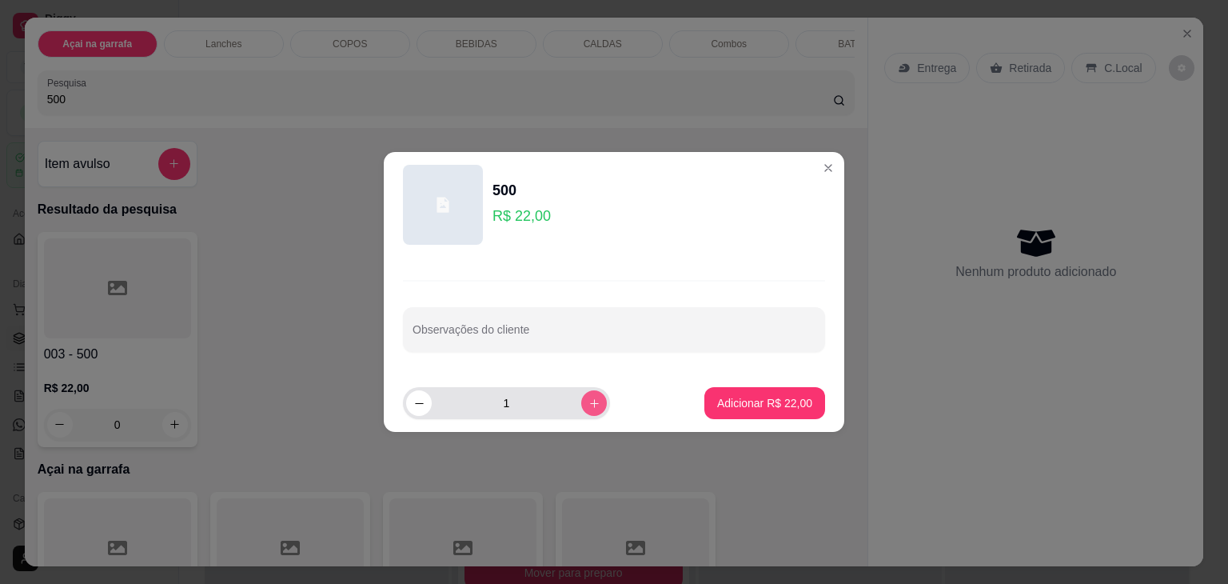
click at [588, 397] on icon "increase-product-quantity" at bounding box center [594, 403] width 12 height 12
type input "2"
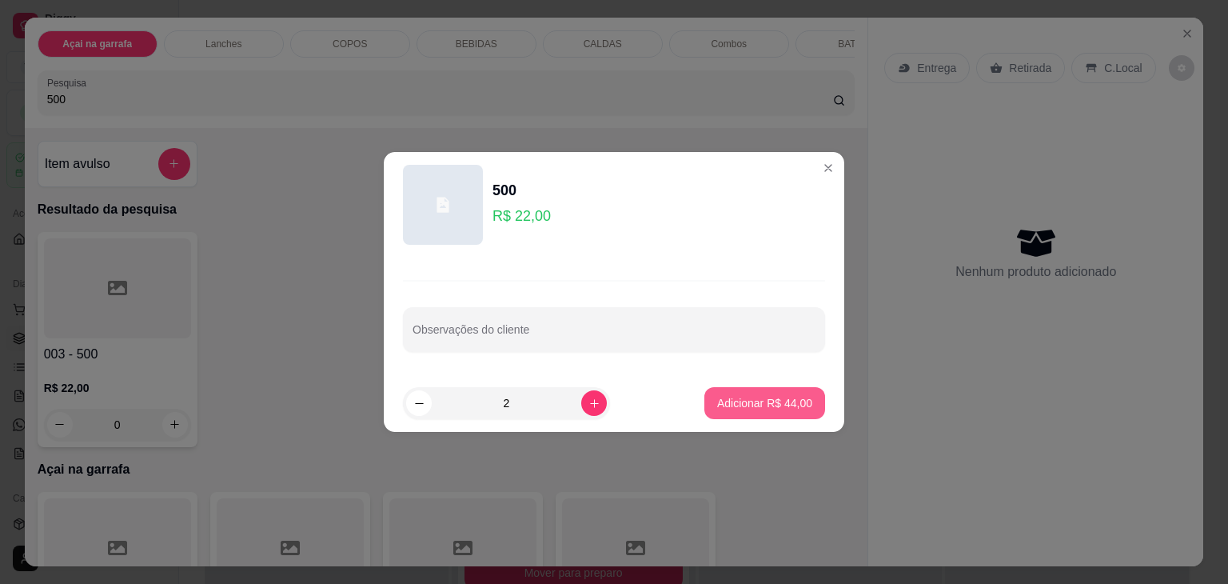
click at [749, 406] on p "Adicionar R$ 44,00" at bounding box center [764, 403] width 95 height 16
type input "2"
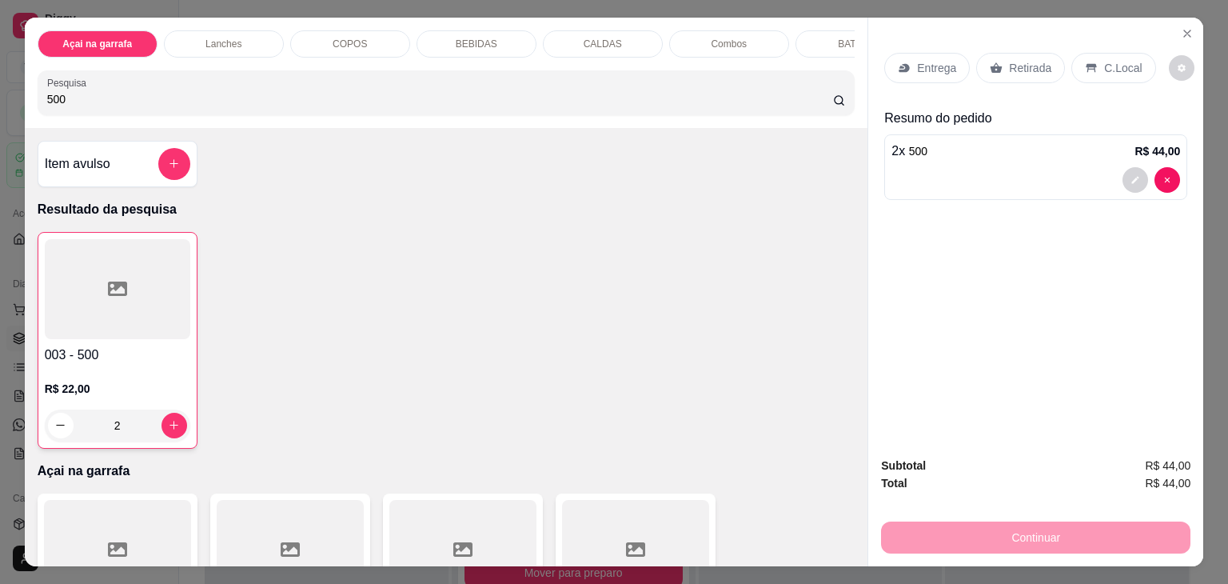
click at [86, 107] on input "500" at bounding box center [440, 99] width 786 height 16
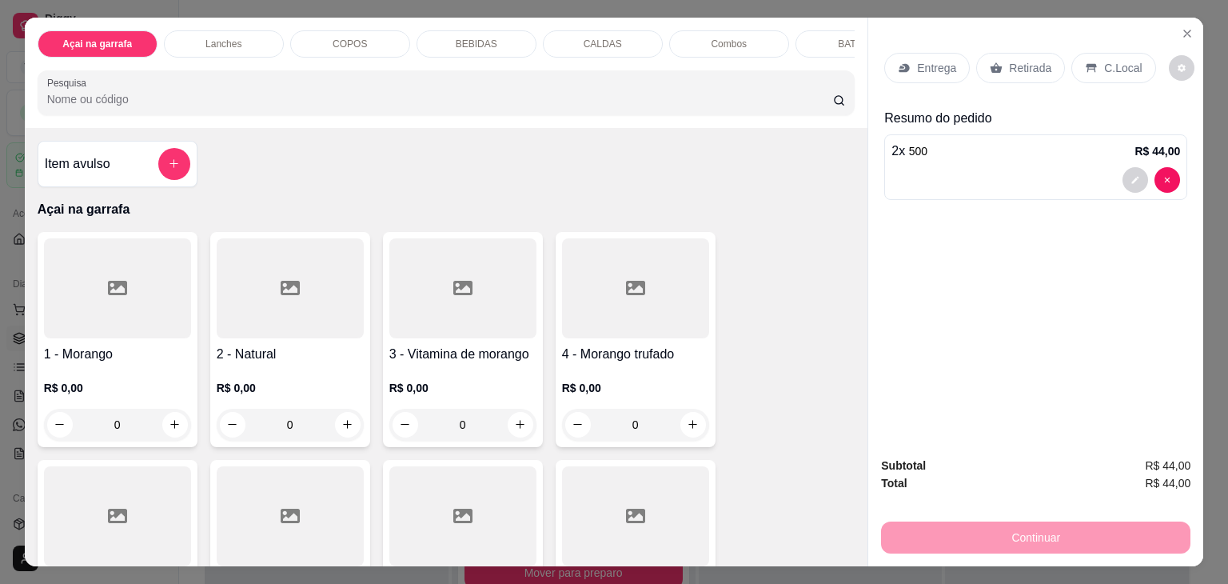
click at [77, 101] on input "Pesquisa" at bounding box center [440, 99] width 786 height 16
click at [77, 102] on input "Pesquisa" at bounding box center [440, 99] width 786 height 16
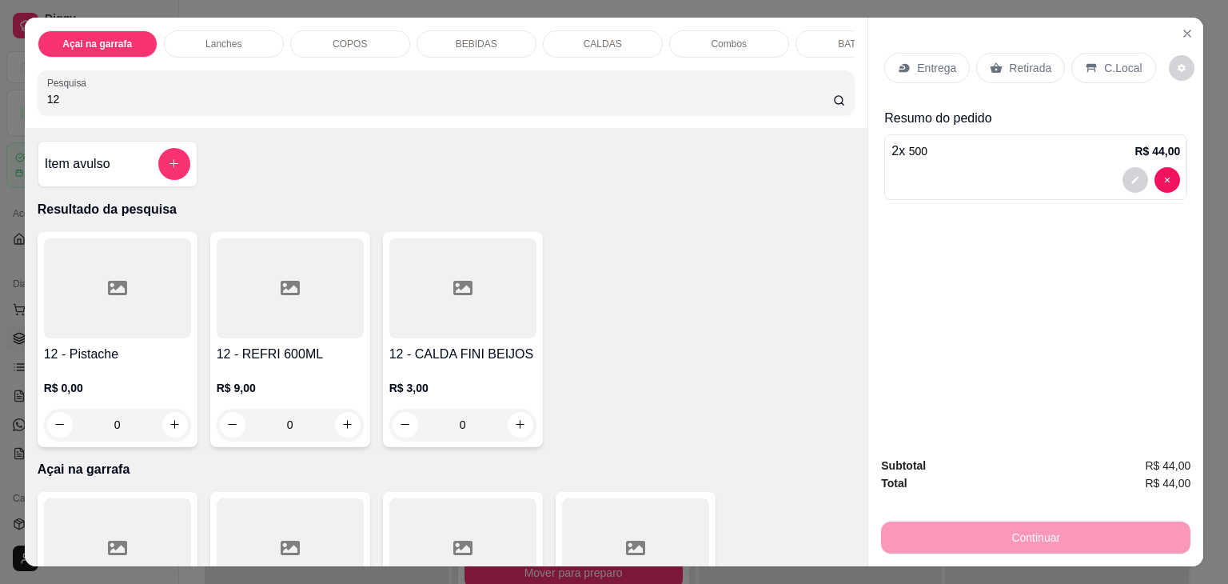
type input "1"
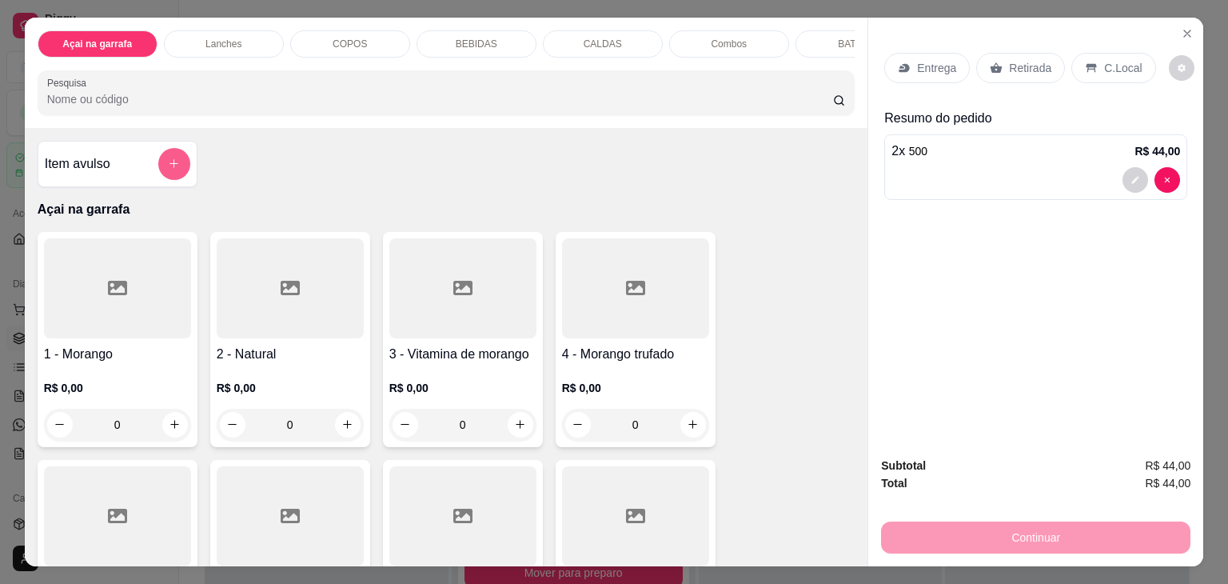
click at [168, 169] on icon "add-separate-item" at bounding box center [174, 163] width 12 height 12
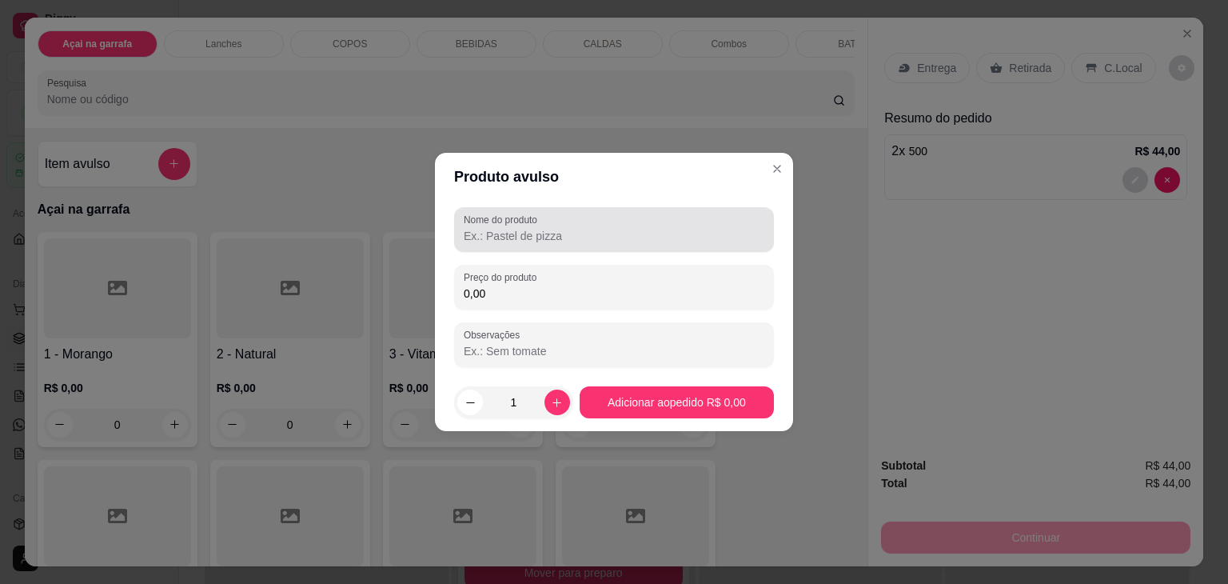
click at [548, 244] on div at bounding box center [614, 229] width 301 height 32
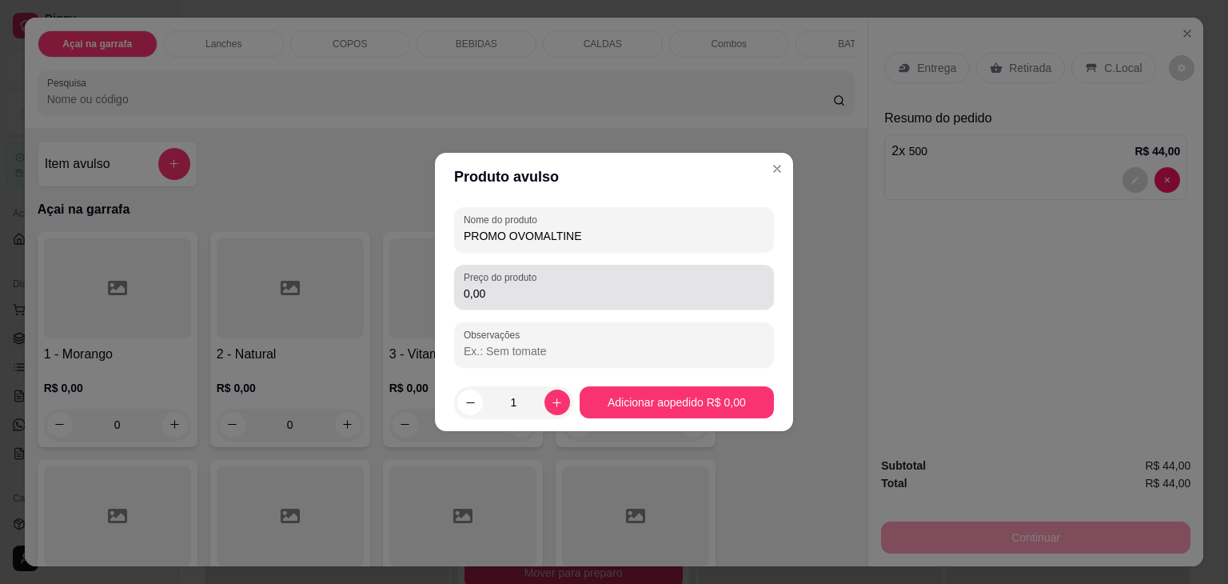
type input "PROMO OVOMALTINE"
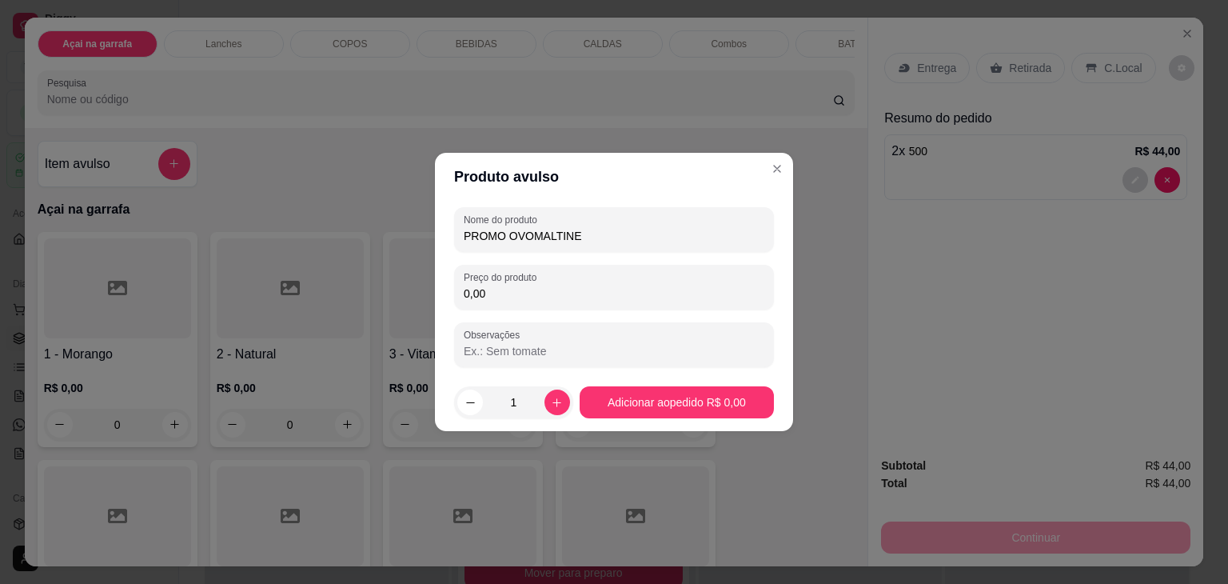
click at [519, 295] on input "0,00" at bounding box center [614, 293] width 301 height 16
type input "12,00"
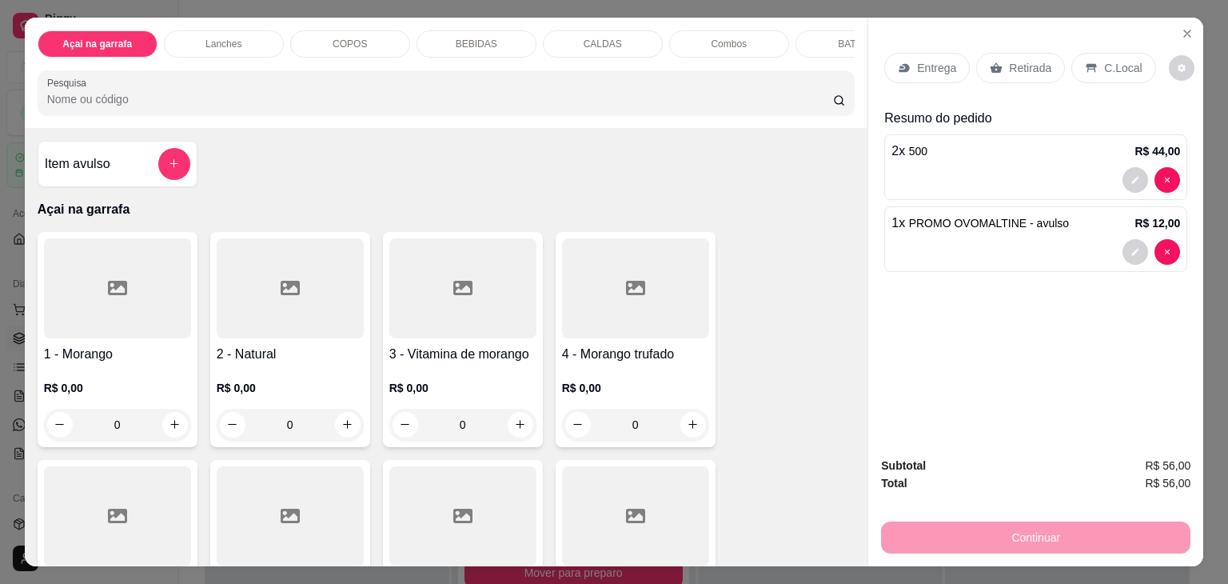
click at [1090, 58] on div "C.Local" at bounding box center [1113, 68] width 84 height 30
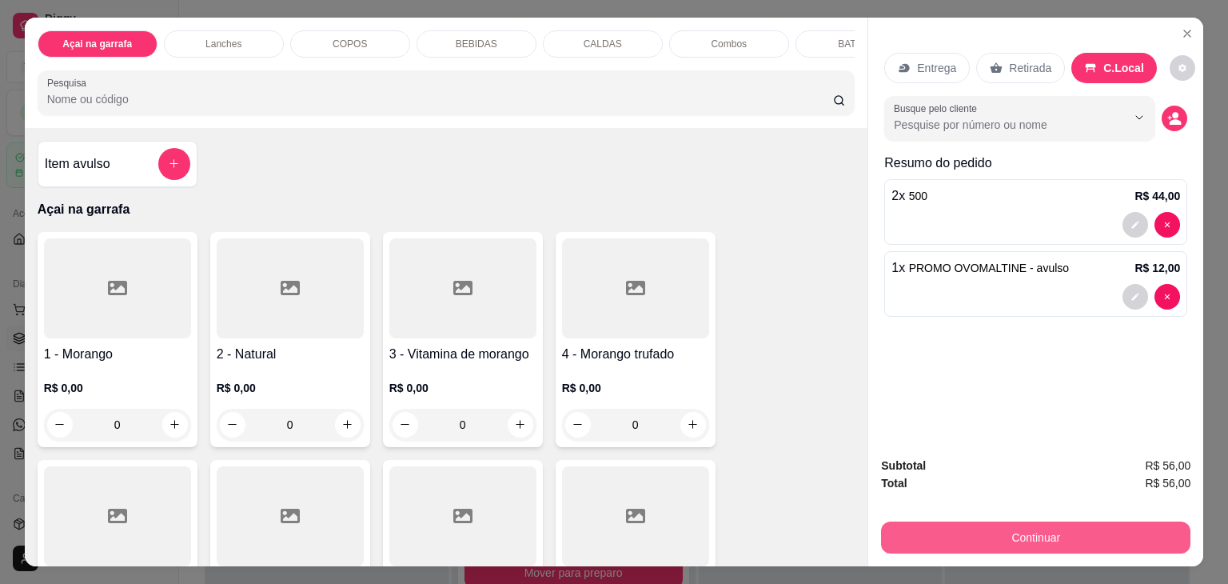
click at [1084, 535] on button "Continuar" at bounding box center [1035, 537] width 309 height 32
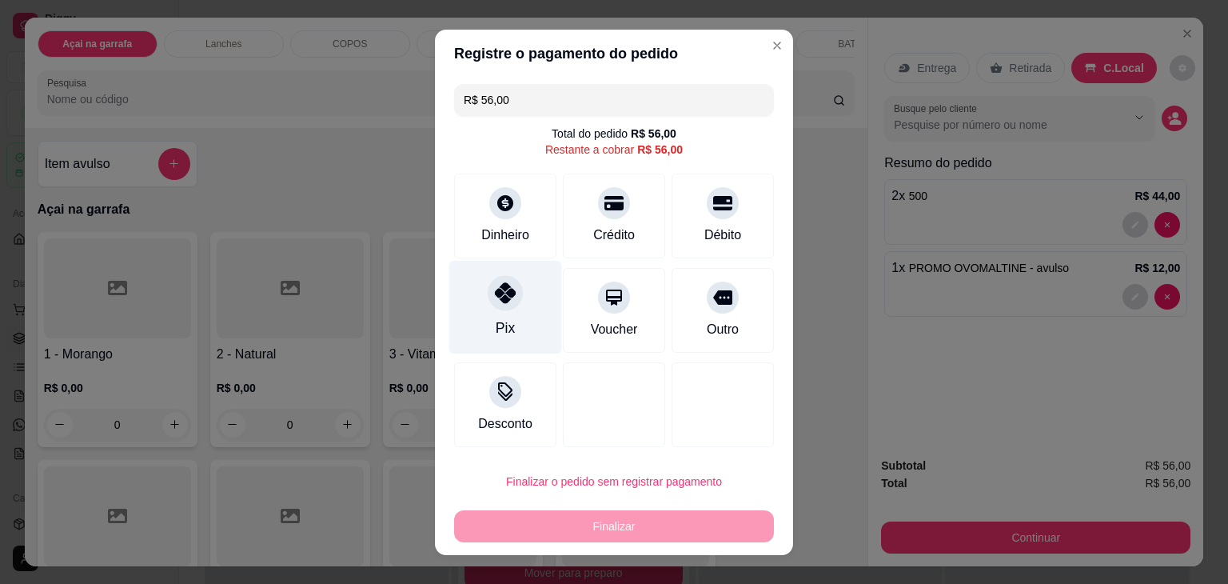
click at [496, 321] on div "Pix" at bounding box center [505, 327] width 19 height 21
type input "R$ 0,00"
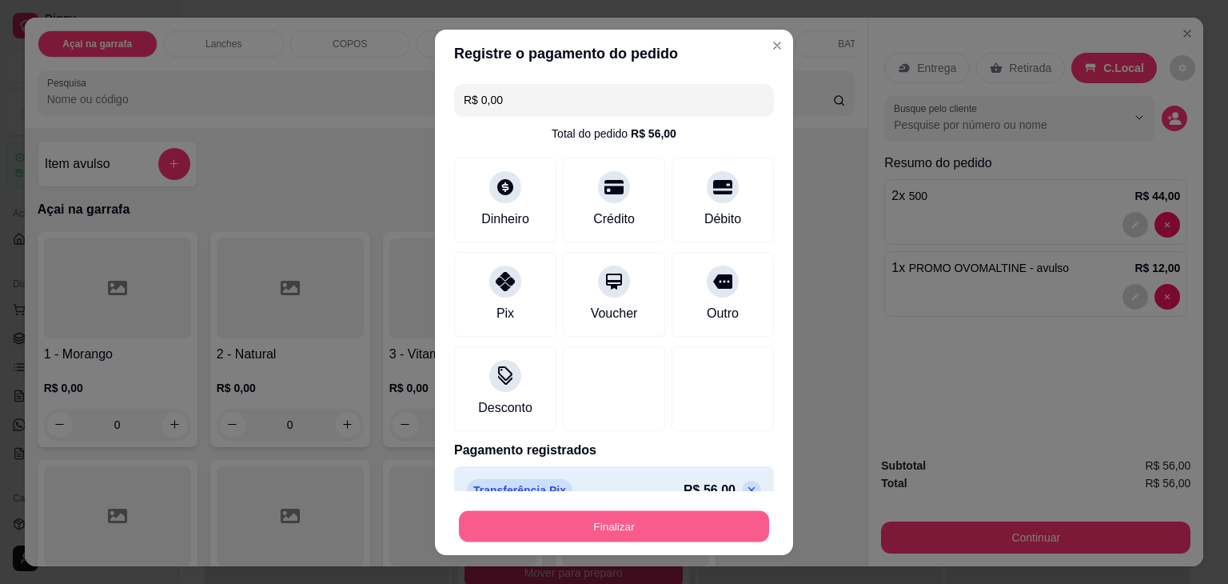
click at [627, 526] on button "Finalizar" at bounding box center [614, 525] width 310 height 31
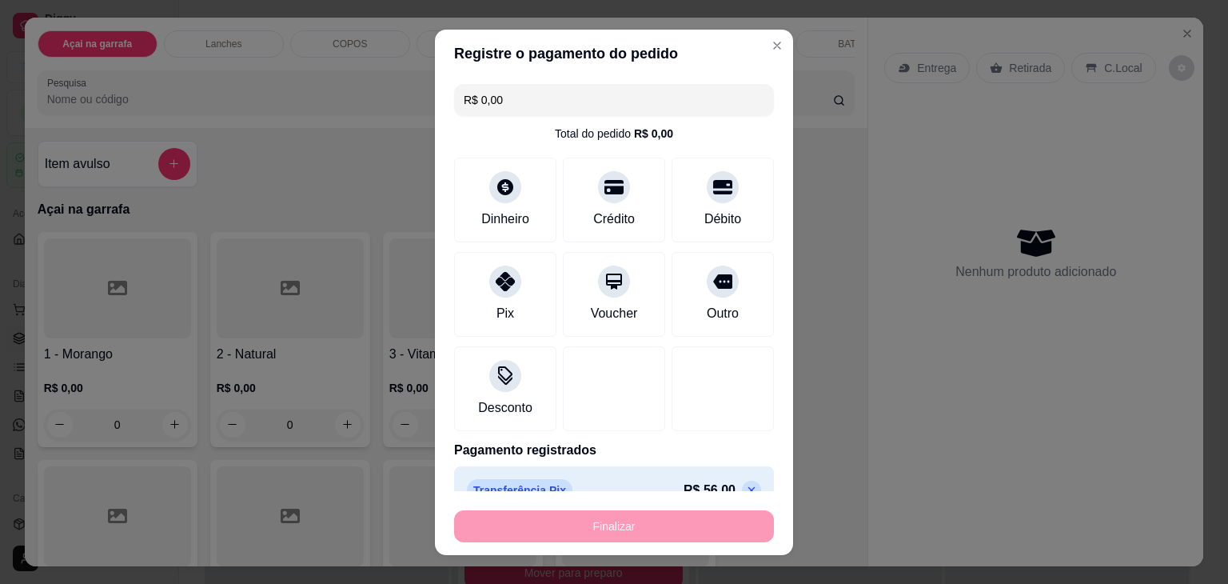
type input "0"
type input "-R$ 56,00"
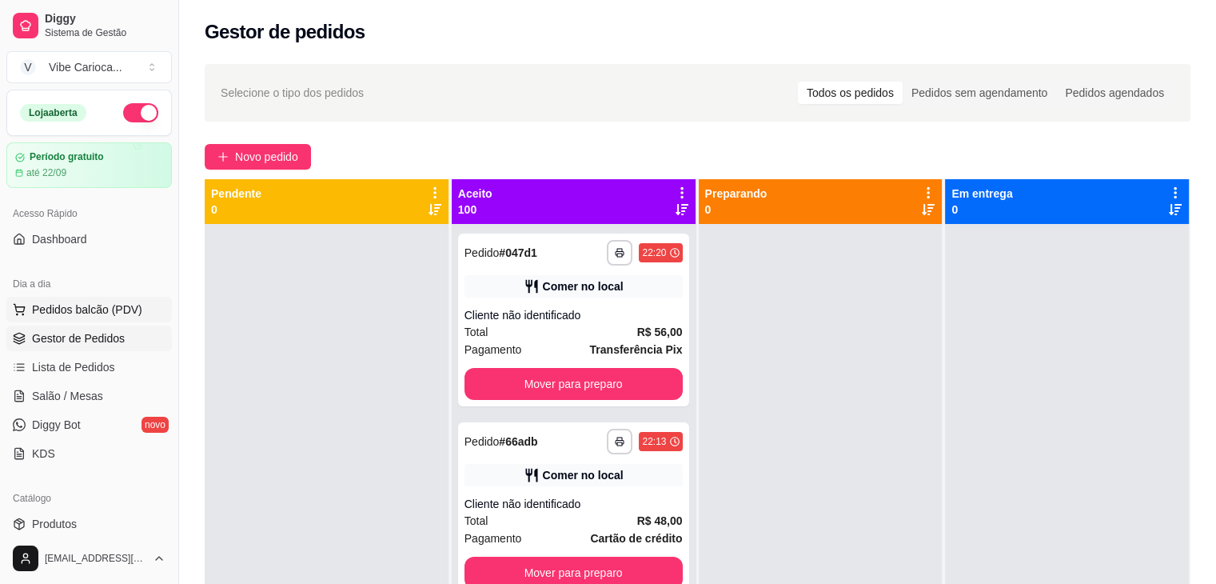
click at [86, 309] on span "Pedidos balcão (PDV)" at bounding box center [87, 309] width 110 height 16
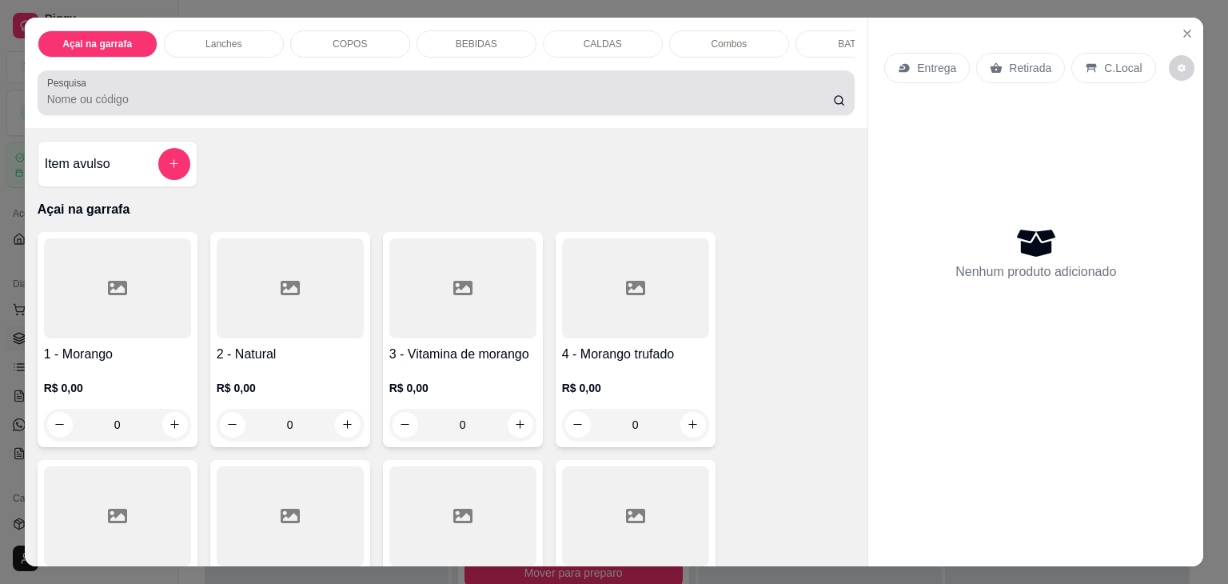
click at [217, 107] on input "Pesquisa" at bounding box center [440, 99] width 786 height 16
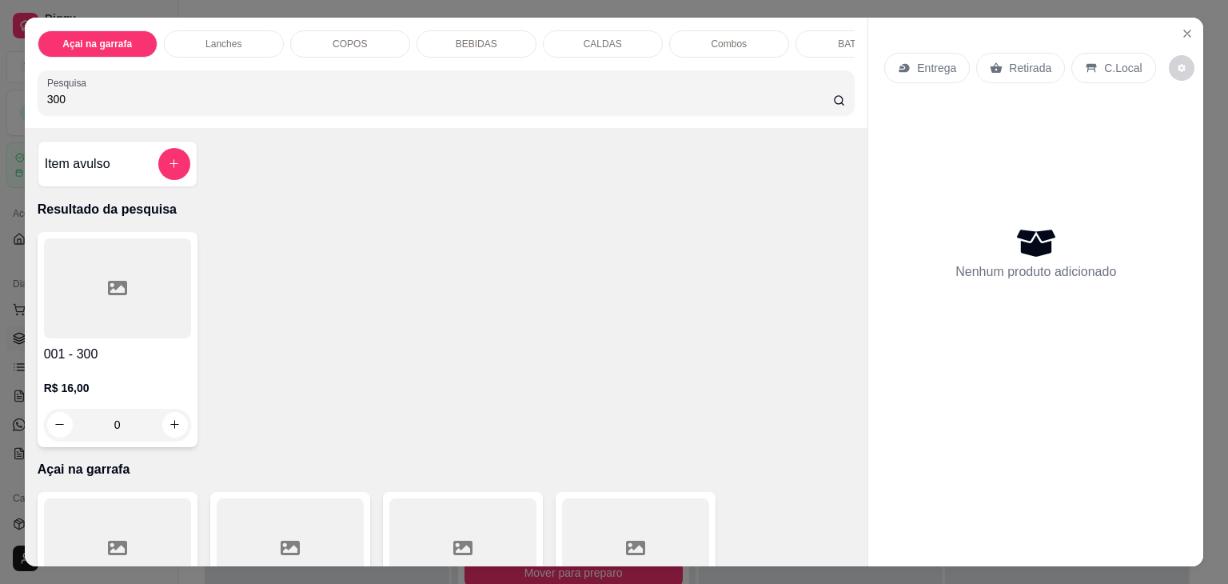
click at [152, 319] on div at bounding box center [117, 288] width 147 height 100
click at [253, 97] on input "300" at bounding box center [440, 99] width 786 height 16
type input "400"
click at [75, 321] on div at bounding box center [117, 288] width 147 height 100
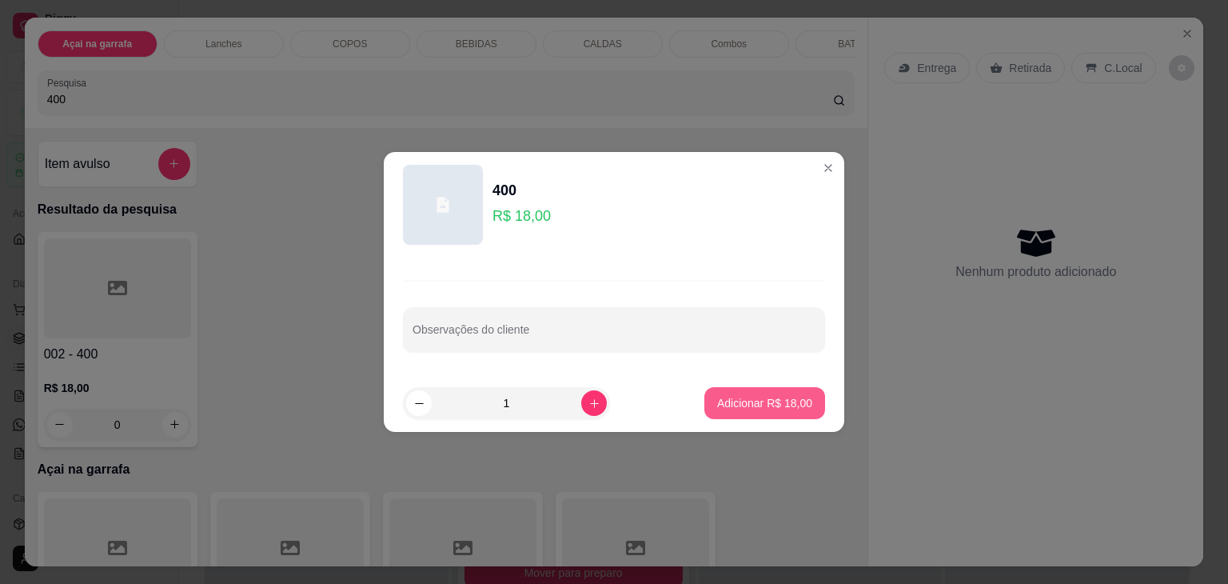
click at [735, 397] on p "Adicionar R$ 18,00" at bounding box center [764, 403] width 95 height 16
type input "1"
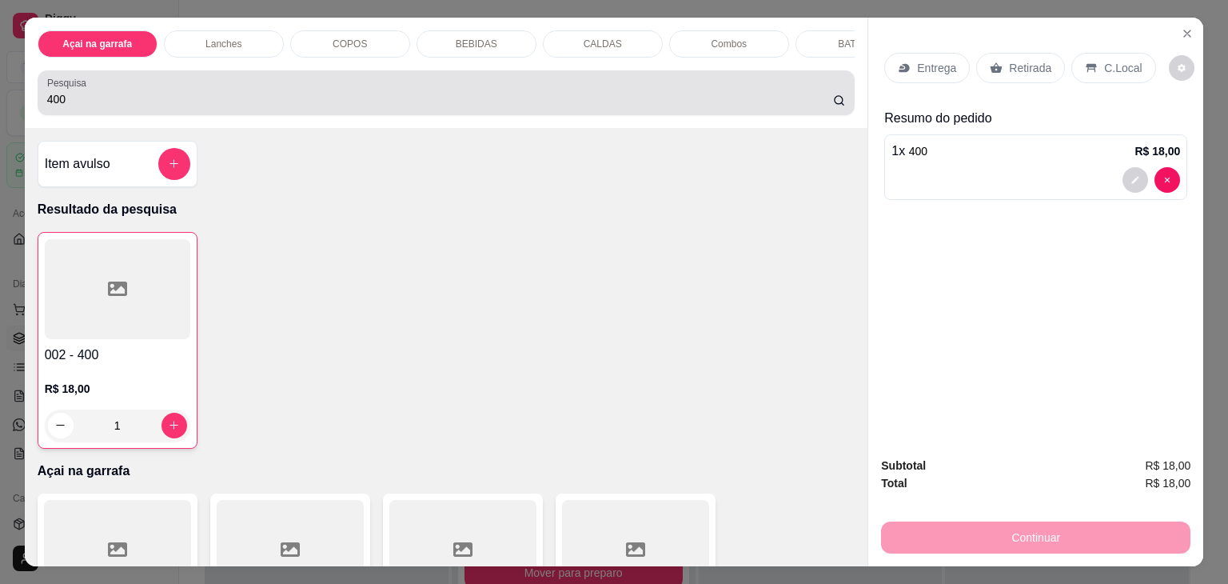
click at [156, 106] on input "400" at bounding box center [440, 99] width 786 height 16
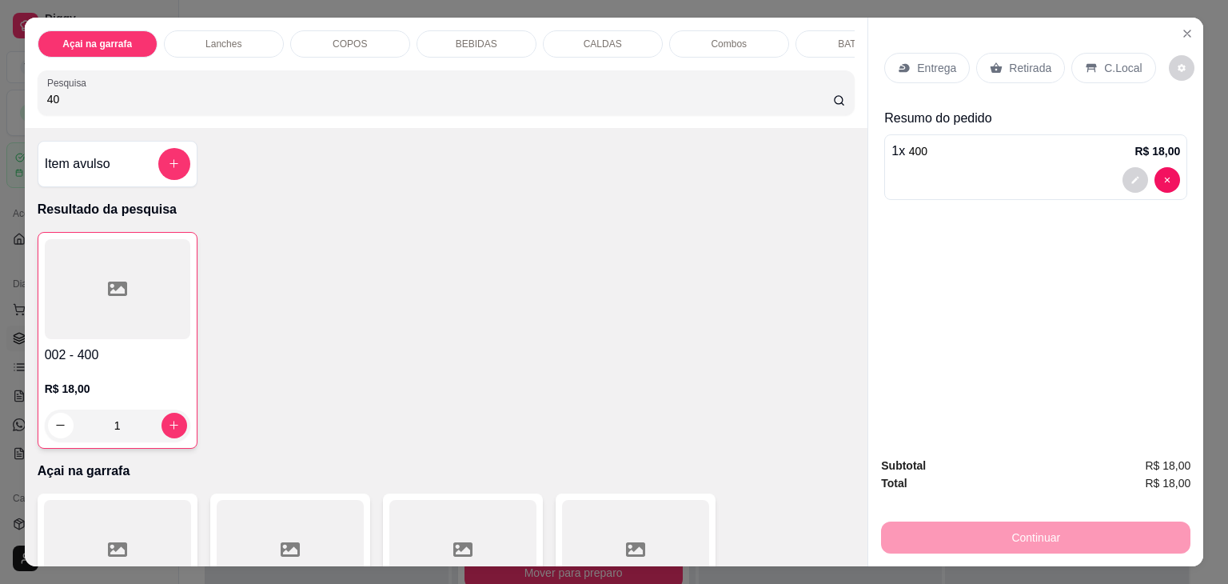
type input "4"
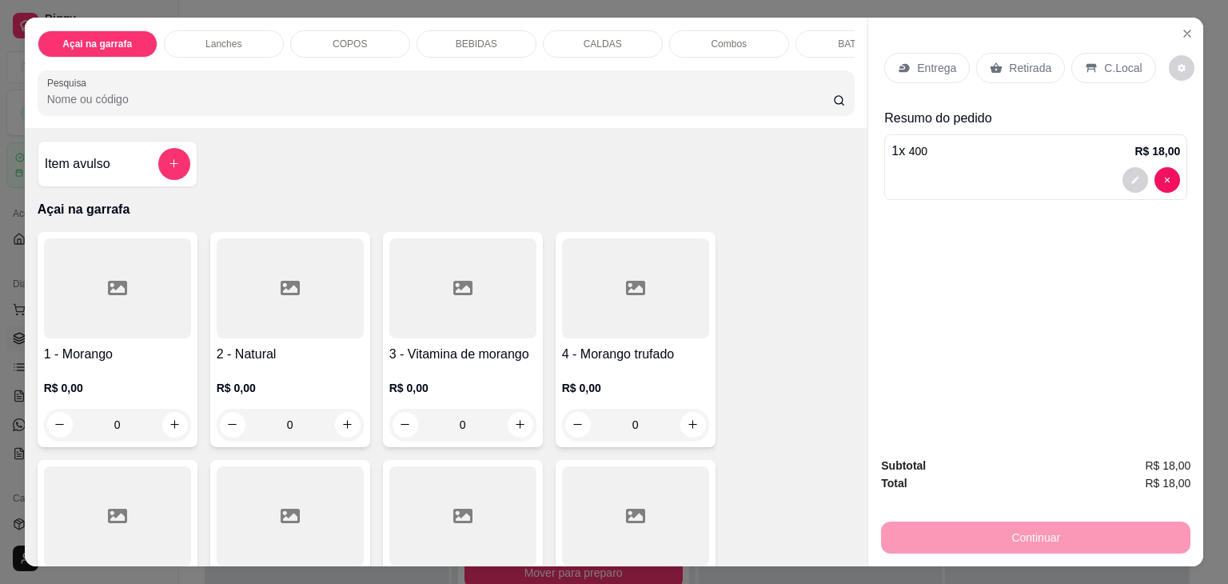
type input "3"
click at [1104, 60] on p "C.Local" at bounding box center [1123, 68] width 38 height 16
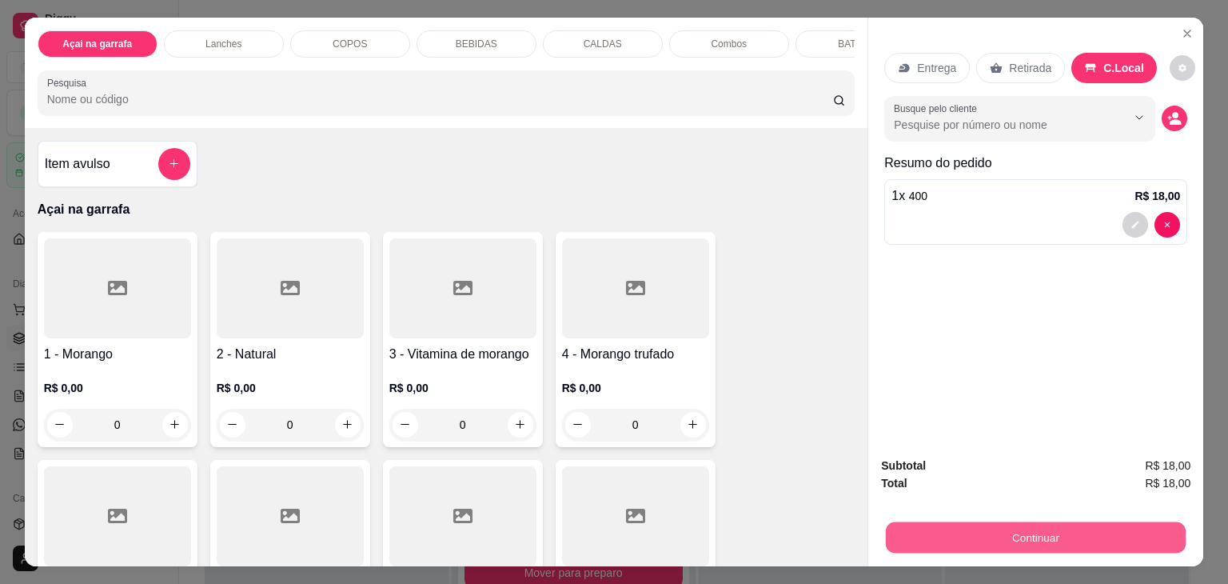
click at [986, 530] on button "Continuar" at bounding box center [1036, 537] width 300 height 31
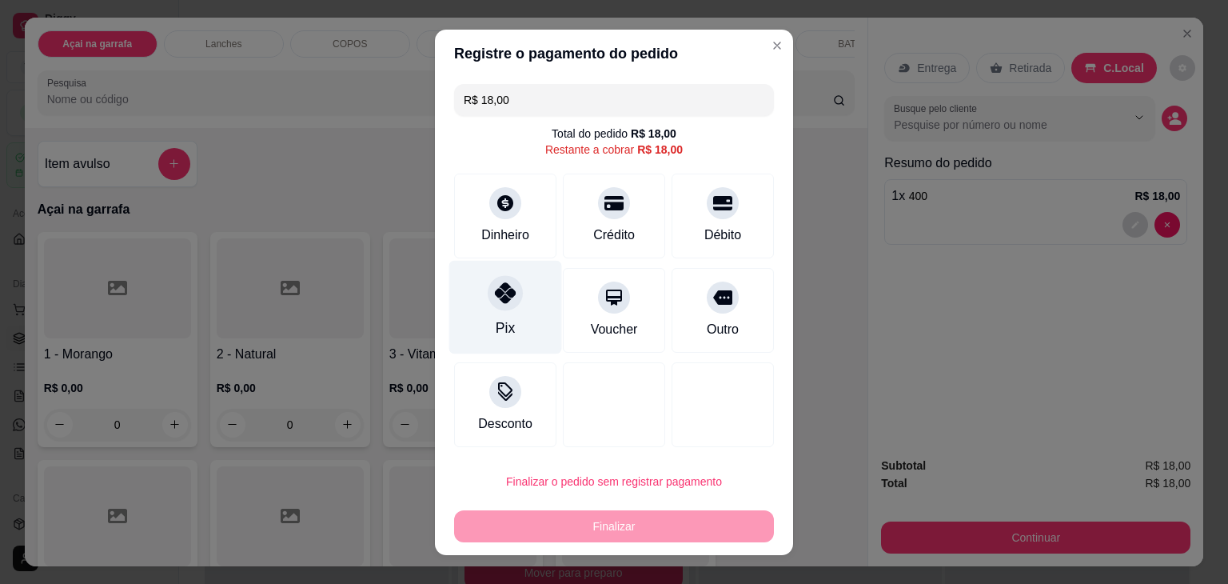
click at [507, 299] on icon at bounding box center [505, 292] width 21 height 21
type input "R$ 0,00"
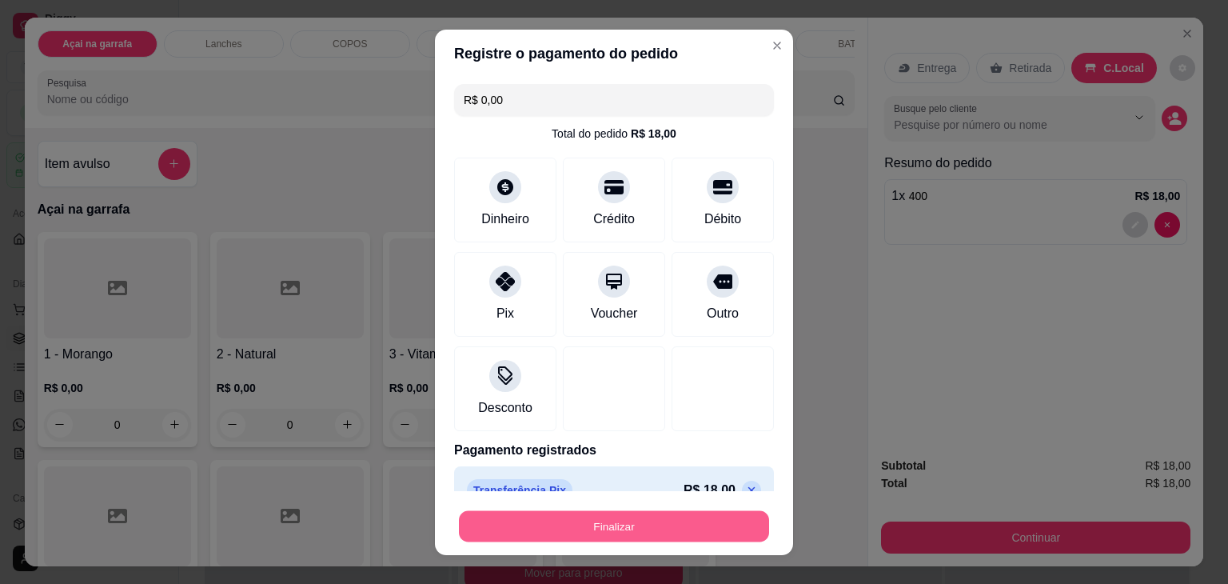
click at [604, 535] on button "Finalizar" at bounding box center [614, 525] width 310 height 31
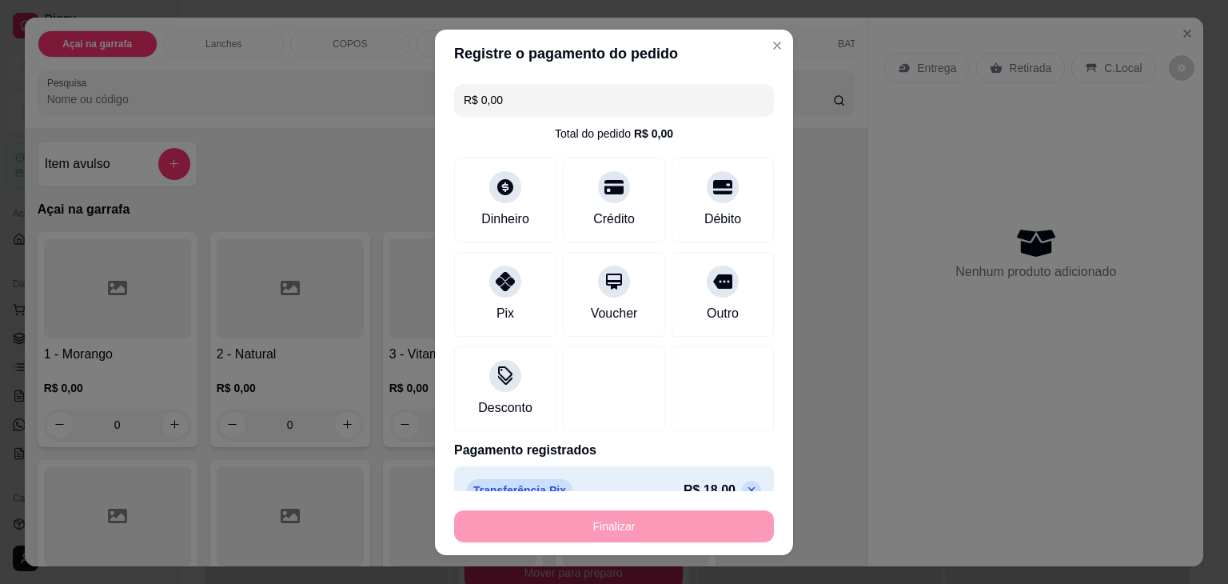
type input "0"
type input "-R$ 18,00"
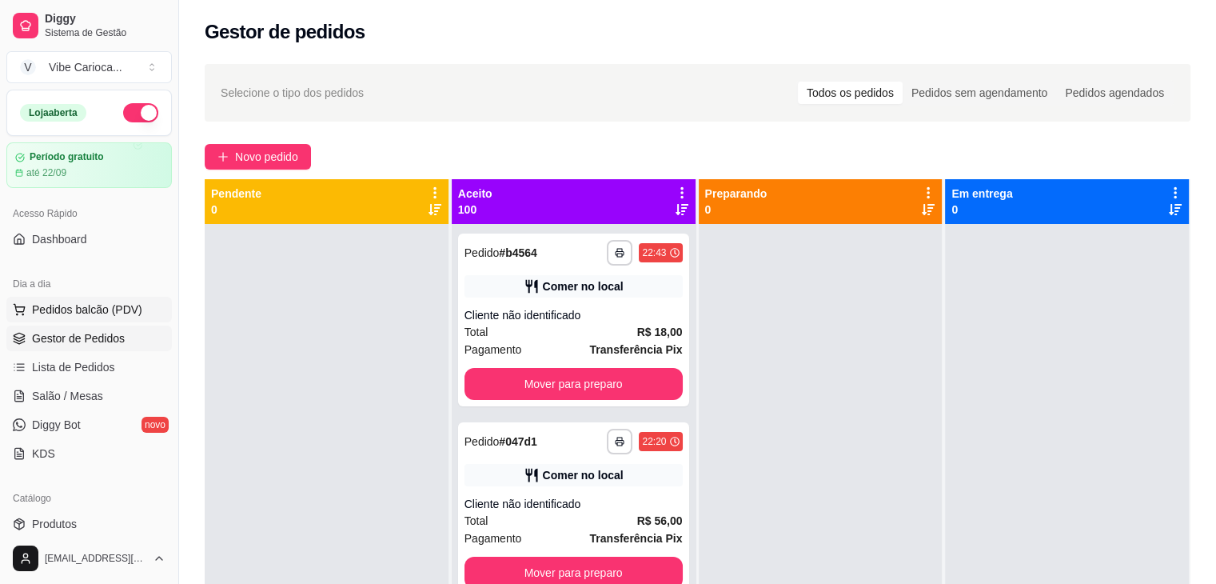
click at [115, 321] on button "Pedidos balcão (PDV)" at bounding box center [88, 310] width 165 height 26
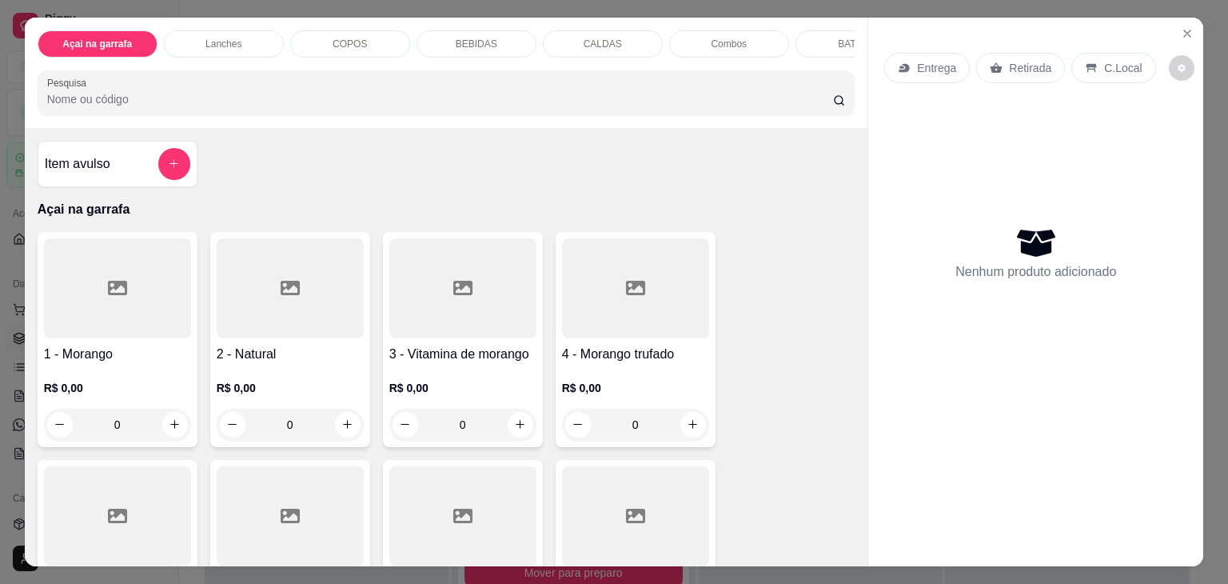
click at [119, 99] on input "Pesquisa" at bounding box center [440, 99] width 786 height 16
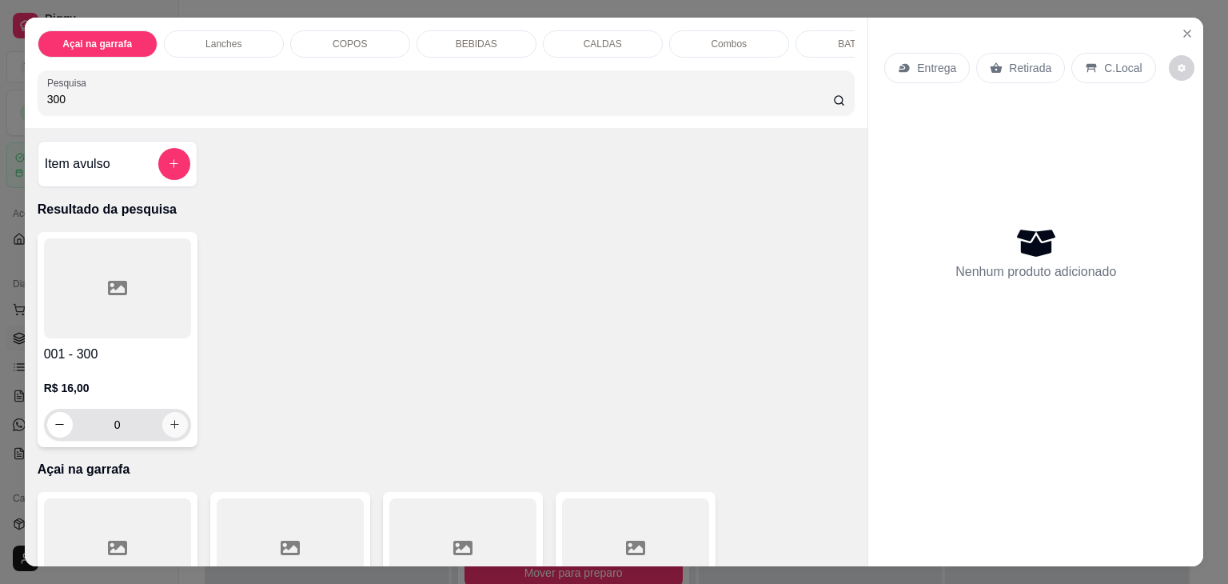
type input "300"
click at [169, 431] on icon "increase-product-quantity" at bounding box center [175, 425] width 12 height 12
type input "1"
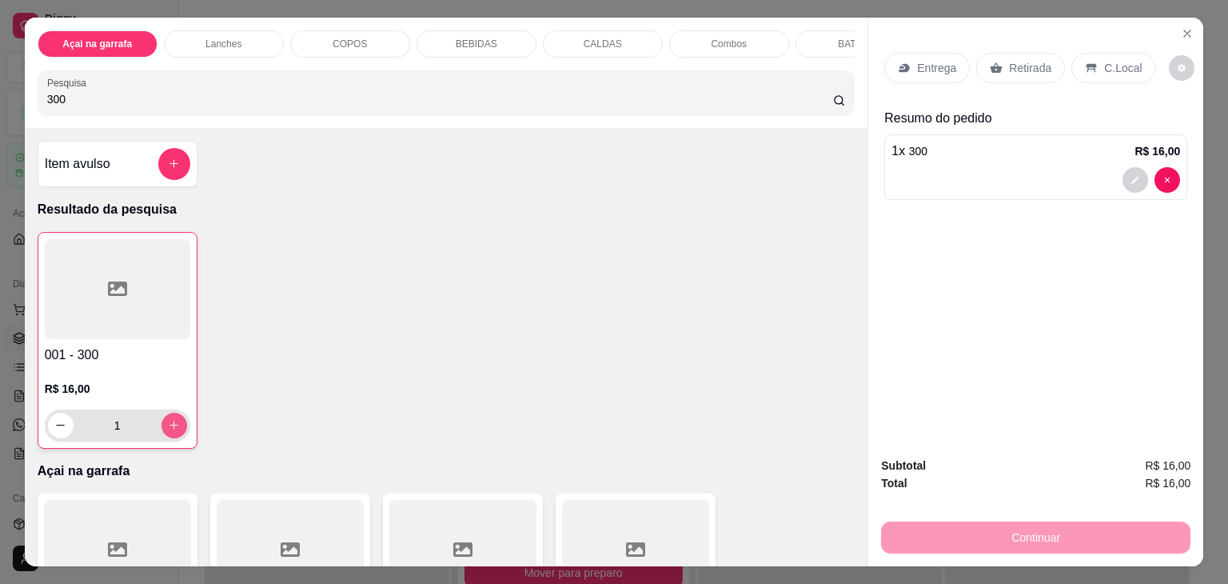
click at [168, 431] on icon "increase-product-quantity" at bounding box center [174, 425] width 12 height 12
type input "2"
click at [1104, 60] on p "C.Local" at bounding box center [1123, 68] width 38 height 16
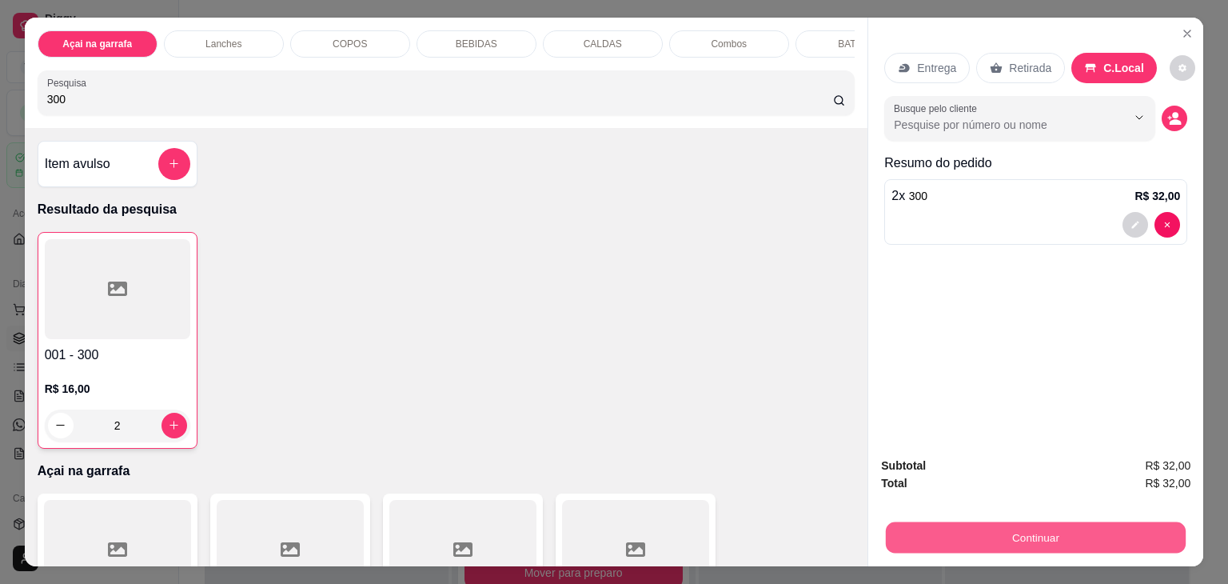
click at [985, 526] on button "Continuar" at bounding box center [1036, 537] width 300 height 31
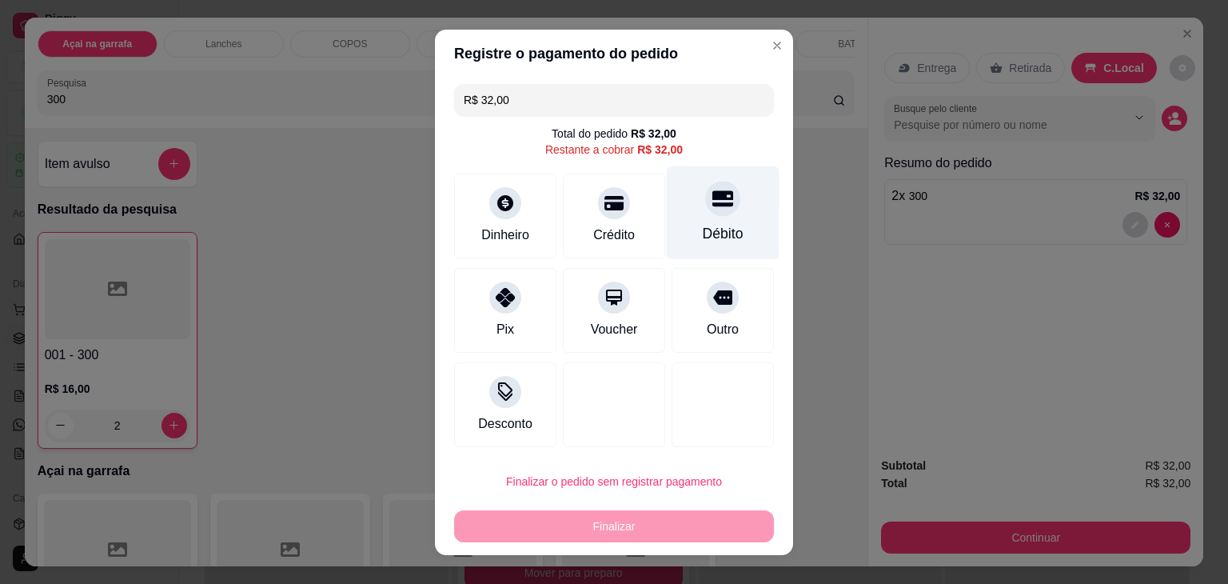
click at [727, 218] on div "Débito" at bounding box center [723, 212] width 113 height 94
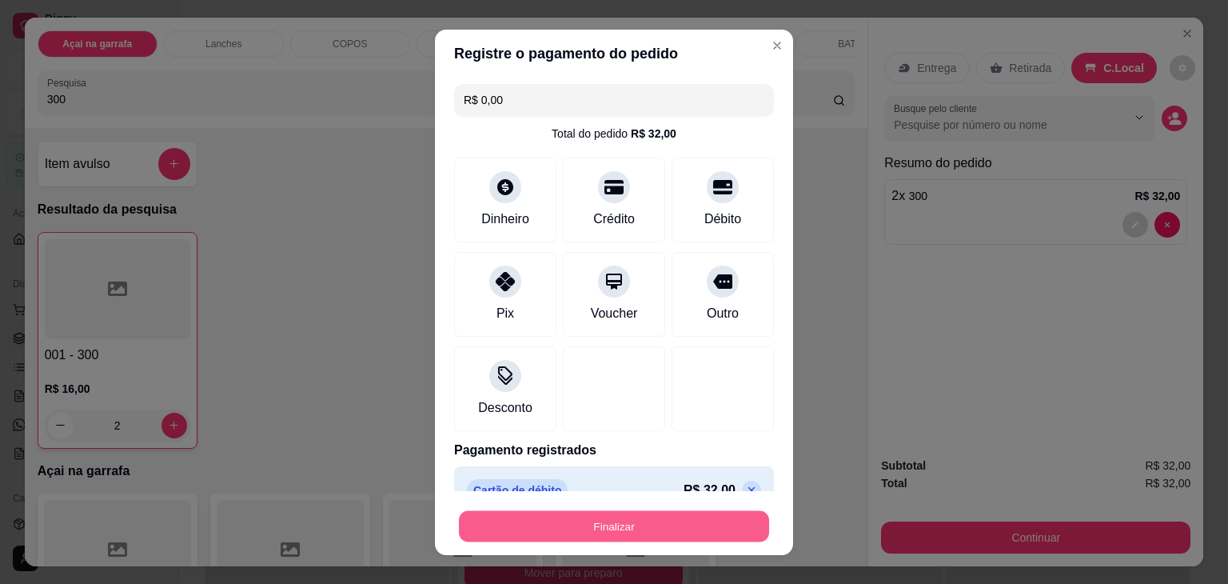
click at [565, 538] on button "Finalizar" at bounding box center [614, 525] width 310 height 31
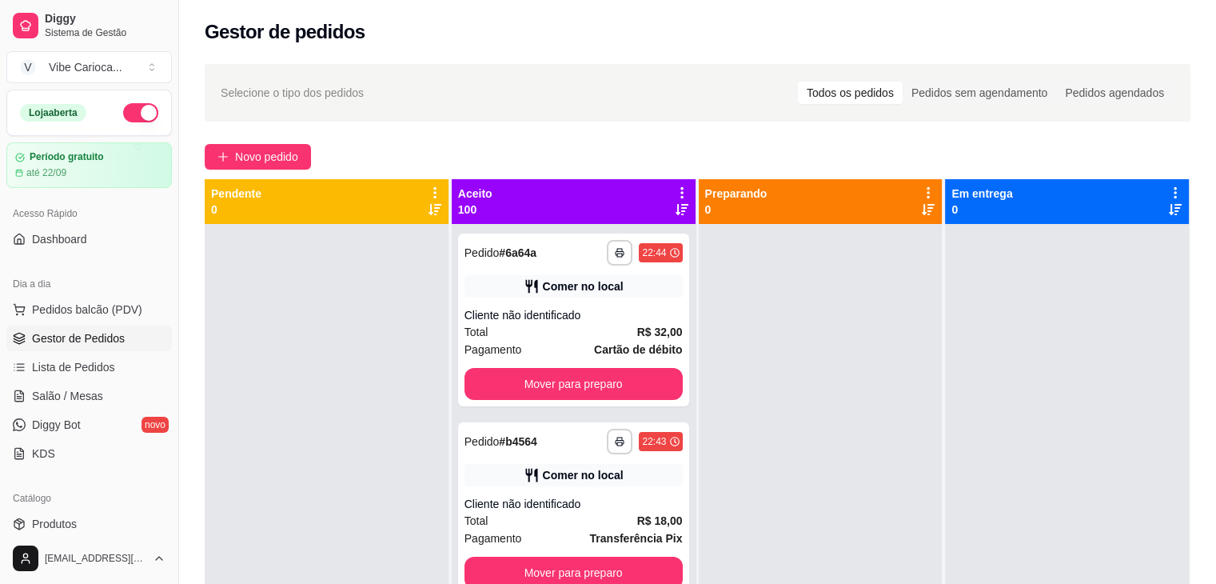
click at [288, 350] on div at bounding box center [327, 516] width 244 height 584
click at [105, 368] on span "Lista de Pedidos" at bounding box center [73, 367] width 83 height 16
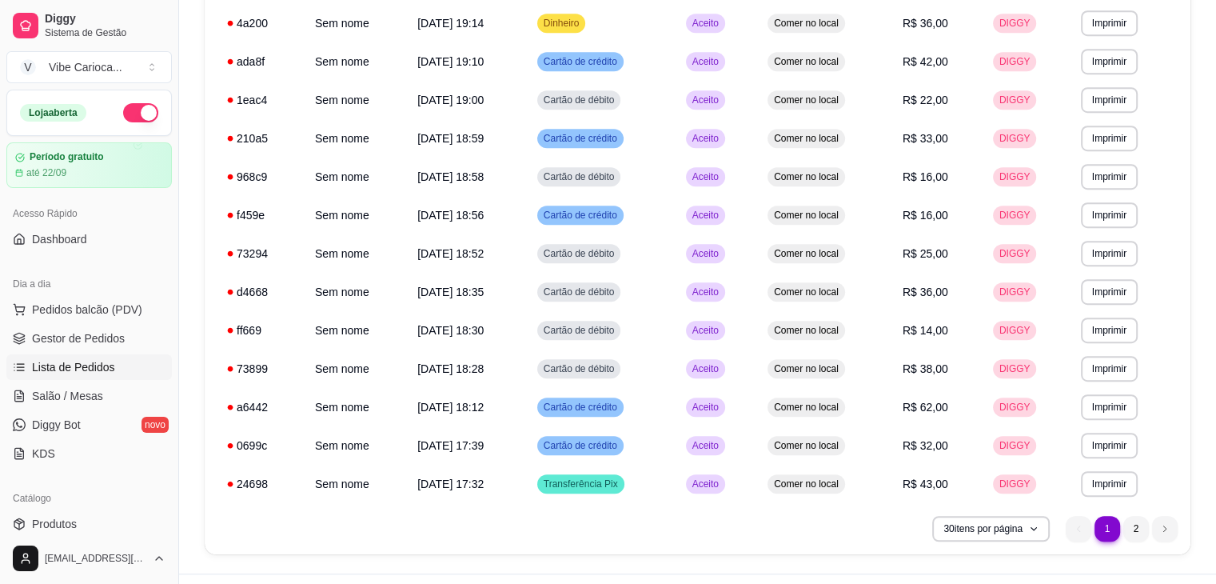
scroll to position [914, 0]
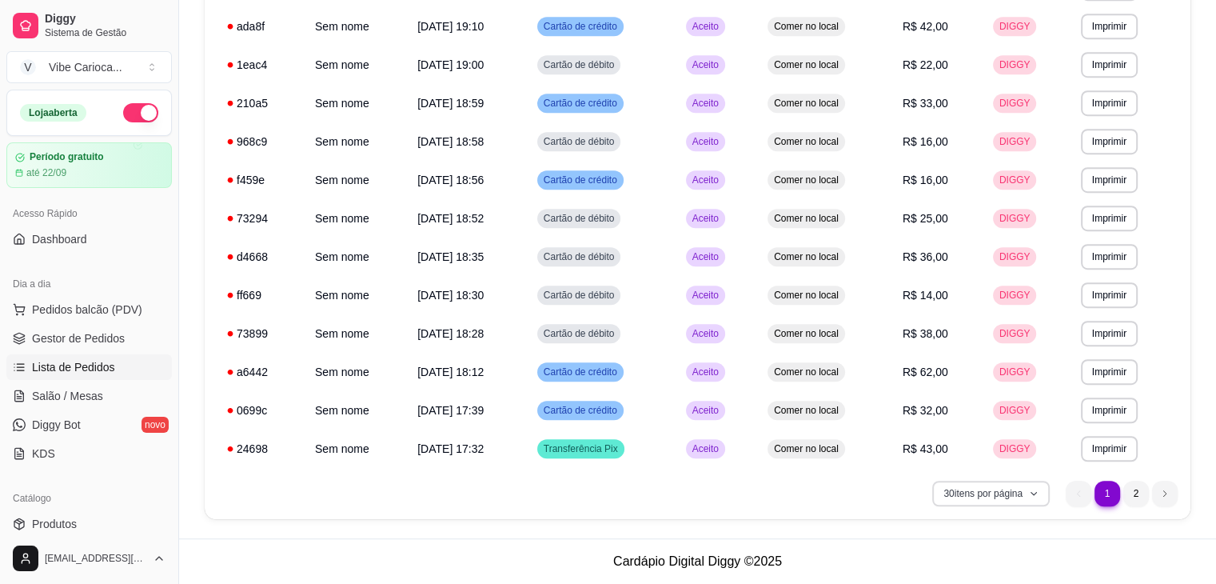
click at [1009, 498] on button "30 itens por página" at bounding box center [991, 493] width 118 height 26
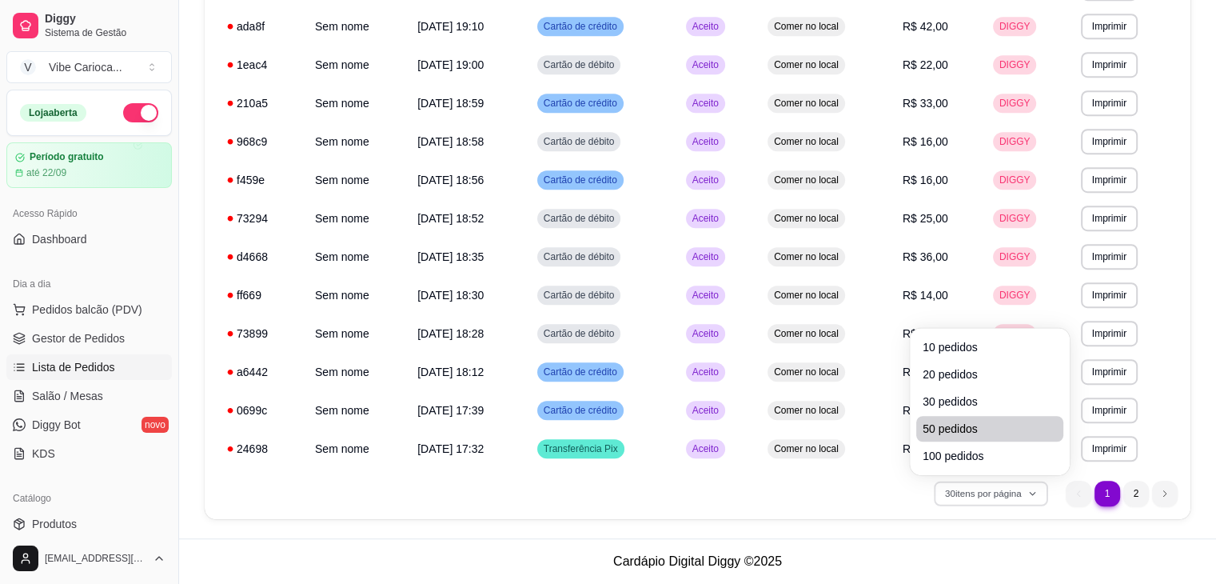
click at [976, 424] on span "50 pedidos" at bounding box center [989, 428] width 134 height 16
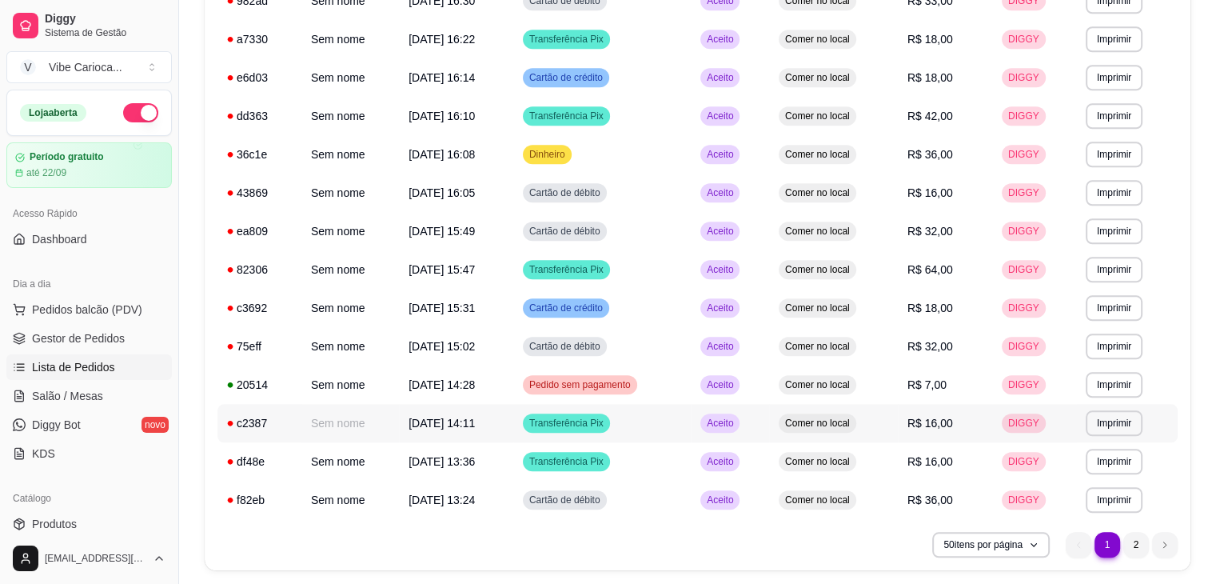
scroll to position [1682, 0]
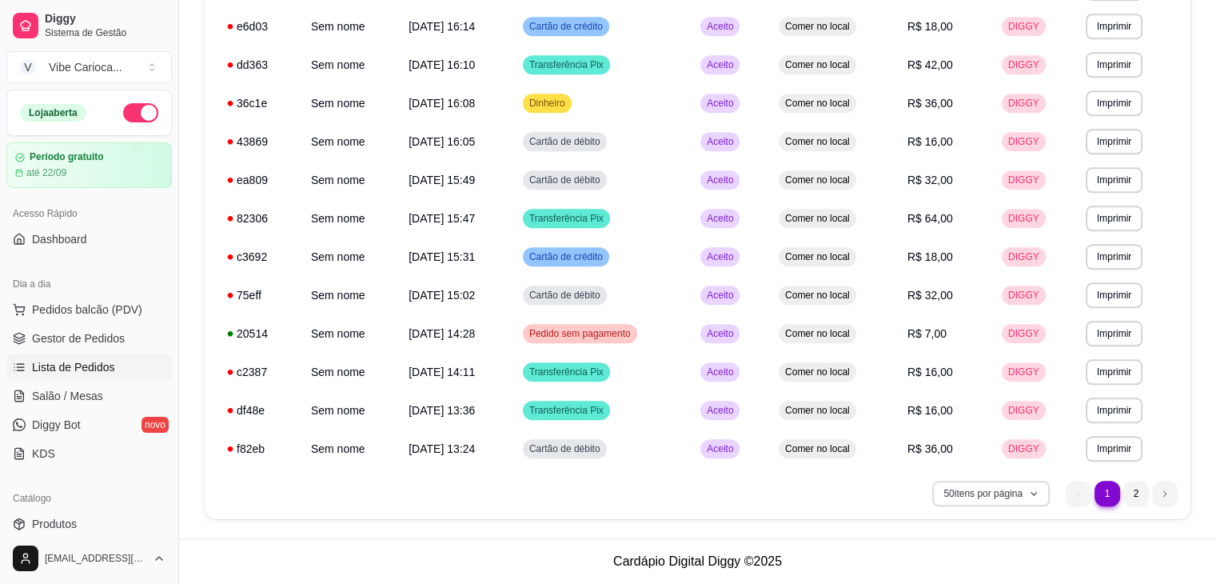
click at [976, 498] on button "50 itens por página" at bounding box center [991, 493] width 118 height 26
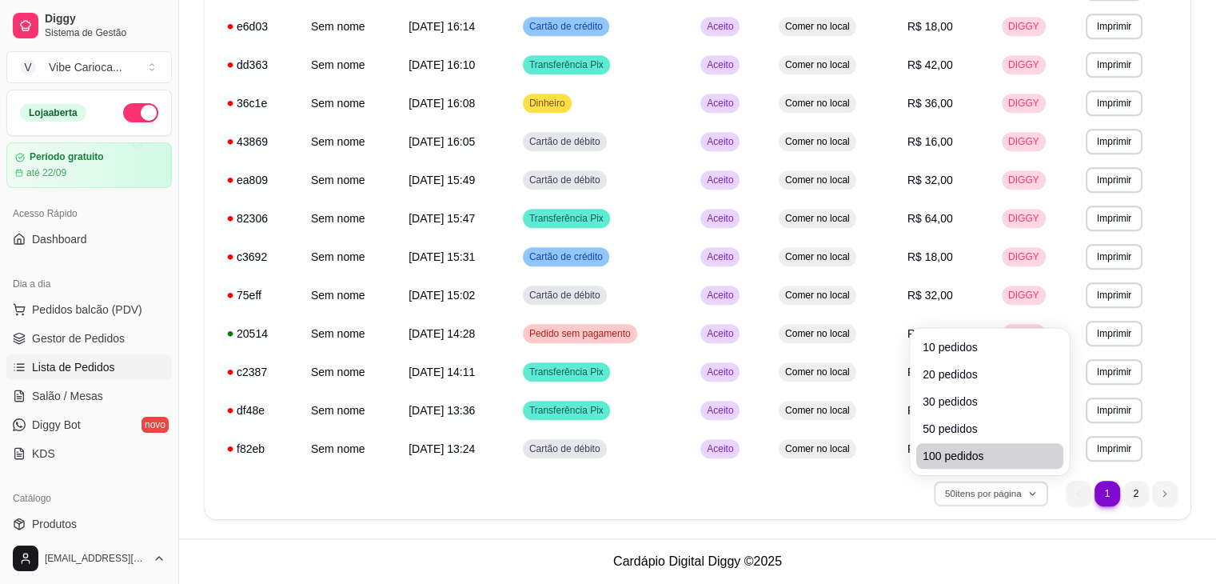
click at [964, 456] on span "100 pedidos" at bounding box center [989, 456] width 134 height 16
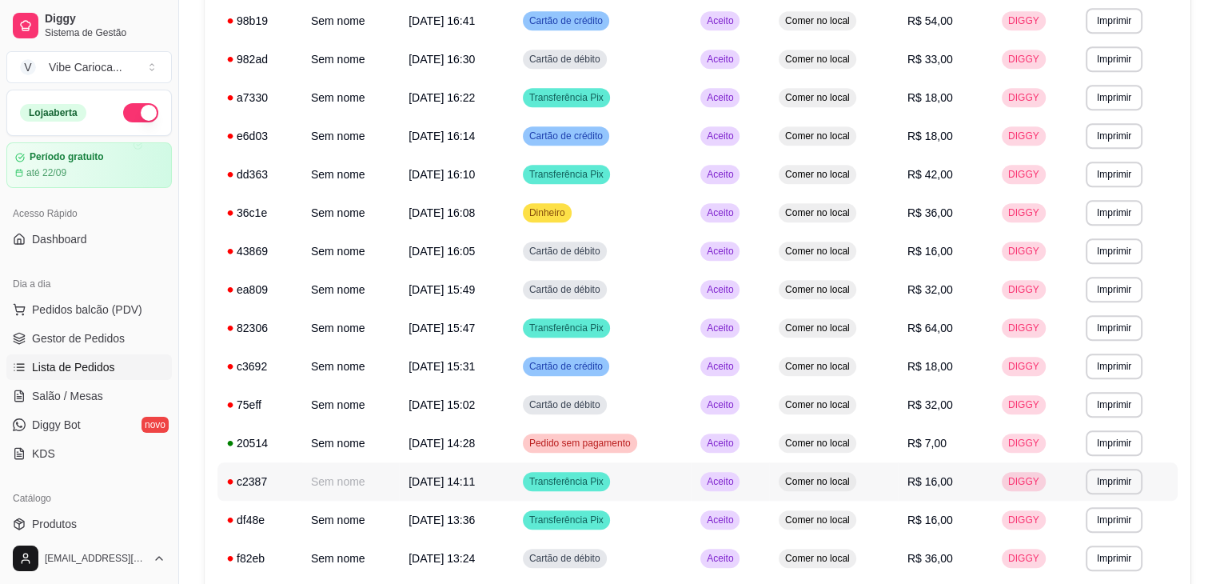
scroll to position [1679, 0]
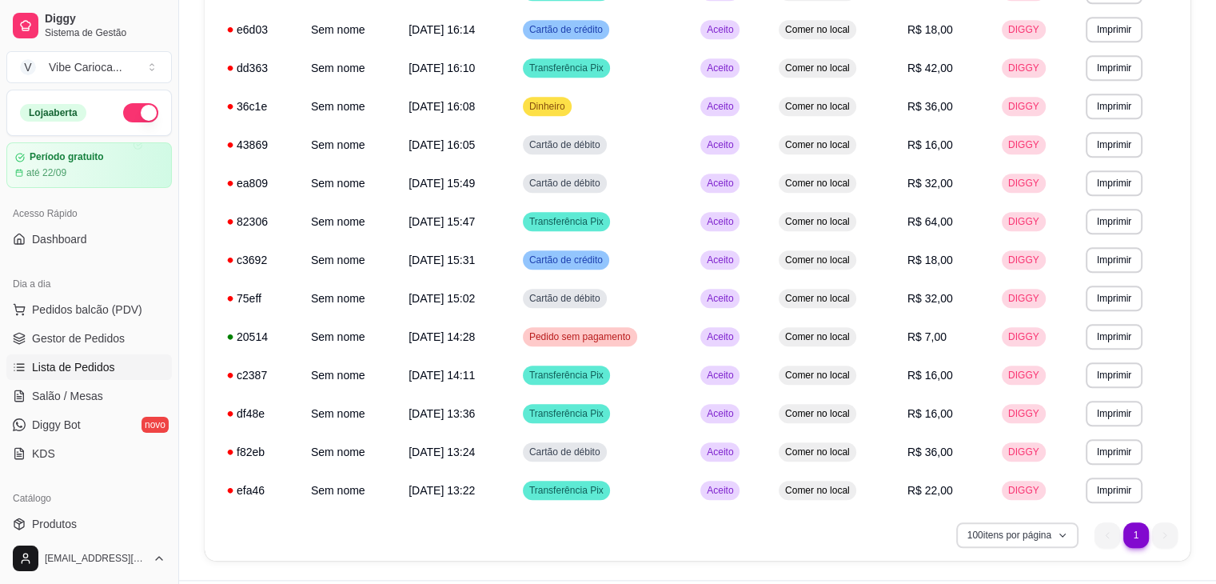
click at [994, 536] on button "100 itens por página" at bounding box center [1017, 535] width 122 height 26
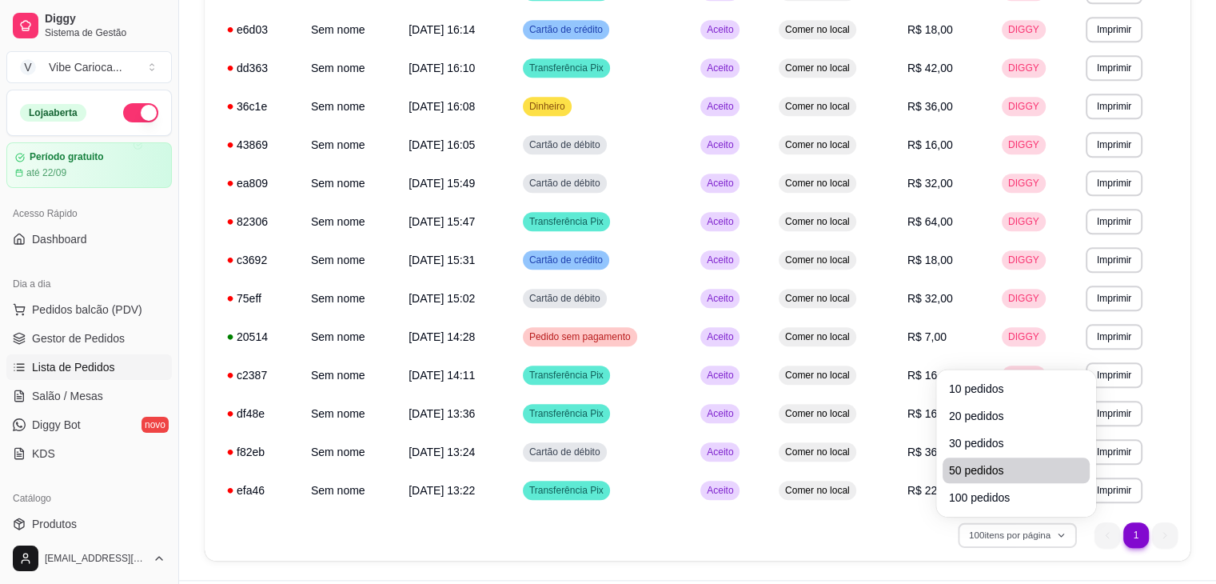
click at [970, 471] on span "50 pedidos" at bounding box center [1016, 470] width 134 height 16
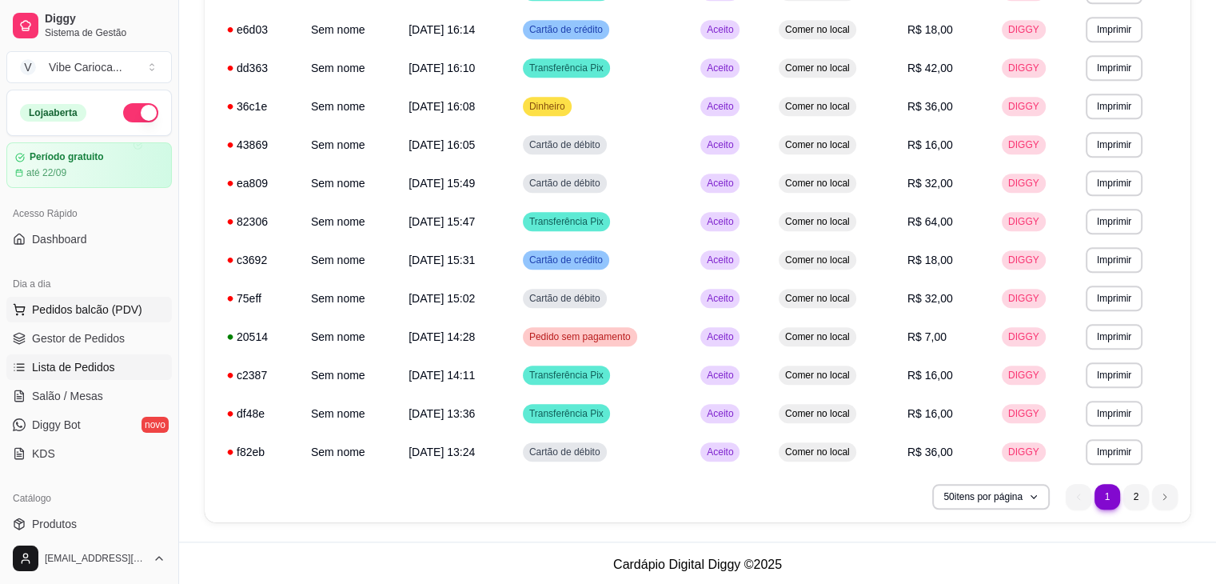
click at [94, 310] on span "Pedidos balcão (PDV)" at bounding box center [87, 309] width 110 height 16
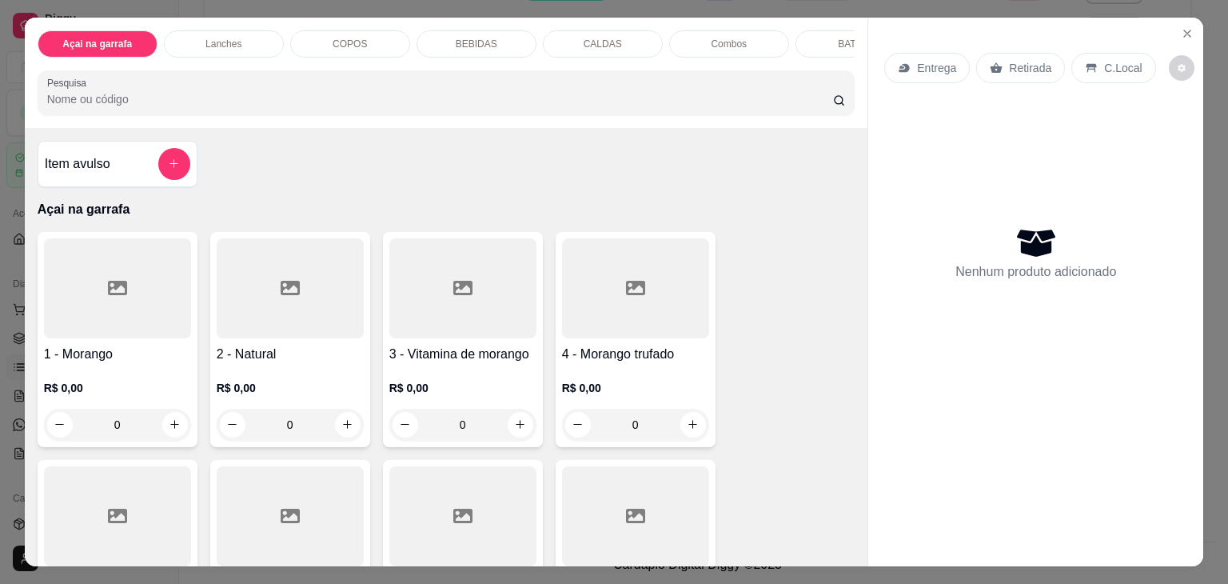
click at [201, 106] on input "Pesquisa" at bounding box center [440, 99] width 786 height 16
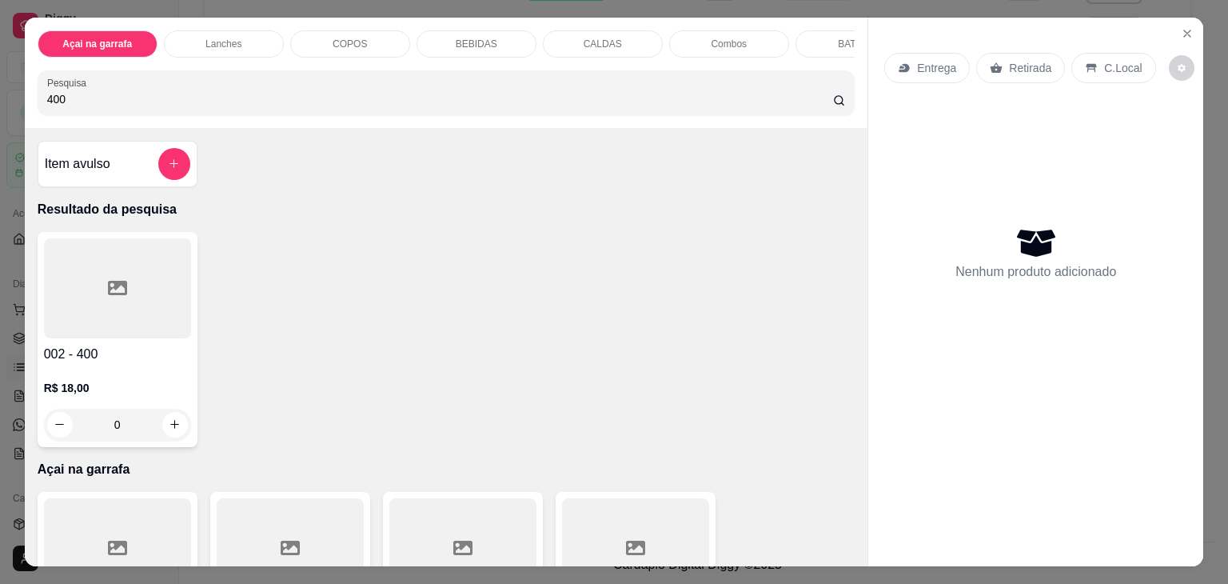
click at [128, 317] on div at bounding box center [117, 288] width 147 height 100
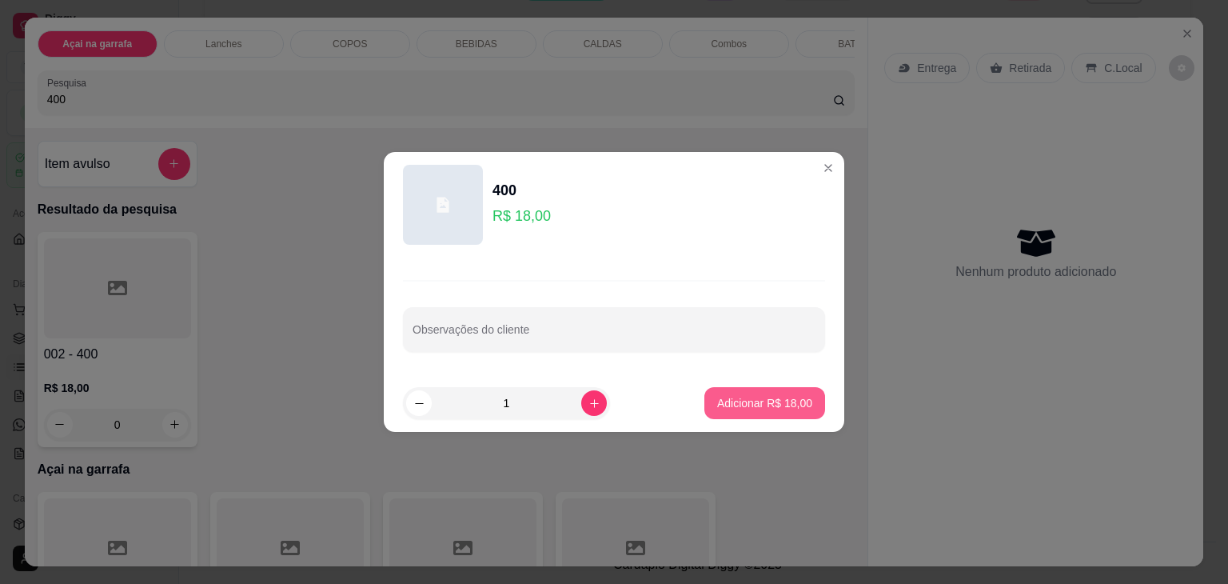
click at [755, 405] on p "Adicionar R$ 18,00" at bounding box center [764, 403] width 95 height 16
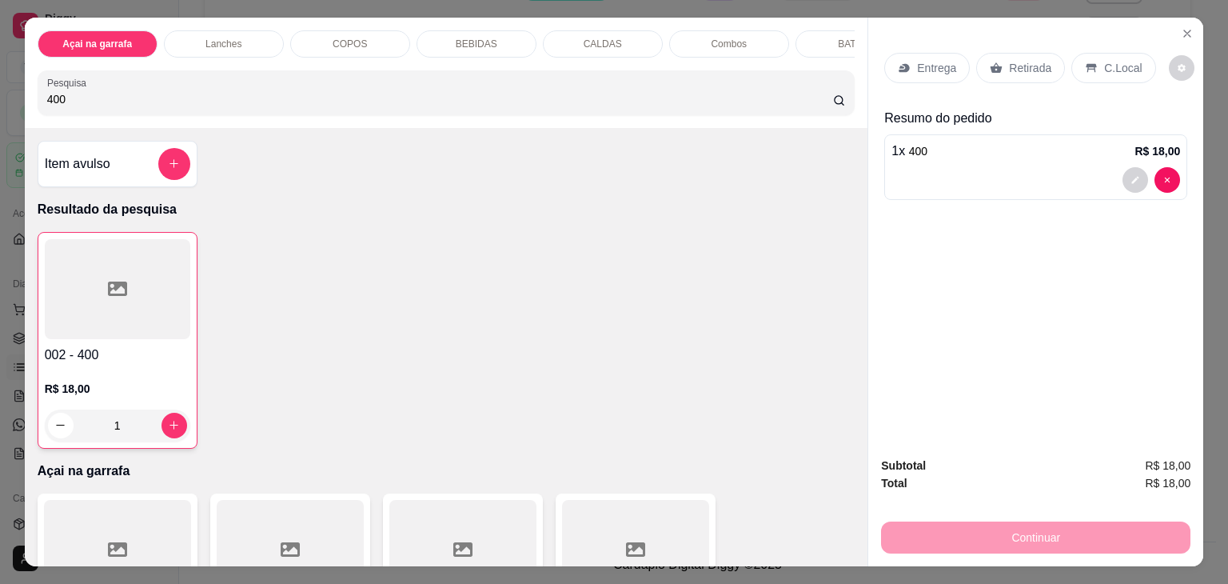
click at [145, 102] on input "400" at bounding box center [440, 99] width 786 height 16
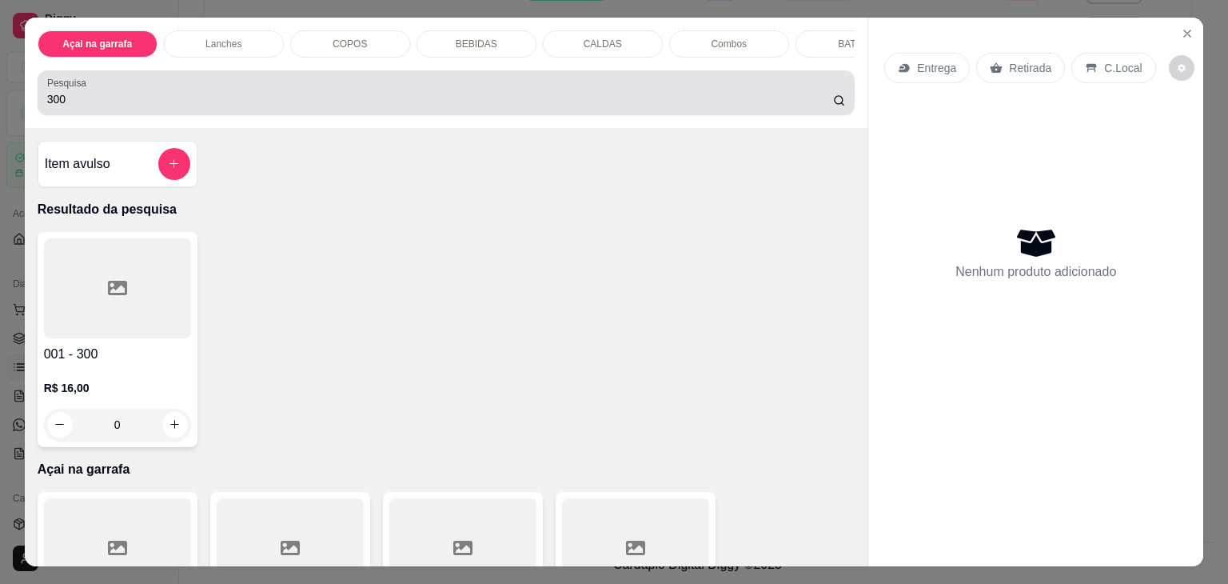
click at [86, 103] on input "300" at bounding box center [440, 99] width 786 height 16
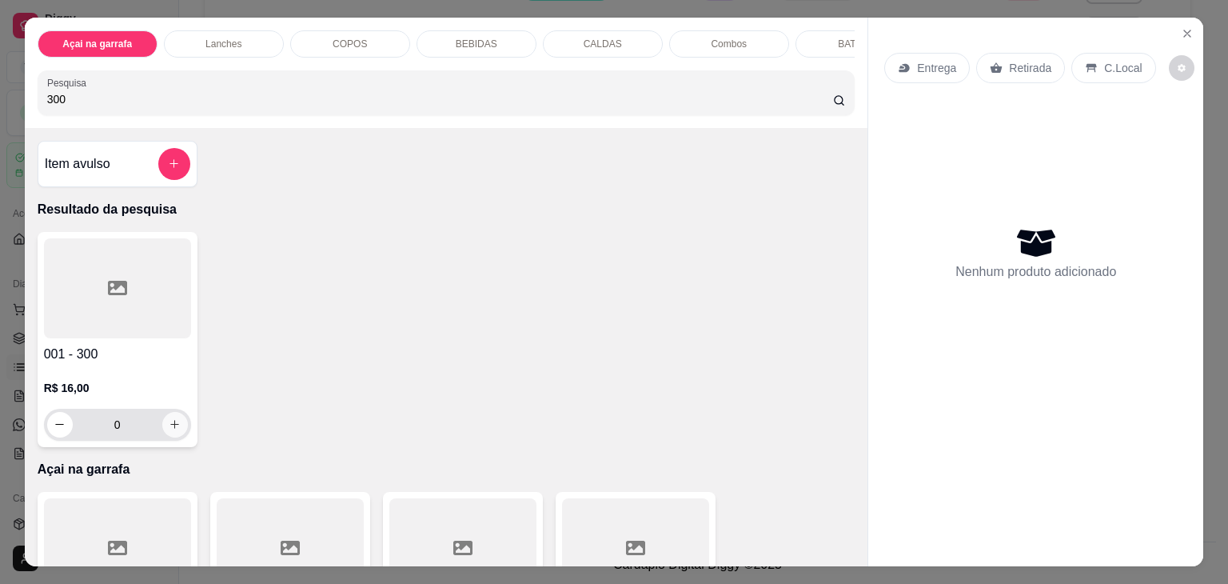
click at [169, 428] on icon "increase-product-quantity" at bounding box center [175, 424] width 12 height 12
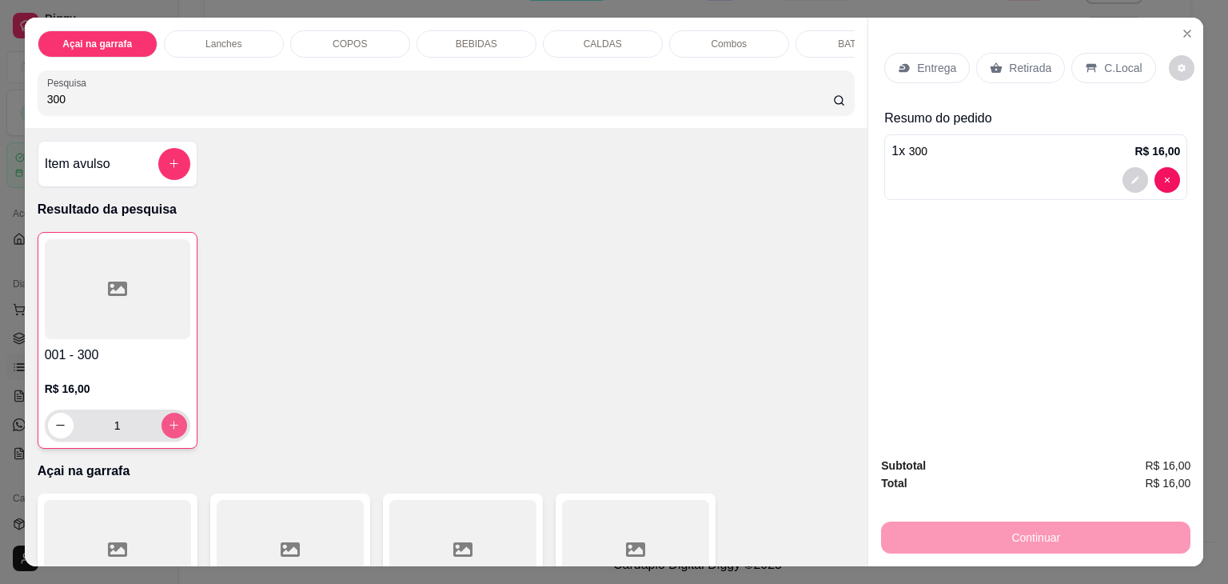
click at [169, 429] on icon "increase-product-quantity" at bounding box center [173, 425] width 9 height 9
click at [1104, 65] on p "C.Local" at bounding box center [1123, 68] width 38 height 16
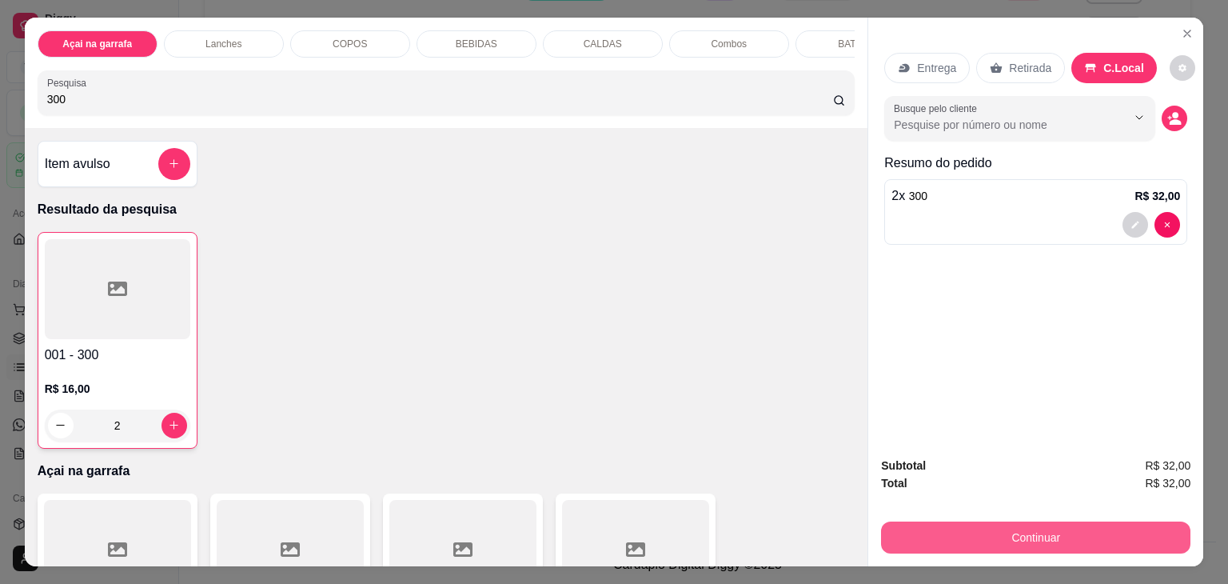
click at [994, 522] on button "Continuar" at bounding box center [1035, 537] width 309 height 32
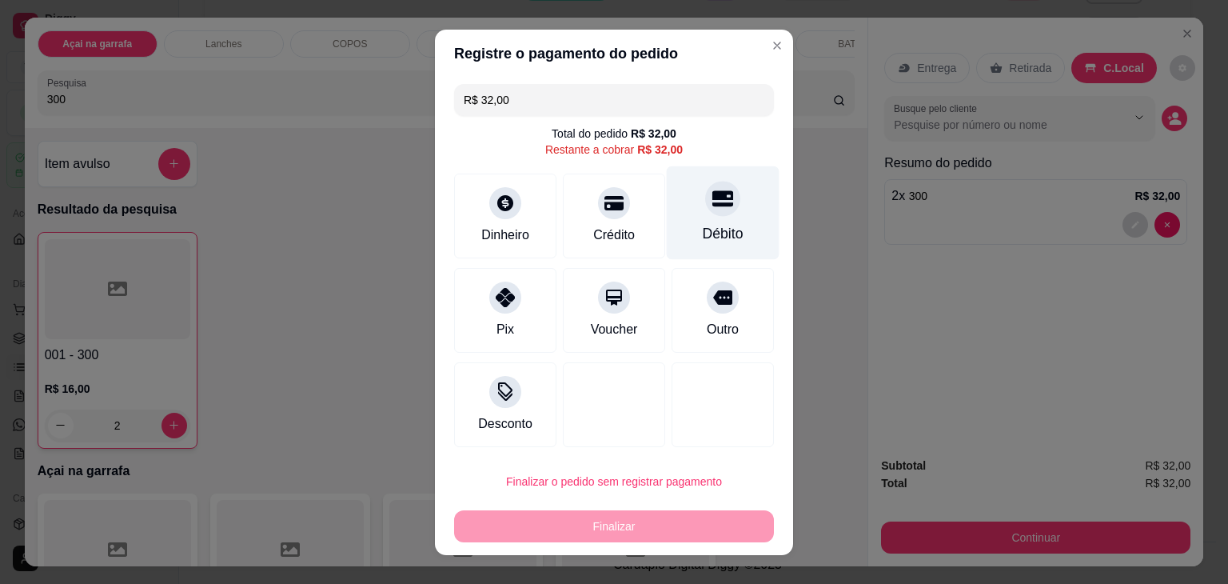
click at [720, 215] on div "Débito" at bounding box center [723, 212] width 113 height 94
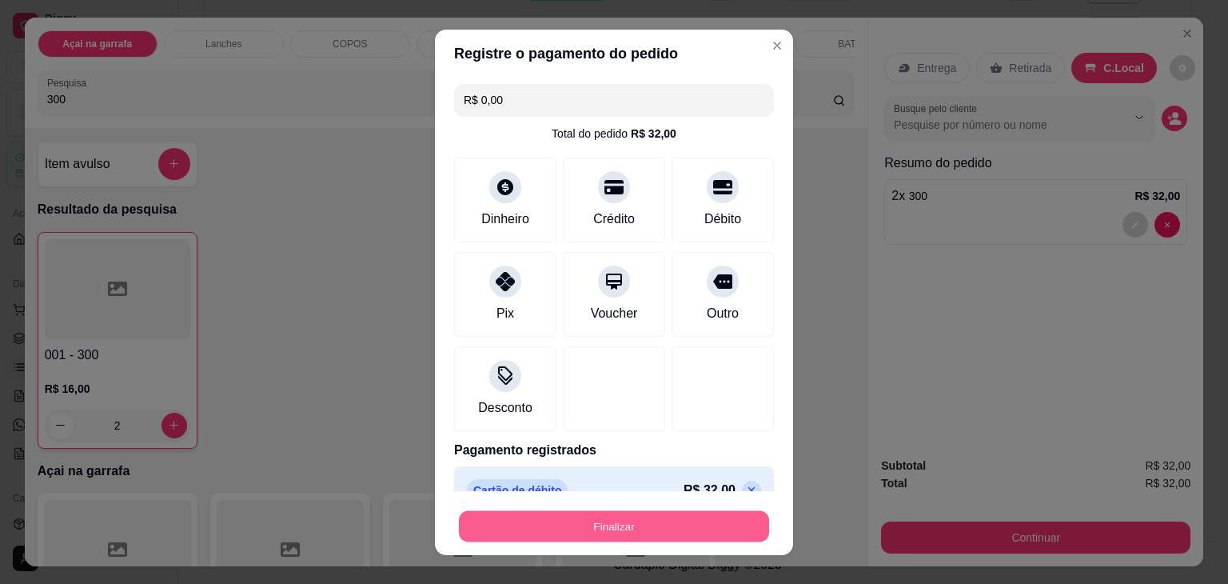
click at [578, 522] on button "Finalizar" at bounding box center [614, 525] width 310 height 31
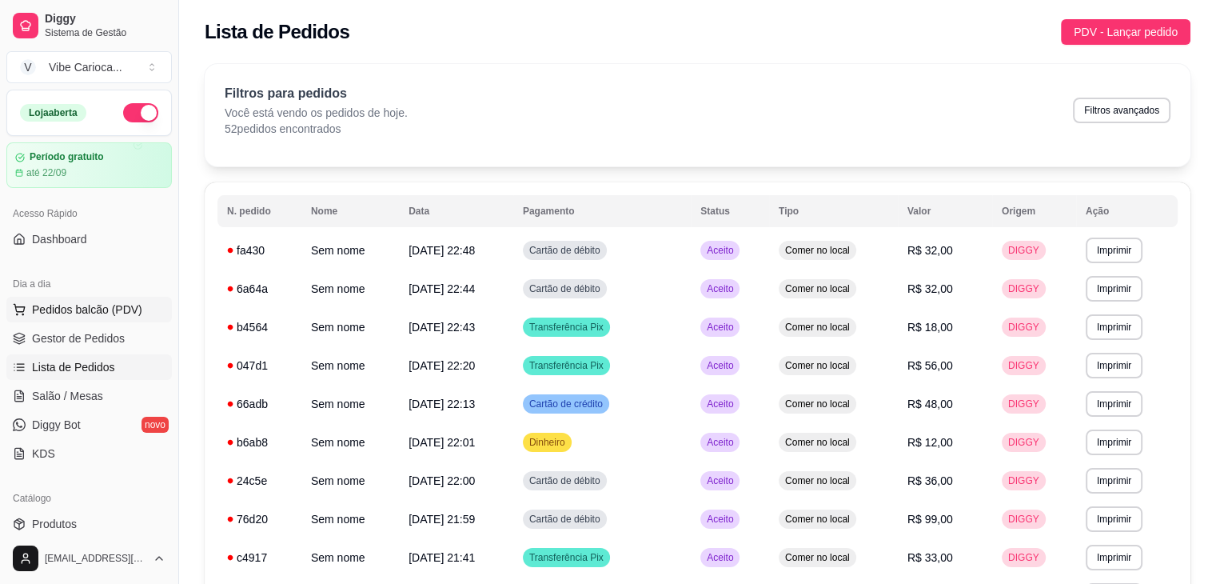
click at [110, 311] on span "Pedidos balcão (PDV)" at bounding box center [87, 309] width 110 height 16
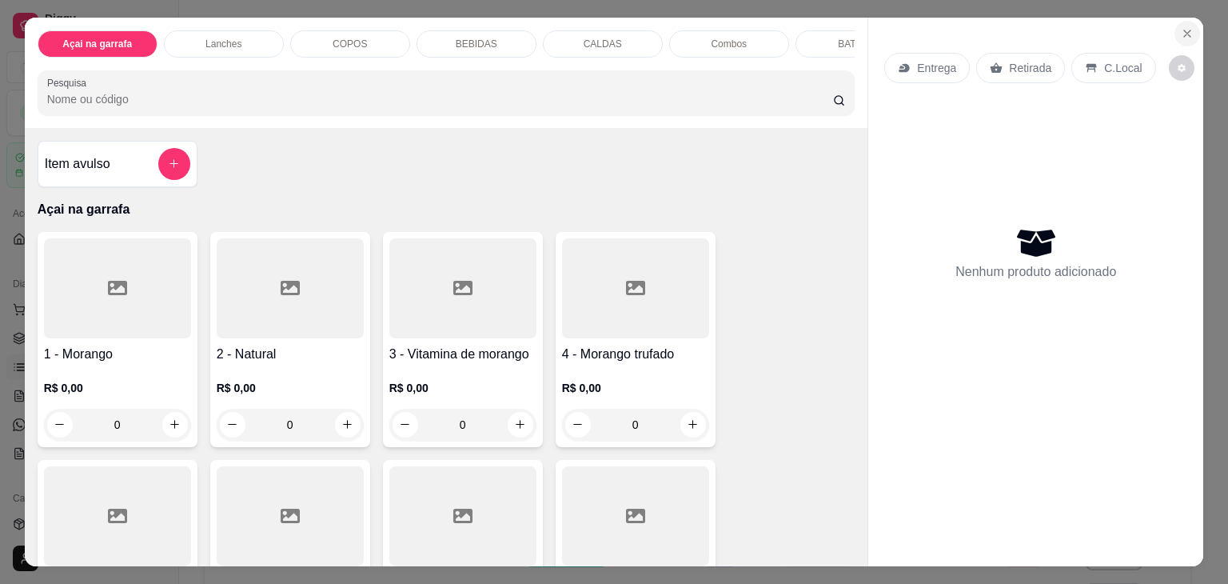
click at [1186, 33] on icon "Close" at bounding box center [1187, 33] width 13 height 13
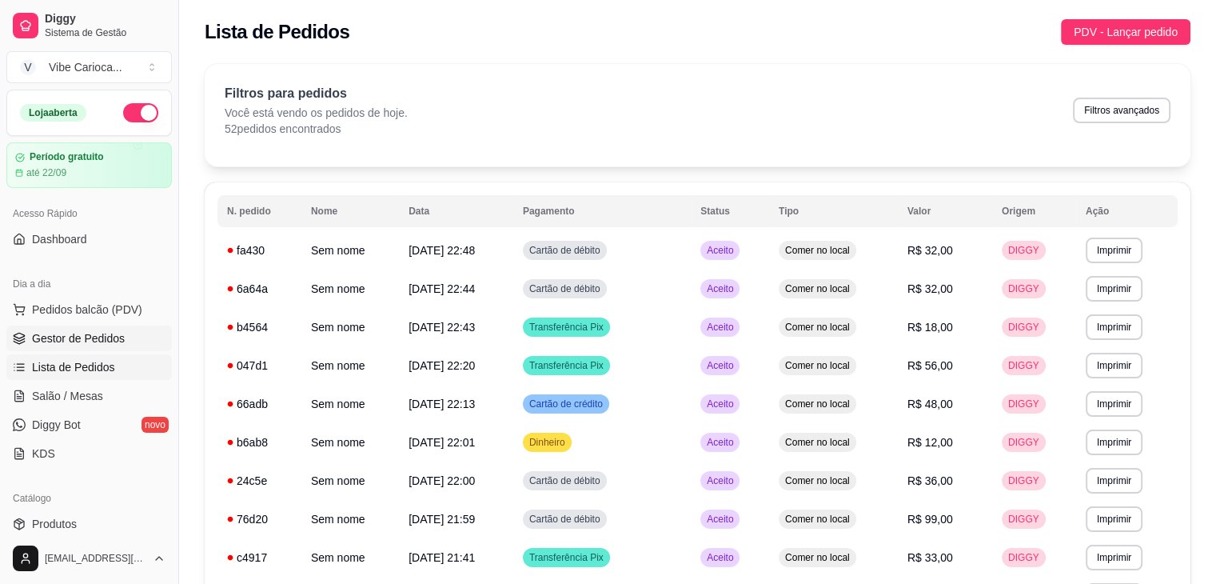
click at [78, 337] on span "Gestor de Pedidos" at bounding box center [78, 338] width 93 height 16
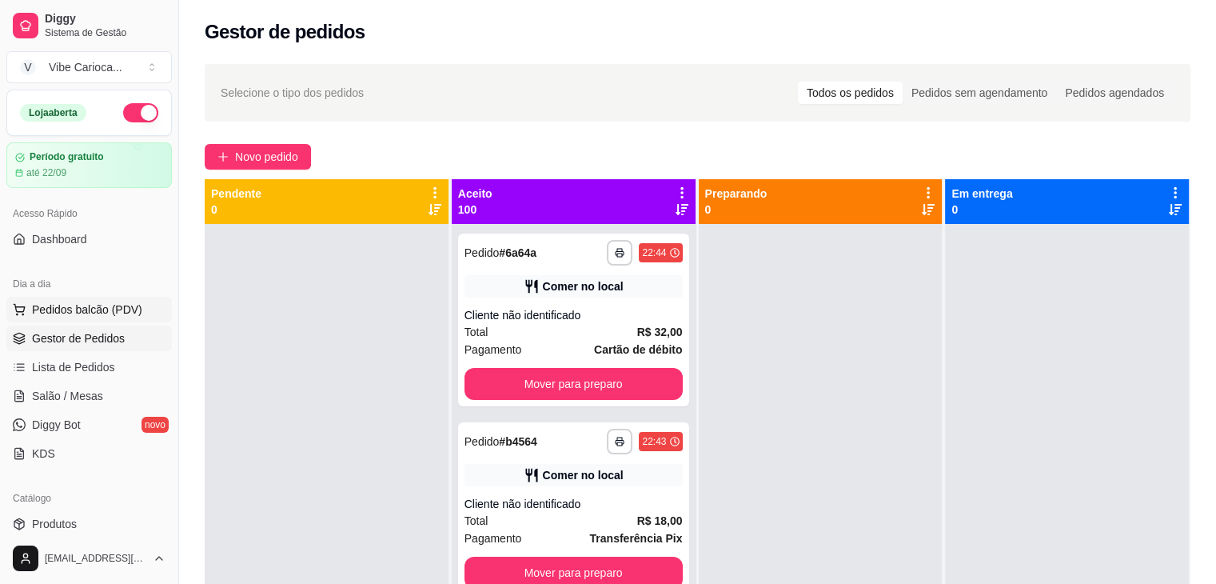
click at [102, 311] on span "Pedidos balcão (PDV)" at bounding box center [87, 309] width 110 height 16
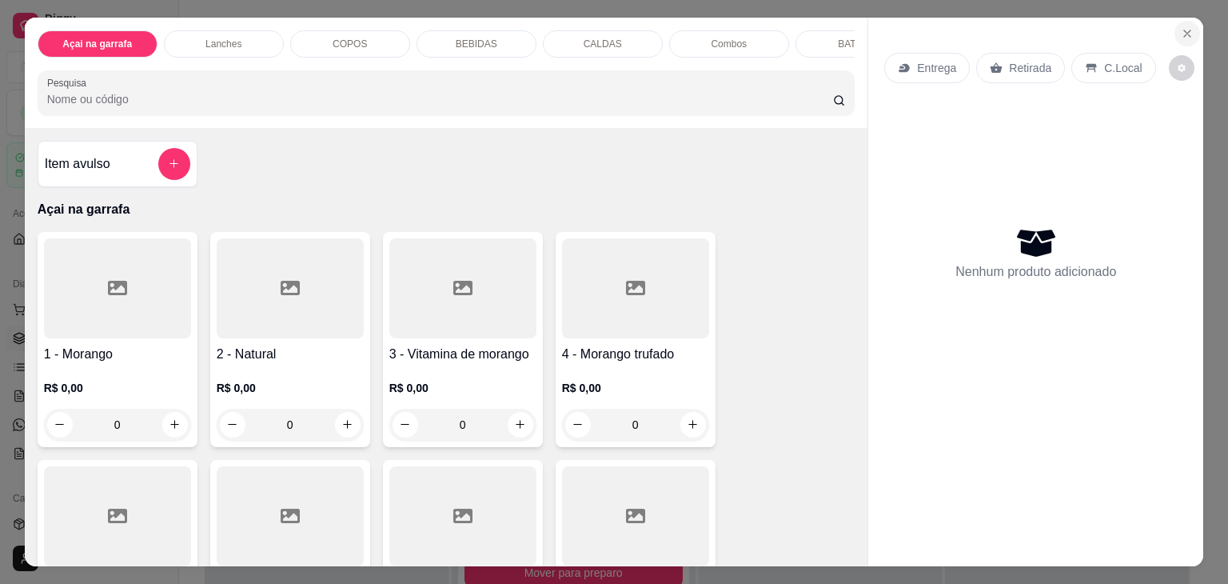
click at [1184, 27] on icon "Close" at bounding box center [1187, 33] width 13 height 13
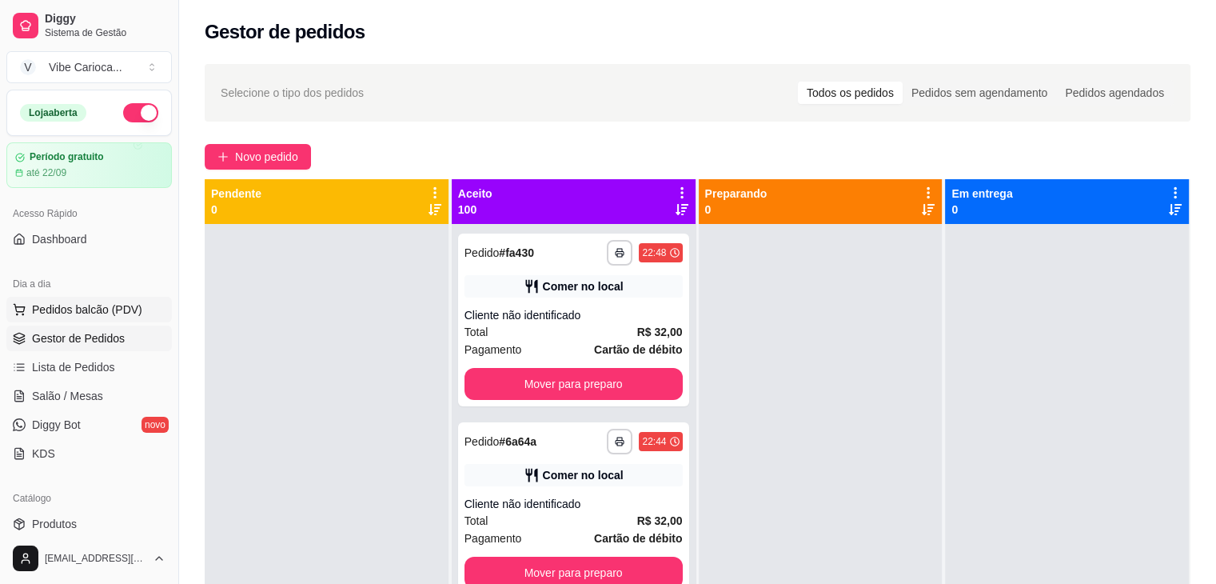
click at [57, 310] on span "Pedidos balcão (PDV)" at bounding box center [87, 309] width 110 height 16
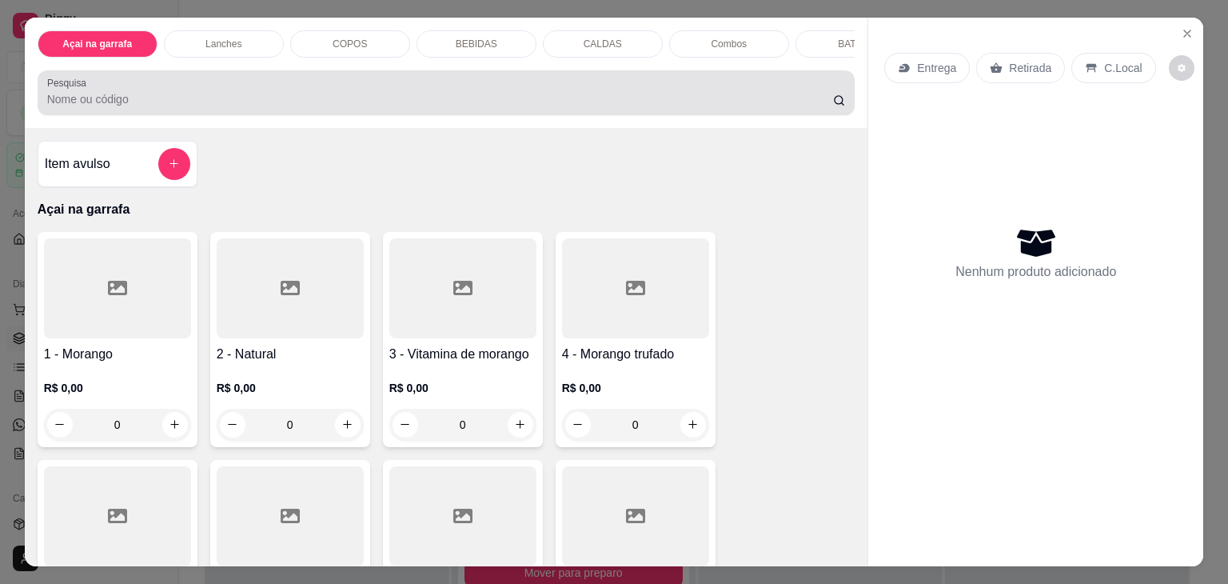
click at [135, 103] on input "Pesquisa" at bounding box center [440, 99] width 786 height 16
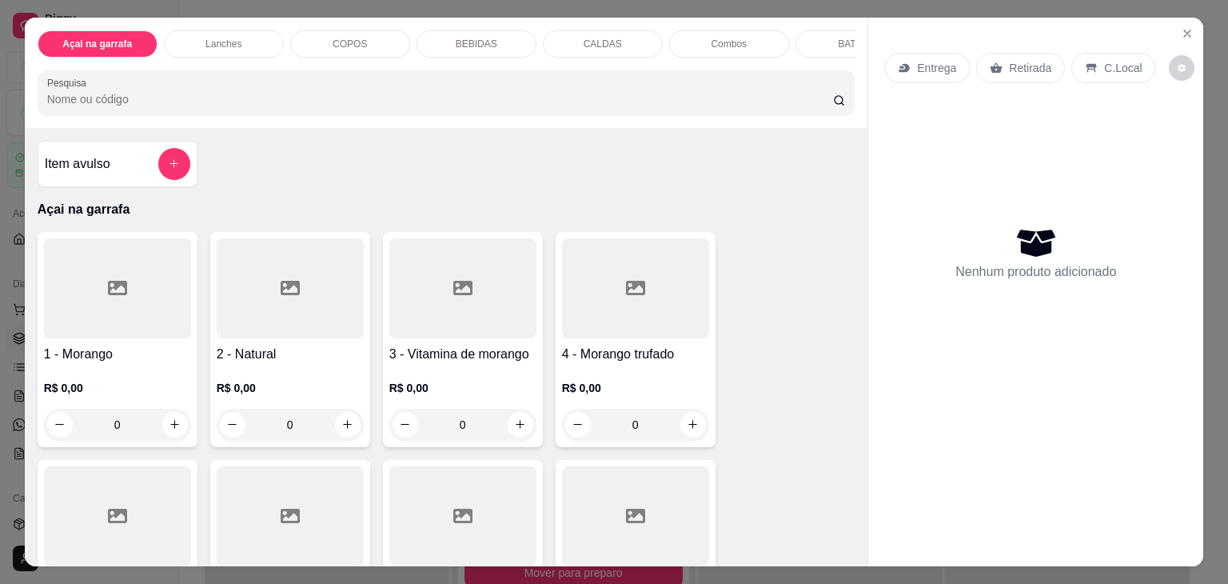
click at [480, 38] on p "BEBIDAS" at bounding box center [477, 44] width 42 height 13
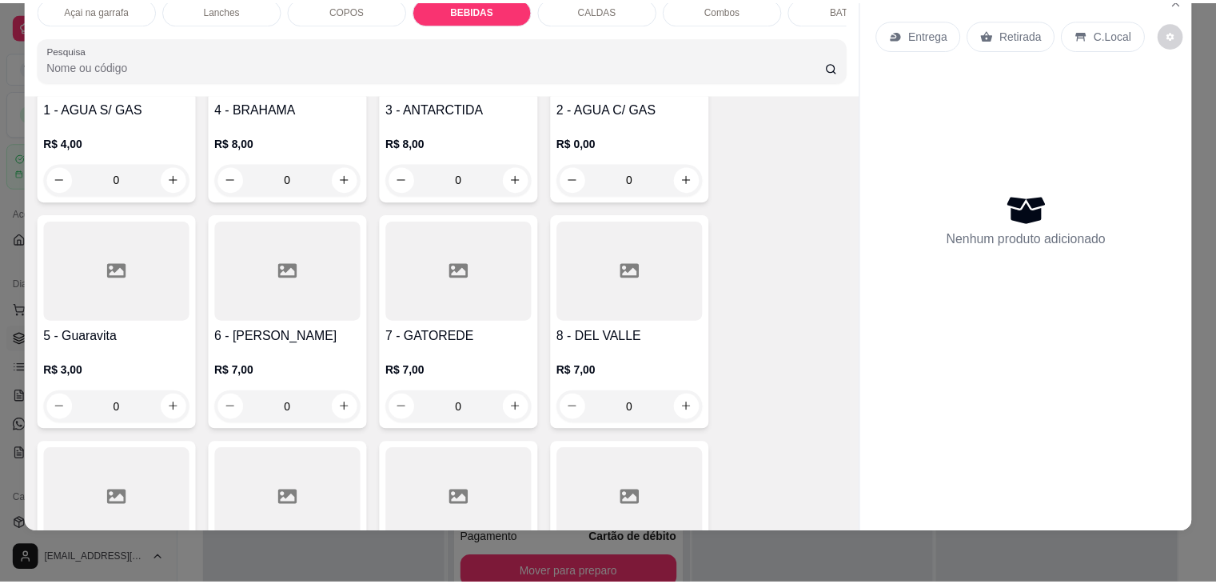
scroll to position [2625, 0]
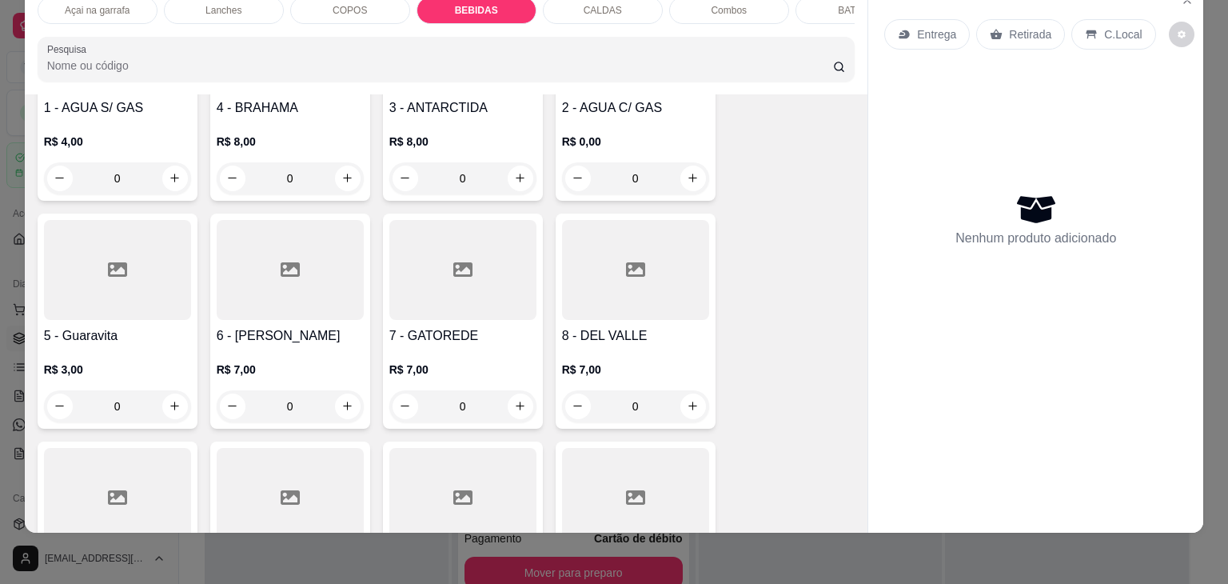
click at [268, 259] on div at bounding box center [290, 270] width 147 height 100
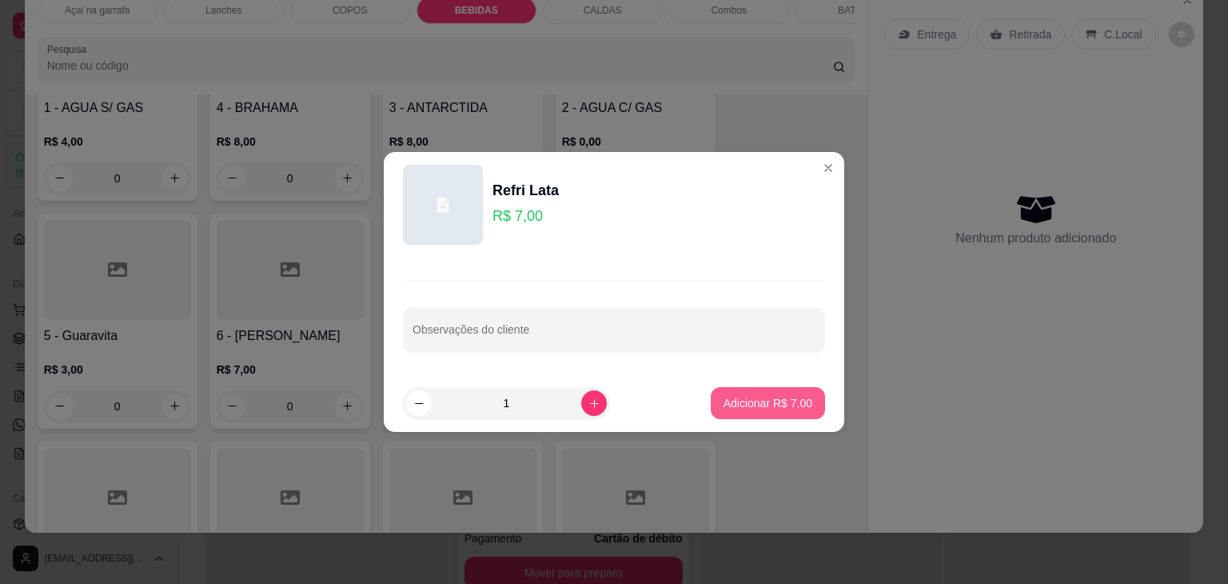
click at [735, 395] on p "Adicionar R$ 7,00" at bounding box center [767, 403] width 89 height 16
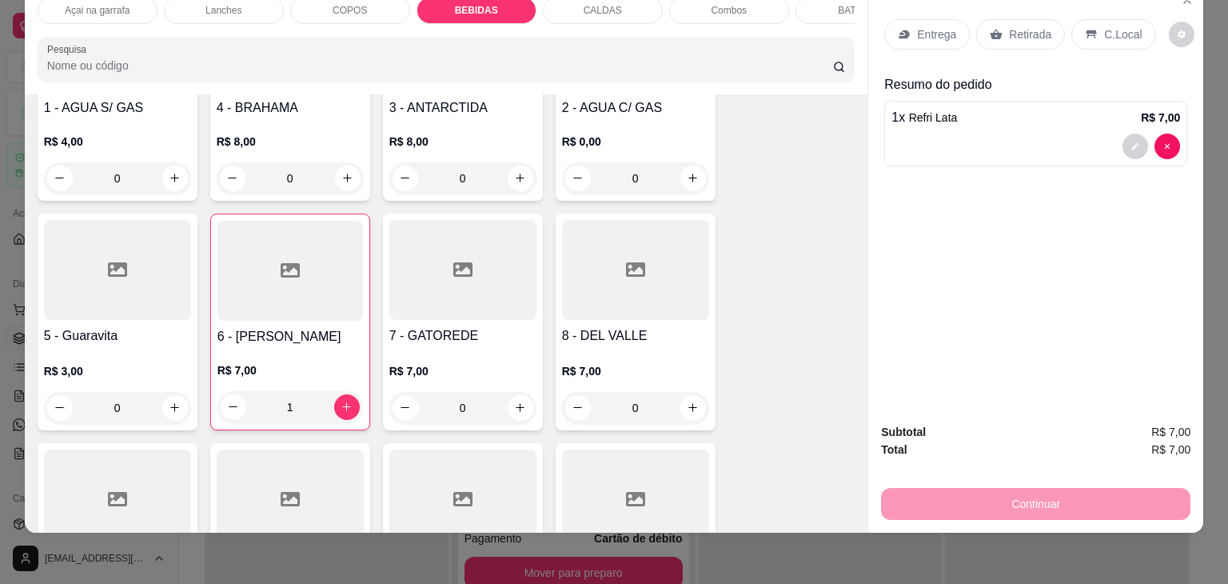
click at [1120, 30] on div "C.Local" at bounding box center [1113, 34] width 84 height 30
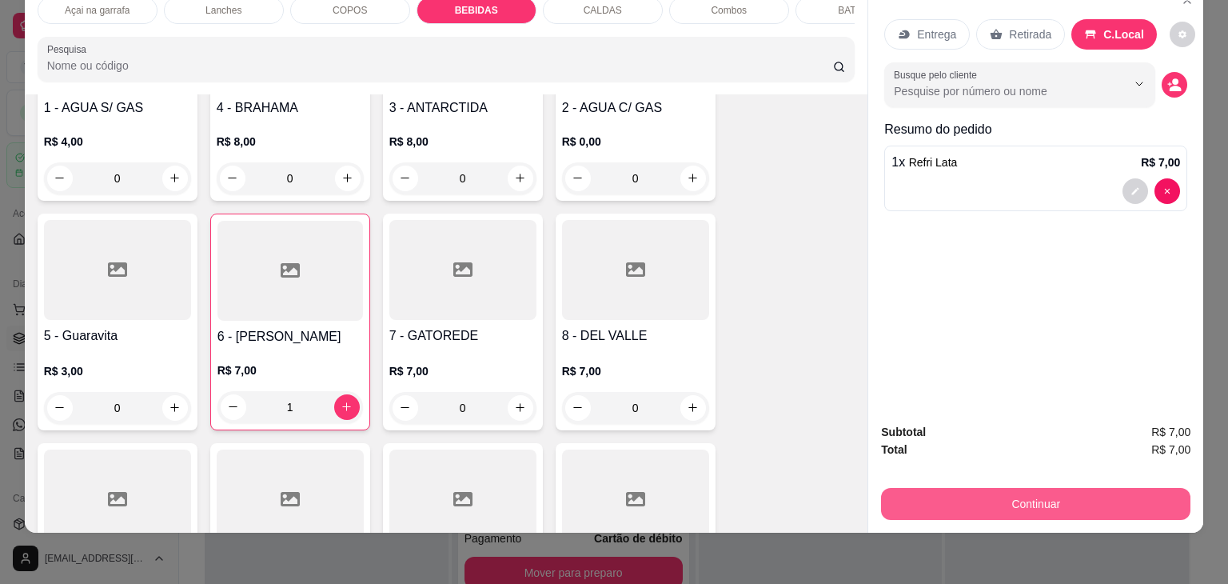
click at [940, 488] on button "Continuar" at bounding box center [1035, 504] width 309 height 32
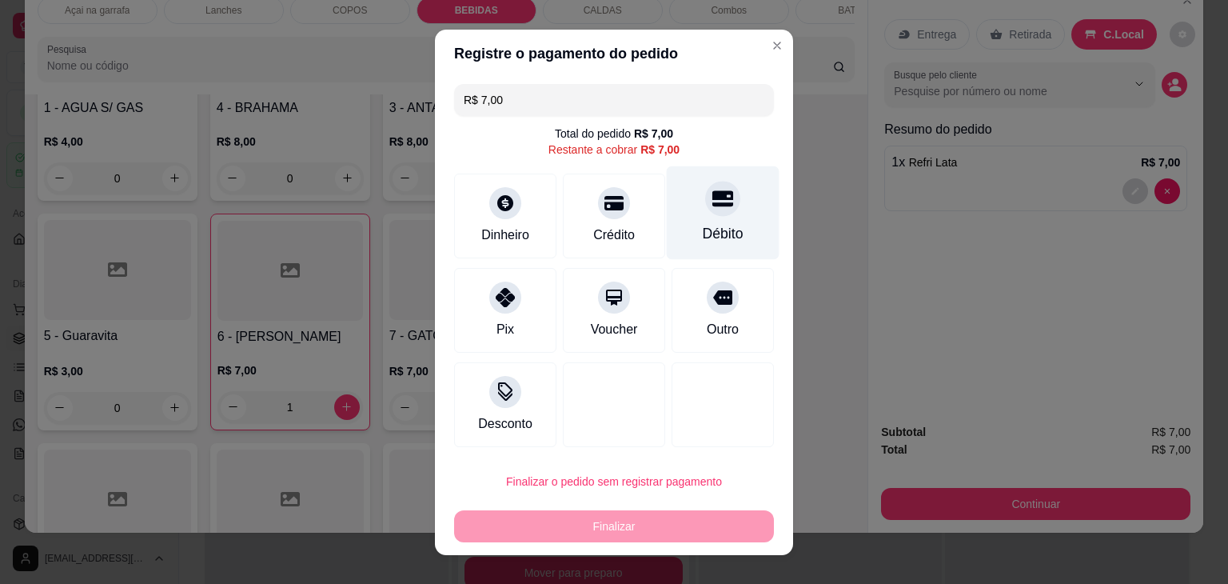
click at [715, 211] on div at bounding box center [722, 198] width 35 height 35
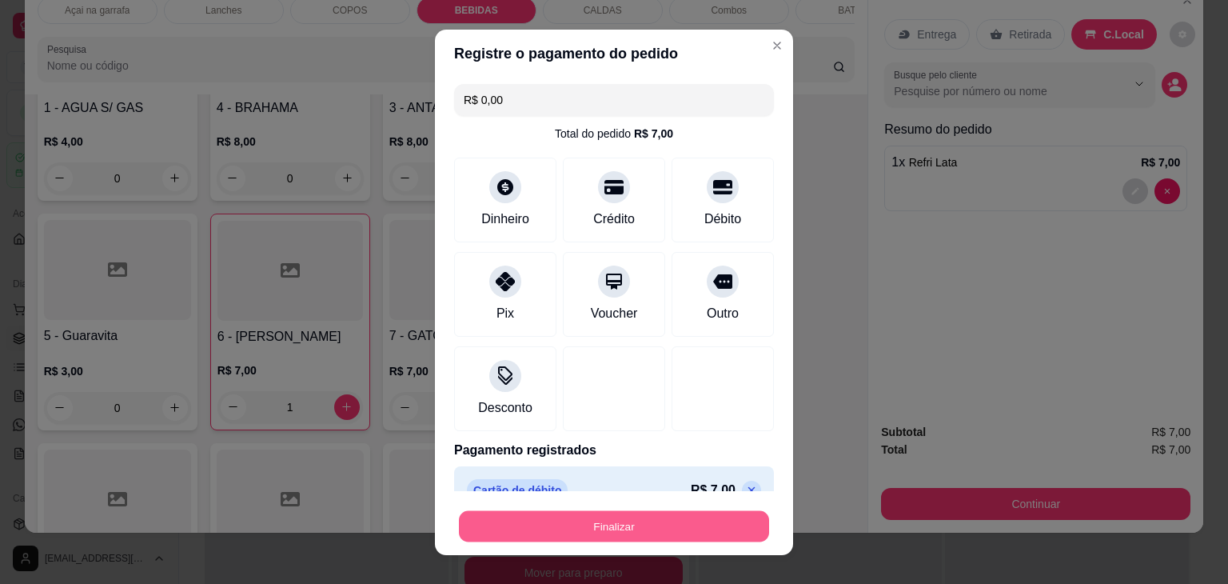
click at [598, 522] on button "Finalizar" at bounding box center [614, 525] width 310 height 31
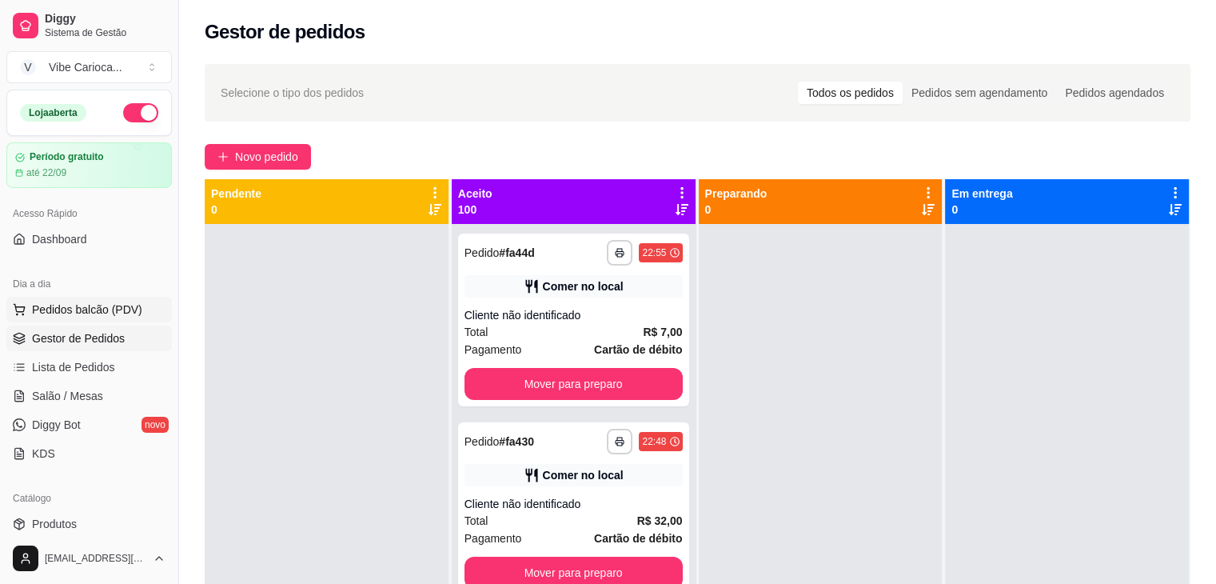
click at [109, 314] on span "Pedidos balcão (PDV)" at bounding box center [87, 309] width 110 height 16
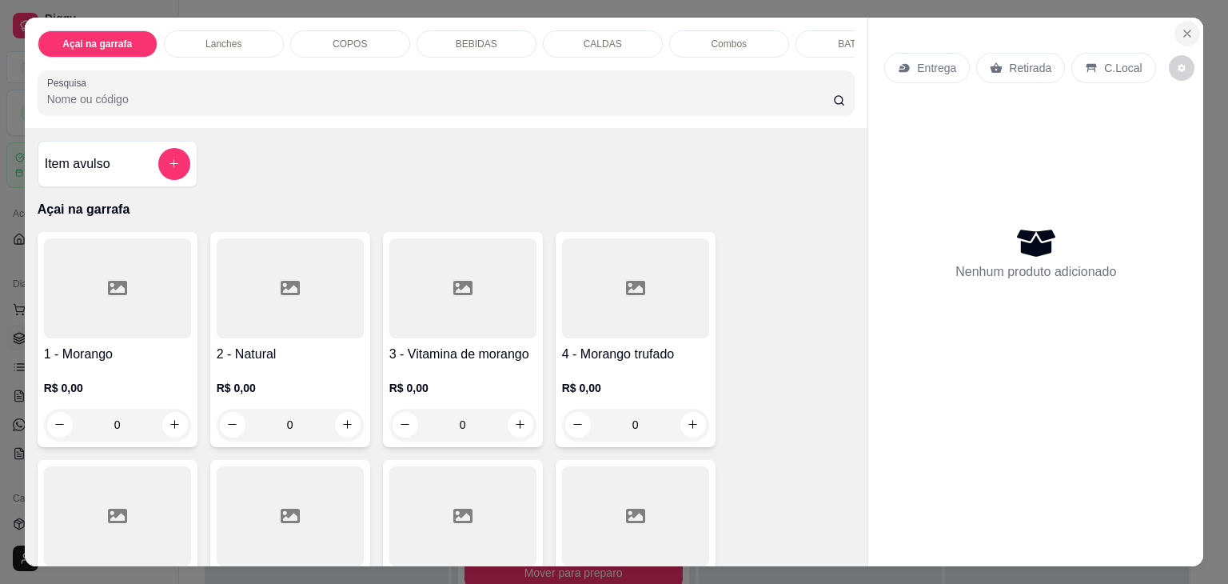
click at [1182, 27] on icon "Close" at bounding box center [1187, 33] width 13 height 13
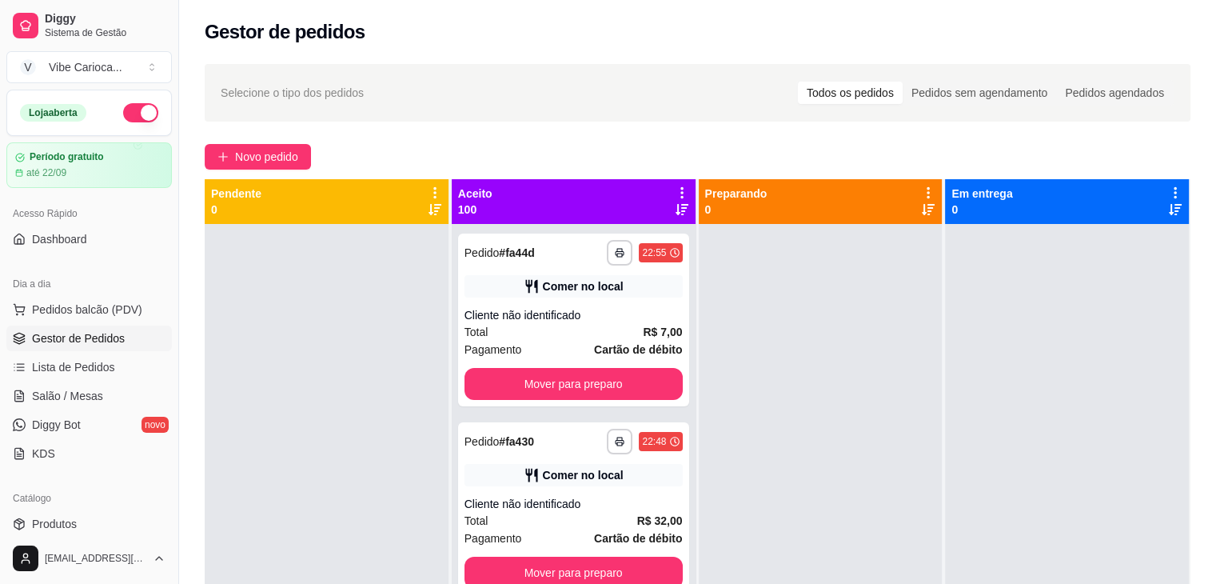
click at [372, 429] on div at bounding box center [327, 516] width 244 height 584
